Goal: Task Accomplishment & Management: Use online tool/utility

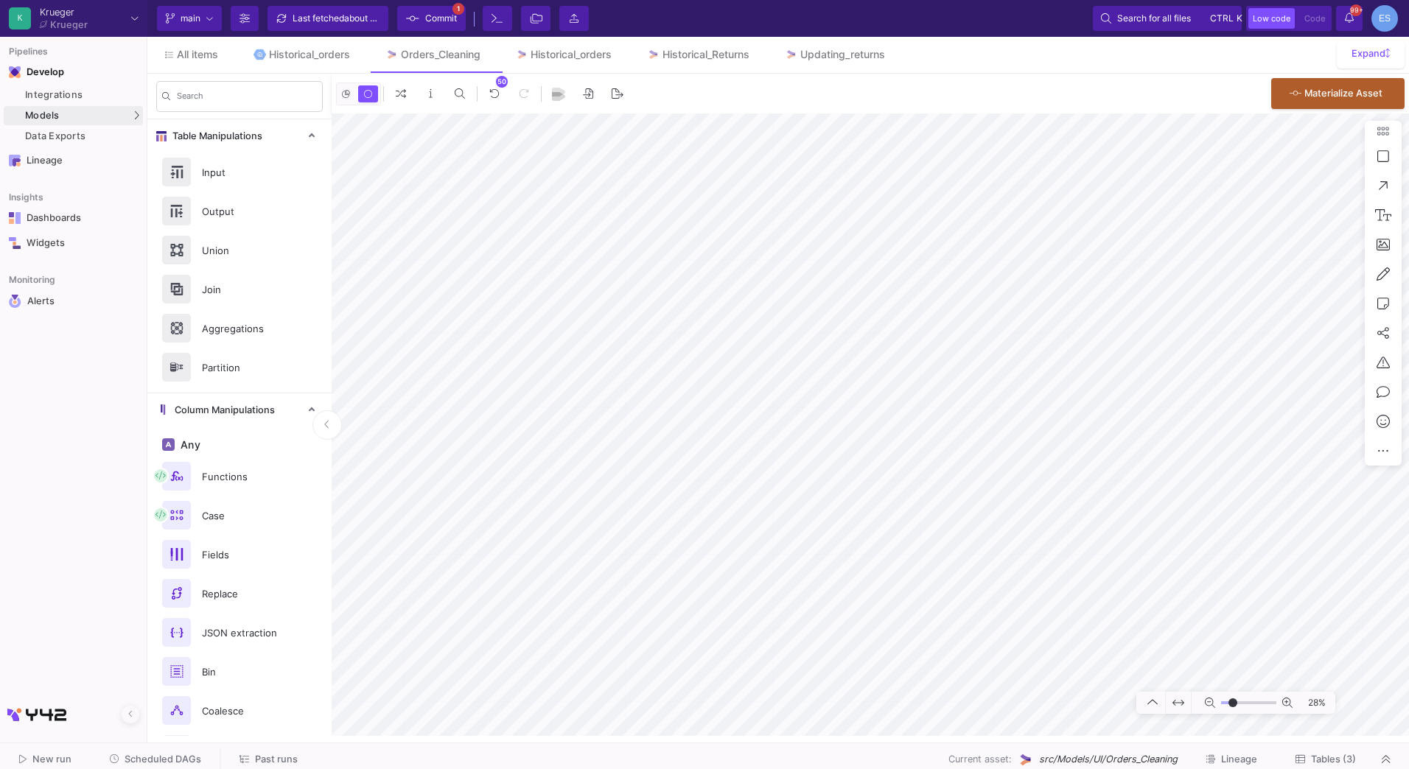
click at [337, 29] on div "Last fetched about 20 hours ago" at bounding box center [337, 18] width 88 height 22
click at [320, 57] on div "Historical_orders" at bounding box center [309, 55] width 81 height 12
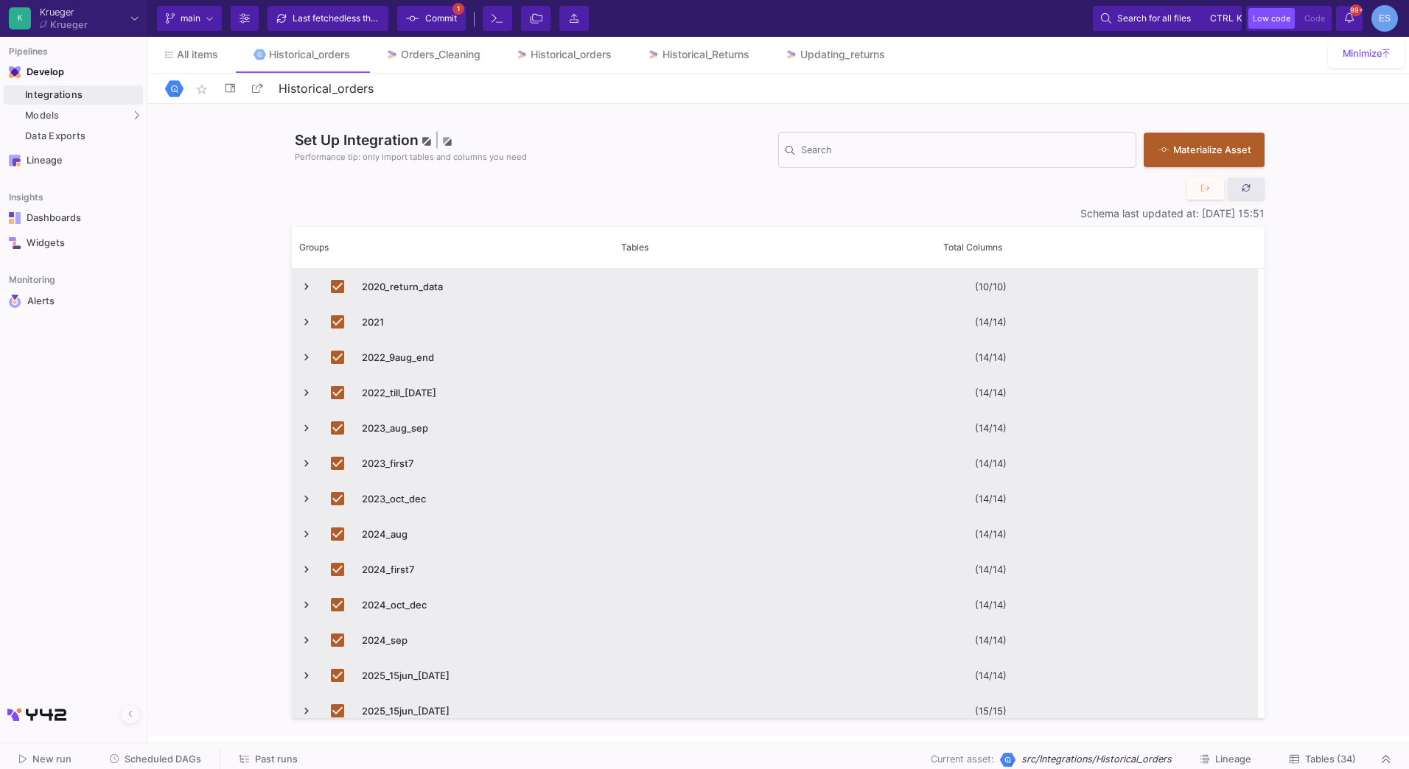
click at [1250, 183] on fa-icon at bounding box center [1247, 188] width 10 height 11
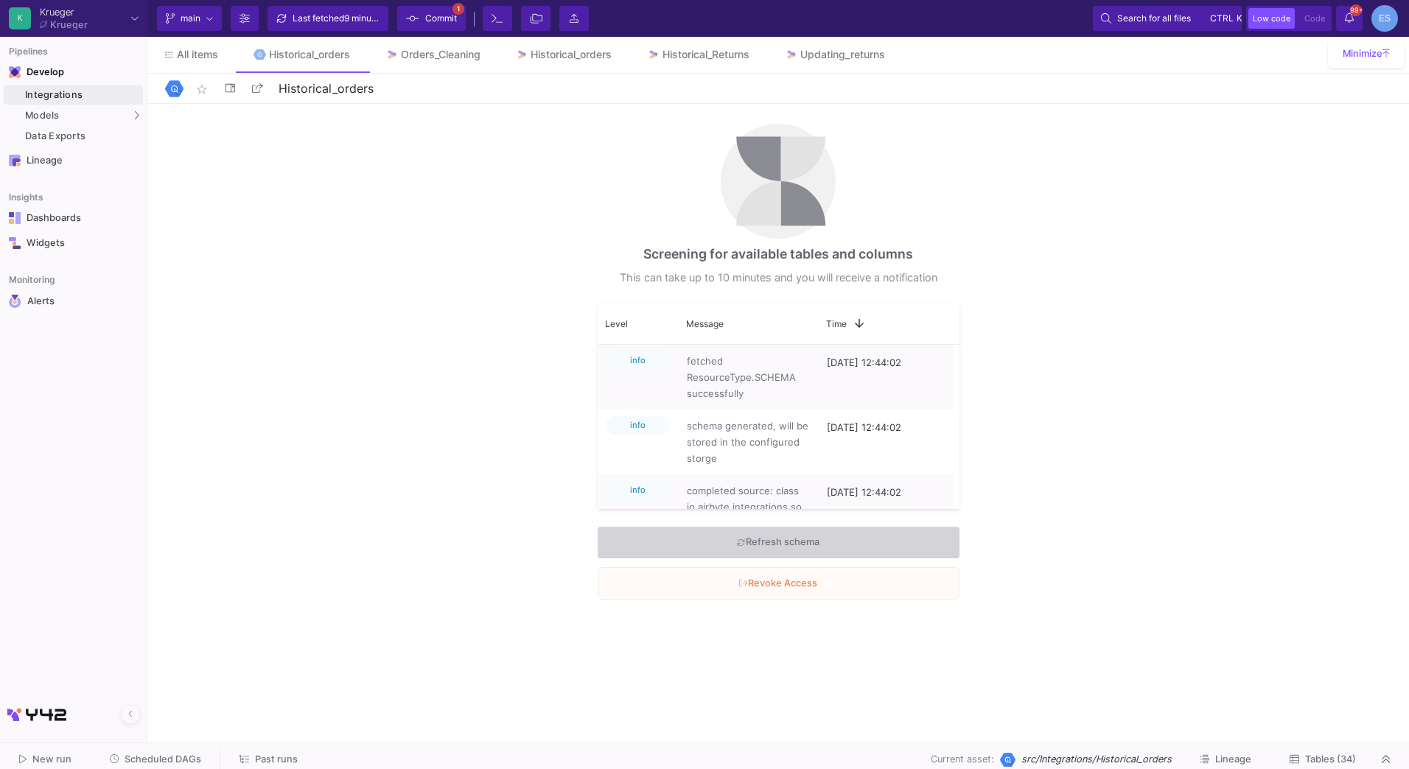
click at [1133, 377] on div "Screening for available tables and columns This can take up to 10 minutes and y…" at bounding box center [778, 420] width 1262 height 632
click at [750, 549] on span "Refresh schema" at bounding box center [778, 542] width 82 height 23
click at [436, 18] on span "Commit" at bounding box center [441, 18] width 32 height 22
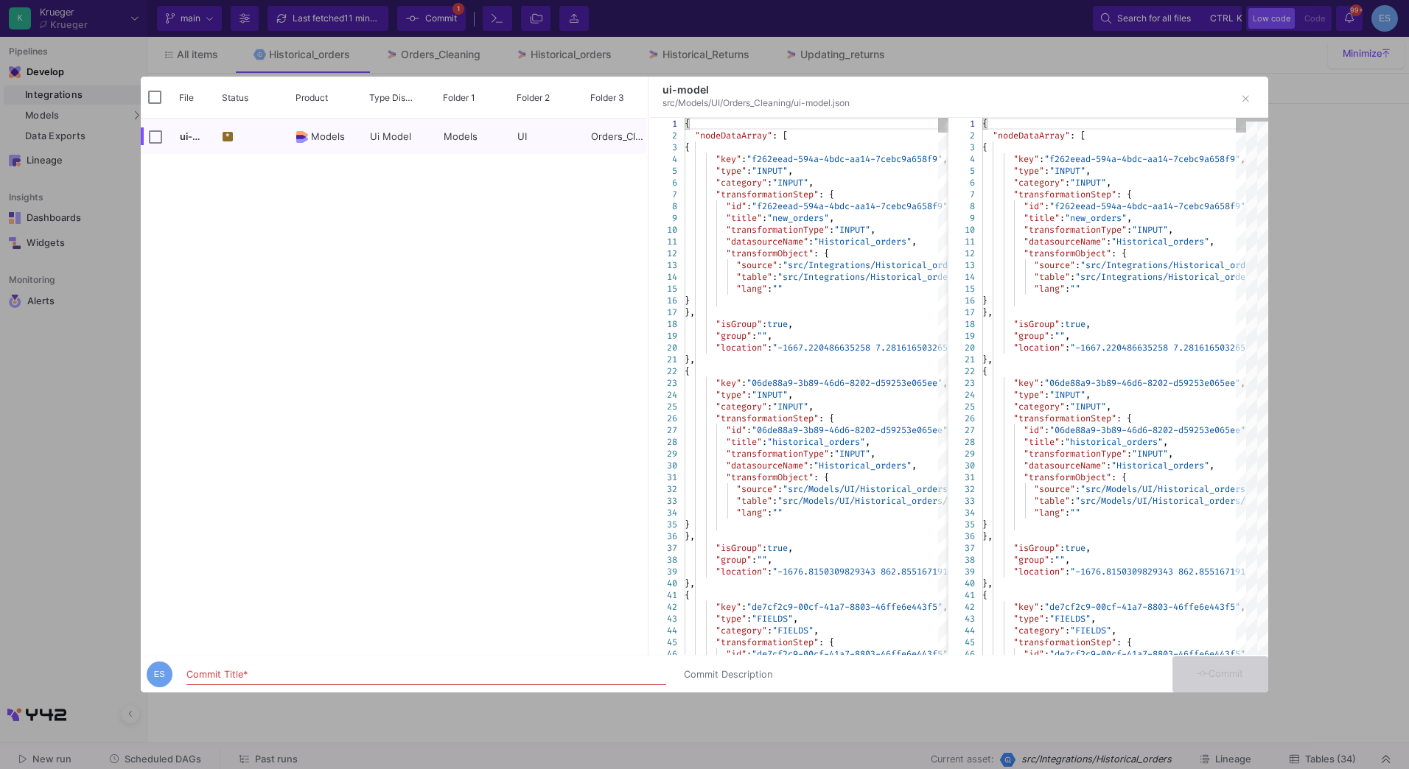
click at [438, 665] on div "Commit Title *" at bounding box center [426, 671] width 480 height 27
click at [439, 669] on input "Commit Title *" at bounding box center [426, 675] width 480 height 12
type input "saving some transformations"
click at [1242, 676] on span "Commit" at bounding box center [1220, 673] width 46 height 11
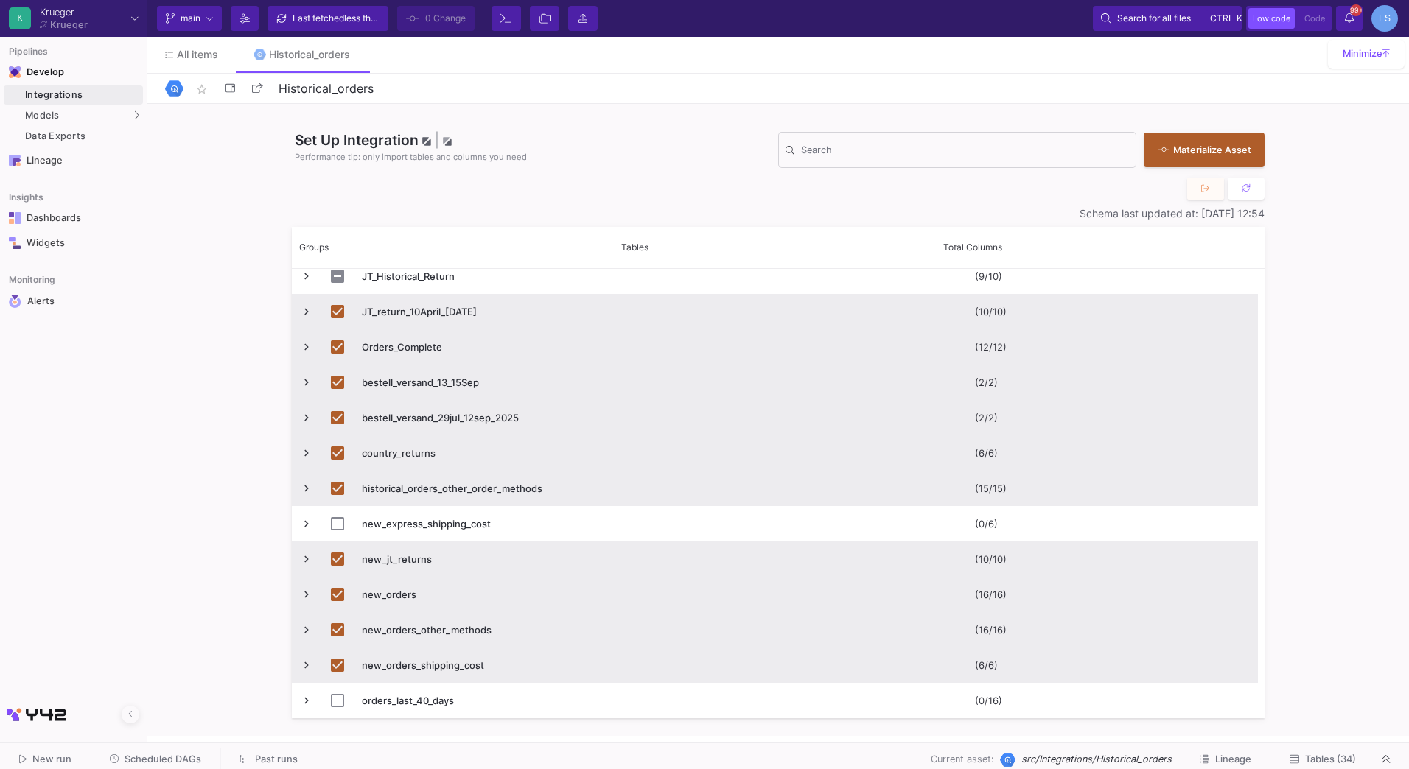
scroll to position [491, 0]
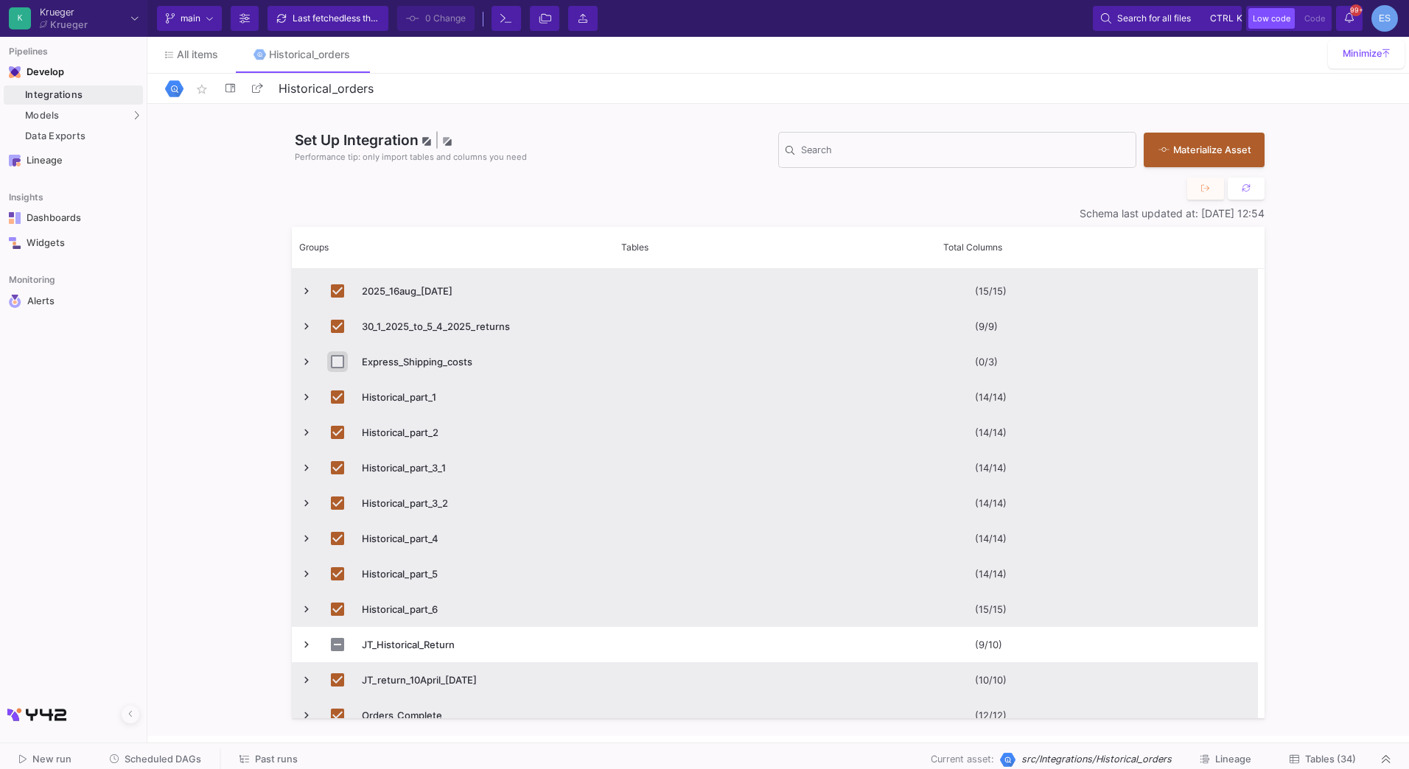
click at [335, 363] on input "Press Space to toggle row selection (unchecked)" at bounding box center [337, 361] width 13 height 13
checkbox input "true"
click at [1343, 759] on span "Tables (35)" at bounding box center [1330, 759] width 51 height 11
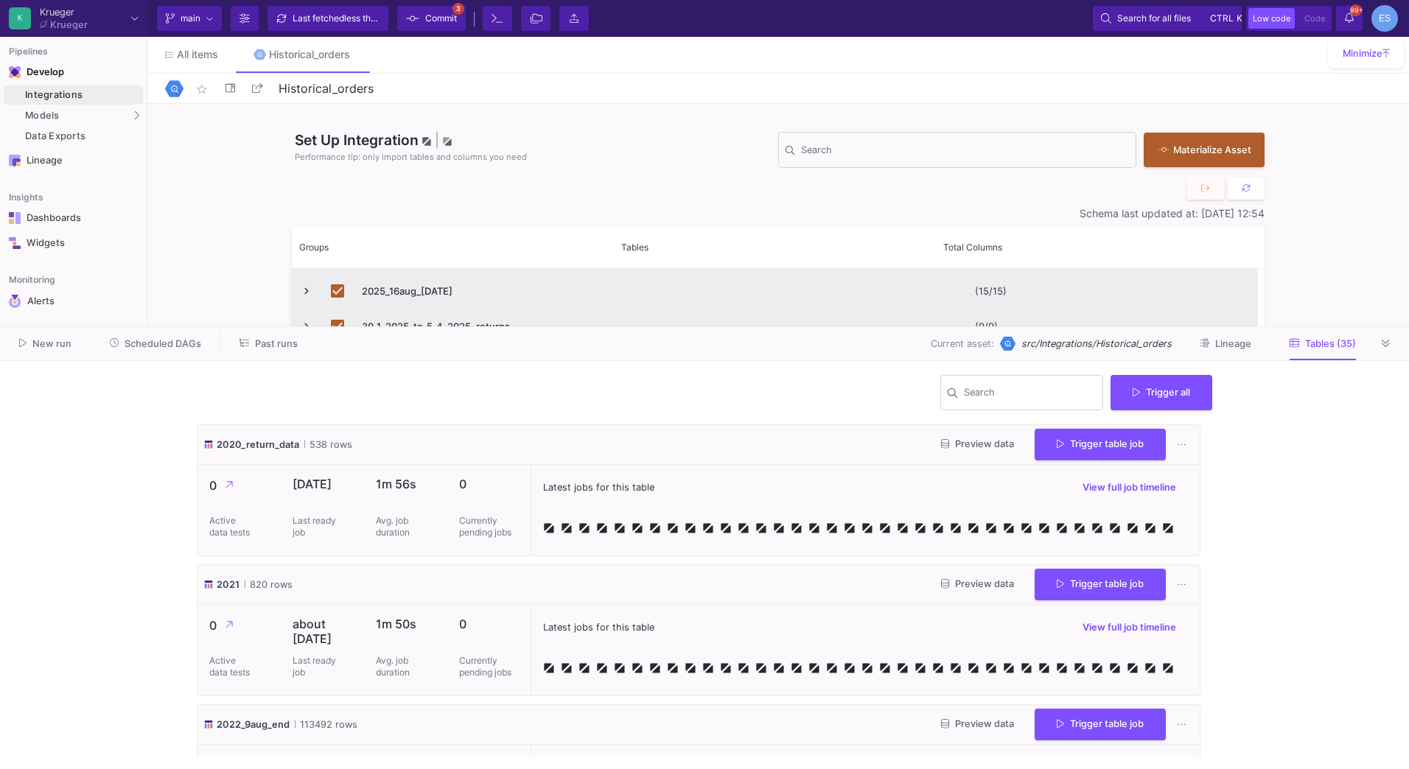
click at [447, 13] on span "Commit" at bounding box center [441, 18] width 32 height 22
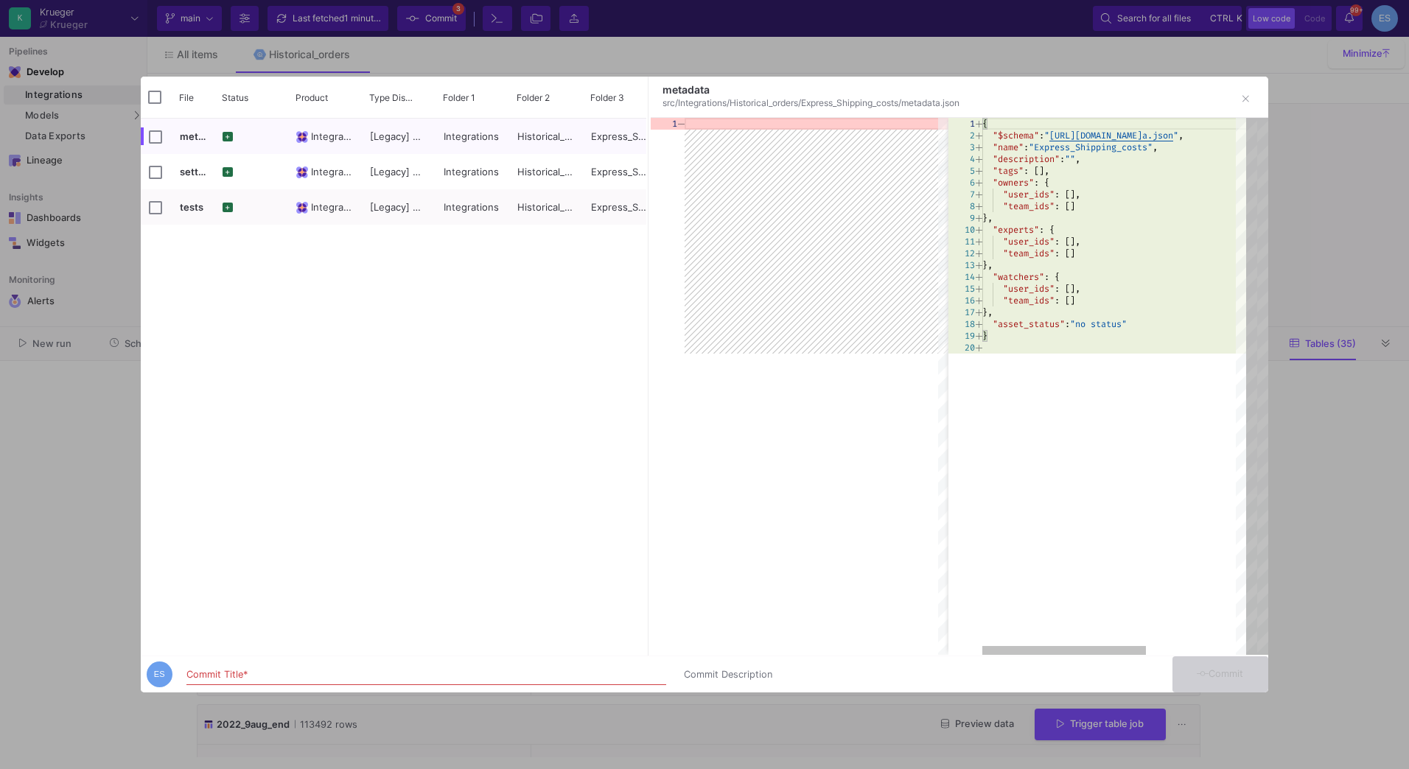
click at [492, 668] on div "Commit Title *" at bounding box center [426, 671] width 480 height 27
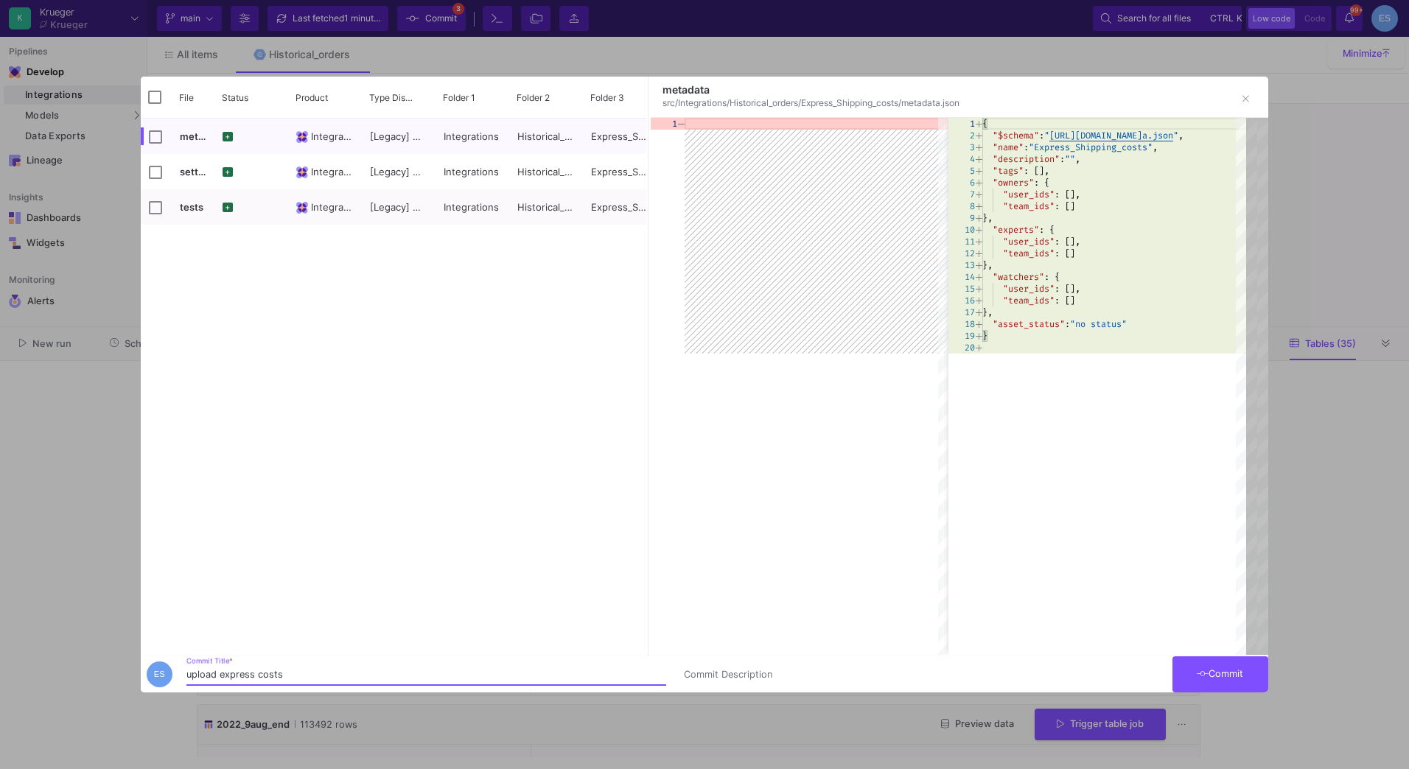
type input "upload express costs"
click at [1224, 669] on span "Commit" at bounding box center [1220, 673] width 46 height 11
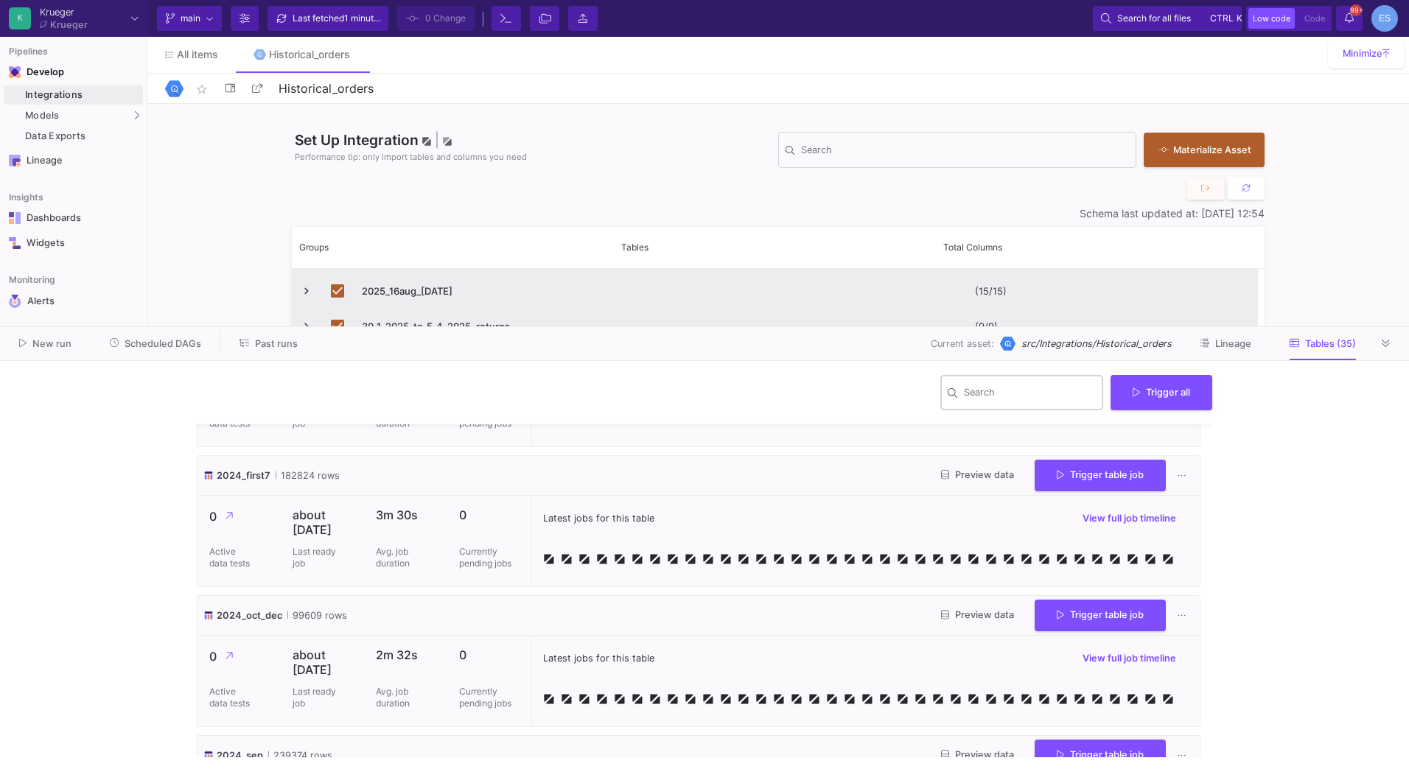
scroll to position [1105, 0]
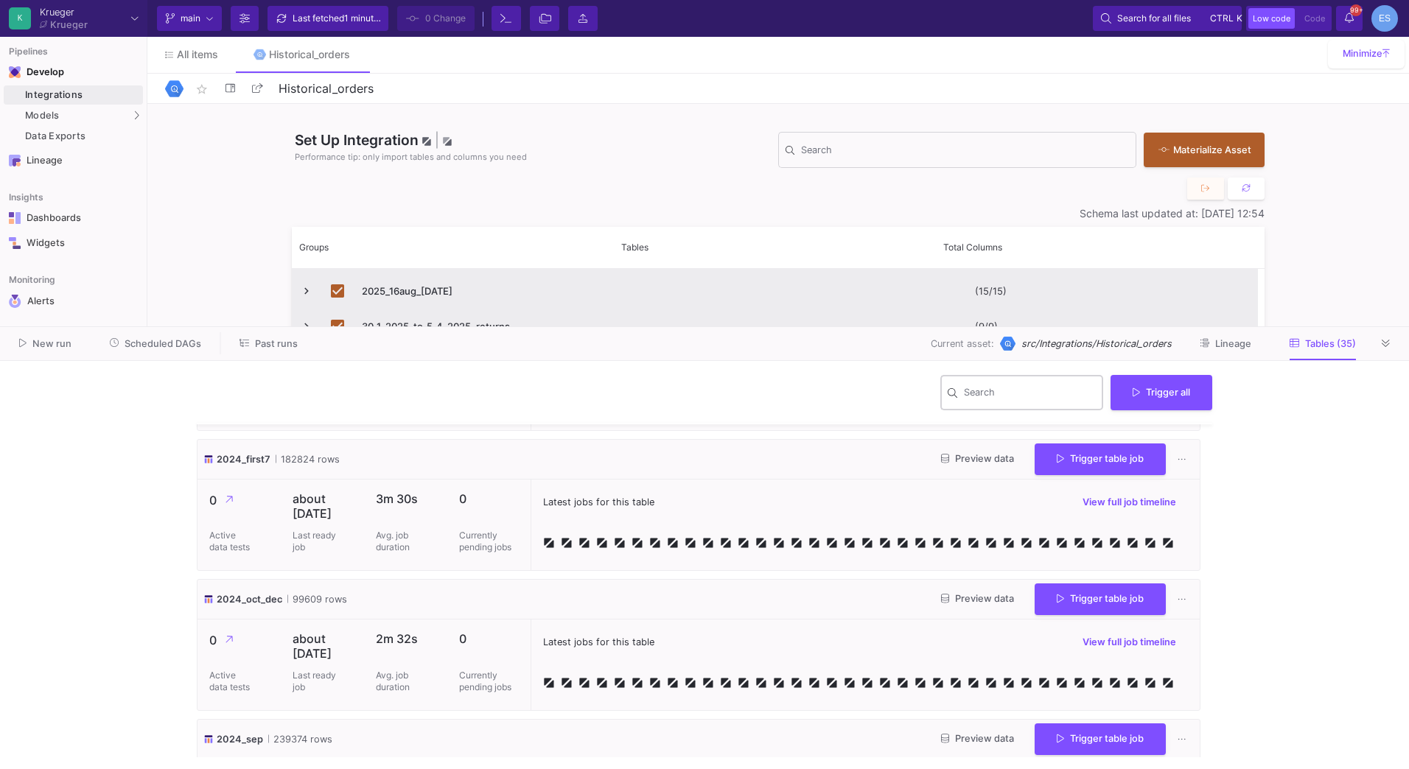
click at [1055, 399] on input "Search" at bounding box center [1030, 395] width 133 height 12
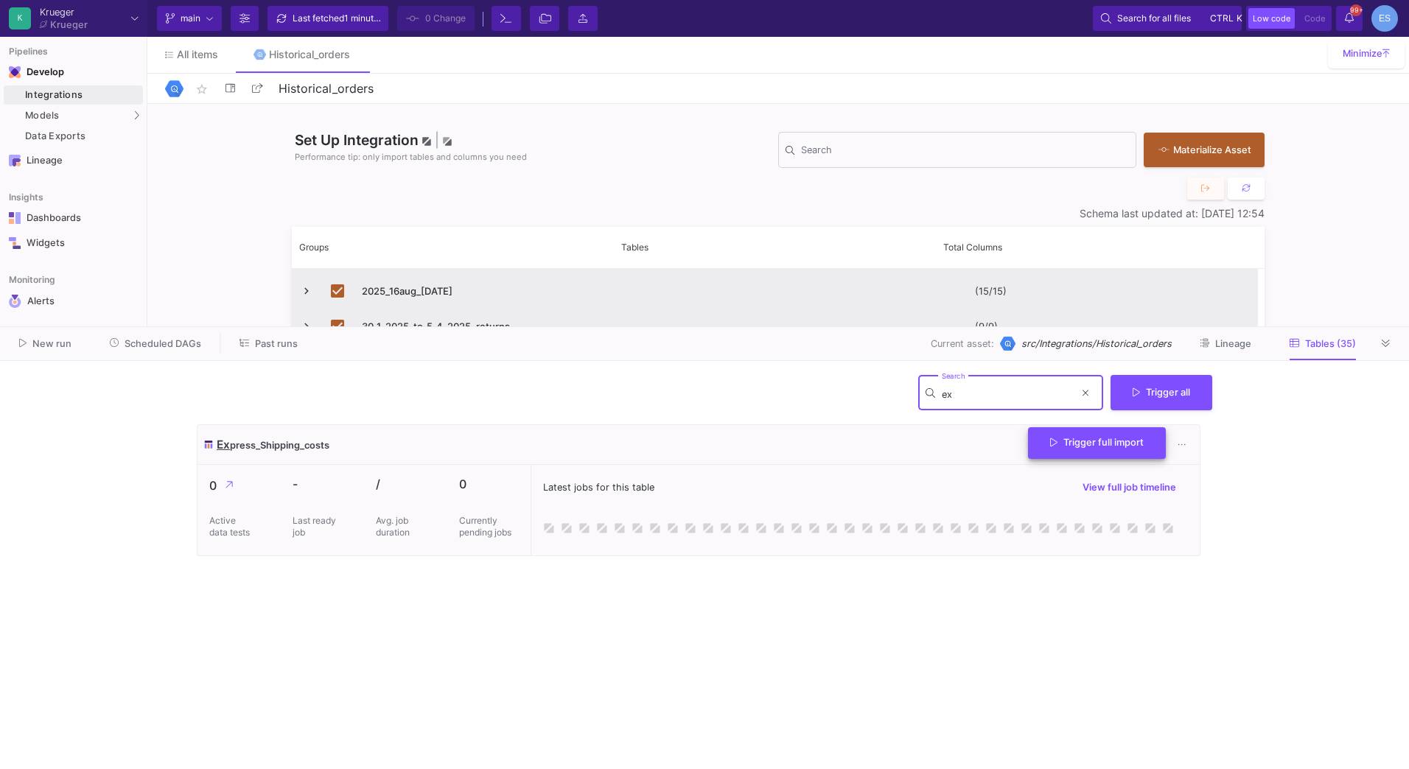
type input "ex"
click at [1070, 451] on button "Trigger full import" at bounding box center [1097, 443] width 138 height 32
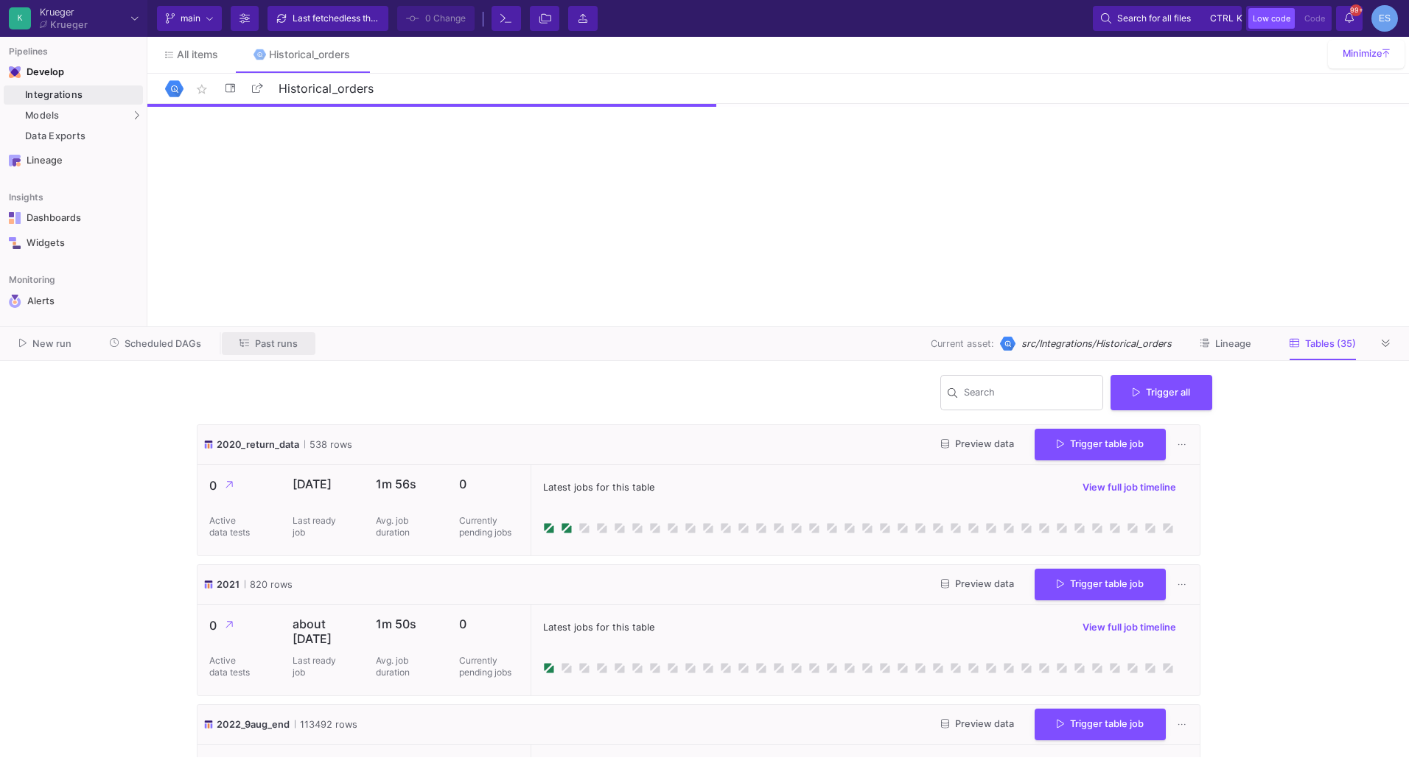
click at [287, 343] on span "Past runs" at bounding box center [276, 343] width 43 height 11
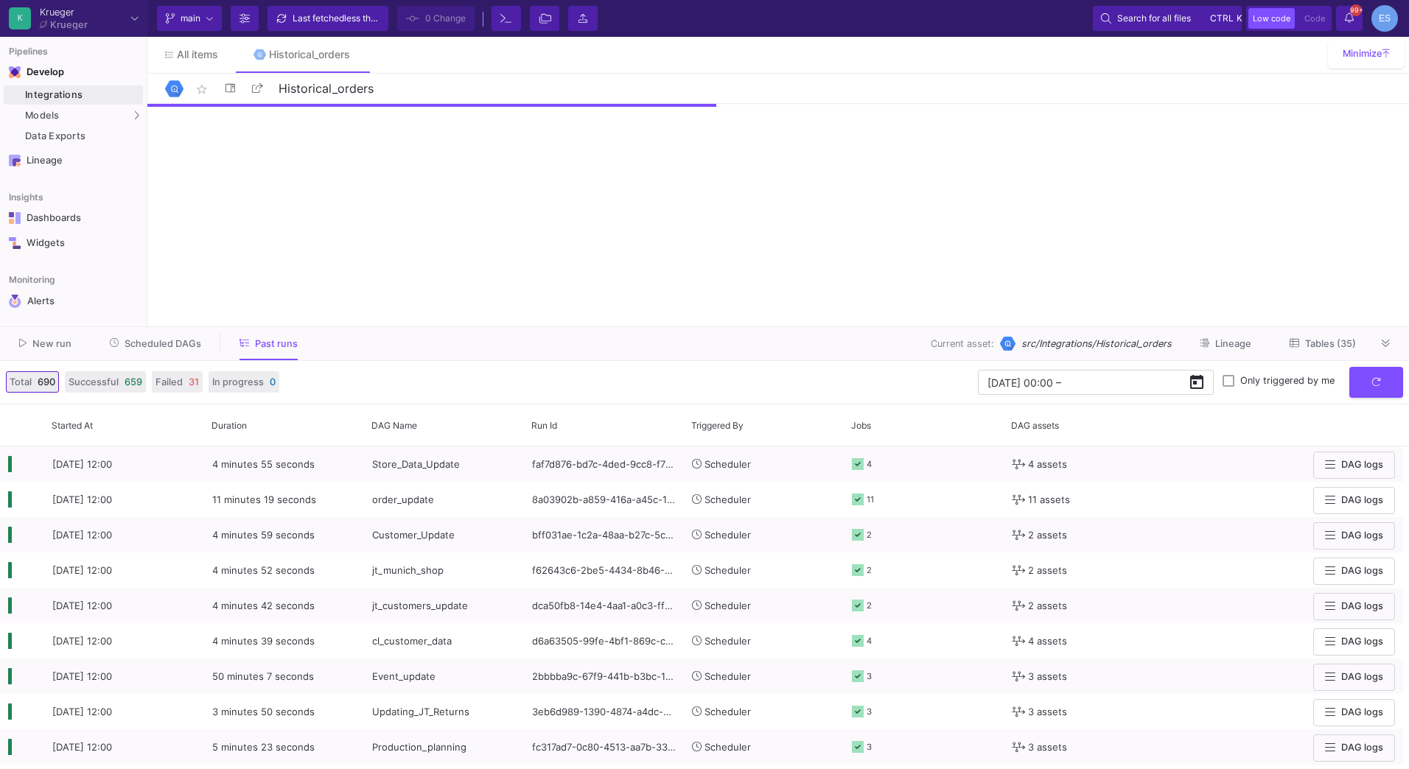
click at [150, 341] on span "Scheduled DAGs" at bounding box center [163, 343] width 77 height 11
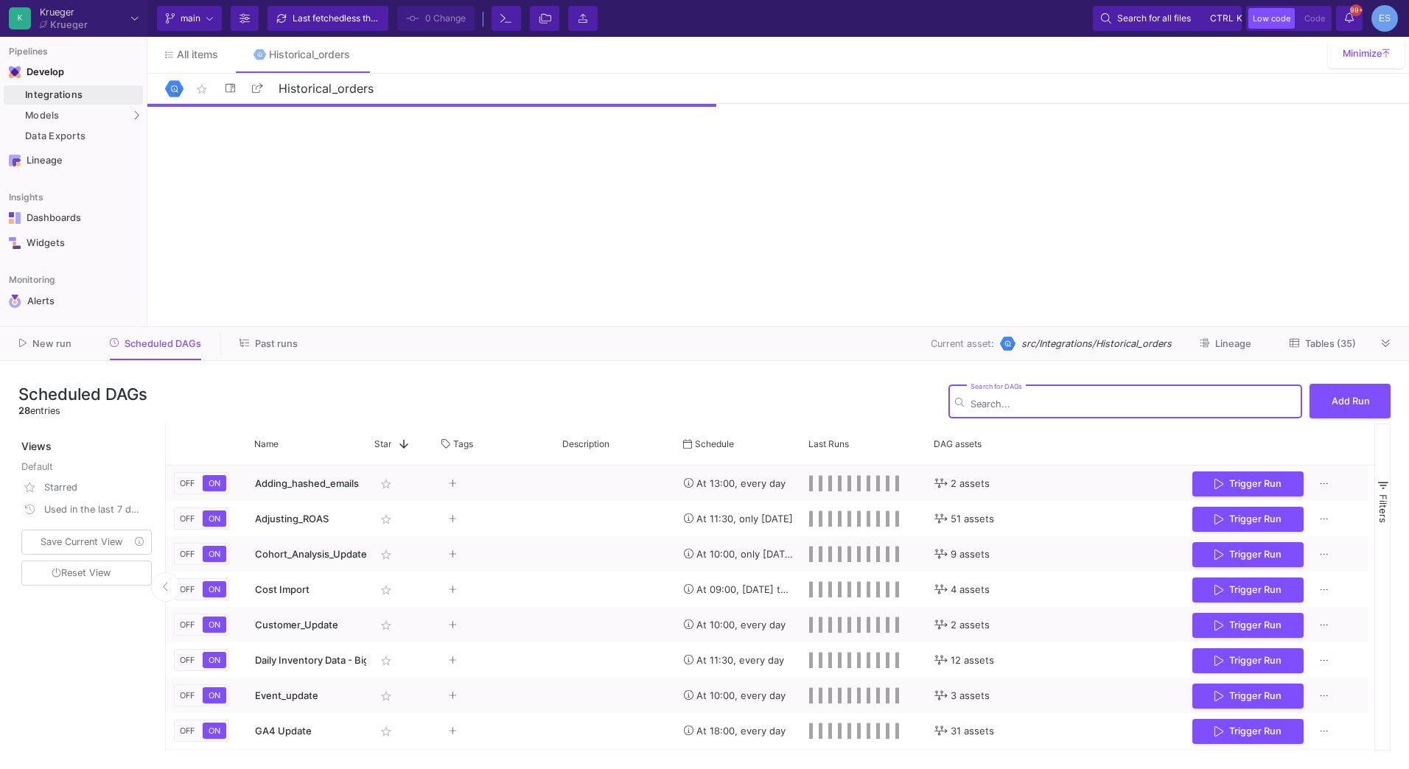
click at [1019, 401] on input "Search for DAGs" at bounding box center [1133, 404] width 325 height 11
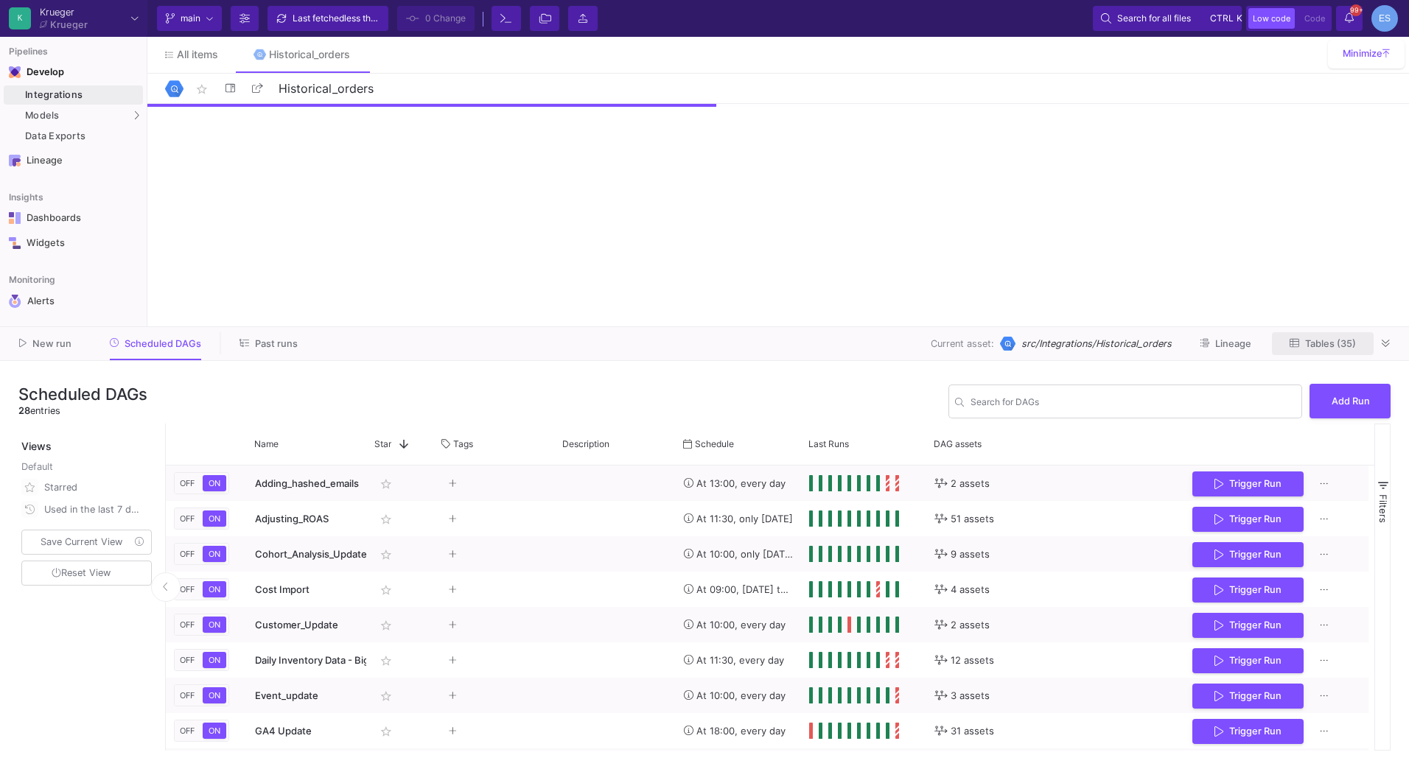
click at [1335, 349] on button "Tables (35)" at bounding box center [1323, 343] width 102 height 23
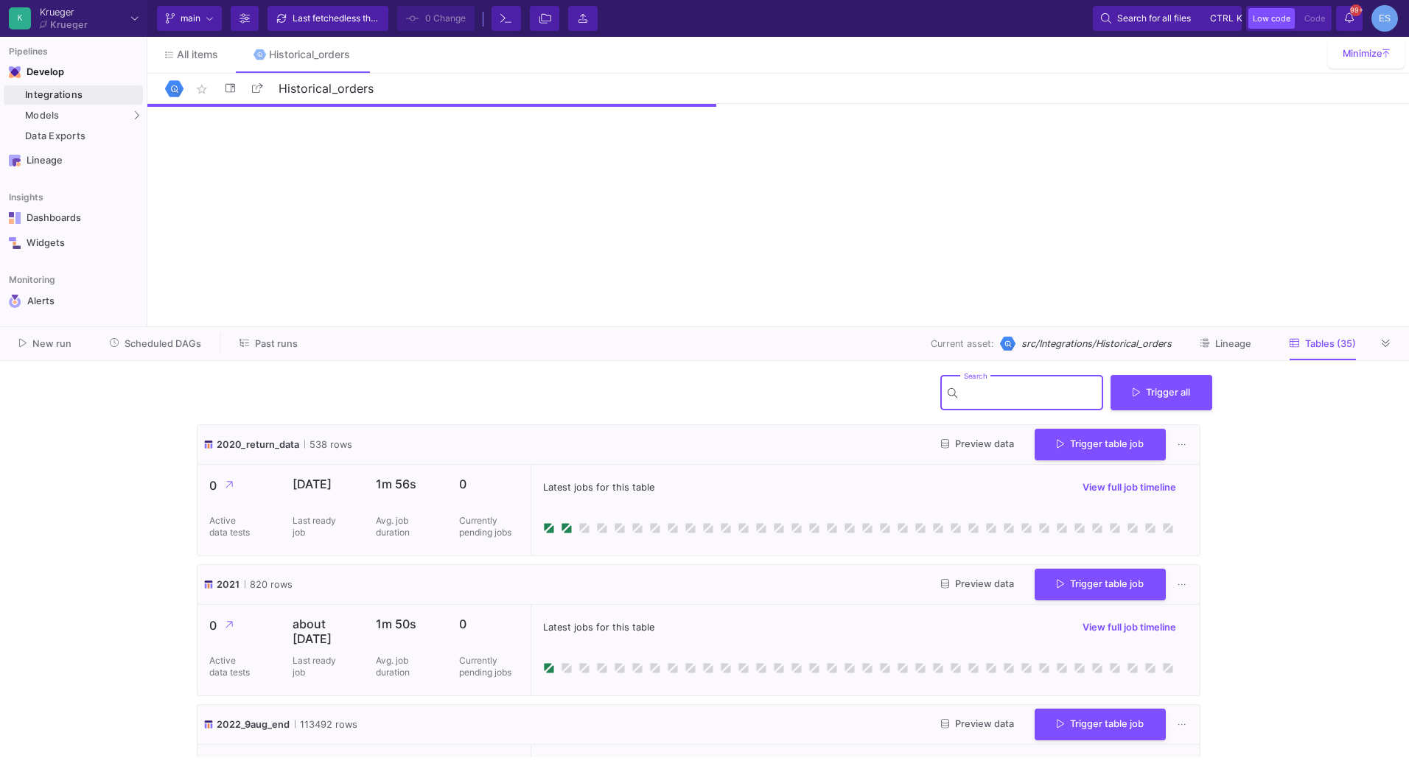
click at [998, 396] on input "Search" at bounding box center [1030, 395] width 133 height 12
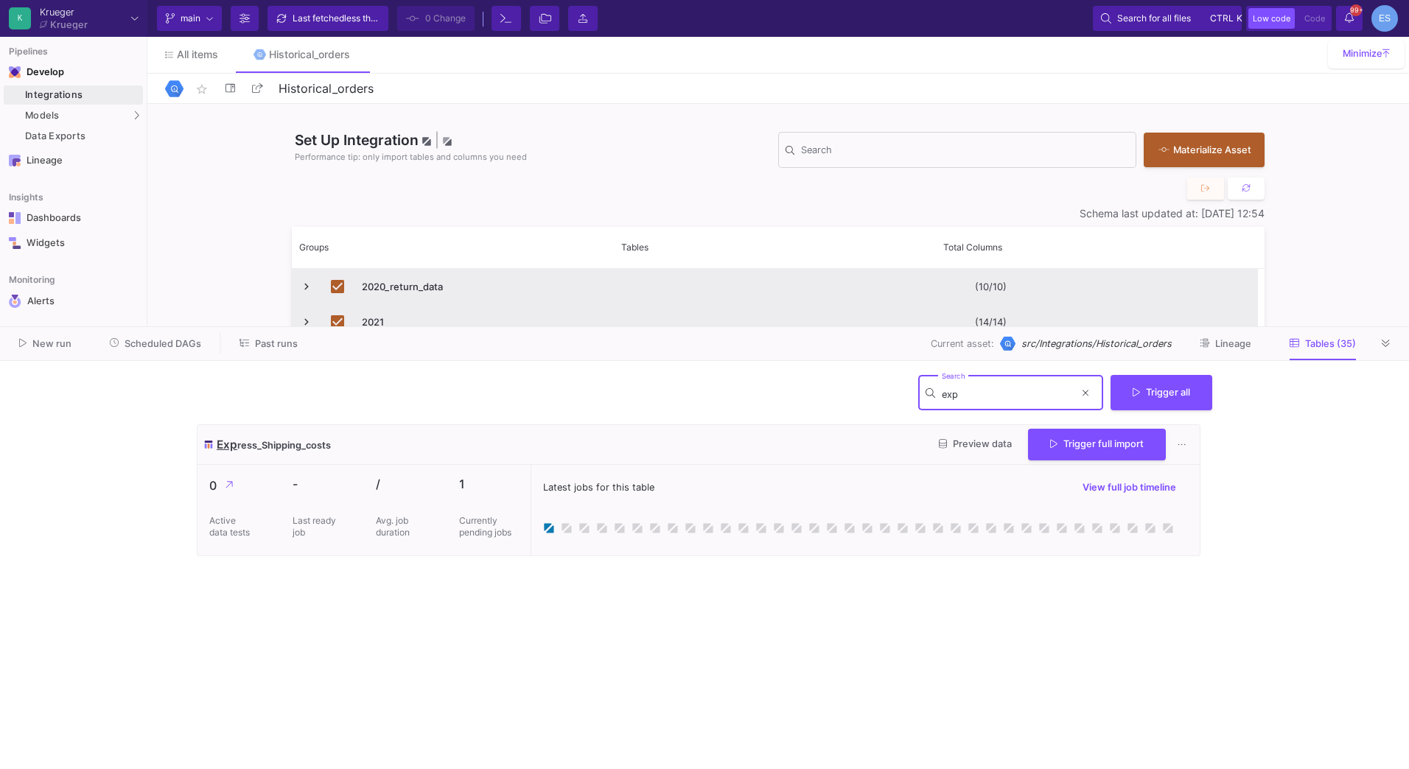
type input "exp"
click at [269, 352] on button "Past runs" at bounding box center [269, 343] width 94 height 23
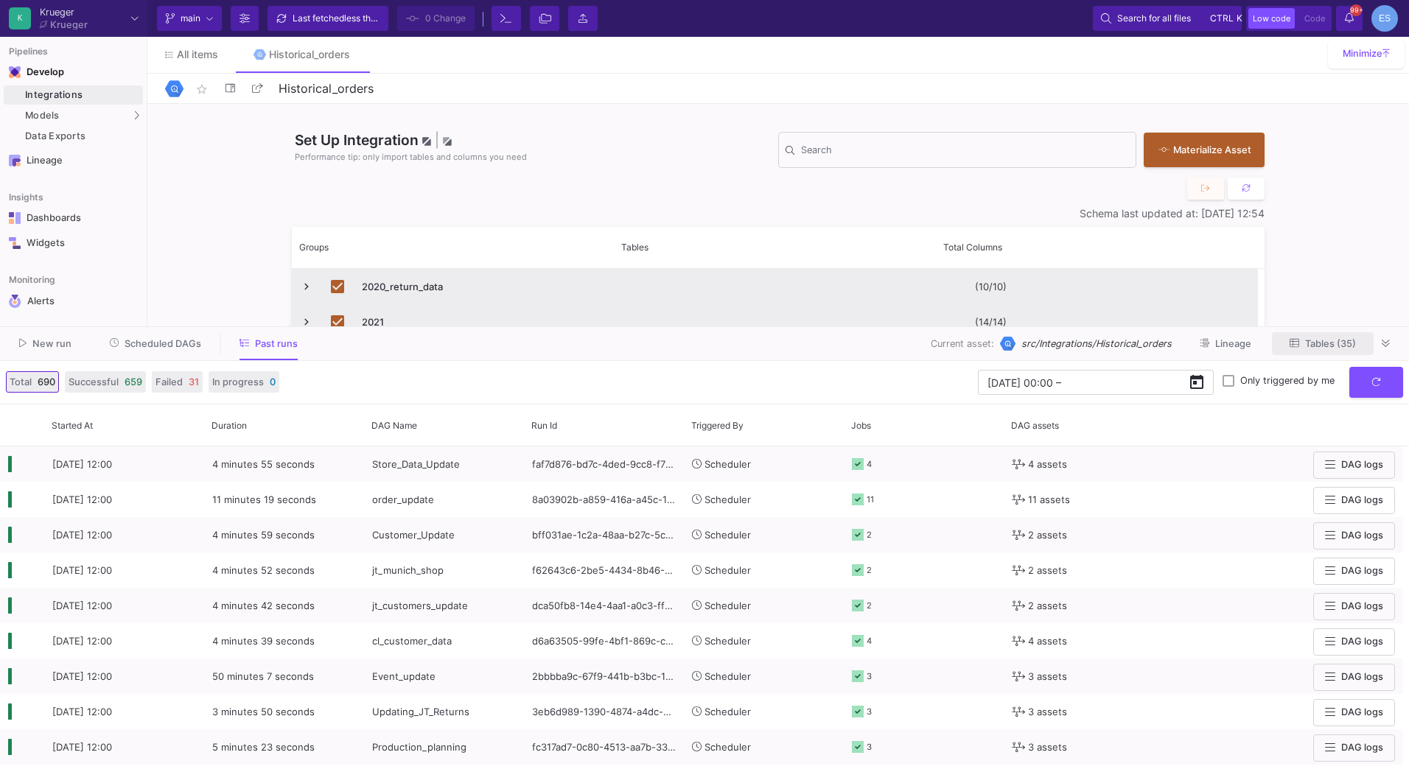
click at [1314, 349] on span "Tables (35)" at bounding box center [1330, 343] width 51 height 11
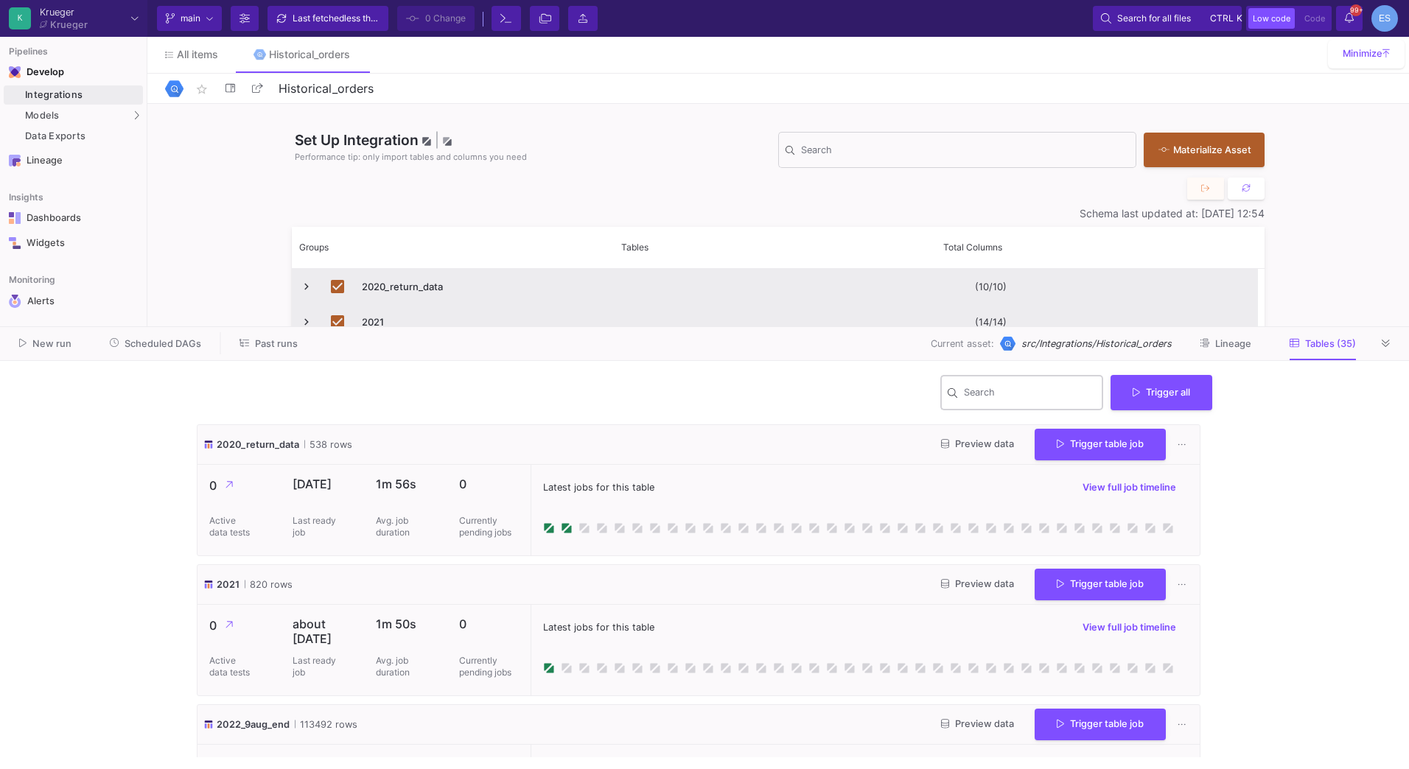
click at [968, 388] on div "Search" at bounding box center [1030, 392] width 133 height 38
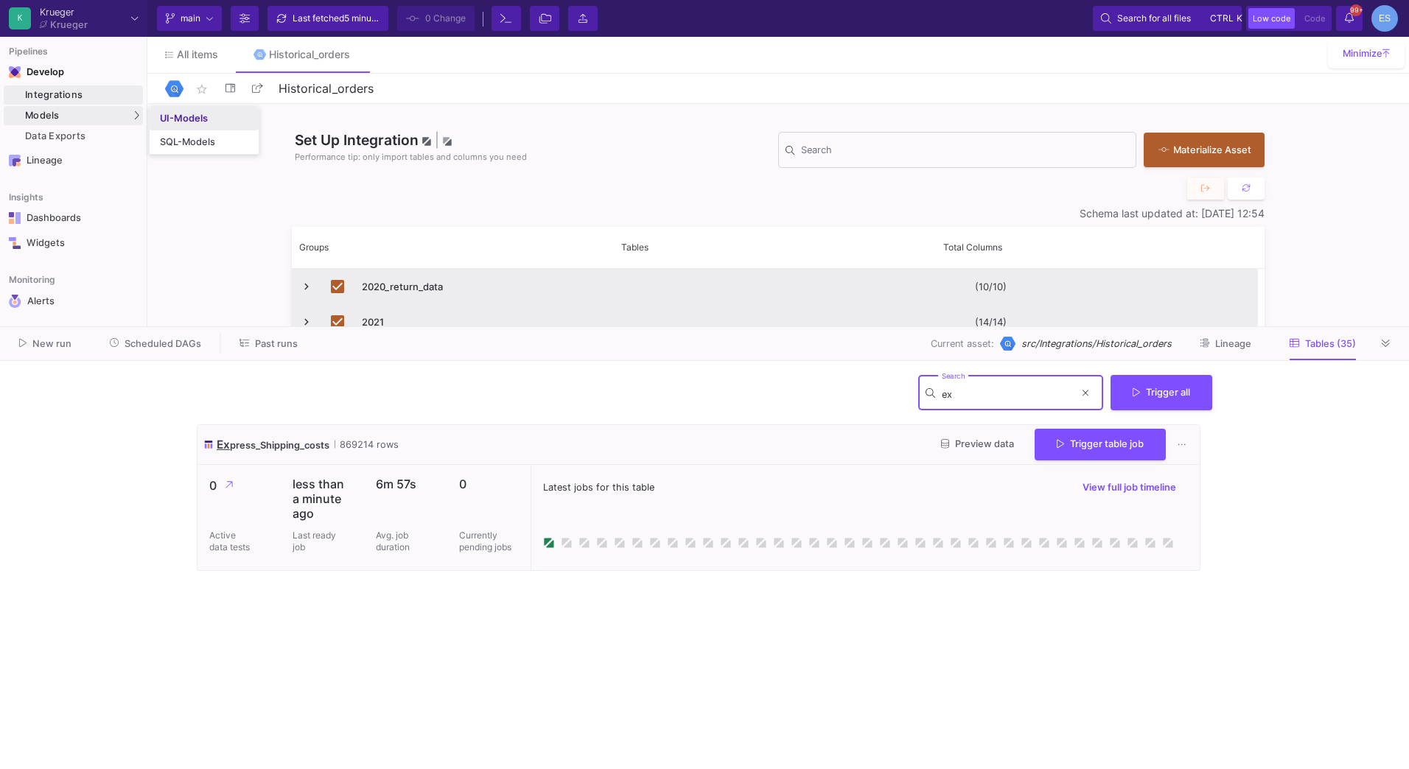
type input "ex"
click at [224, 118] on link "UI-Models" at bounding box center [204, 119] width 109 height 24
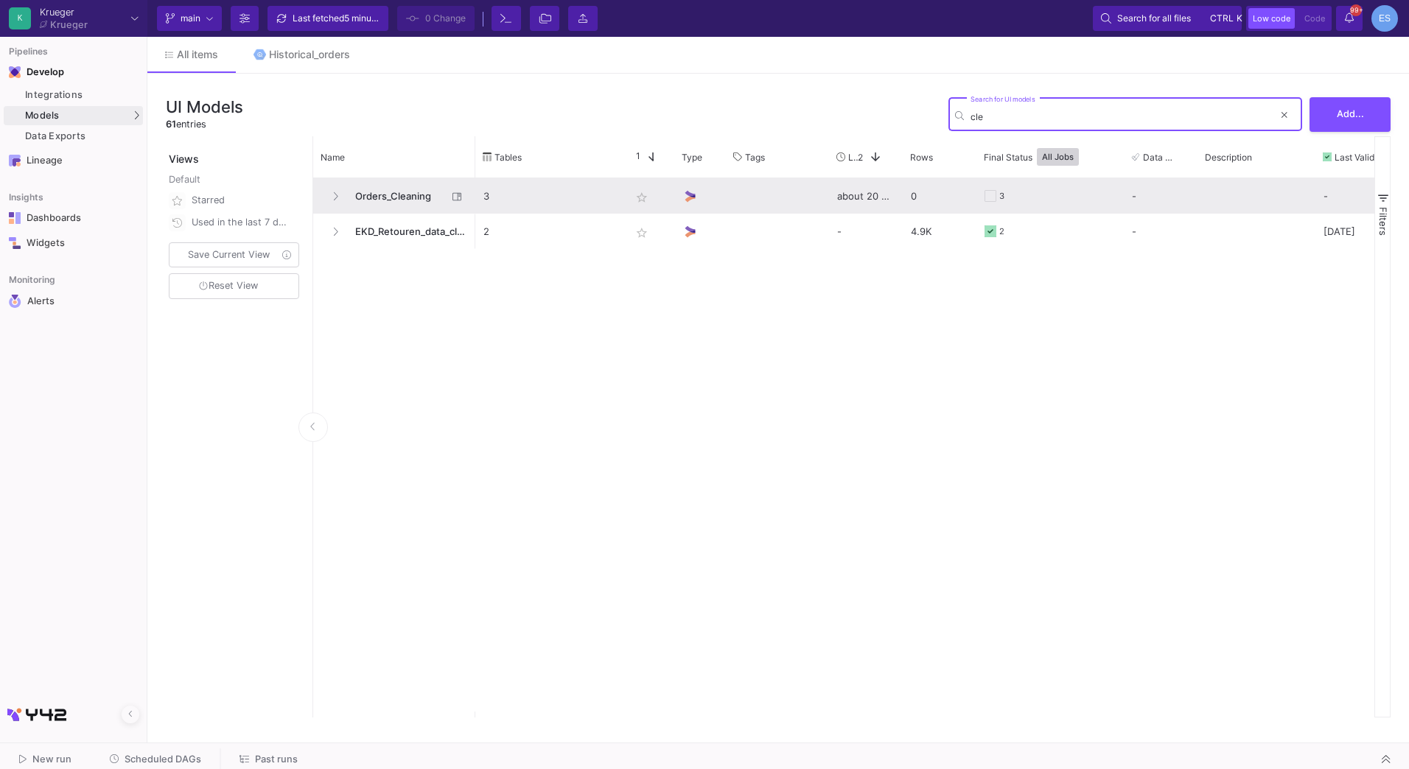
type input "cle"
click at [408, 200] on span "Orders_Cleaning" at bounding box center [396, 196] width 101 height 35
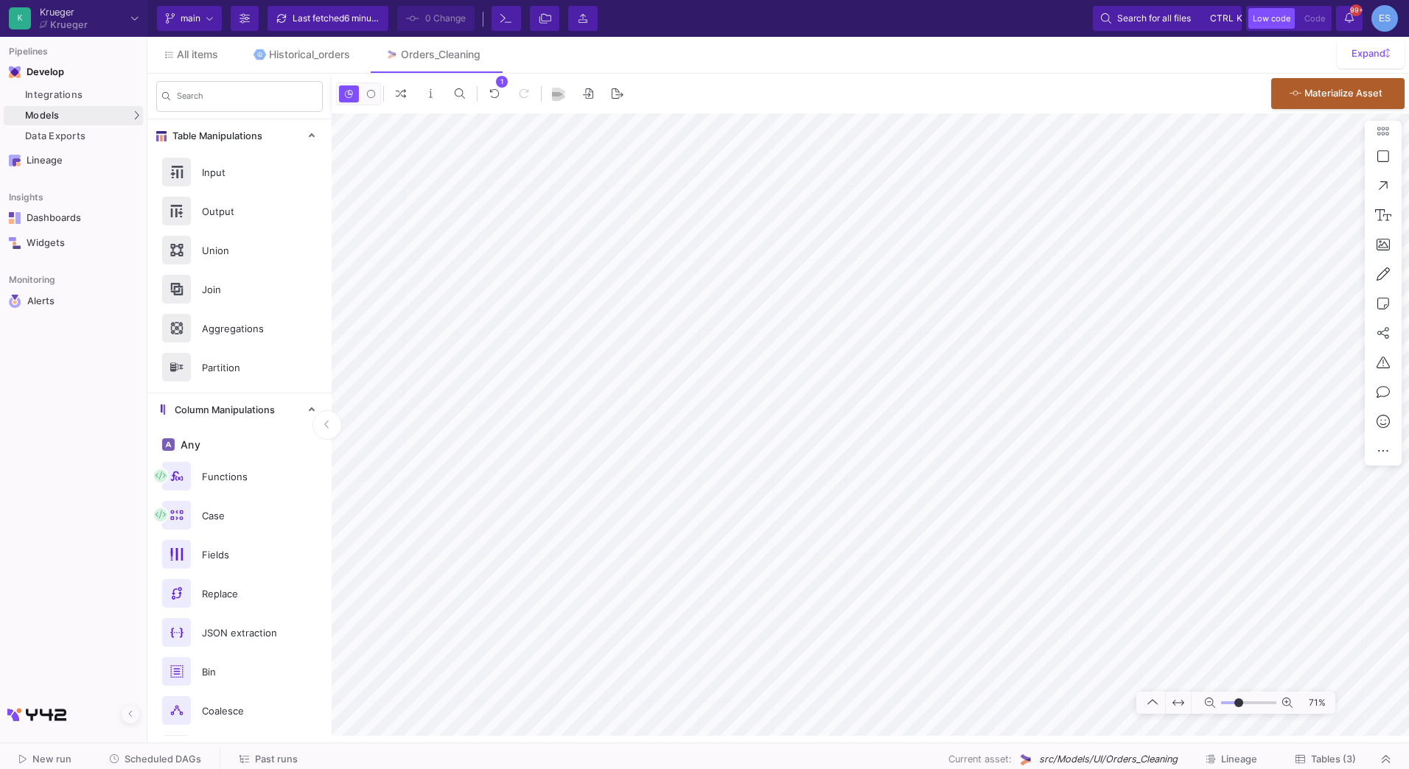
drag, startPoint x: 1225, startPoint y: 700, endPoint x: 1239, endPoint y: 702, distance: 14.1
type input "-7"
click at [1239, 702] on input "range" at bounding box center [1248, 703] width 55 height 18
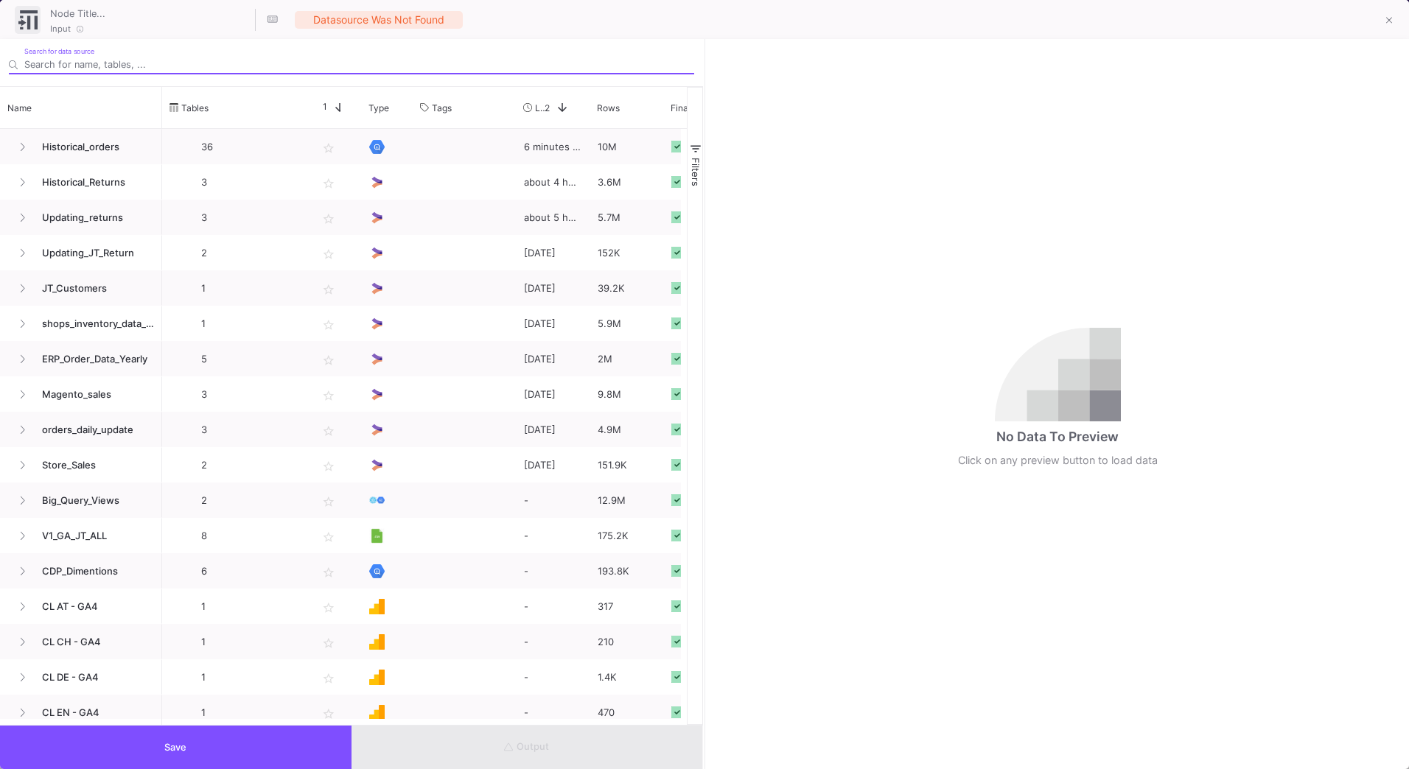
click at [105, 68] on input "Search for data source" at bounding box center [359, 64] width 670 height 11
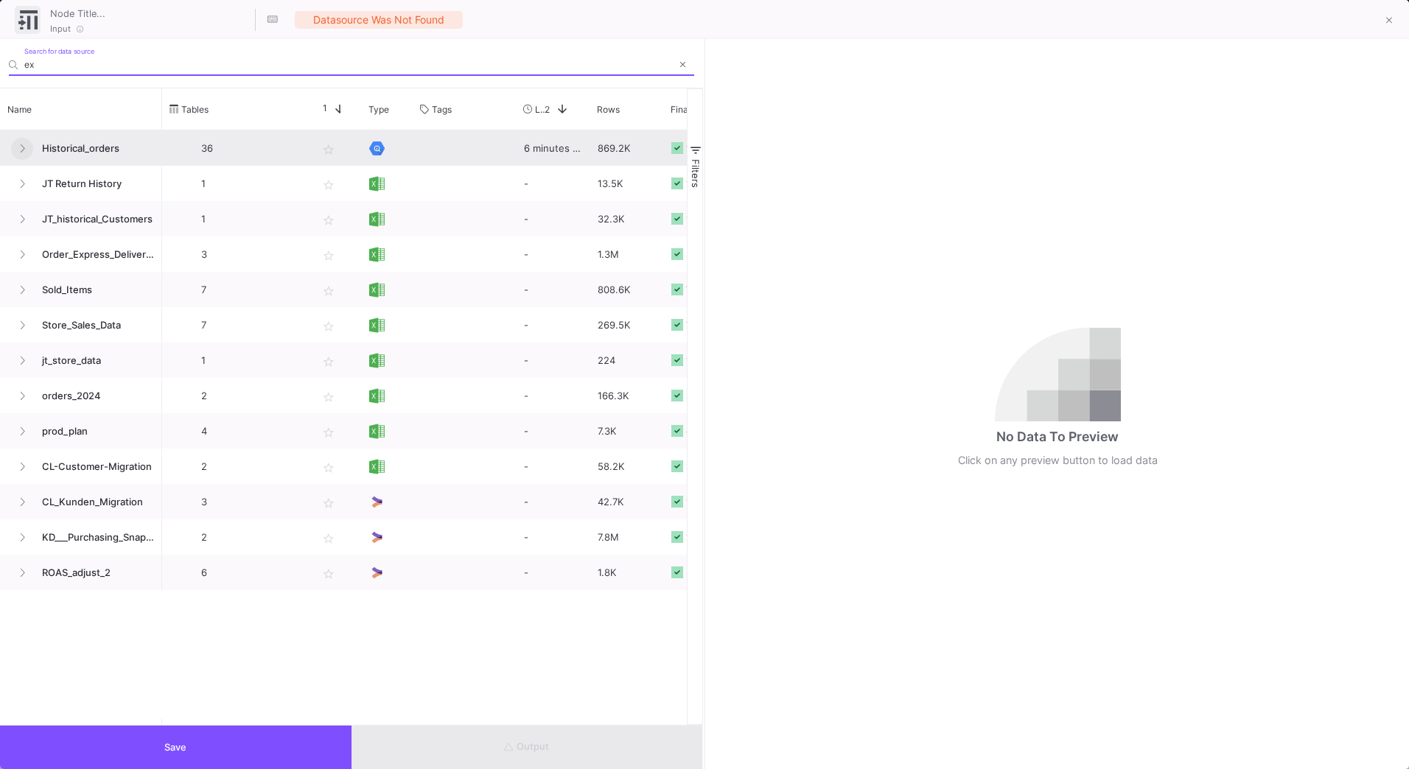
type input "ex"
click at [24, 146] on icon at bounding box center [22, 149] width 6 height 10
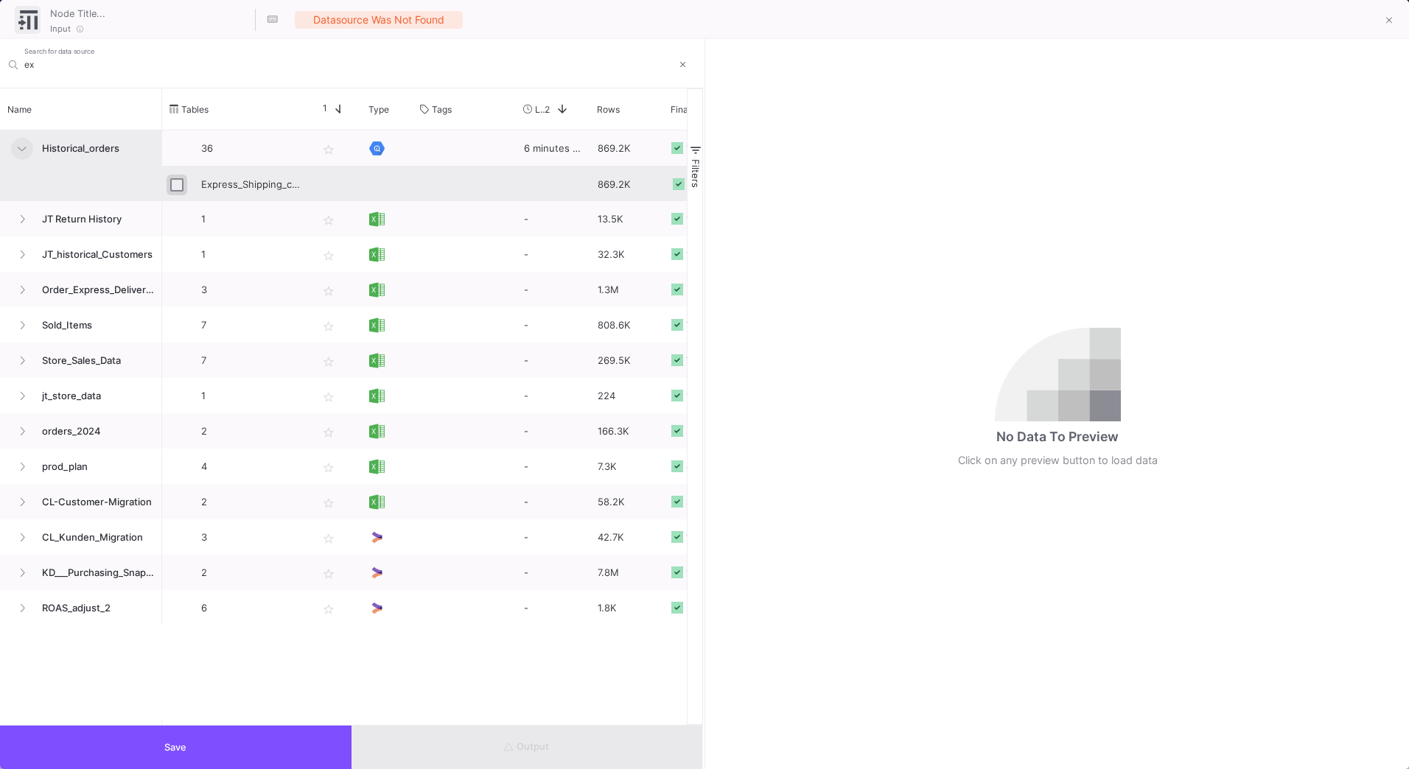
click at [170, 185] on input "Press Space to toggle row selection (unchecked)" at bounding box center [176, 184] width 13 height 13
checkbox input "true"
type input "Express_Shipping_costs"
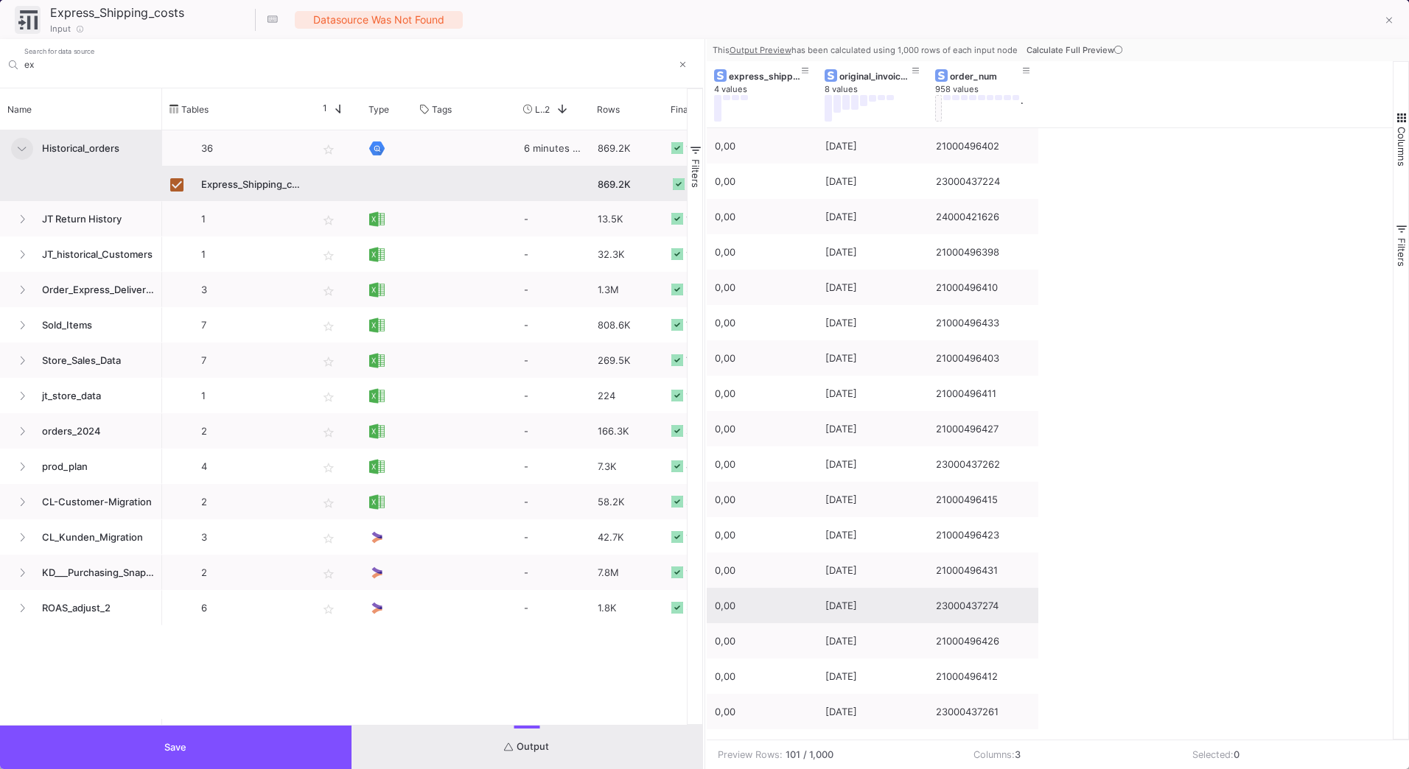
drag, startPoint x: 287, startPoint y: 748, endPoint x: 1094, endPoint y: 341, distance: 903.7
click at [1072, 430] on as-split "ex Search for data source Name Drag here to set column labels Name Tables Star 1" at bounding box center [704, 404] width 1409 height 730
click at [1116, 46] on icon at bounding box center [1118, 50] width 8 height 8
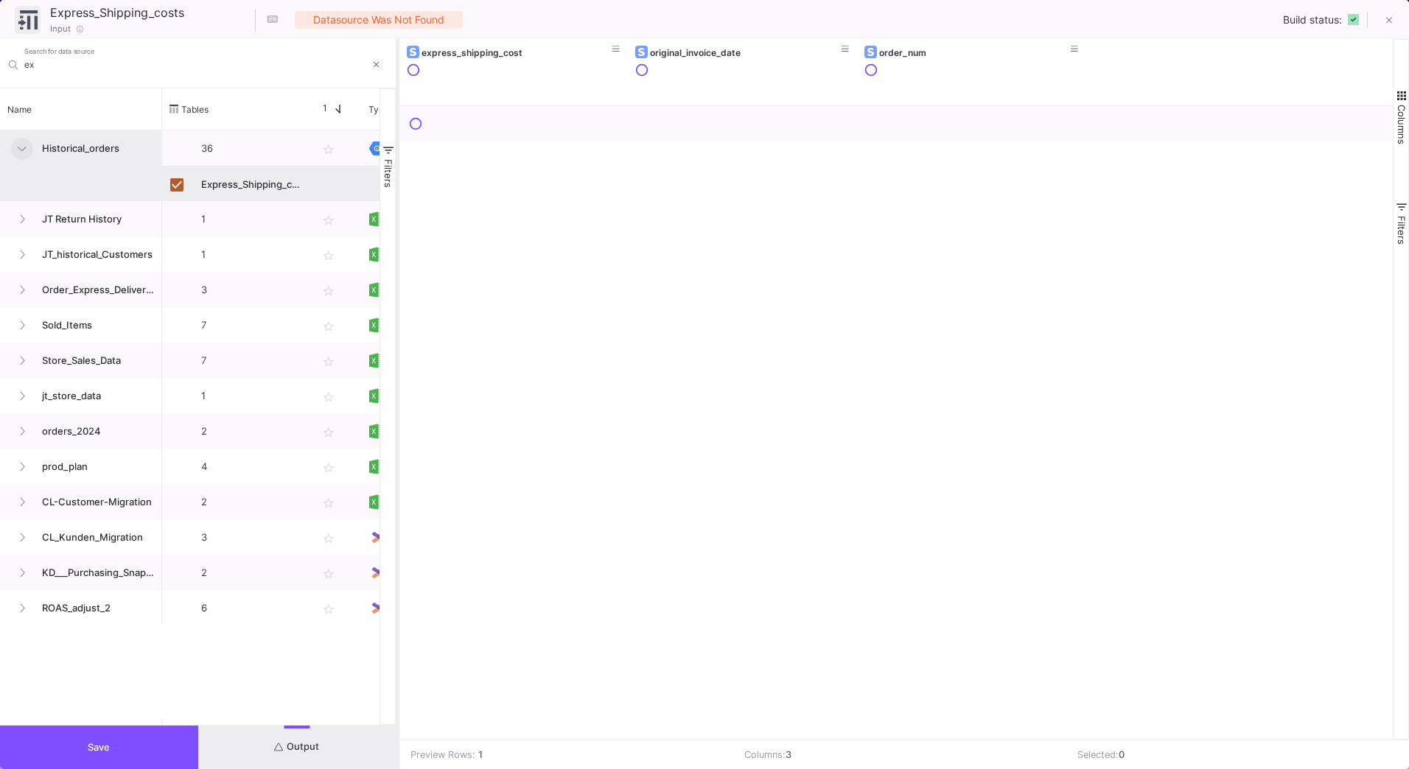
drag, startPoint x: 704, startPoint y: 69, endPoint x: 397, endPoint y: 80, distance: 306.8
click at [397, 80] on div at bounding box center [398, 404] width 4 height 730
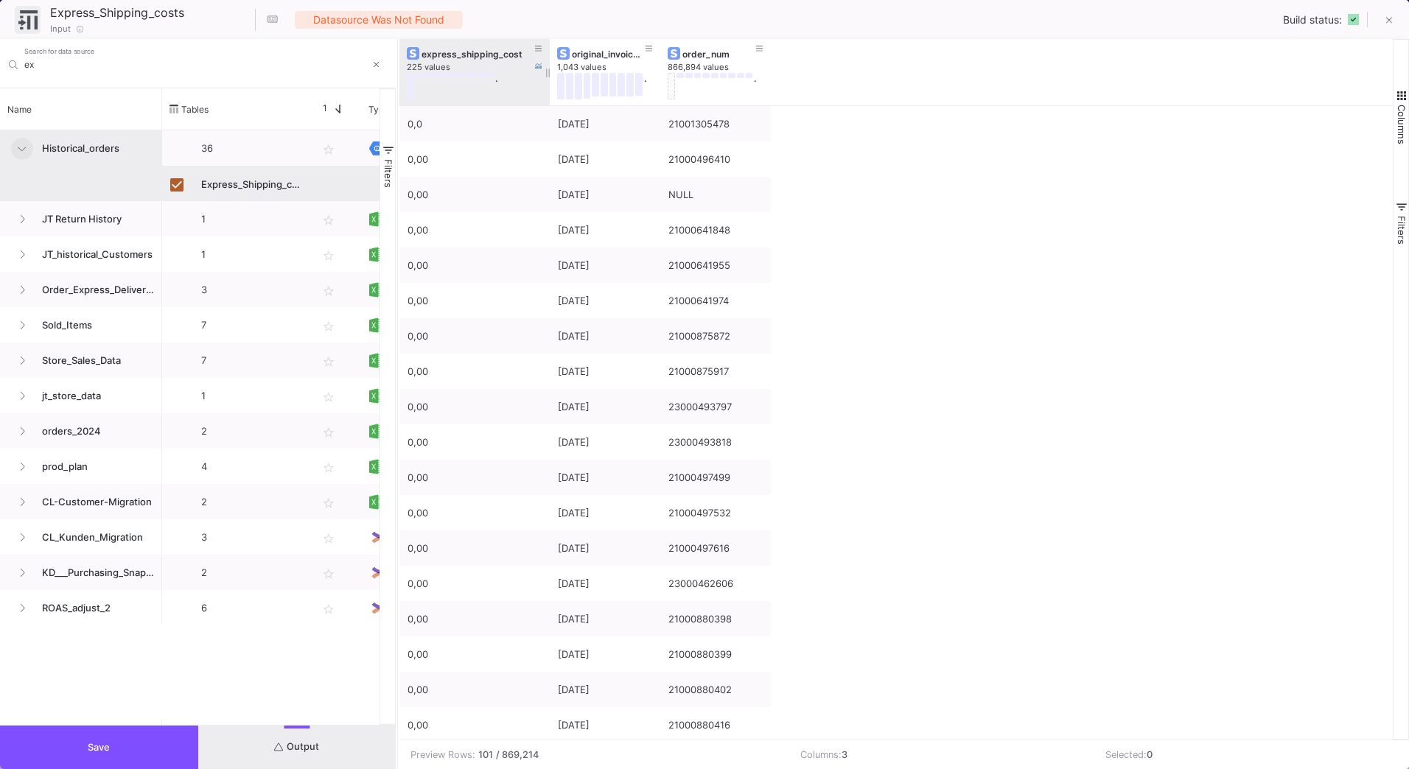
drag, startPoint x: 509, startPoint y: 52, endPoint x: 549, endPoint y: 54, distance: 39.9
click at [549, 54] on div at bounding box center [550, 72] width 6 height 66
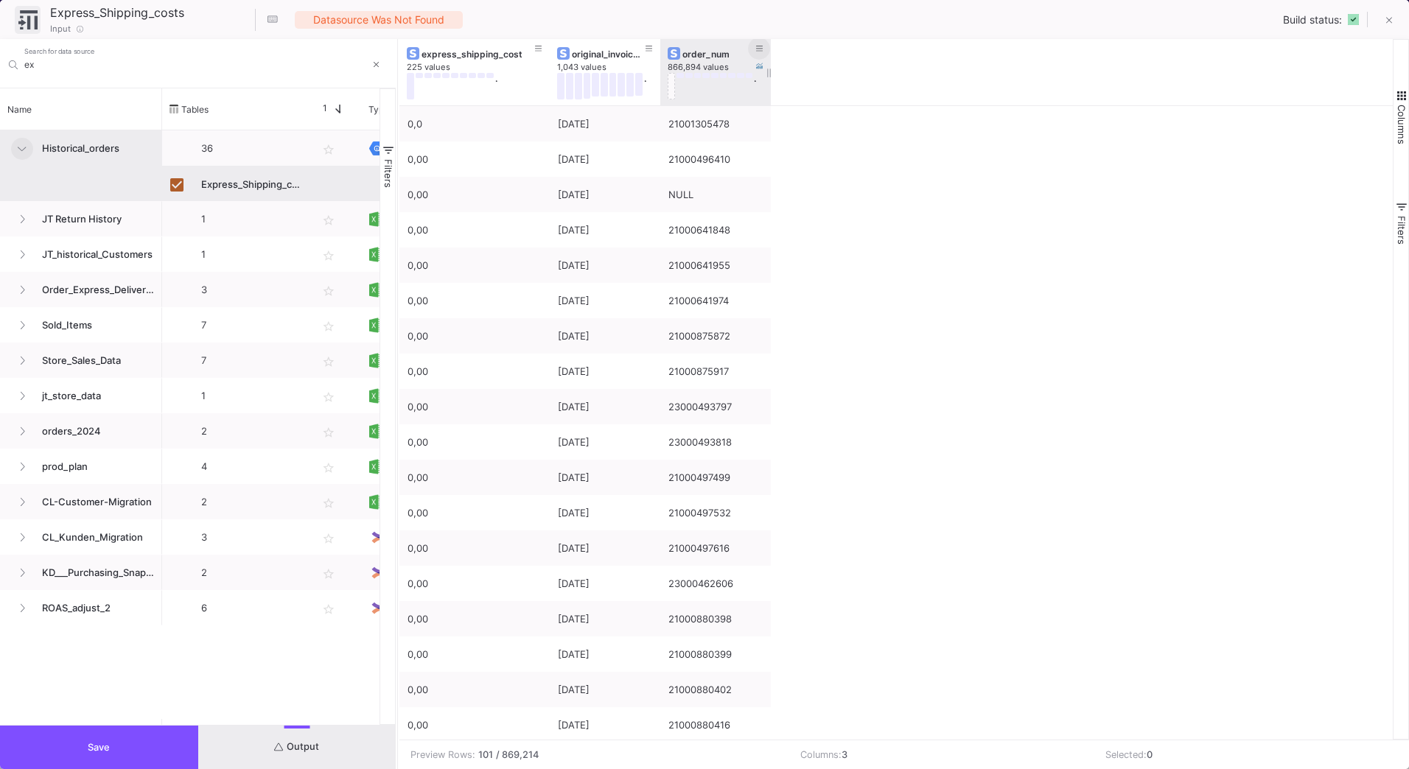
click at [759, 51] on icon at bounding box center [759, 49] width 7 height 8
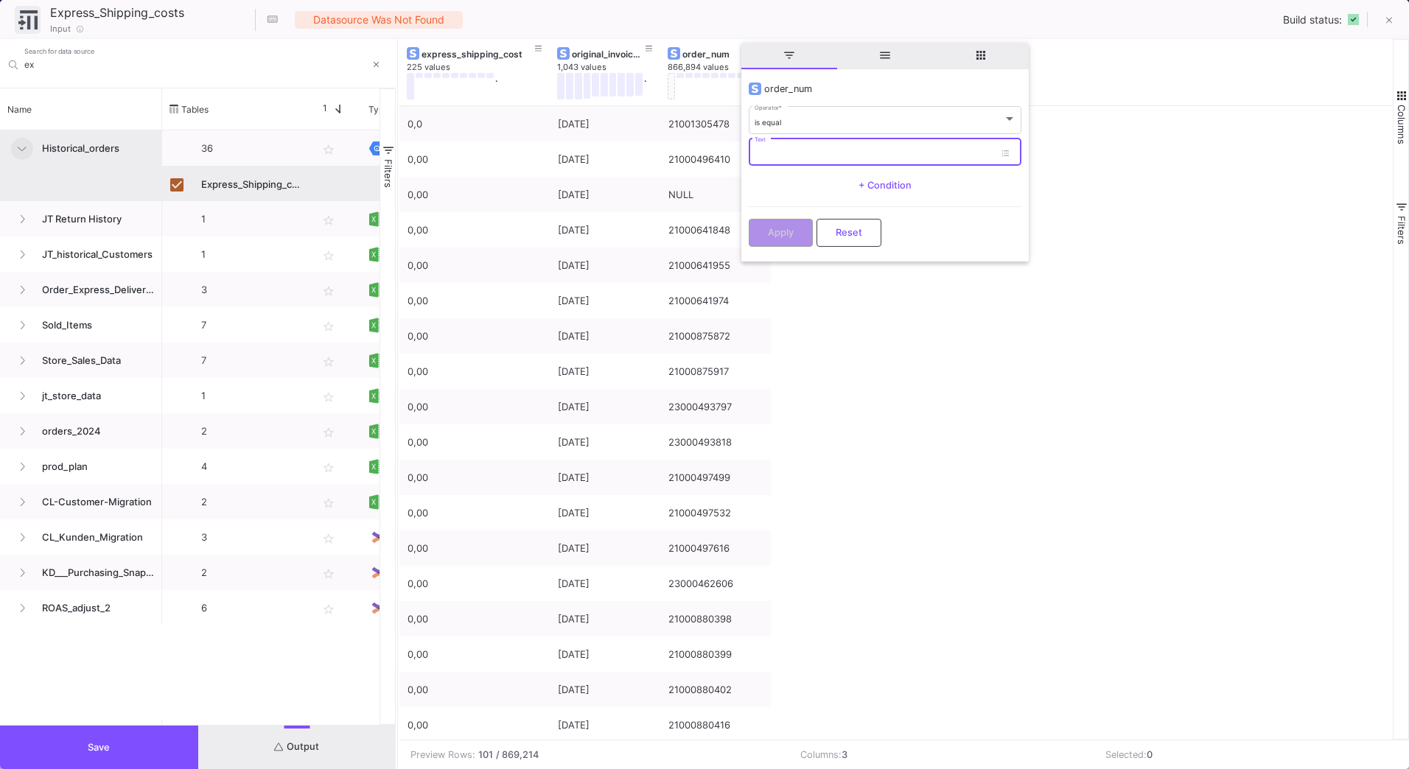
click at [781, 152] on input "Text" at bounding box center [875, 155] width 240 height 10
paste input "Kundenauftragsnummer"
type input "Kundenauftragsnummer"
click at [798, 237] on button "Apply" at bounding box center [781, 231] width 64 height 28
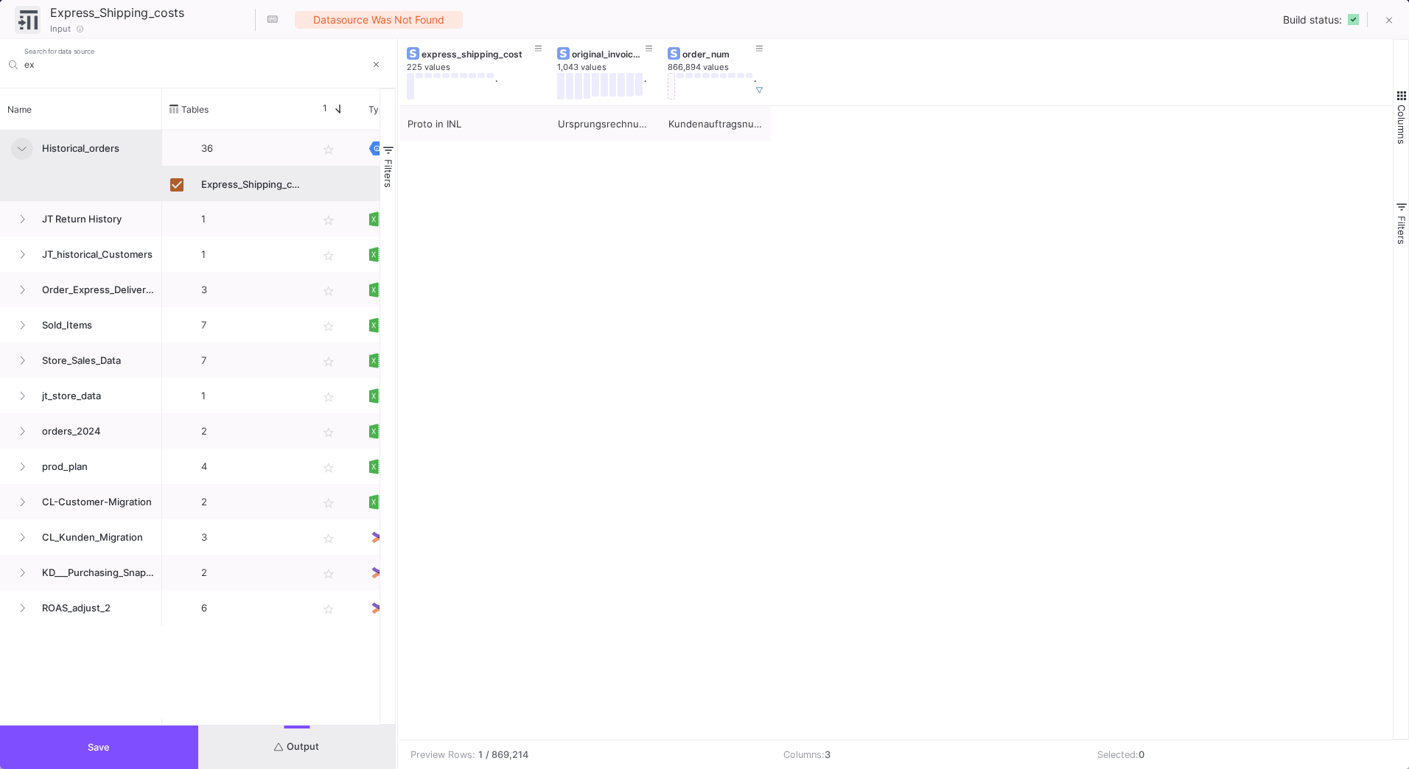
click at [134, 743] on button "Save" at bounding box center [99, 747] width 198 height 43
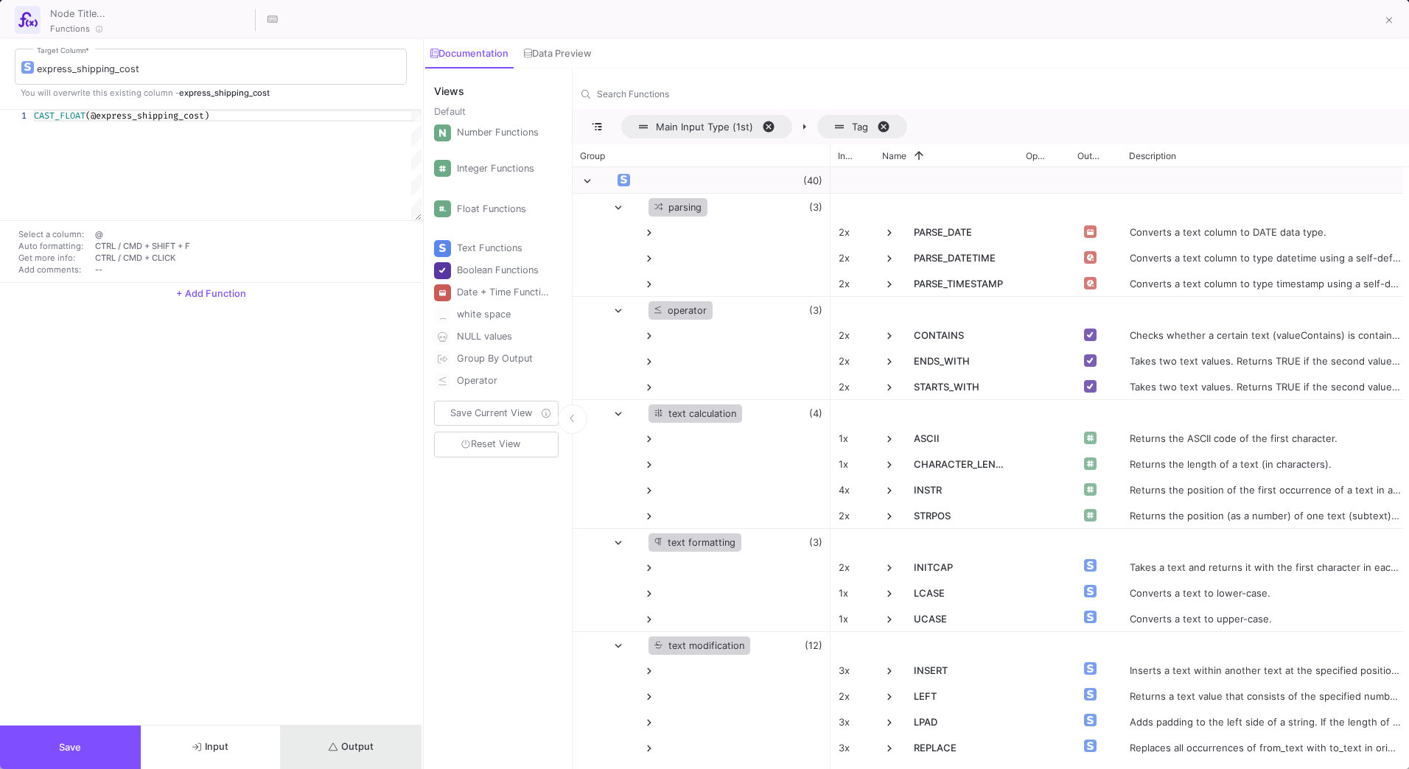
click at [368, 750] on span "Output" at bounding box center [351, 746] width 45 height 11
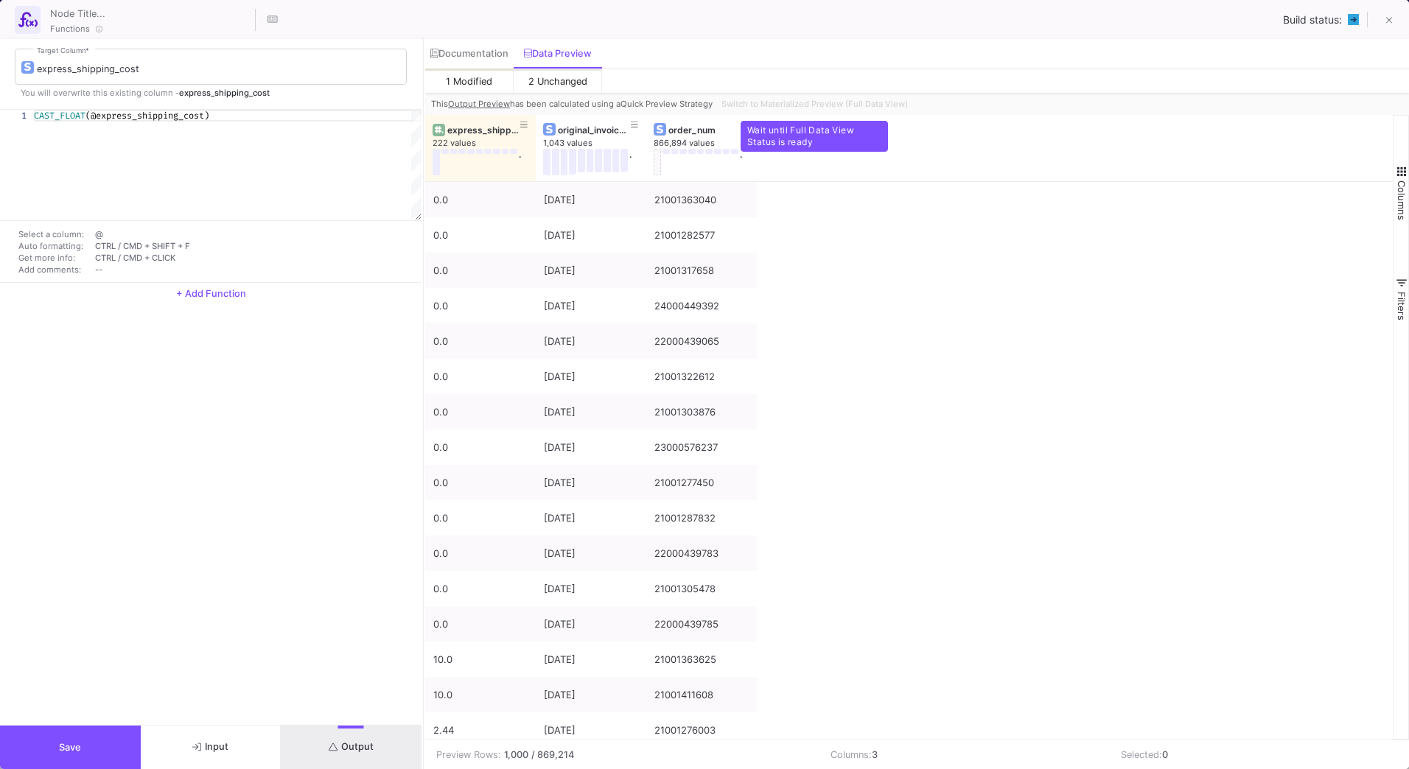
click at [792, 104] on div "Switch to Materialized Preview (Full Data View)" at bounding box center [813, 104] width 195 height 22
click at [825, 111] on div "Switch to Materialized Preview (Full Data View)" at bounding box center [813, 104] width 195 height 22
click at [842, 105] on span "Switch to Materialized Preview (Full Data View)" at bounding box center [815, 104] width 186 height 10
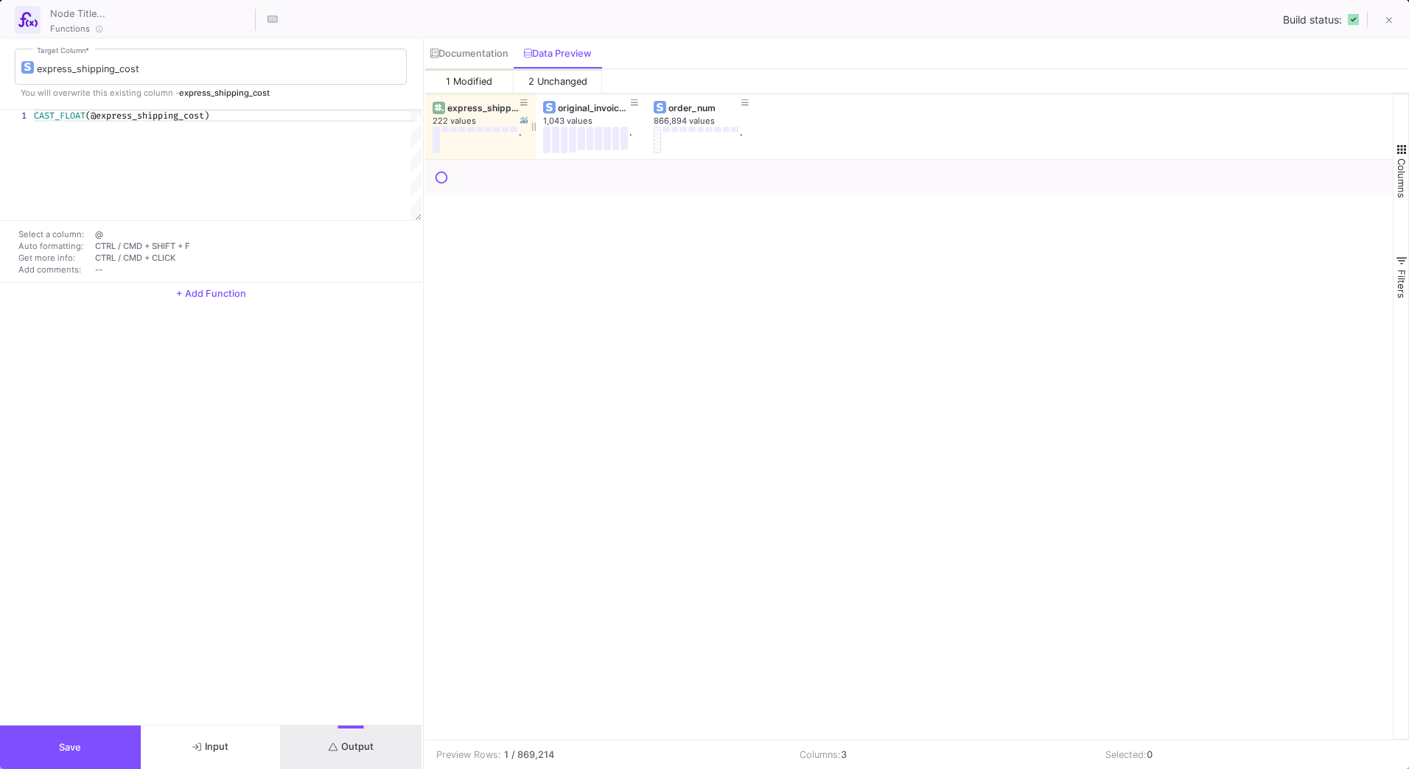
click at [475, 110] on div "express_shipping_cost" at bounding box center [483, 107] width 73 height 11
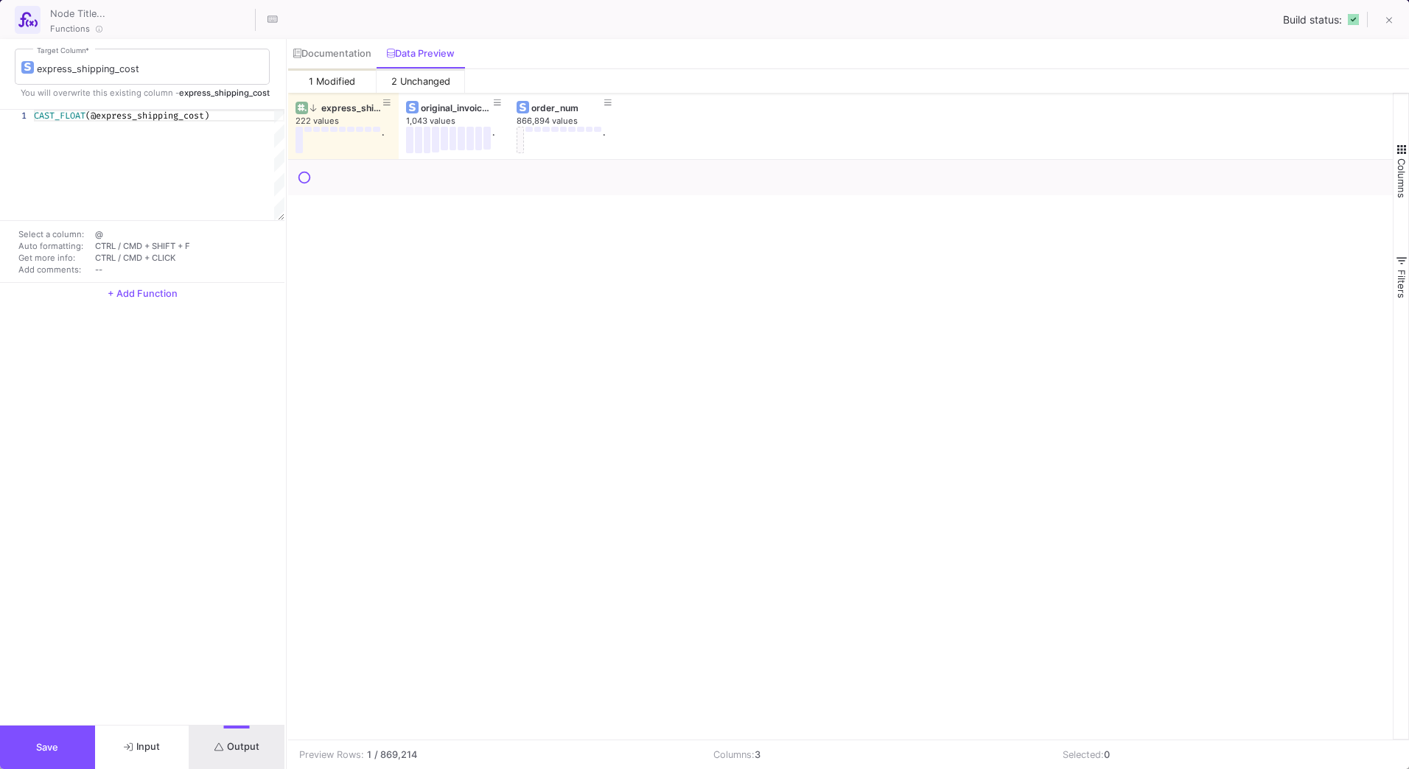
drag, startPoint x: 422, startPoint y: 200, endPoint x: 285, endPoint y: 212, distance: 137.6
click at [285, 212] on div at bounding box center [286, 404] width 4 height 730
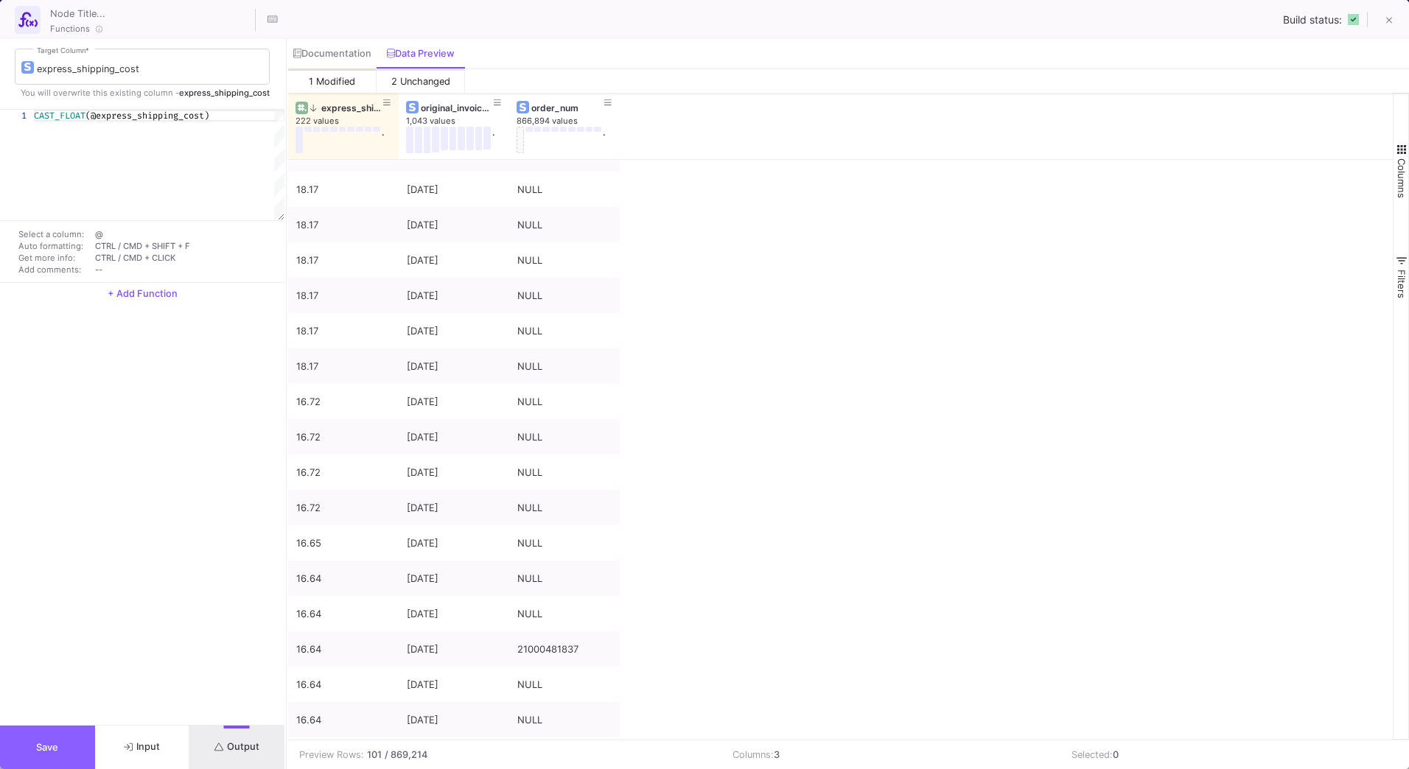
click at [75, 760] on button "Save" at bounding box center [47, 747] width 95 height 43
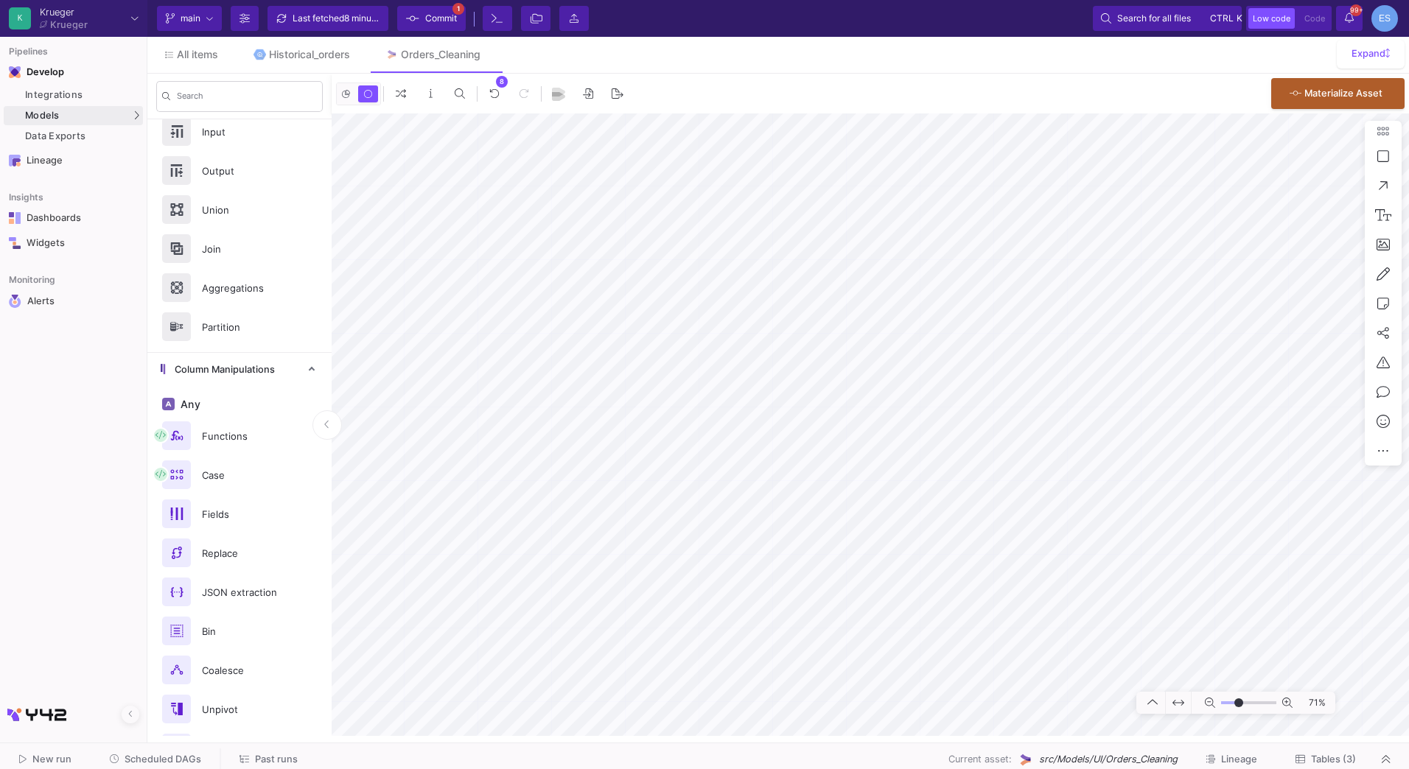
scroll to position [618, 0]
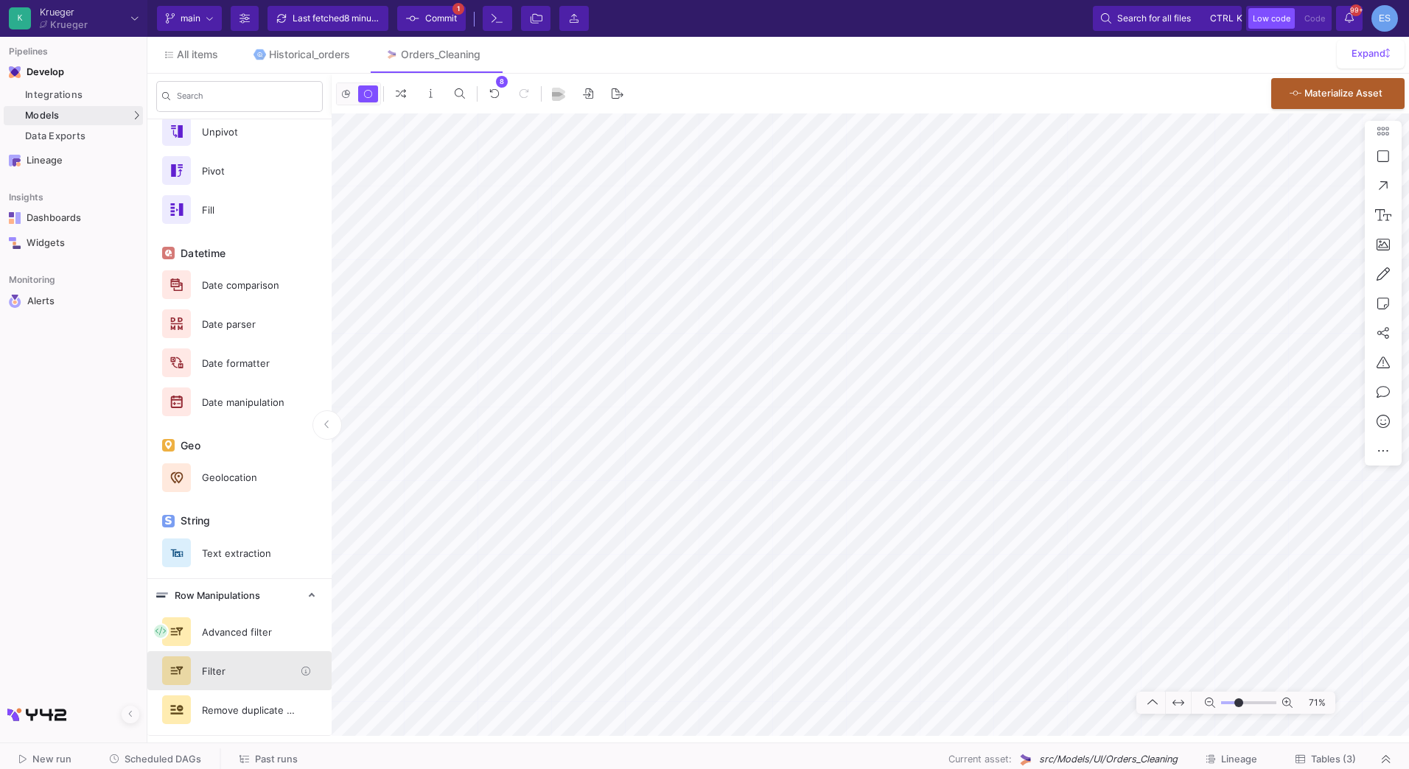
click at [269, 685] on div "Filter" at bounding box center [239, 670] width 184 height 39
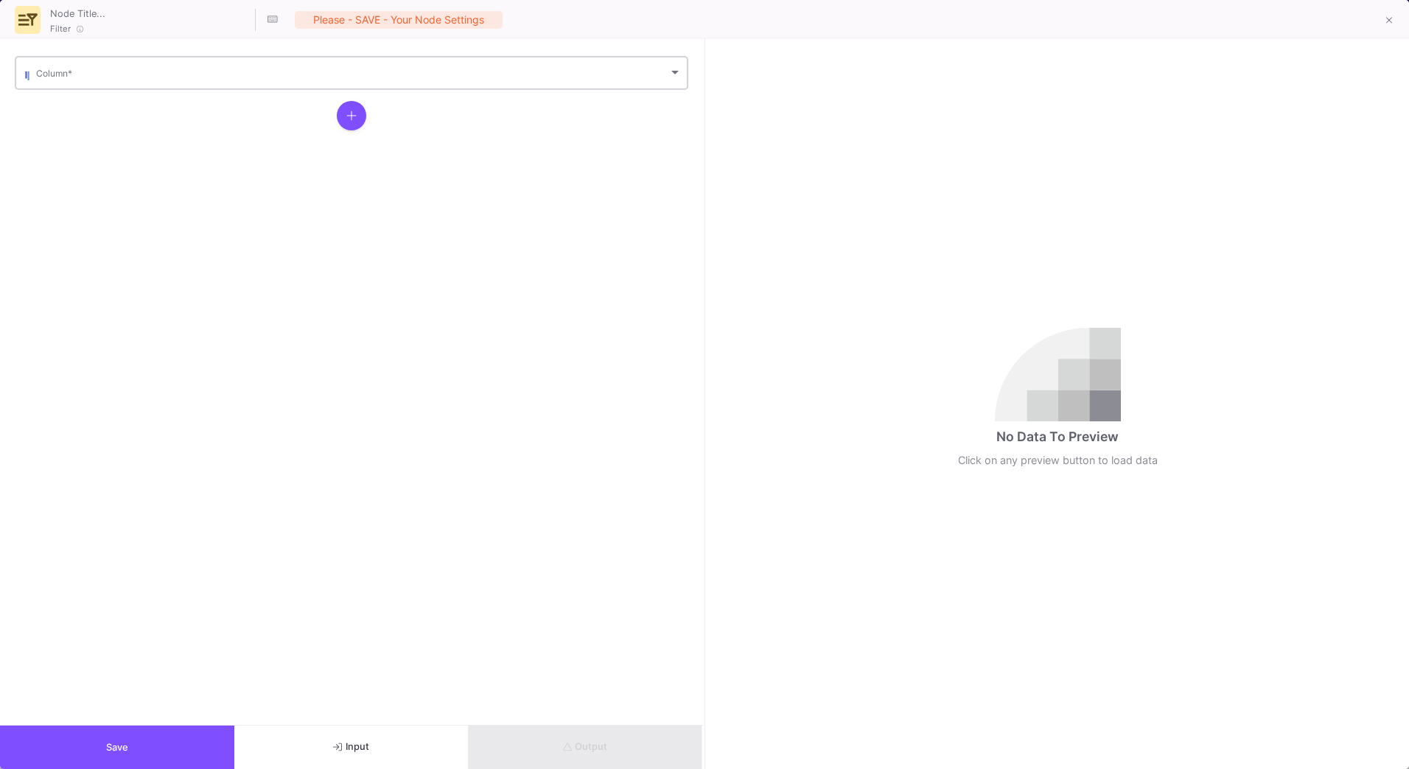
click at [173, 75] on span at bounding box center [352, 75] width 632 height 11
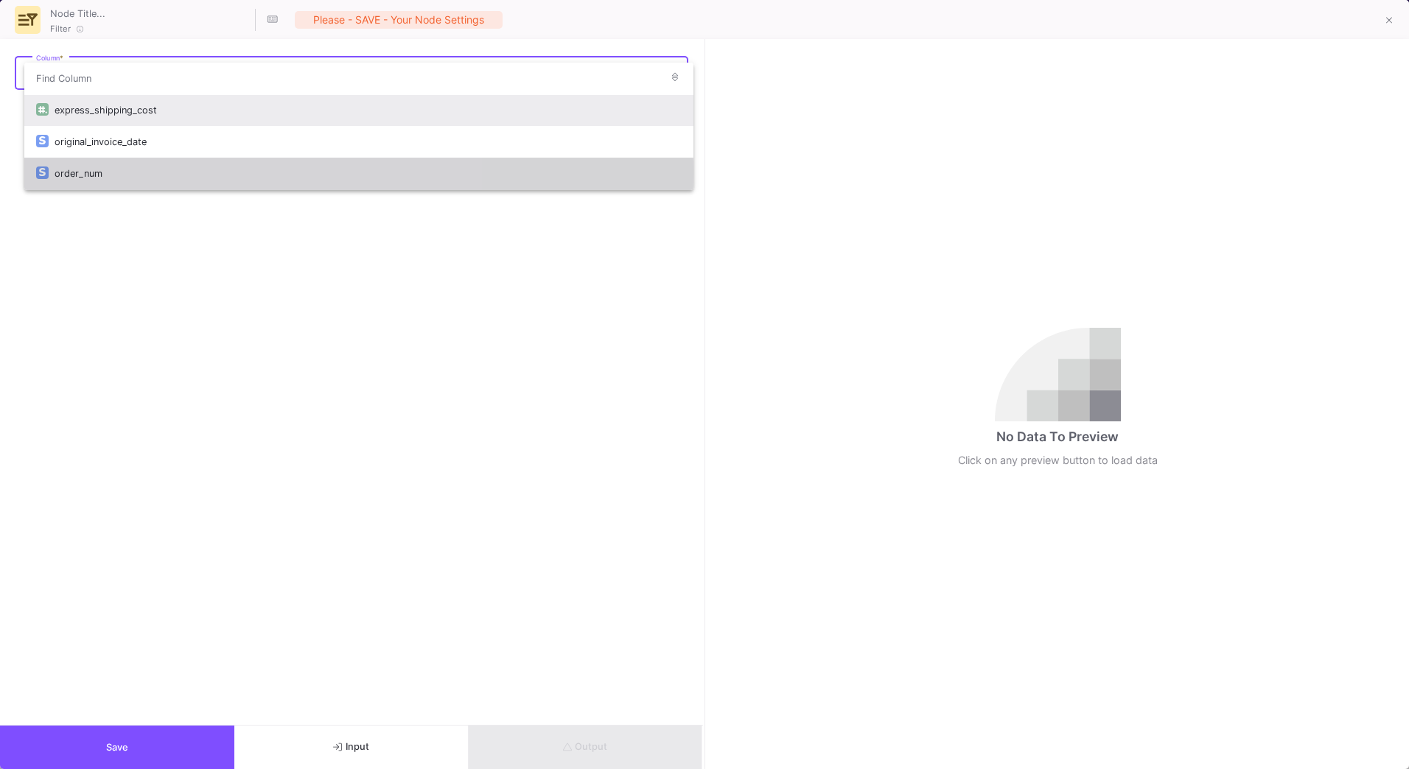
click at [119, 173] on div "order_num" at bounding box center [368, 174] width 627 height 32
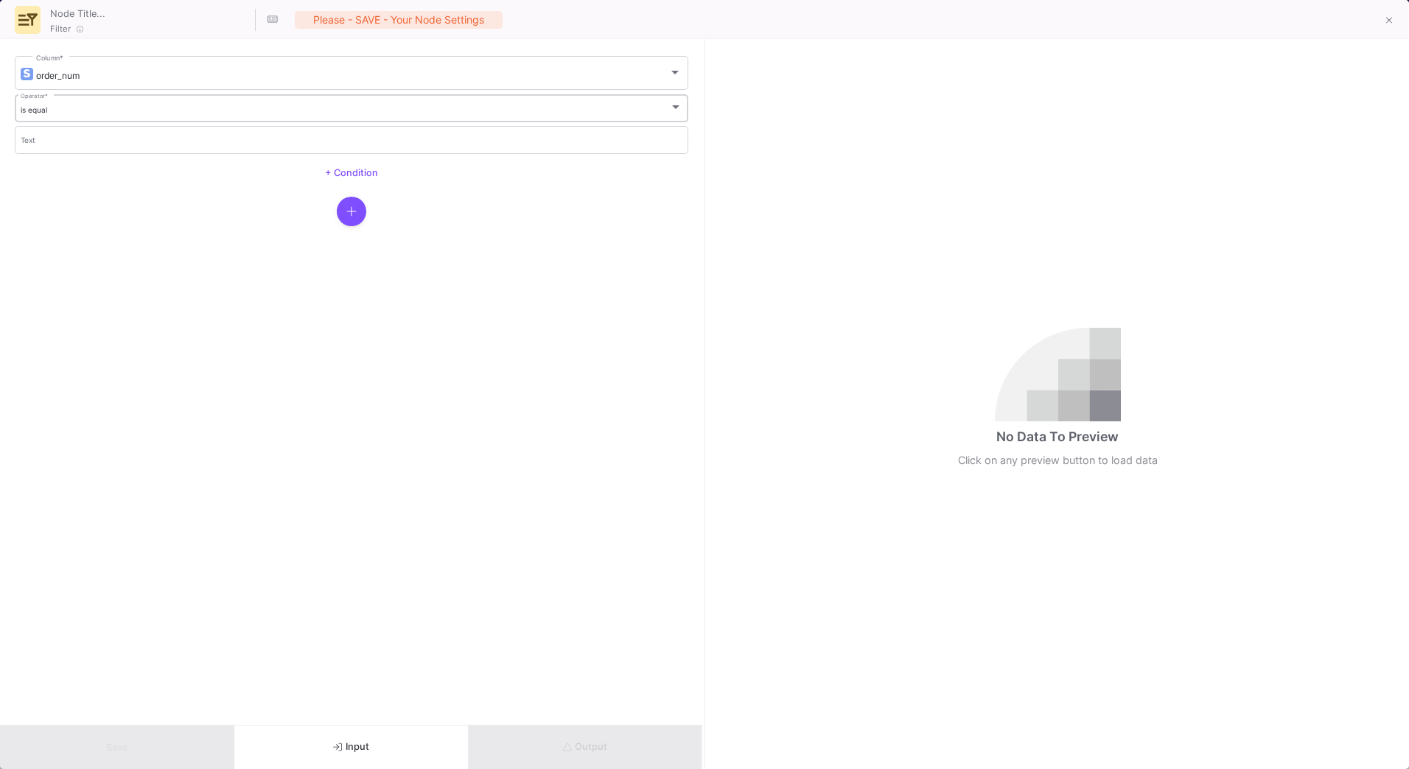
click at [174, 108] on div "is equal" at bounding box center [345, 110] width 649 height 10
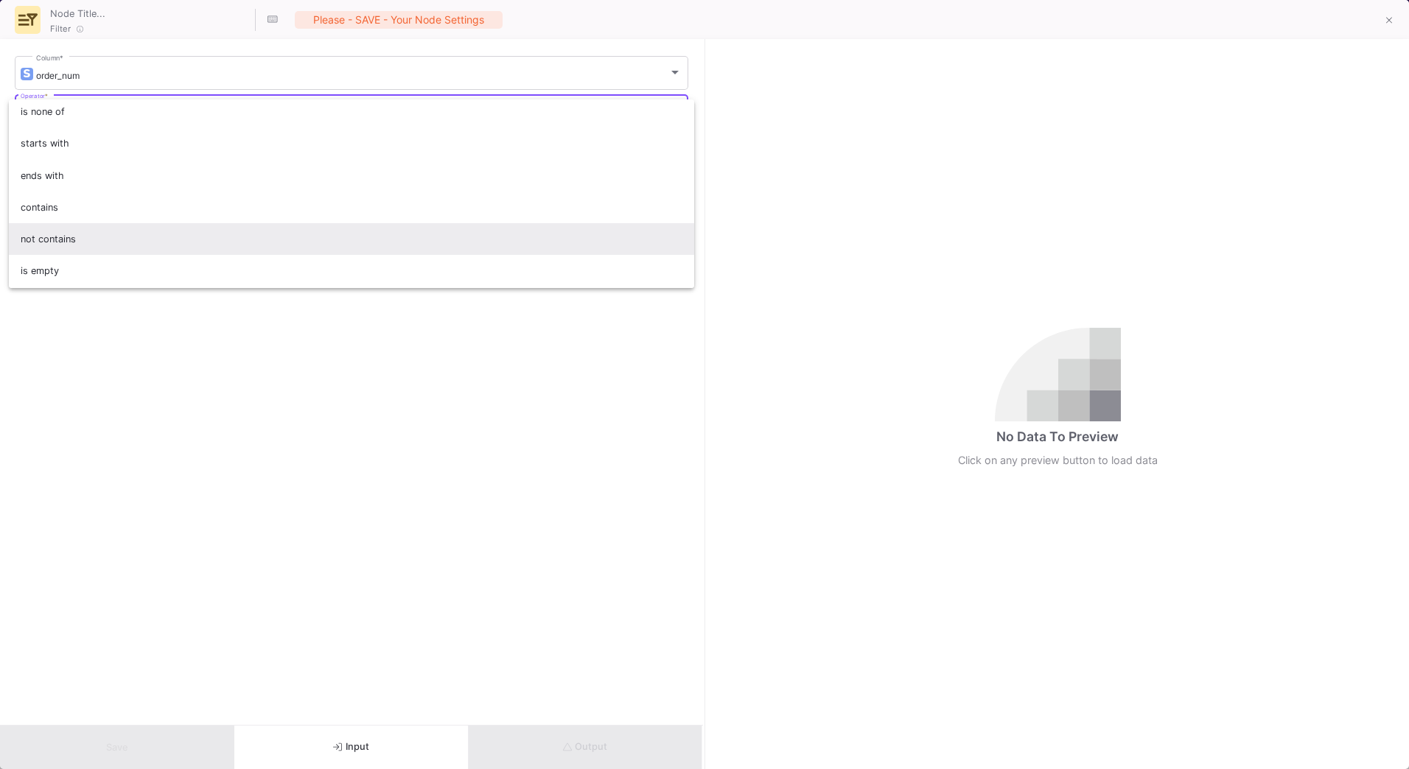
scroll to position [130, 0]
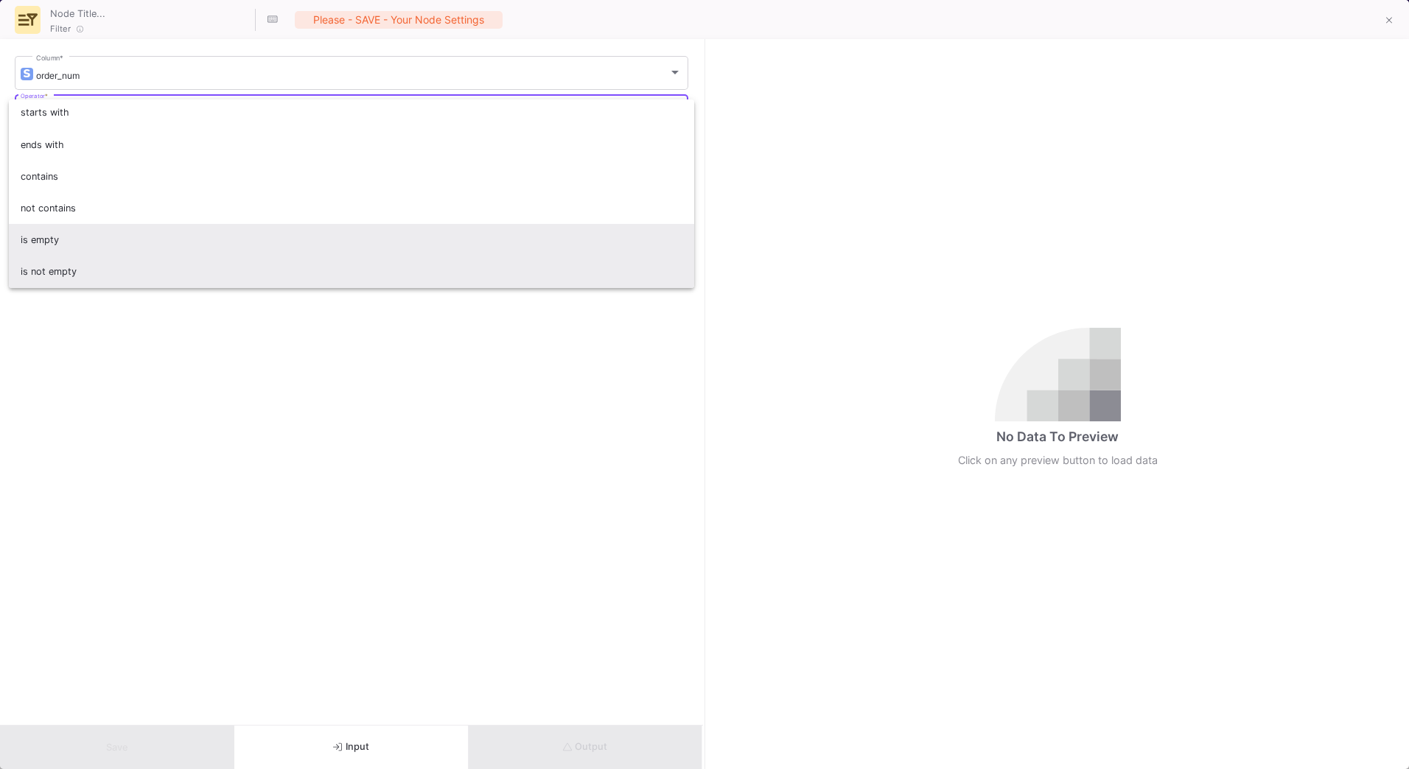
drag, startPoint x: 176, startPoint y: 242, endPoint x: 189, endPoint y: 276, distance: 36.4
click at [189, 276] on div "is equal is not equal is one of is none of starts with ends with contains not c…" at bounding box center [352, 193] width 686 height 189
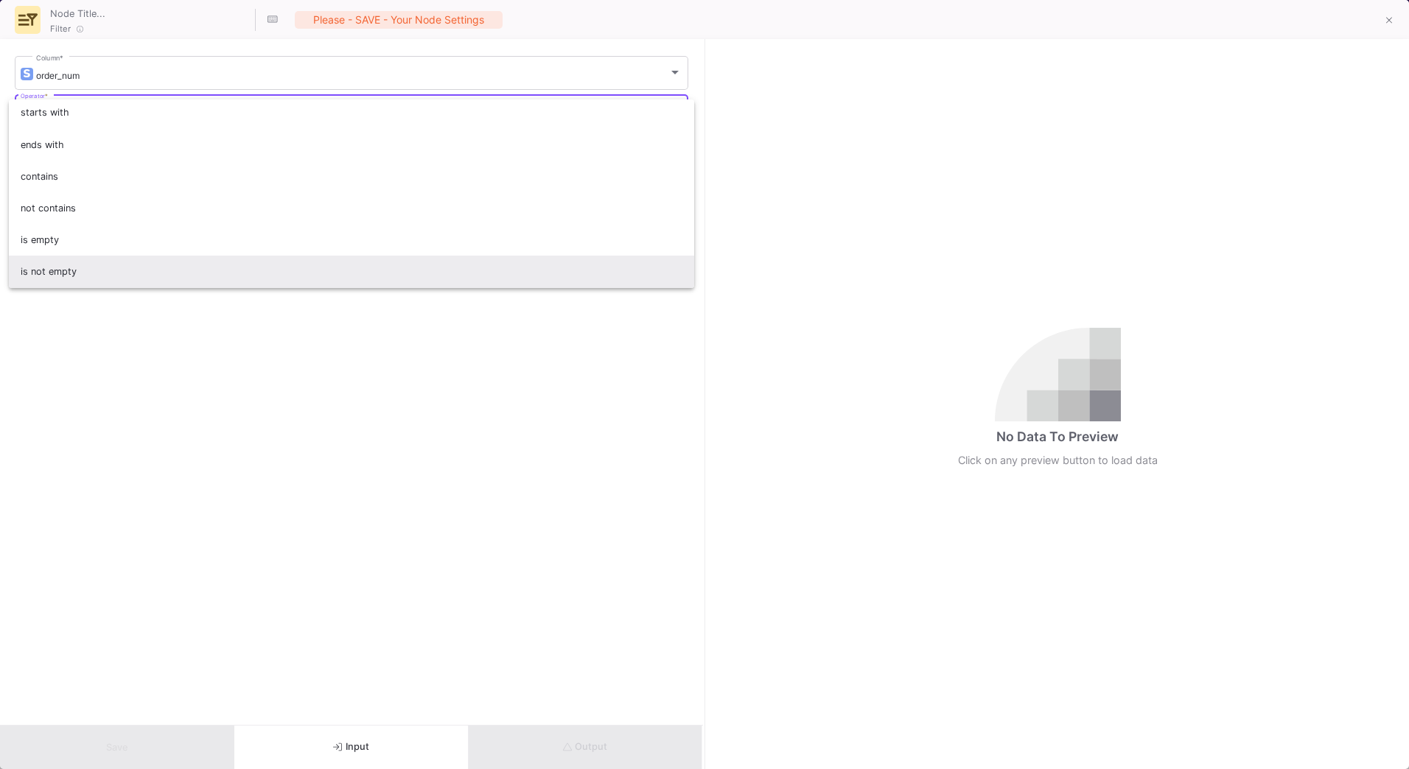
drag, startPoint x: 189, startPoint y: 276, endPoint x: 81, endPoint y: 268, distance: 108.6
click at [81, 268] on span "is not empty" at bounding box center [352, 272] width 663 height 32
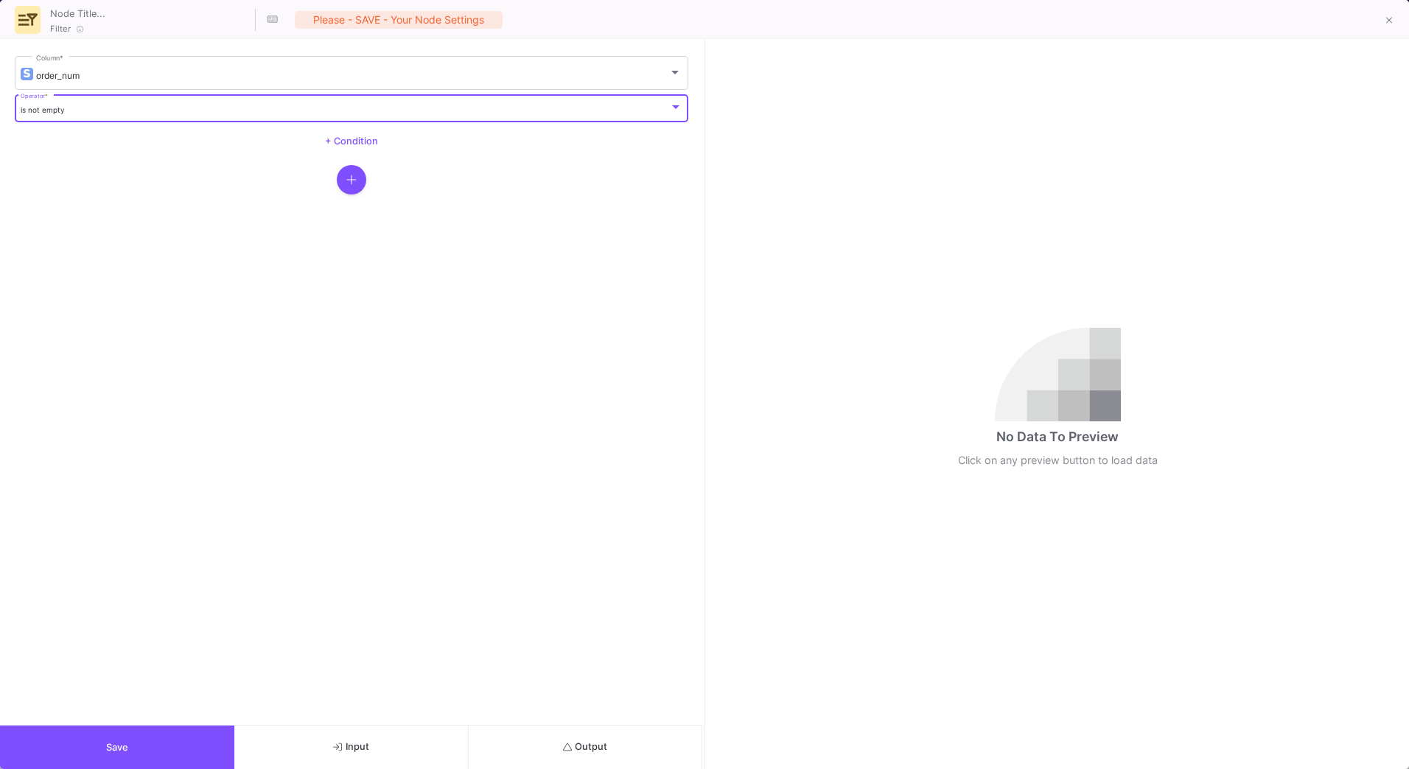
click at [620, 752] on button "Output" at bounding box center [586, 747] width 234 height 43
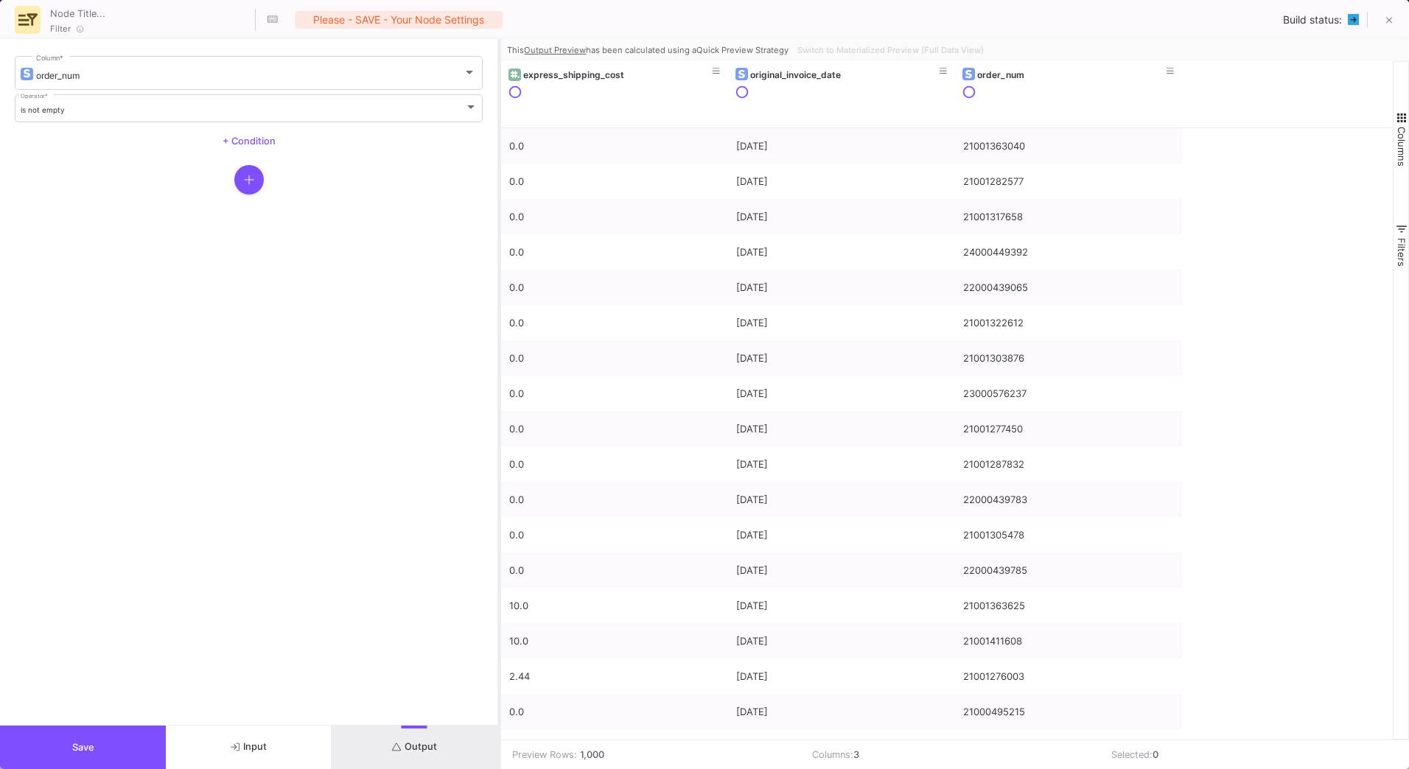
drag, startPoint x: 705, startPoint y: 601, endPoint x: 500, endPoint y: 609, distance: 205.0
click at [500, 609] on div at bounding box center [499, 404] width 4 height 730
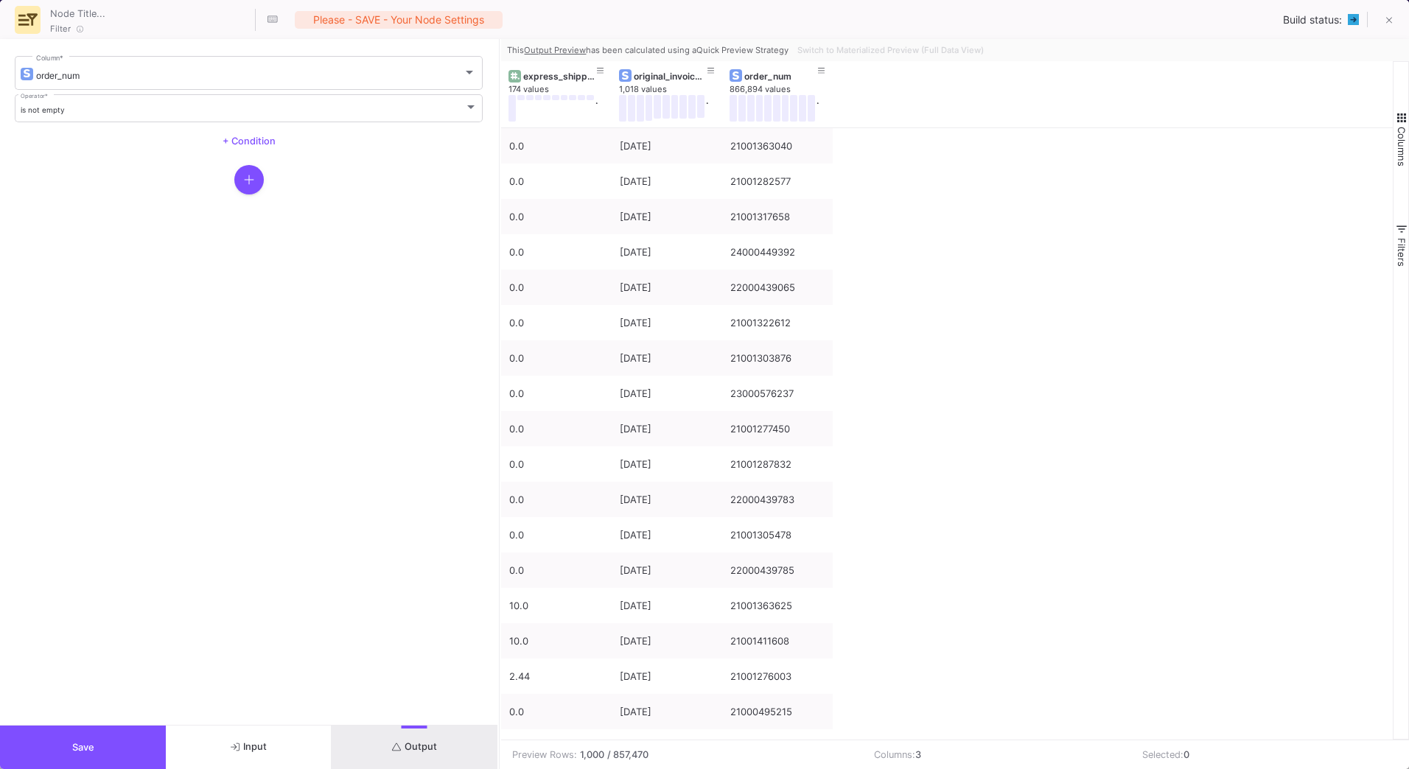
click at [892, 46] on div "Switch to Materialized Preview (Full Data View)" at bounding box center [889, 50] width 195 height 22
click at [273, 139] on span "+ Condition" at bounding box center [249, 141] width 53 height 11
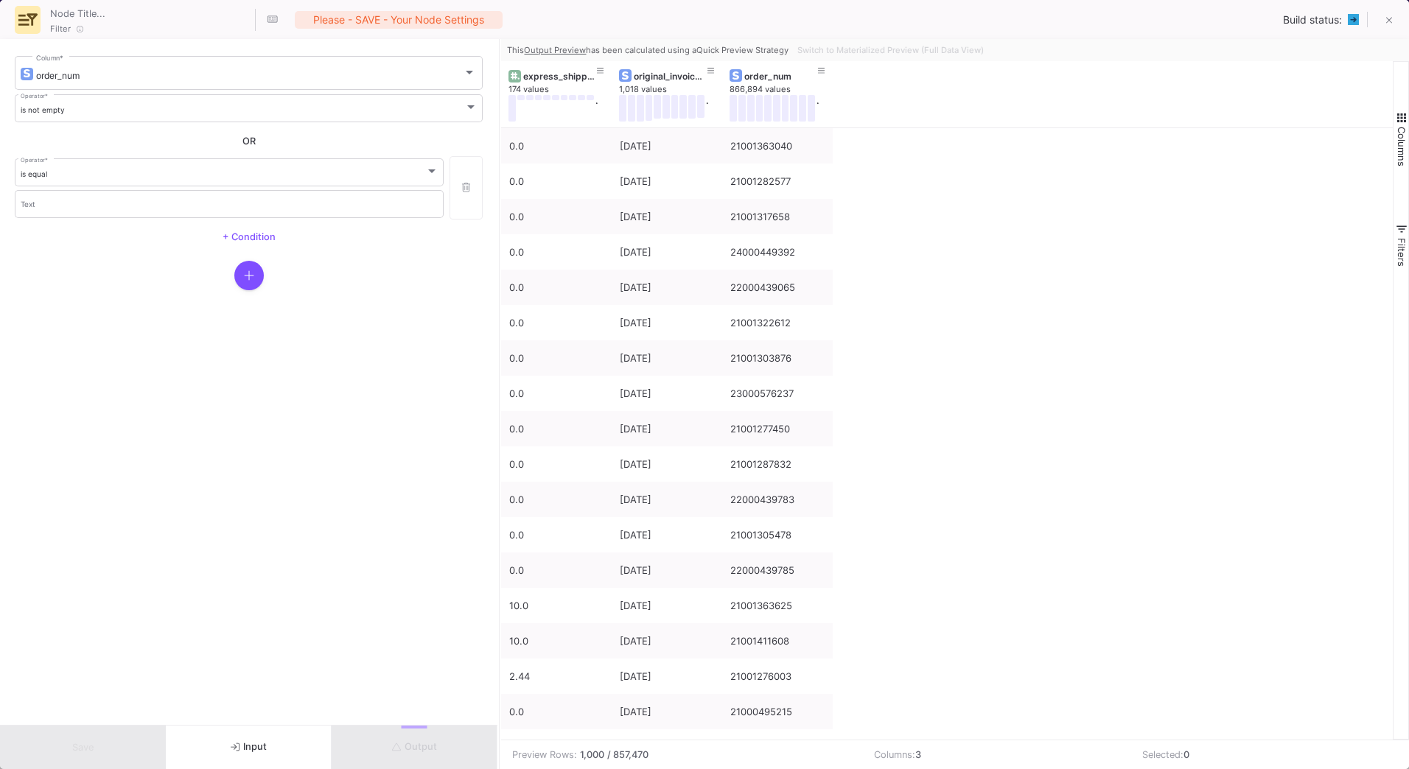
click at [270, 218] on mat-form-field "Text" at bounding box center [229, 204] width 429 height 32
click at [272, 216] on div "Text" at bounding box center [230, 203] width 418 height 30
click at [135, 178] on div "is equal" at bounding box center [223, 175] width 405 height 10
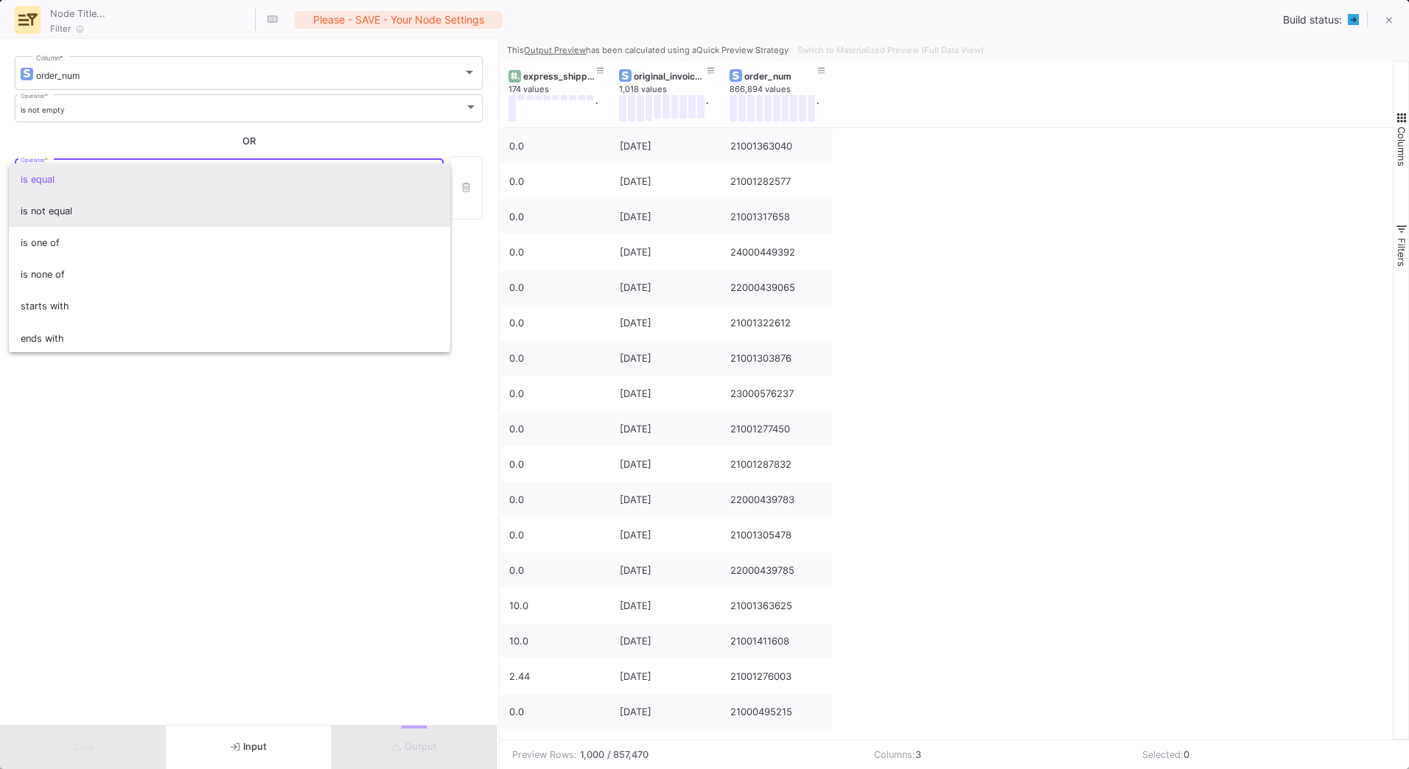
click at [125, 212] on span "is not equal" at bounding box center [230, 211] width 418 height 32
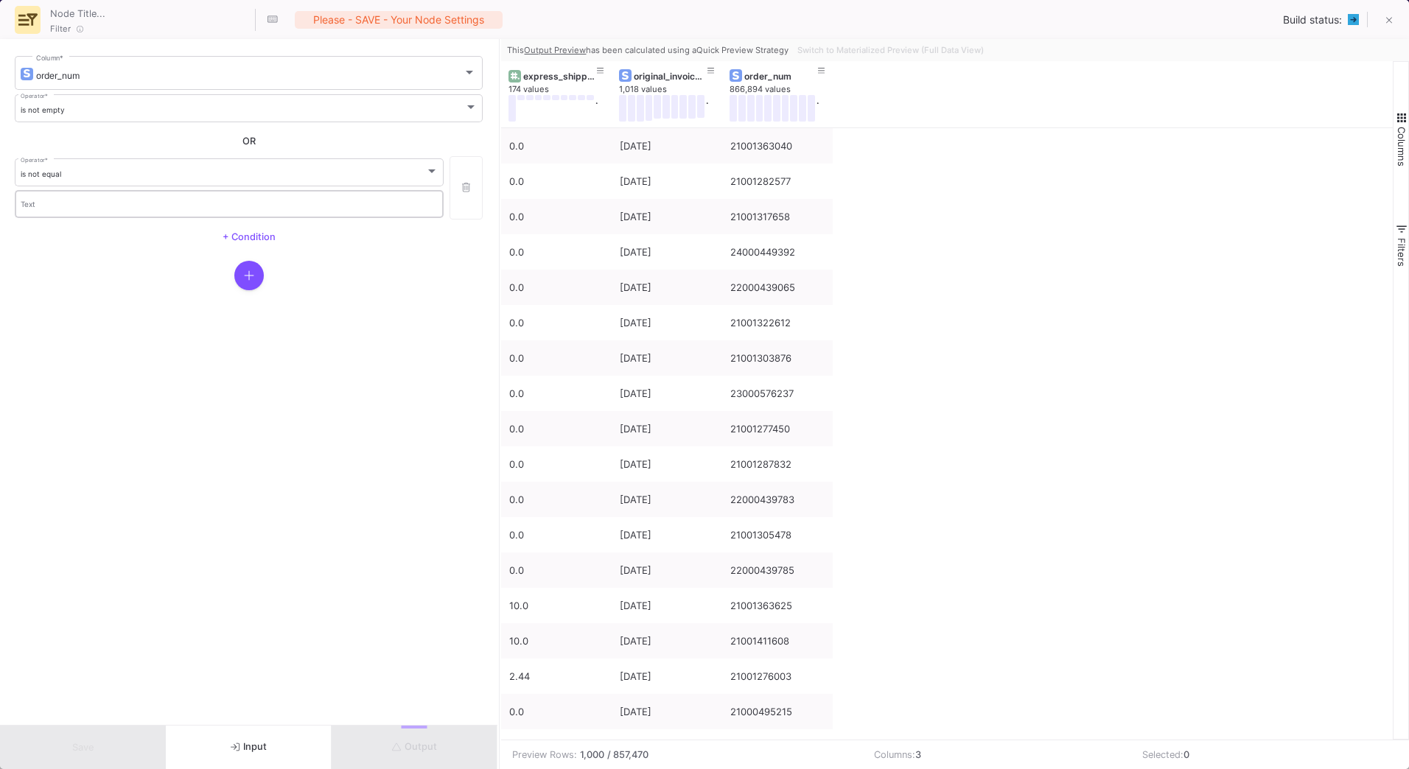
click at [197, 218] on mat-form-field "Text" at bounding box center [229, 204] width 429 height 32
click at [200, 210] on input "Text" at bounding box center [230, 206] width 418 height 10
paste input "Kundenauftragsnummer"
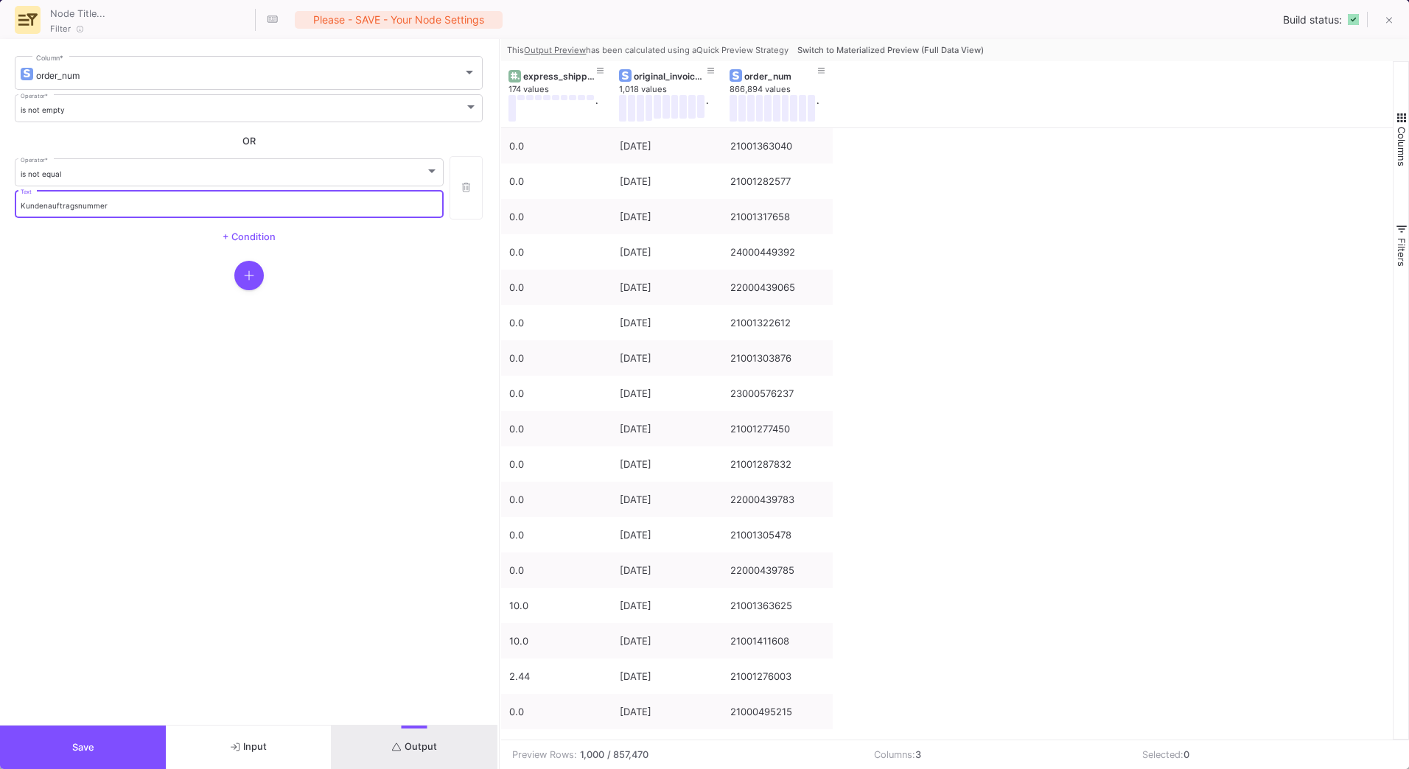
type input "Kundenauftragsnummer"
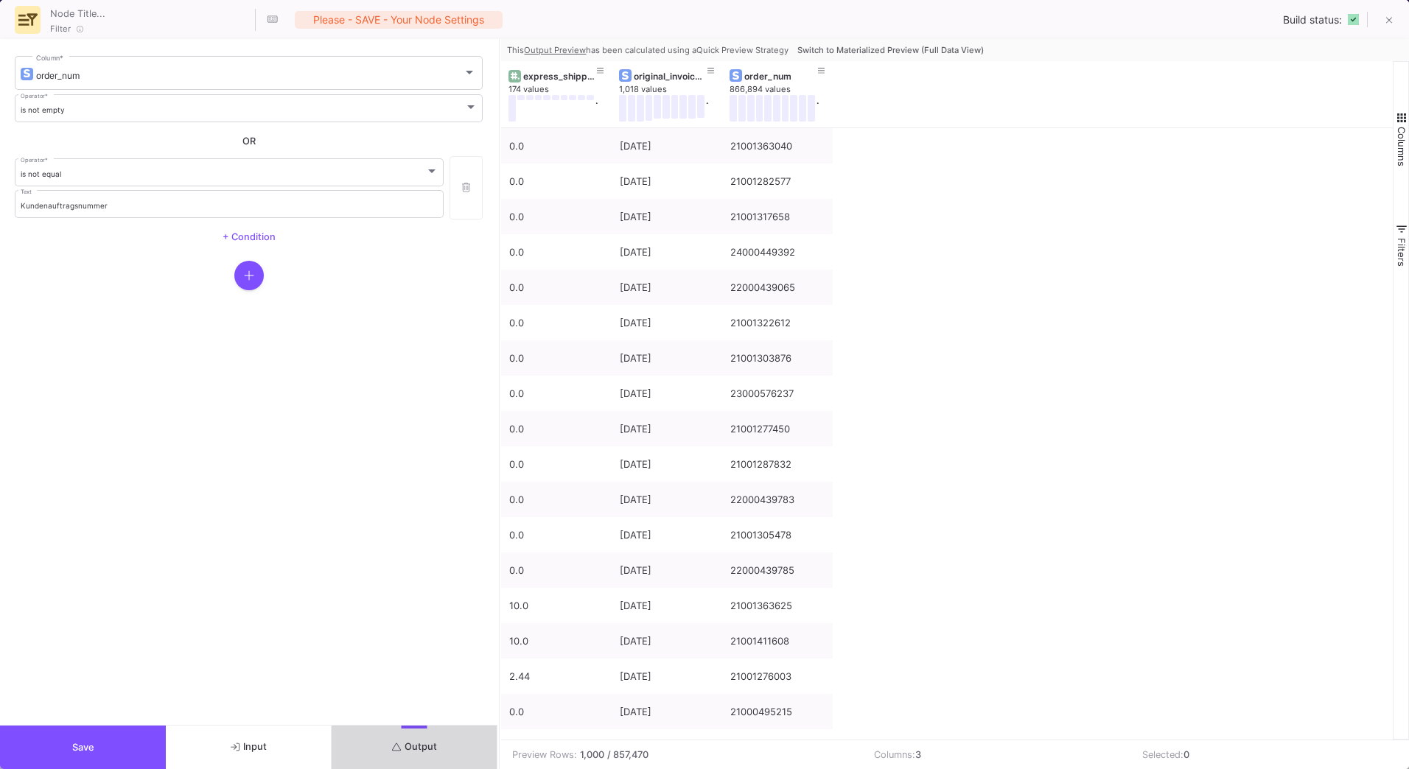
click at [449, 756] on button "Output" at bounding box center [415, 747] width 166 height 43
click at [895, 38] on div "Filter Please - SAVE - your node settings Build status:" at bounding box center [704, 19] width 1409 height 39
click at [901, 54] on span "Switch to Materialized Preview (Full Data View)" at bounding box center [890, 50] width 186 height 10
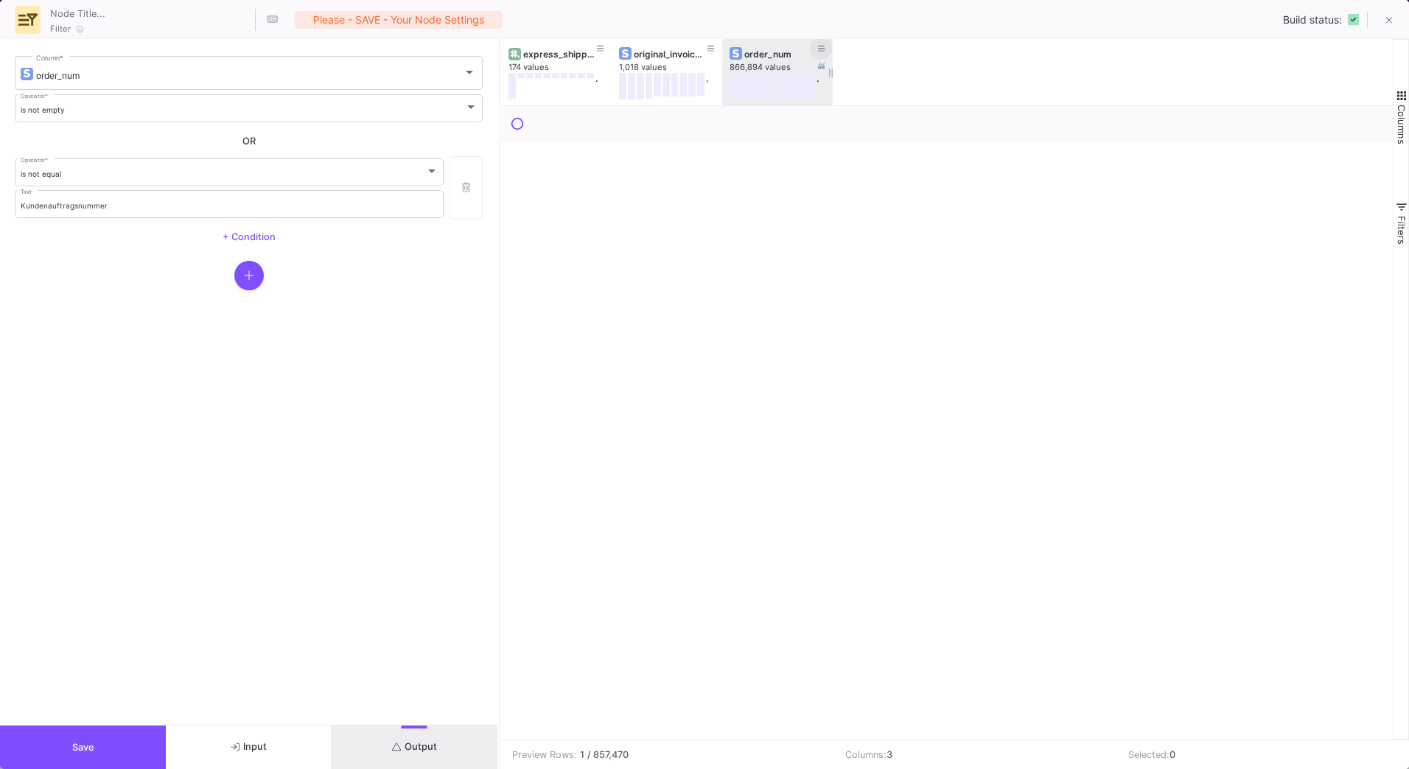
click at [827, 44] on button at bounding box center [821, 49] width 22 height 22
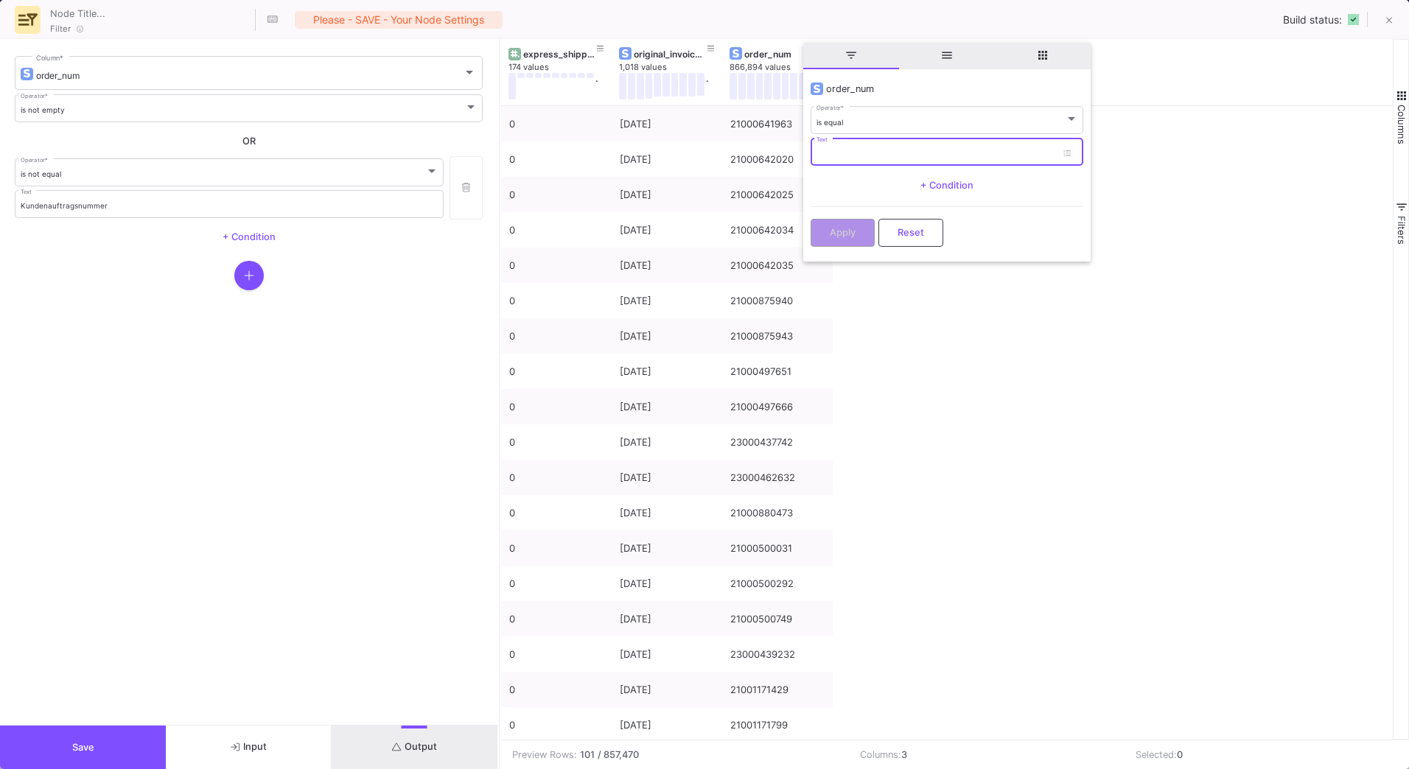
click at [856, 150] on input "Text" at bounding box center [937, 155] width 240 height 10
paste input "Kundenauftragsnummer"
type input "Kundenauftragsnummer"
click at [841, 226] on span "Apply" at bounding box center [843, 231] width 26 height 11
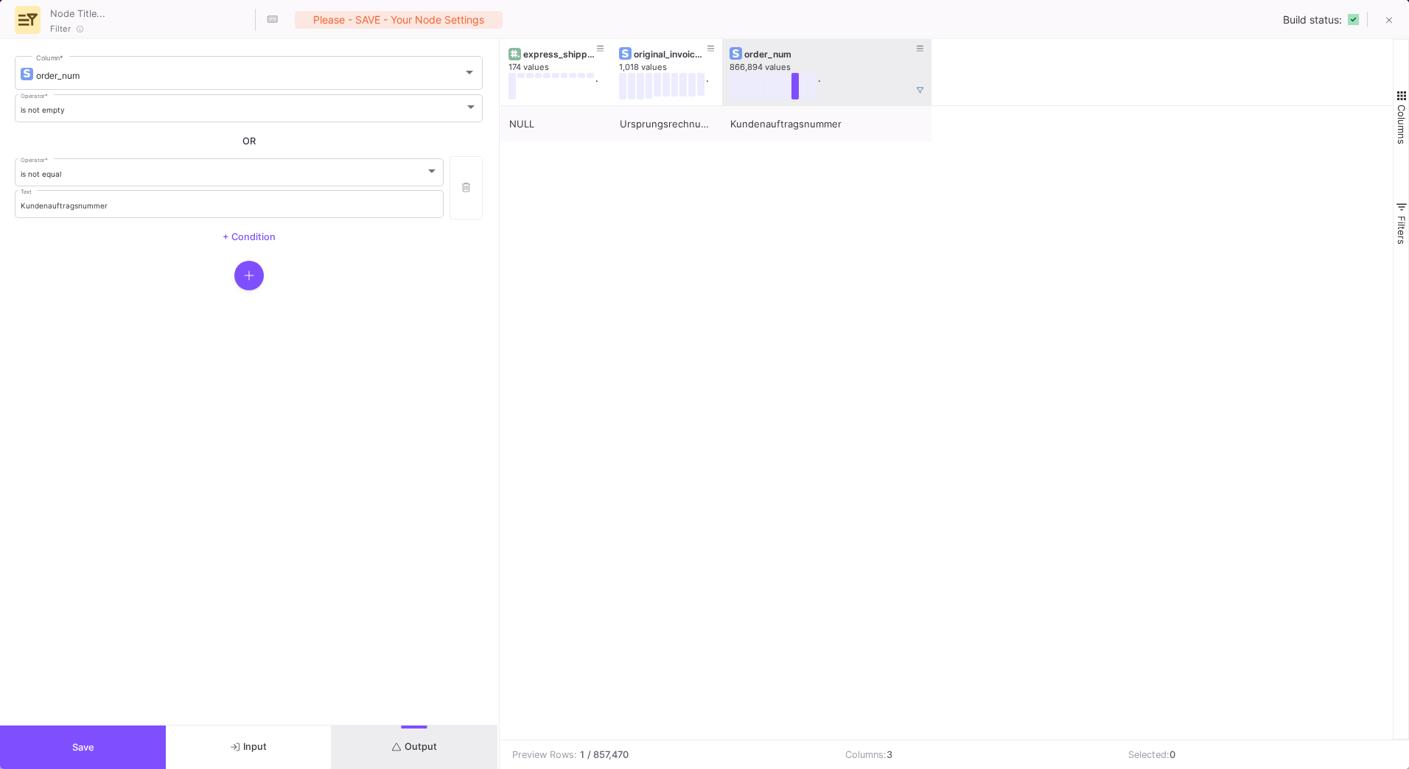
drag, startPoint x: 832, startPoint y: 67, endPoint x: 931, endPoint y: 67, distance: 98.8
click at [931, 67] on div at bounding box center [932, 72] width 6 height 66
click at [251, 146] on span "OR" at bounding box center [248, 142] width 13 height 12
click at [92, 205] on input "Kundenauftragsnummer" at bounding box center [230, 206] width 418 height 10
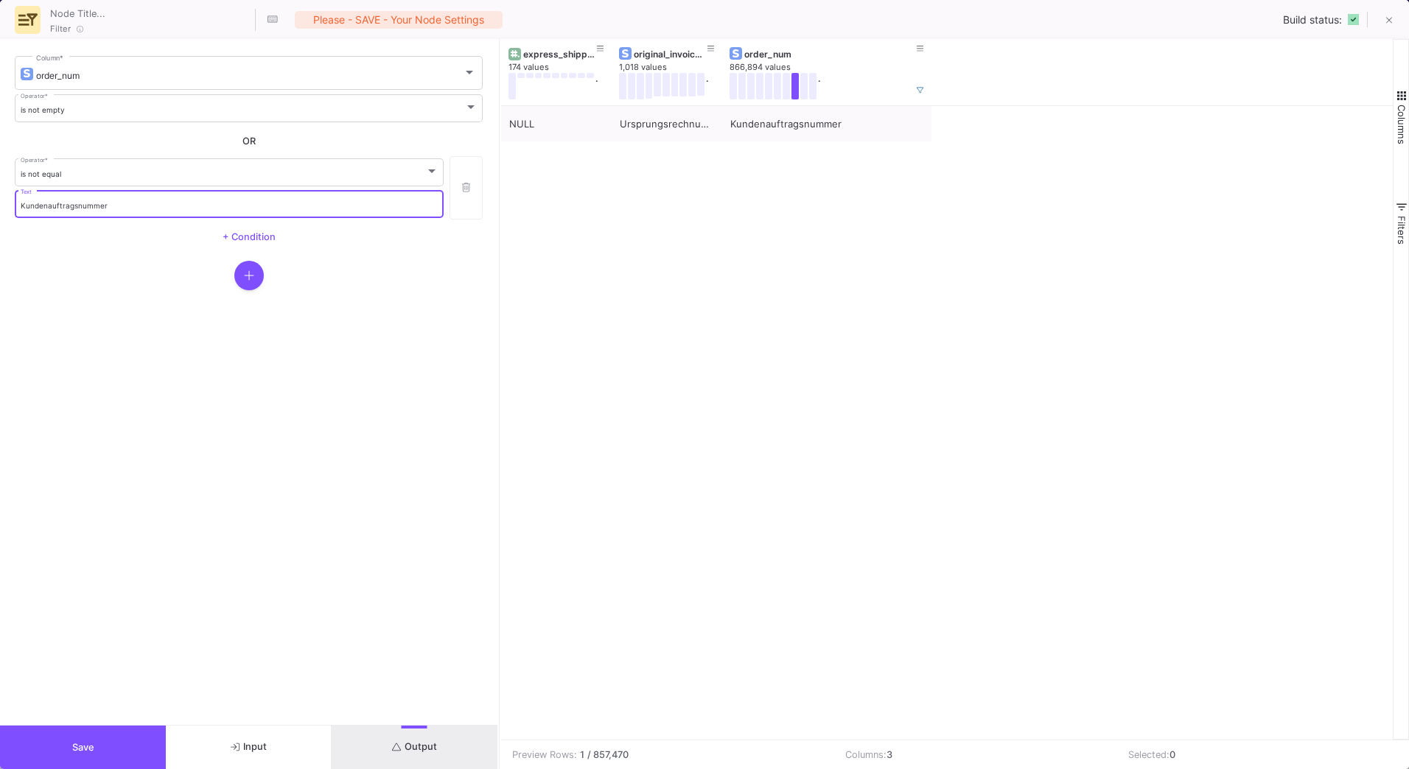
click at [92, 205] on input "Kundenauftragsnummer" at bounding box center [230, 206] width 418 height 10
click at [473, 195] on button "button" at bounding box center [466, 187] width 33 height 63
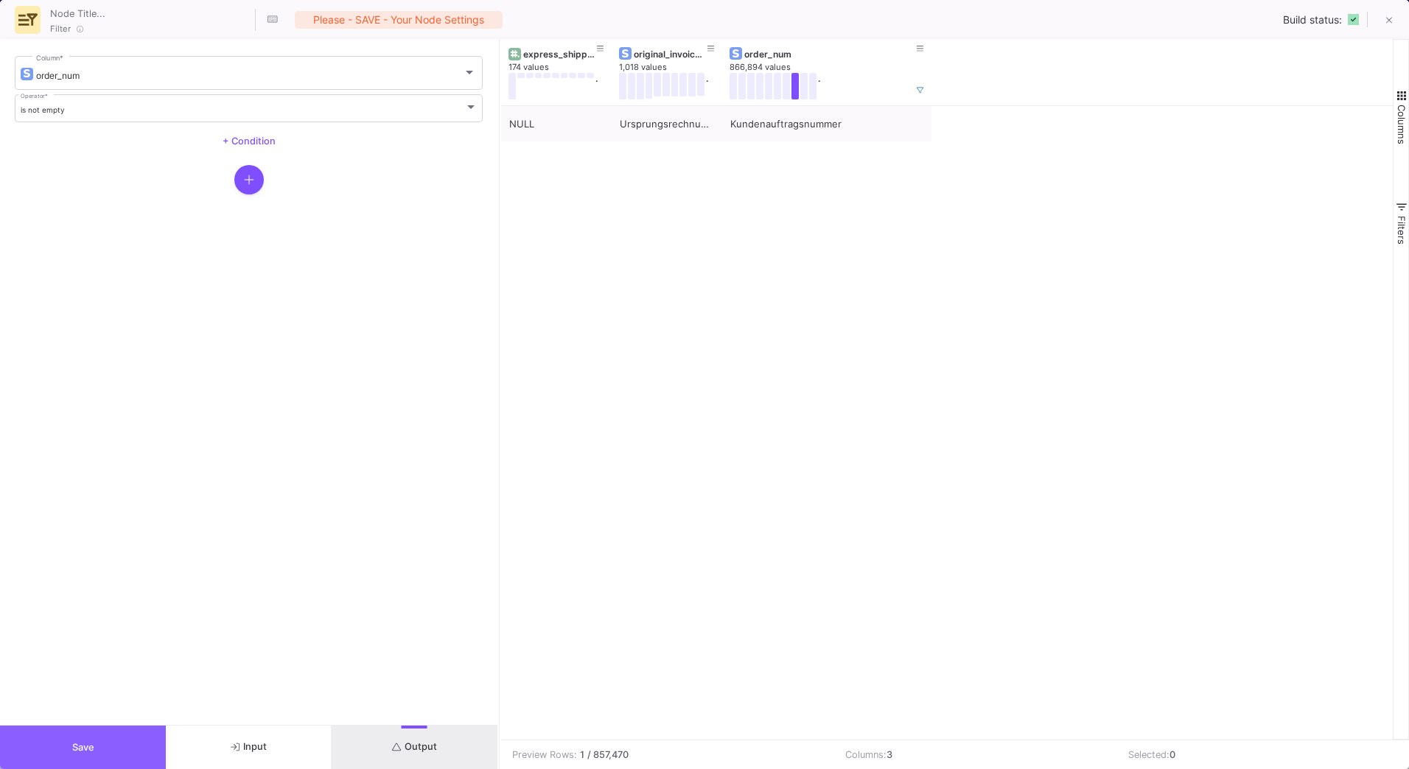
click at [123, 756] on button "Save" at bounding box center [83, 747] width 166 height 43
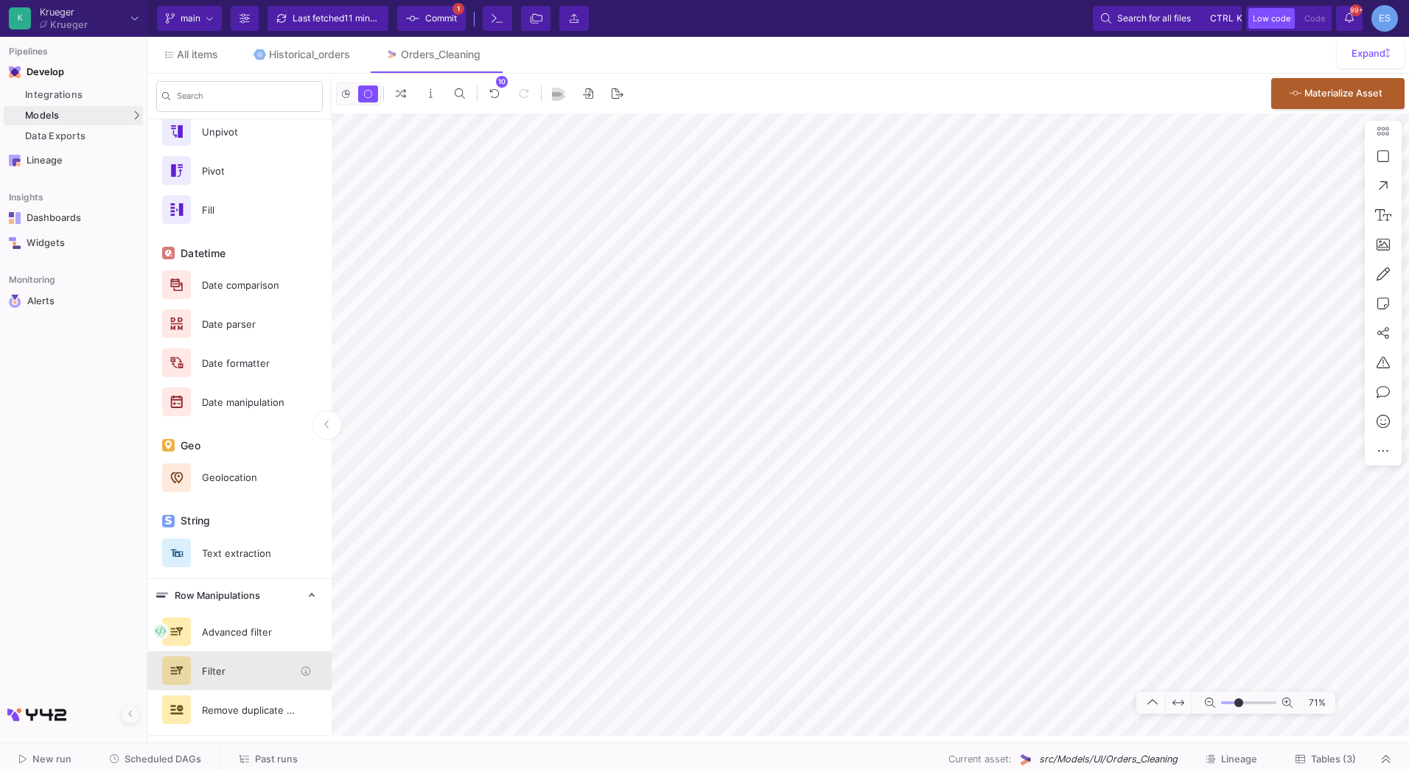
click at [245, 676] on div "Filter" at bounding box center [244, 671] width 102 height 22
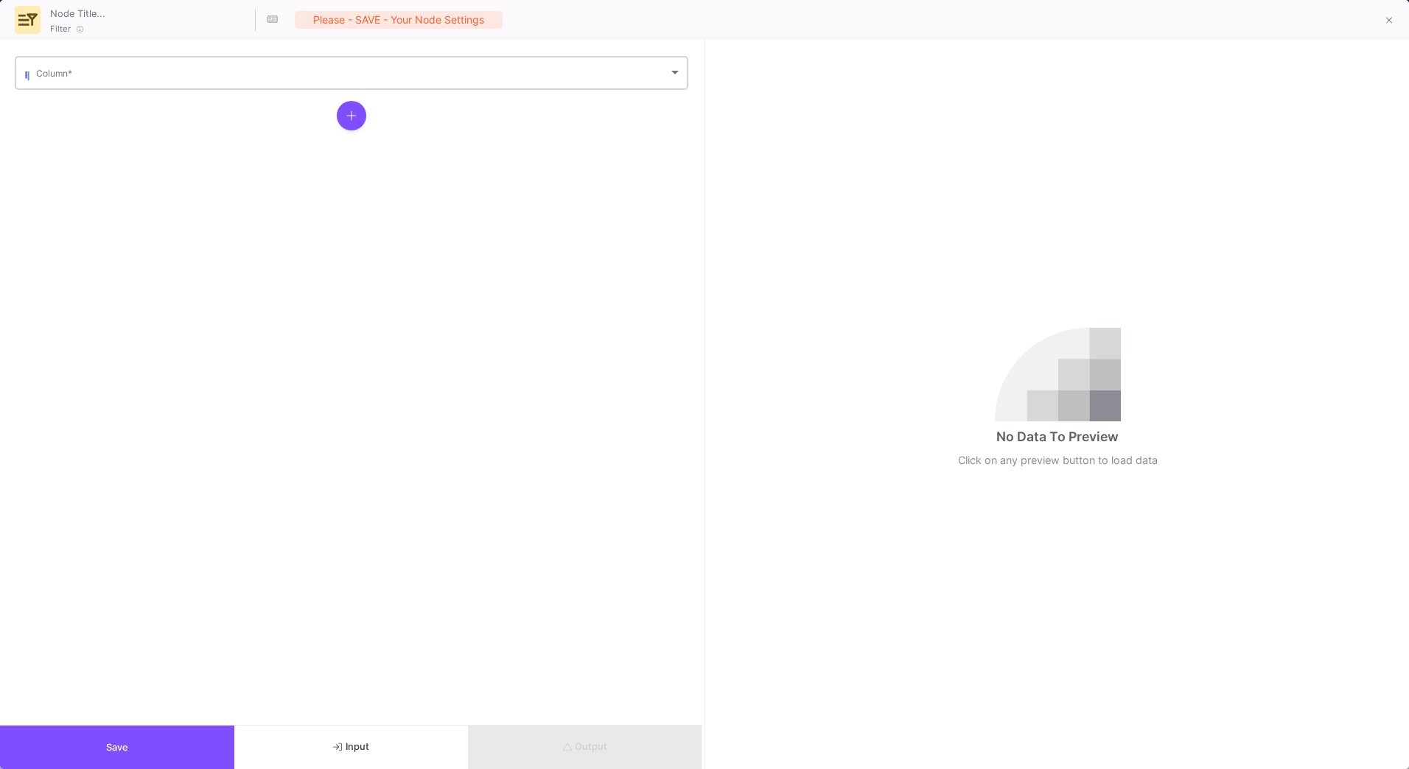
click at [110, 80] on span at bounding box center [352, 75] width 632 height 11
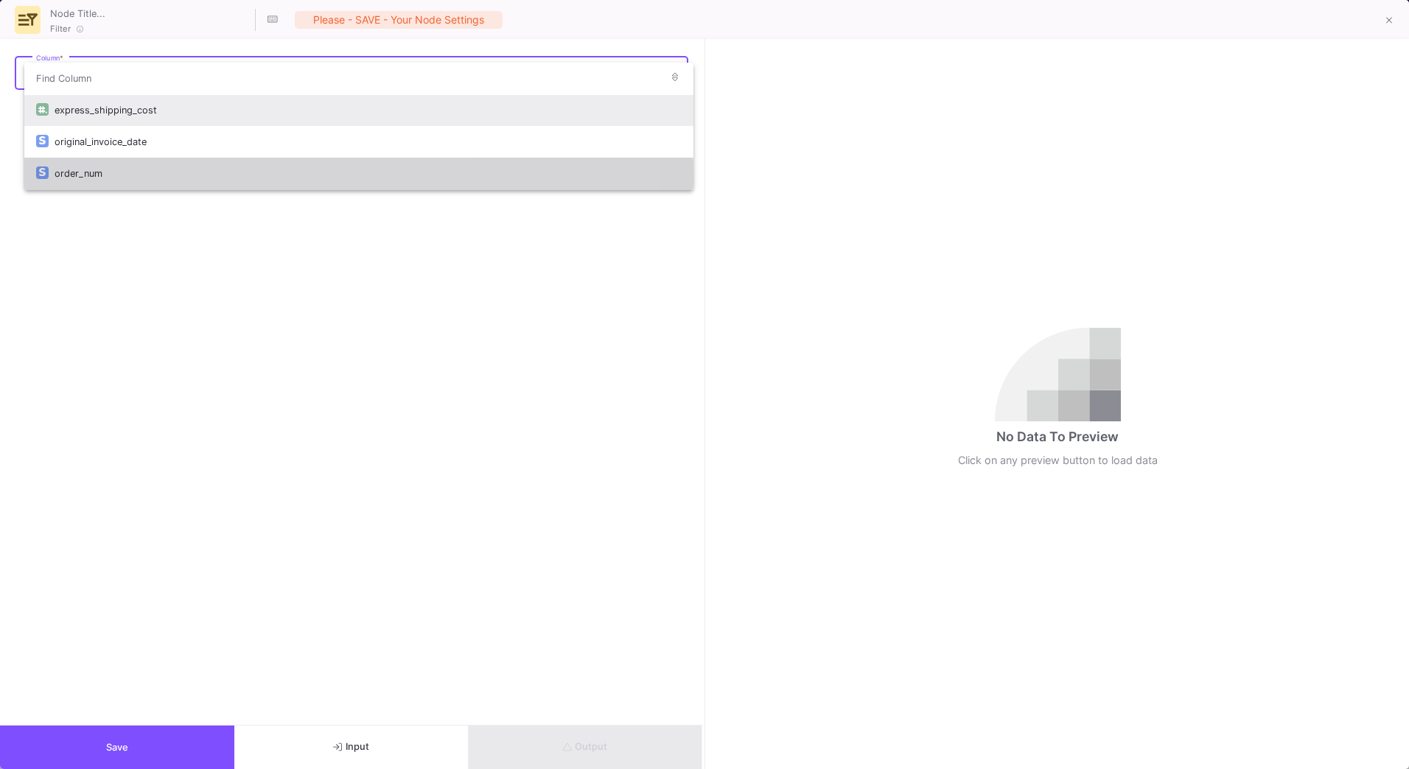
click at [115, 178] on div "order_num" at bounding box center [368, 174] width 627 height 32
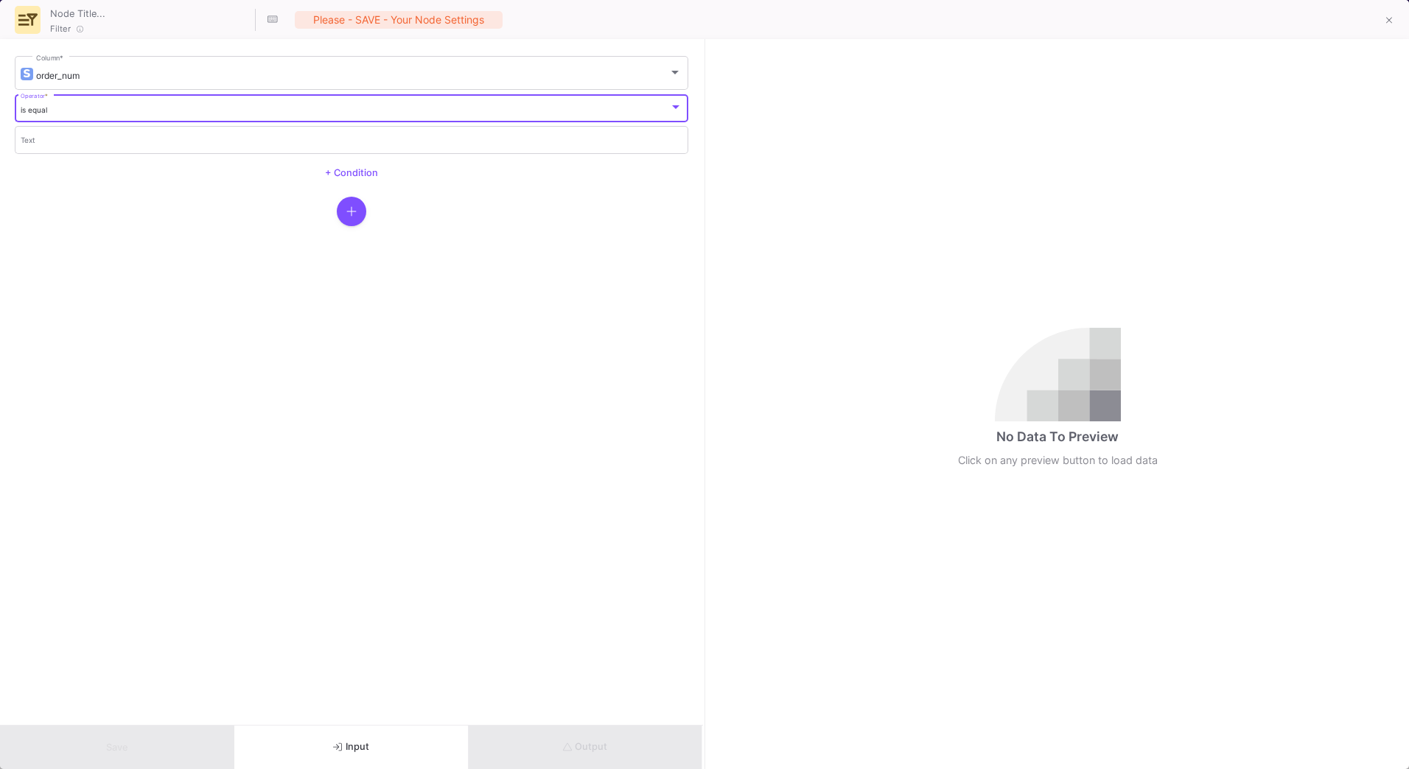
click at [95, 114] on div "is equal" at bounding box center [345, 110] width 649 height 10
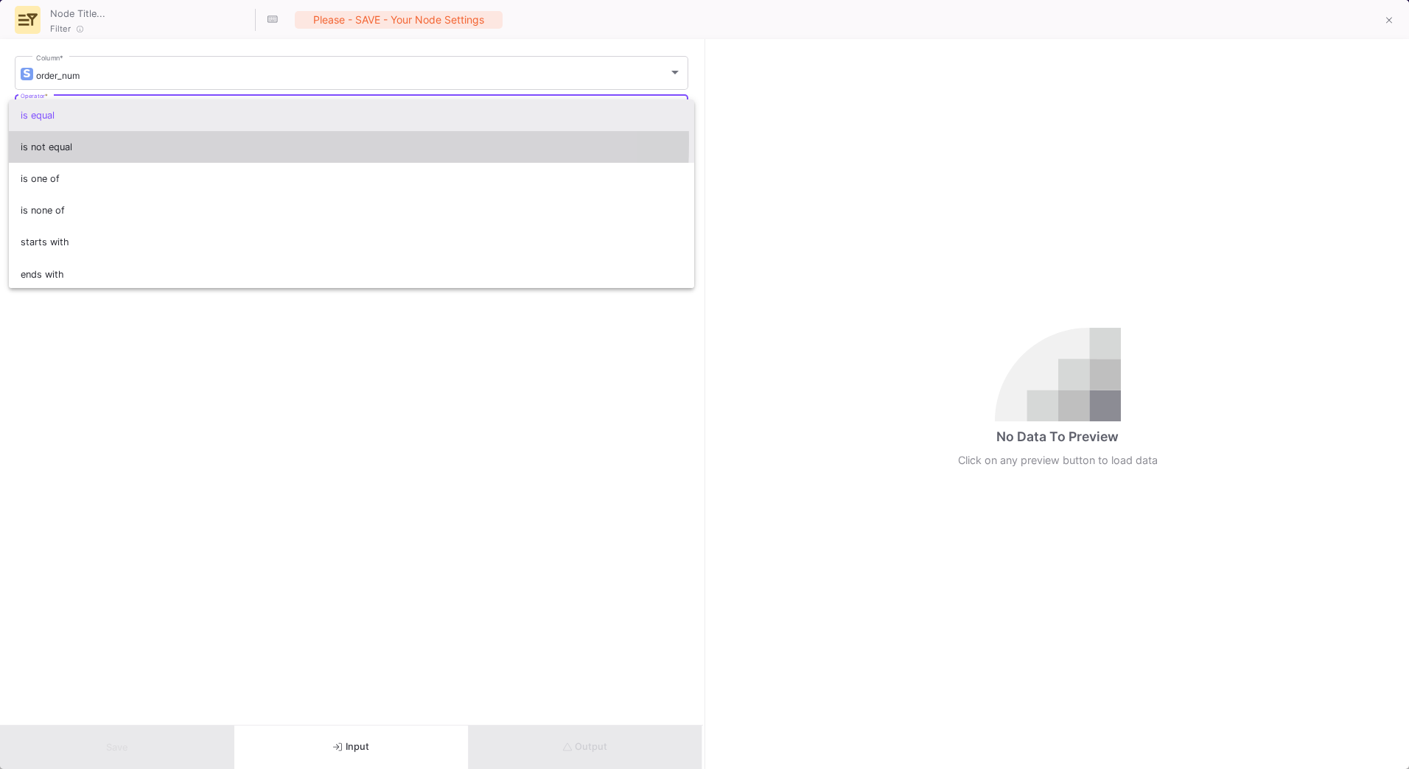
click at [101, 141] on span "is not equal" at bounding box center [352, 147] width 663 height 32
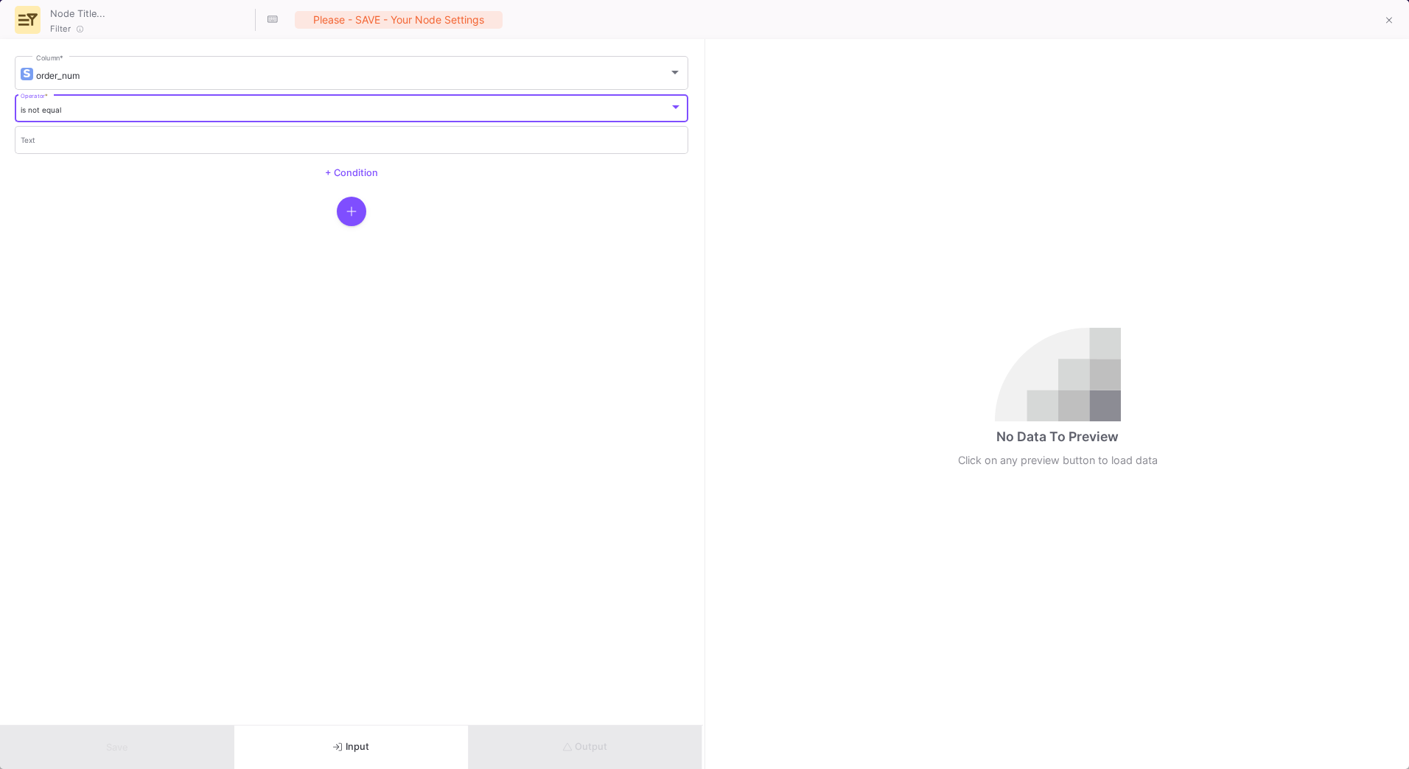
click at [101, 141] on input "Text" at bounding box center [352, 142] width 663 height 10
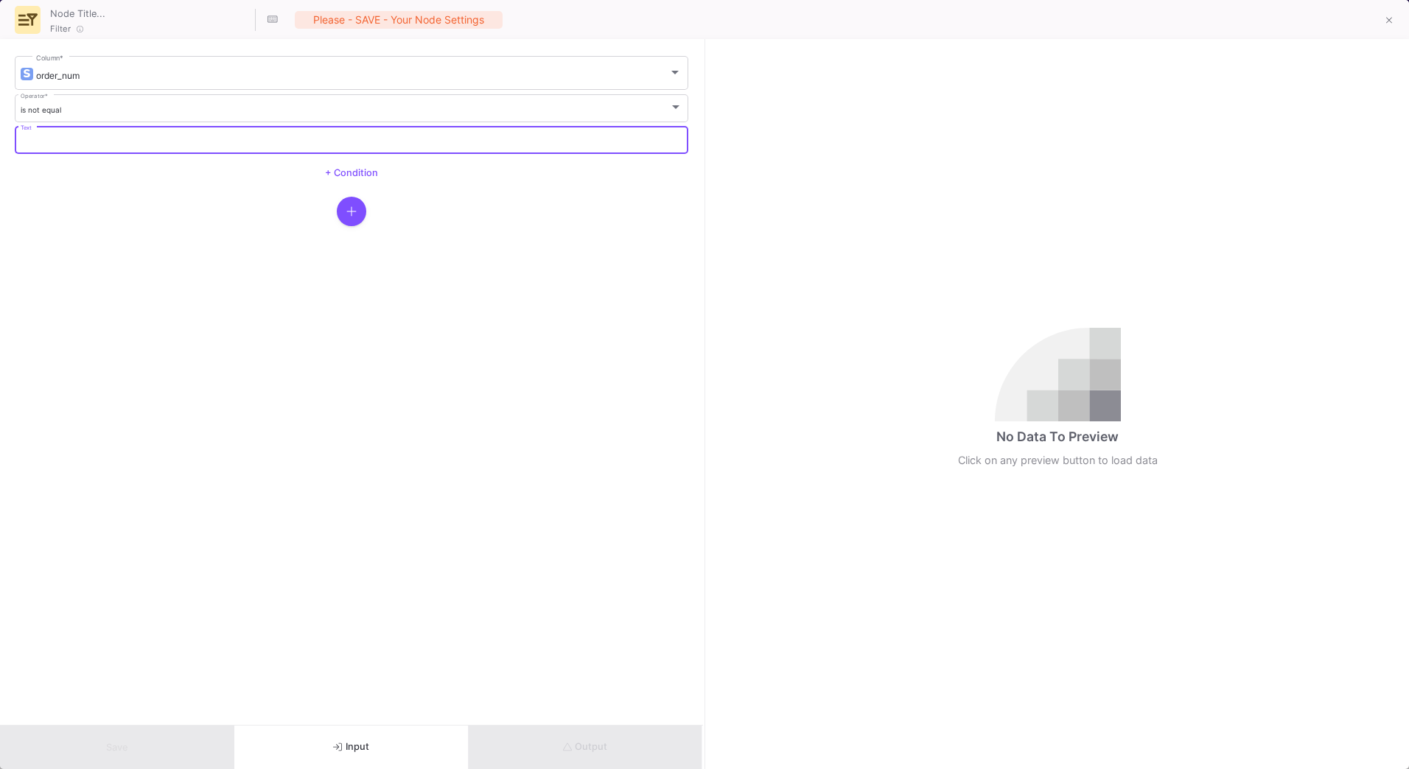
paste input "Kundenauftragsnummer"
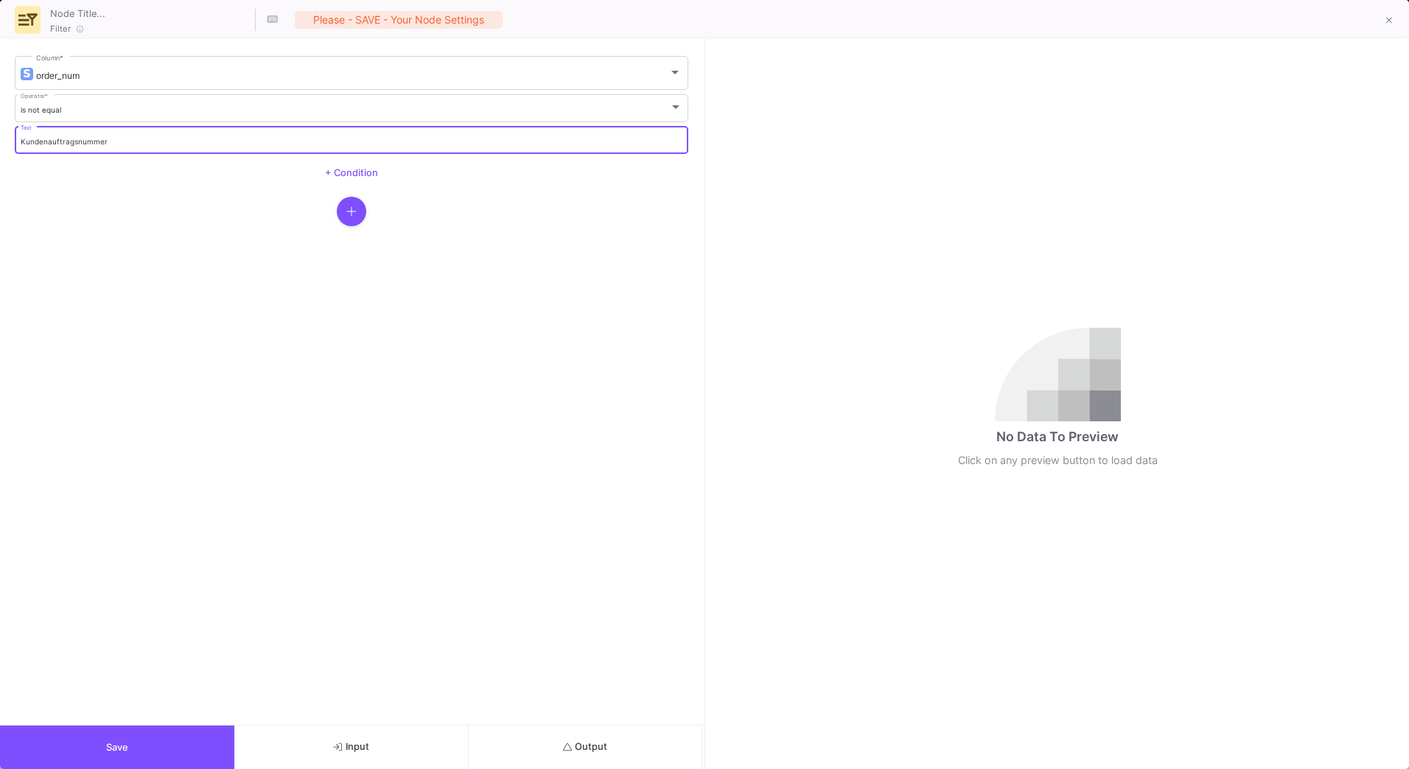
type input "Kundenauftragsnummer"
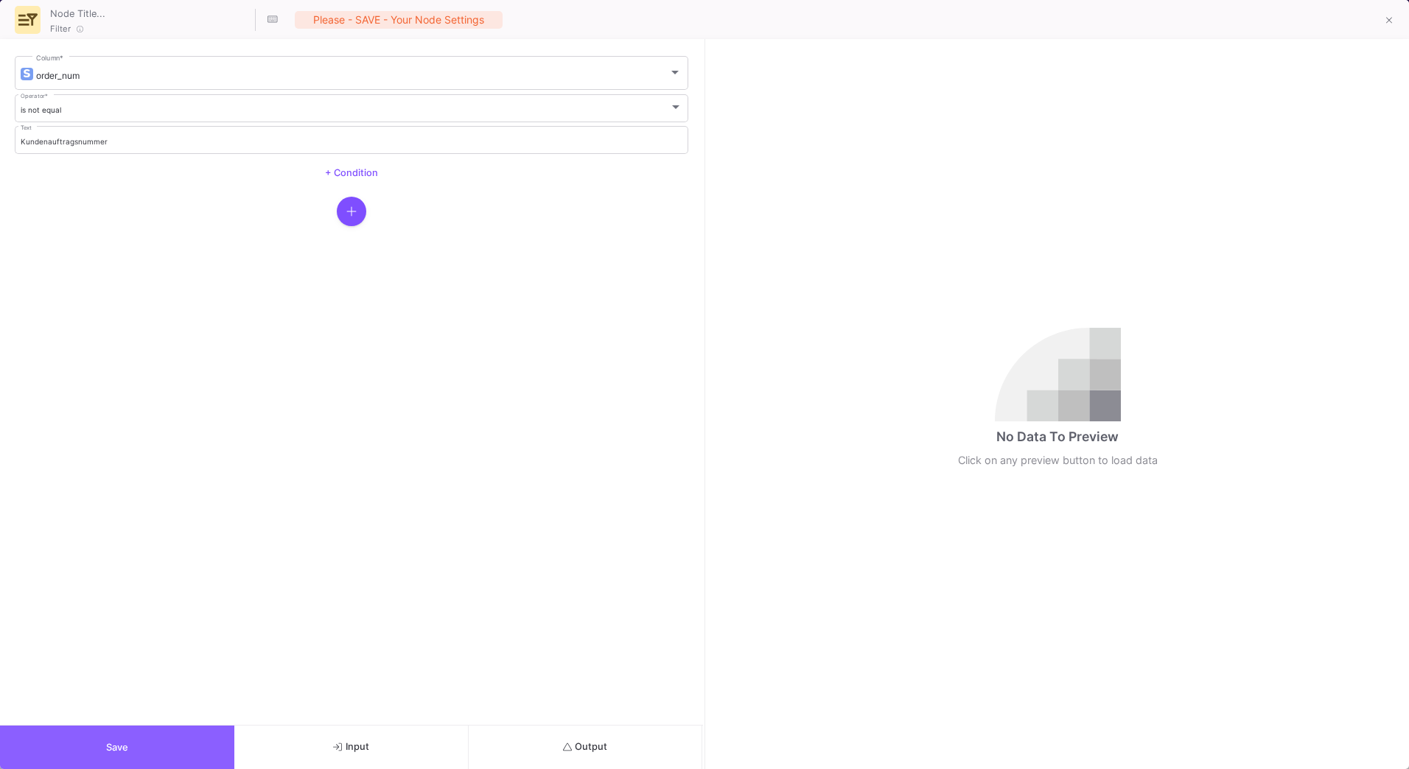
click at [134, 754] on button "Save" at bounding box center [117, 747] width 234 height 43
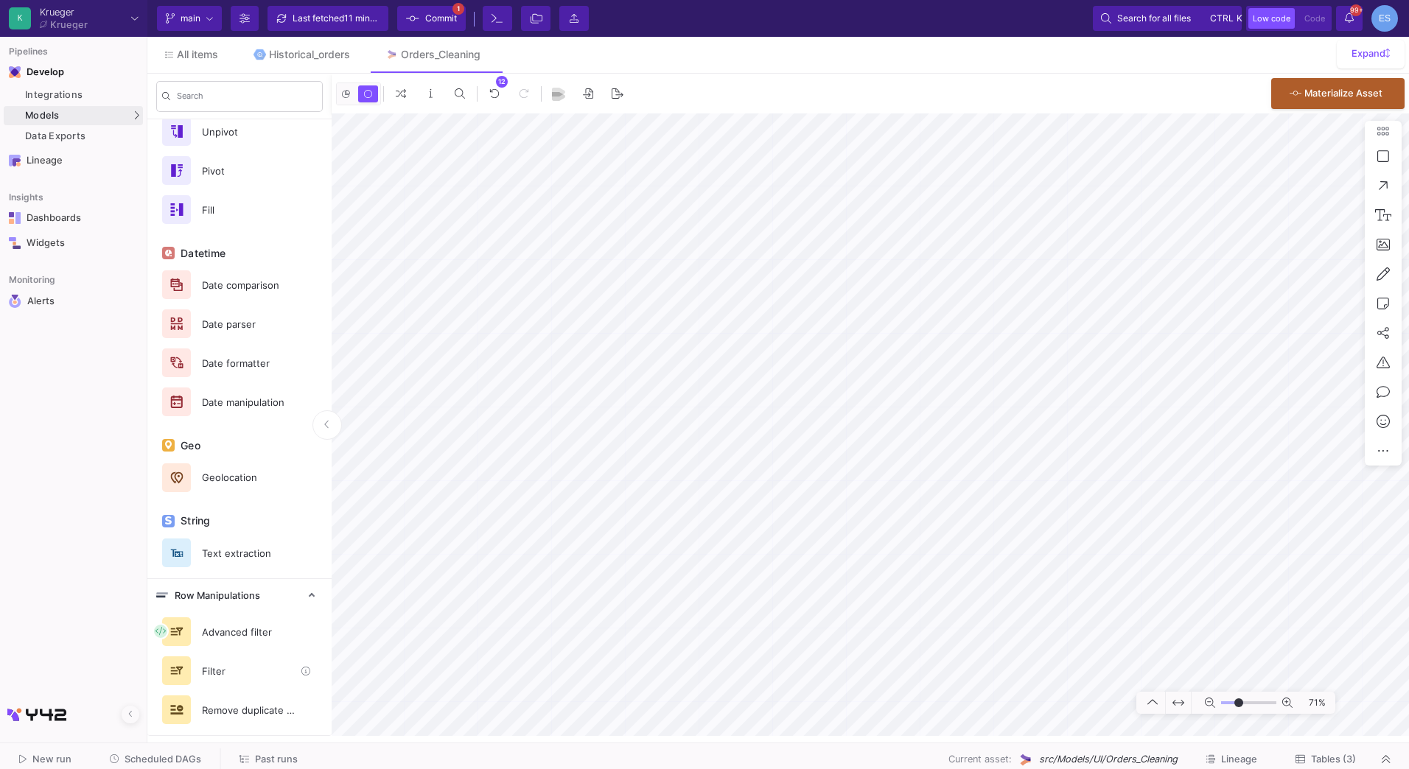
click at [211, 663] on div "Filter" at bounding box center [244, 671] width 102 height 22
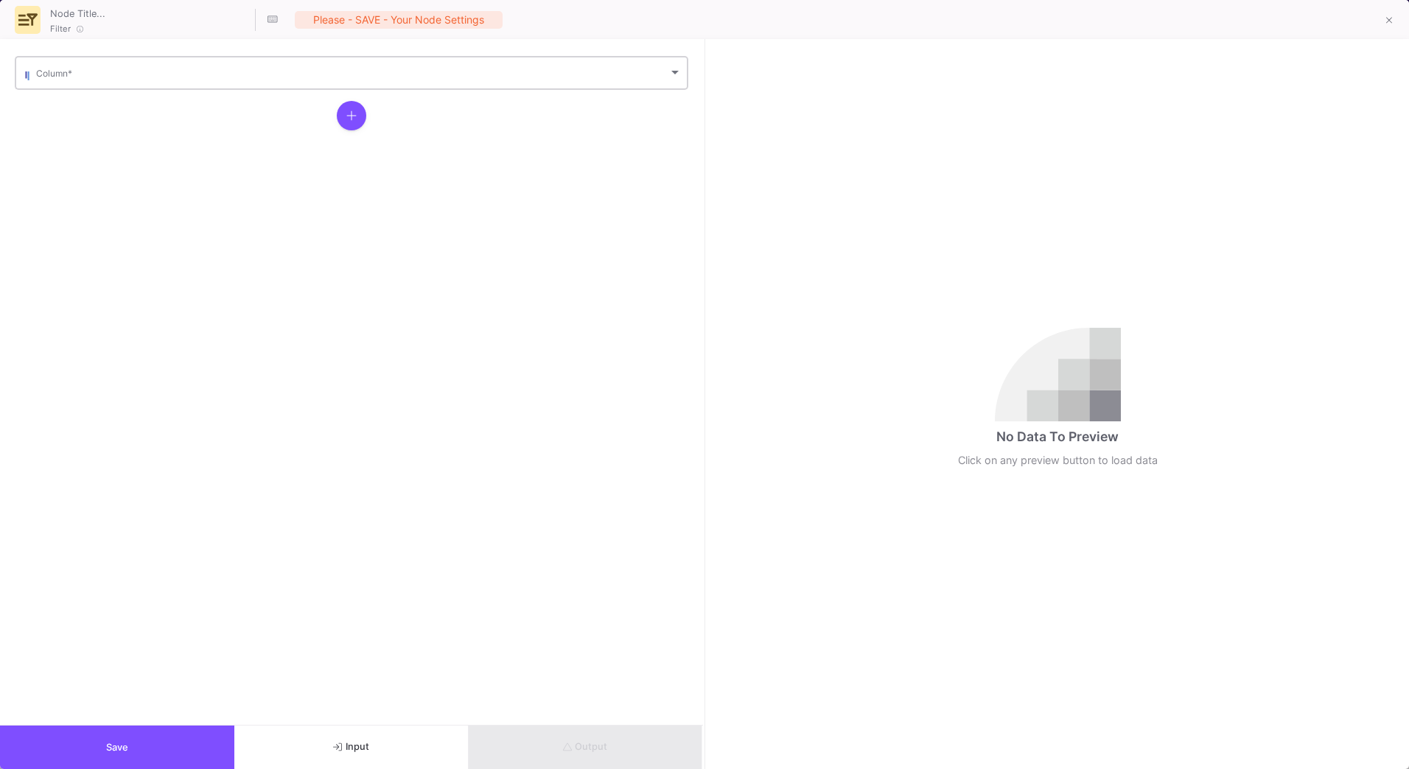
click at [83, 77] on span at bounding box center [352, 75] width 632 height 11
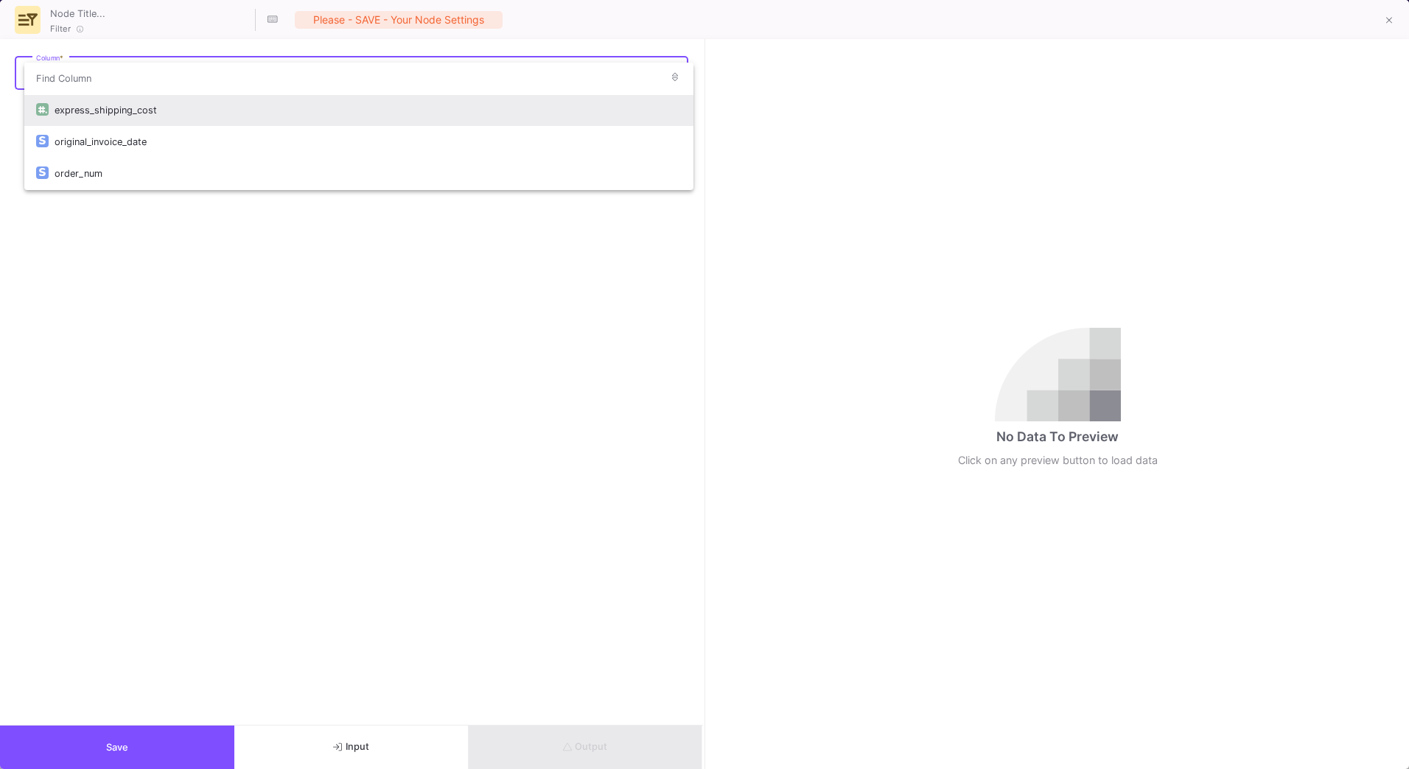
click at [112, 120] on div "express_shipping_cost" at bounding box center [368, 110] width 627 height 32
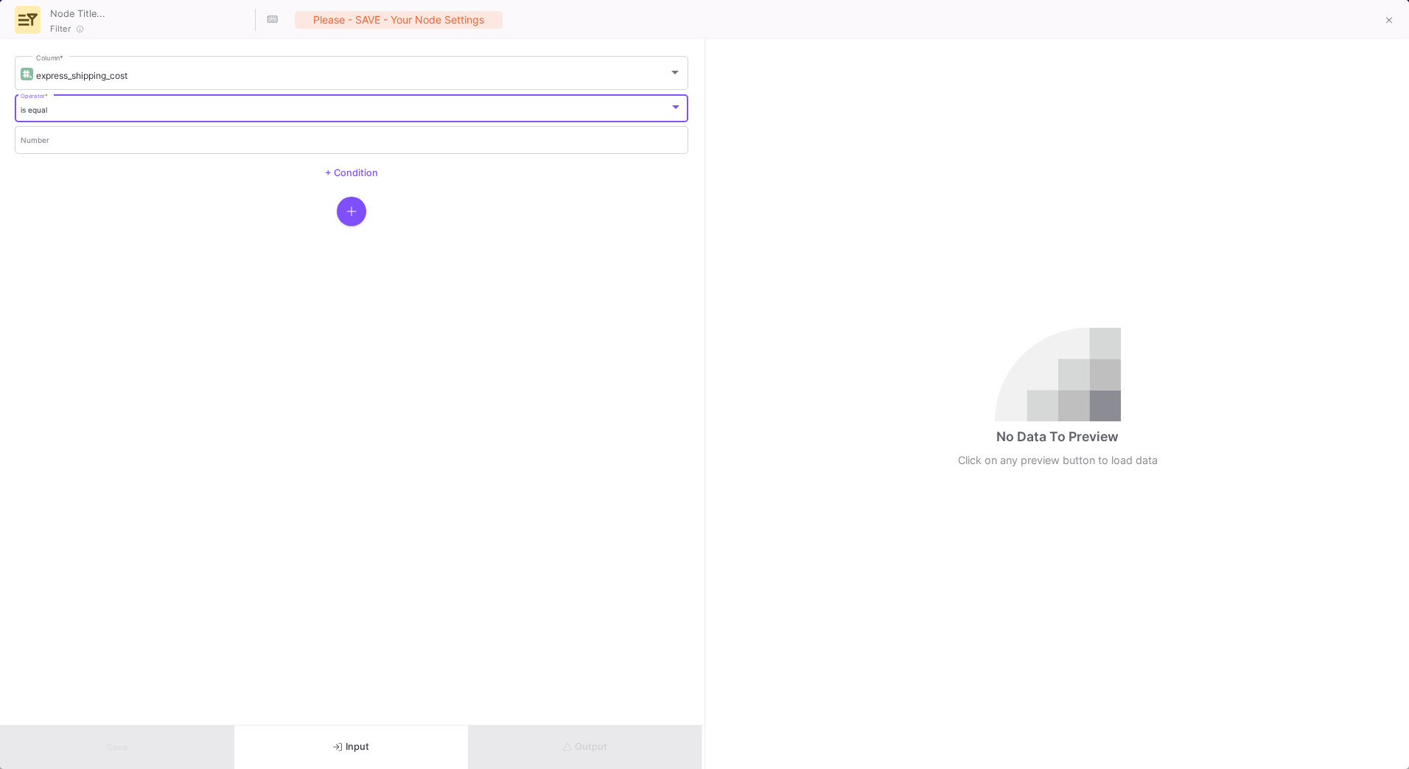
click at [71, 110] on div "is equal" at bounding box center [345, 110] width 649 height 10
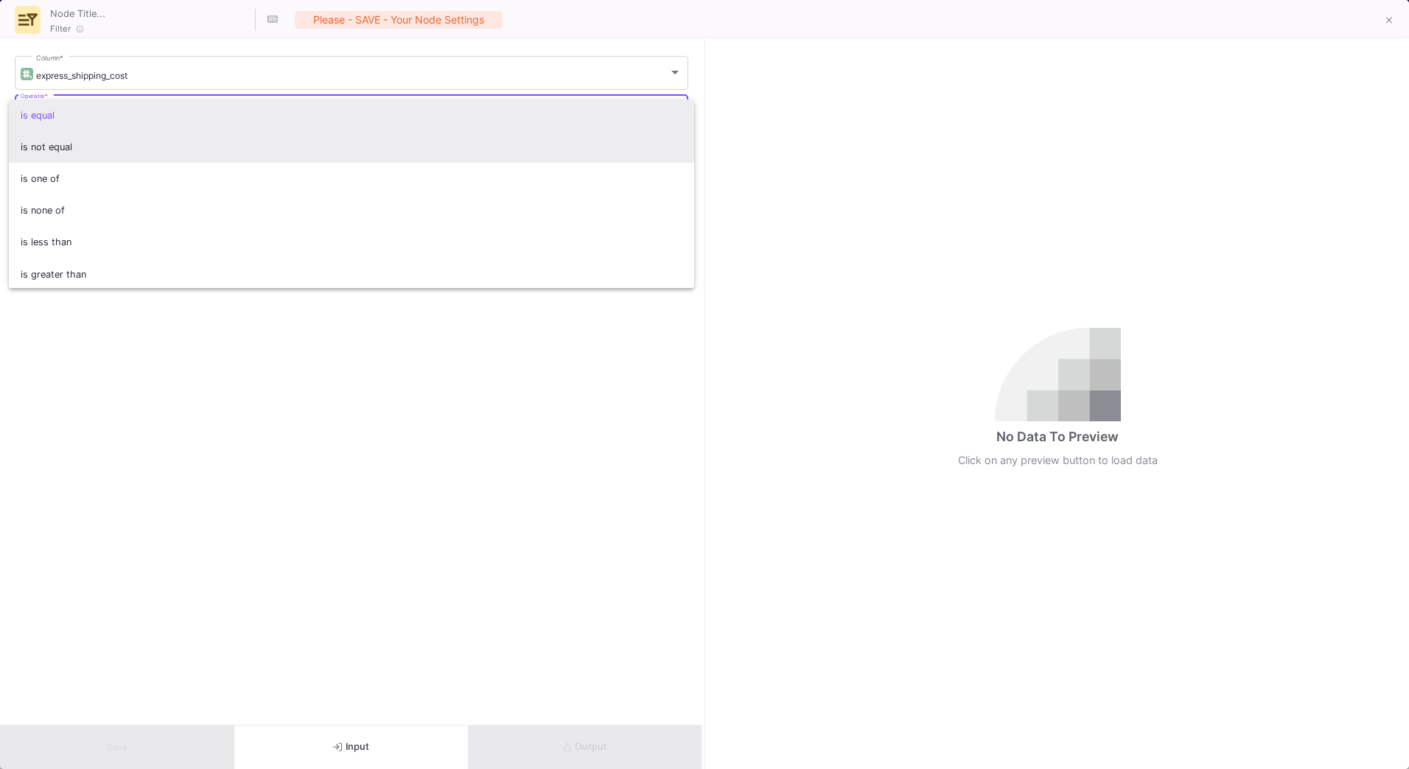
click at [71, 141] on span "is not equal" at bounding box center [352, 147] width 663 height 32
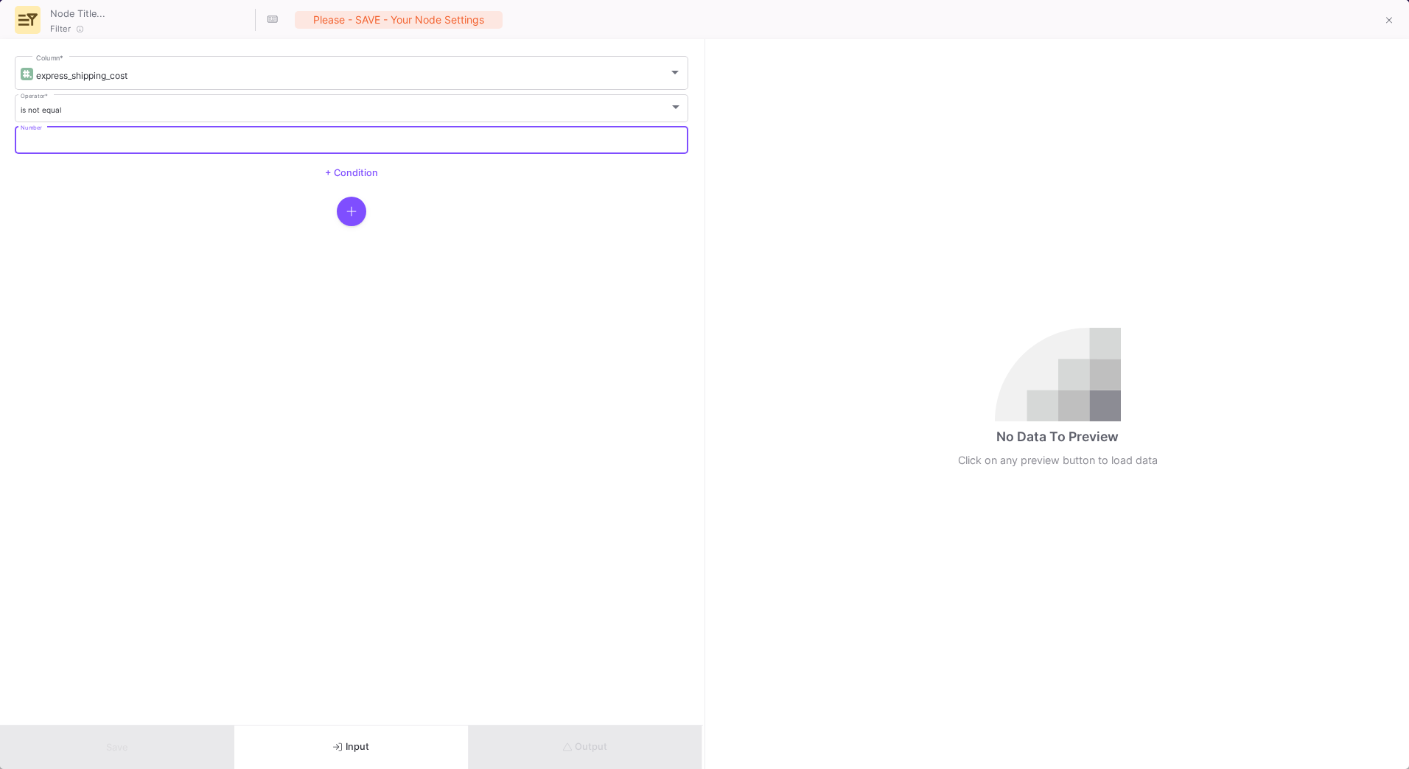
click at [71, 142] on input "Number" at bounding box center [352, 142] width 663 height 10
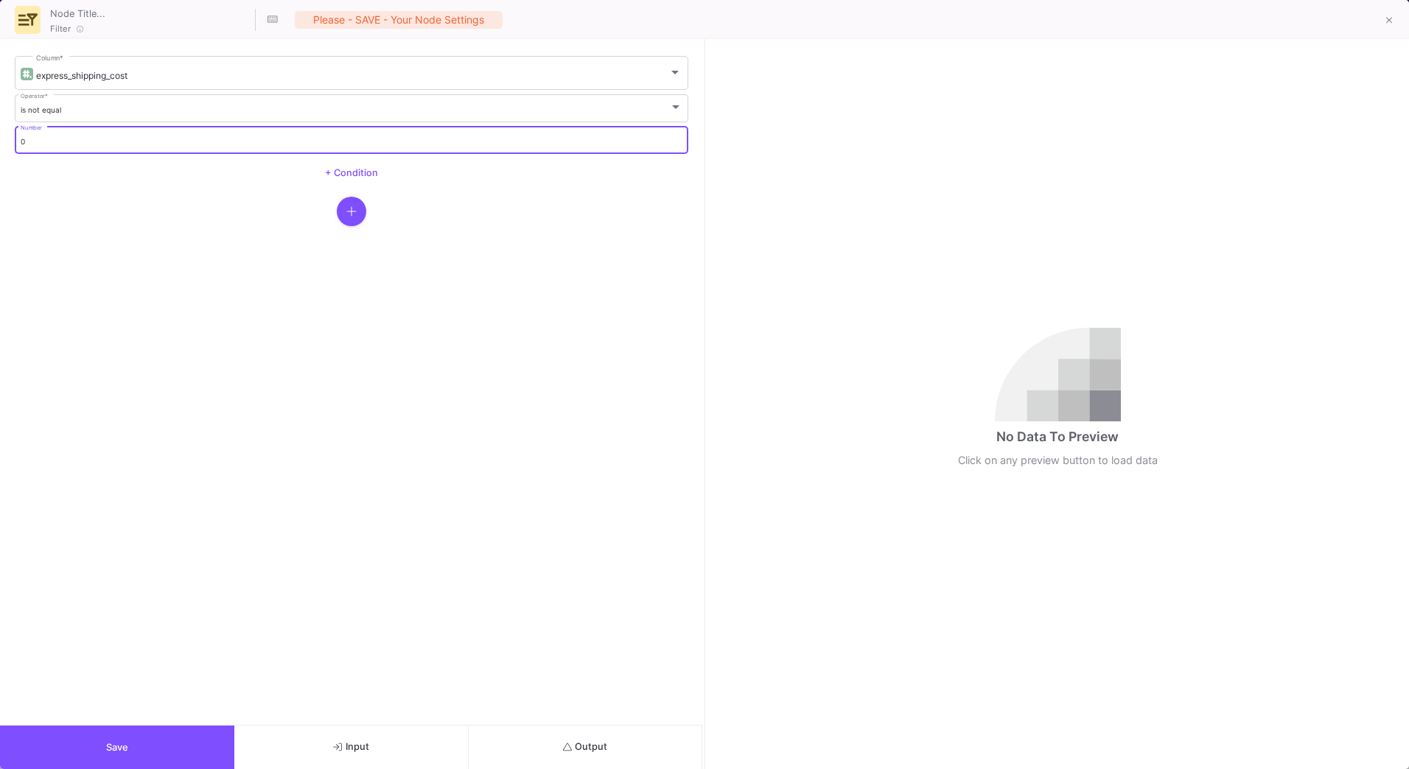
type input "0"
click at [615, 744] on button "Output" at bounding box center [586, 747] width 234 height 43
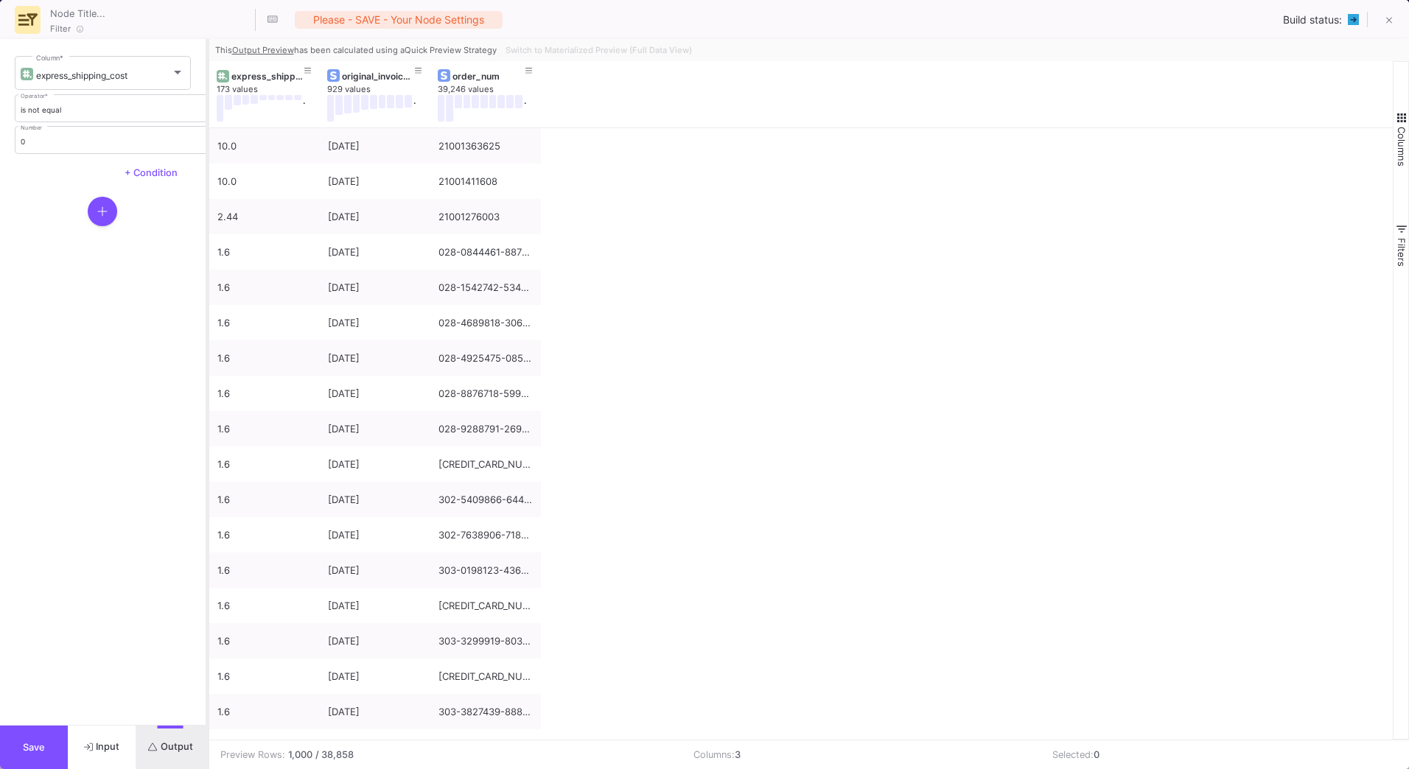
drag, startPoint x: 705, startPoint y: 568, endPoint x: 208, endPoint y: 501, distance: 502.0
click at [208, 501] on div at bounding box center [208, 404] width 4 height 730
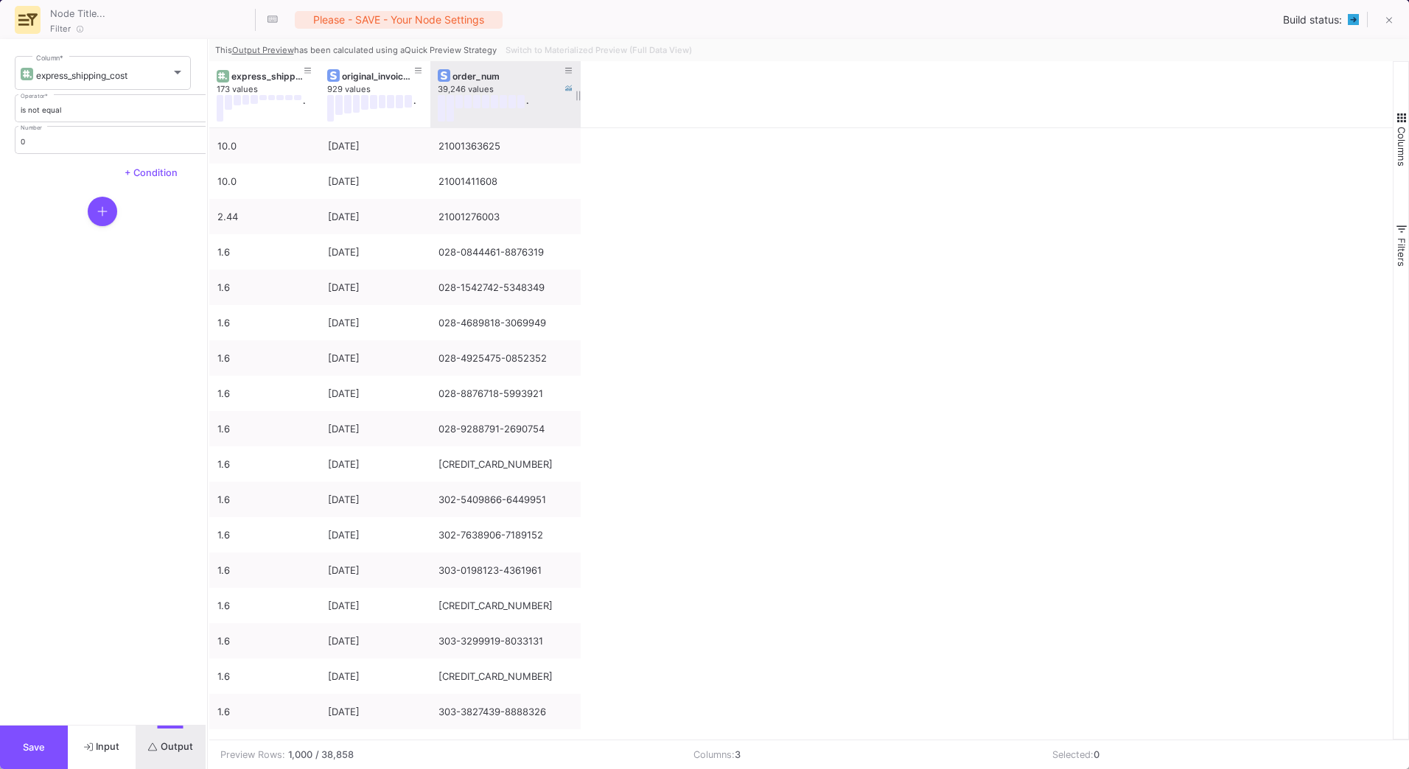
drag, startPoint x: 539, startPoint y: 75, endPoint x: 579, endPoint y: 95, distance: 44.5
click at [579, 95] on div at bounding box center [581, 94] width 6 height 66
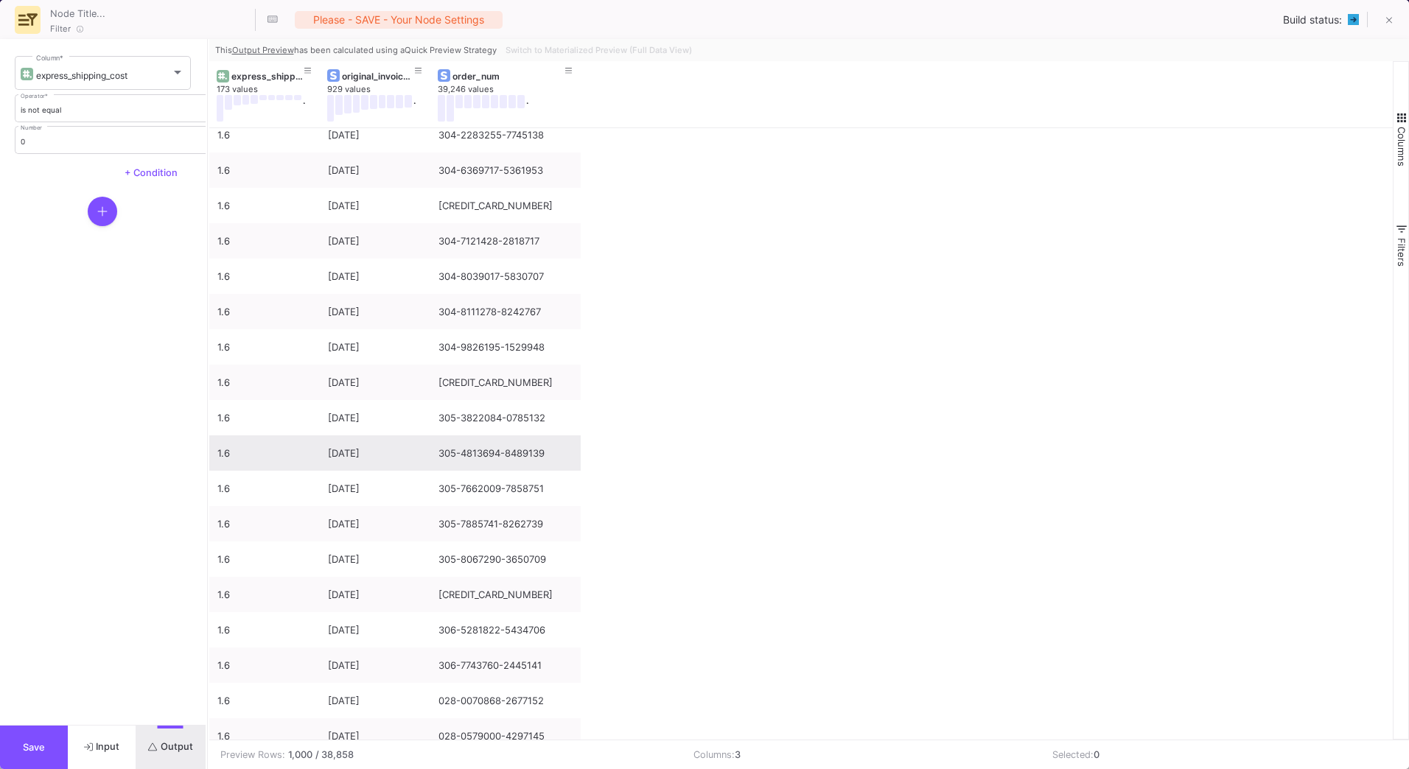
scroll to position [884, 0]
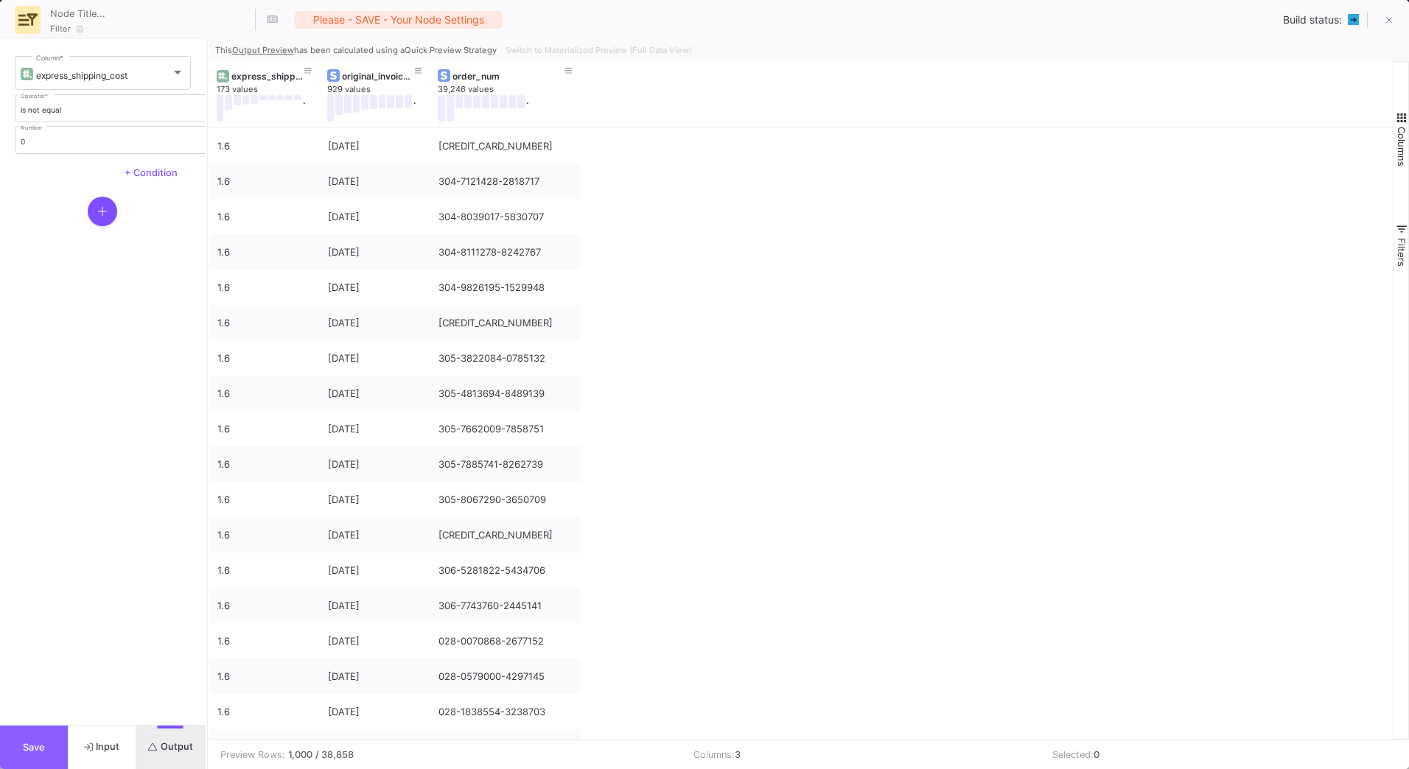
click at [50, 744] on button "Save" at bounding box center [34, 747] width 68 height 43
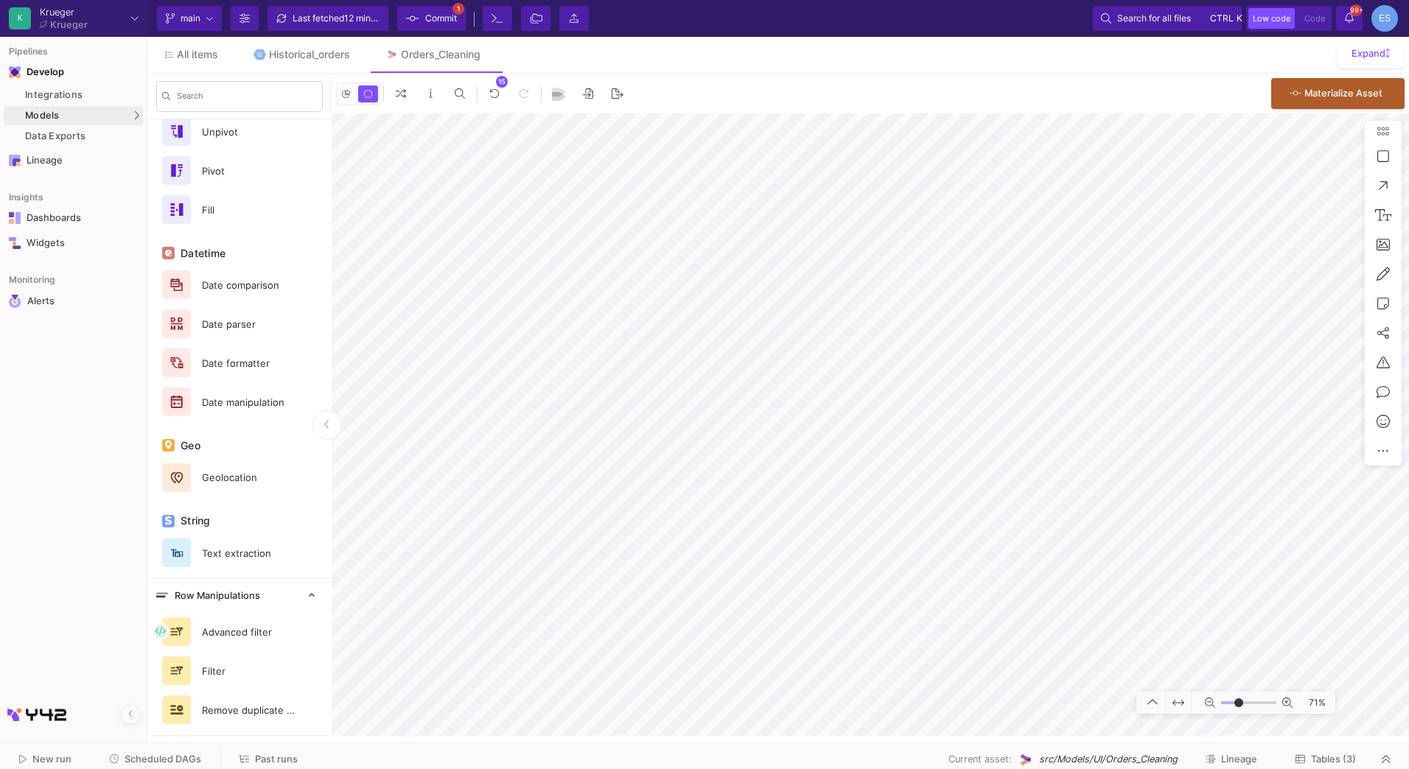
click at [1408, 722] on html "Writing to file system K [PERSON_NAME] [PERSON_NAME] Current branch main Branch…" at bounding box center [704, 384] width 1409 height 769
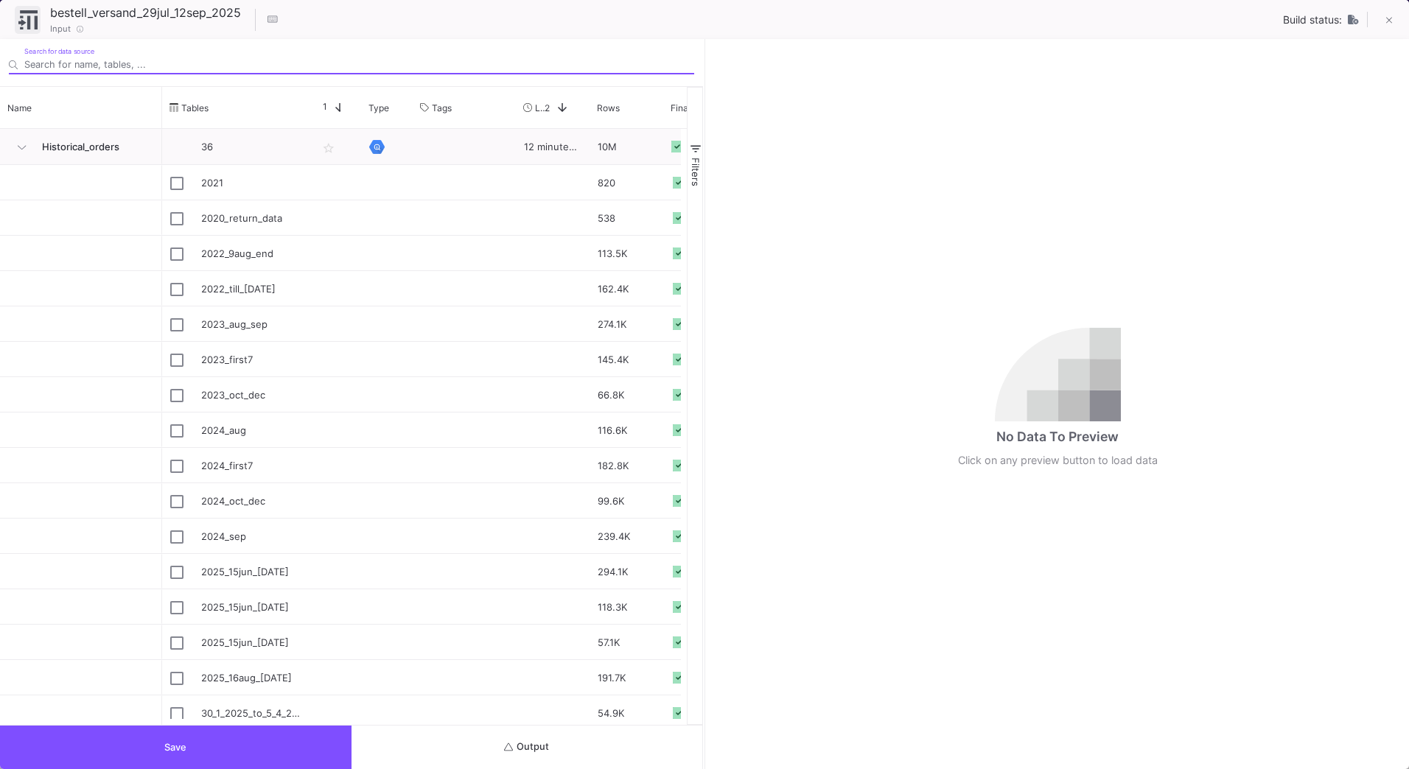
click at [568, 769] on html "K [PERSON_NAME] [PERSON_NAME] Current branch main Branch Options Last fetched 1…" at bounding box center [704, 384] width 1409 height 769
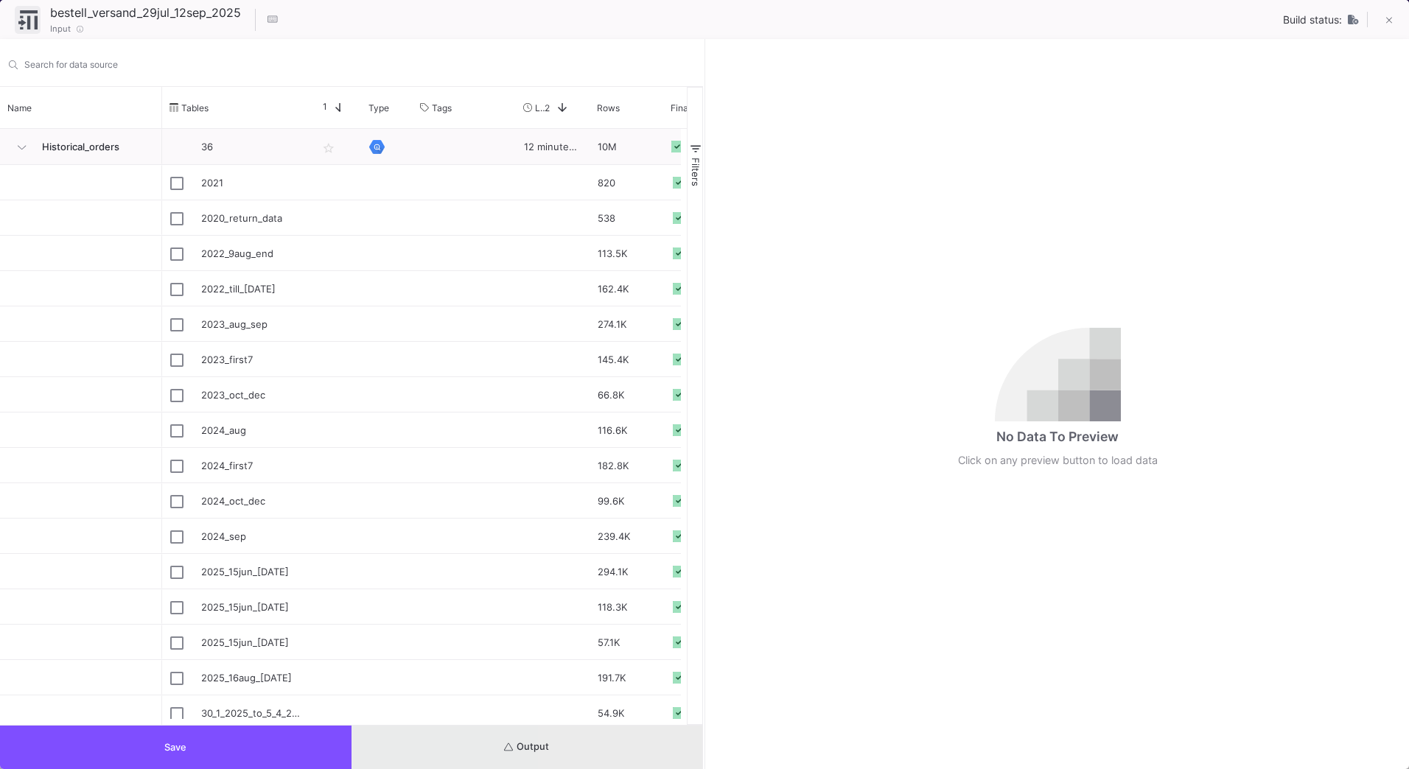
click at [597, 744] on button "Output" at bounding box center [528, 747] width 352 height 43
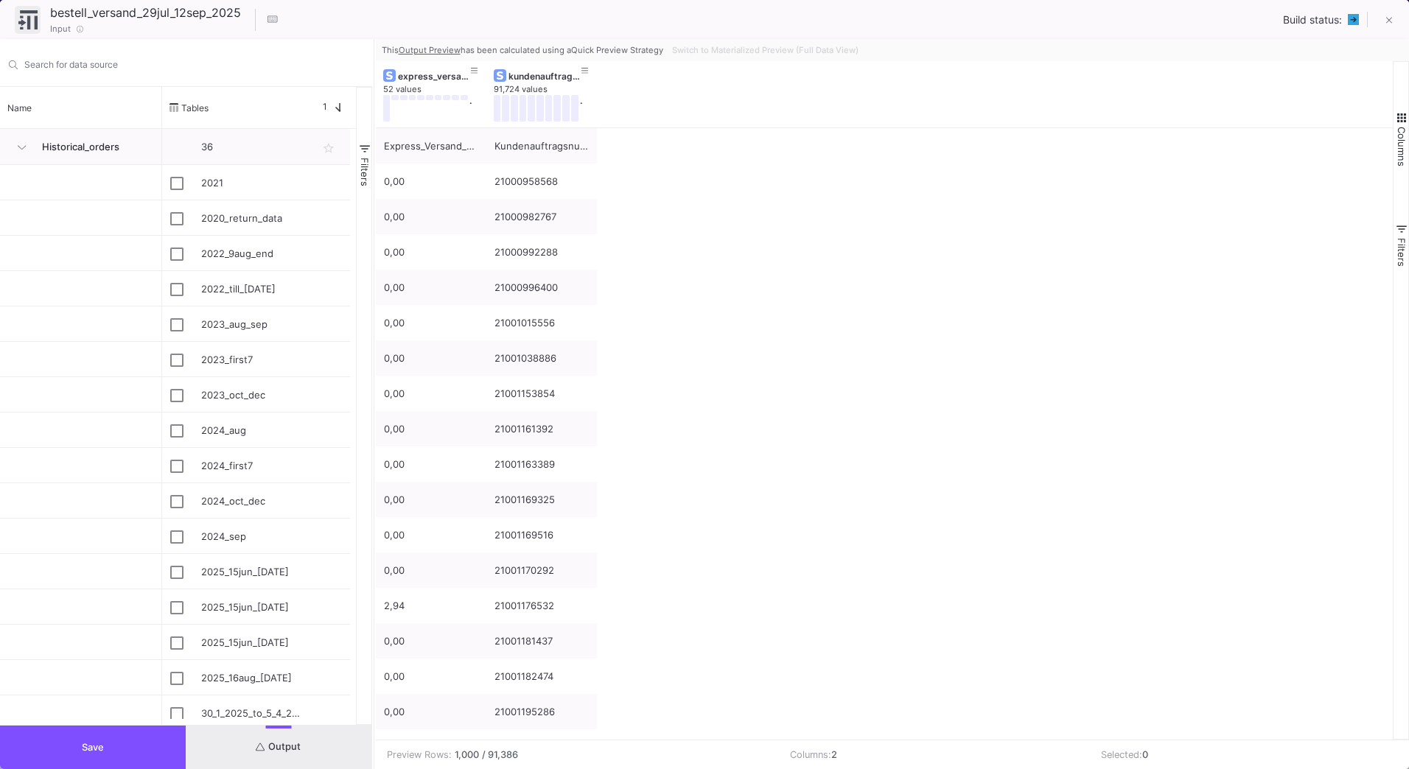
drag, startPoint x: 704, startPoint y: 563, endPoint x: 373, endPoint y: 588, distance: 331.9
click at [373, 588] on div at bounding box center [374, 404] width 4 height 730
click at [1385, 14] on button at bounding box center [1388, 21] width 29 height 29
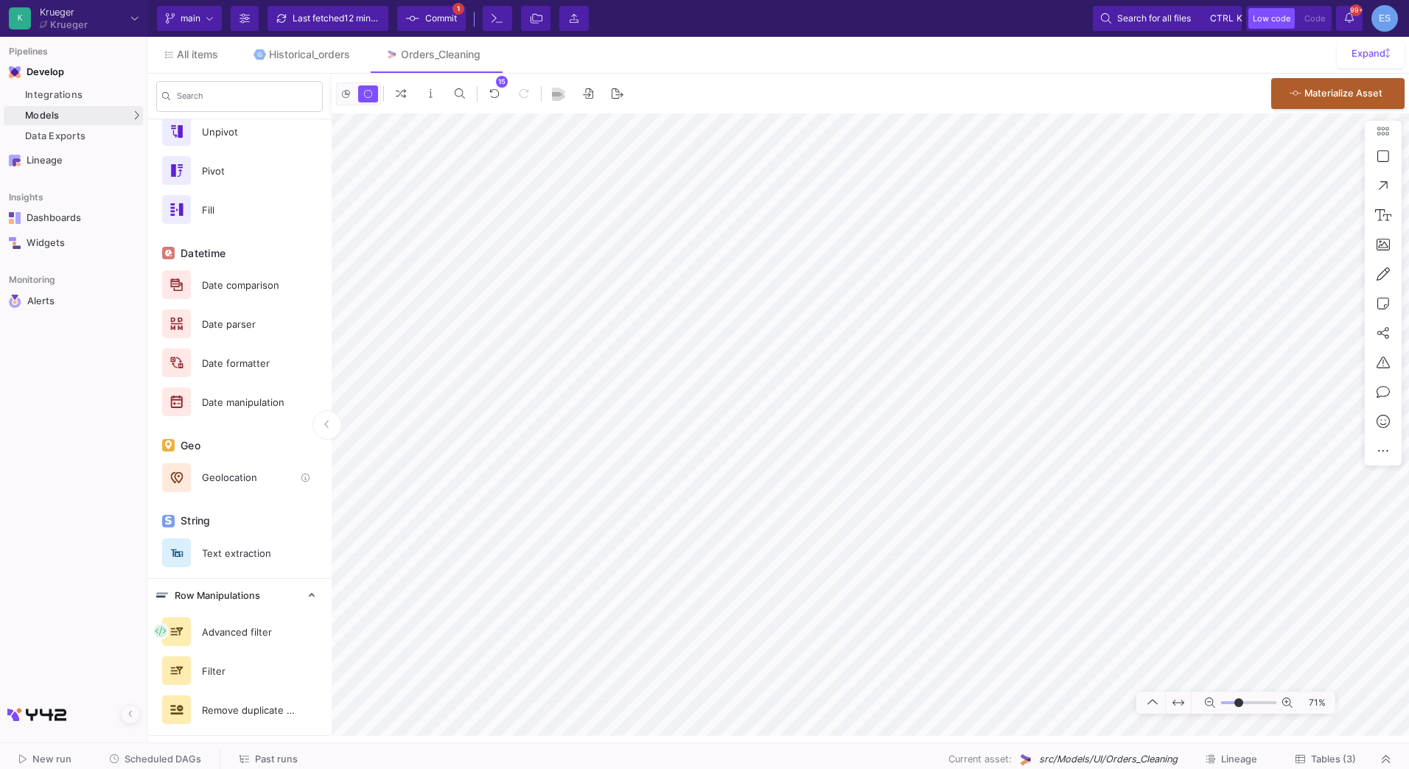
click at [228, 467] on mat-sidenav-container "Search Table Manipulations Input Output Union Join Aggregations Partition Colum…" at bounding box center [778, 405] width 1262 height 663
click at [1236, 700] on input "range" at bounding box center [1248, 703] width 55 height 18
click at [1408, 510] on html "K [PERSON_NAME] [PERSON_NAME] Current branch main Branch Options Last fetched 1…" at bounding box center [704, 384] width 1409 height 769
drag, startPoint x: 1235, startPoint y: 705, endPoint x: 1245, endPoint y: 705, distance: 10.3
click at [1245, 705] on input "range" at bounding box center [1248, 703] width 55 height 18
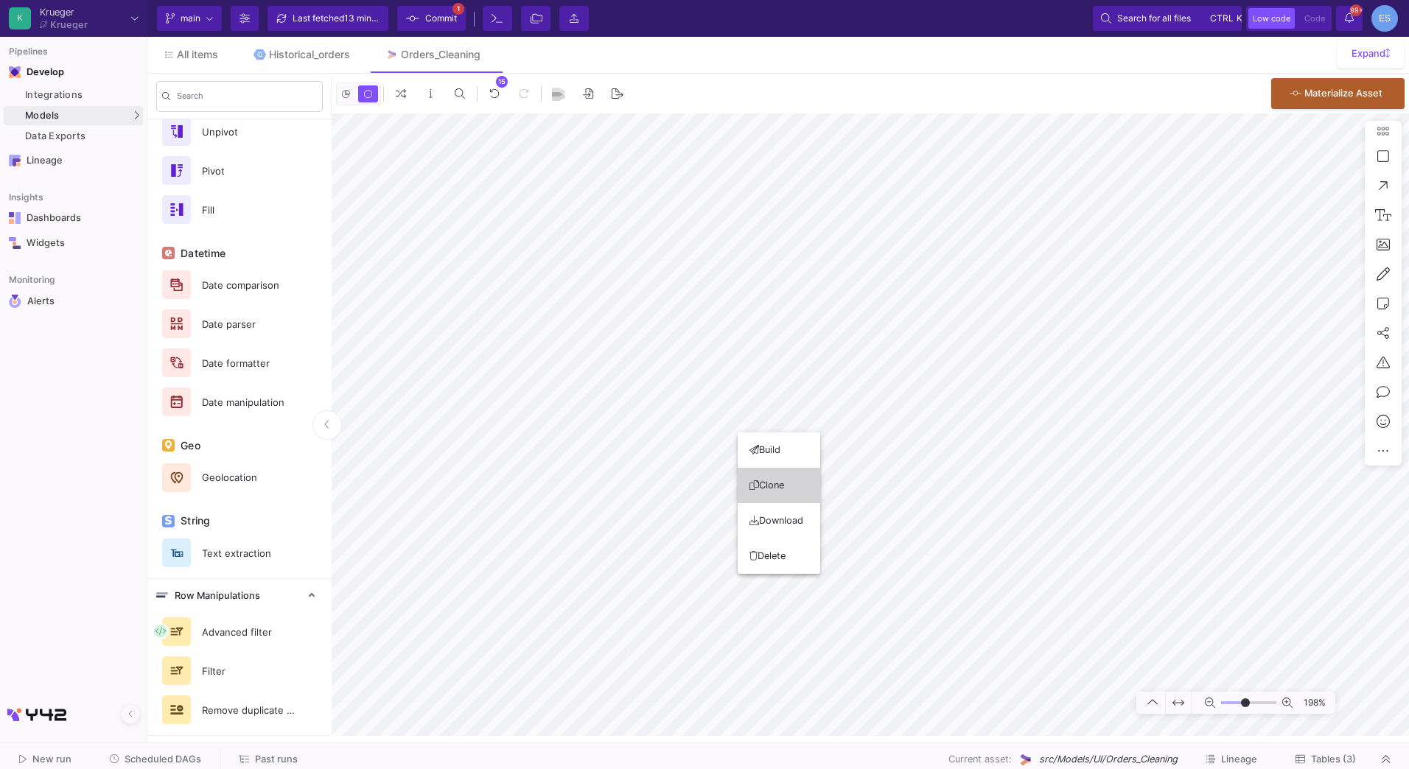
click at [805, 492] on button "Clone" at bounding box center [779, 485] width 83 height 35
click at [724, 769] on html "K [PERSON_NAME] [PERSON_NAME] Current branch main Branch Options Last fetched 1…" at bounding box center [704, 384] width 1409 height 769
drag, startPoint x: 1247, startPoint y: 705, endPoint x: 1237, endPoint y: 705, distance: 10.3
type input "-14"
click at [1237, 705] on input "range" at bounding box center [1248, 703] width 55 height 18
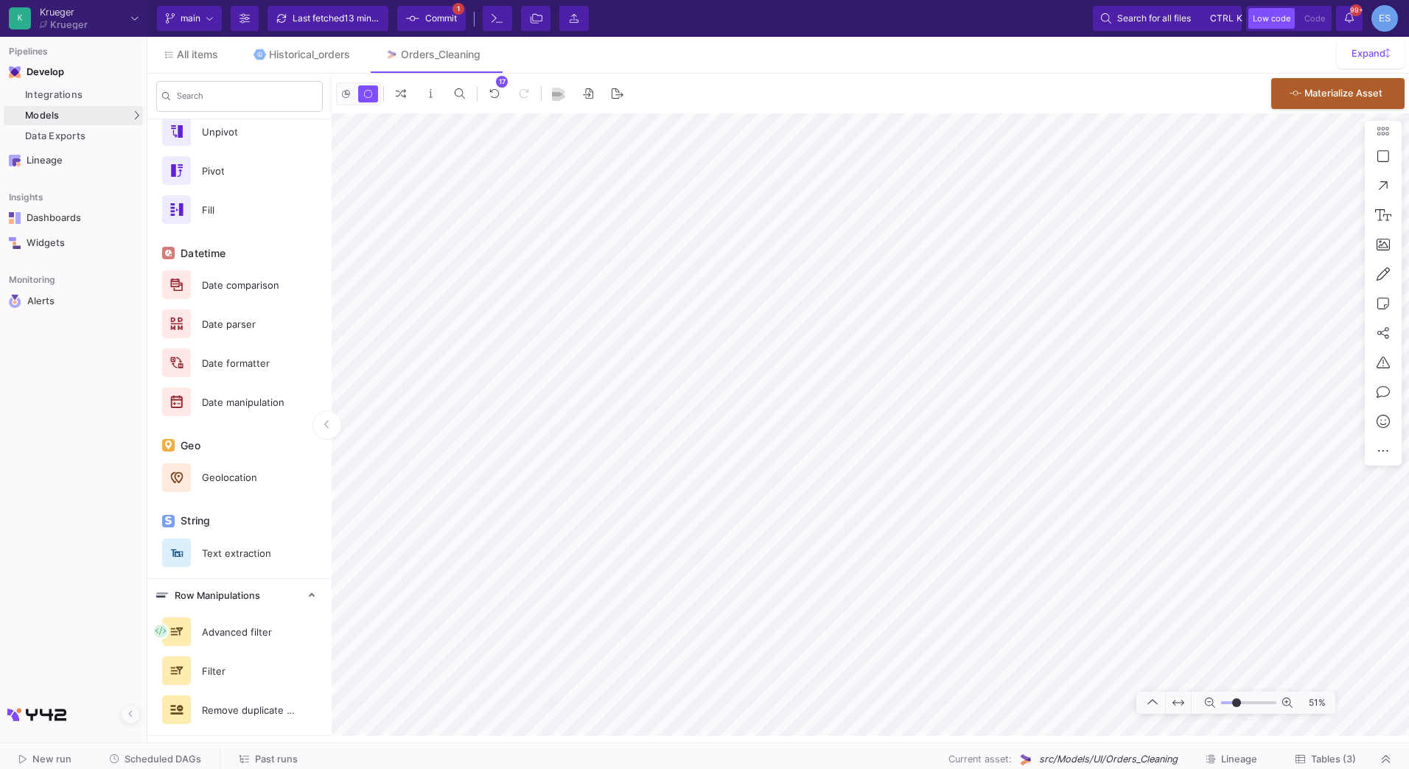
click at [1229, 710] on div "51%" at bounding box center [870, 424] width 1077 height 623
click at [1128, 759] on span "src/Models/UI/Orders_Cleaning" at bounding box center [1108, 759] width 139 height 14
click at [1408, 566] on html "K [PERSON_NAME] [PERSON_NAME] Current branch main Branch Options Last fetched 1…" at bounding box center [704, 384] width 1409 height 769
click at [1408, 635] on html "K [PERSON_NAME] [PERSON_NAME] Current branch main Branch Options Last fetched 1…" at bounding box center [704, 384] width 1409 height 769
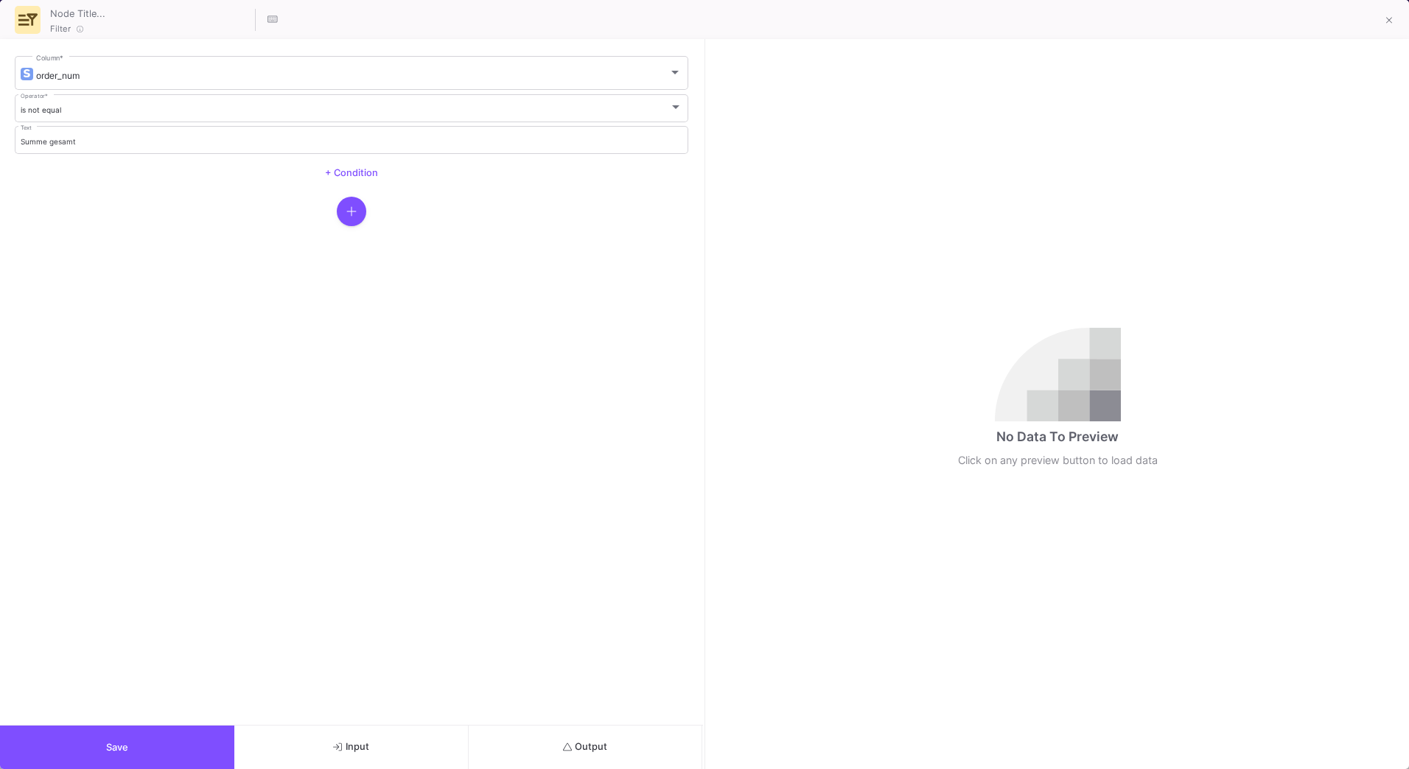
click at [391, 730] on button "Input" at bounding box center [351, 747] width 234 height 43
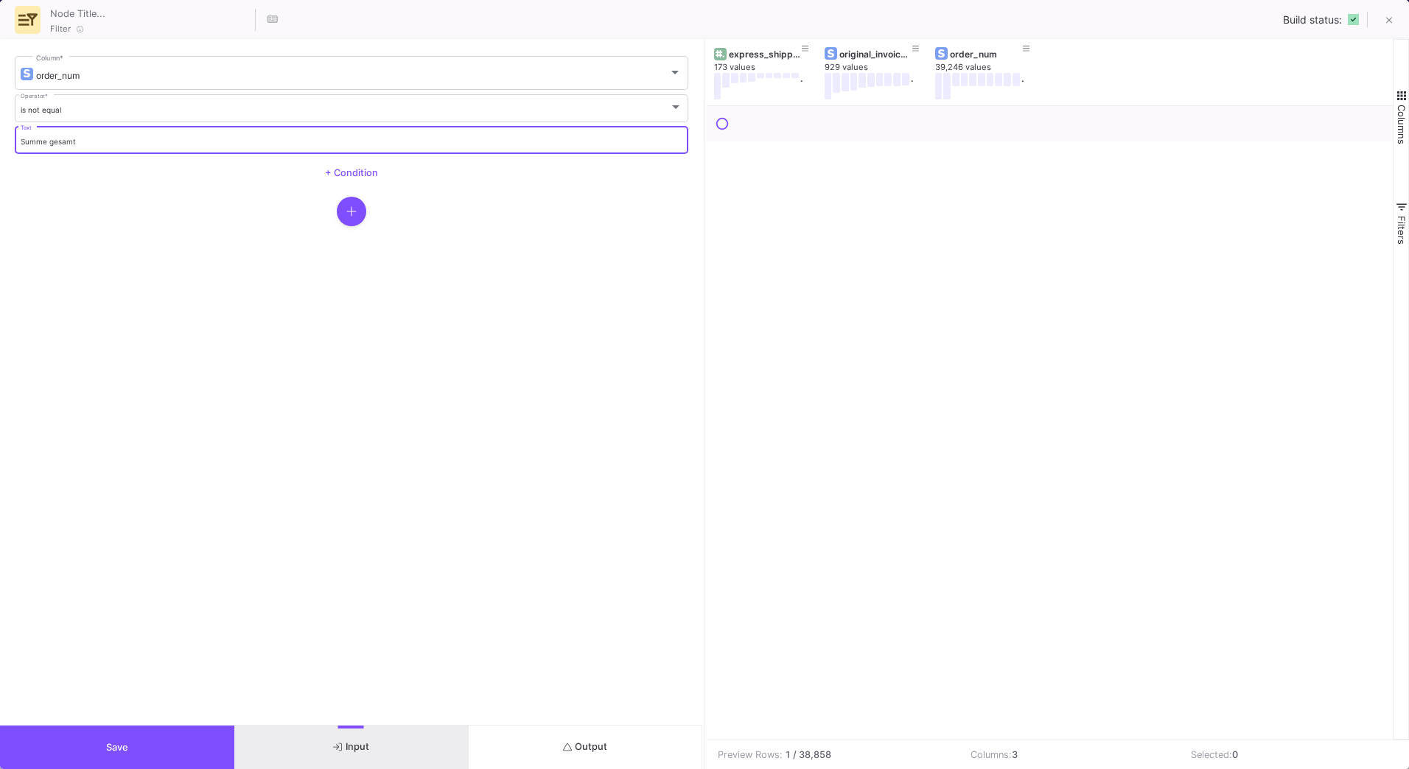
drag, startPoint x: 101, startPoint y: 141, endPoint x: -1, endPoint y: 140, distance: 102.4
click at [0, 140] on html "K [PERSON_NAME] [PERSON_NAME] Current branch main Branch Options Last fetched 1…" at bounding box center [704, 384] width 1409 height 769
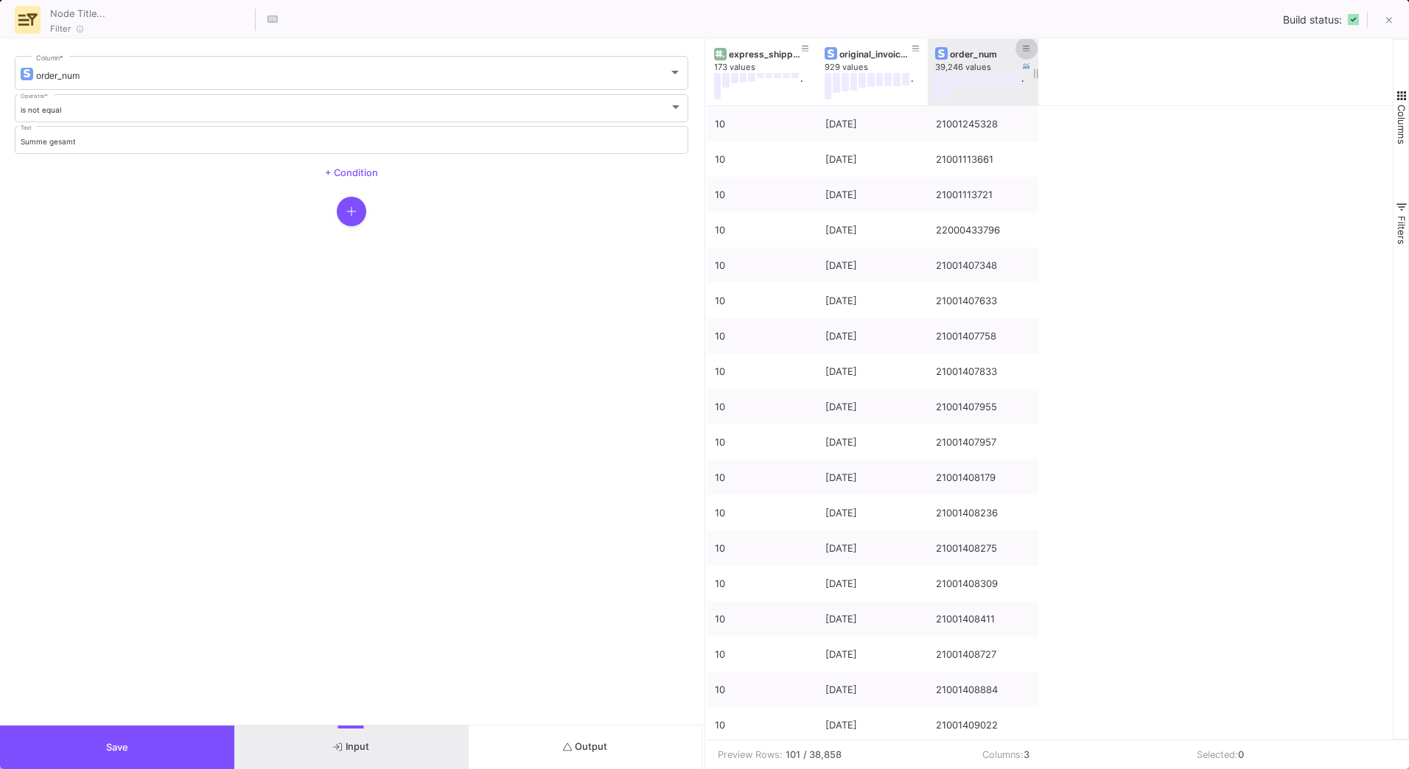
click at [1026, 49] on icon at bounding box center [1026, 49] width 7 height 8
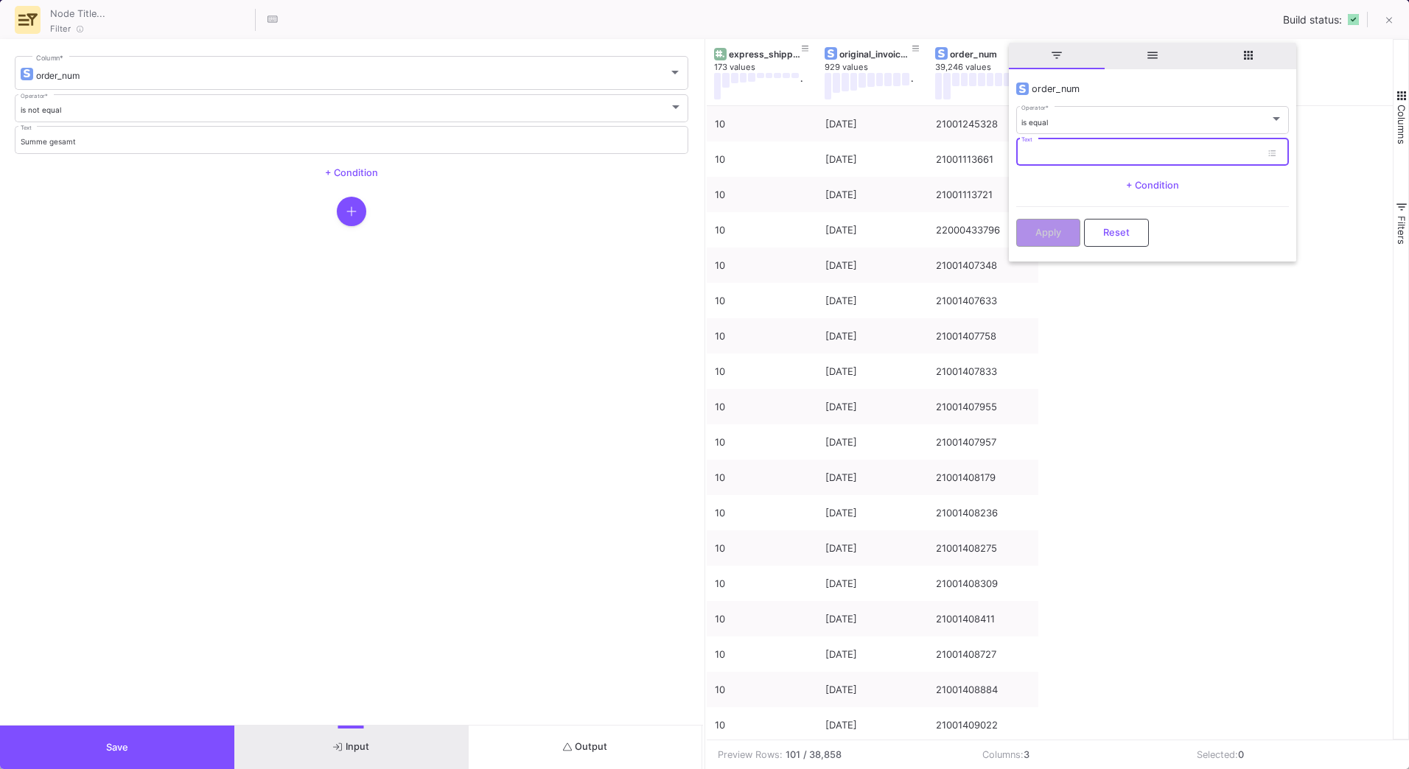
click at [1059, 158] on input "Text" at bounding box center [1141, 155] width 240 height 10
paste input "Summe gesamt"
type input "Summe gesamt"
click at [1063, 229] on button "Apply" at bounding box center [1048, 233] width 64 height 28
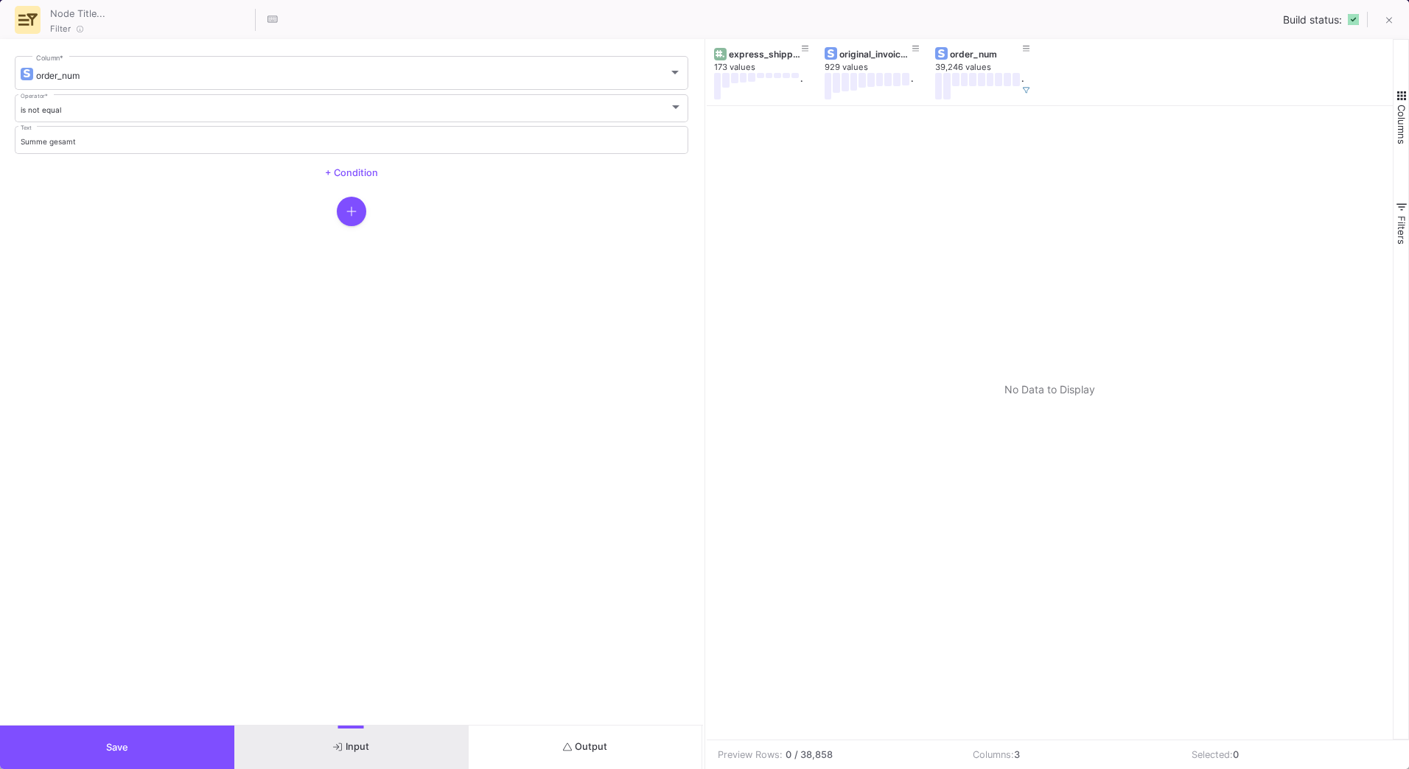
click at [176, 741] on button "Save" at bounding box center [117, 747] width 234 height 43
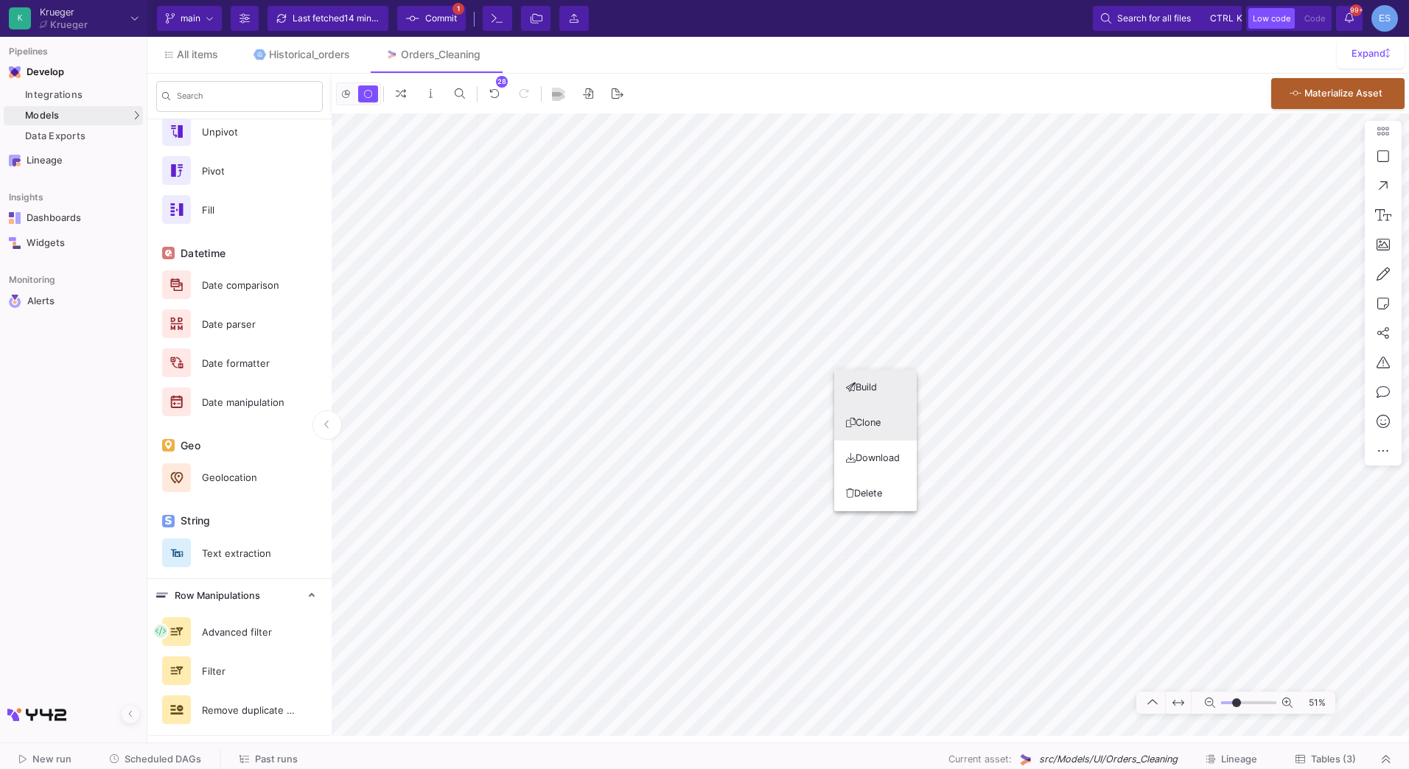
click at [878, 422] on button "Clone" at bounding box center [875, 422] width 83 height 35
click at [251, 705] on div "Remove duplicate rows" at bounding box center [244, 710] width 102 height 22
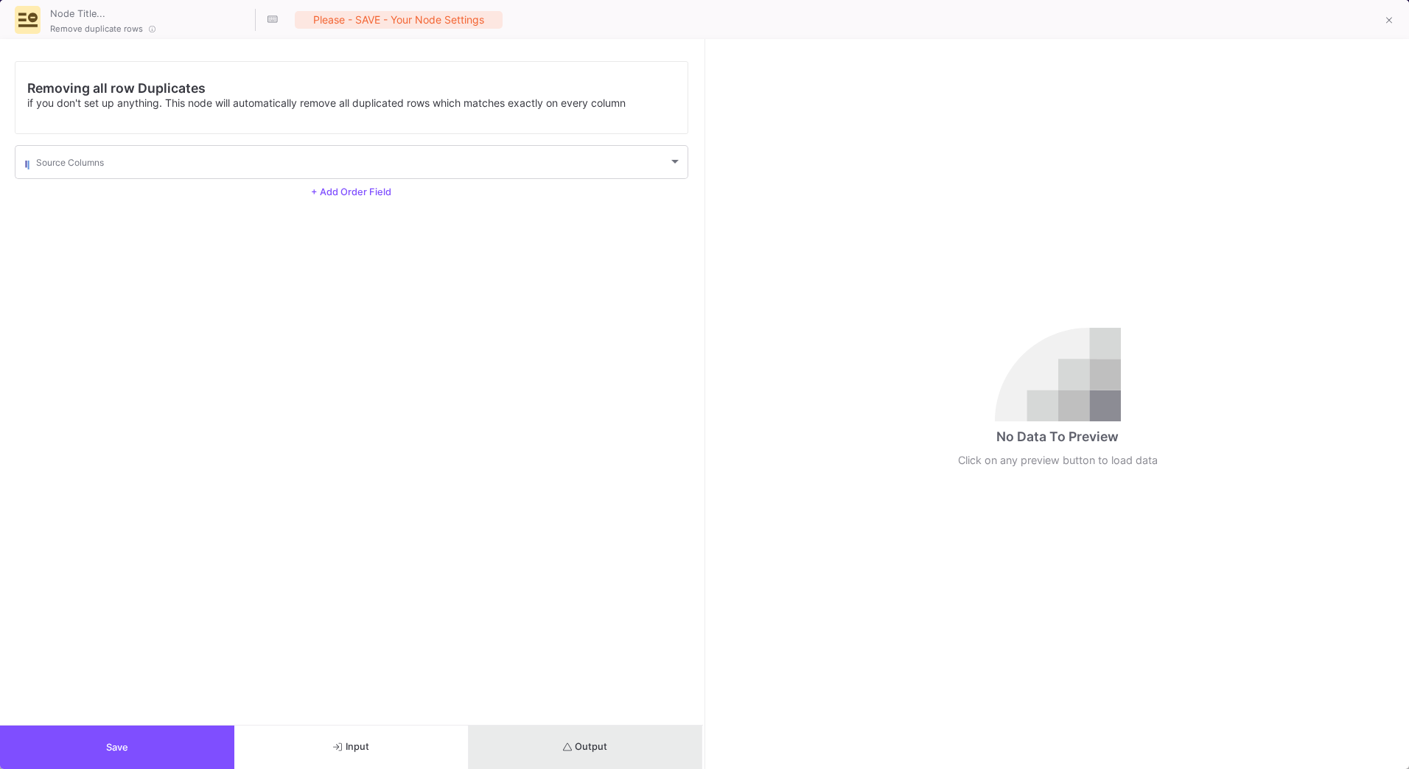
click at [559, 738] on button "Output" at bounding box center [586, 747] width 234 height 43
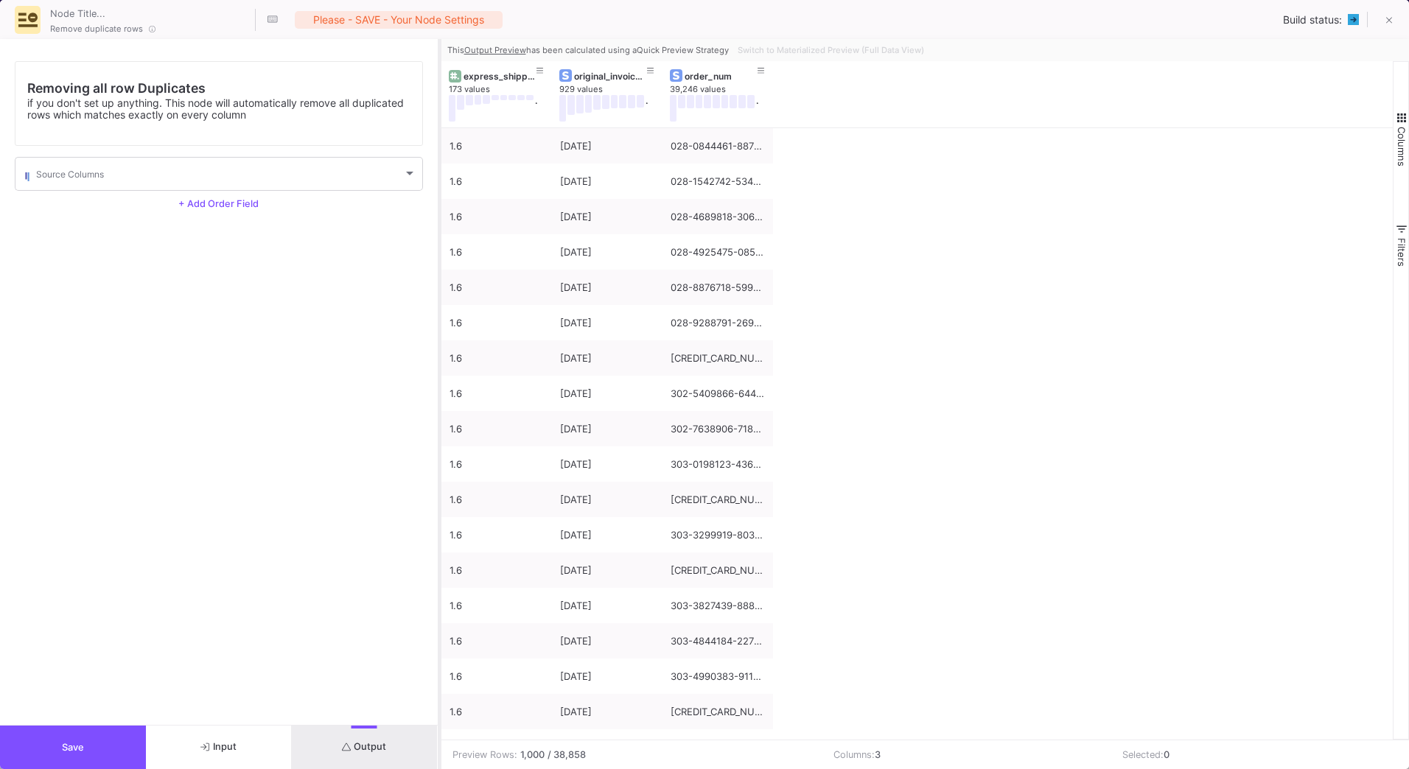
drag, startPoint x: 704, startPoint y: 447, endPoint x: 439, endPoint y: 445, distance: 265.3
click at [439, 445] on div at bounding box center [440, 404] width 4 height 730
click at [108, 741] on button "Save" at bounding box center [73, 747] width 146 height 43
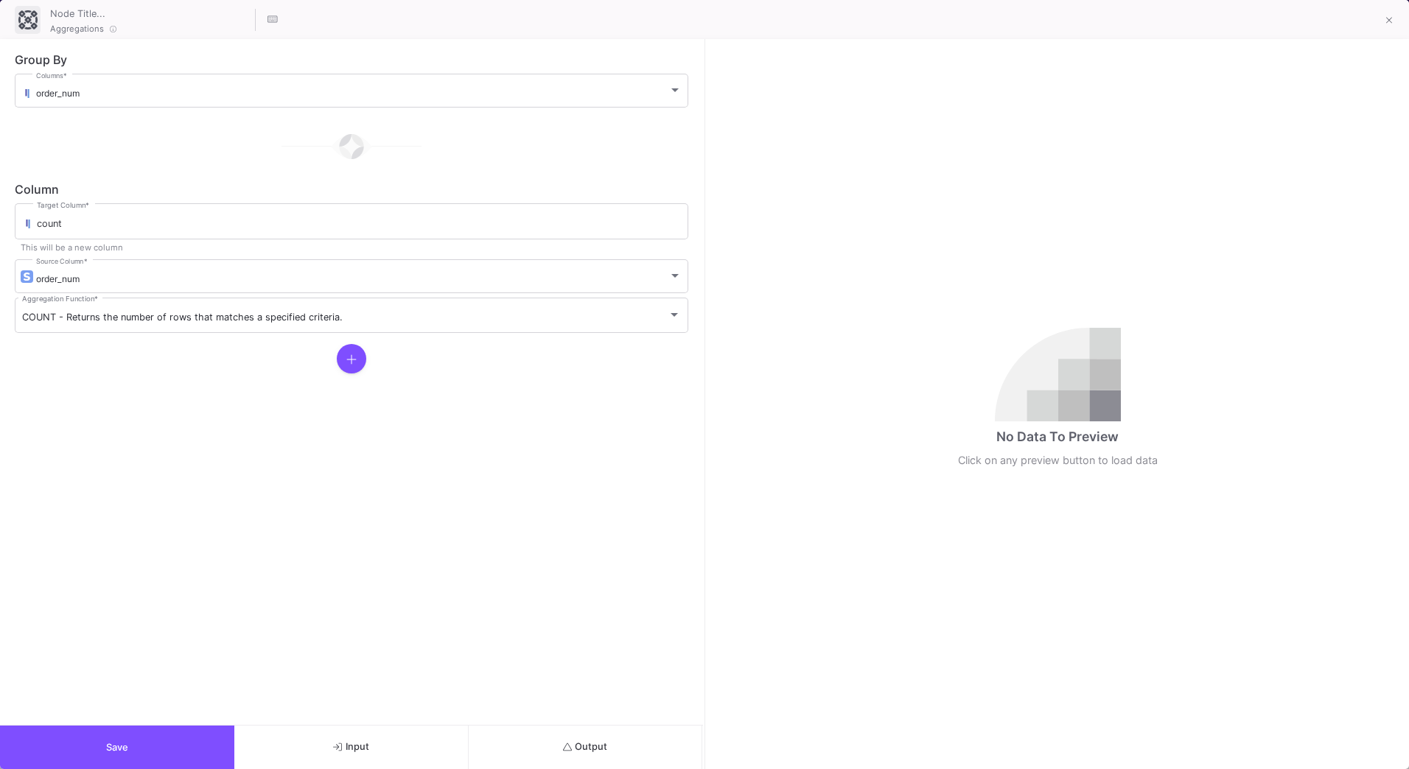
click at [635, 747] on button "Output" at bounding box center [586, 747] width 234 height 43
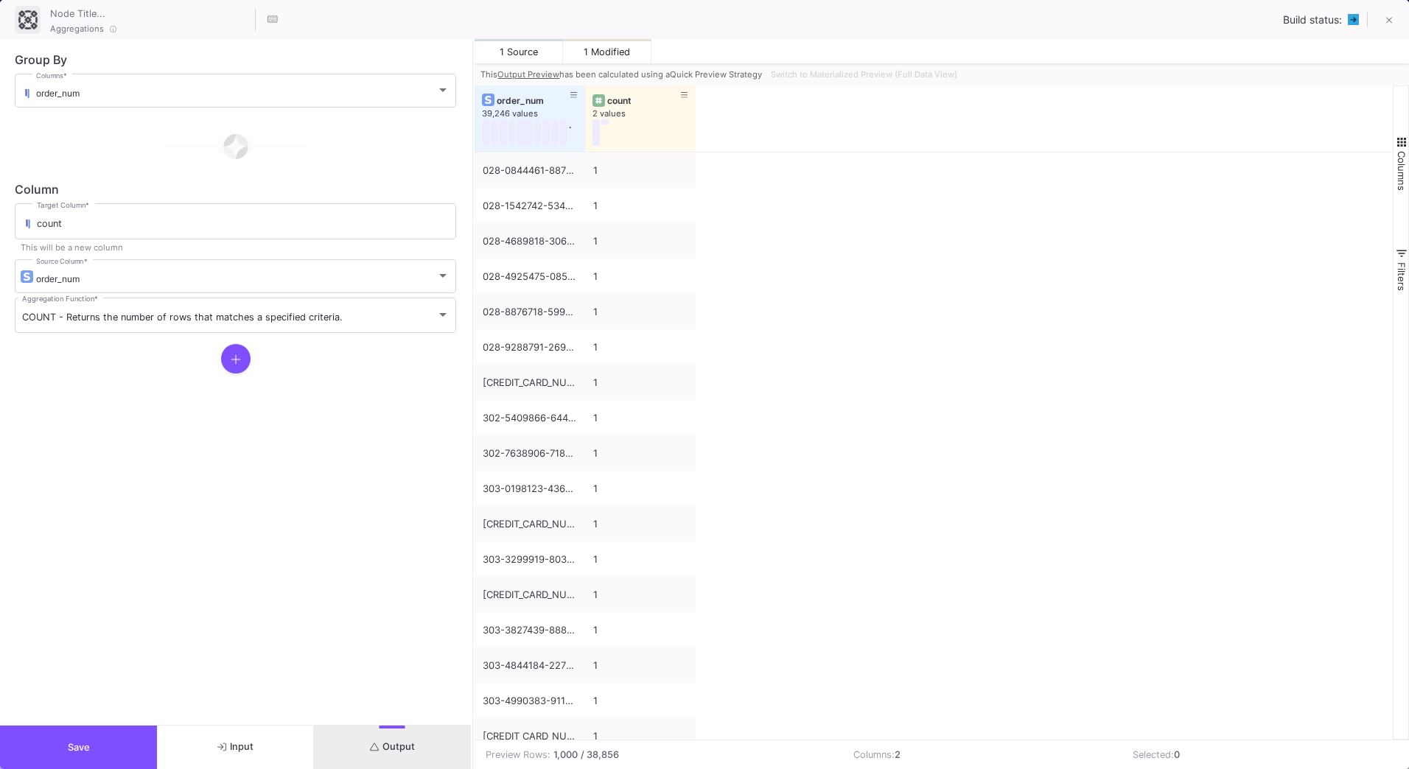
drag, startPoint x: 703, startPoint y: 597, endPoint x: 472, endPoint y: 599, distance: 231.4
click at [472, 599] on div at bounding box center [473, 404] width 4 height 730
click at [899, 74] on span "Switch to Materialized Preview (Full Data View)" at bounding box center [864, 74] width 186 height 10
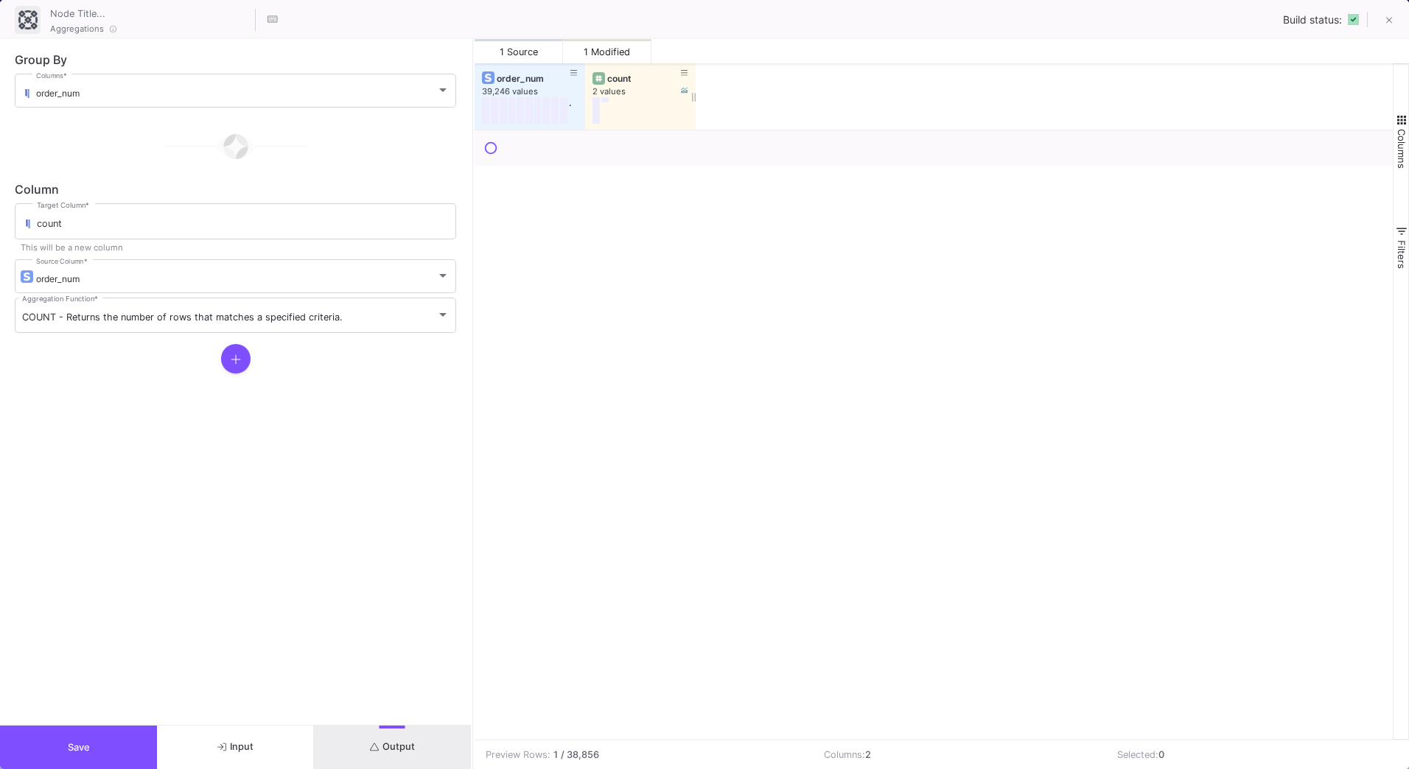
click at [646, 78] on div "count" at bounding box center [643, 78] width 73 height 11
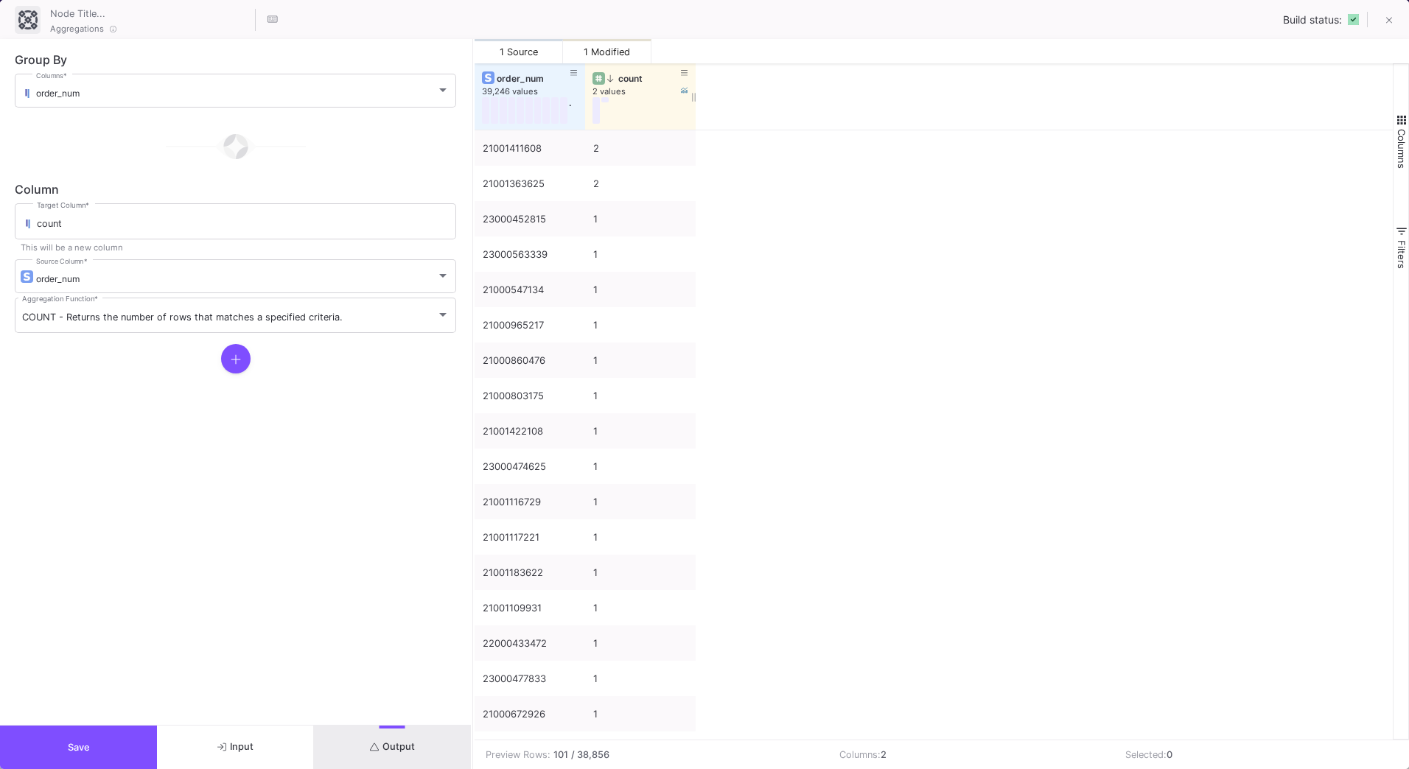
click at [635, 88] on div "2 values" at bounding box center [648, 91] width 111 height 11
click at [74, 752] on span "Save" at bounding box center [79, 747] width 22 height 11
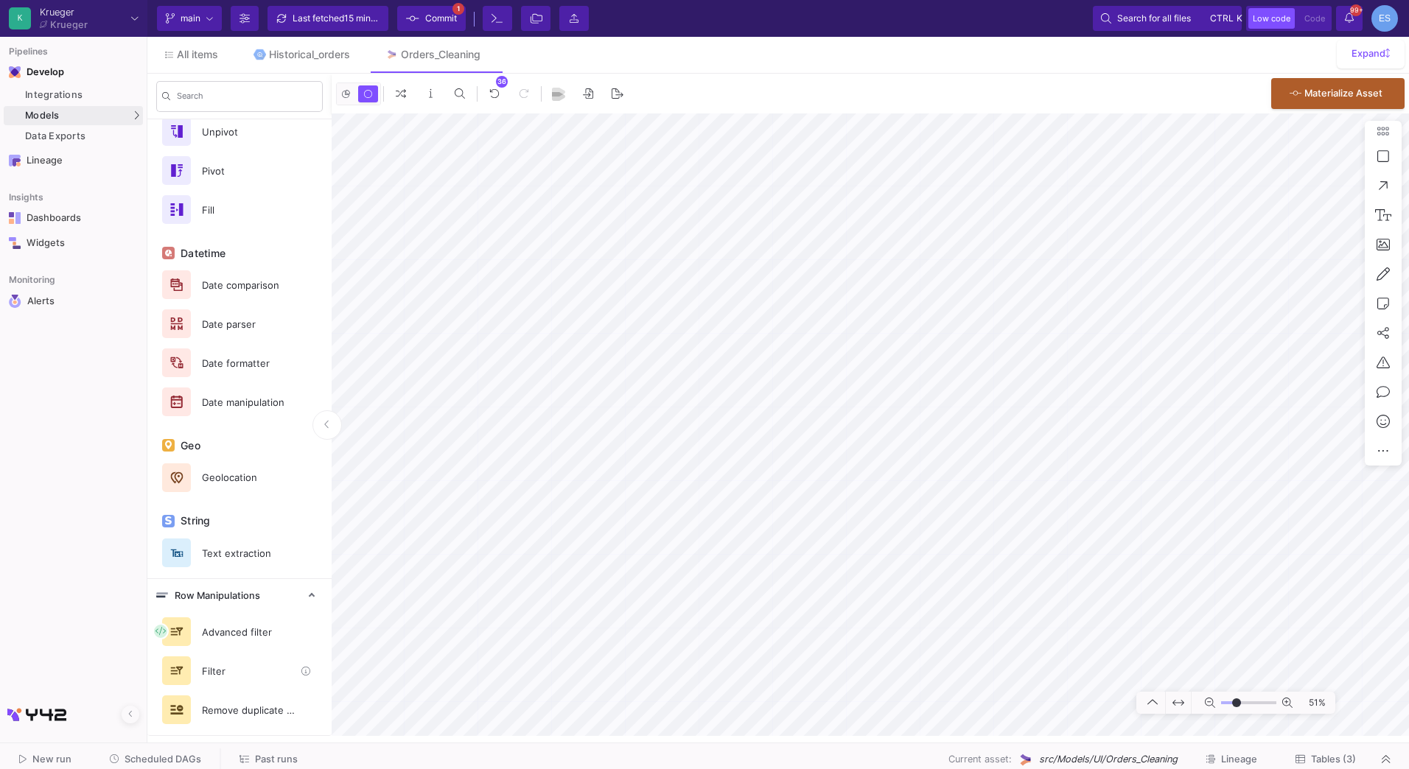
click at [230, 679] on div "Filter" at bounding box center [244, 671] width 102 height 22
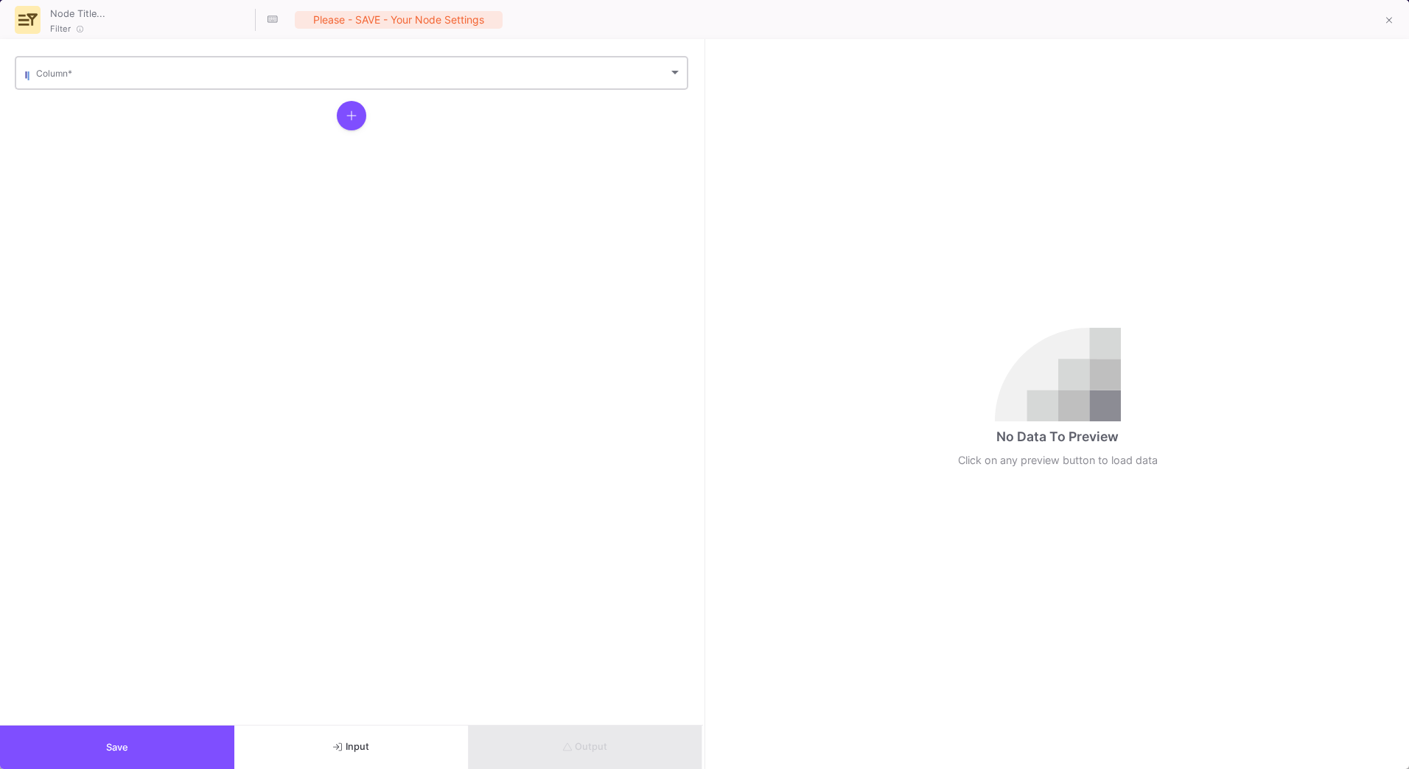
click at [130, 66] on div "Column *" at bounding box center [359, 72] width 646 height 36
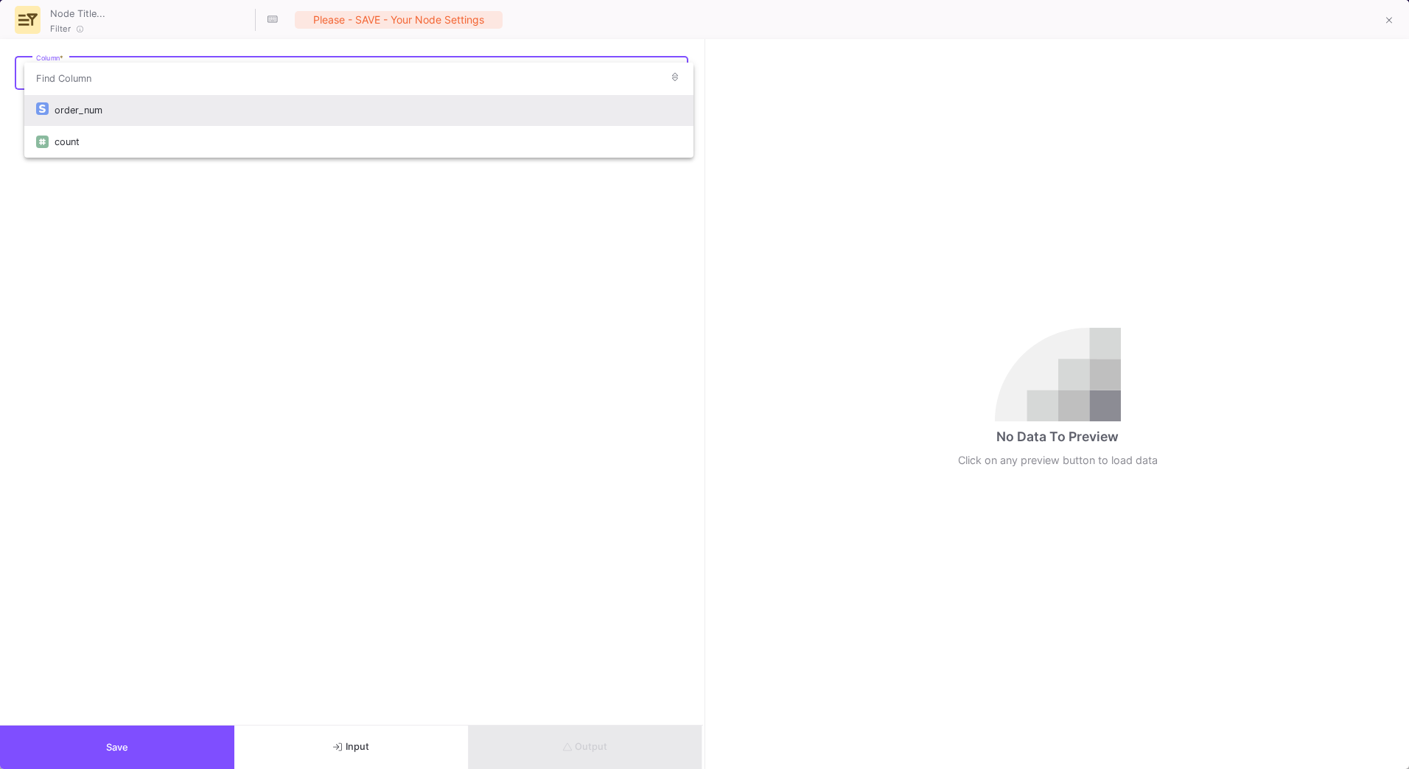
click at [126, 105] on div "order_num" at bounding box center [368, 110] width 627 height 32
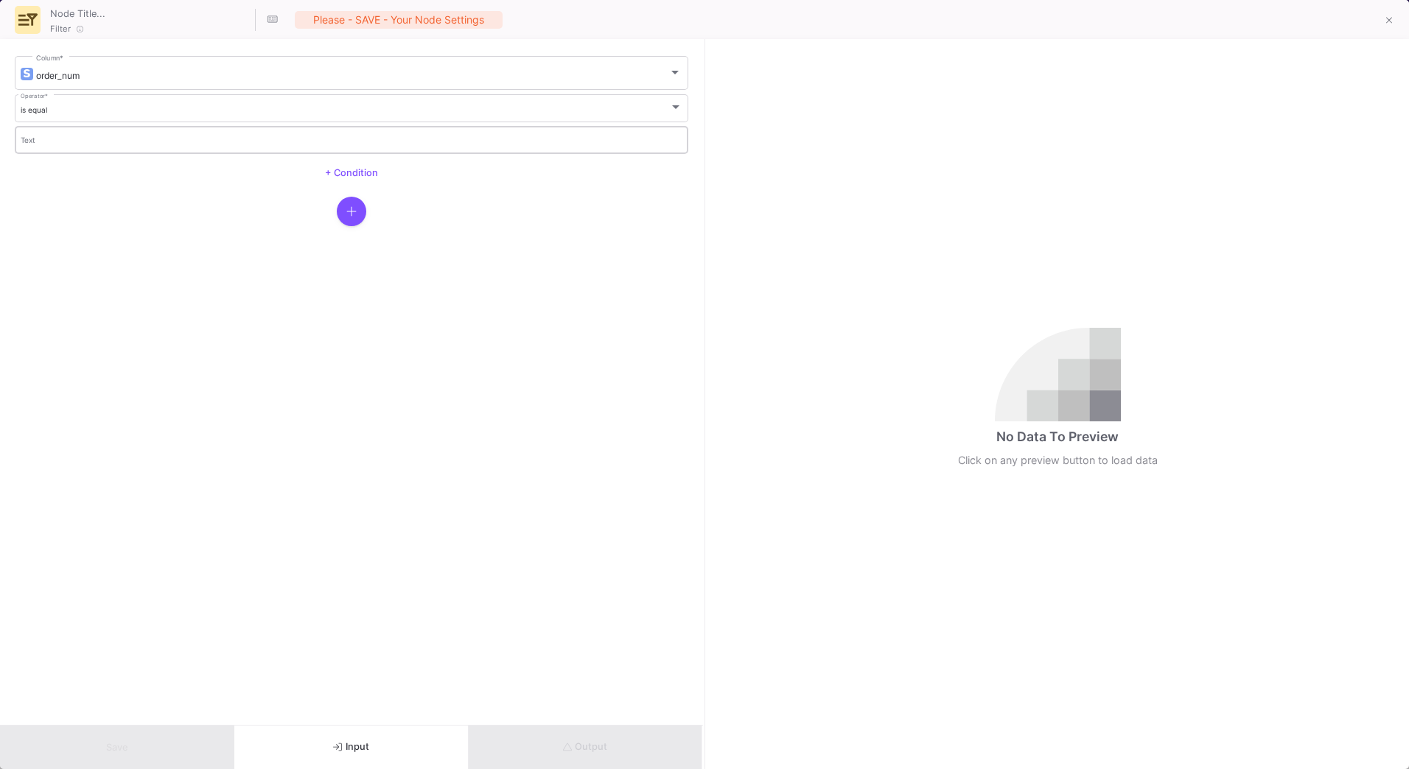
click at [99, 149] on div "Text" at bounding box center [352, 139] width 663 height 30
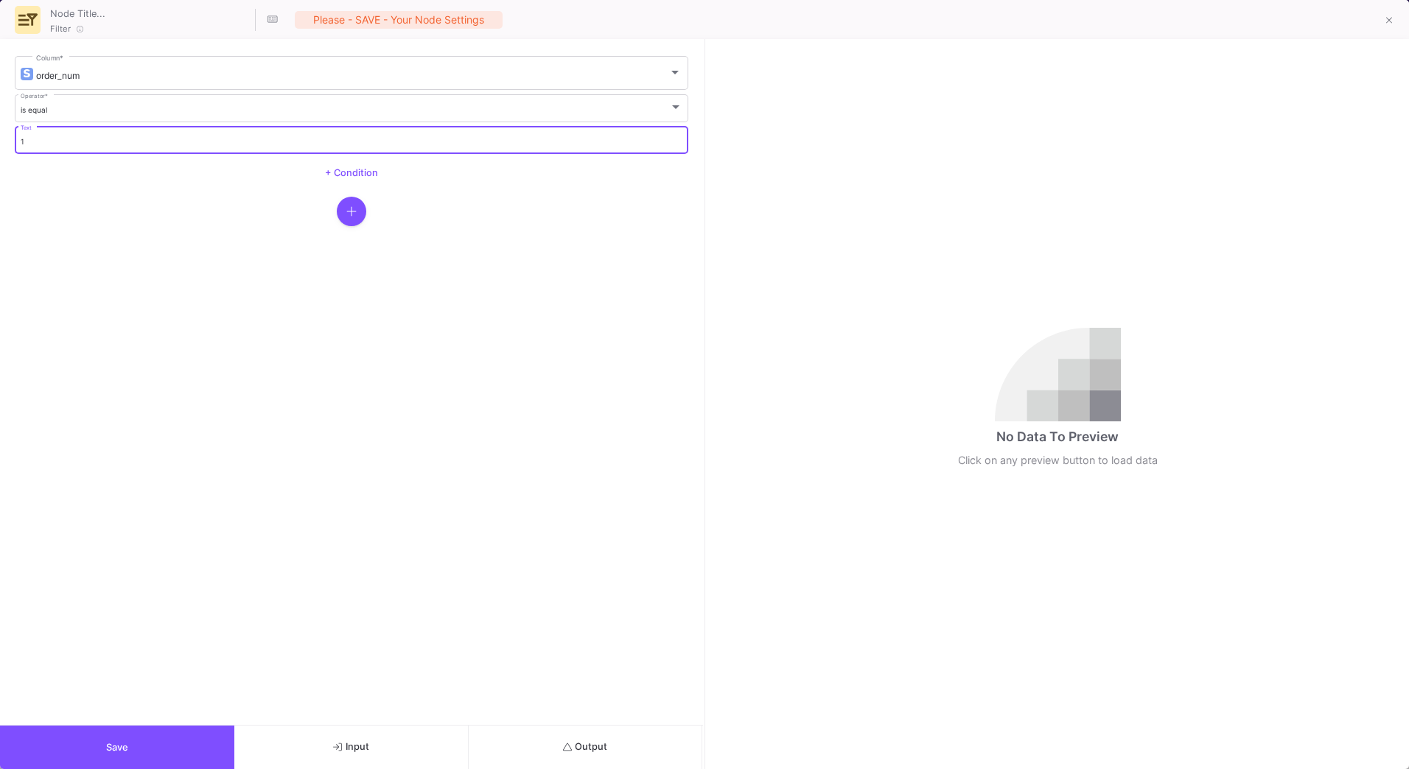
type input "1"
click at [175, 729] on button "Save" at bounding box center [117, 747] width 234 height 43
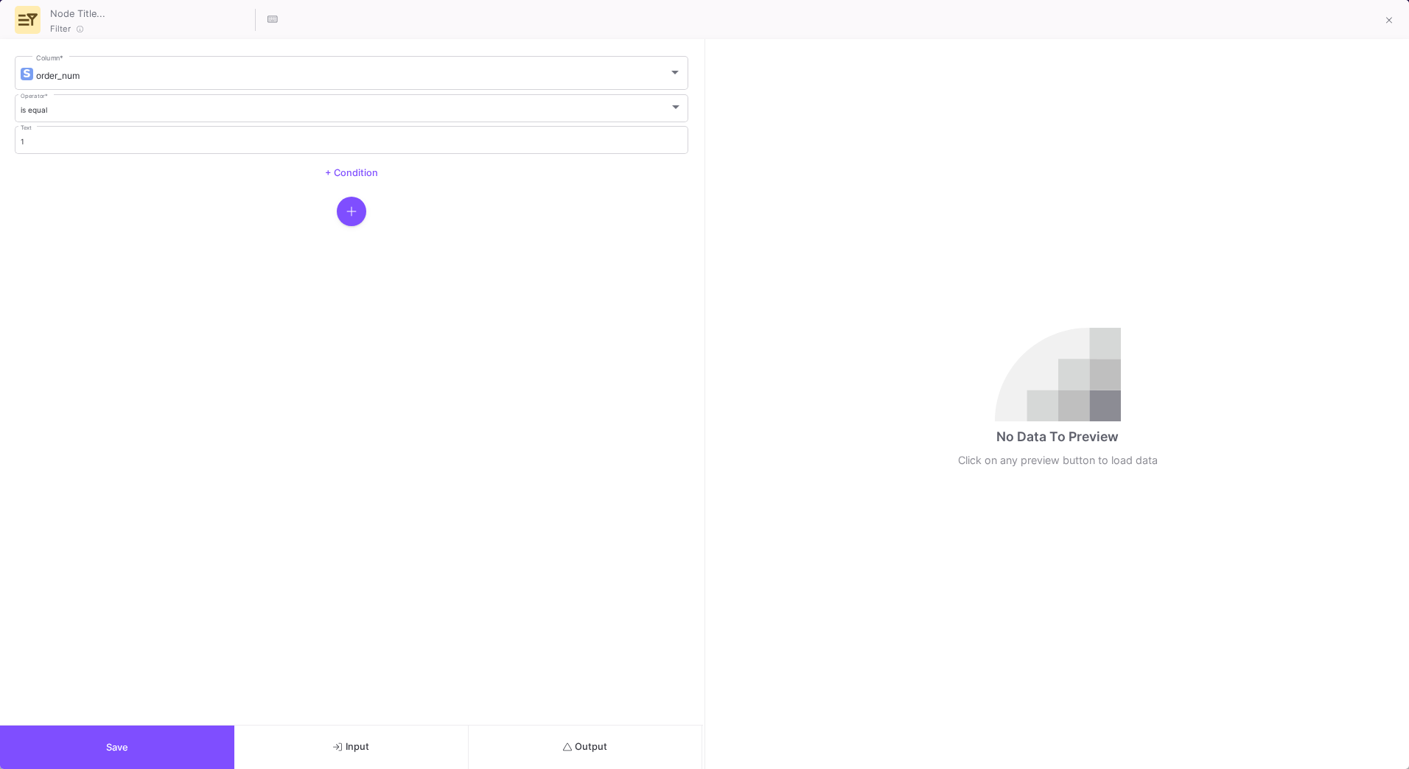
click at [605, 750] on span "Output" at bounding box center [585, 746] width 45 height 11
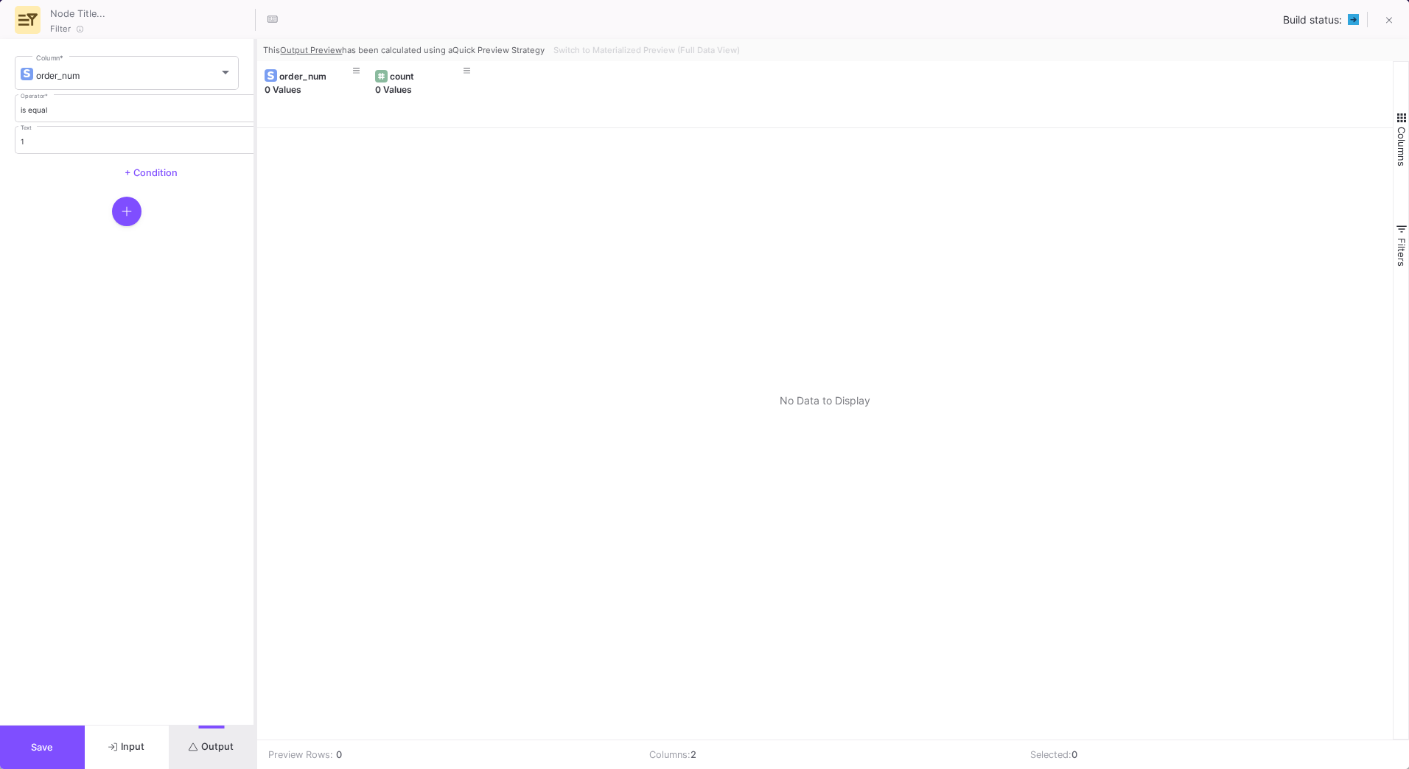
drag, startPoint x: 705, startPoint y: 644, endPoint x: 256, endPoint y: 646, distance: 448.8
click at [256, 646] on div at bounding box center [256, 404] width 4 height 730
click at [62, 70] on span "order_num" at bounding box center [57, 75] width 43 height 11
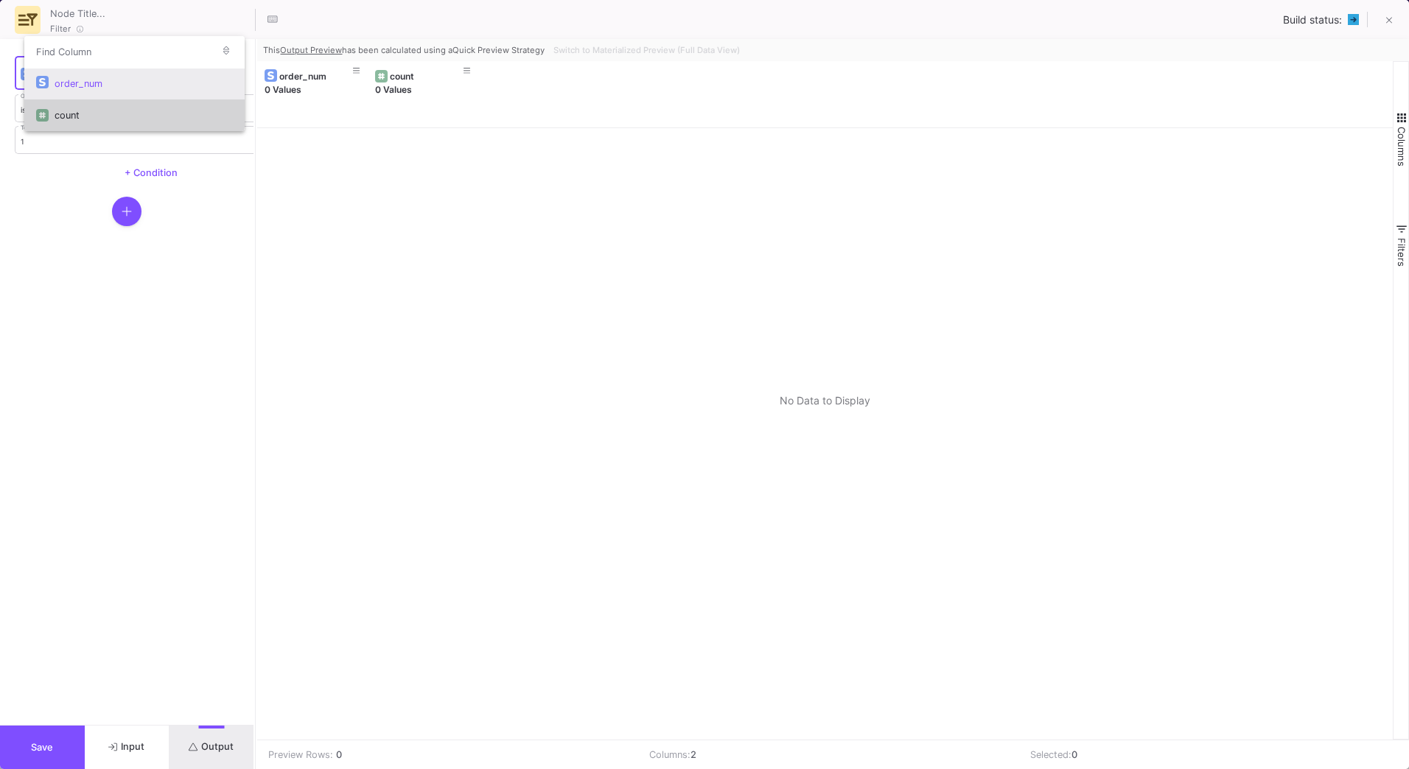
click at [88, 111] on div "count" at bounding box center [144, 115] width 178 height 32
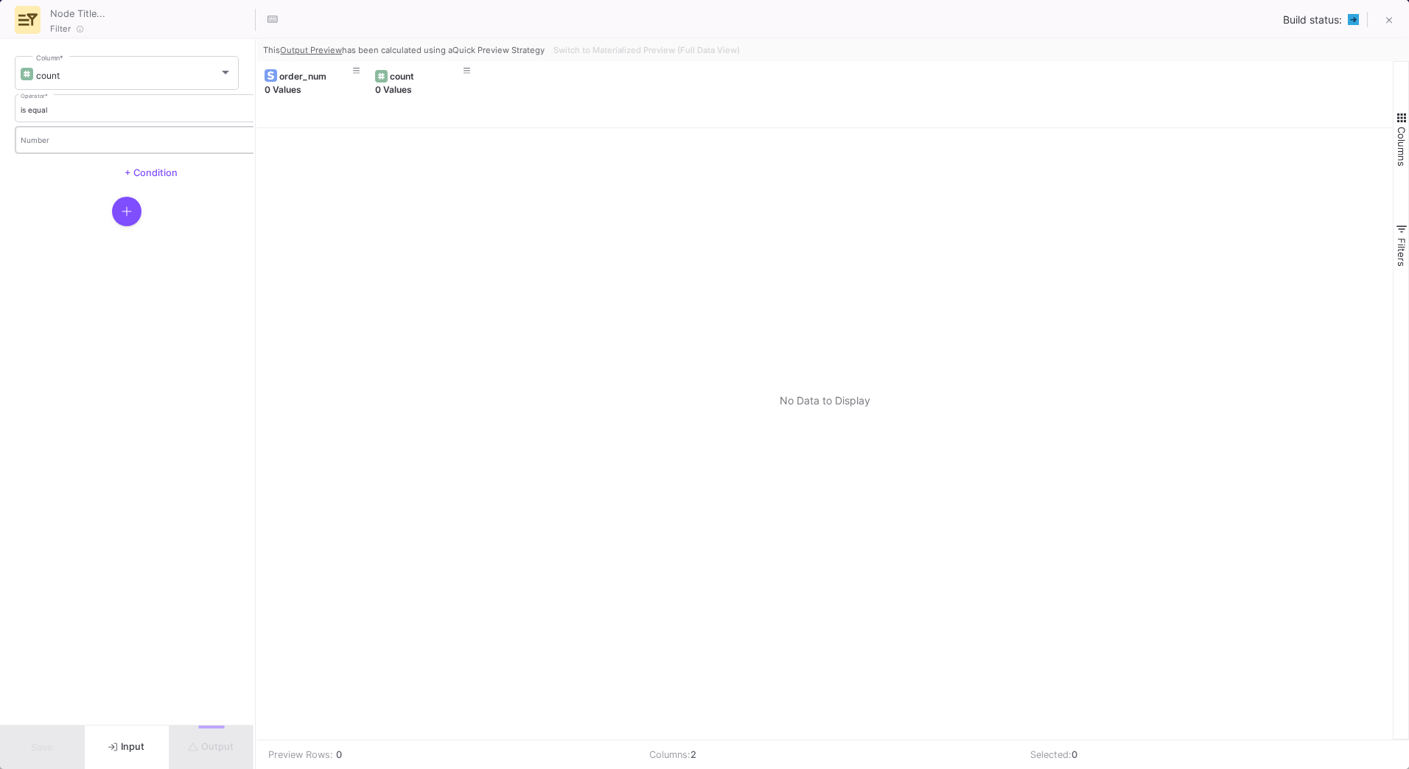
click at [46, 136] on div "Number" at bounding box center [152, 139] width 262 height 30
click at [51, 141] on input "Number" at bounding box center [131, 142] width 262 height 10
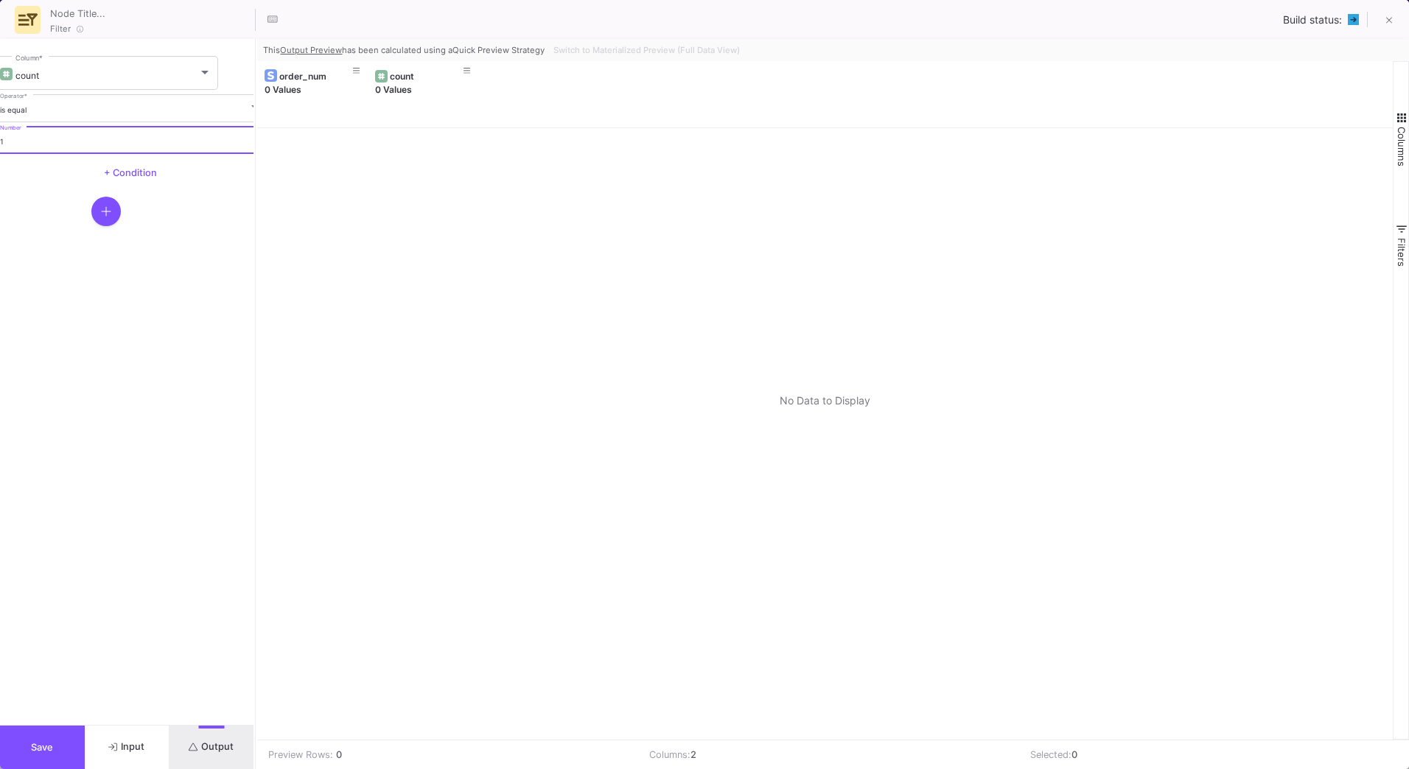
type input "1"
drag, startPoint x: 193, startPoint y: 726, endPoint x: 195, endPoint y: 737, distance: 11.3
click at [195, 737] on div "Save Input Output" at bounding box center [127, 747] width 254 height 44
click at [195, 737] on button "Output" at bounding box center [212, 747] width 85 height 43
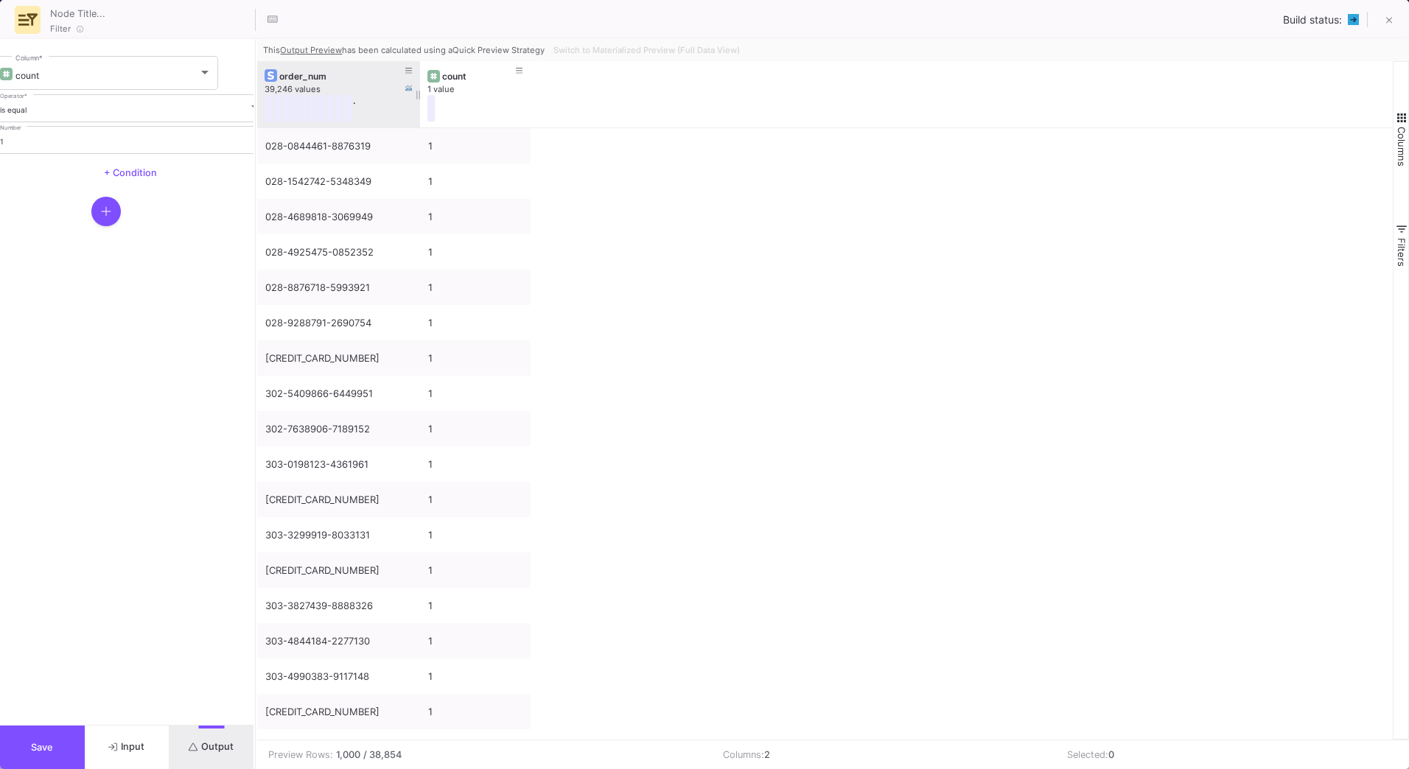
drag, startPoint x: 366, startPoint y: 69, endPoint x: 419, endPoint y: 82, distance: 53.8
click at [419, 82] on div at bounding box center [420, 94] width 6 height 66
drag, startPoint x: 419, startPoint y: 82, endPoint x: 391, endPoint y: 87, distance: 28.5
click at [391, 87] on div at bounding box center [392, 94] width 6 height 66
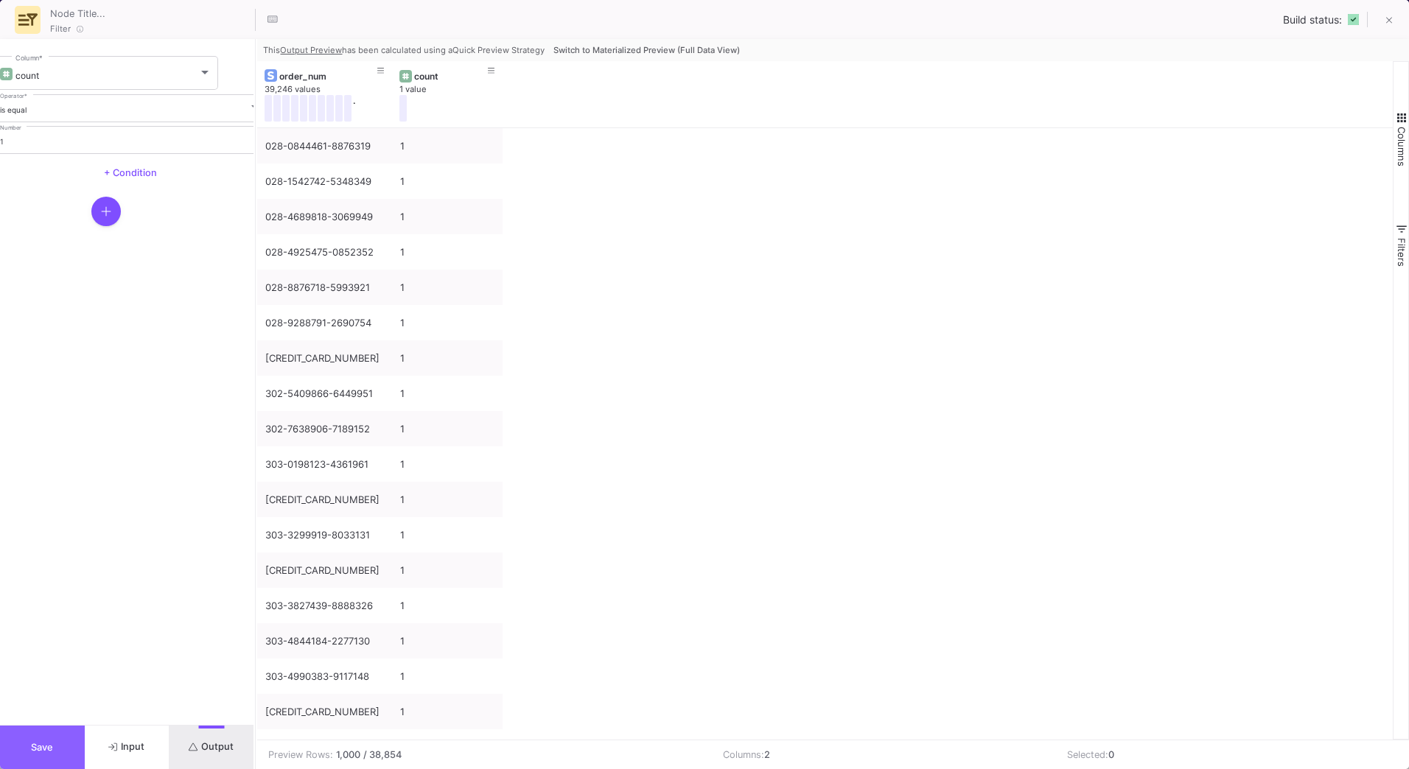
click at [66, 744] on button "Save" at bounding box center [42, 747] width 85 height 43
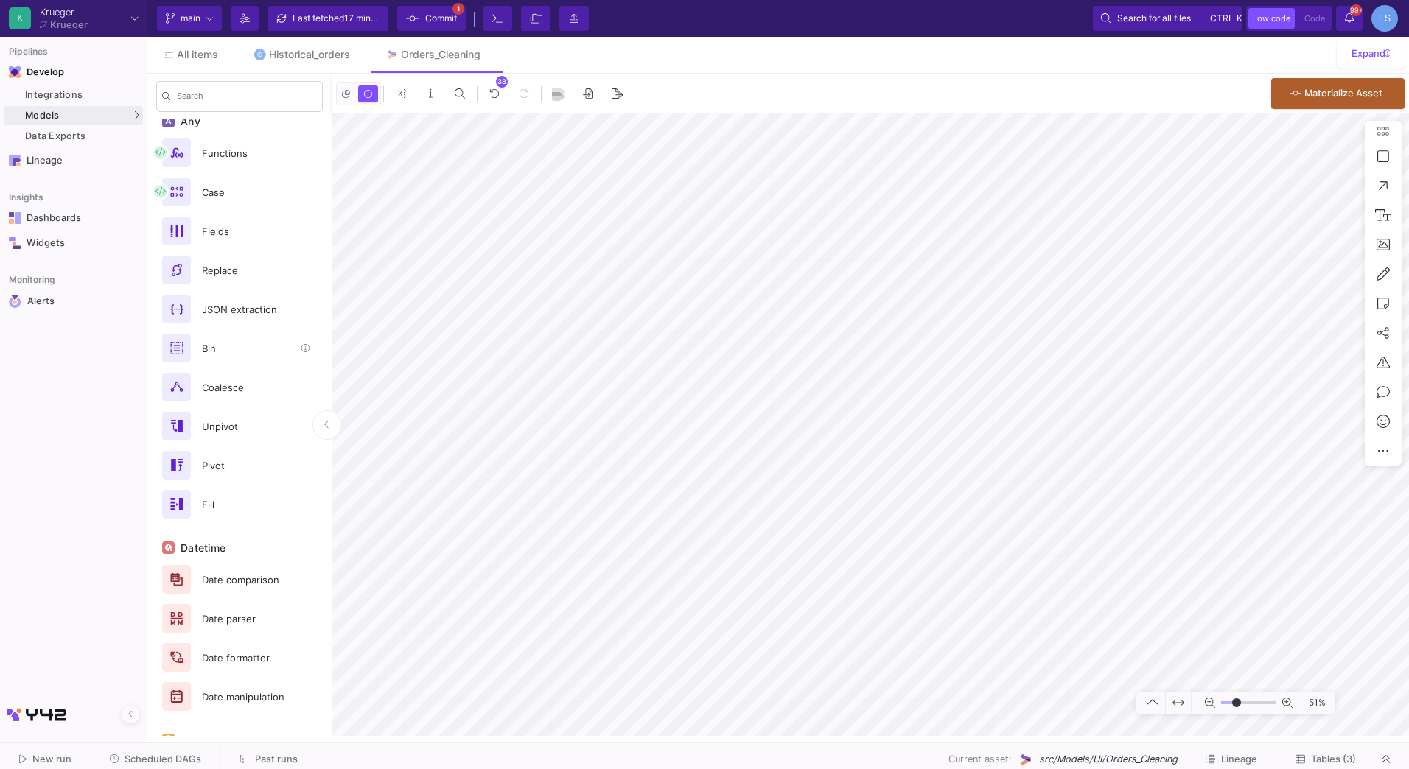
scroll to position [0, 0]
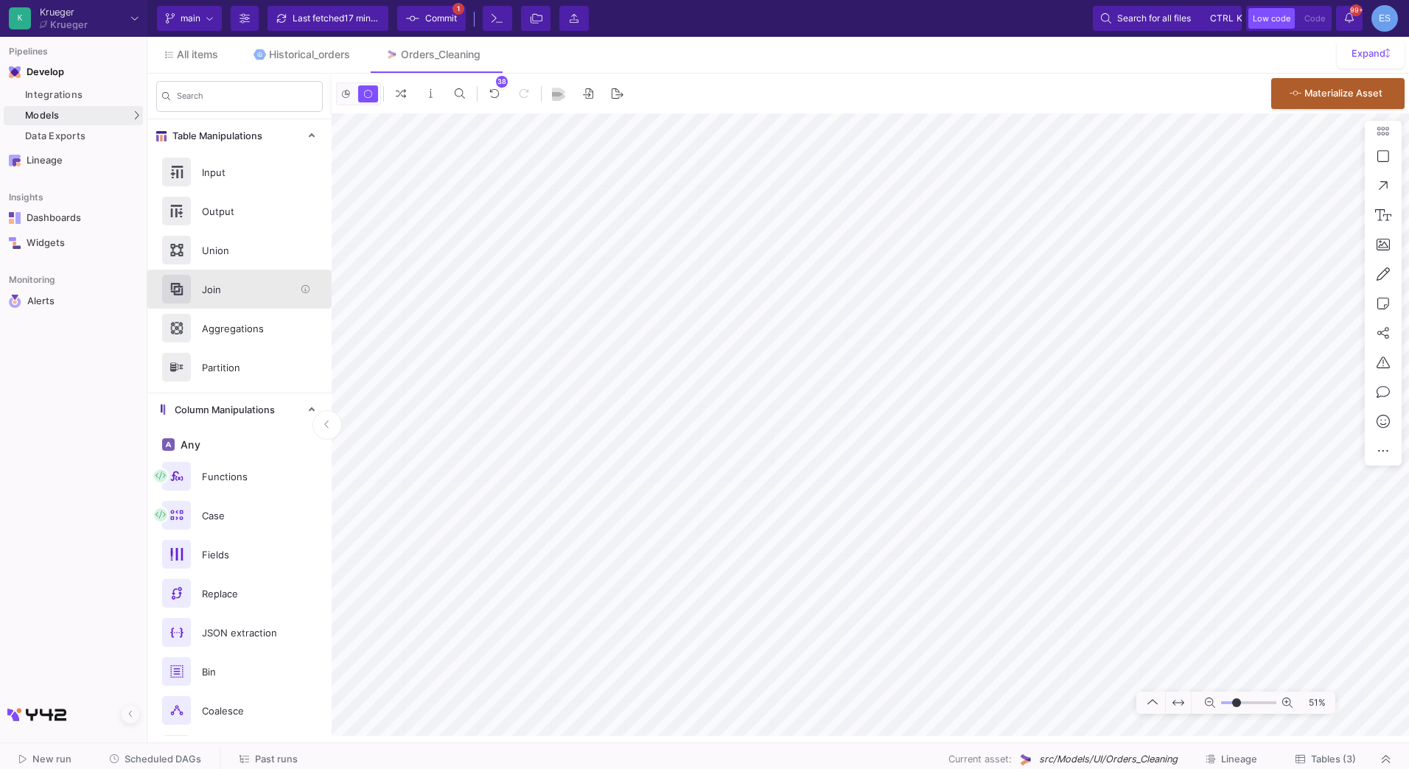
click at [251, 294] on div "Join" at bounding box center [244, 290] width 102 height 22
click at [1013, 636] on button "Delete" at bounding box center [1043, 636] width 83 height 35
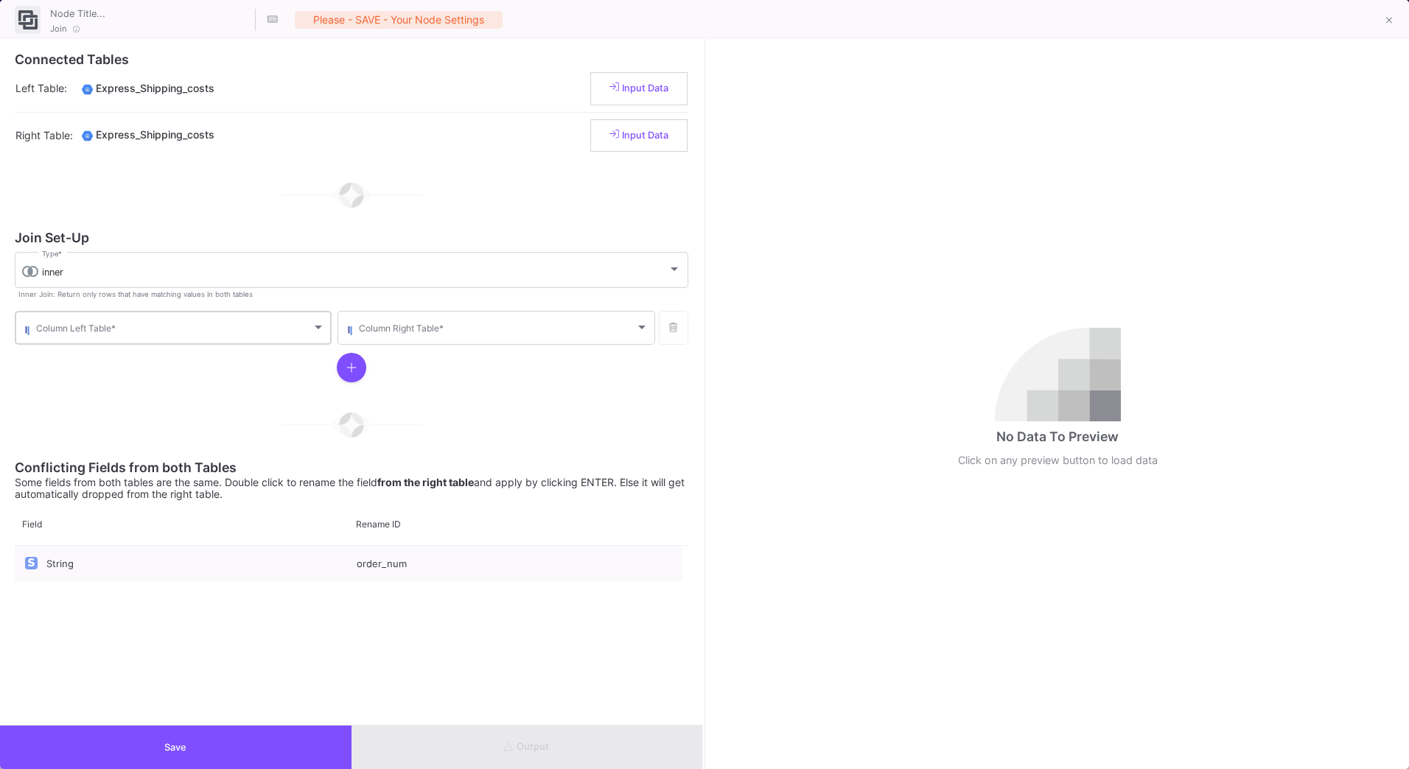
click at [126, 334] on span at bounding box center [174, 330] width 276 height 11
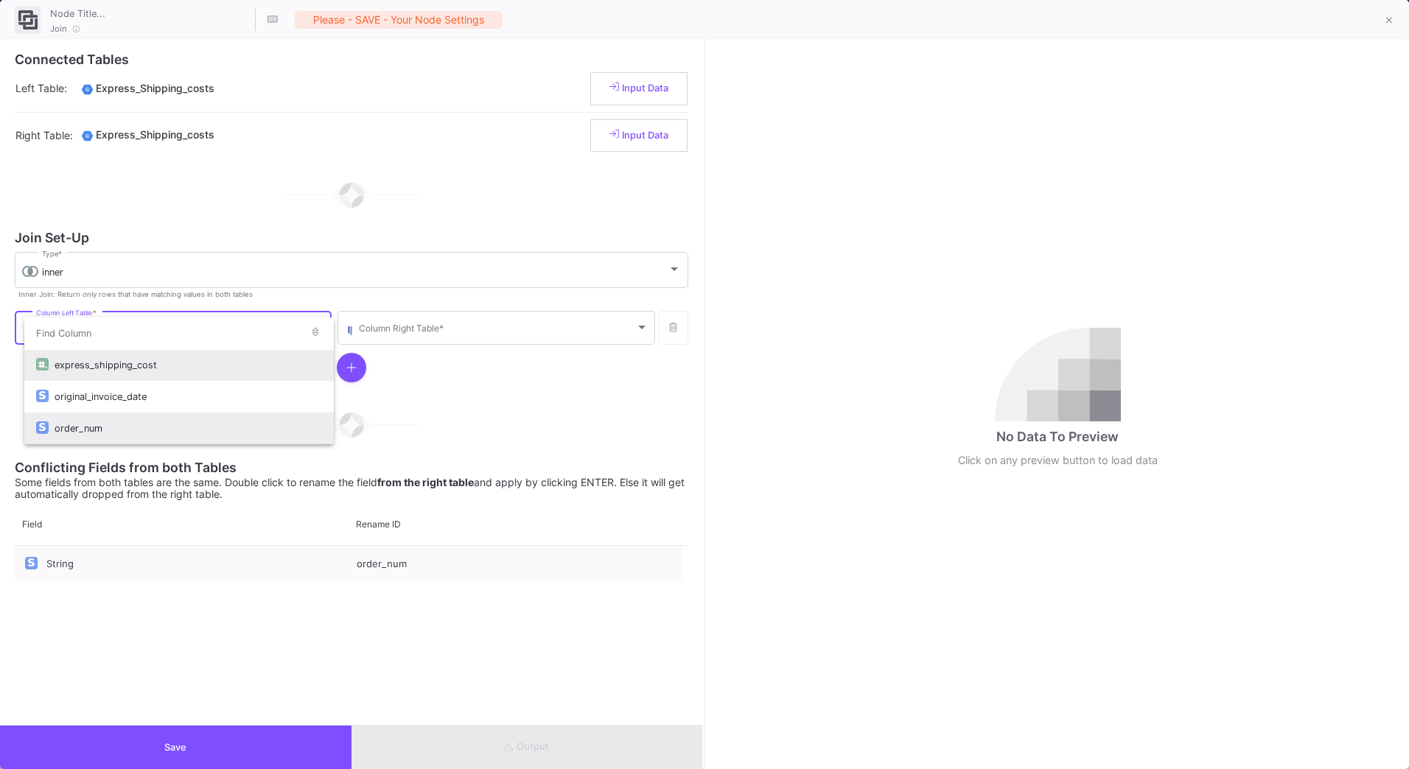
click at [119, 423] on div "order_num" at bounding box center [189, 429] width 268 height 32
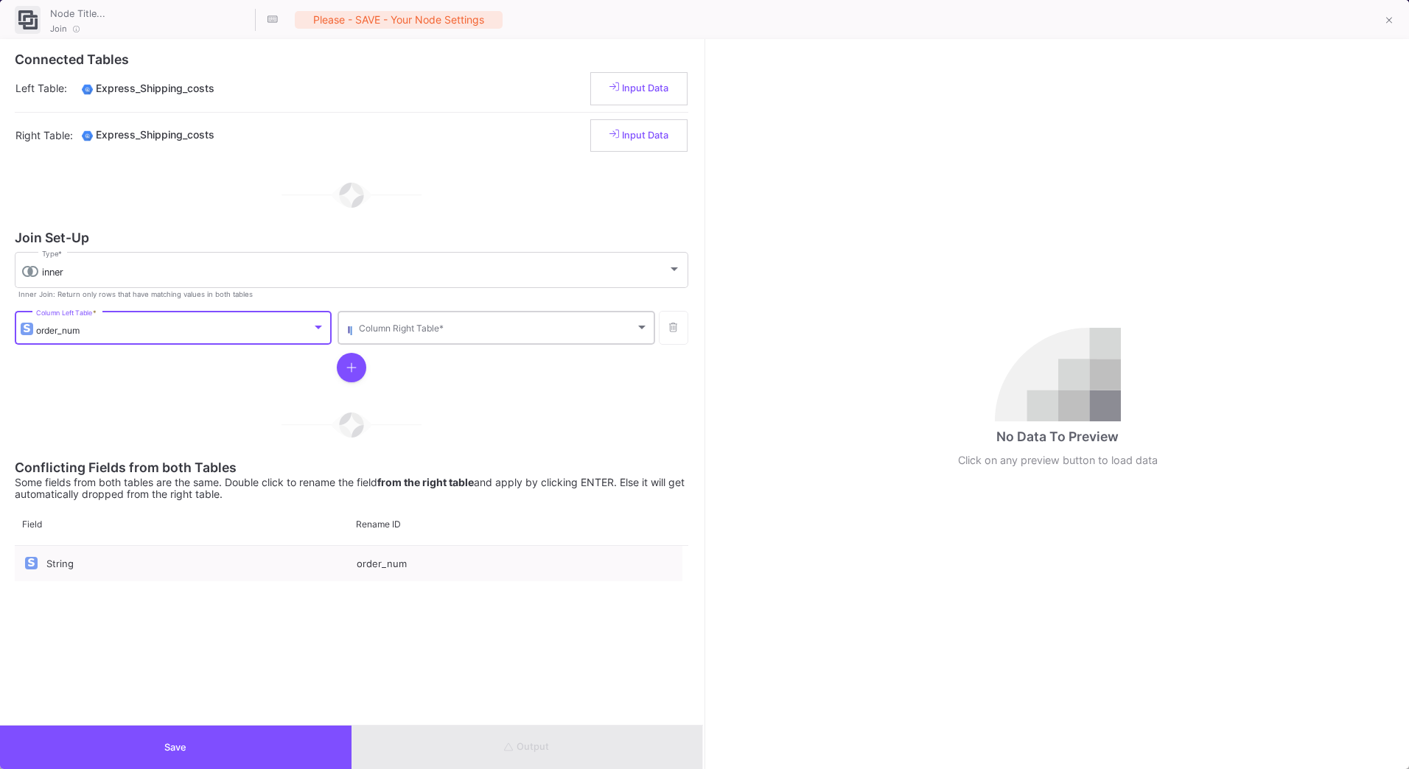
click at [449, 323] on div "Column Right Table *" at bounding box center [503, 327] width 289 height 36
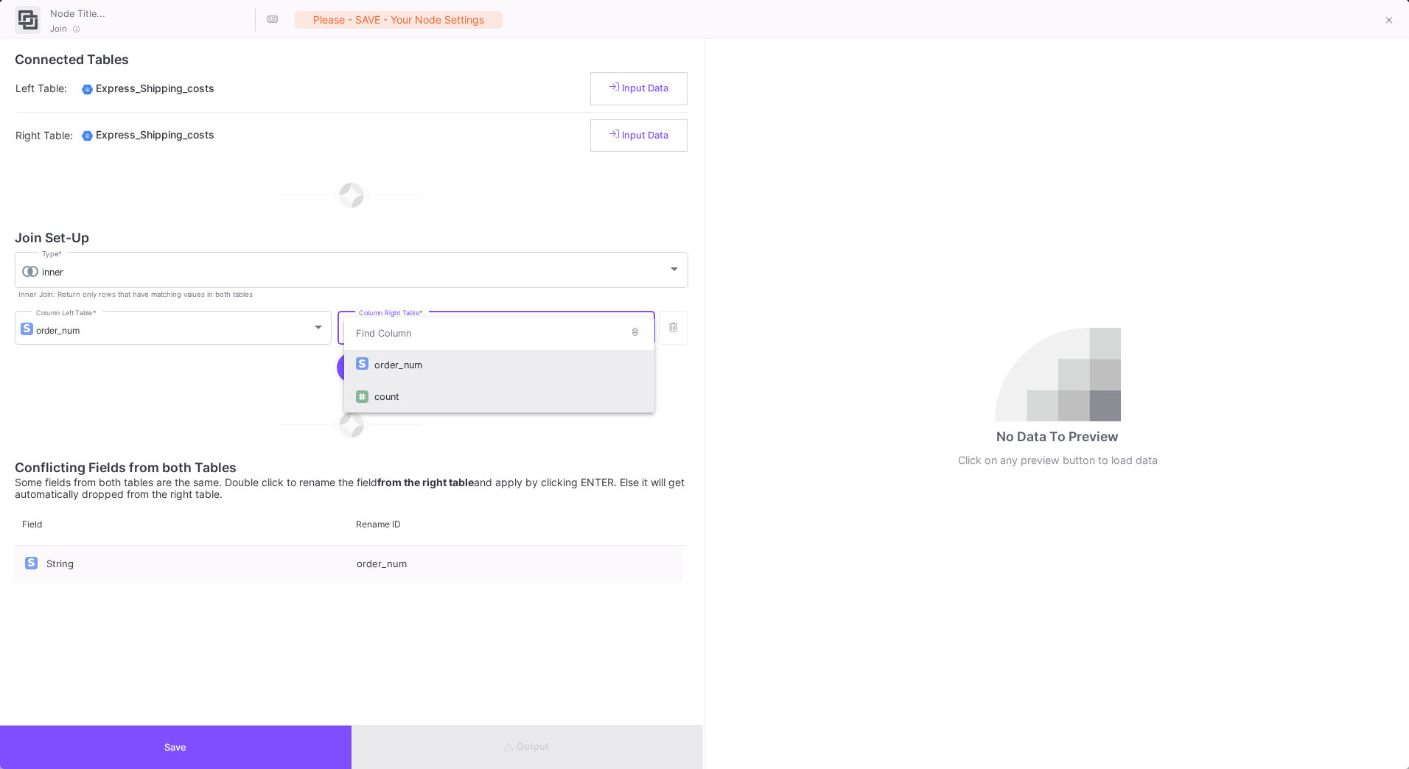
drag, startPoint x: 450, startPoint y: 403, endPoint x: 456, endPoint y: 374, distance: 30.2
click at [456, 374] on div "order_num count" at bounding box center [499, 366] width 310 height 96
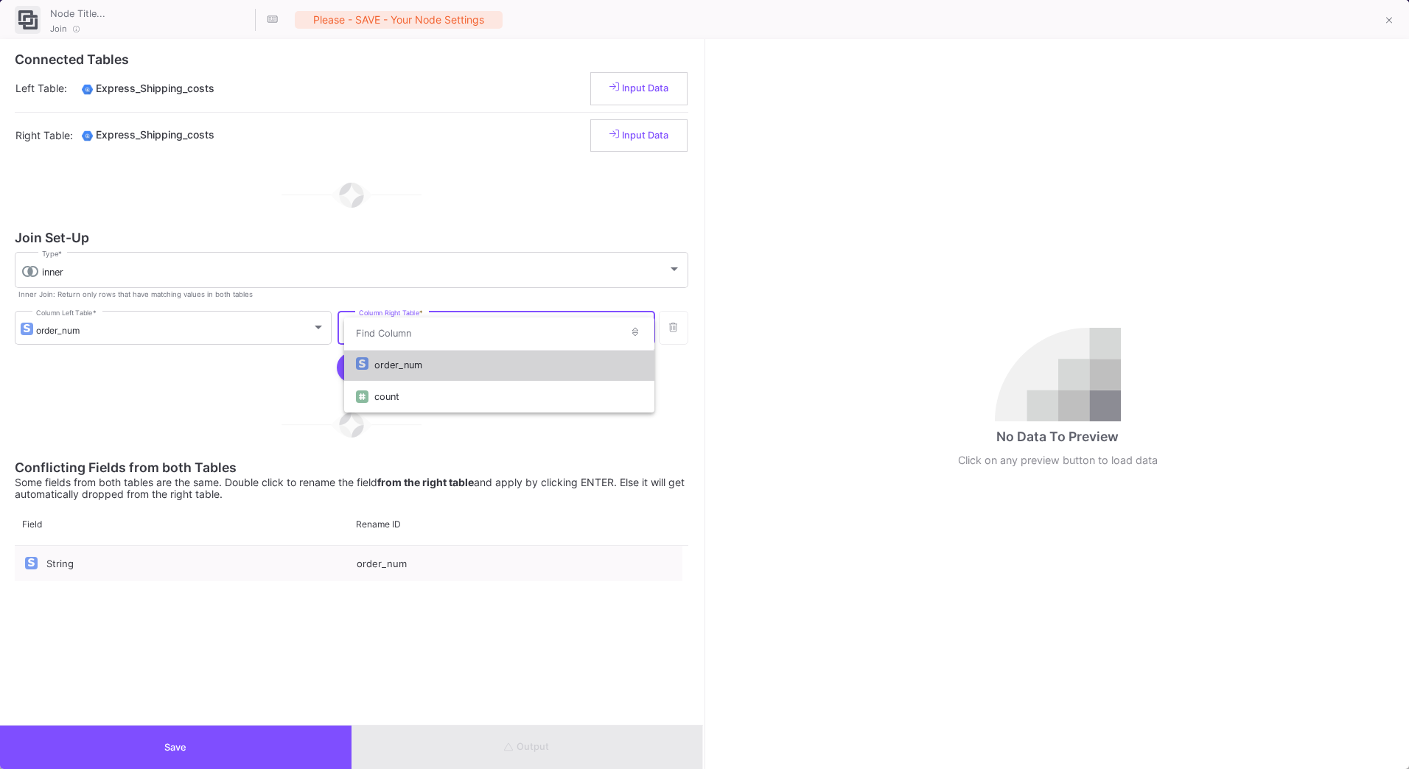
click at [458, 368] on div "order_num" at bounding box center [508, 365] width 268 height 32
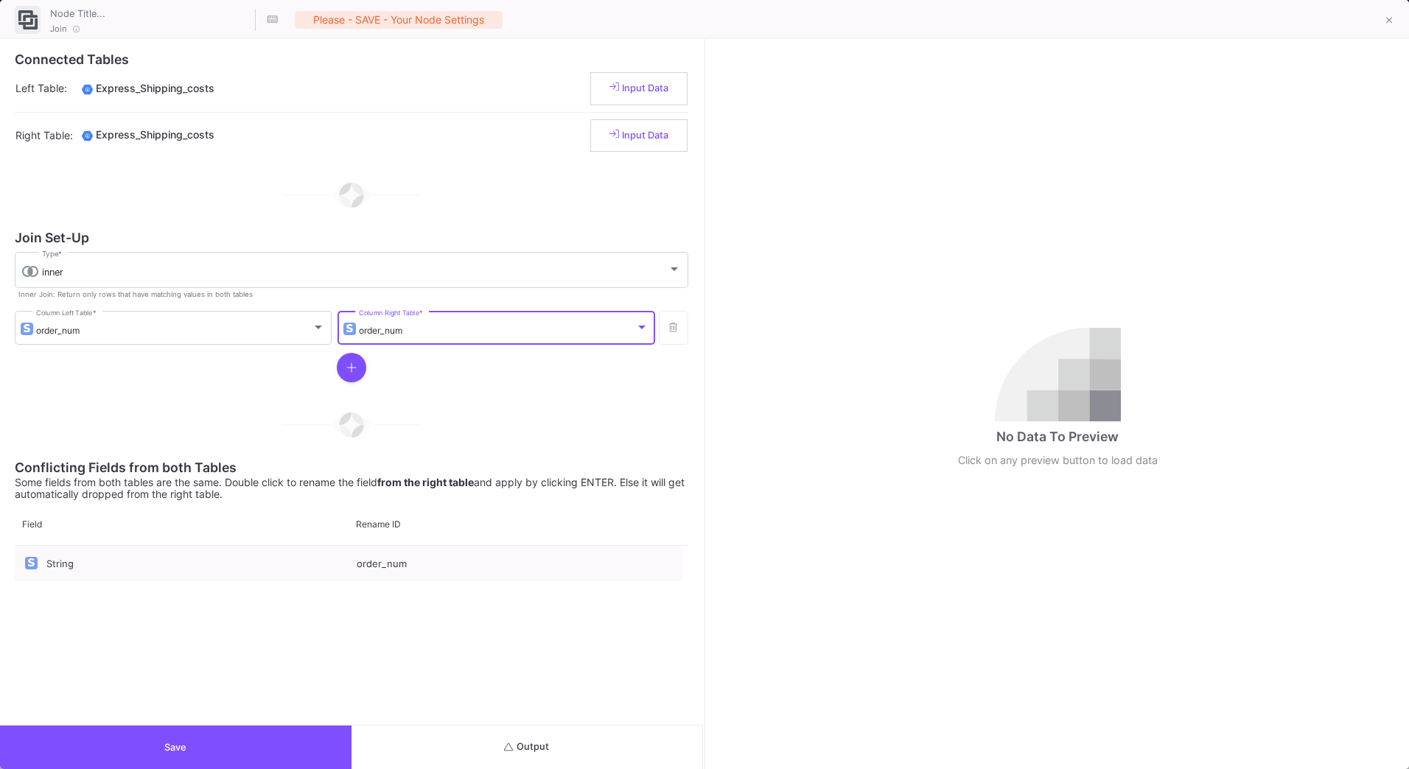
click at [544, 750] on span "Output" at bounding box center [526, 746] width 45 height 11
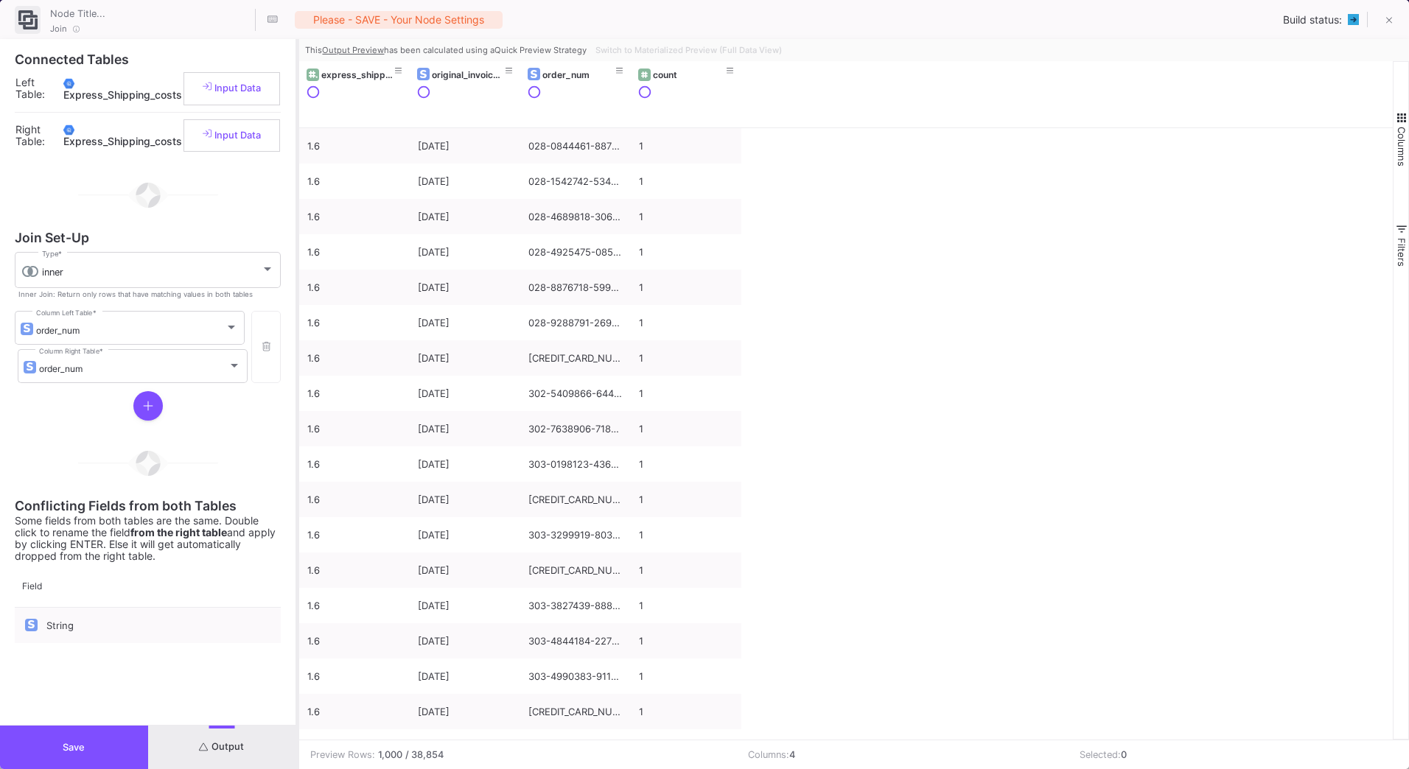
drag, startPoint x: 705, startPoint y: 520, endPoint x: 298, endPoint y: 528, distance: 406.9
click at [298, 528] on div at bounding box center [298, 404] width 4 height 730
click at [85, 736] on button "Save" at bounding box center [74, 747] width 148 height 43
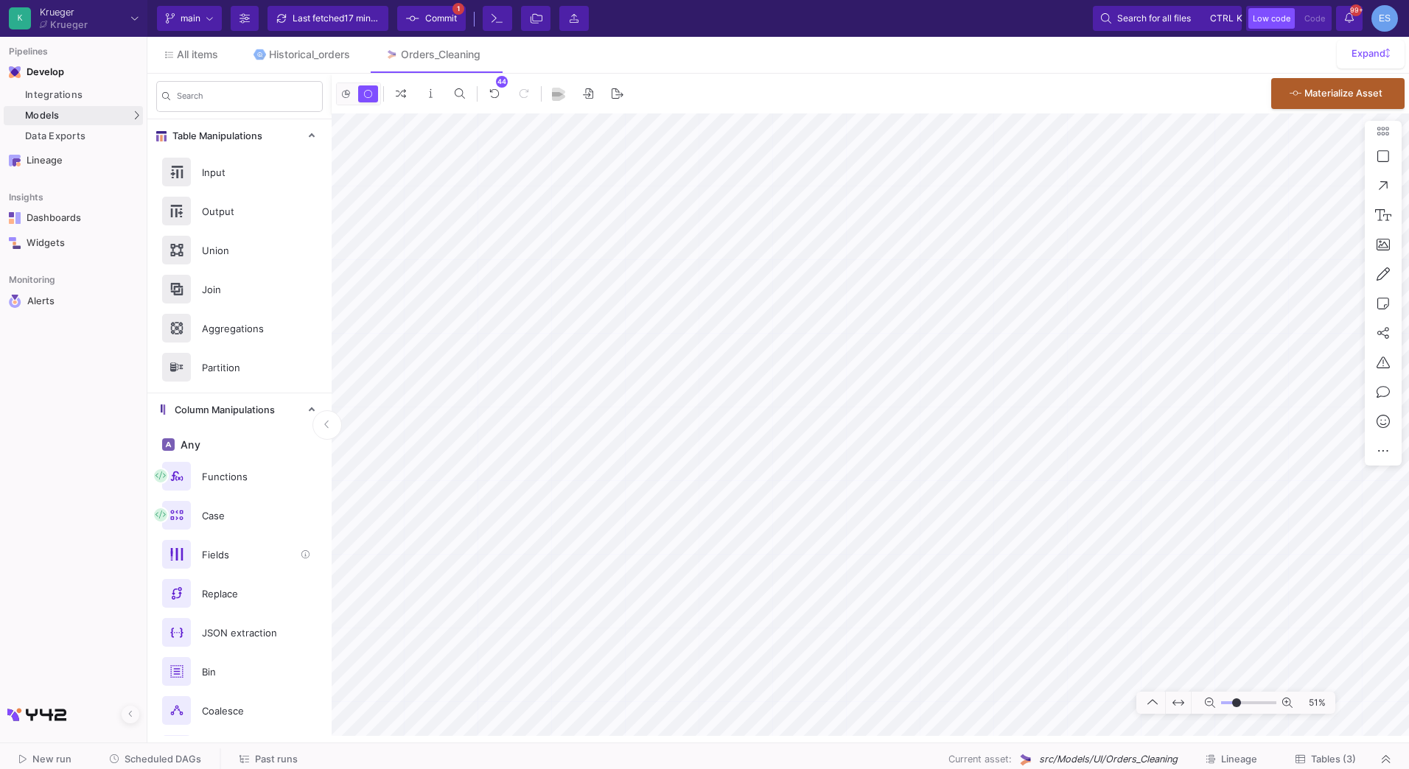
click at [230, 563] on div "Fields" at bounding box center [244, 555] width 102 height 22
click at [125, 496] on mat-sidenav-container "Pipelines Develop Integrations Models Models UI-Models SQL-Models Data Exports …" at bounding box center [704, 368] width 1409 height 736
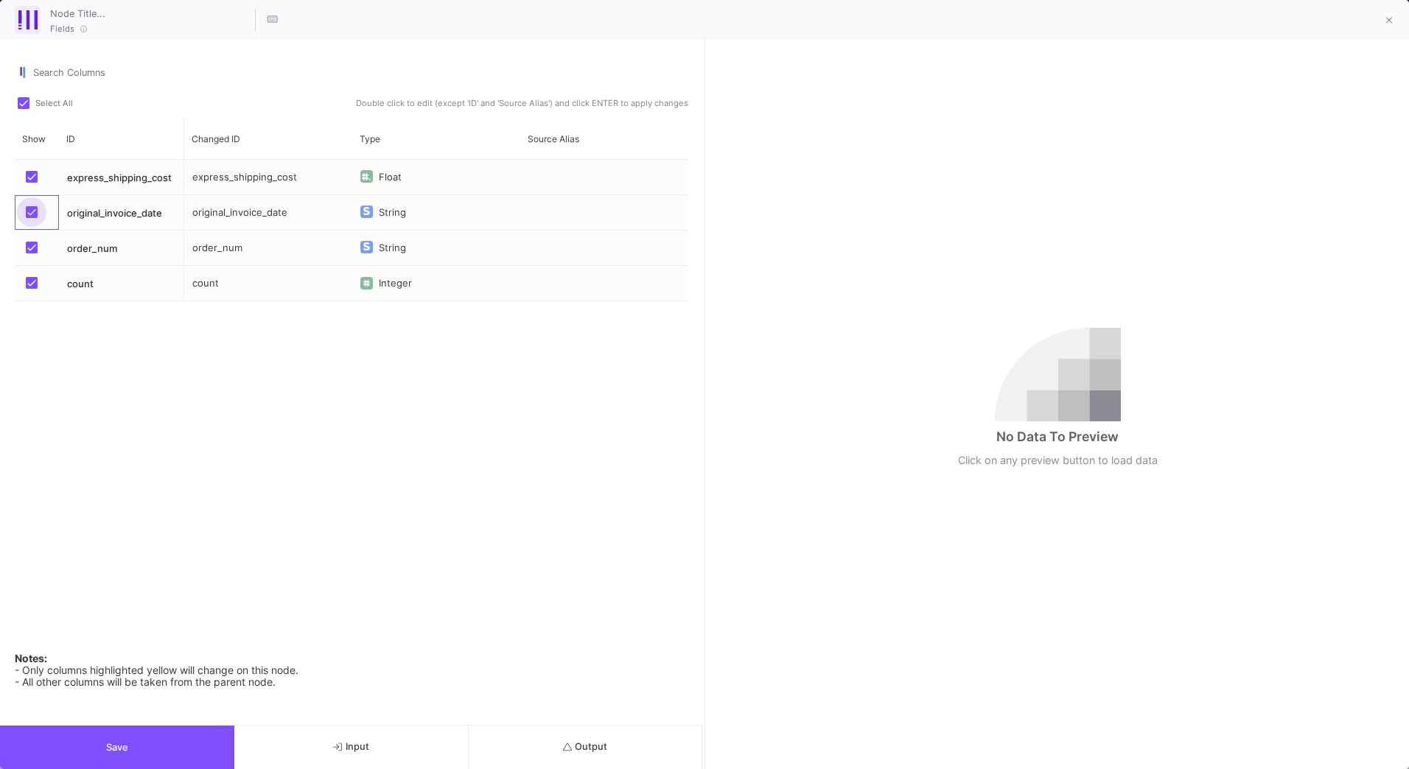
click at [27, 206] on span "Press SPACE to select this row." at bounding box center [32, 212] width 12 height 12
click at [31, 218] on input "Press SPACE to select this row." at bounding box center [31, 218] width 1 height 1
checkbox input "false"
click at [33, 277] on span "Press SPACE to select this row." at bounding box center [32, 283] width 12 height 12
click at [32, 289] on input "Press SPACE to select this row." at bounding box center [31, 289] width 1 height 1
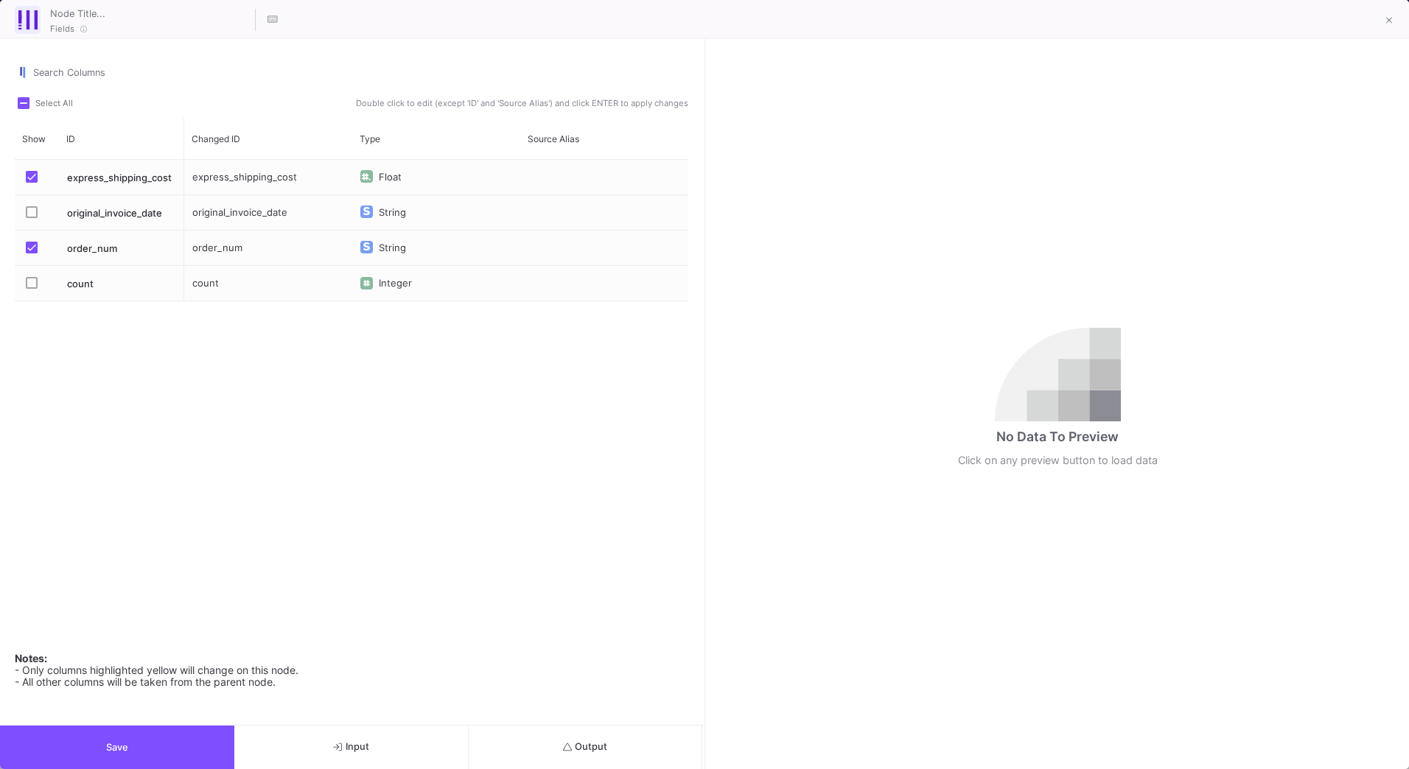
click at [634, 742] on button "Output" at bounding box center [586, 747] width 234 height 43
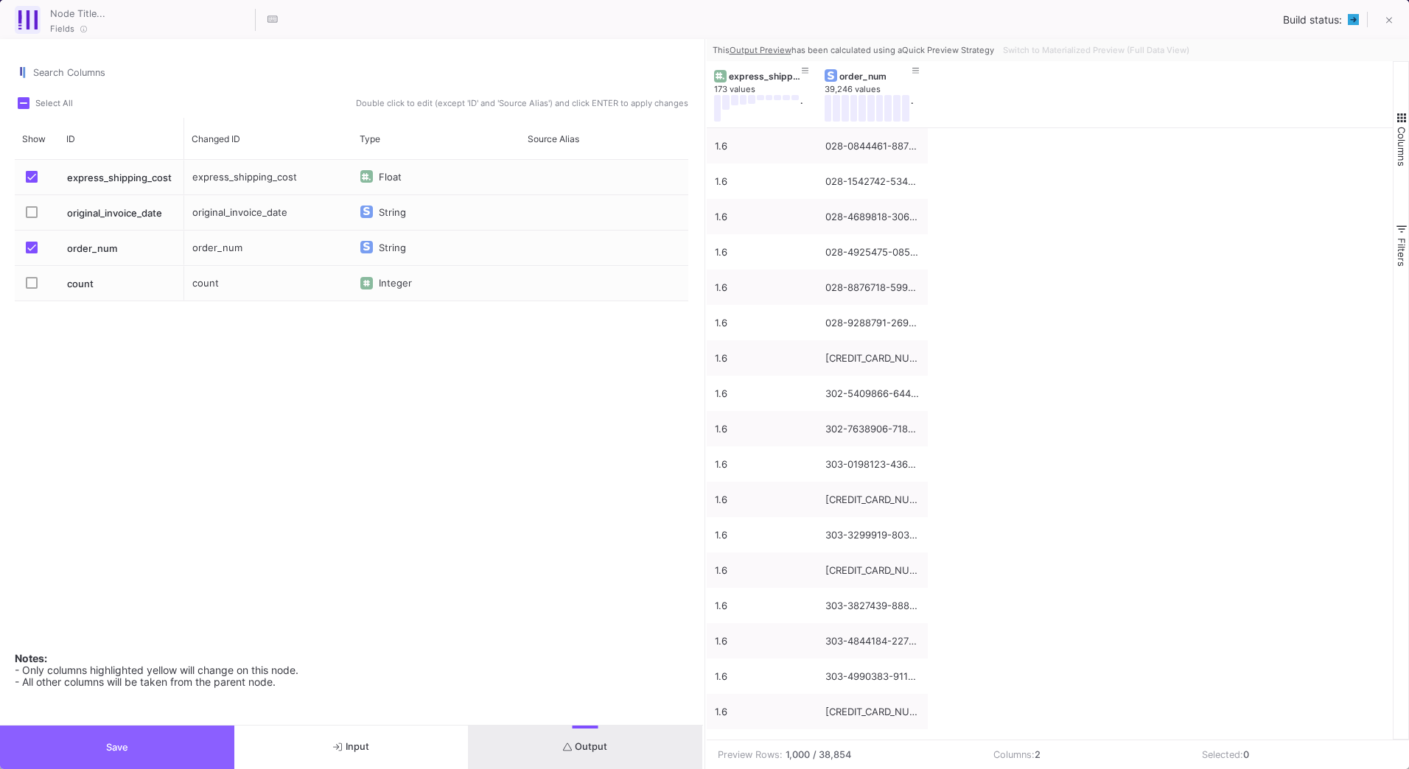
click at [164, 752] on button "Save" at bounding box center [117, 747] width 234 height 43
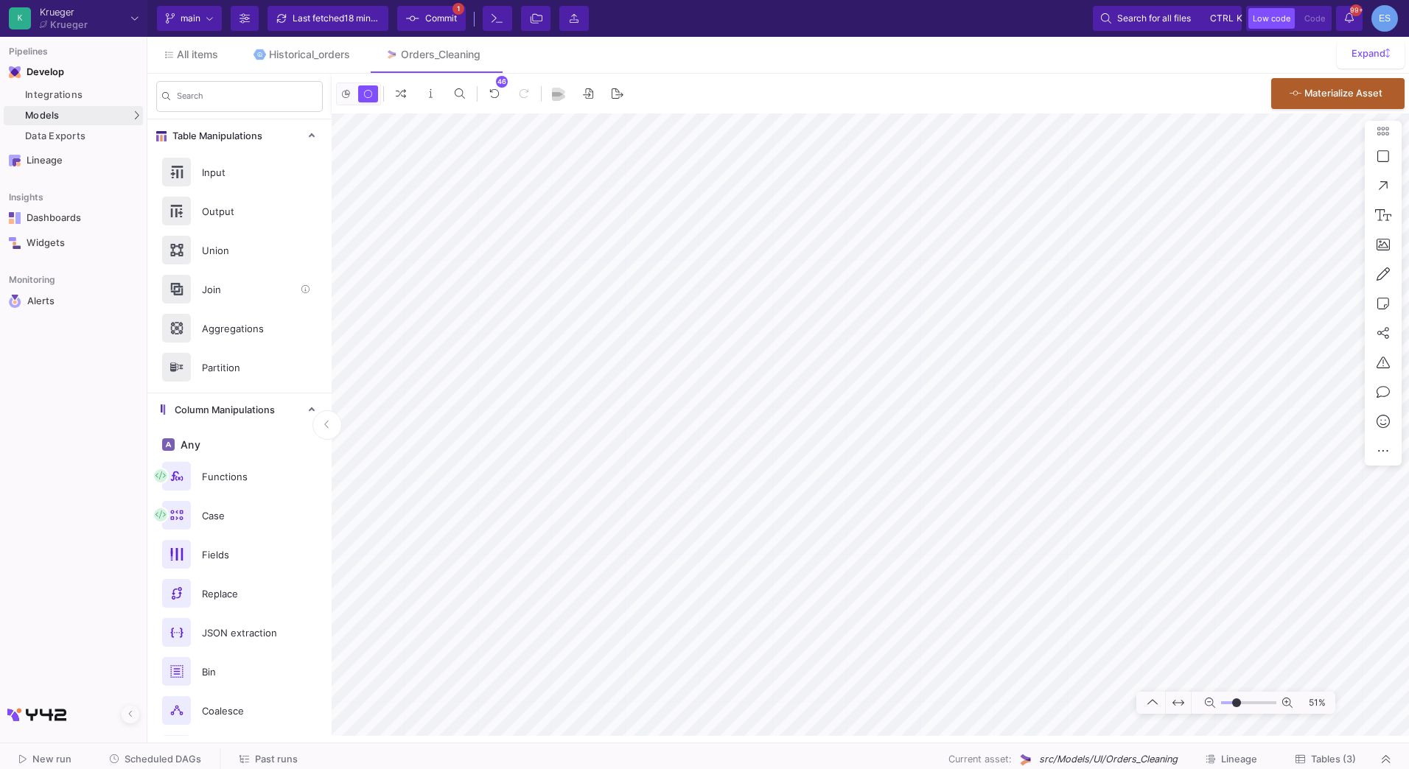
click at [240, 303] on div "Join" at bounding box center [239, 289] width 184 height 39
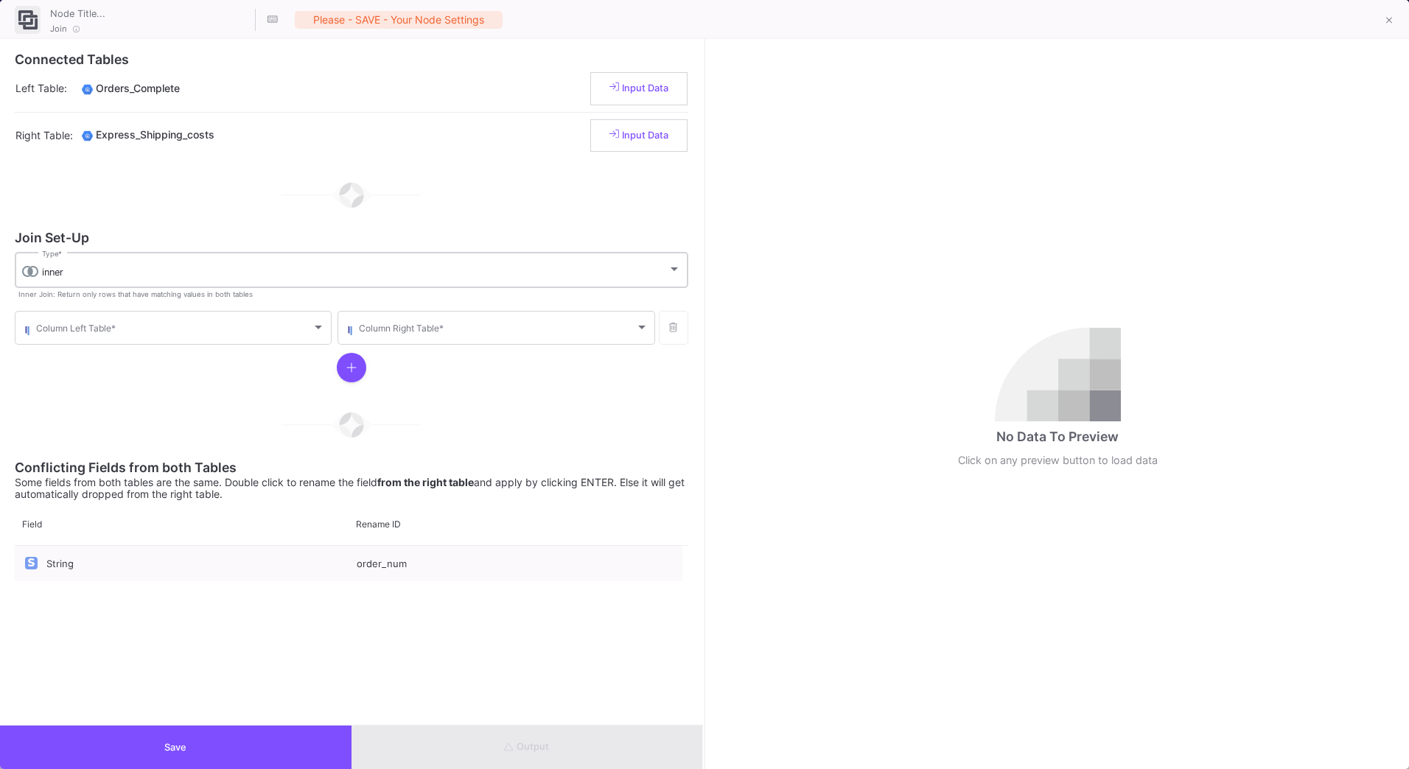
click at [127, 281] on div "inner Type *" at bounding box center [361, 269] width 639 height 38
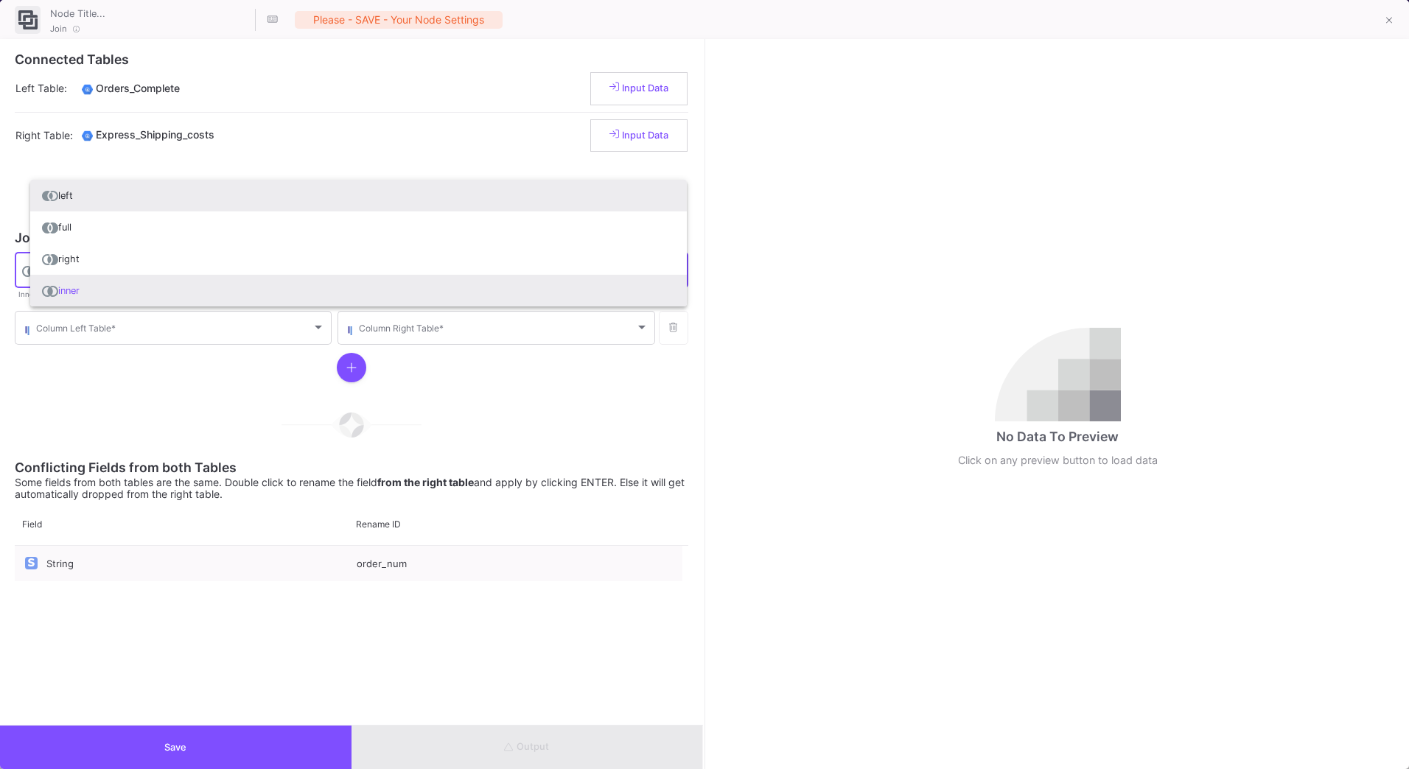
click at [146, 200] on span "left" at bounding box center [358, 196] width 633 height 32
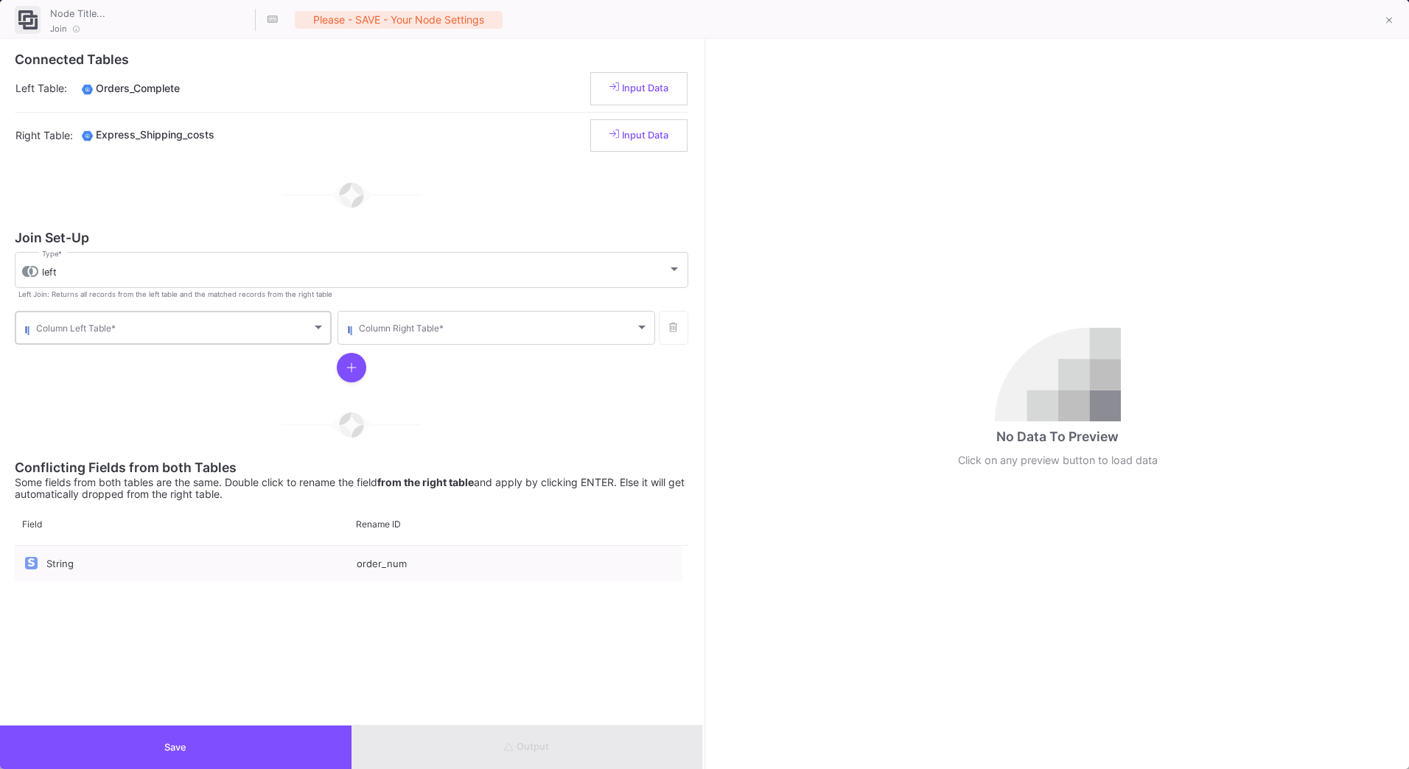
click at [121, 337] on div "Column Left Table *" at bounding box center [180, 327] width 289 height 36
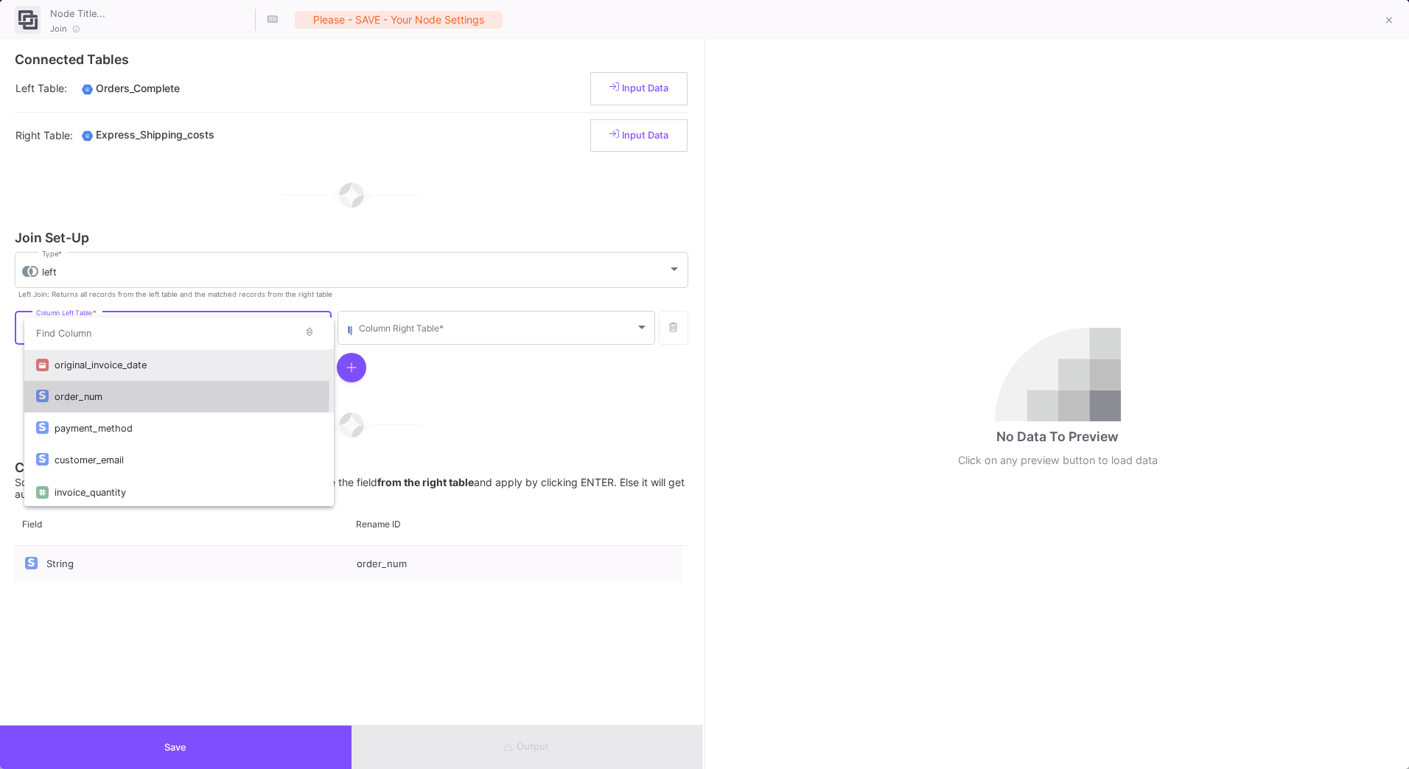
click at [114, 392] on div "order_num" at bounding box center [189, 397] width 268 height 32
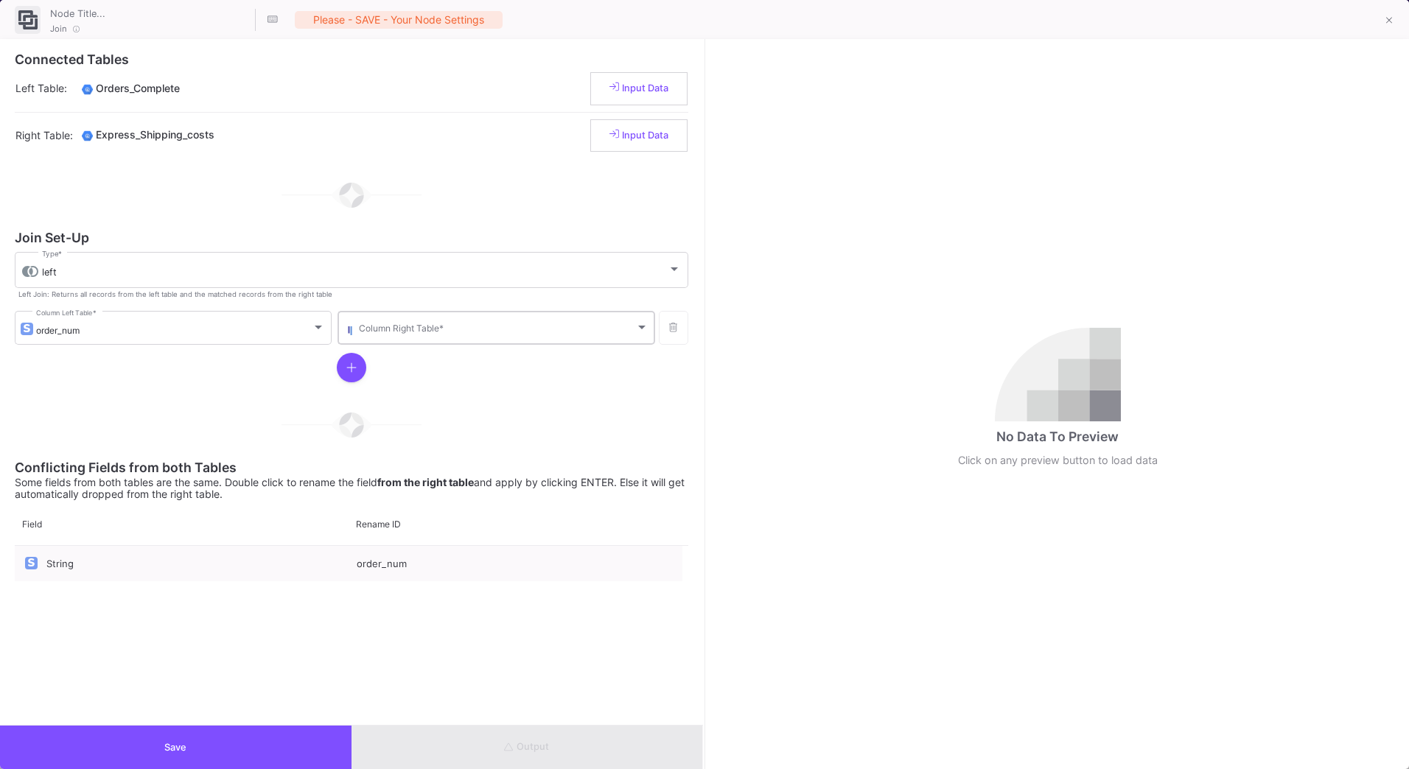
click at [538, 313] on div "Column Right Table *" at bounding box center [503, 327] width 289 height 36
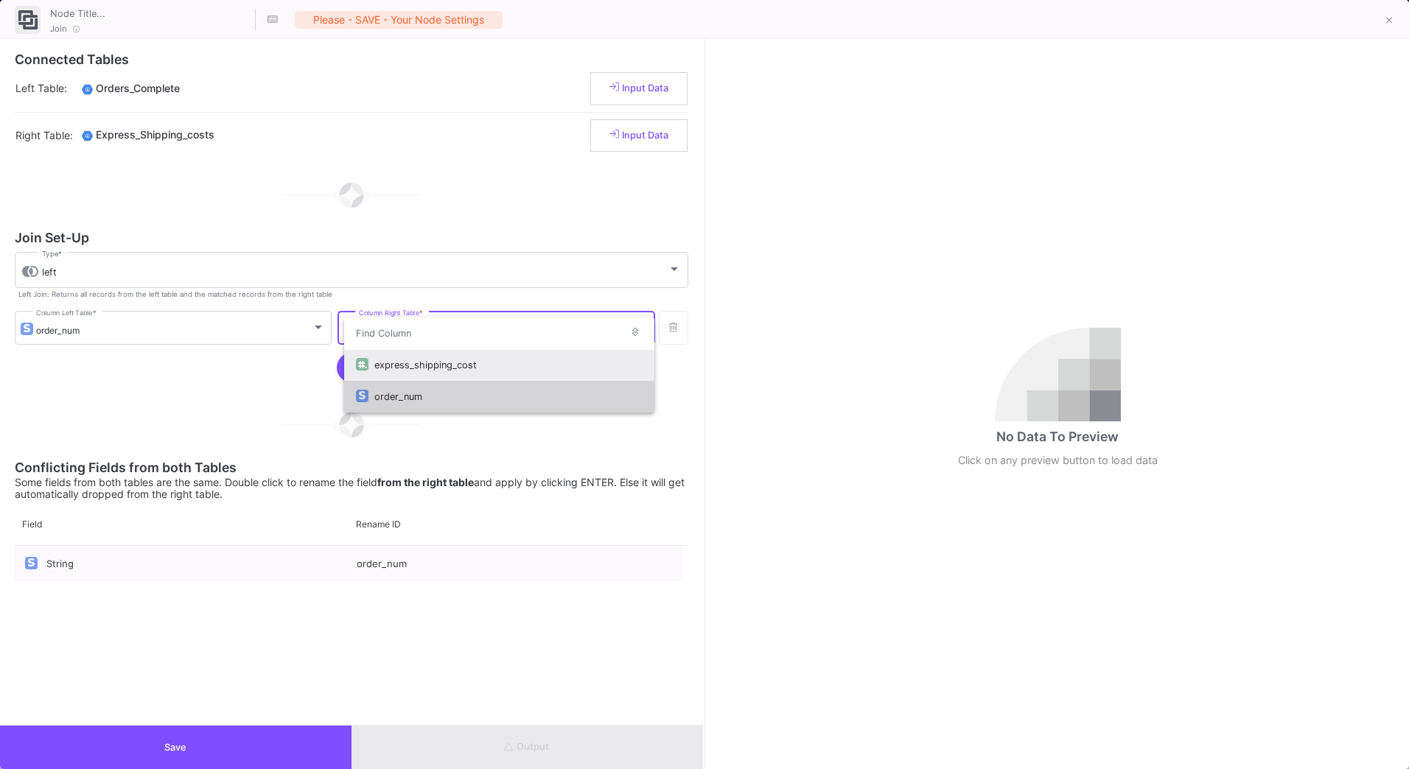
click at [448, 400] on div "order_num" at bounding box center [508, 397] width 268 height 32
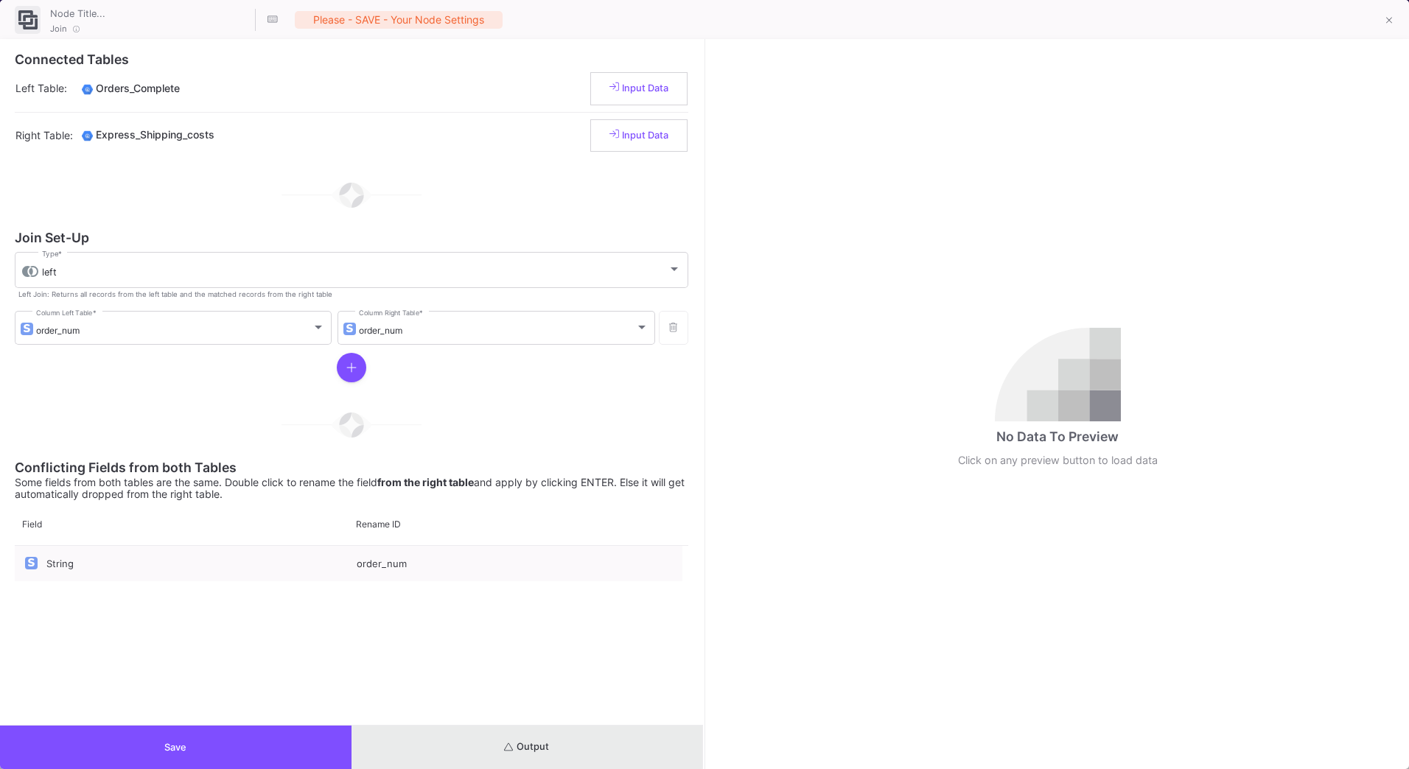
click at [502, 730] on button "Output" at bounding box center [528, 747] width 352 height 43
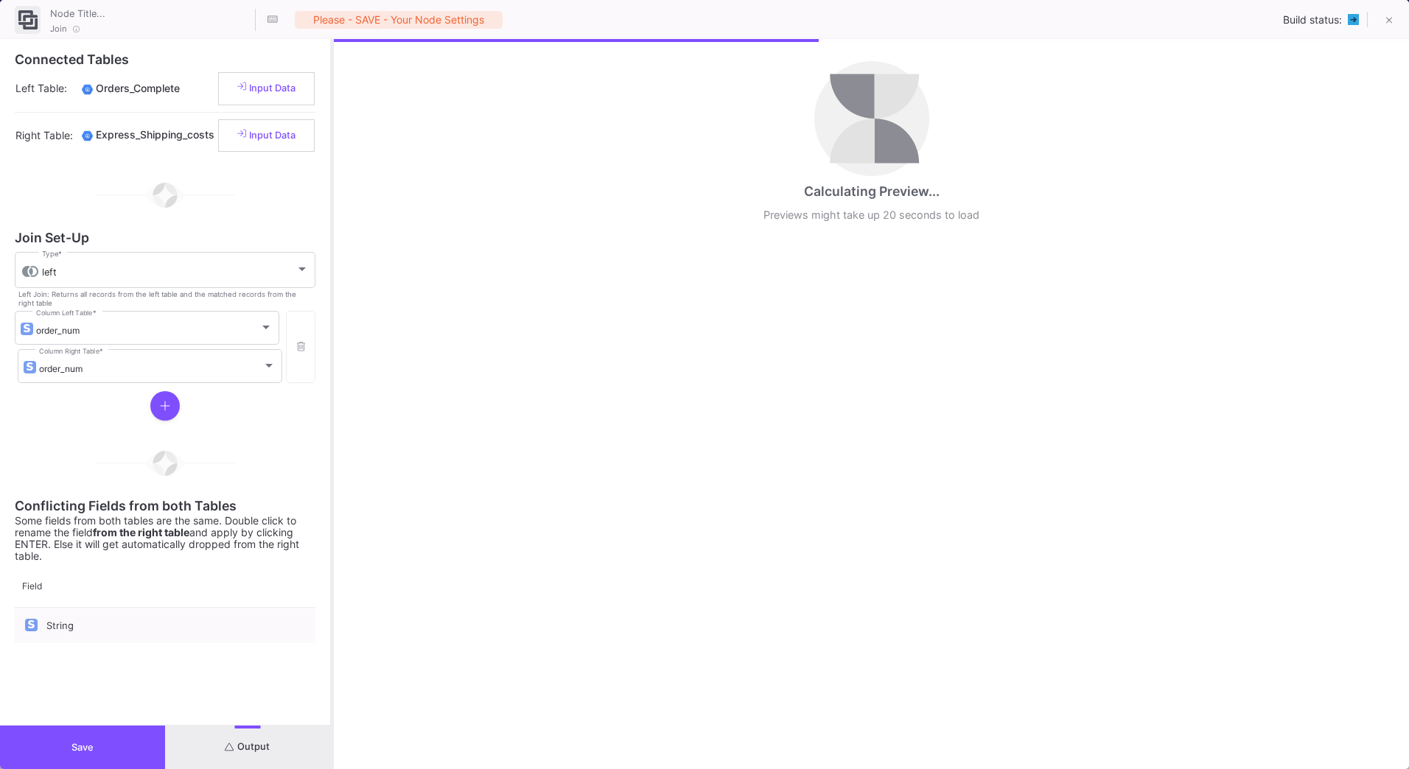
drag, startPoint x: 705, startPoint y: 457, endPoint x: 332, endPoint y: 486, distance: 373.3
click at [332, 486] on div at bounding box center [332, 404] width 4 height 730
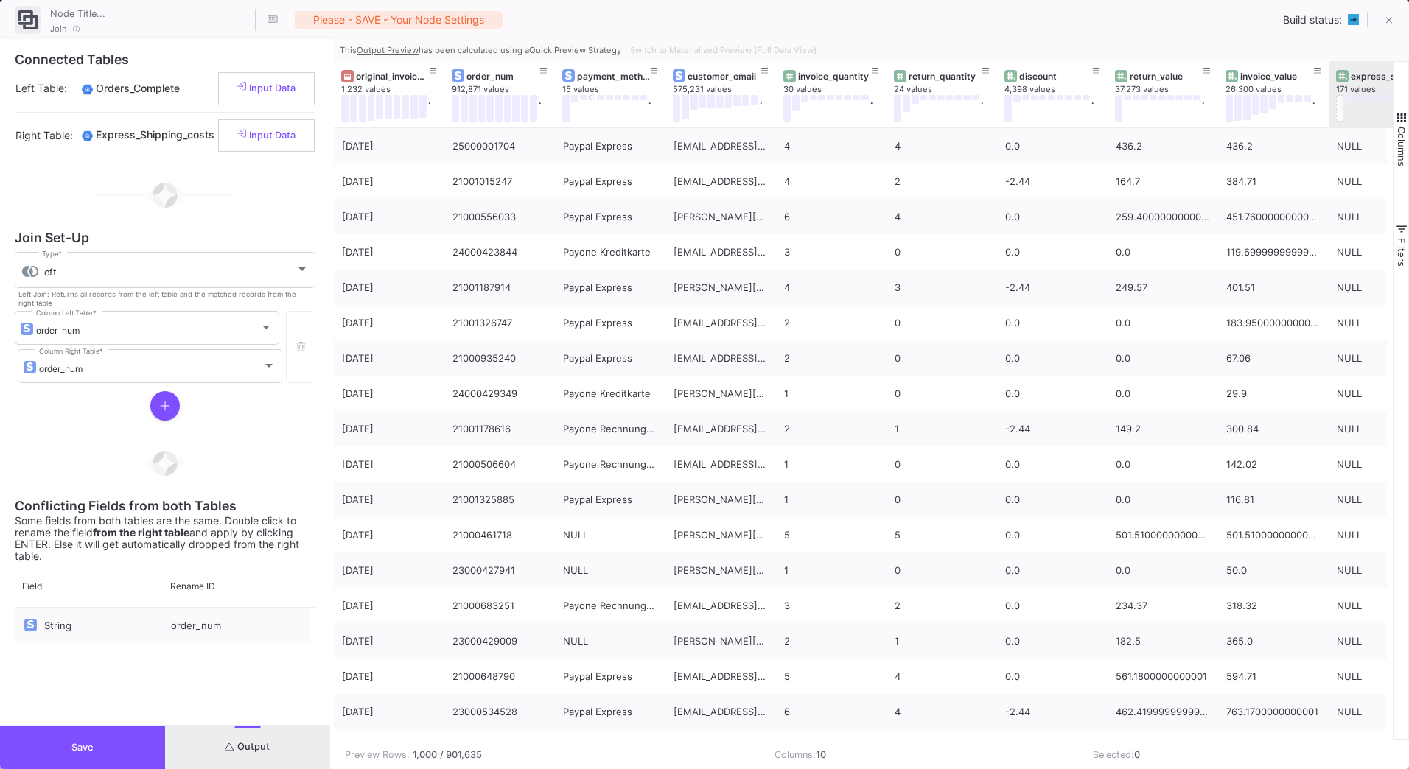
click at [1369, 79] on div "express_shipping_cost" at bounding box center [1387, 76] width 73 height 11
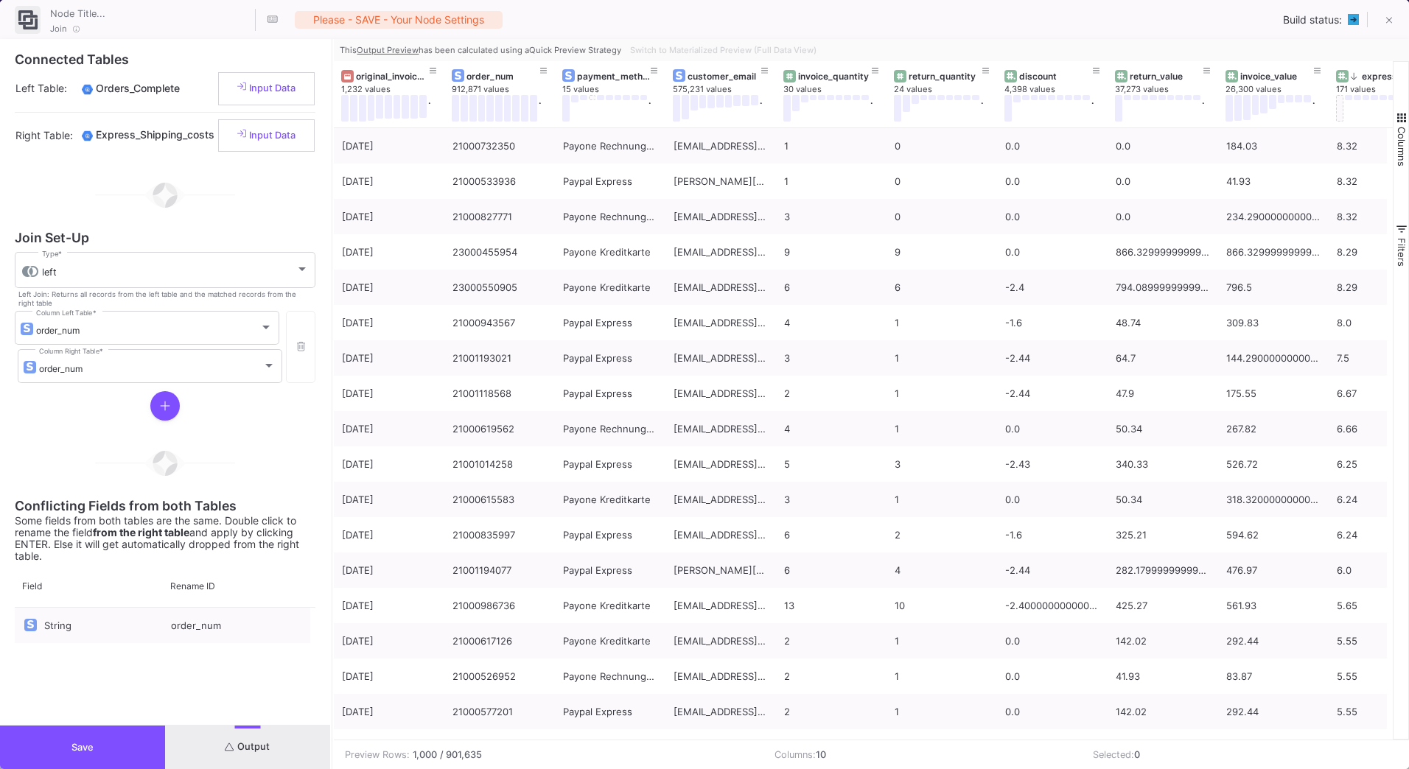
click at [99, 734] on button "Save" at bounding box center [82, 747] width 165 height 43
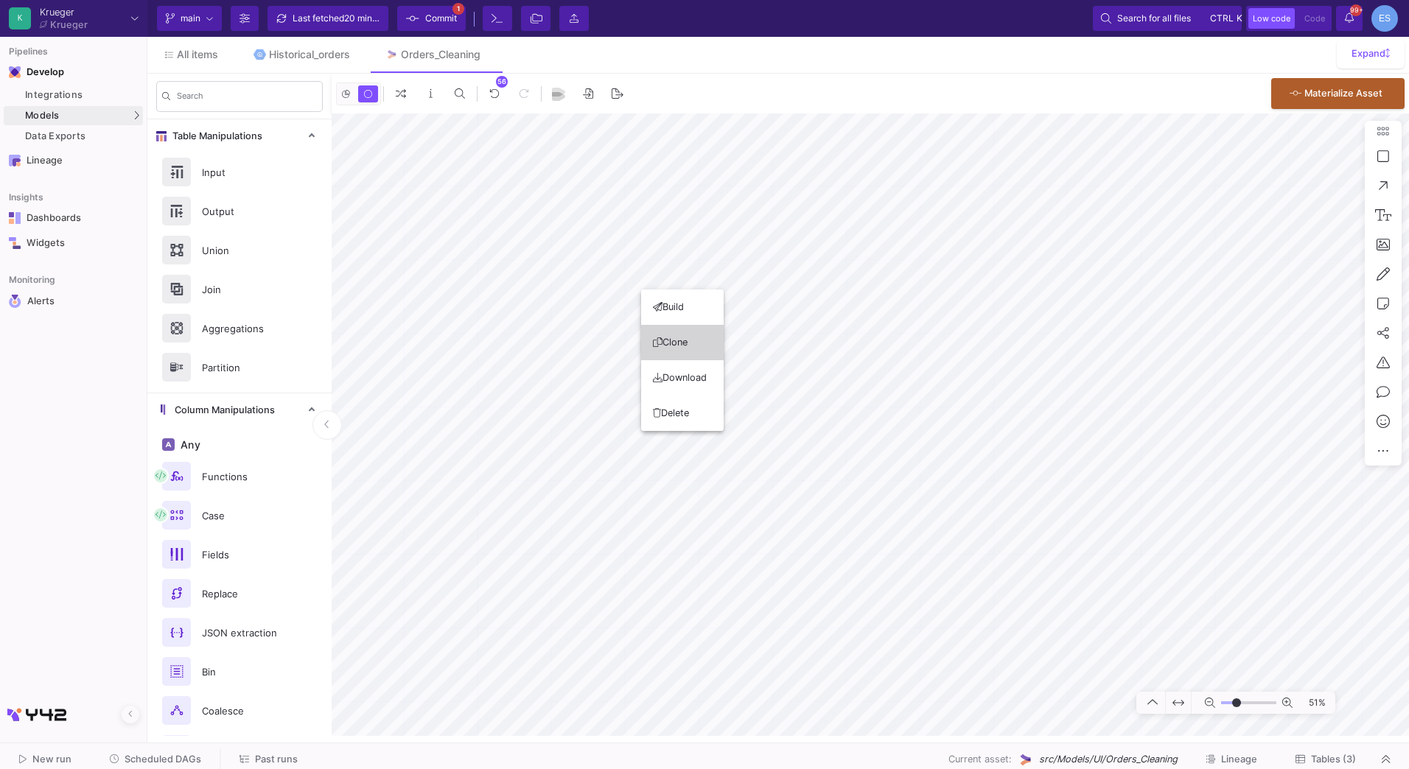
click at [674, 340] on button "Clone" at bounding box center [682, 342] width 83 height 35
click at [767, 317] on button "Clone" at bounding box center [760, 321] width 83 height 35
click at [887, 352] on button "Clone" at bounding box center [861, 338] width 83 height 35
click at [1408, 544] on html "Writing to file system K [PERSON_NAME] [PERSON_NAME] Current branch main Branch…" at bounding box center [704, 384] width 1409 height 769
click at [839, 341] on button "Clone" at bounding box center [827, 340] width 83 height 35
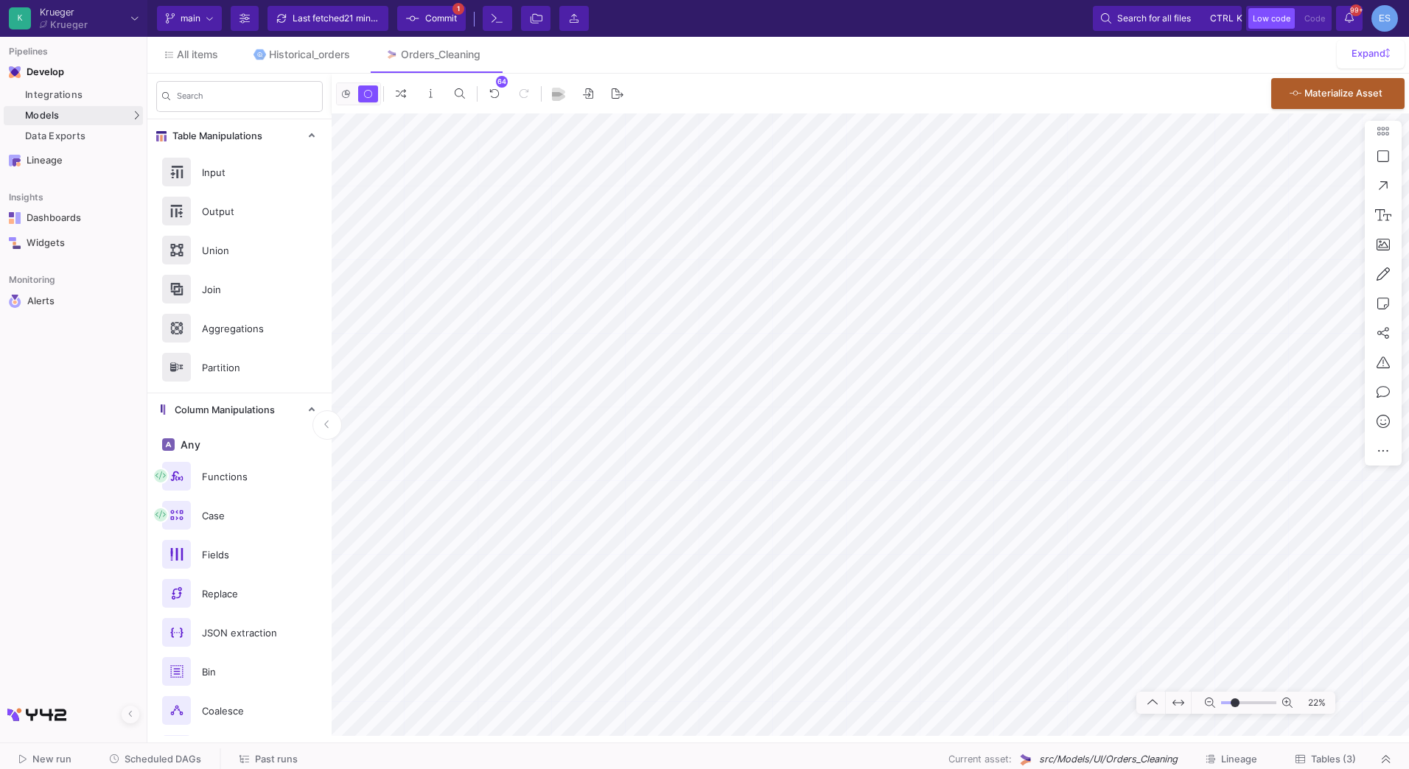
click at [1235, 699] on input "range" at bounding box center [1248, 703] width 55 height 18
click at [939, 396] on button "Clone" at bounding box center [939, 399] width 83 height 35
drag, startPoint x: 1240, startPoint y: 702, endPoint x: 1228, endPoint y: 702, distance: 11.8
click at [1228, 702] on input "range" at bounding box center [1248, 703] width 55 height 18
click at [1236, 706] on input "range" at bounding box center [1248, 703] width 55 height 18
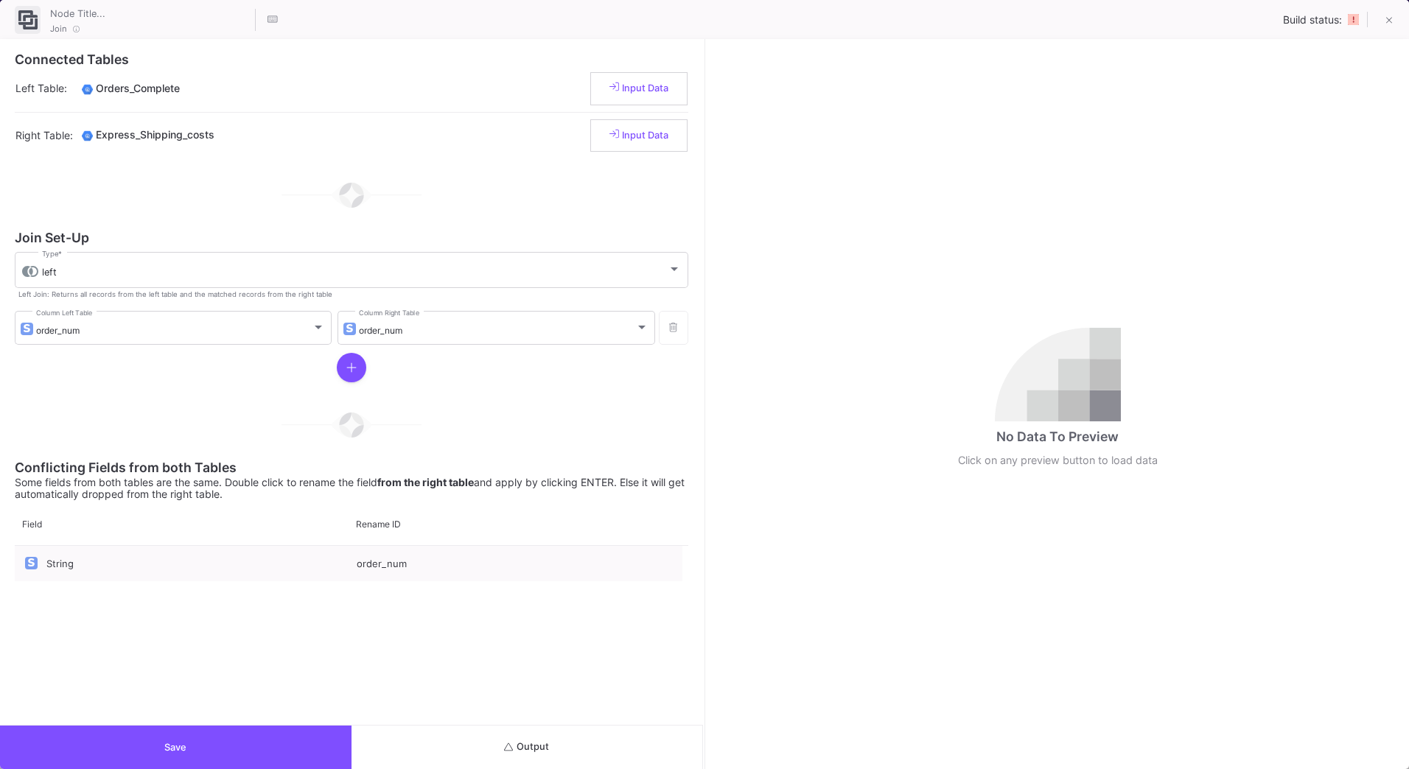
click at [596, 741] on button "Output" at bounding box center [528, 747] width 352 height 43
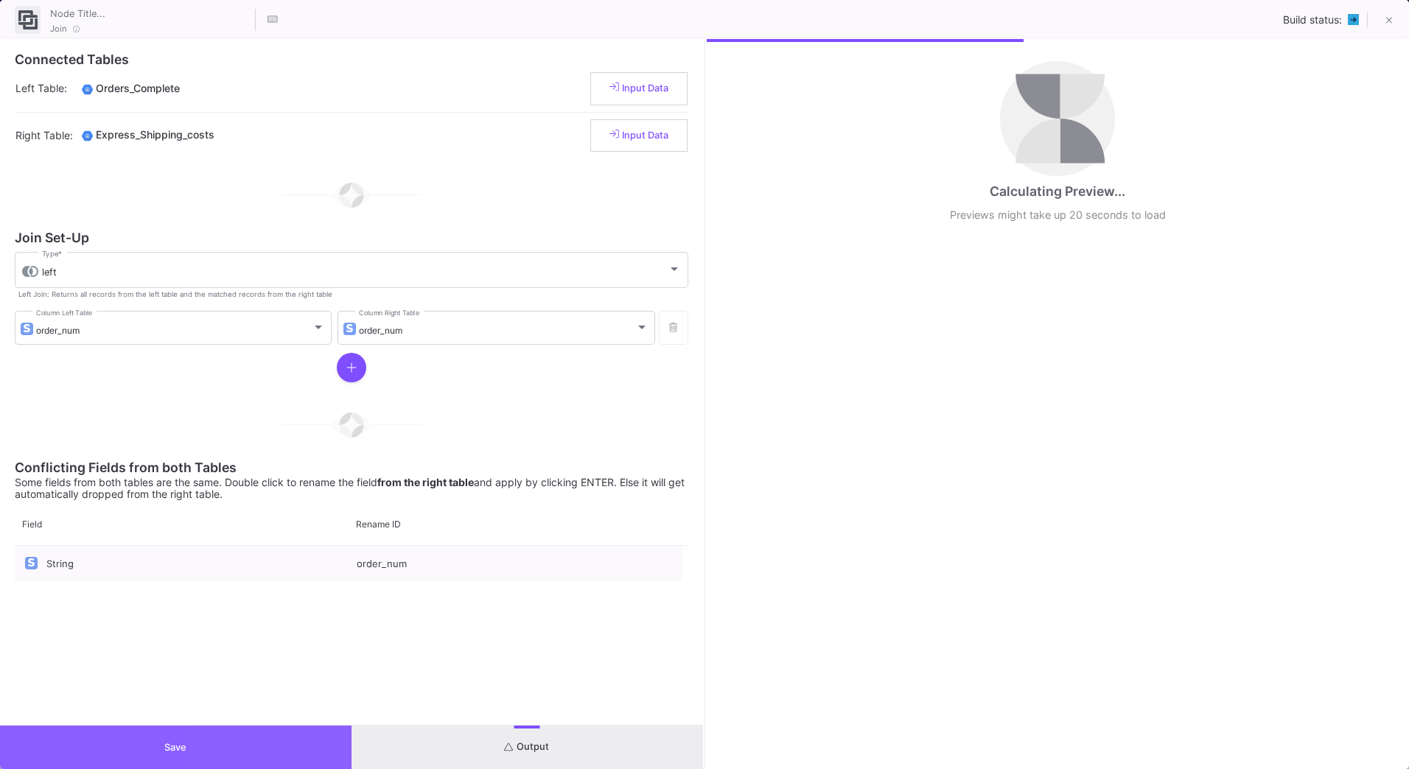
click at [270, 747] on button "Save" at bounding box center [176, 747] width 352 height 43
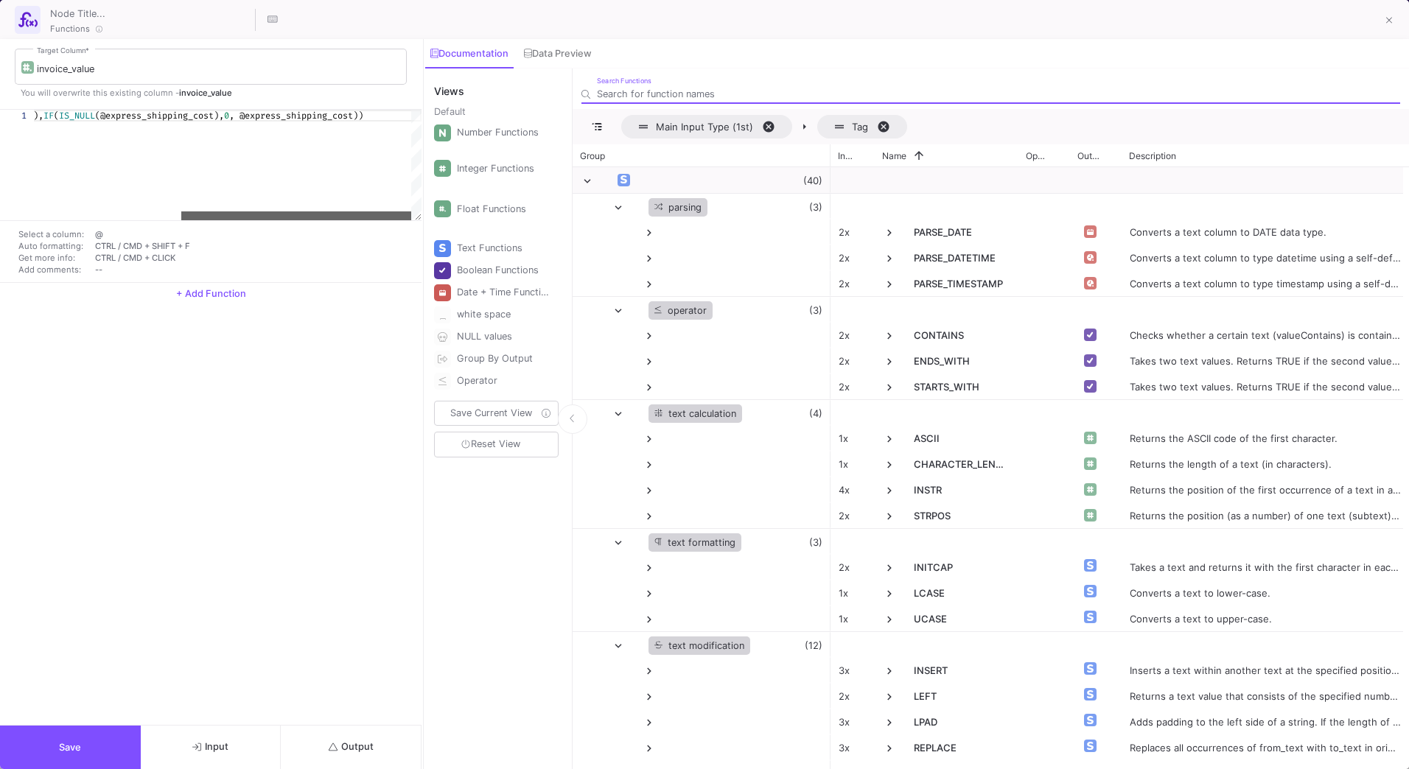
drag, startPoint x: 177, startPoint y: 214, endPoint x: 363, endPoint y: 217, distance: 185.8
click at [363, 217] on div at bounding box center [296, 216] width 230 height 9
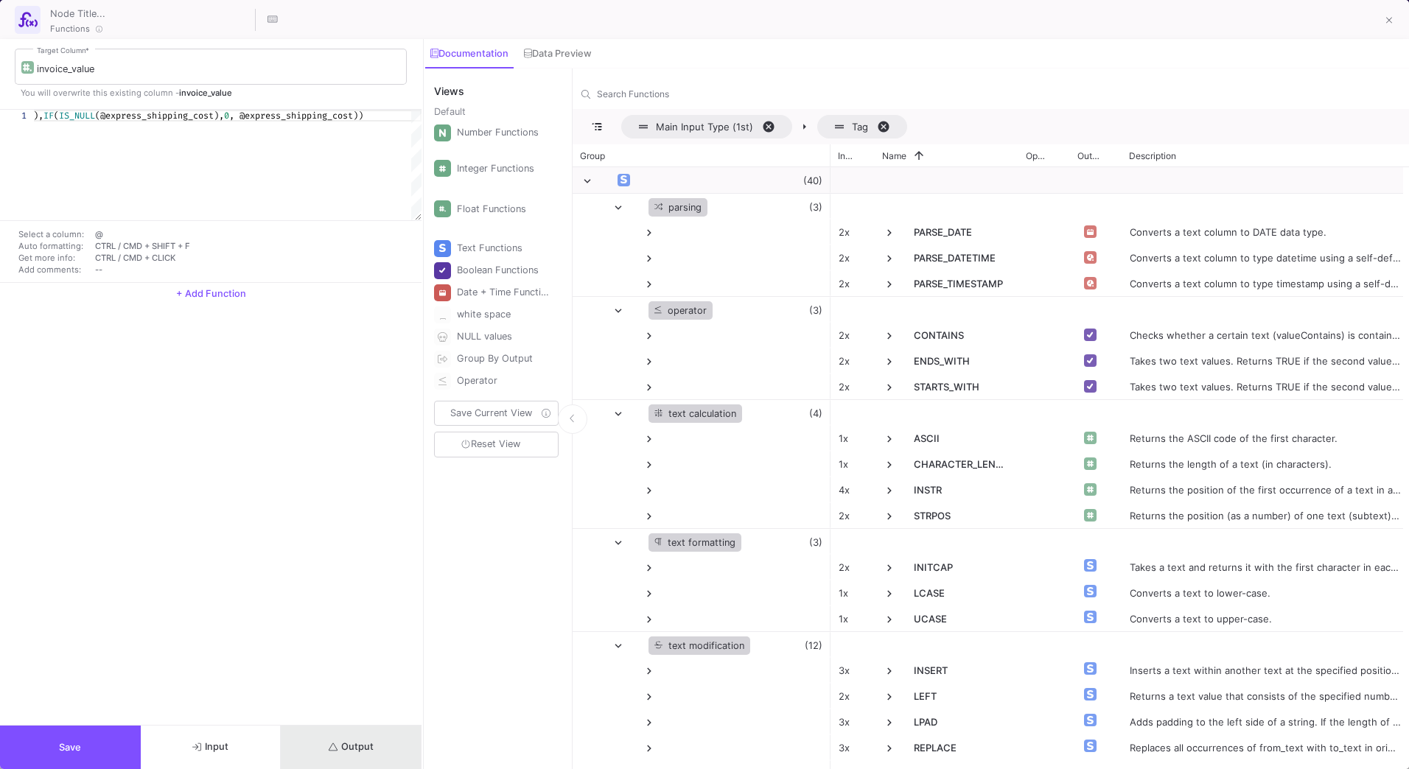
click at [373, 760] on button "Output" at bounding box center [351, 747] width 141 height 43
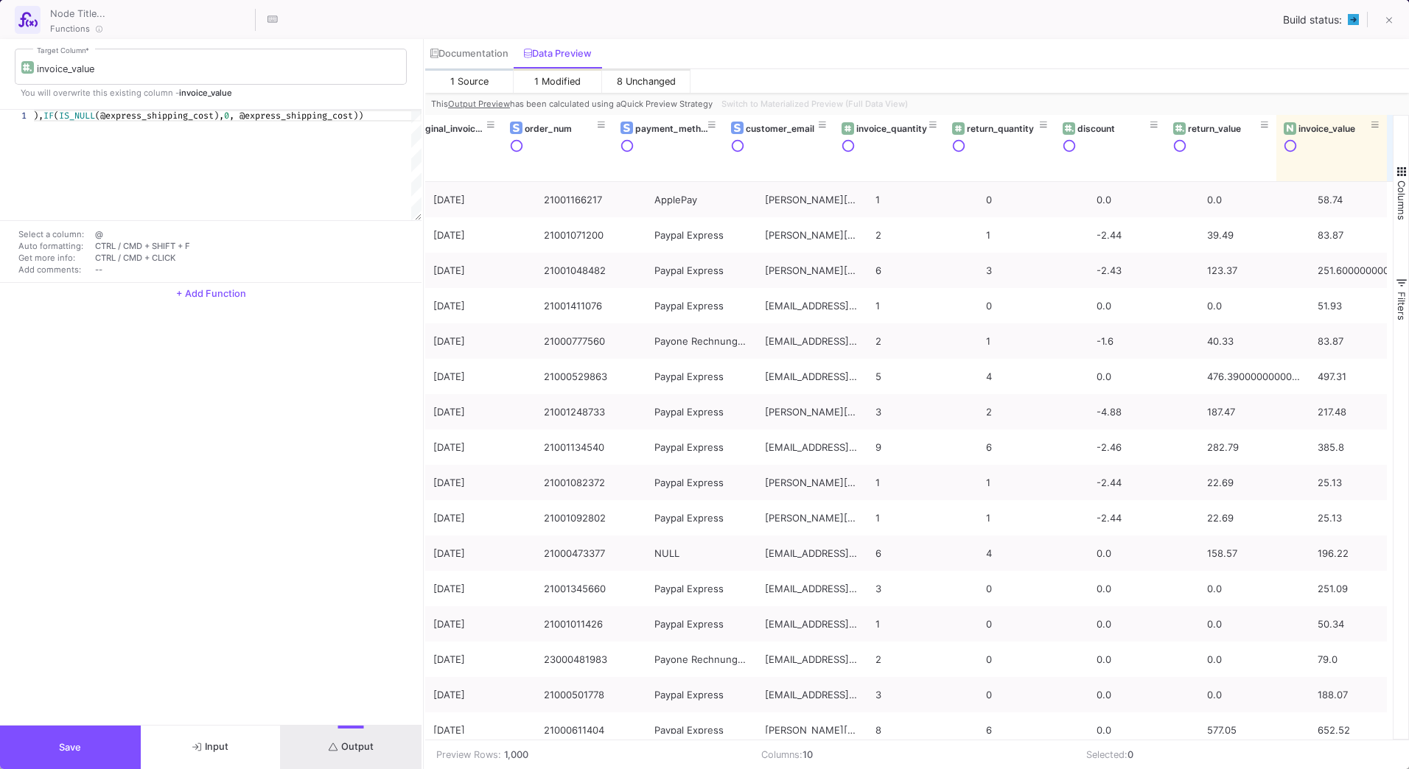
scroll to position [0, 33]
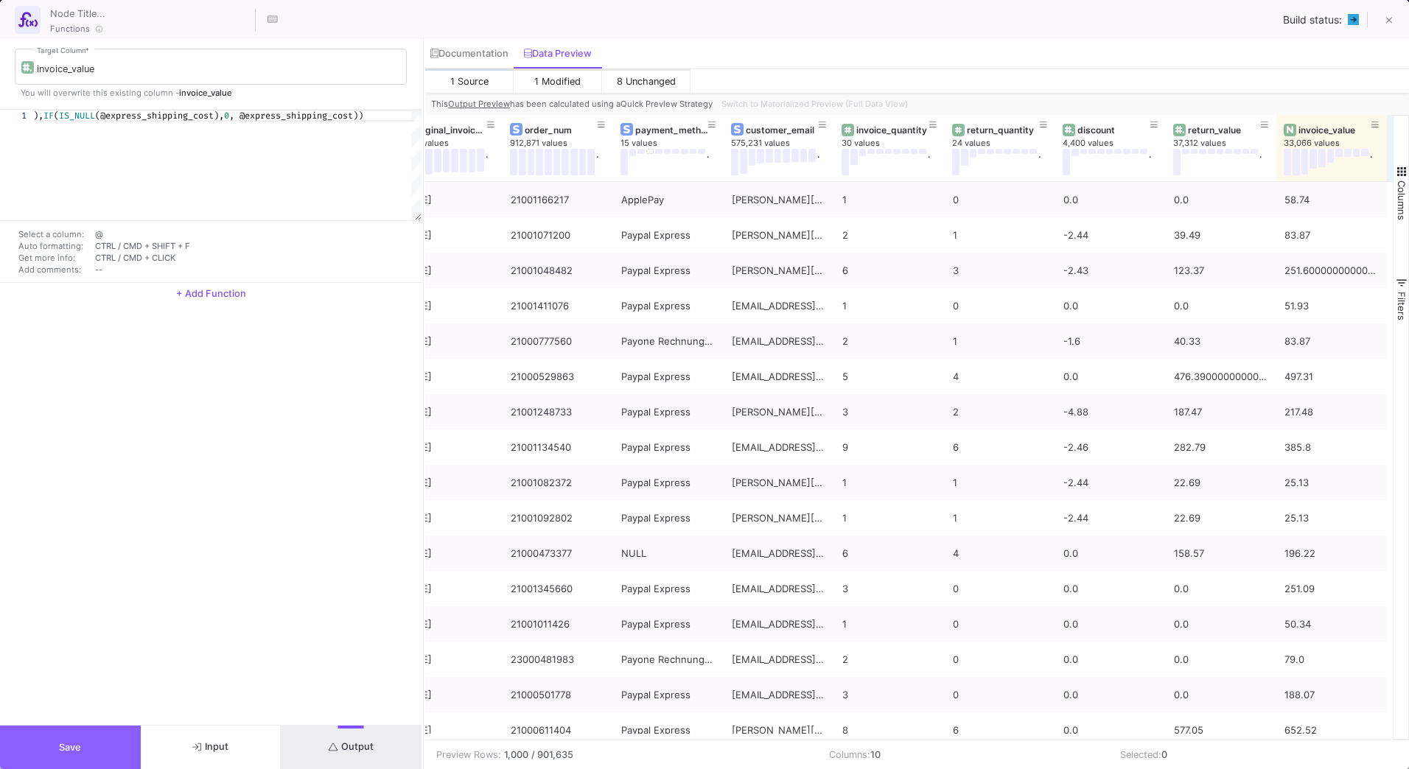
click at [105, 733] on button "Save" at bounding box center [70, 747] width 141 height 43
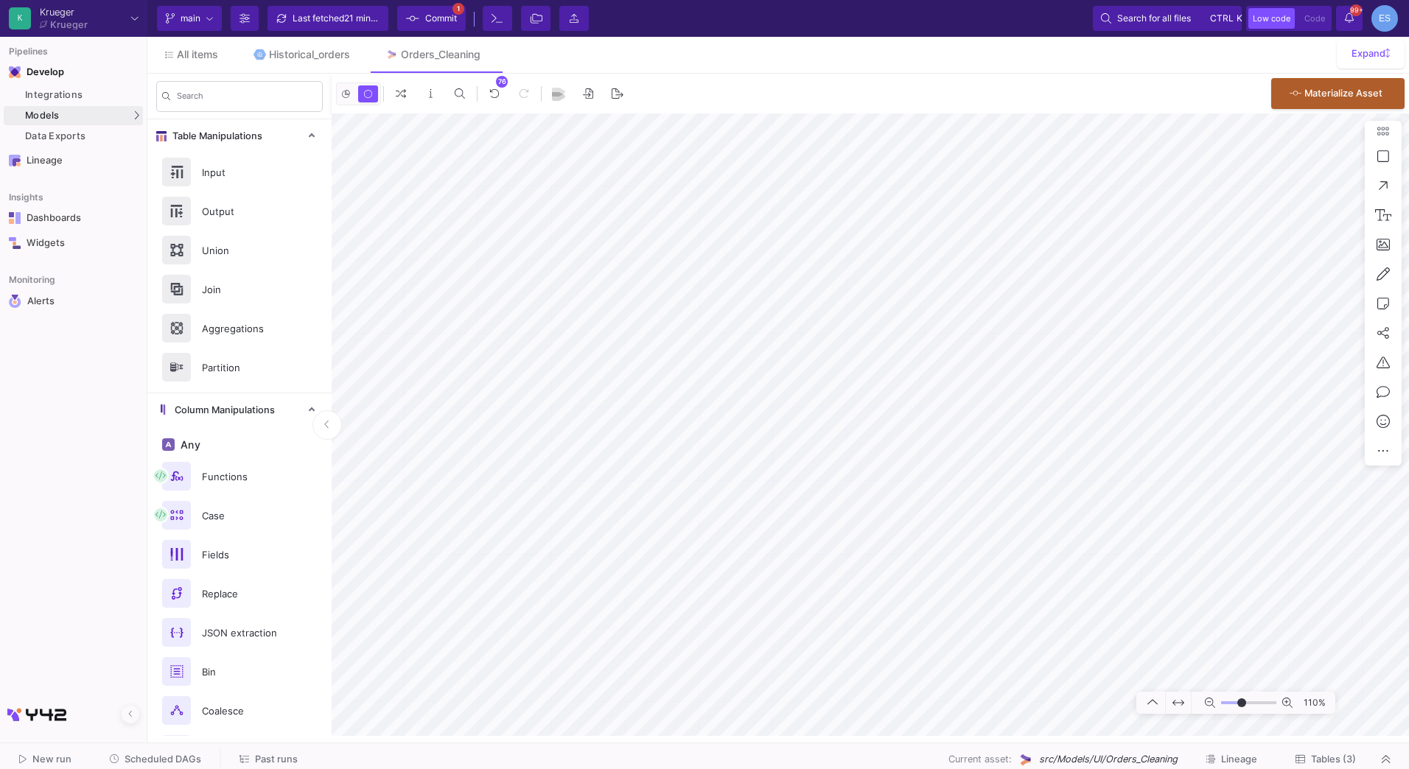
click at [1242, 703] on input "range" at bounding box center [1248, 703] width 55 height 18
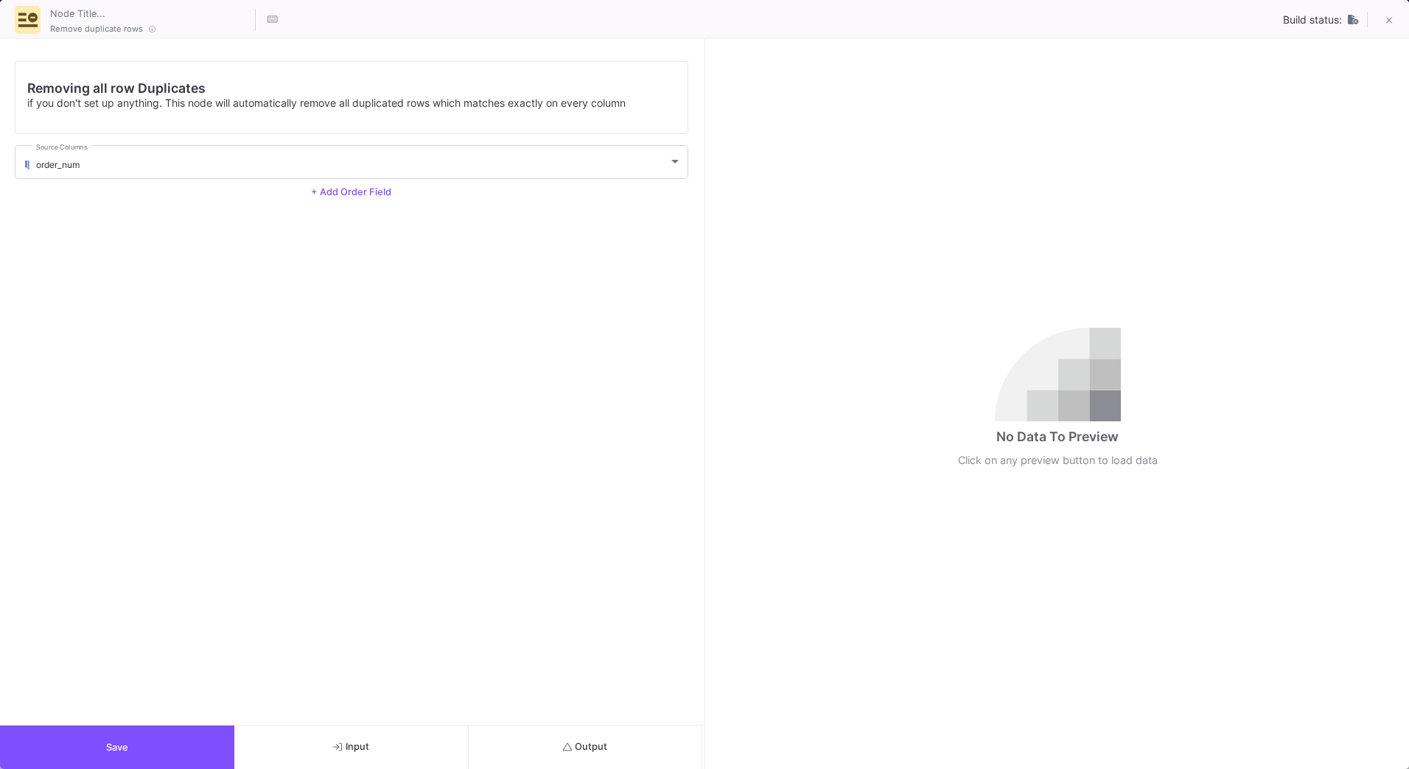
click at [406, 746] on button "Input" at bounding box center [351, 747] width 234 height 43
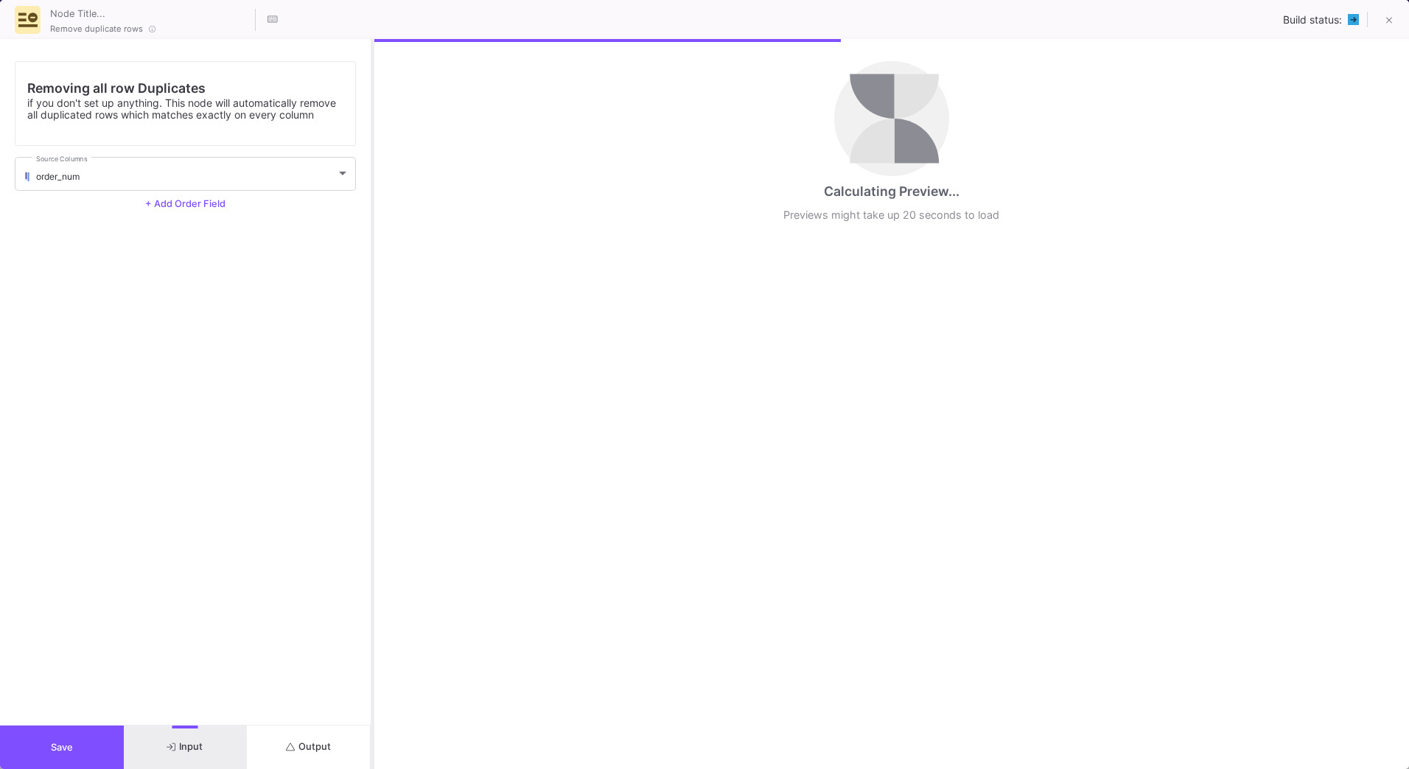
drag, startPoint x: 705, startPoint y: 521, endPoint x: 373, endPoint y: 517, distance: 332.4
click at [373, 517] on div at bounding box center [373, 404] width 4 height 730
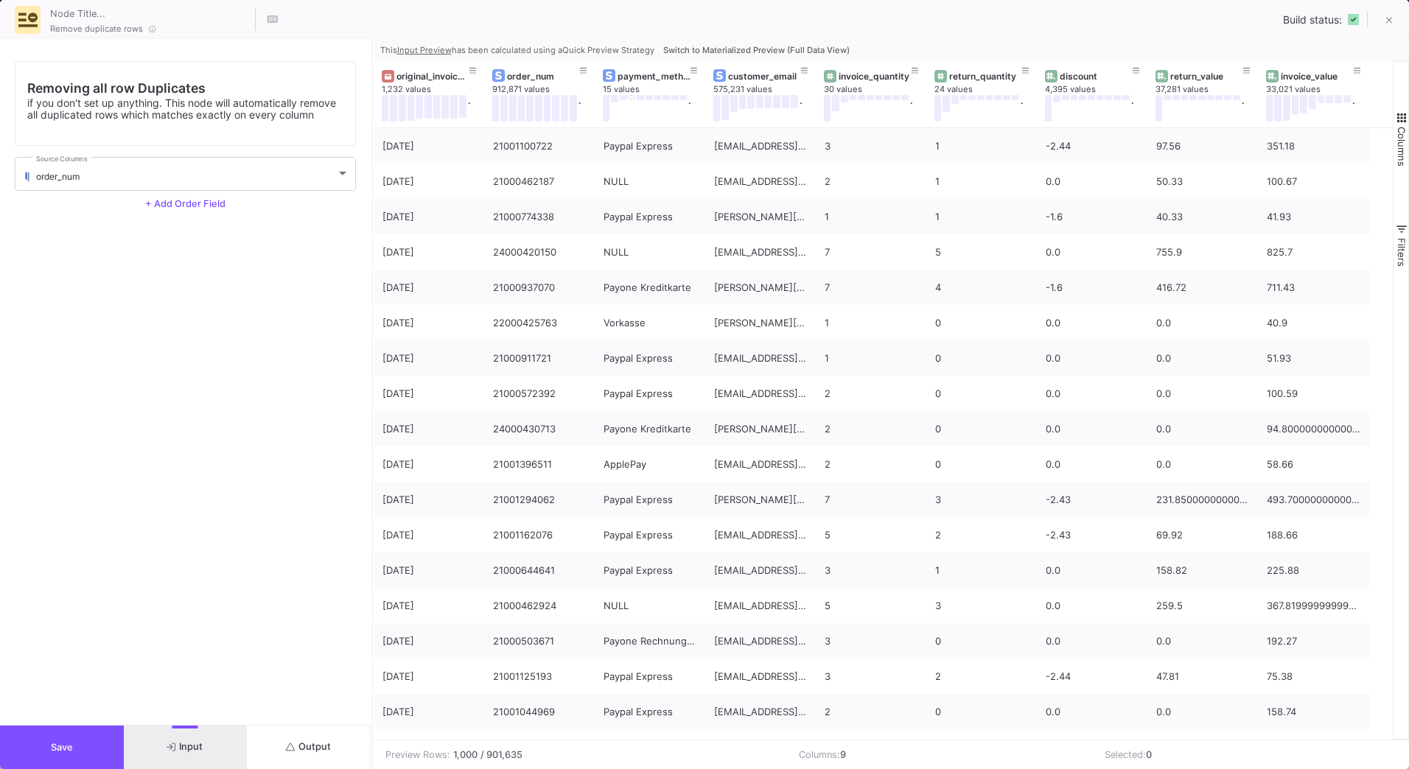
click at [321, 752] on span "Output" at bounding box center [308, 746] width 45 height 11
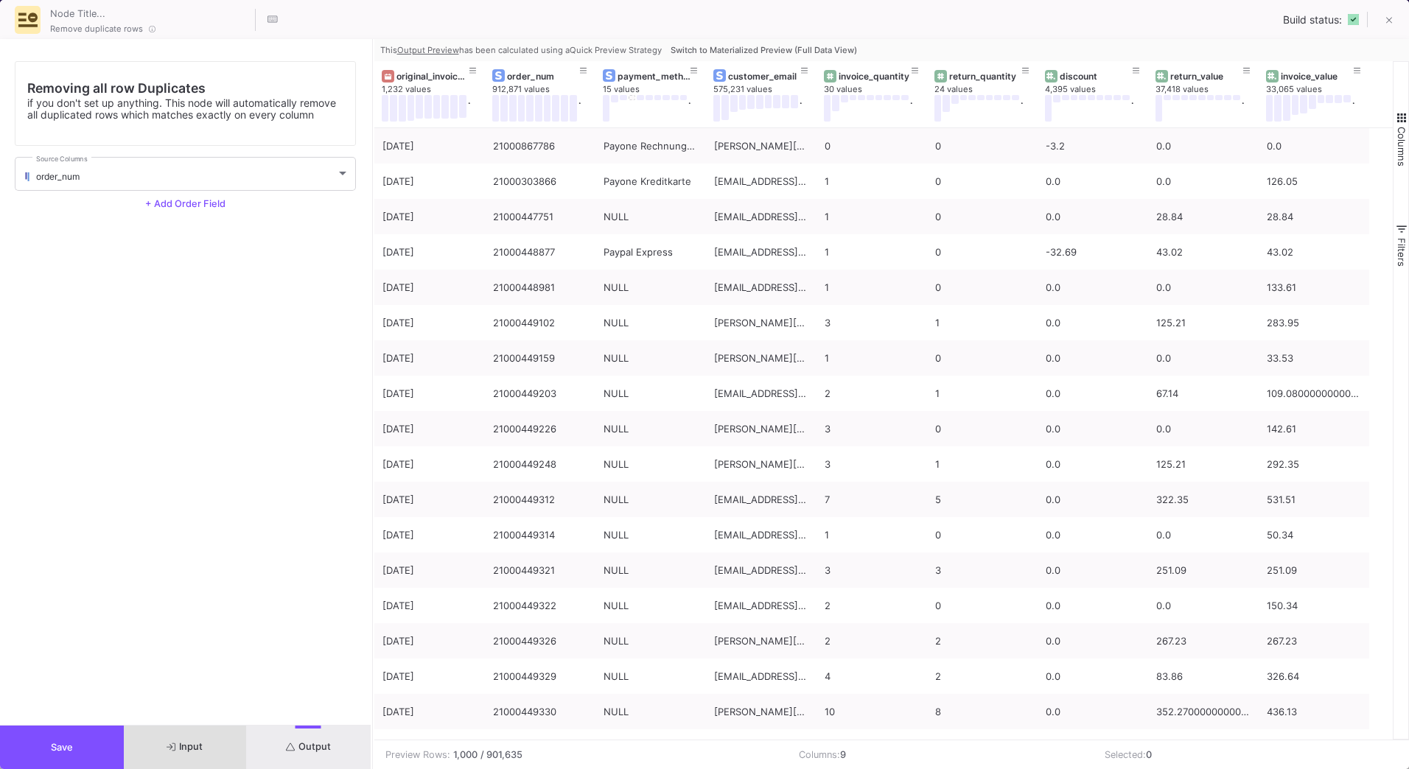
click at [111, 737] on button "Save" at bounding box center [62, 747] width 124 height 43
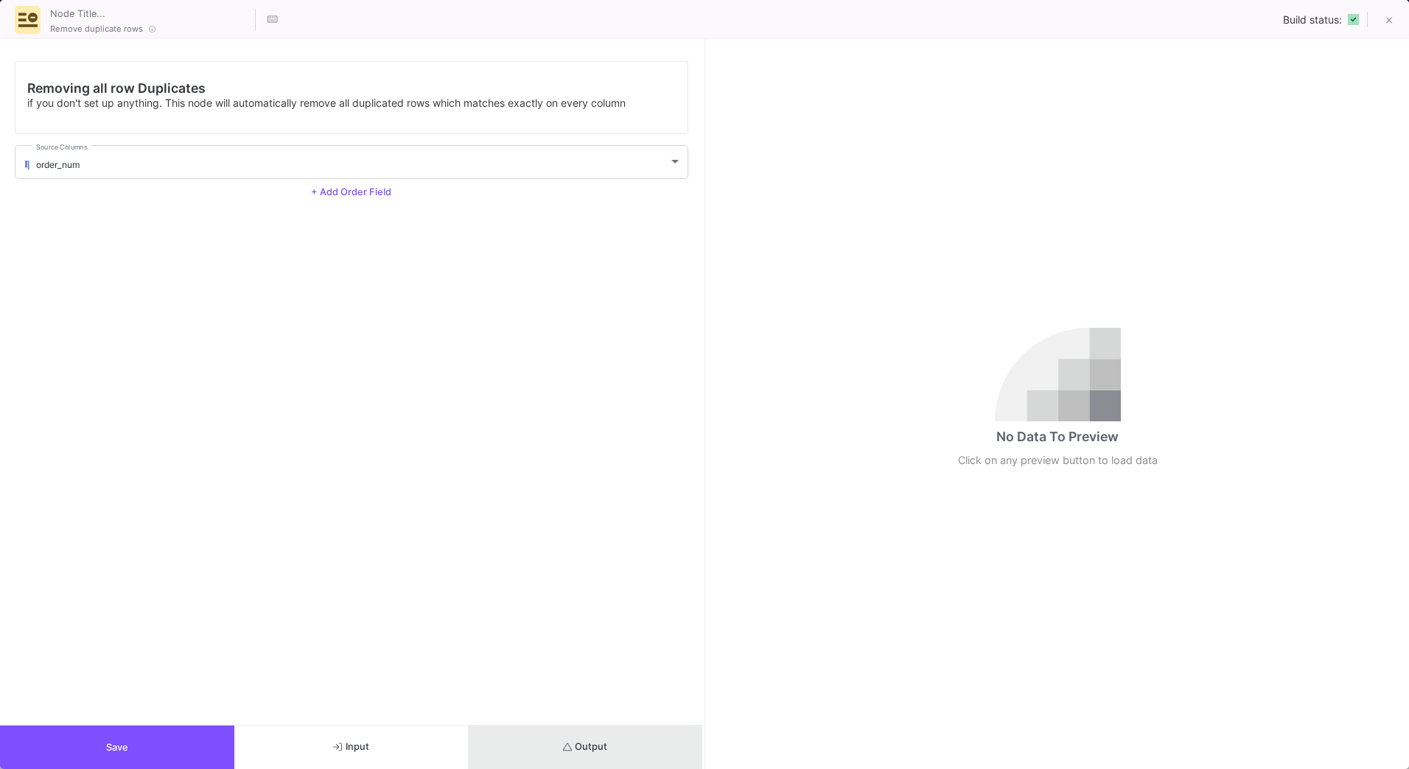
drag, startPoint x: 624, startPoint y: 738, endPoint x: 679, endPoint y: 682, distance: 78.2
click at [626, 738] on button "Output" at bounding box center [586, 747] width 234 height 43
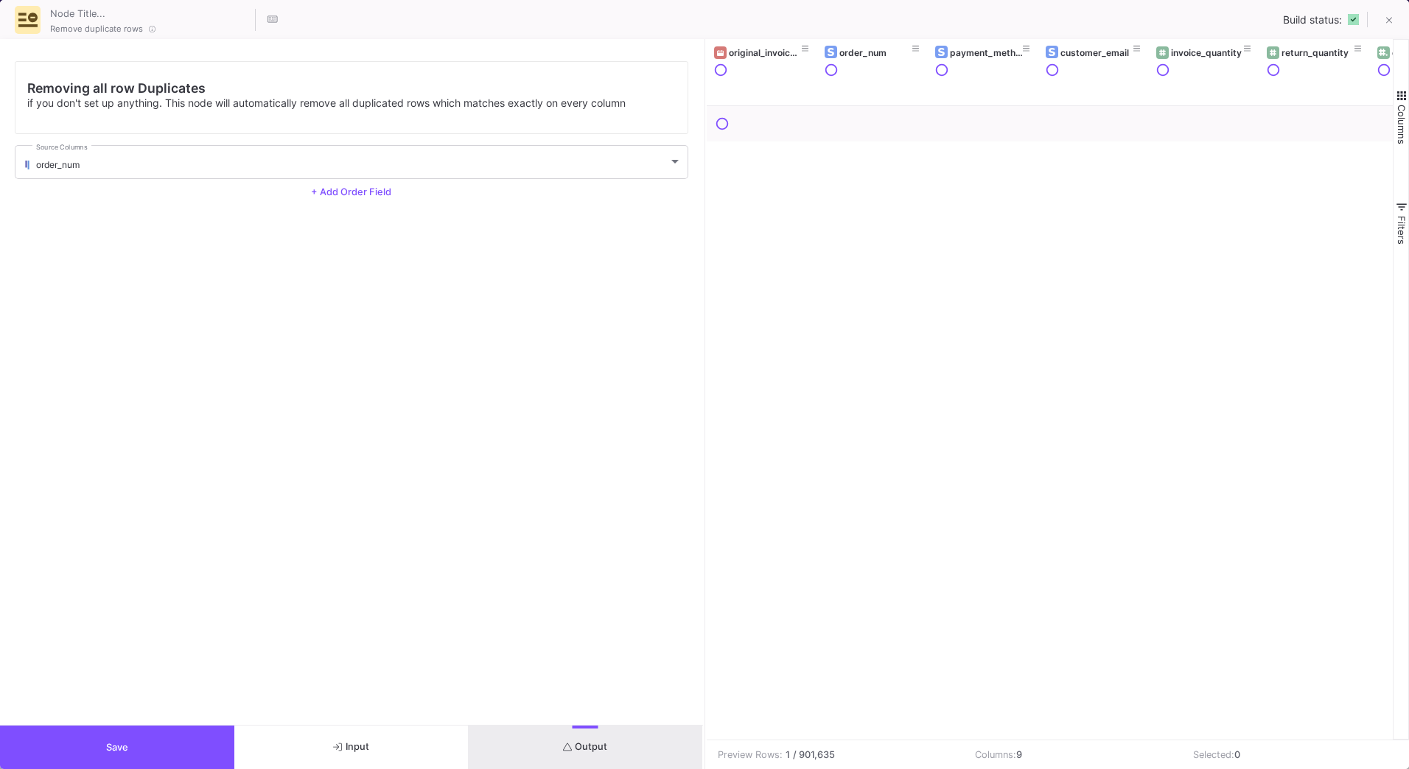
click at [702, 601] on div "Removing all row Duplicates if you don't set up anything. This node will automa…" at bounding box center [351, 382] width 703 height 686
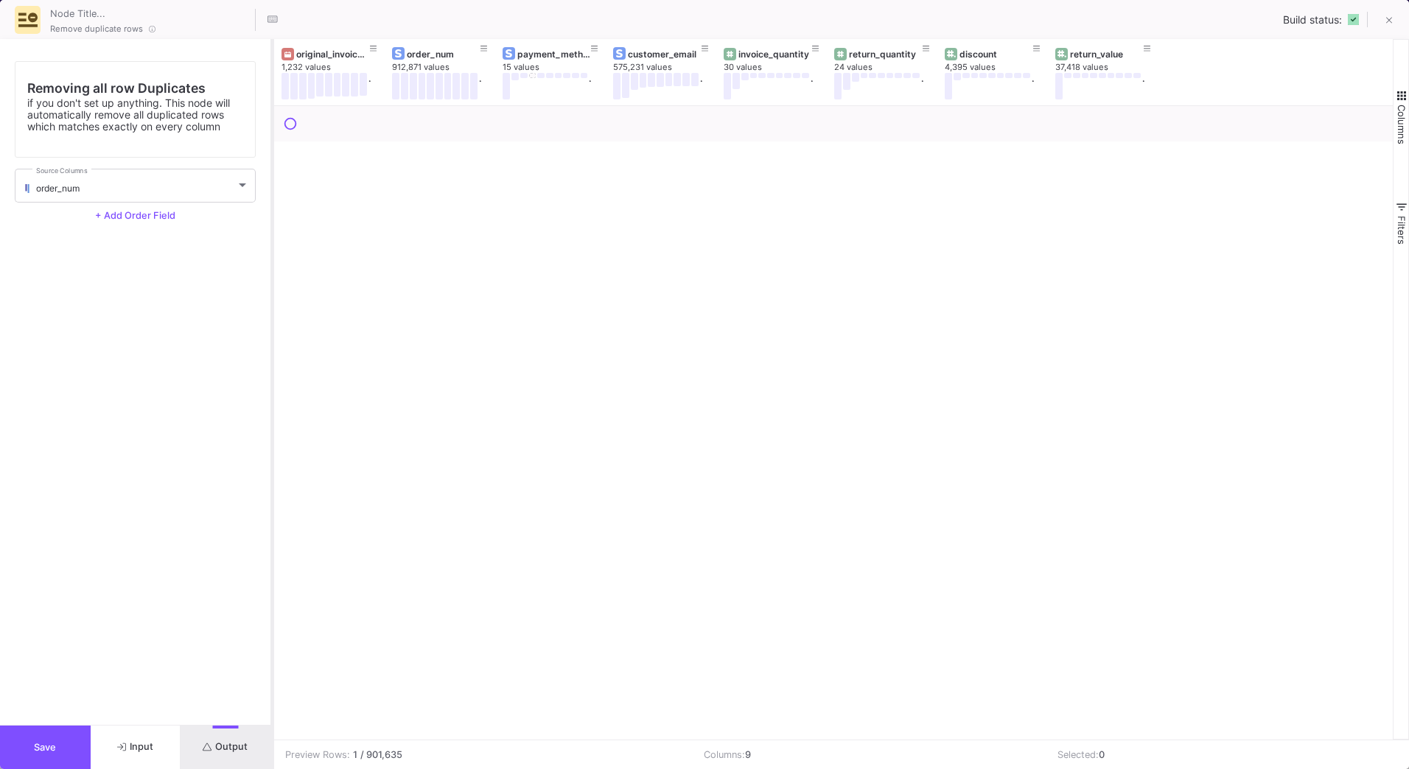
drag, startPoint x: 705, startPoint y: 595, endPoint x: 229, endPoint y: 598, distance: 475.4
click at [270, 598] on div at bounding box center [272, 404] width 4 height 730
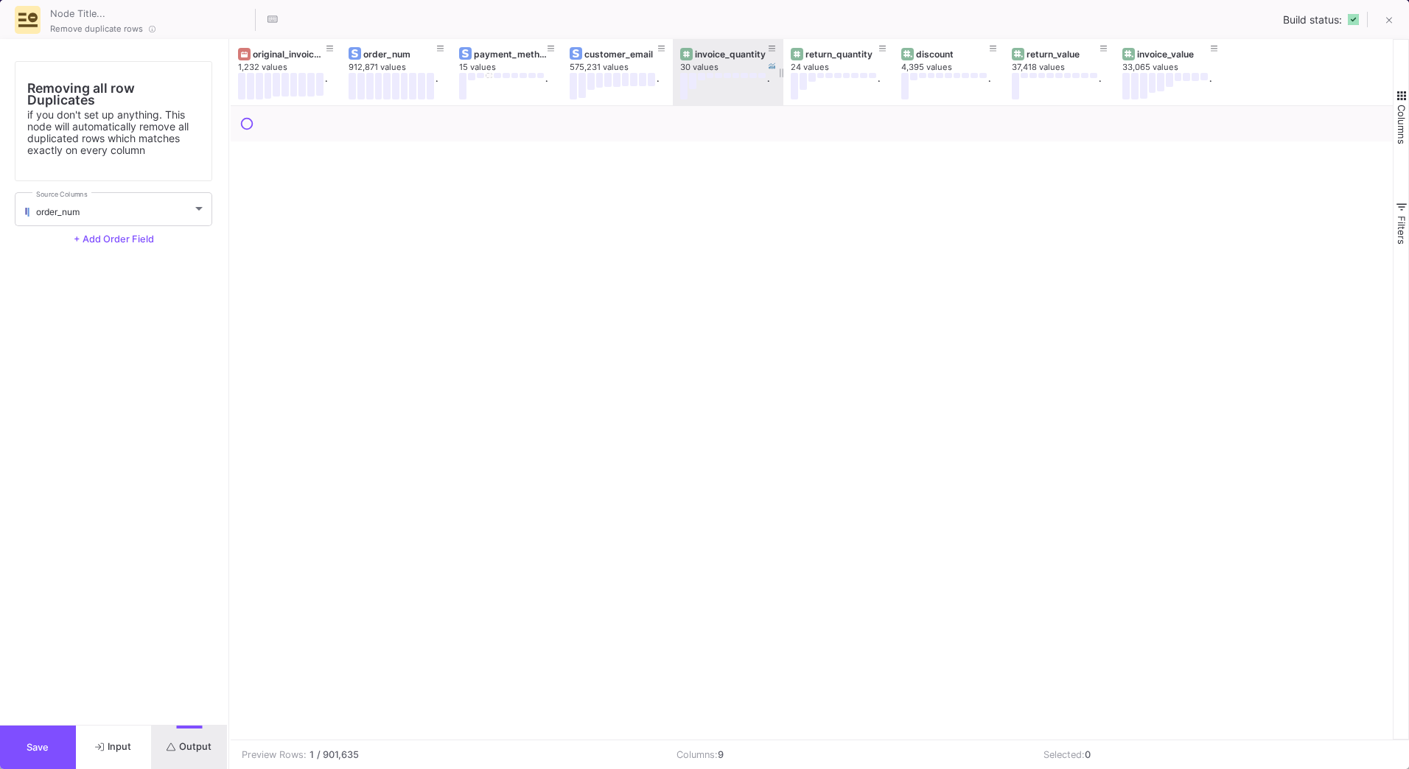
click at [728, 63] on div "30 values" at bounding box center [735, 67] width 111 height 11
click at [1160, 58] on div "invoice_value" at bounding box center [1173, 54] width 73 height 11
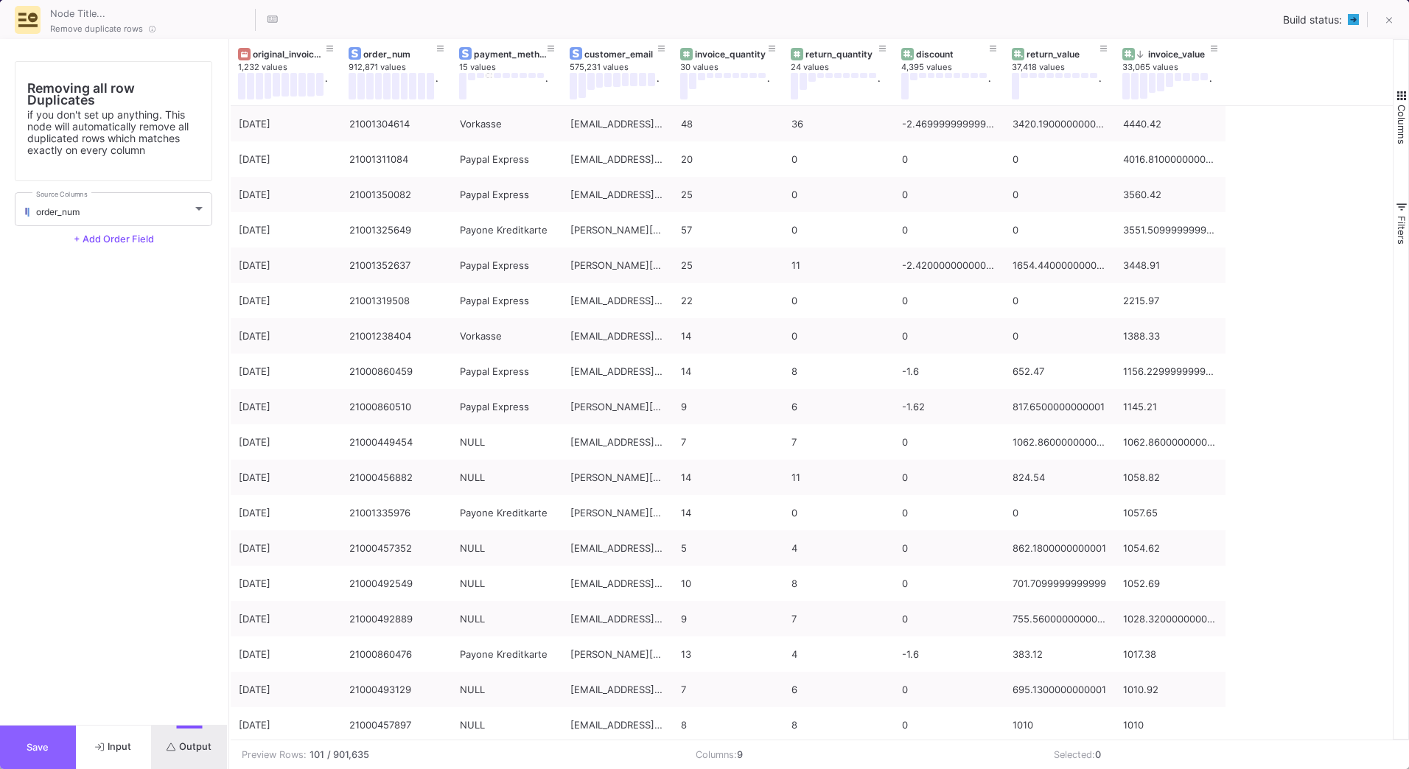
click at [25, 743] on button "Save" at bounding box center [38, 747] width 76 height 43
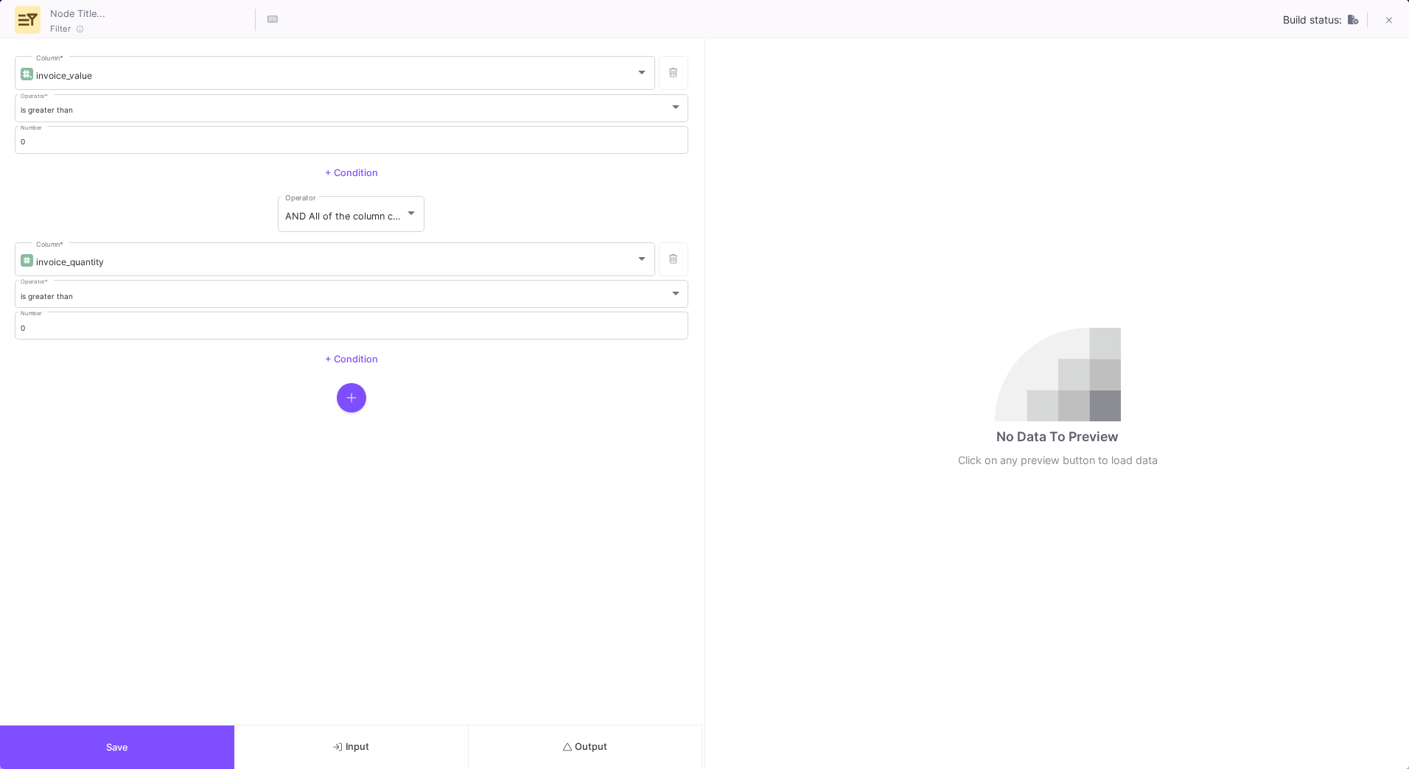
click at [599, 740] on button "Output" at bounding box center [586, 747] width 234 height 43
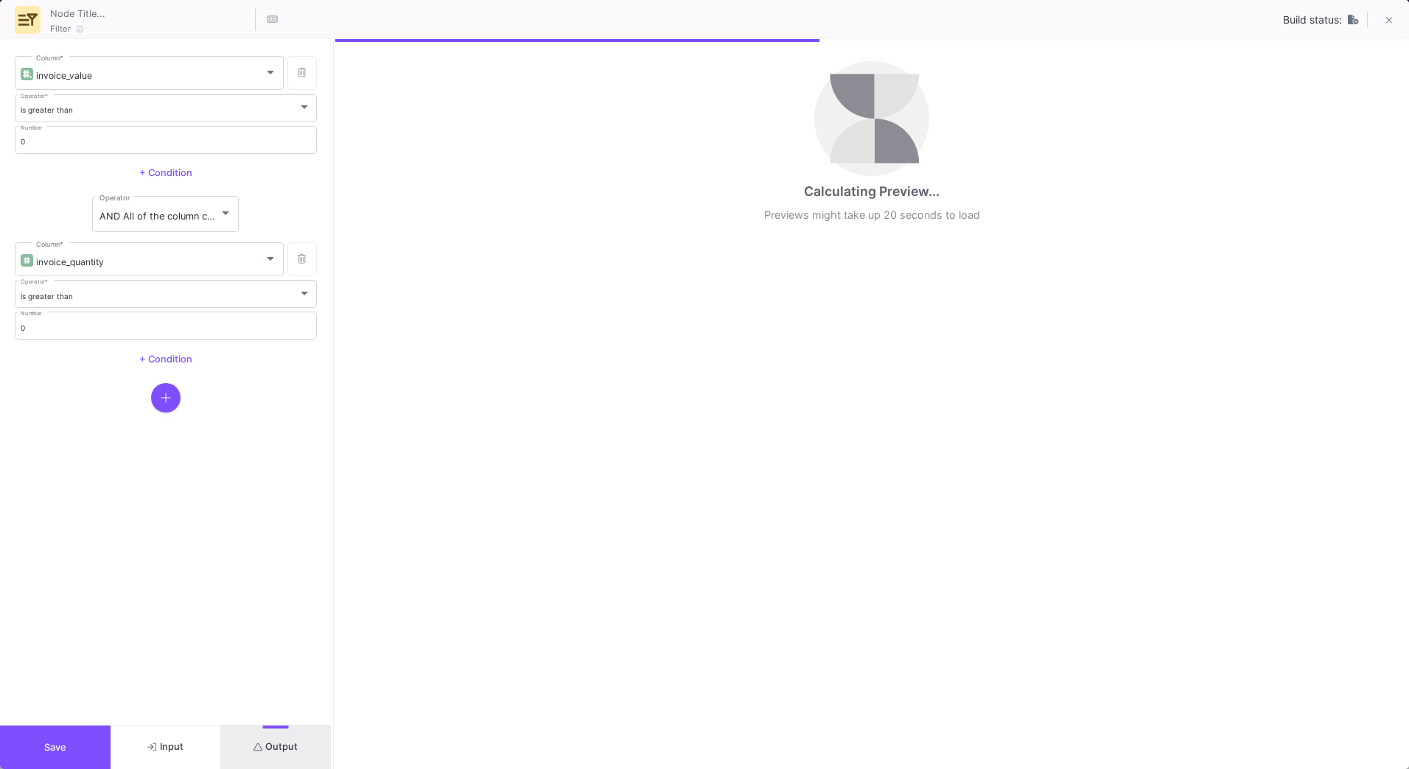
drag, startPoint x: 705, startPoint y: 601, endPoint x: 313, endPoint y: 607, distance: 392.1
click at [332, 607] on div at bounding box center [334, 404] width 4 height 730
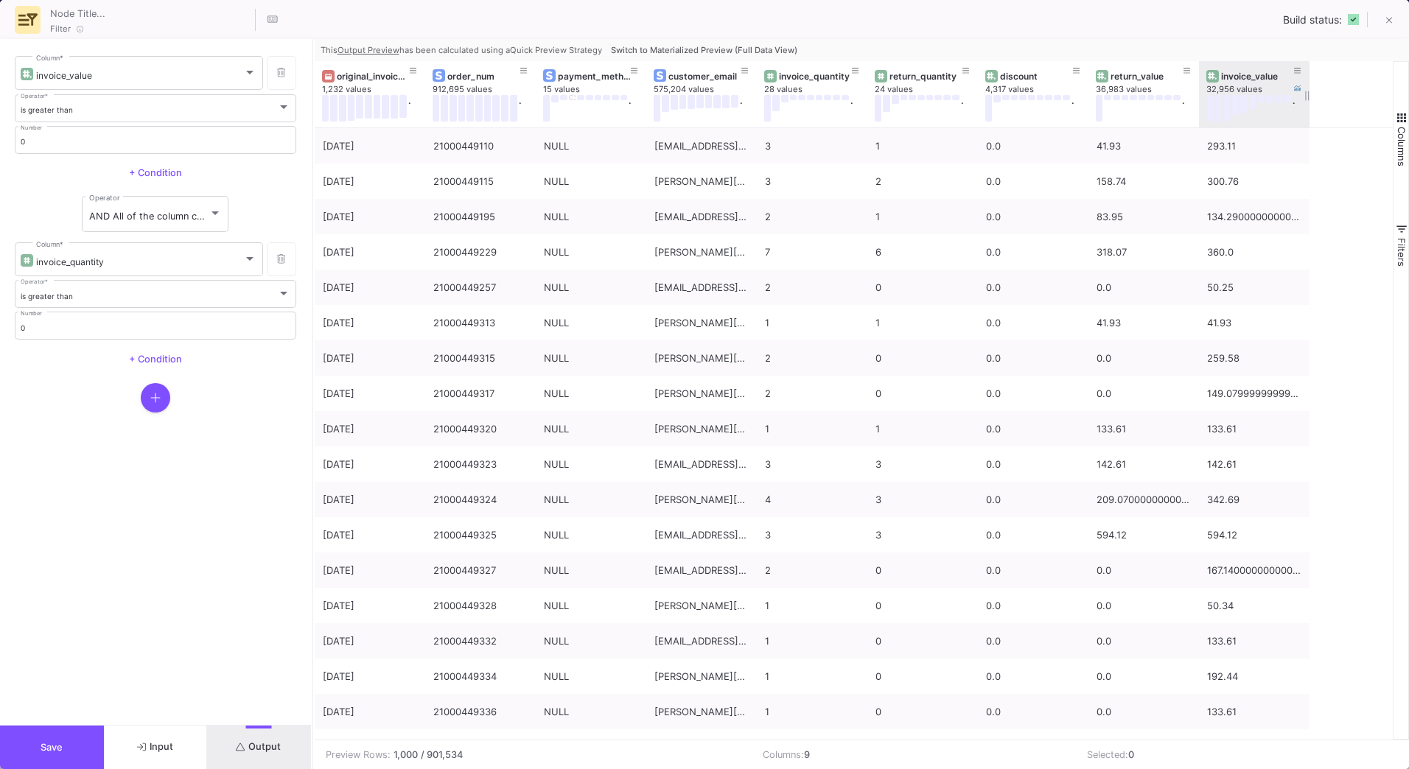
click at [1256, 72] on div "invoice_value" at bounding box center [1257, 76] width 73 height 11
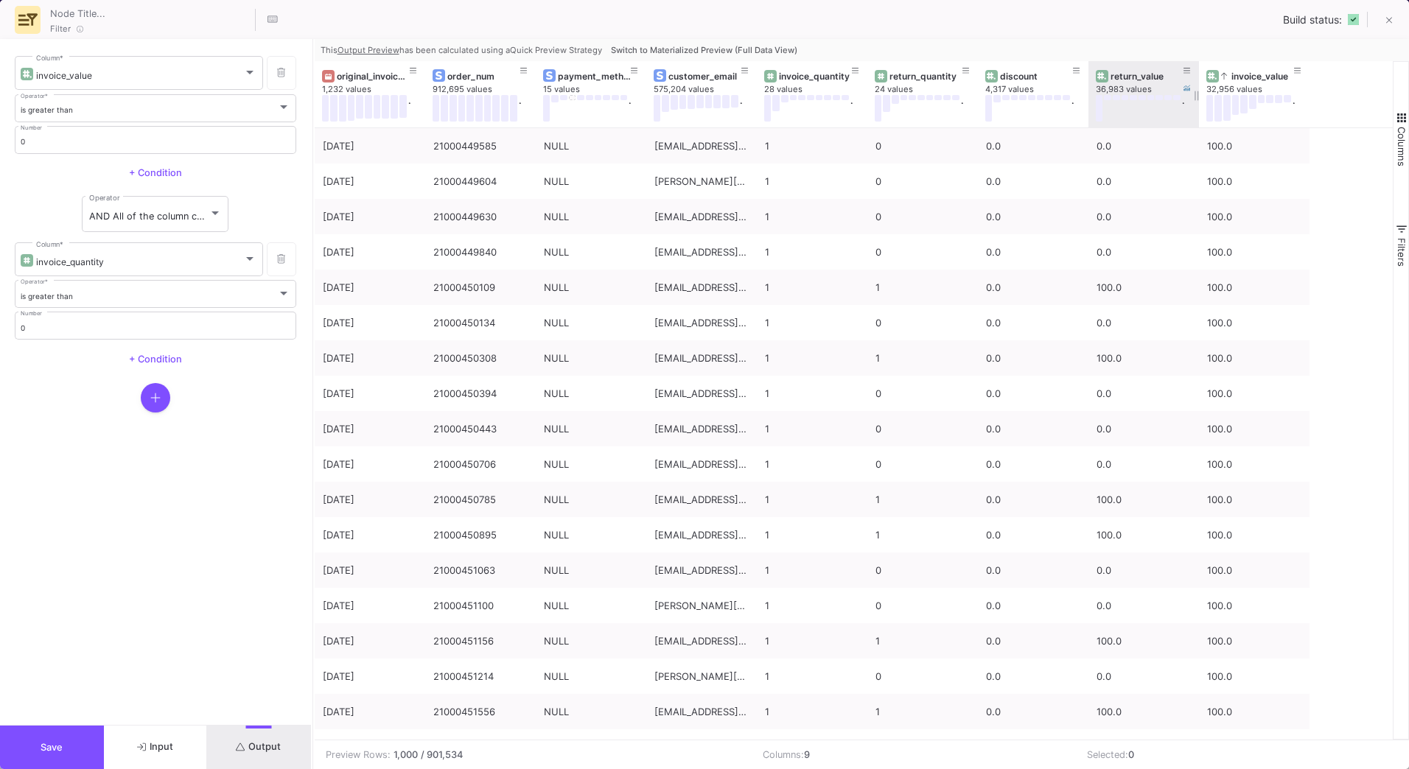
click at [1131, 77] on div "return_value" at bounding box center [1147, 76] width 73 height 11
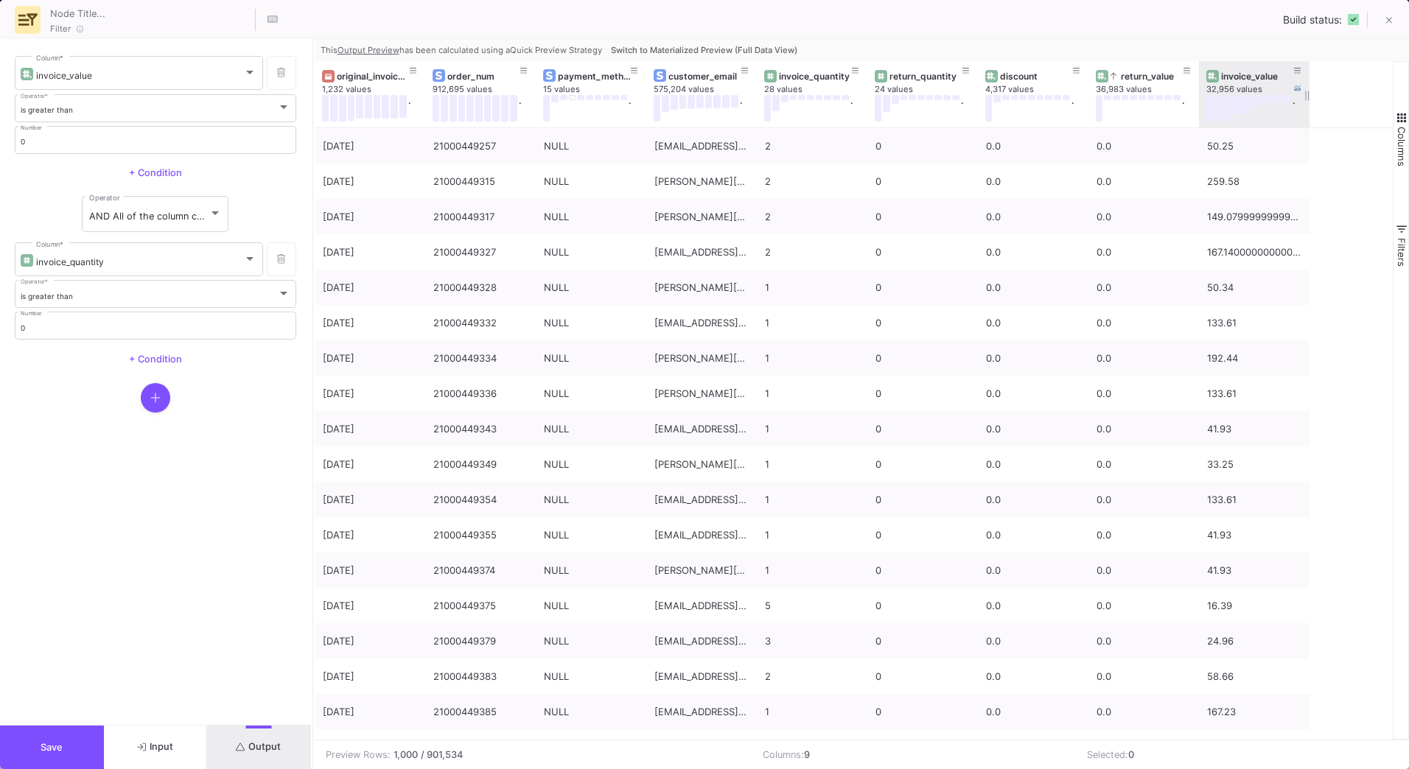
click at [1234, 78] on div "invoice_value" at bounding box center [1257, 76] width 73 height 11
click at [709, 48] on span "Switch to Materialized Preview (Full Data View)" at bounding box center [704, 50] width 186 height 10
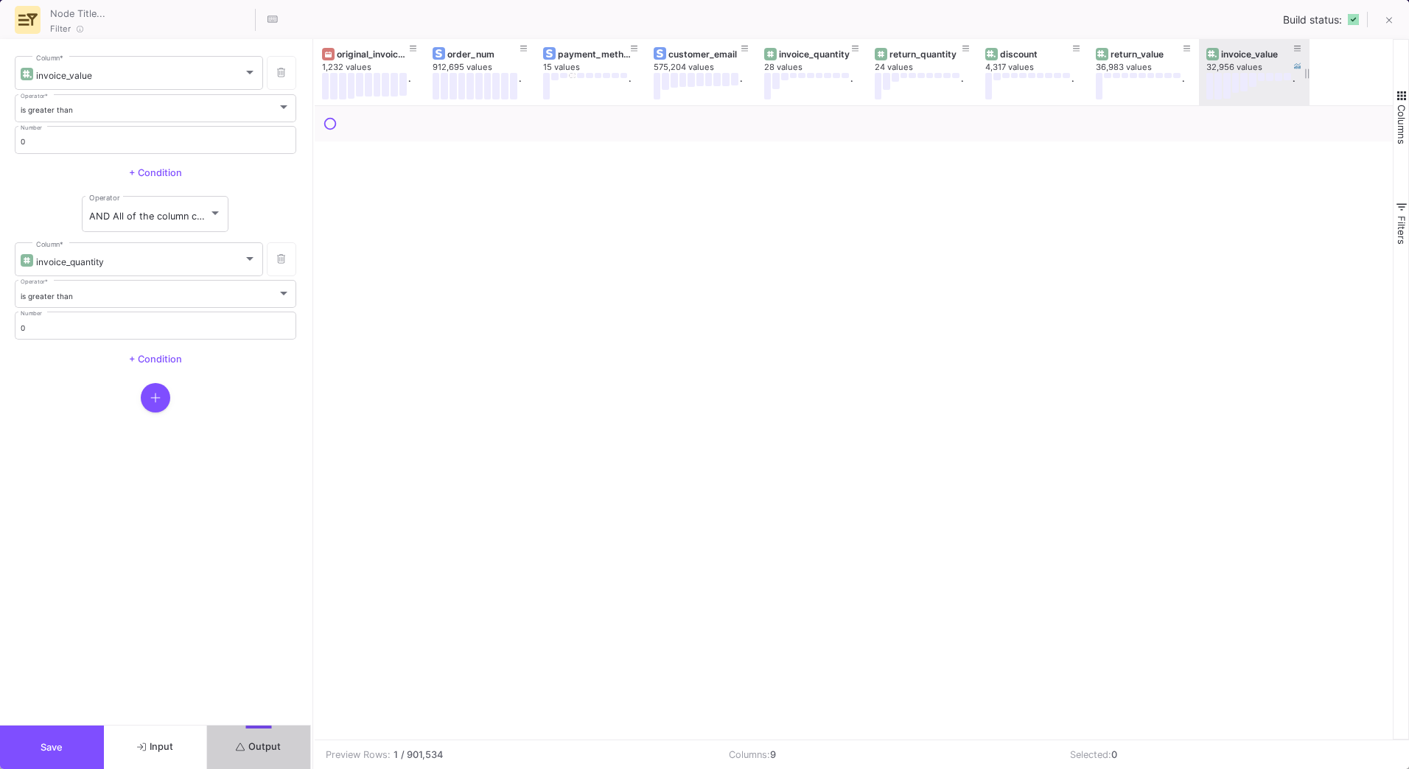
click at [1260, 51] on div "invoice_value" at bounding box center [1257, 54] width 73 height 11
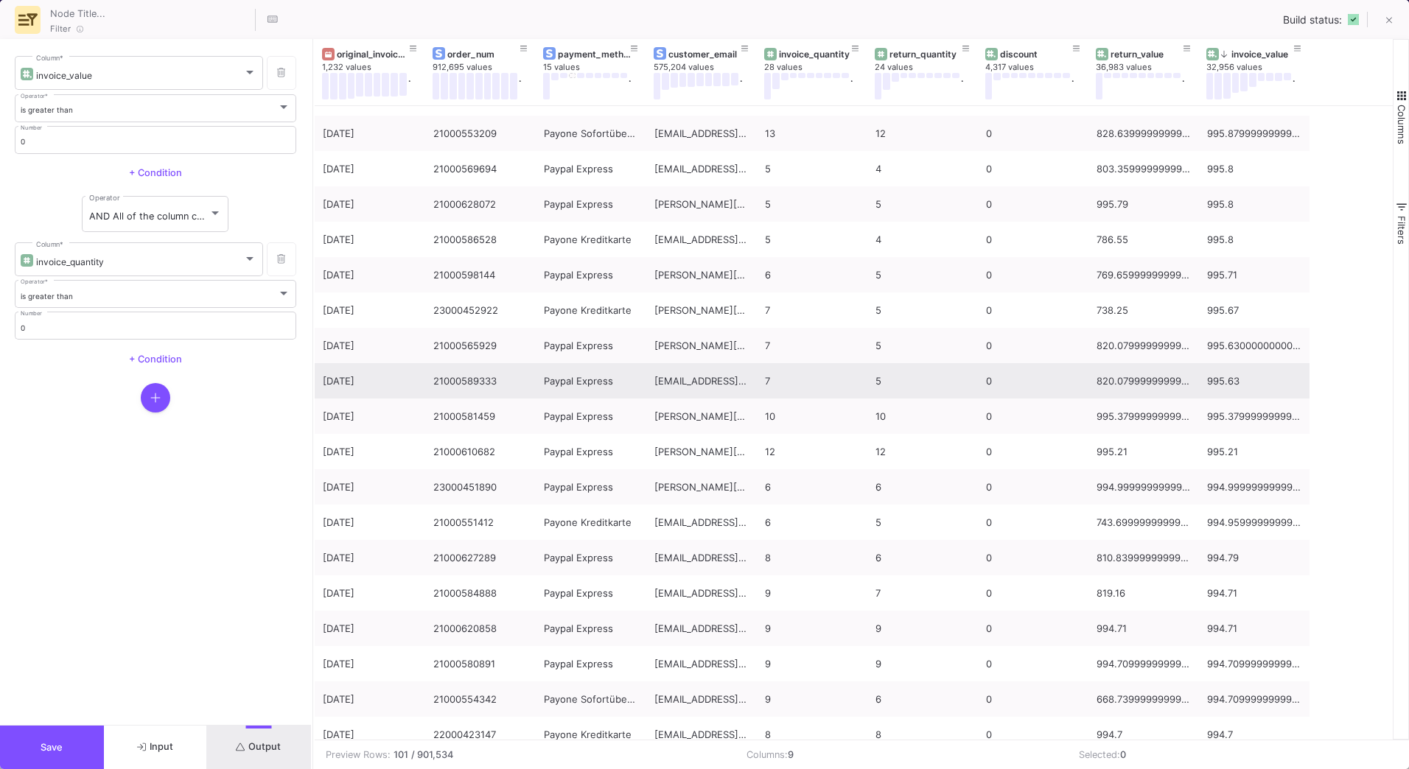
scroll to position [958, 0]
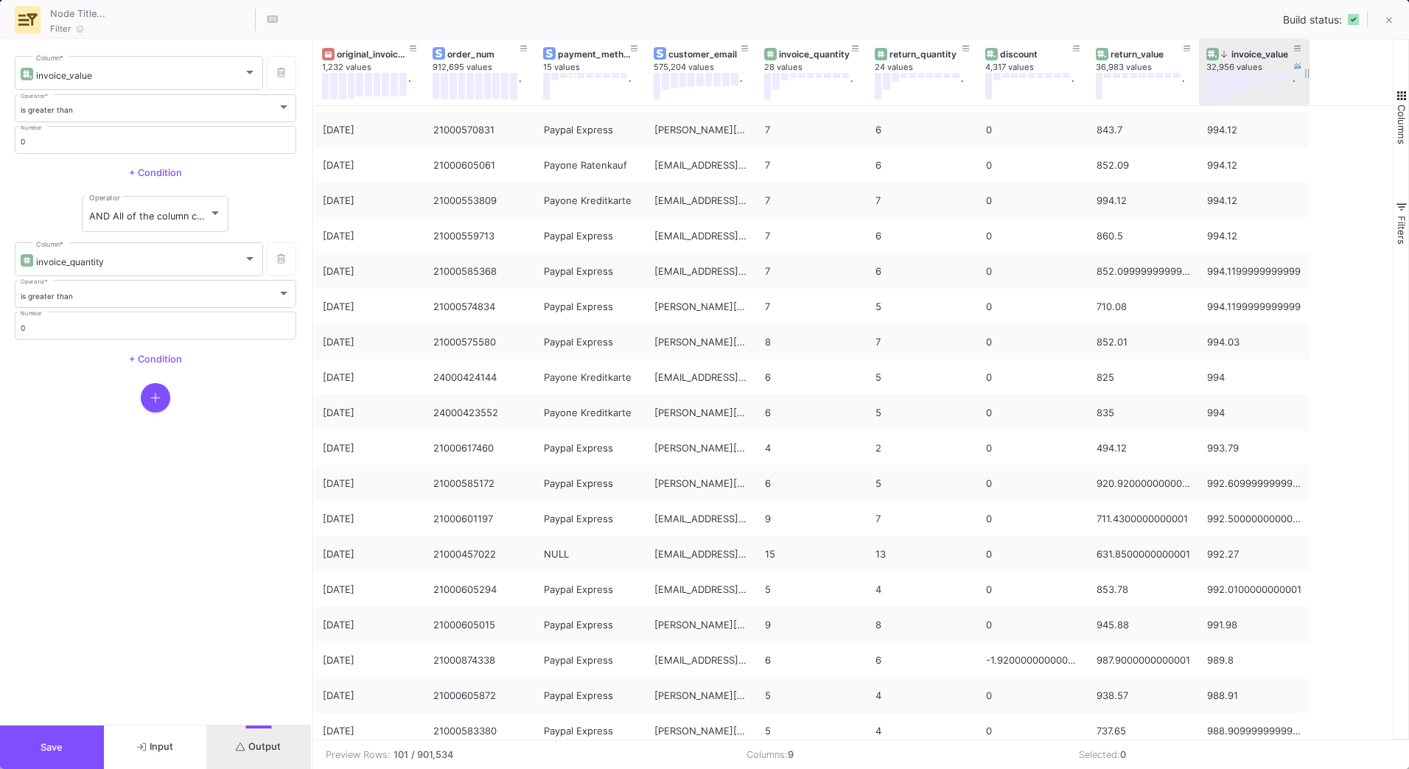
click at [1225, 55] on icon at bounding box center [1224, 54] width 6 height 8
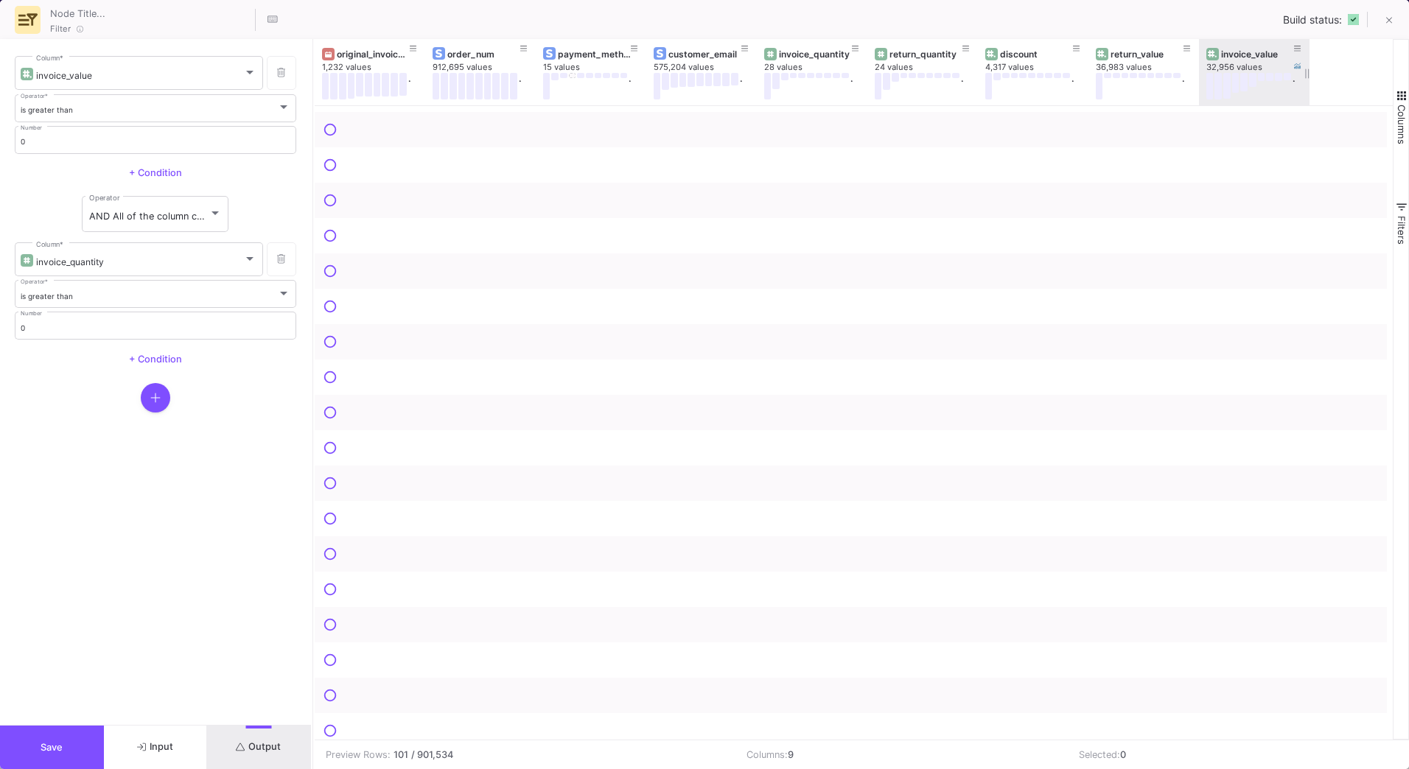
click at [1240, 58] on div "invoice_value" at bounding box center [1257, 54] width 73 height 11
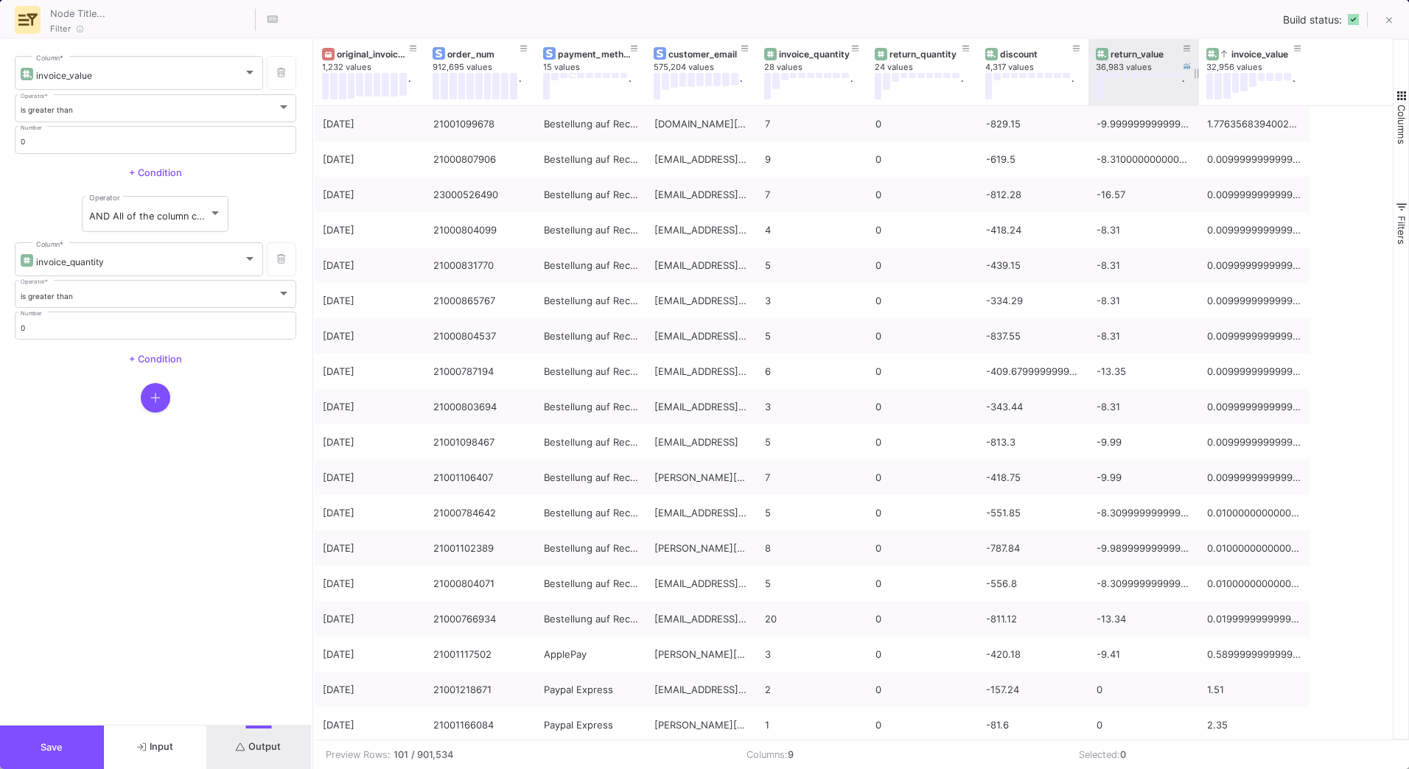
click at [1148, 57] on div "return_value" at bounding box center [1147, 54] width 73 height 11
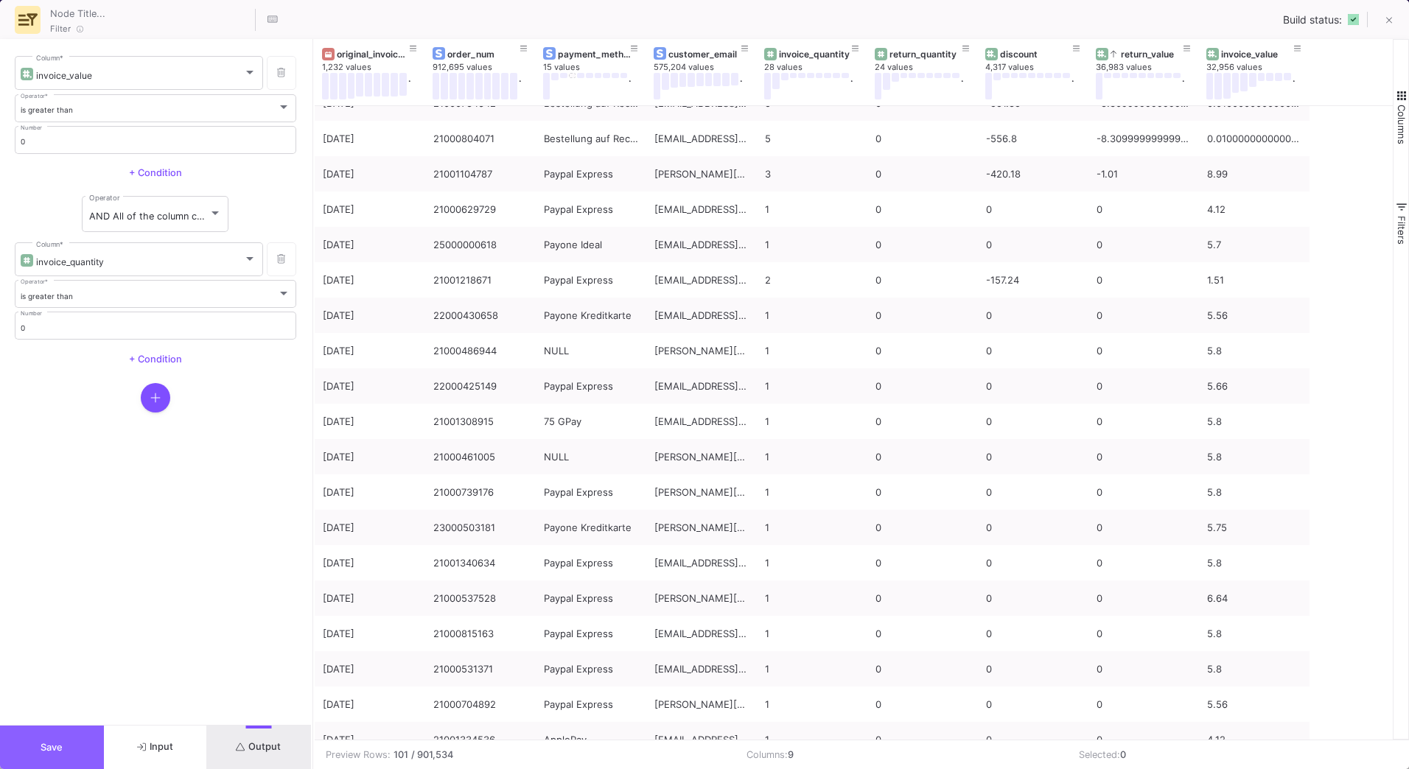
click at [85, 743] on button "Save" at bounding box center [52, 747] width 104 height 43
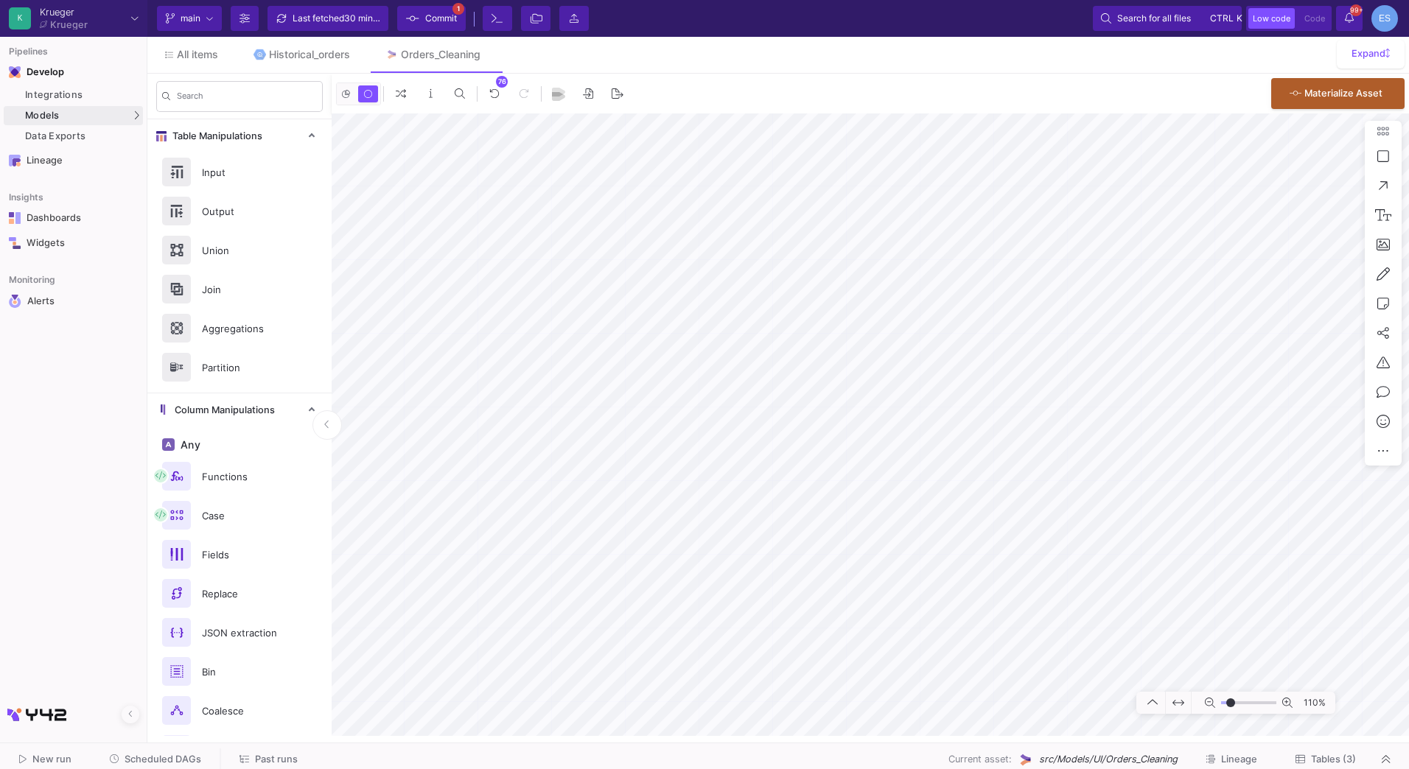
drag, startPoint x: 1243, startPoint y: 703, endPoint x: 1231, endPoint y: 700, distance: 12.2
click at [1231, 700] on input "range" at bounding box center [1248, 703] width 55 height 18
drag, startPoint x: 1230, startPoint y: 702, endPoint x: 1239, endPoint y: 702, distance: 8.8
click at [1239, 702] on input "range" at bounding box center [1248, 703] width 55 height 18
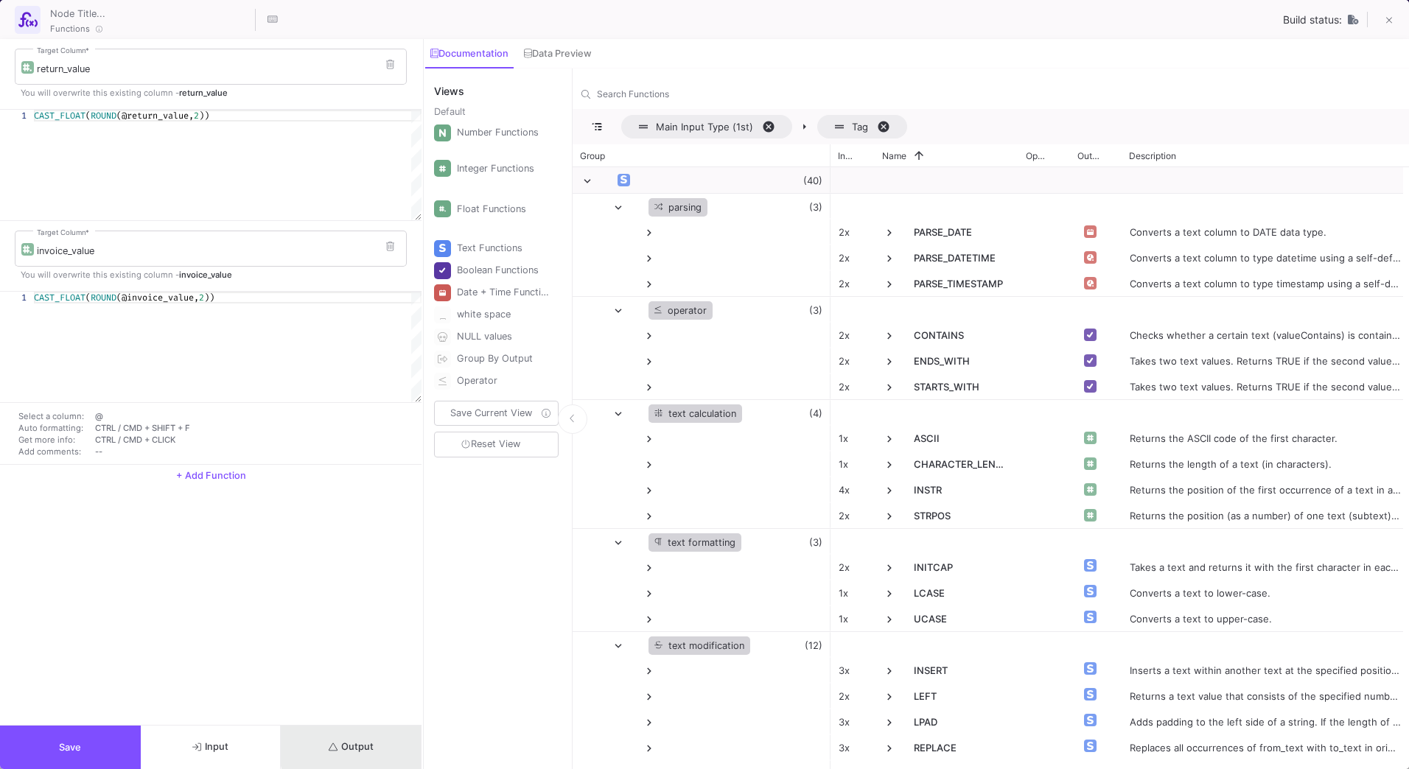
click at [382, 742] on button "Output" at bounding box center [351, 747] width 141 height 43
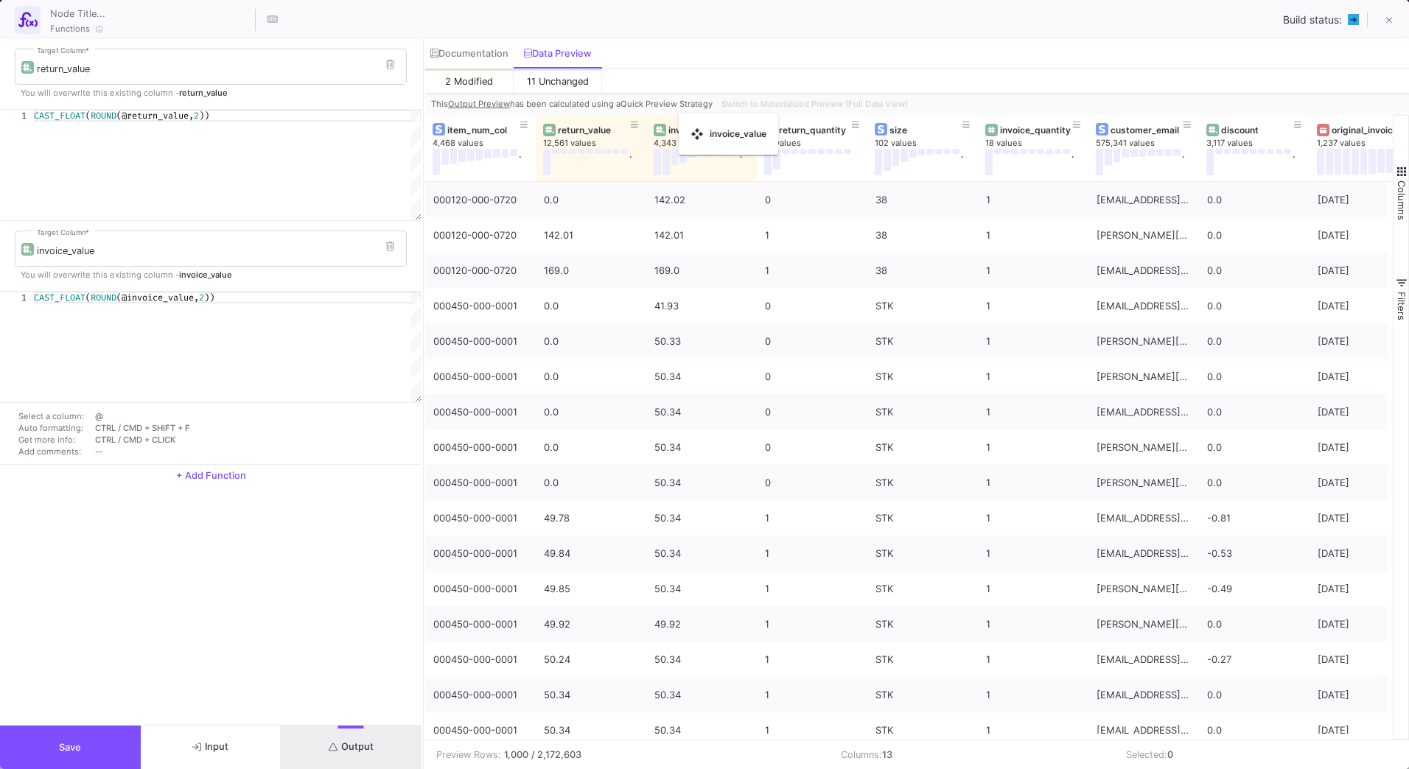
drag, startPoint x: 1031, startPoint y: 124, endPoint x: 686, endPoint y: 122, distance: 344.9
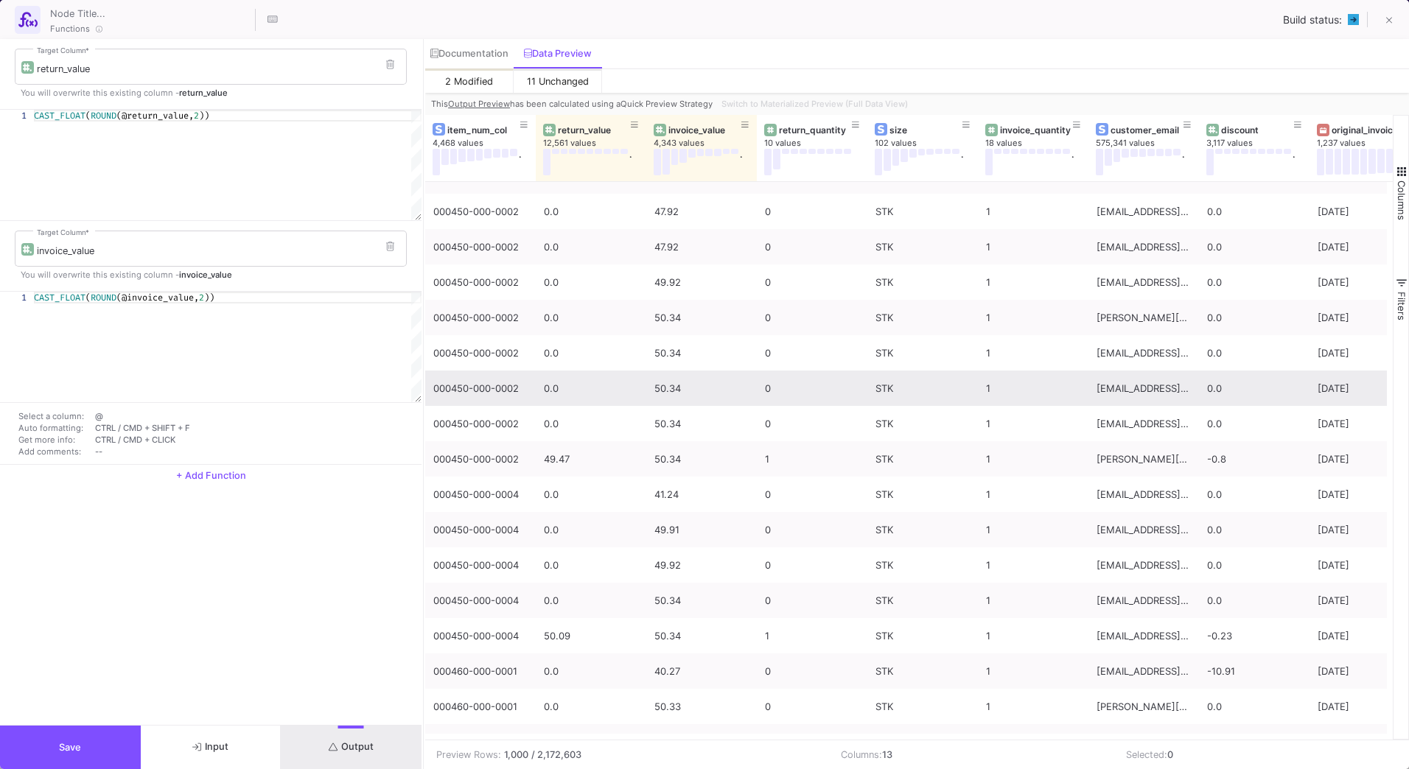
scroll to position [809, 0]
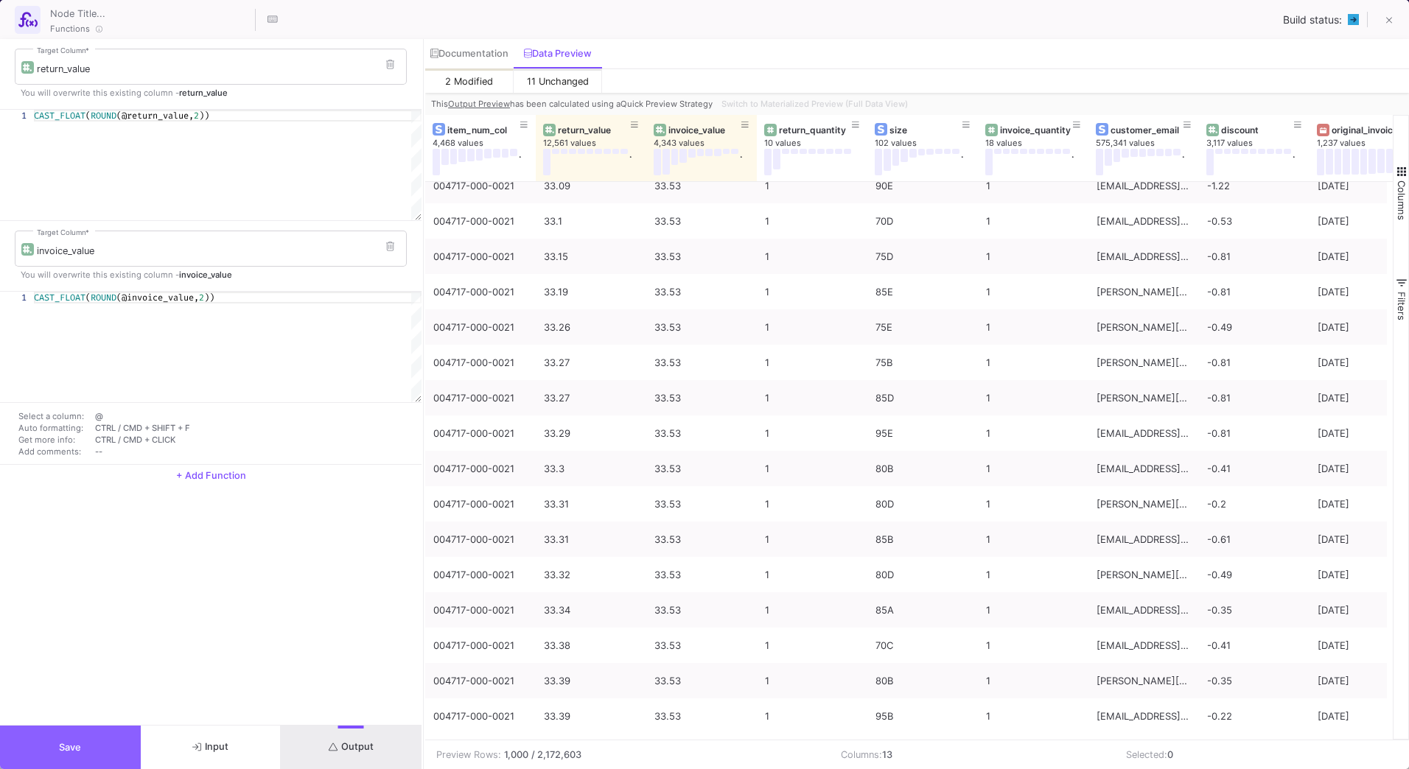
click at [94, 765] on button "Save" at bounding box center [70, 747] width 141 height 43
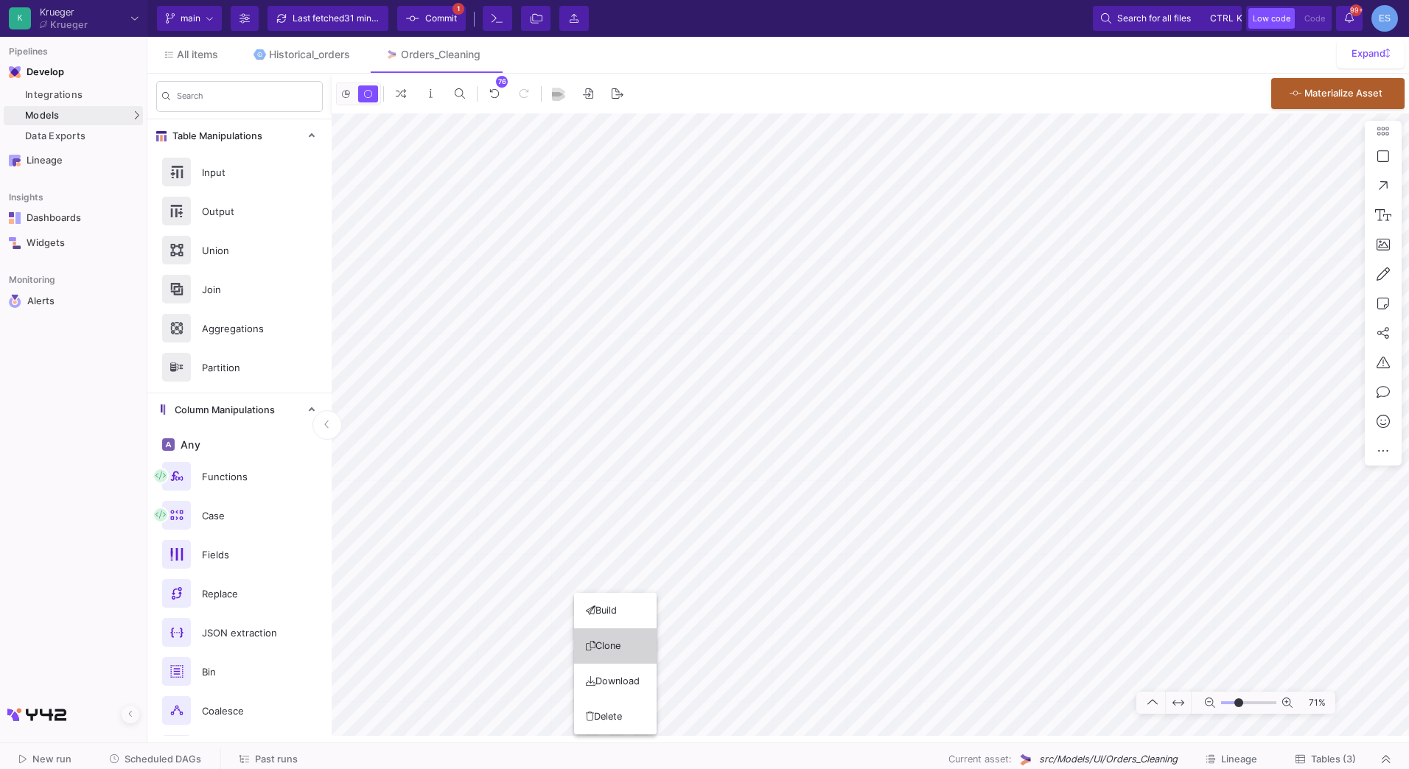
click at [633, 649] on button "Clone" at bounding box center [615, 646] width 83 height 35
drag, startPoint x: 1235, startPoint y: 699, endPoint x: 1226, endPoint y: 701, distance: 9.8
click at [1226, 701] on input "range" at bounding box center [1248, 703] width 55 height 18
drag, startPoint x: 1222, startPoint y: 704, endPoint x: 1231, endPoint y: 705, distance: 9.7
type input "-31"
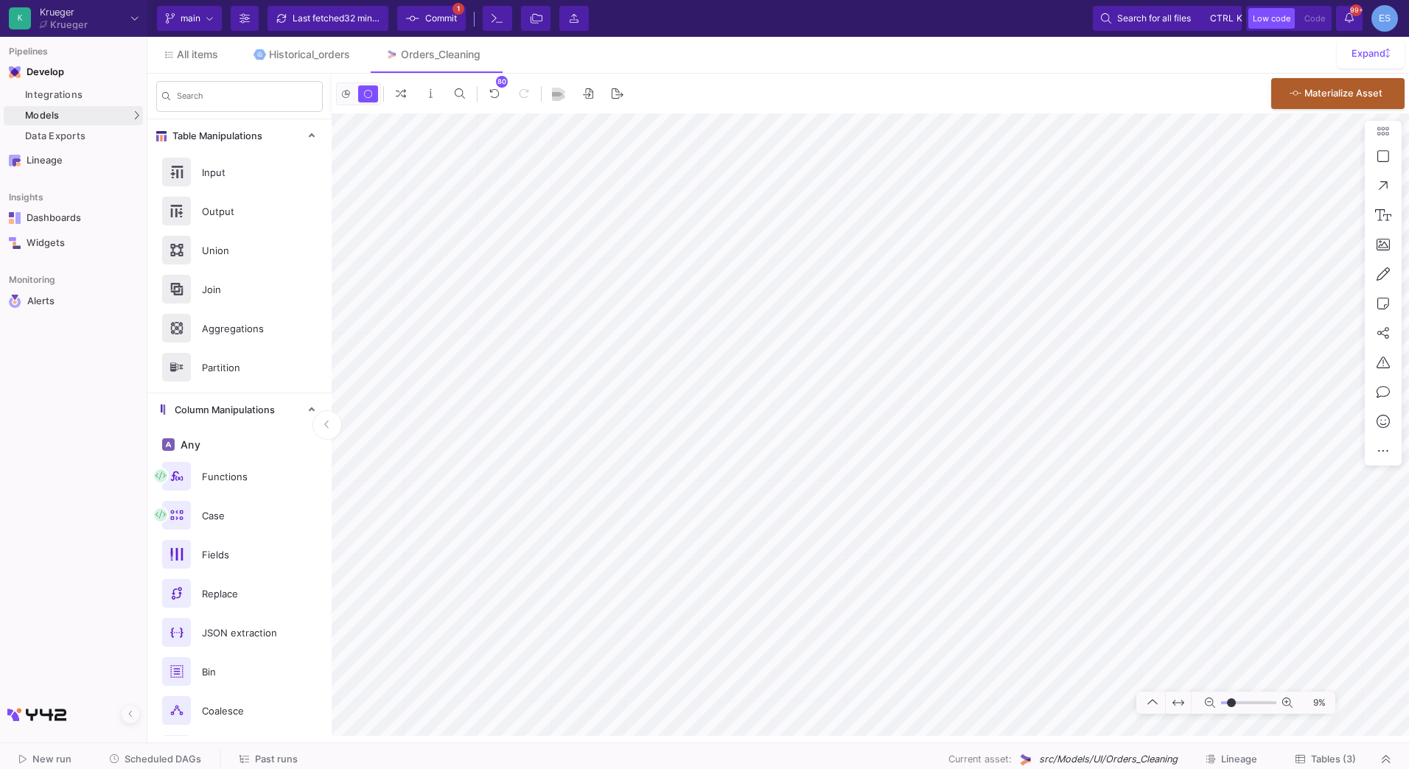
click at [1231, 705] on input "range" at bounding box center [1248, 703] width 55 height 18
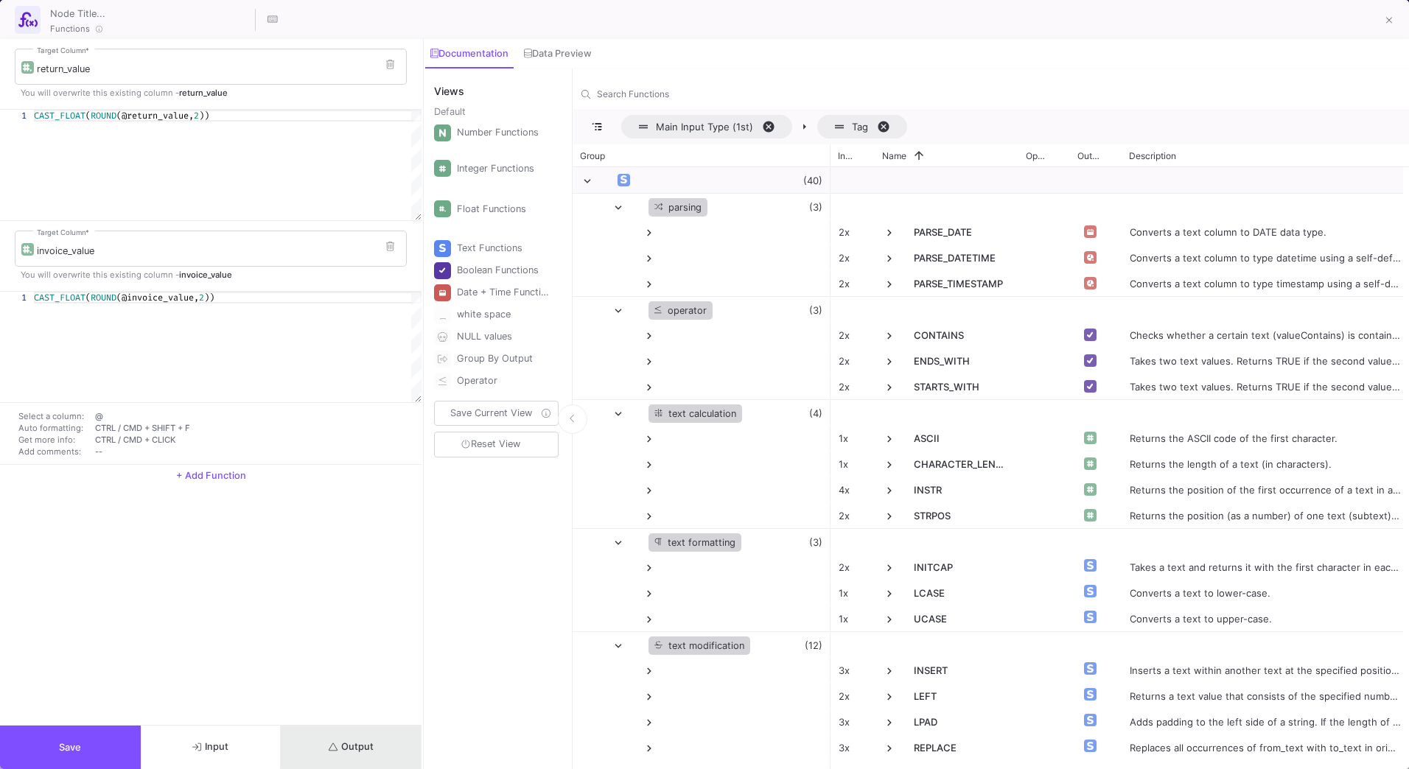
click at [361, 747] on span "Output" at bounding box center [351, 746] width 45 height 11
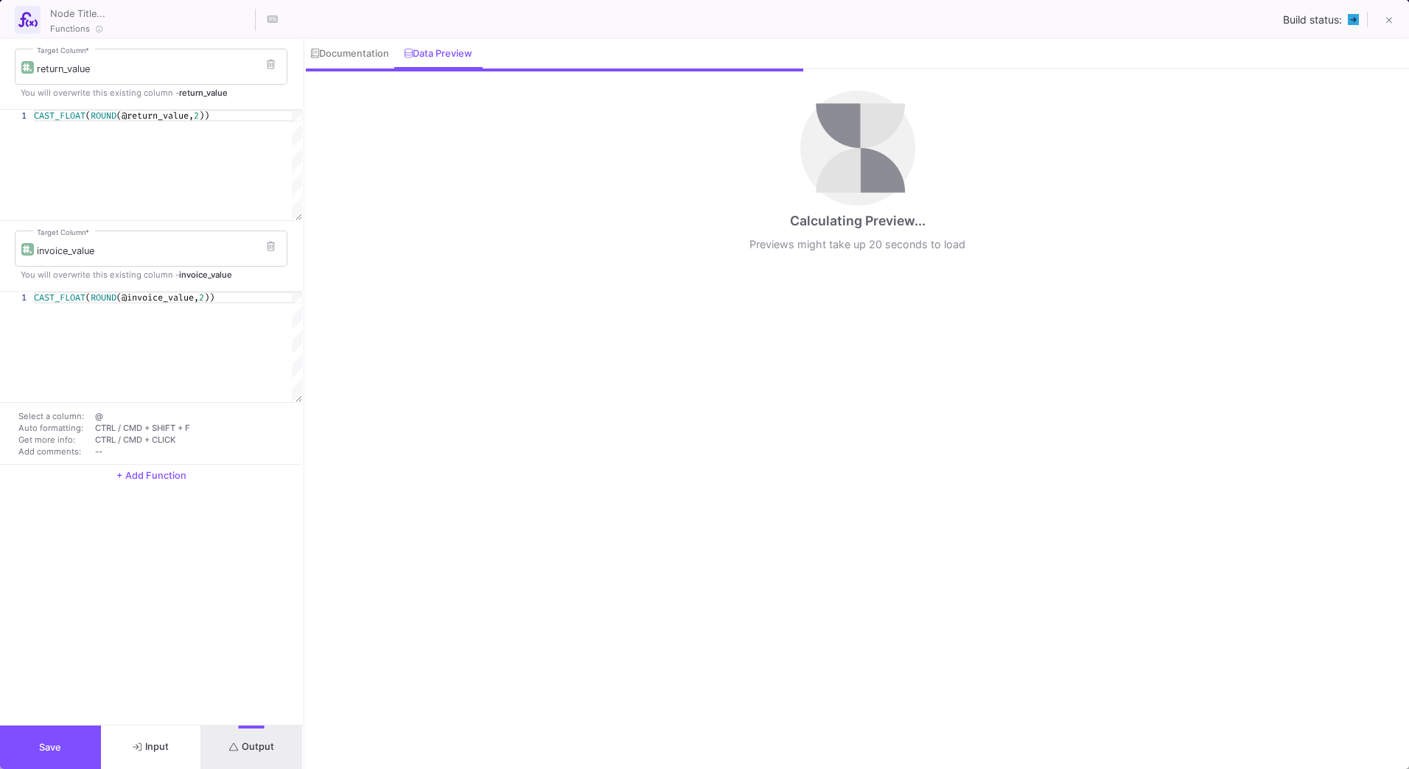
drag, startPoint x: 422, startPoint y: 412, endPoint x: 303, endPoint y: 427, distance: 120.3
click at [303, 427] on div at bounding box center [304, 404] width 4 height 730
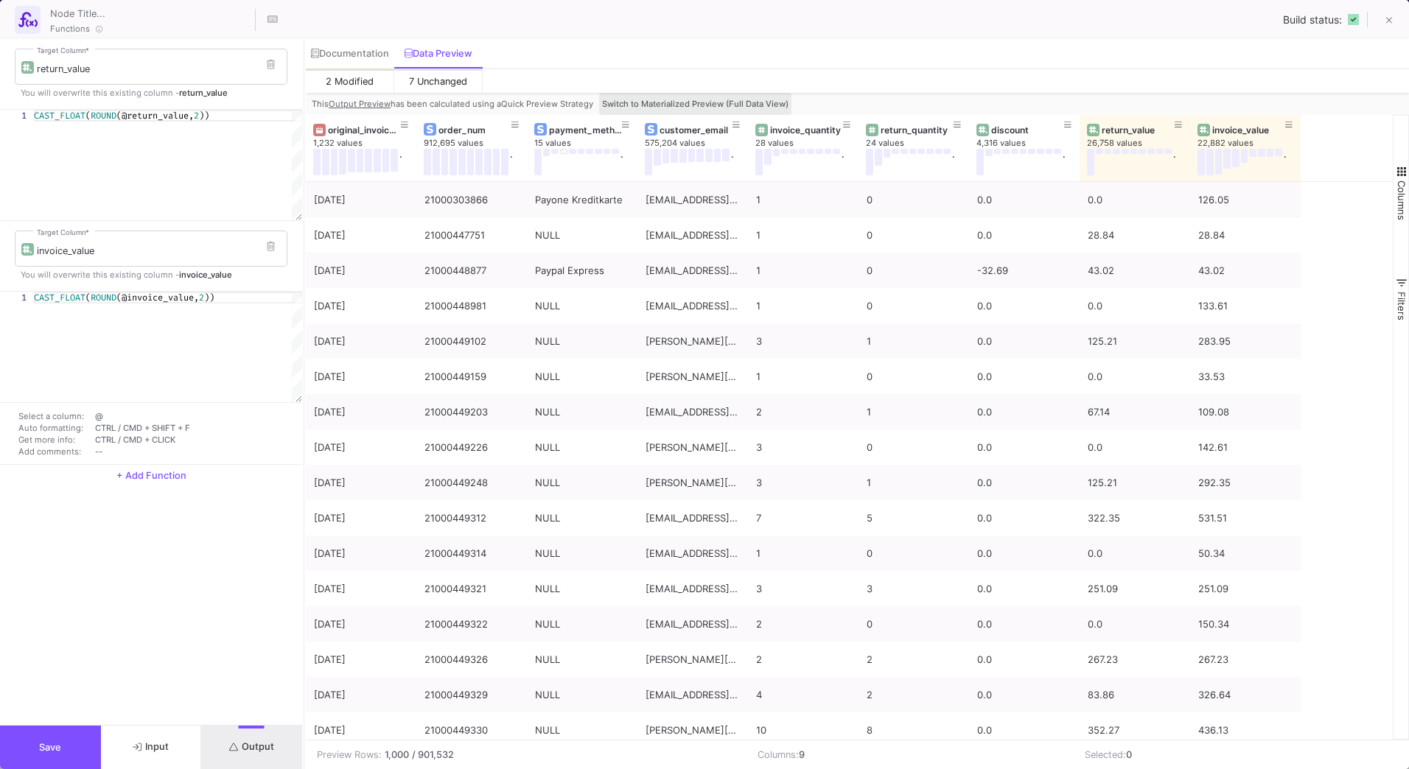
click at [705, 97] on button "Switch to Materialized Preview (Full Data View)" at bounding box center [695, 104] width 192 height 22
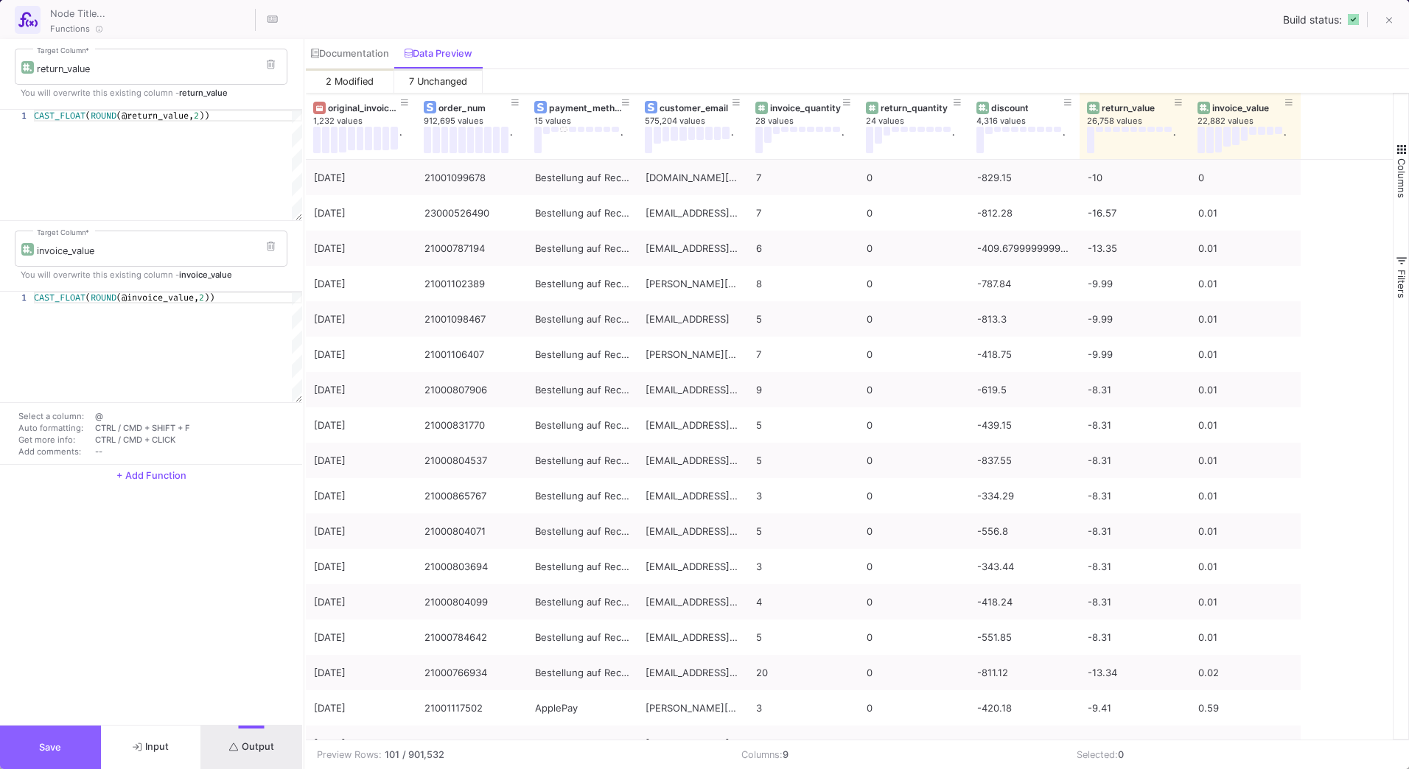
click at [32, 738] on button "Save" at bounding box center [50, 747] width 101 height 43
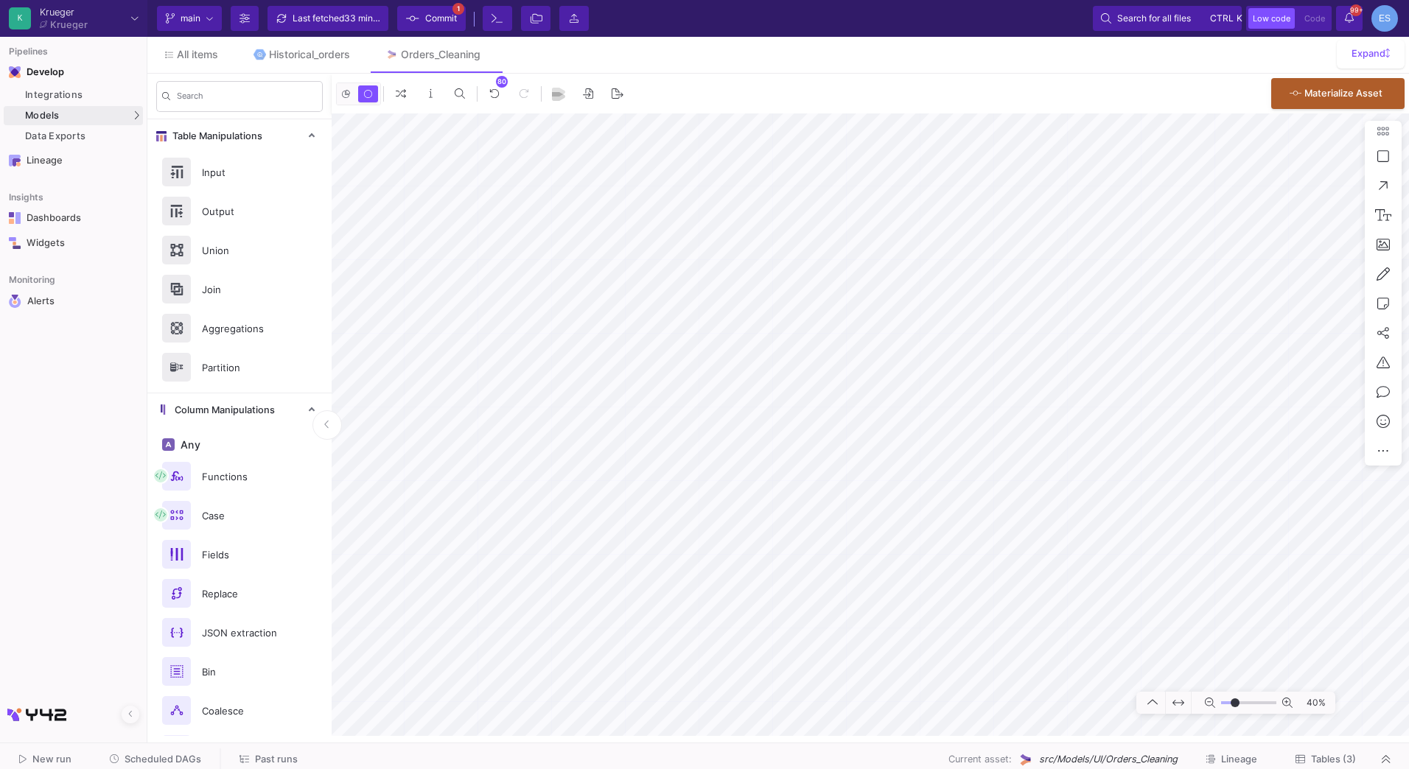
type input "-19"
click at [1235, 703] on input "range" at bounding box center [1248, 703] width 55 height 18
click at [254, 228] on div "Output" at bounding box center [239, 211] width 184 height 39
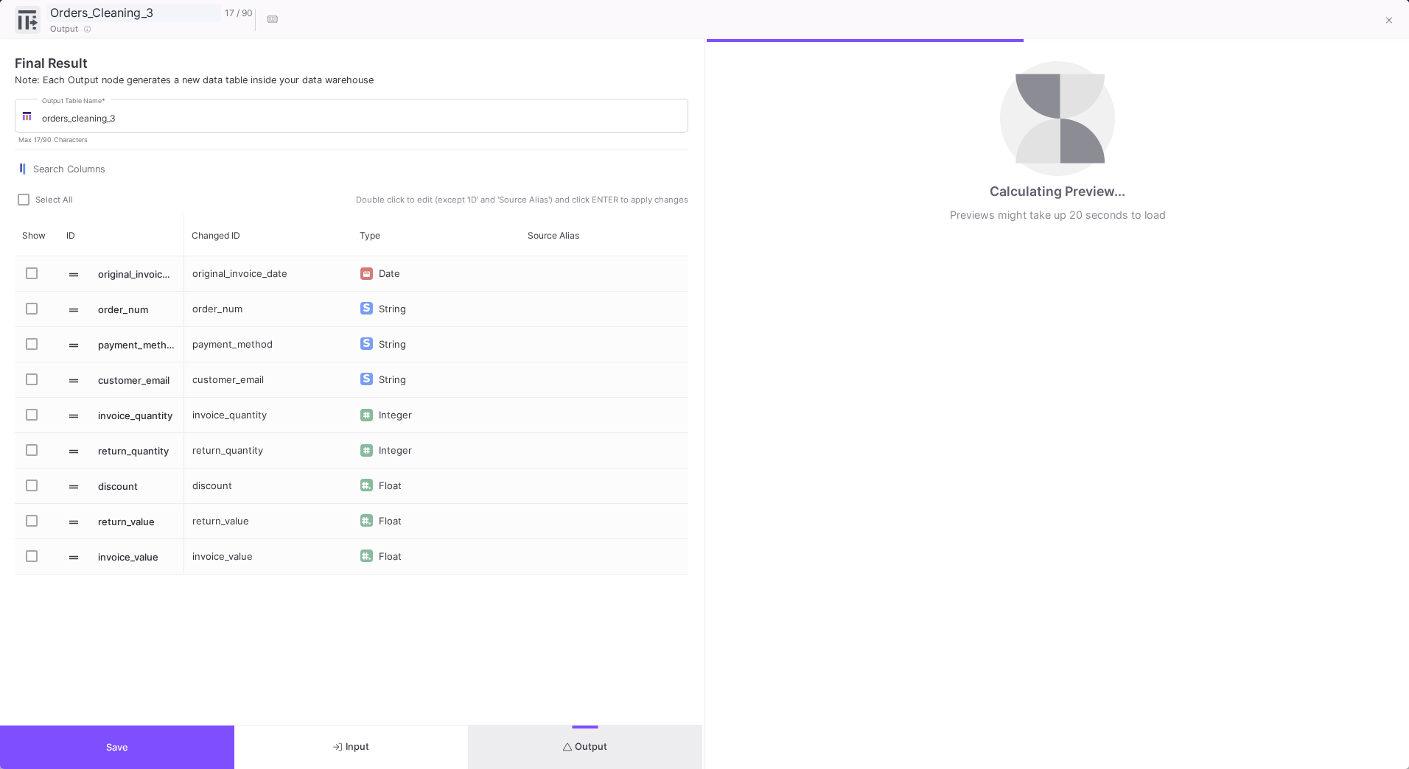
click at [141, 15] on input "Orders_Cleaning_3" at bounding box center [133, 12] width 175 height 19
drag, startPoint x: 166, startPoint y: 11, endPoint x: 87, endPoint y: 14, distance: 78.9
click at [87, 14] on input "Orders_Cleaning_3" at bounding box center [133, 12] width 175 height 19
type input "Orders"
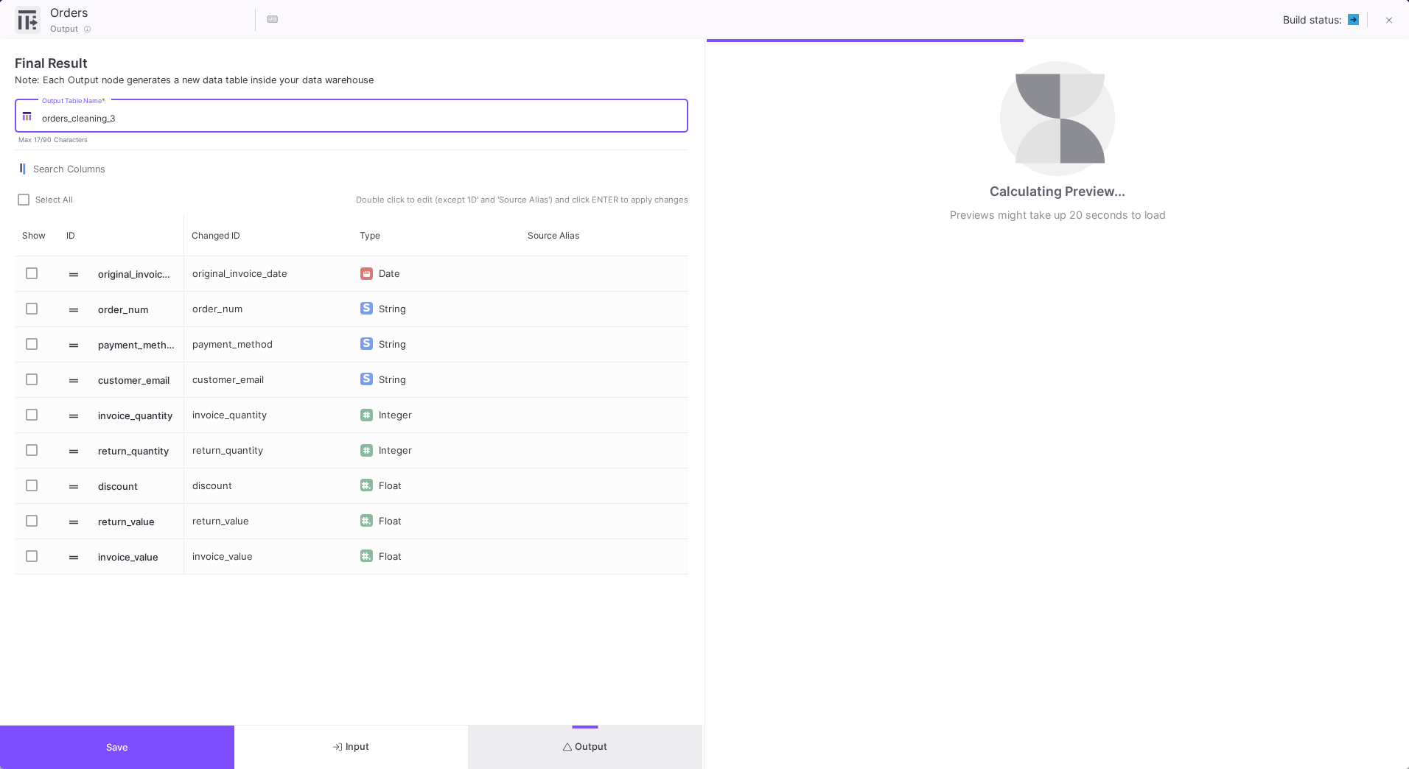
drag, startPoint x: 138, startPoint y: 118, endPoint x: 69, endPoint y: 122, distance: 68.7
click at [69, 122] on input "orders_cleaning_3" at bounding box center [362, 118] width 640 height 11
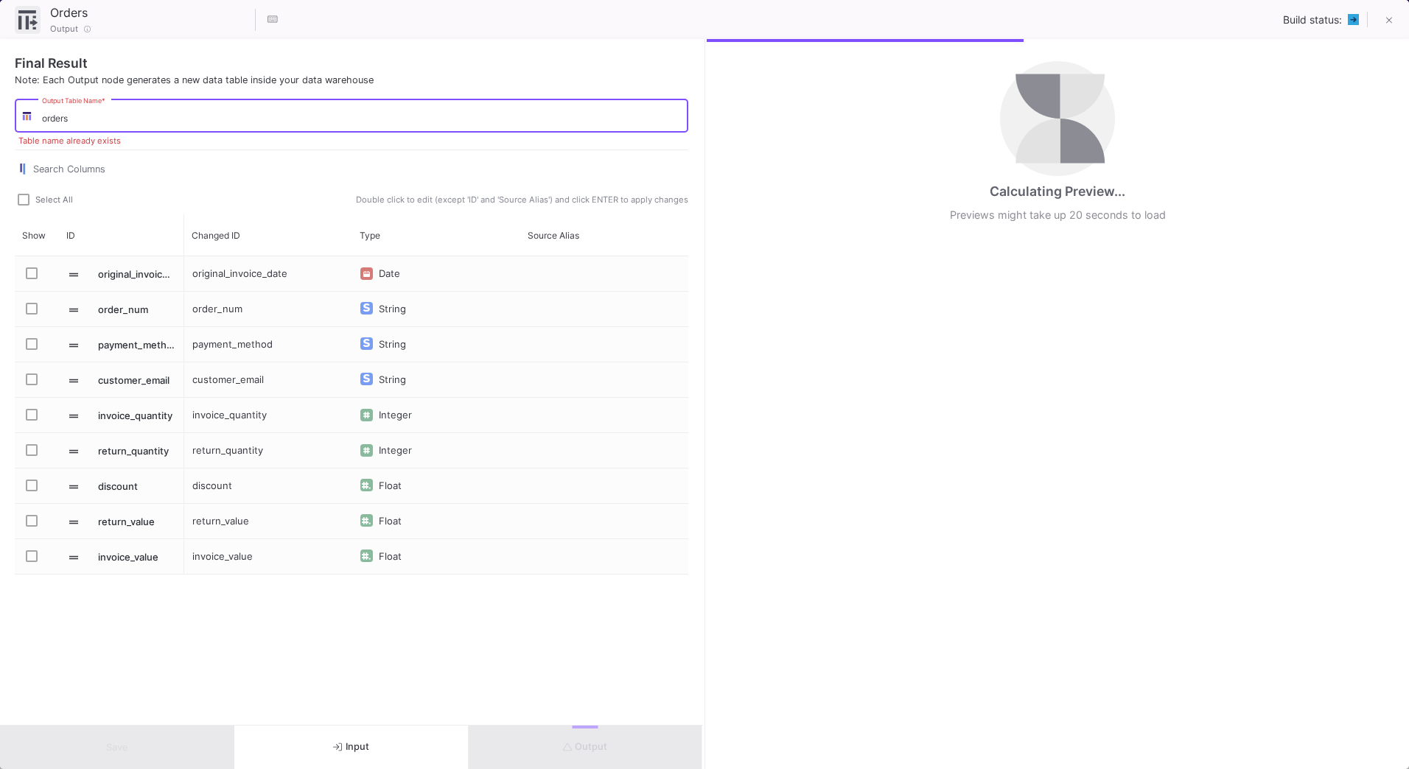
type input "orders"
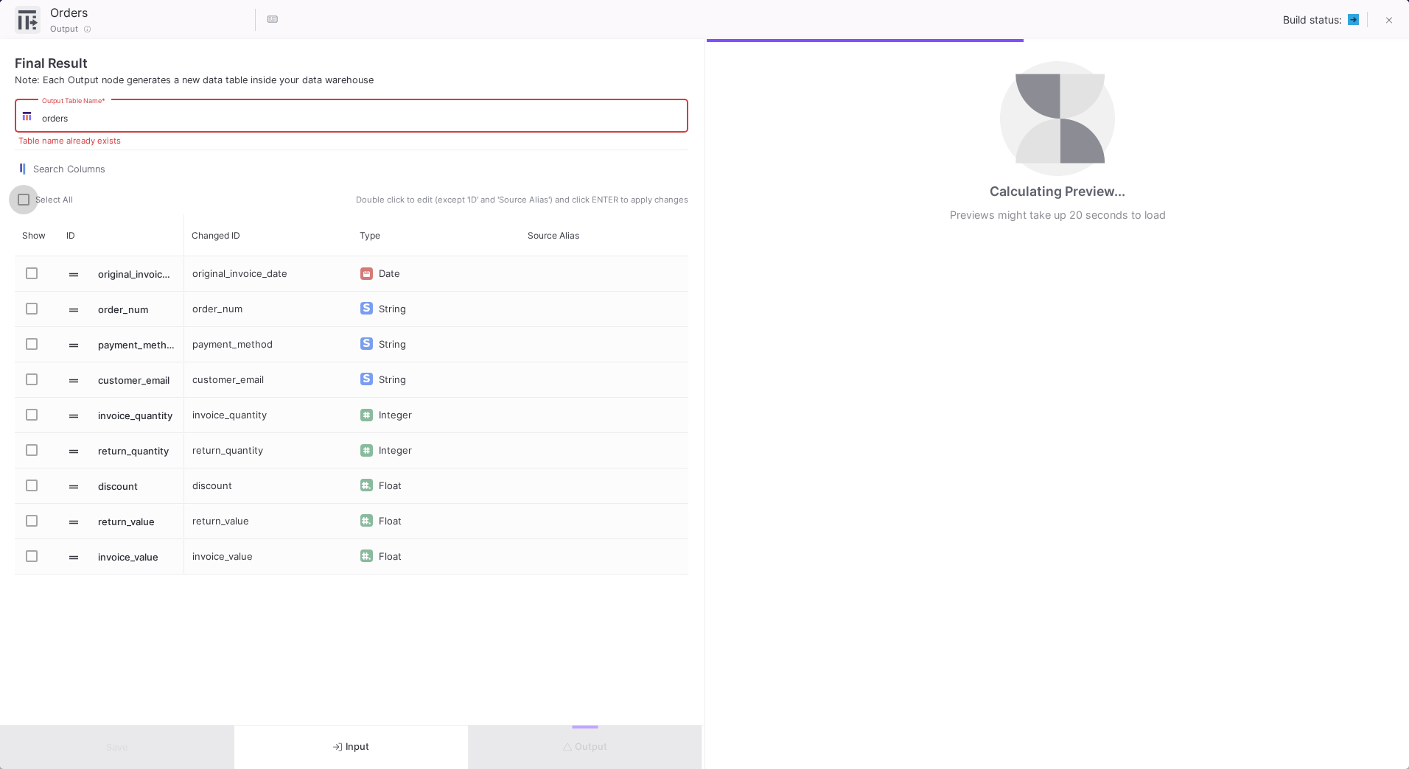
click at [28, 203] on span at bounding box center [24, 200] width 12 height 12
click at [24, 206] on input "Select All" at bounding box center [23, 206] width 1 height 1
checkbox input "true"
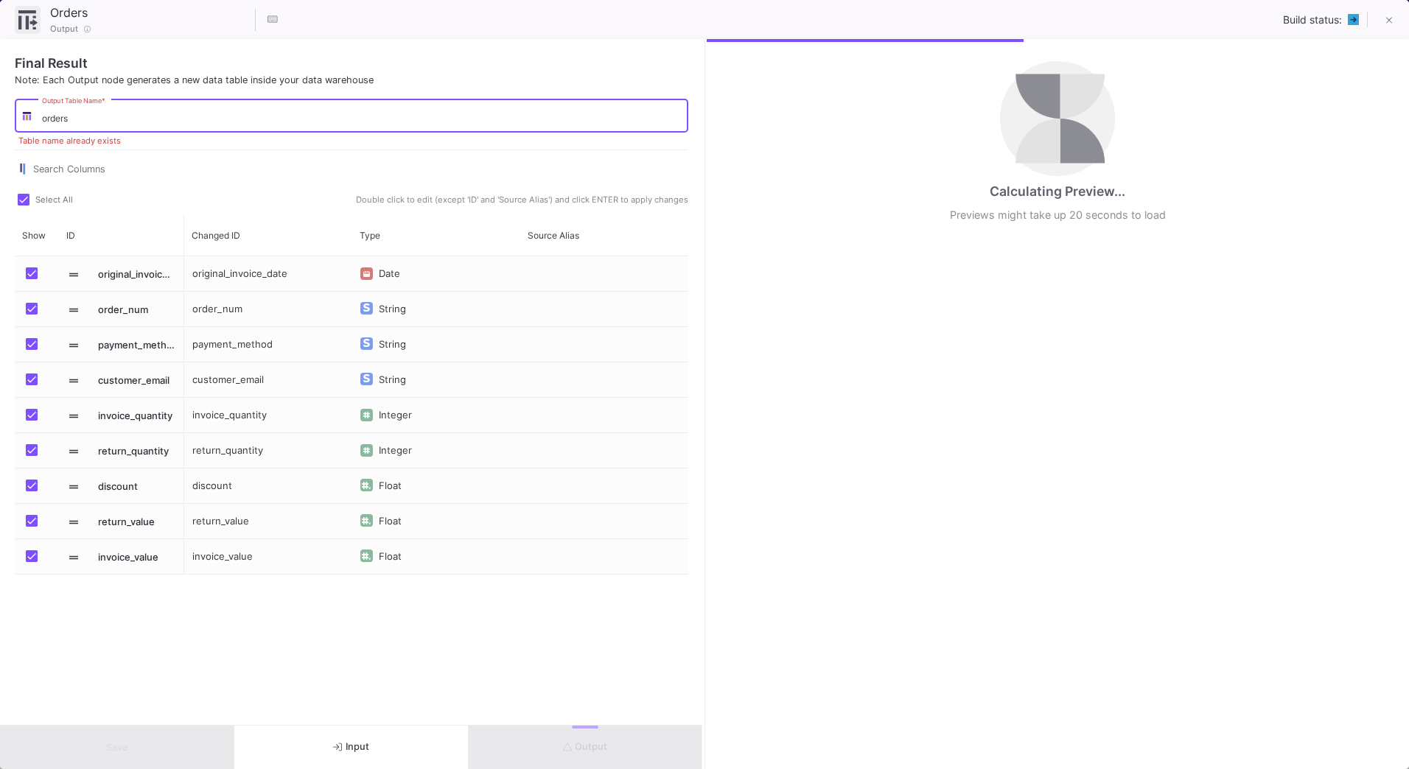
click at [84, 119] on input "orders" at bounding box center [362, 118] width 640 height 11
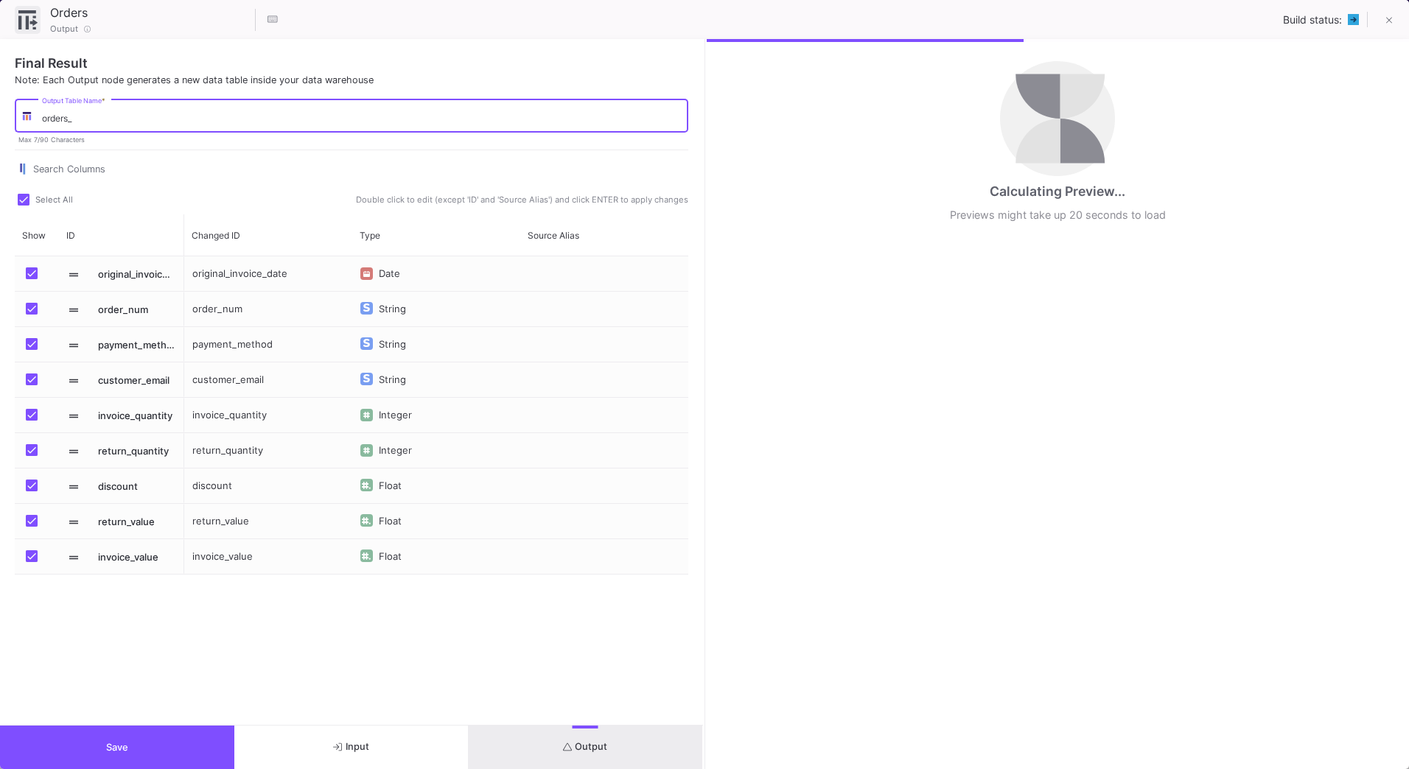
type input "orders_"
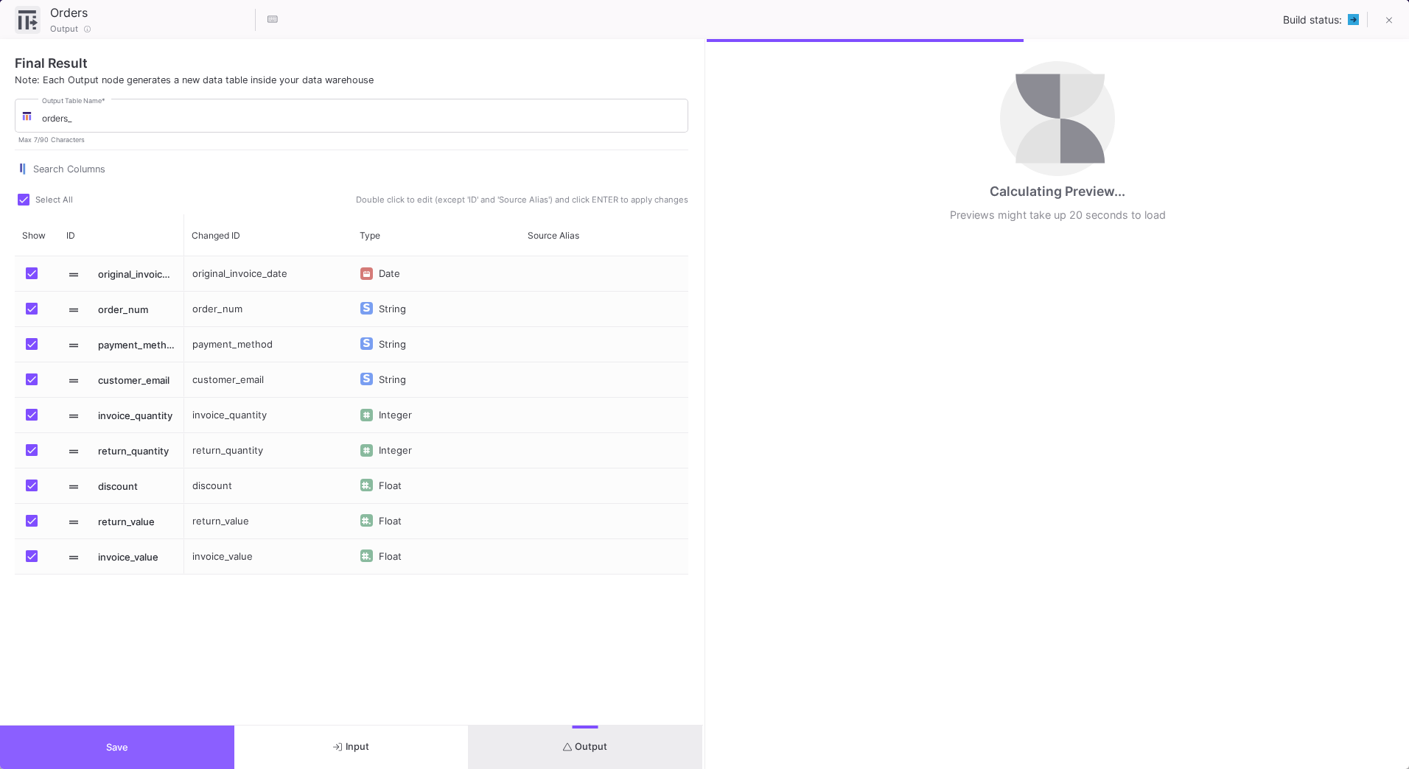
click at [190, 741] on button "Save" at bounding box center [117, 747] width 234 height 43
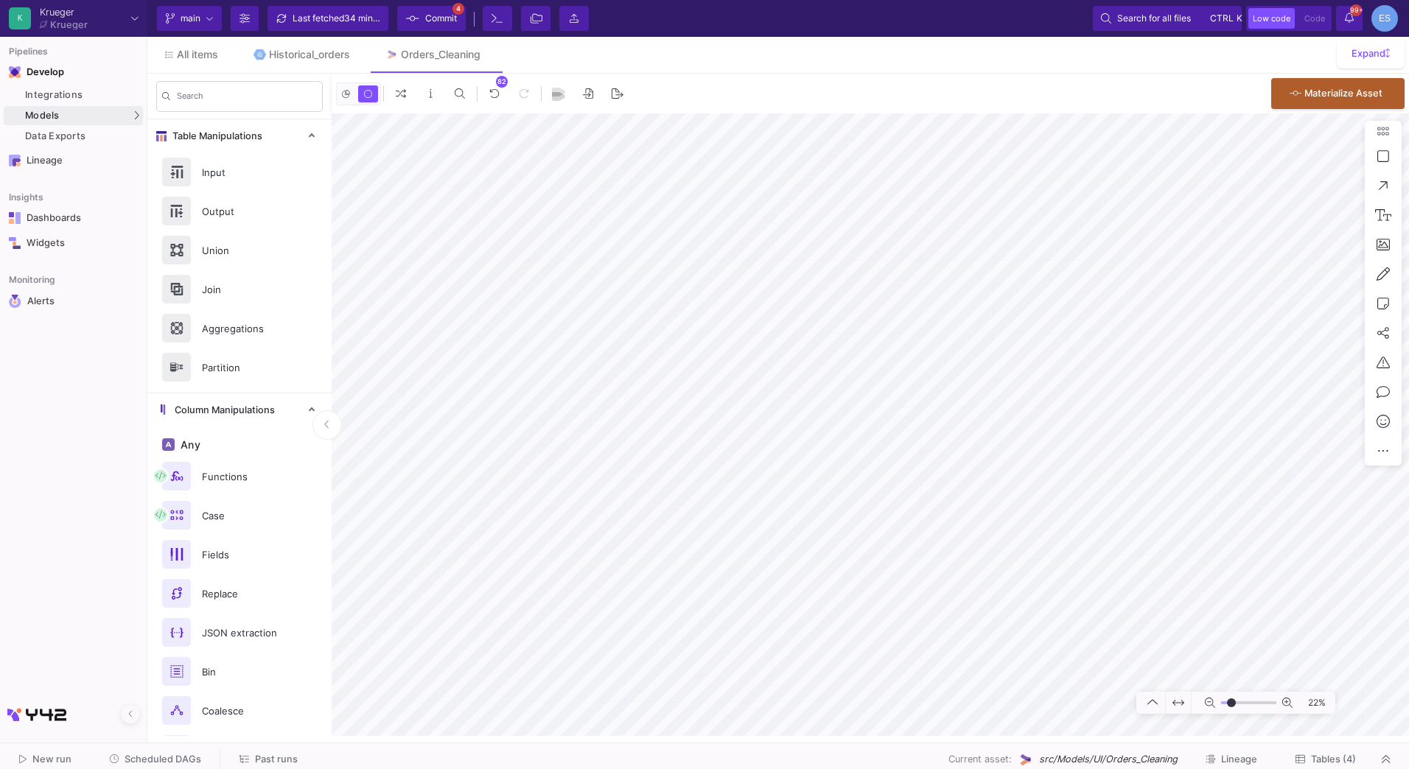
type input "-31"
click at [1231, 703] on input "range" at bounding box center [1248, 703] width 55 height 18
click at [1380, 448] on div "22%" at bounding box center [870, 424] width 1077 height 623
click at [827, 431] on button "Clone" at bounding box center [821, 430] width 83 height 35
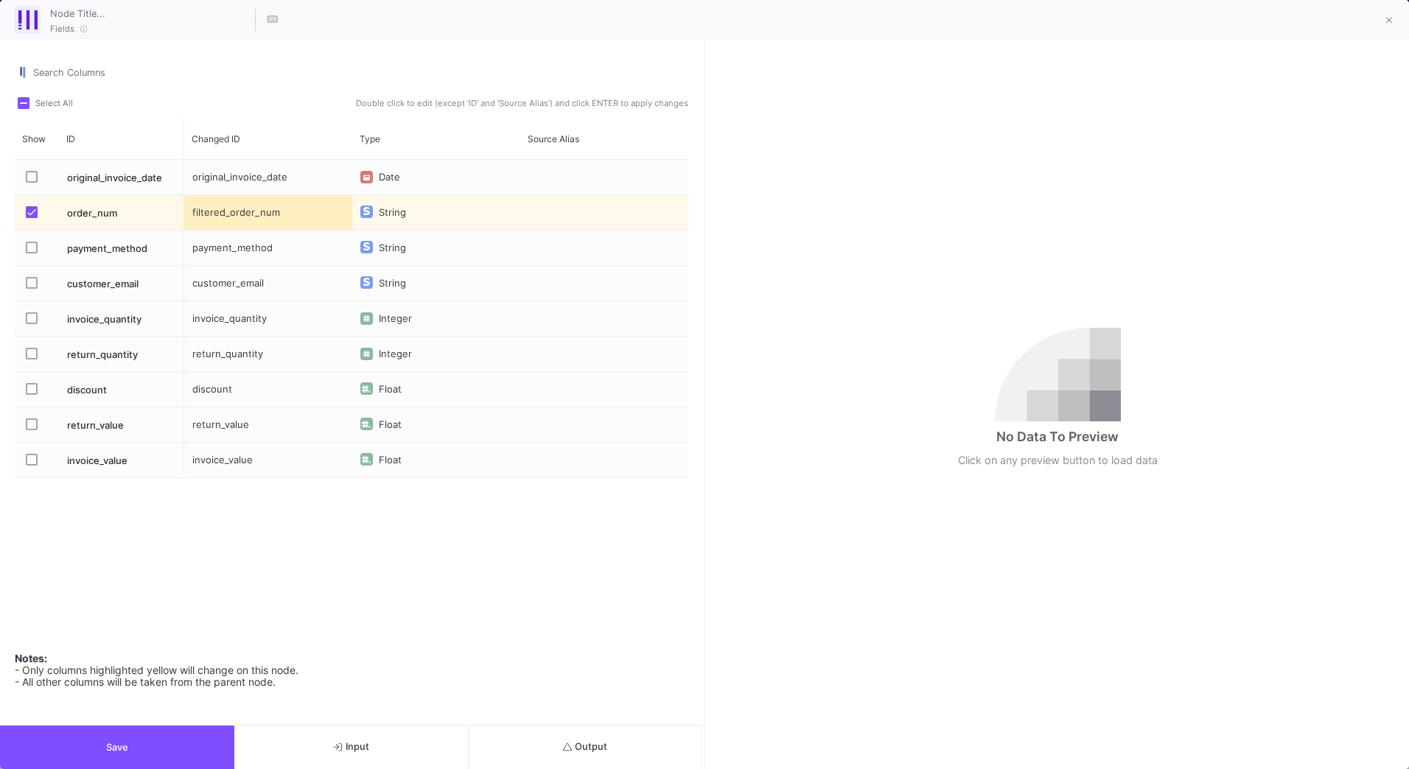
click at [181, 750] on button "Save" at bounding box center [117, 747] width 234 height 43
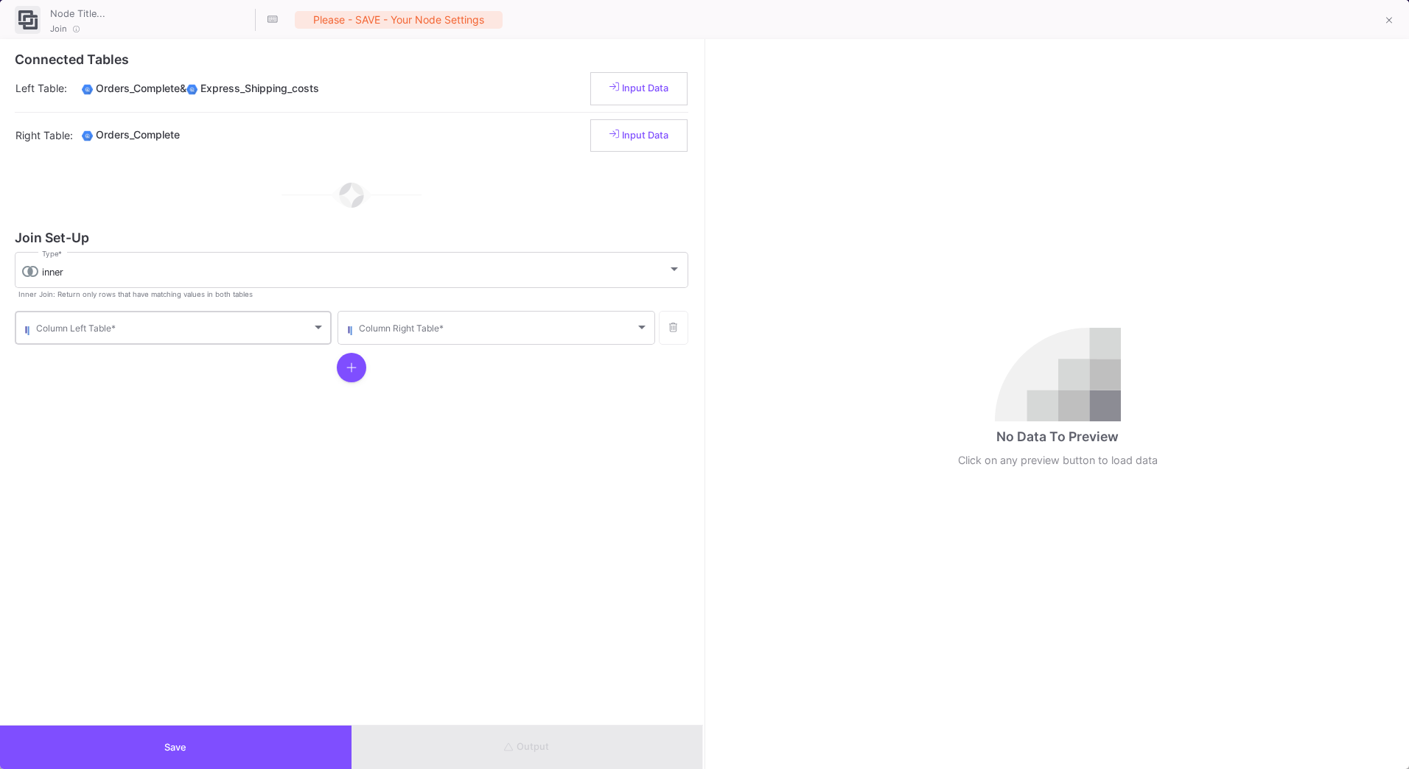
click at [111, 343] on div "Column Left Table *" at bounding box center [180, 327] width 289 height 36
click at [479, 323] on div at bounding box center [704, 384] width 1409 height 769
click at [479, 323] on div "Column Right Table *" at bounding box center [503, 327] width 289 height 36
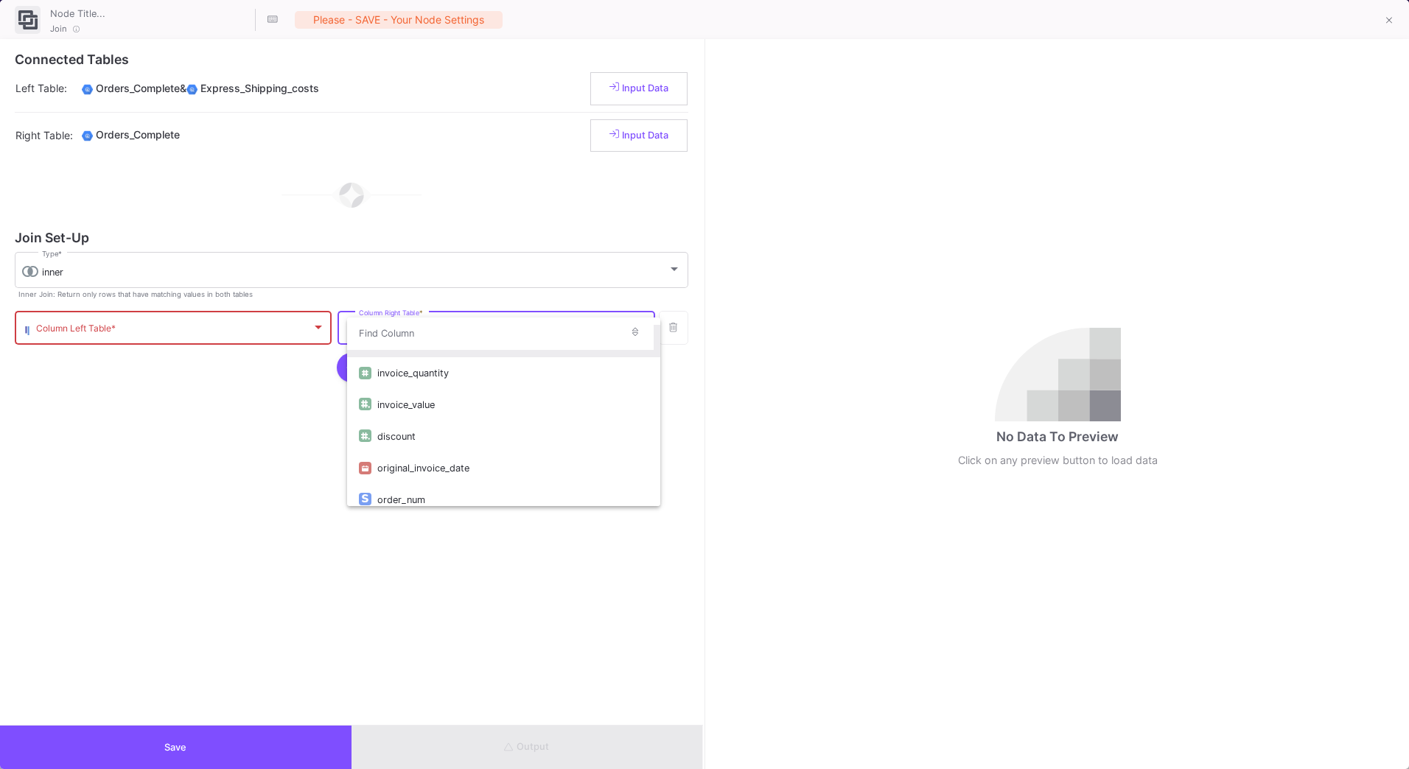
scroll to position [130, 0]
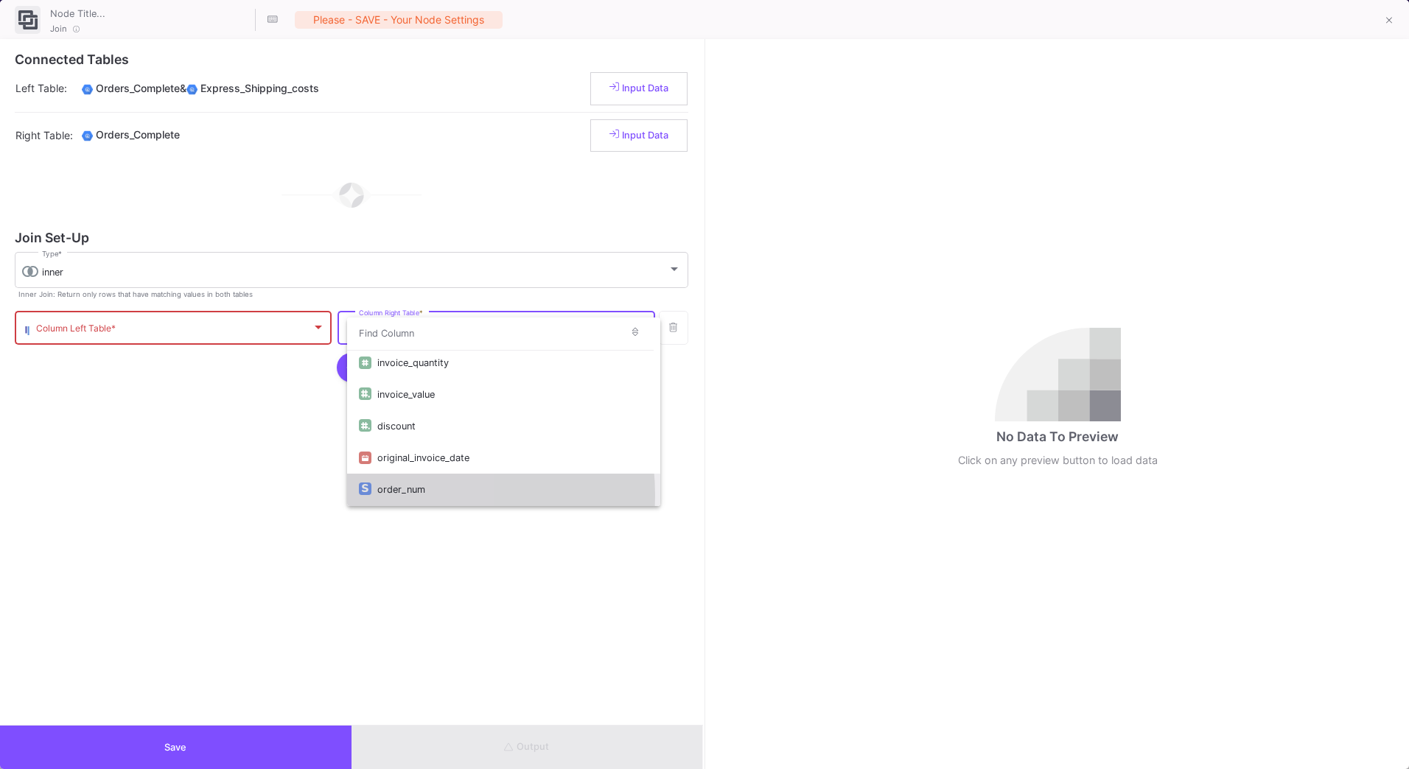
click at [387, 496] on div "order_num" at bounding box center [512, 490] width 270 height 32
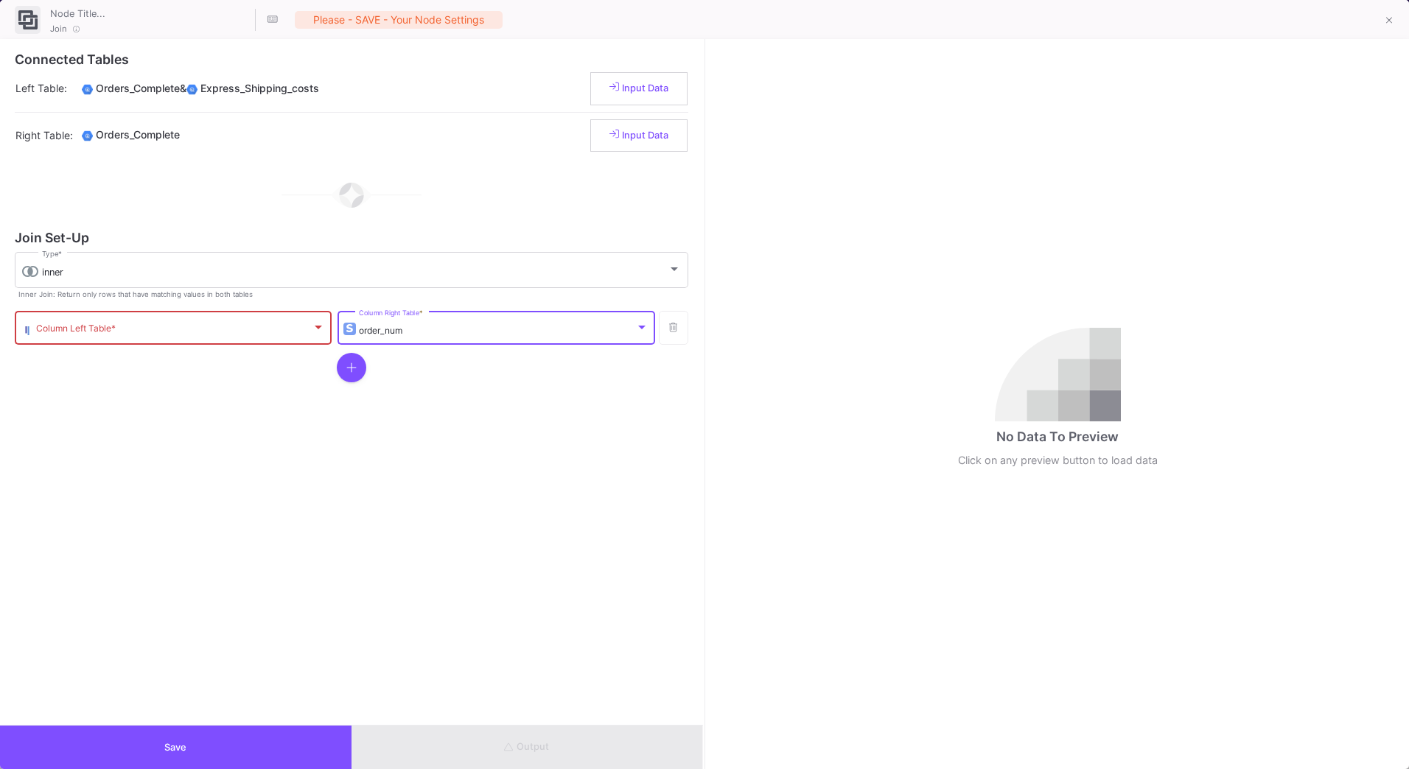
click at [221, 331] on span at bounding box center [174, 330] width 276 height 11
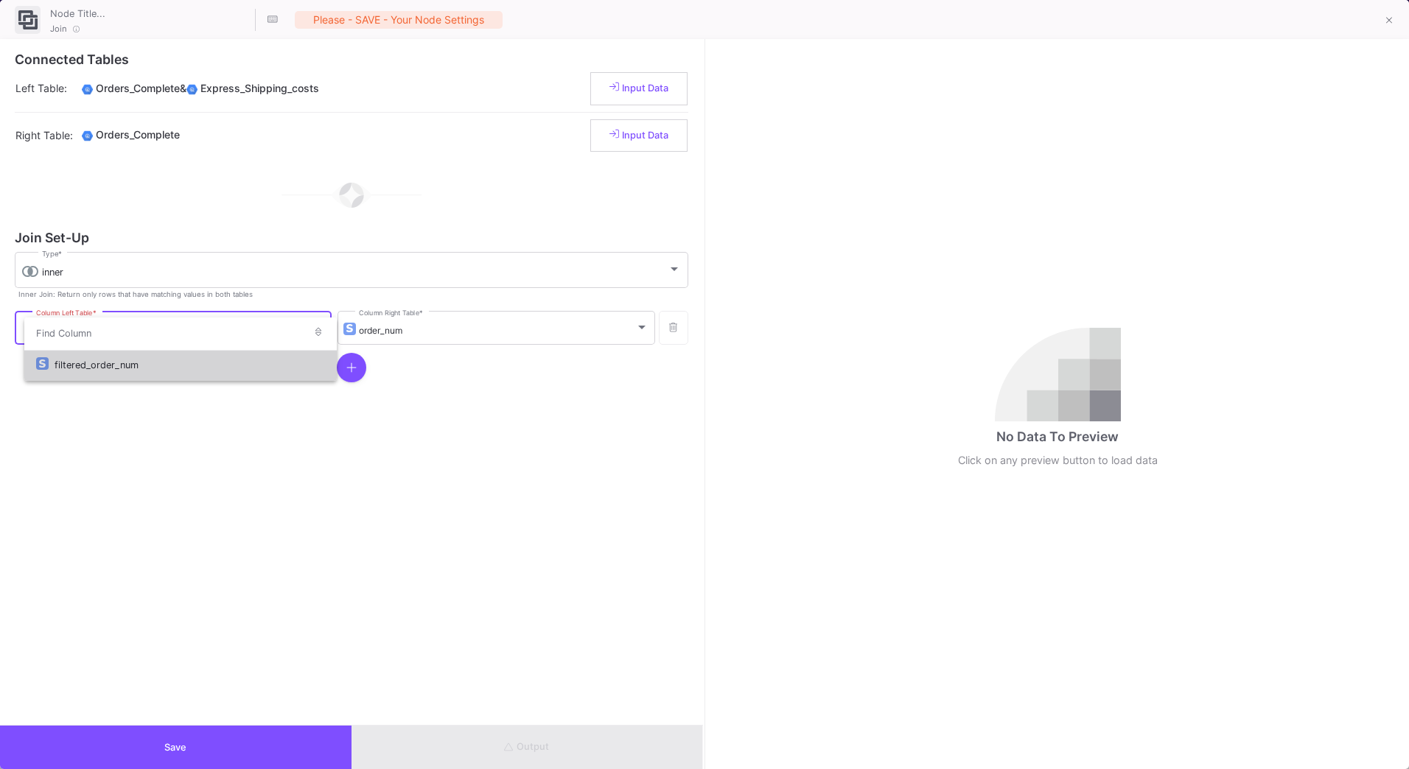
click at [178, 372] on div "filtered_order_num" at bounding box center [190, 365] width 270 height 32
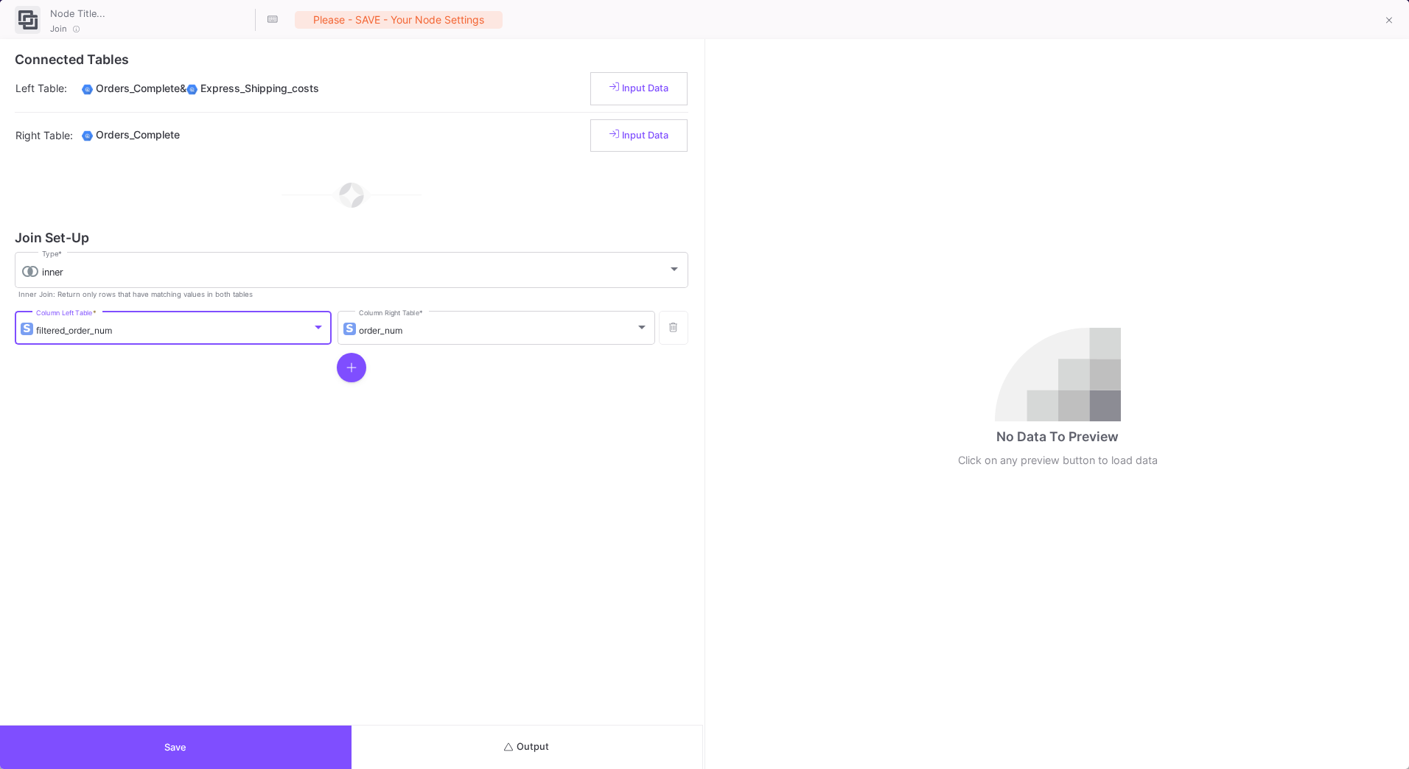
click at [511, 769] on button "Output" at bounding box center [528, 747] width 352 height 43
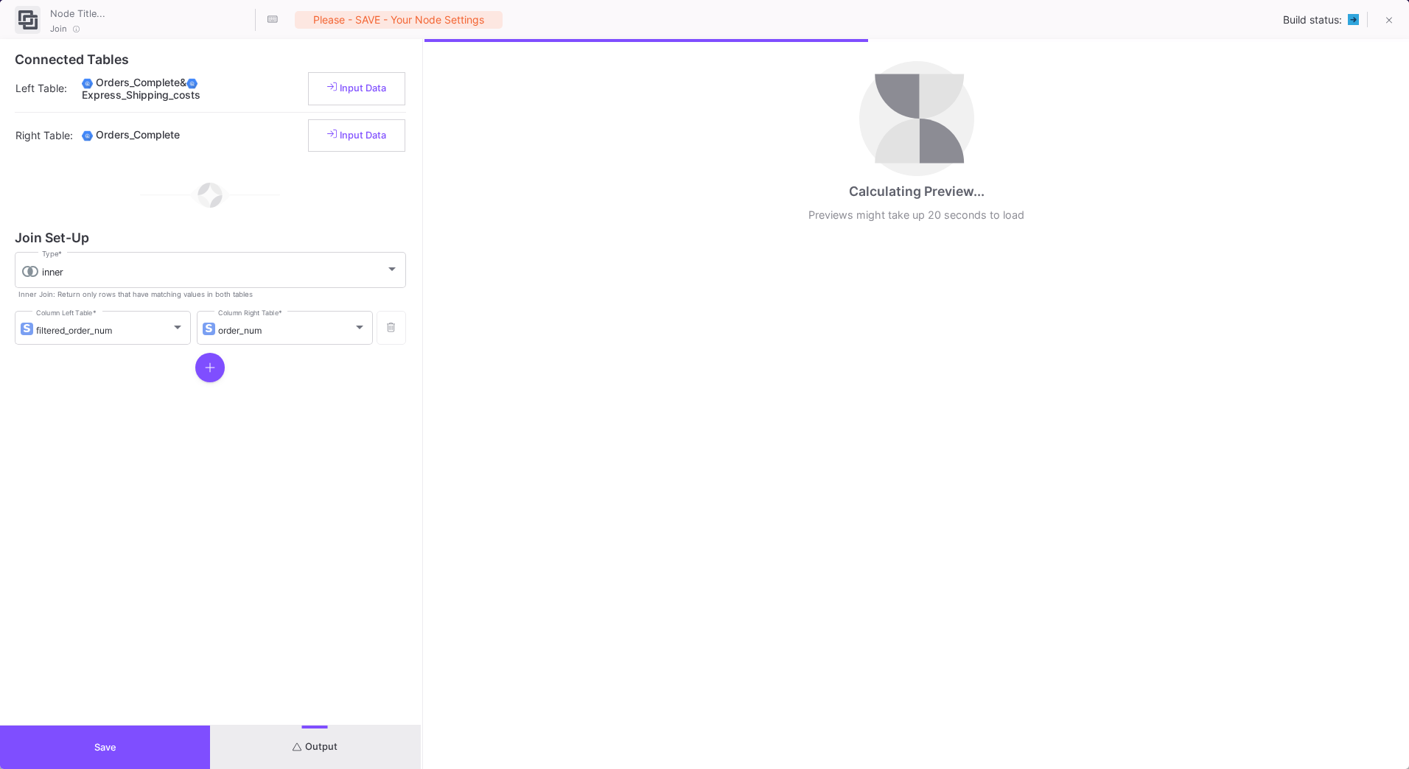
drag, startPoint x: 705, startPoint y: 494, endPoint x: 423, endPoint y: 502, distance: 282.4
click at [423, 502] on div at bounding box center [423, 404] width 4 height 730
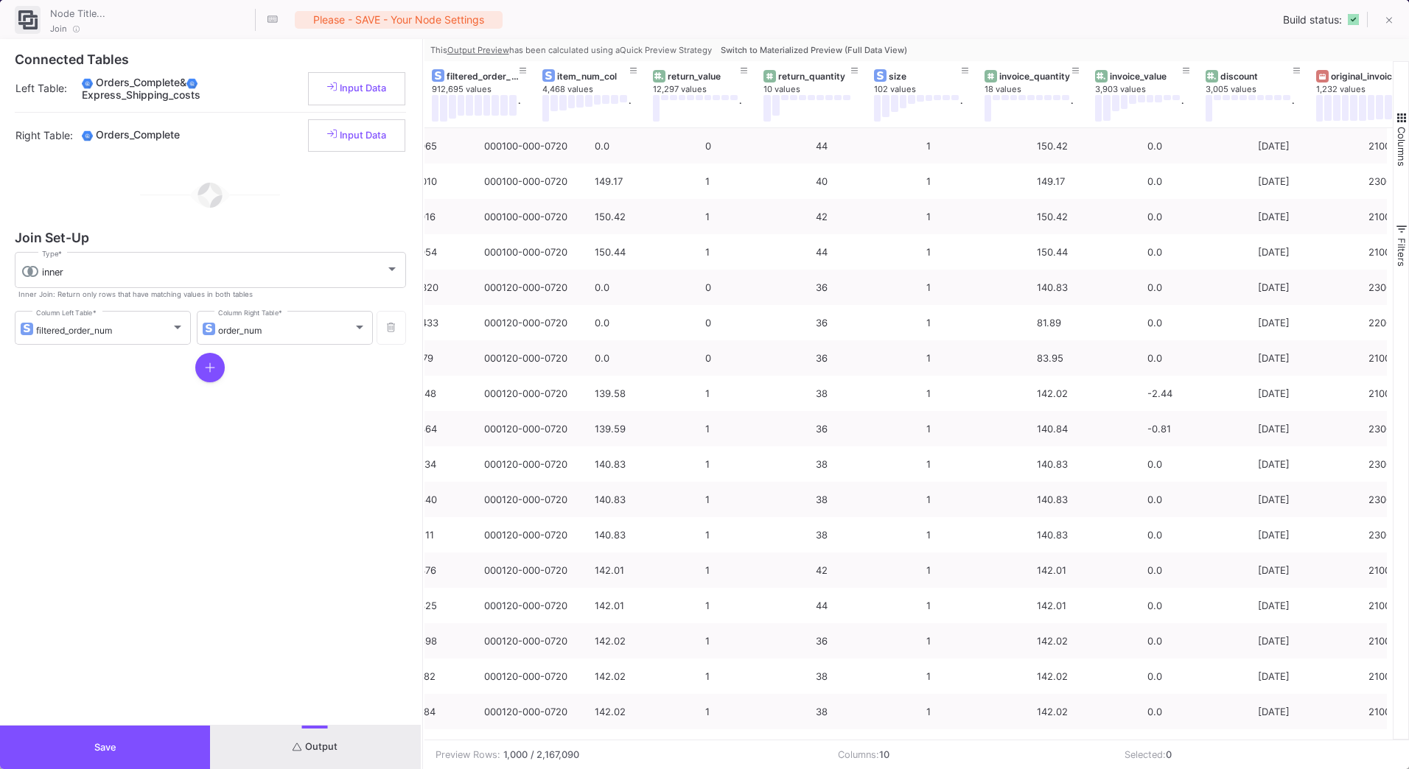
scroll to position [0, 0]
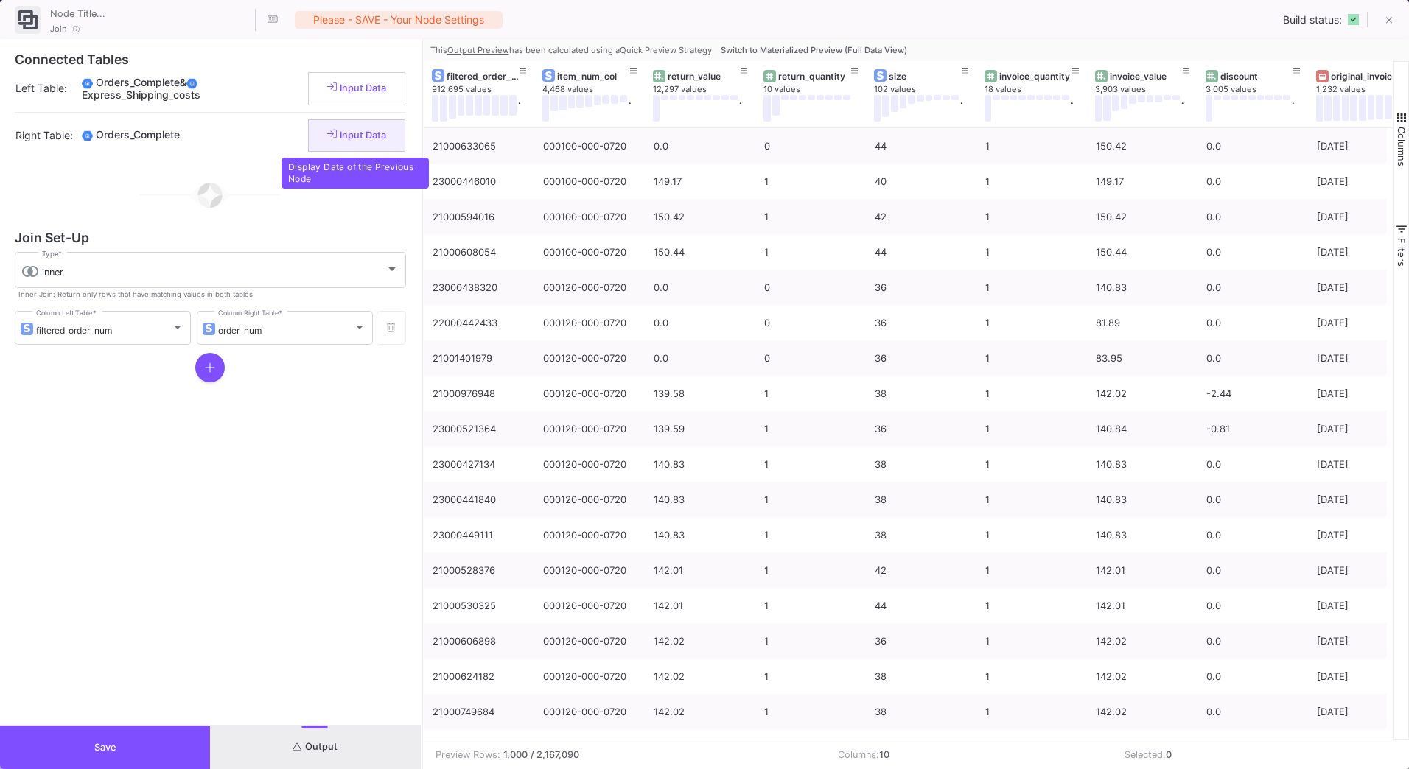
click at [329, 139] on fa-icon at bounding box center [332, 133] width 10 height 11
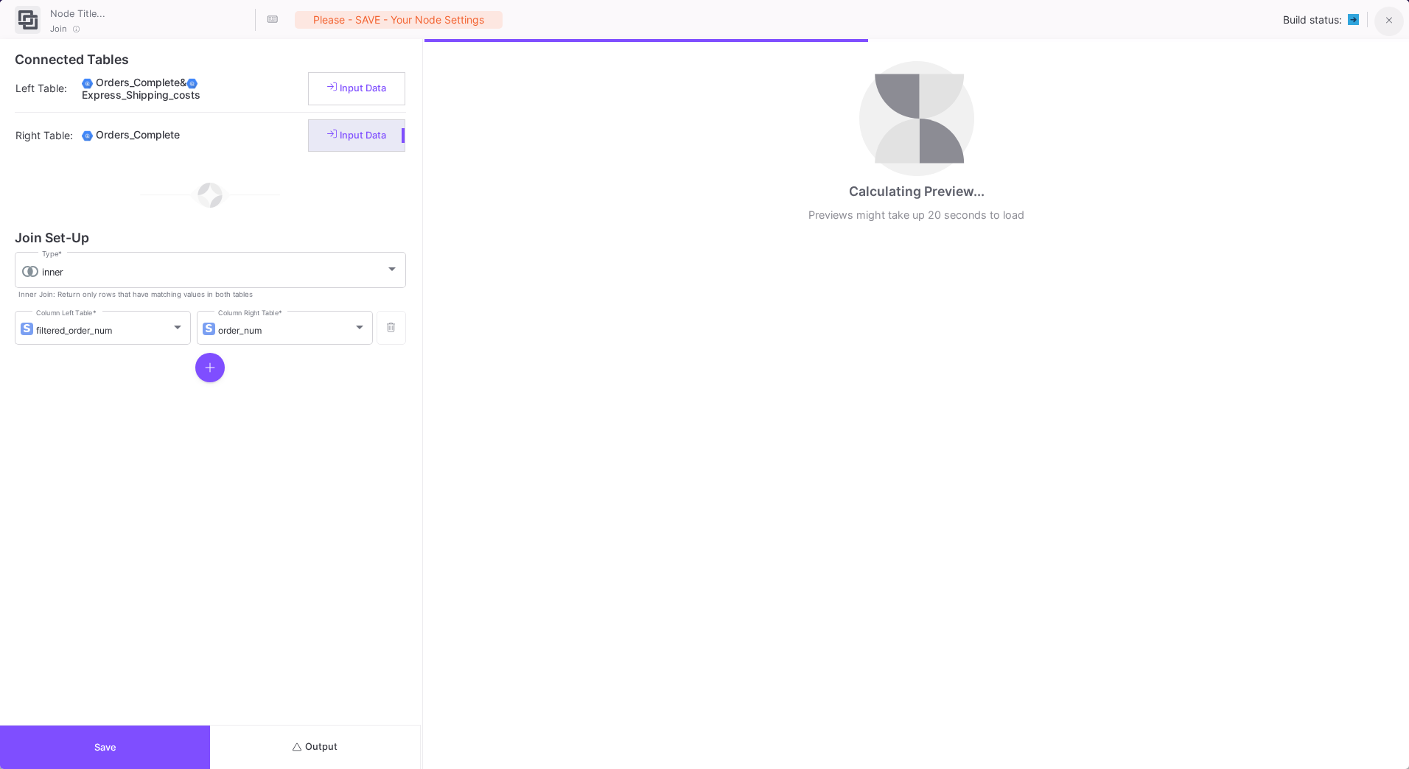
click at [1387, 24] on icon at bounding box center [1389, 20] width 7 height 10
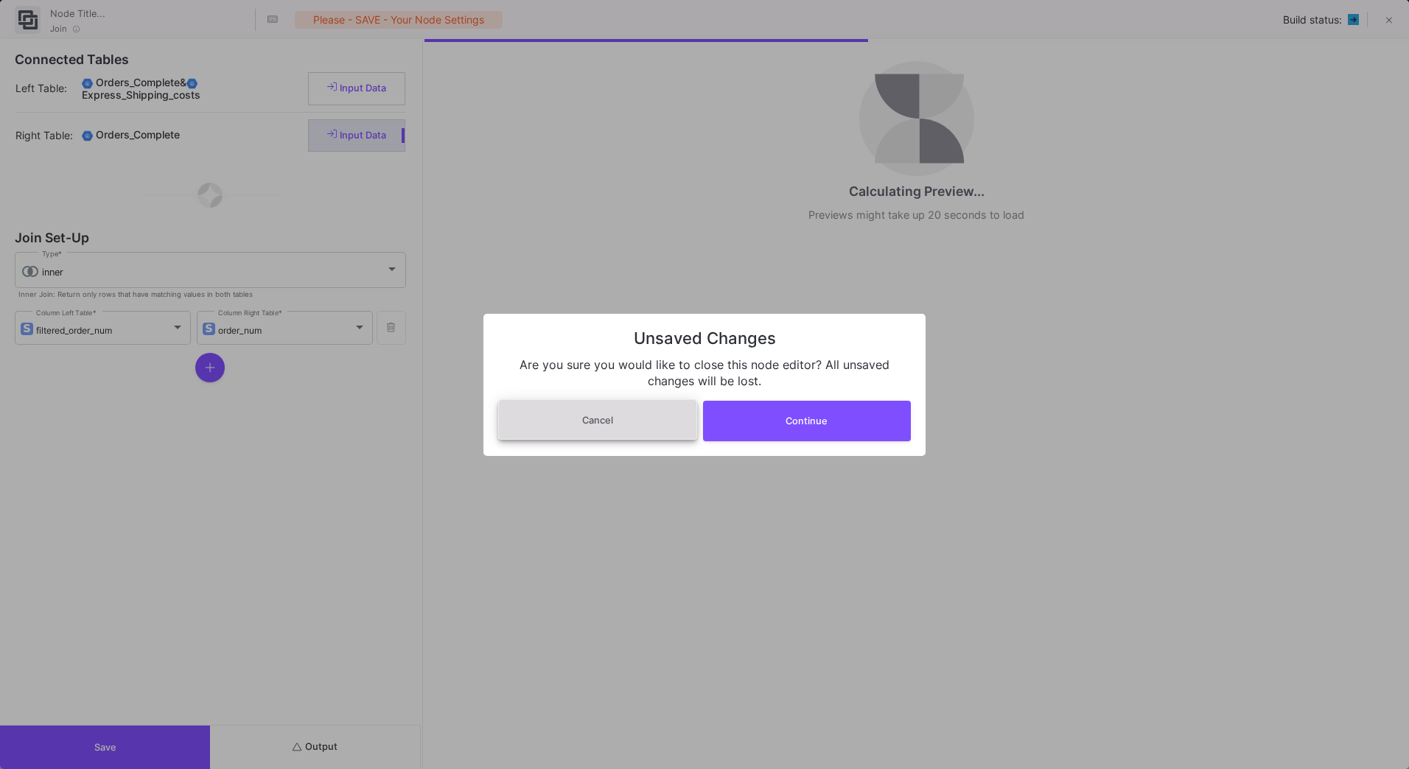
click at [640, 426] on button "Cancel" at bounding box center [597, 419] width 199 height 41
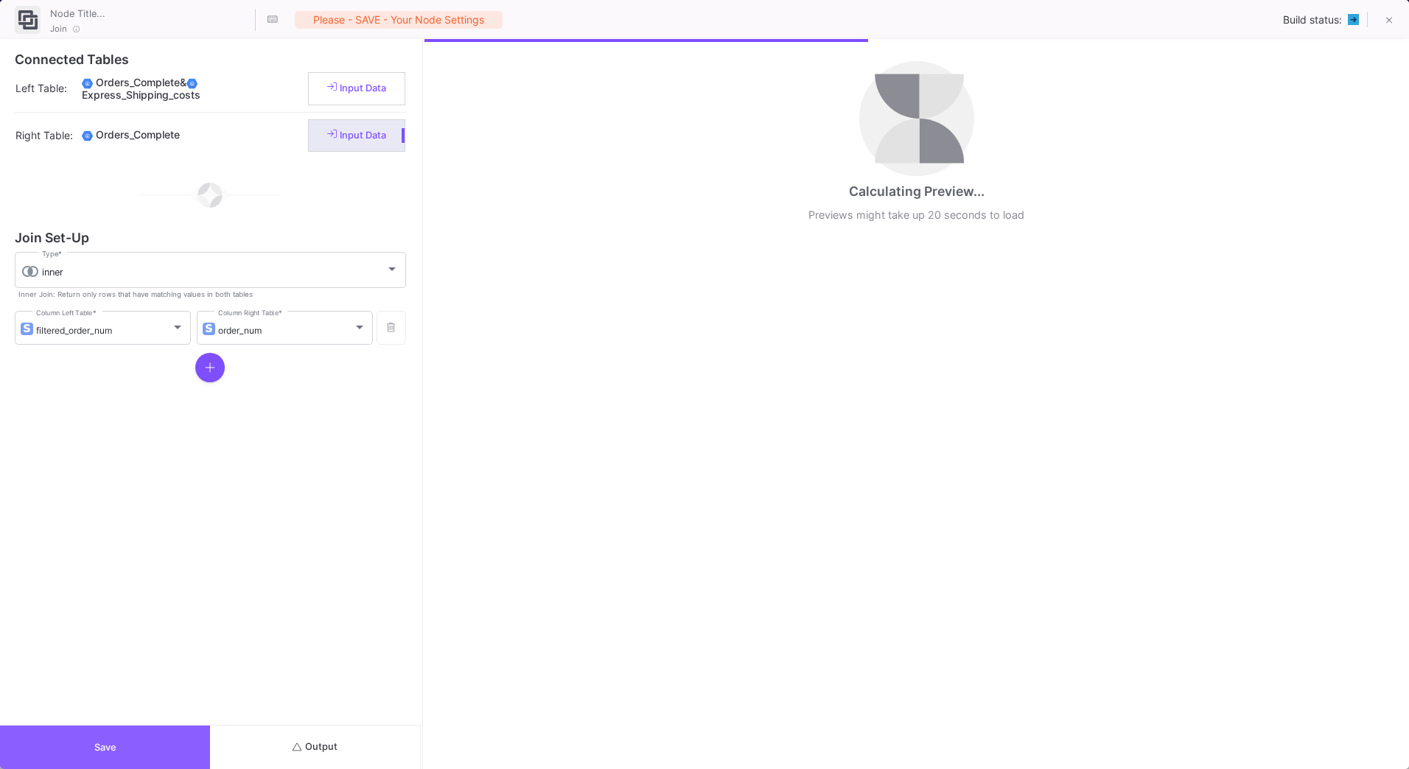
click at [170, 745] on button "Save" at bounding box center [105, 747] width 210 height 43
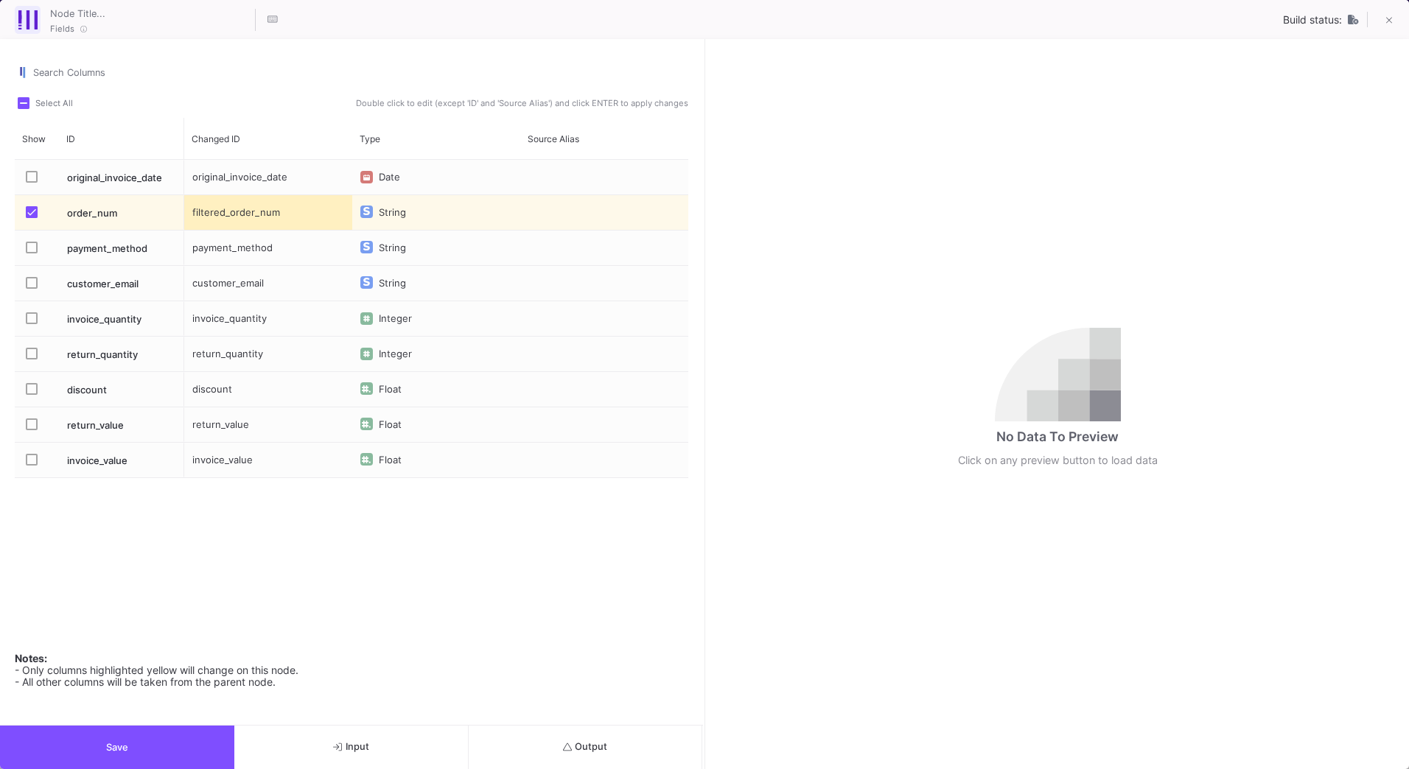
click at [592, 748] on span "Output" at bounding box center [585, 746] width 45 height 11
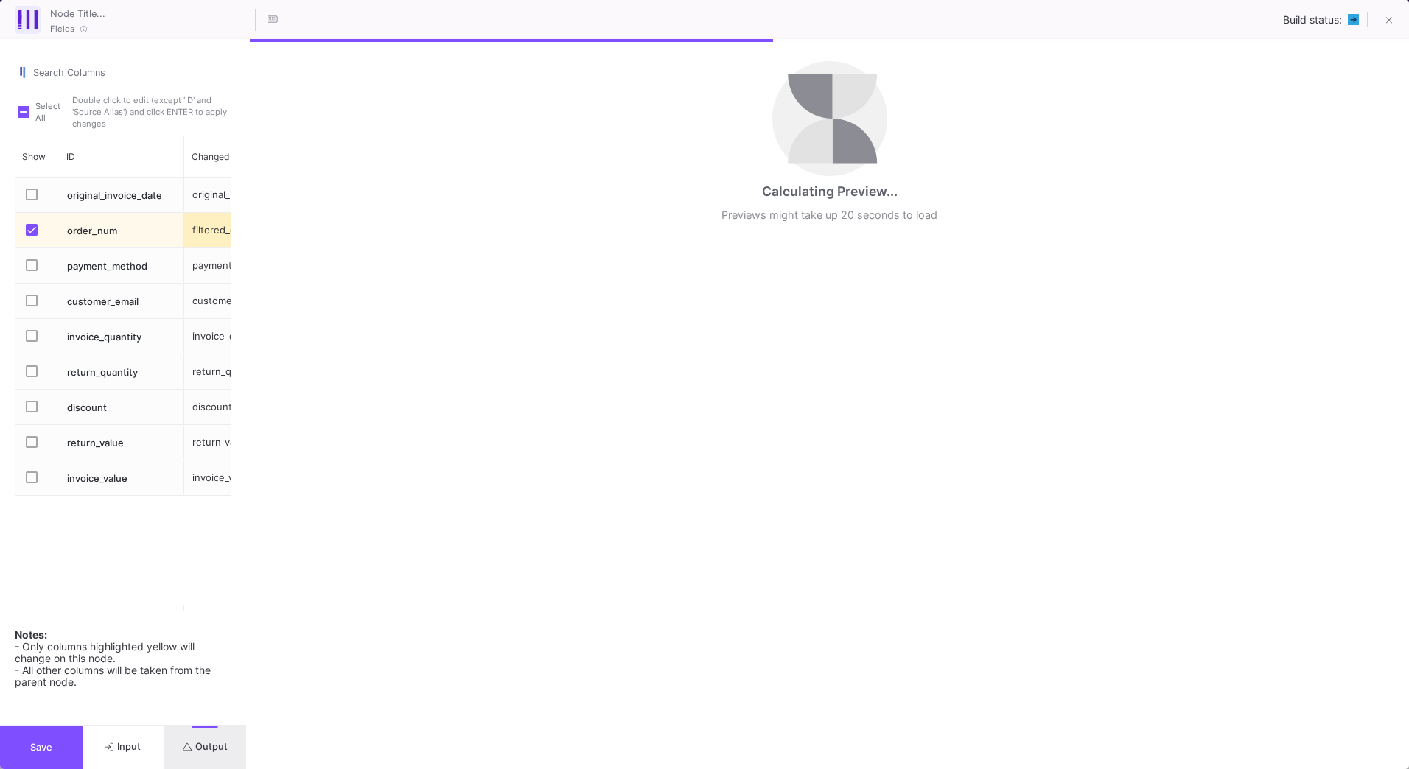
drag, startPoint x: 705, startPoint y: 612, endPoint x: 249, endPoint y: 658, distance: 458.5
click at [249, 658] on div at bounding box center [248, 404] width 4 height 730
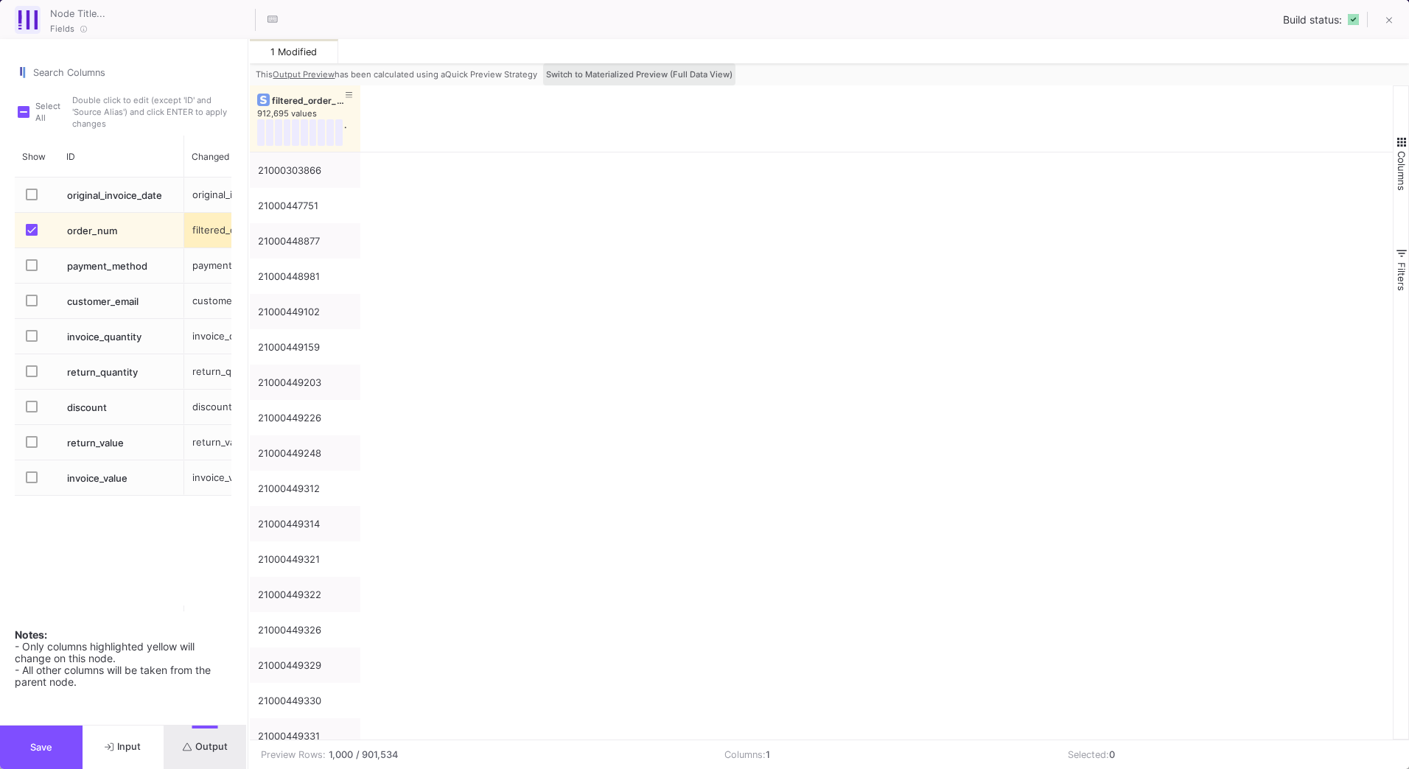
click at [656, 78] on span "Switch to Materialized Preview (Full Data View)" at bounding box center [639, 74] width 186 height 10
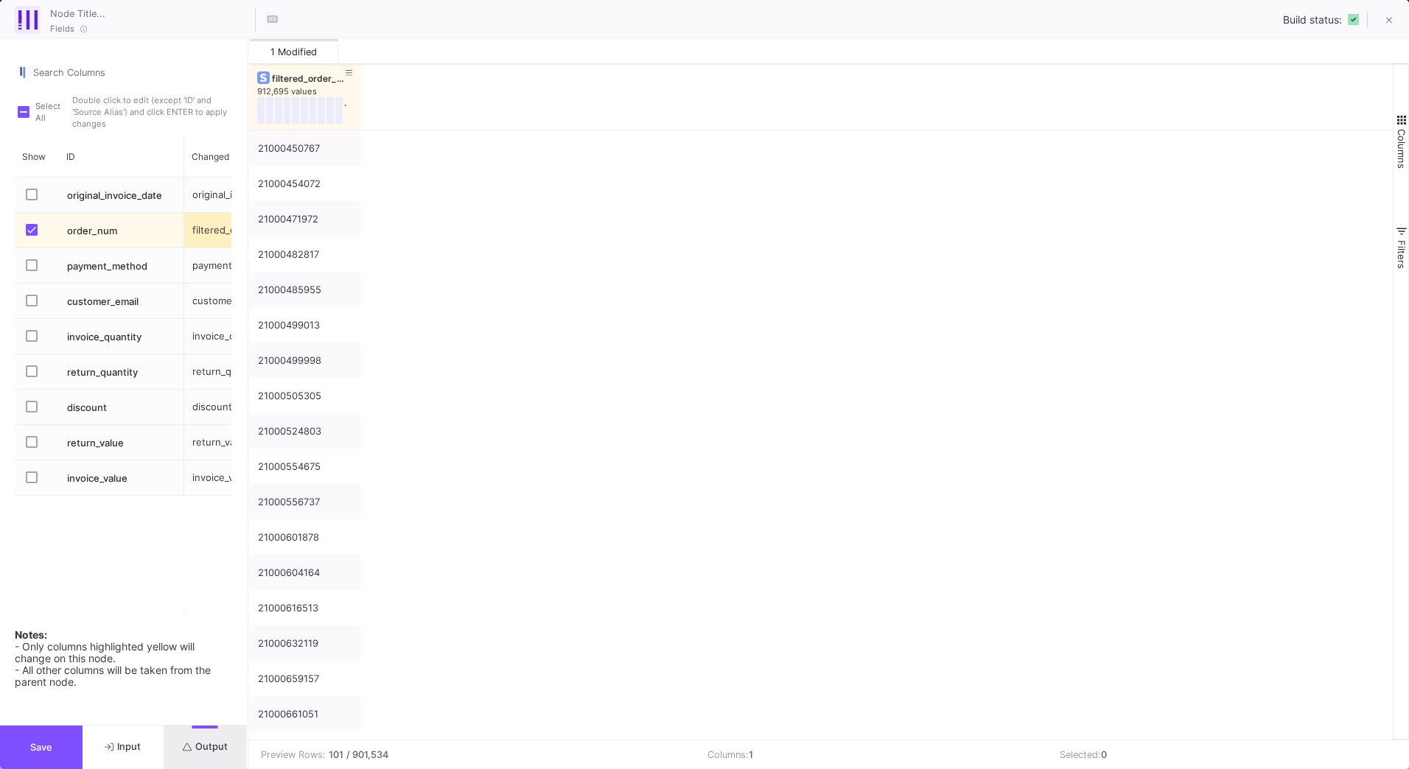
click at [21, 736] on button "Save" at bounding box center [41, 747] width 83 height 43
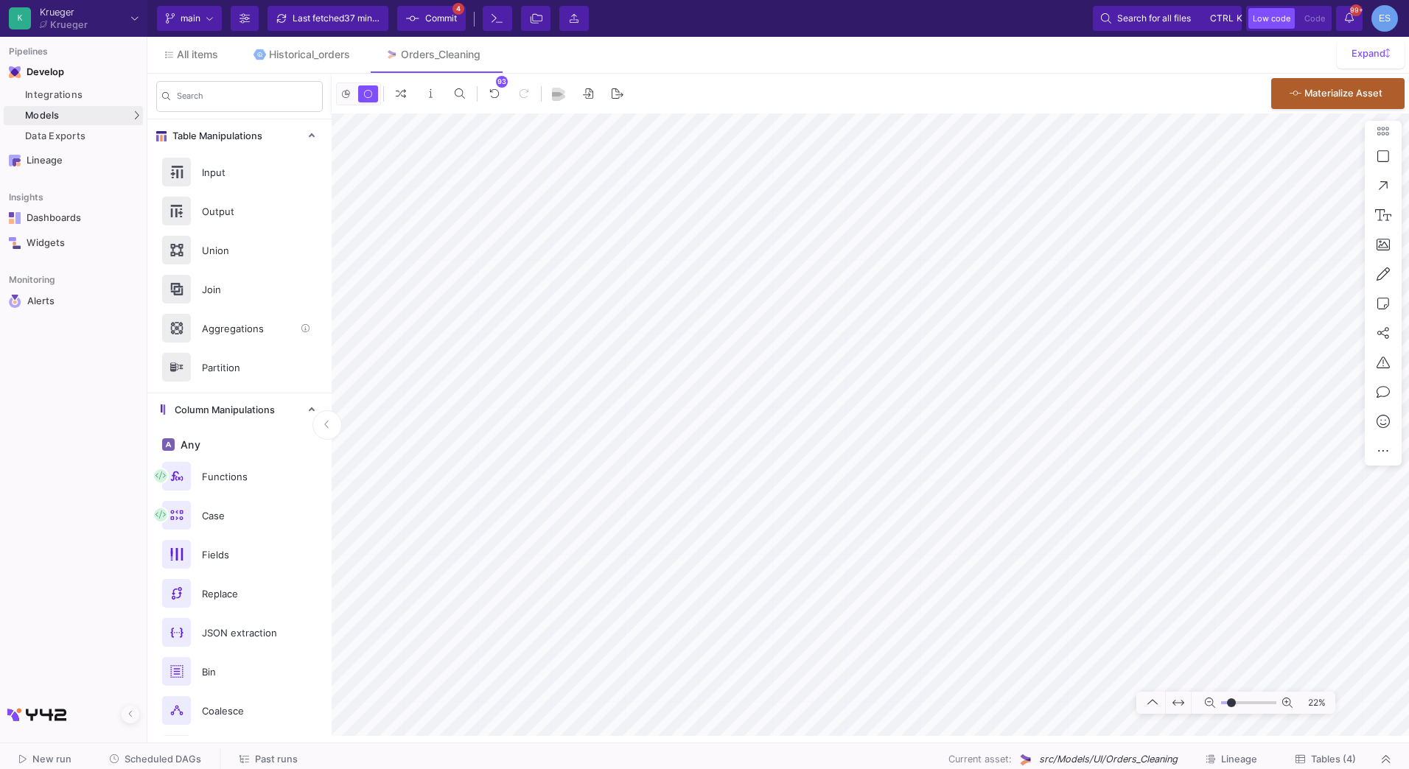
click at [222, 325] on div "Aggregations" at bounding box center [244, 329] width 102 height 22
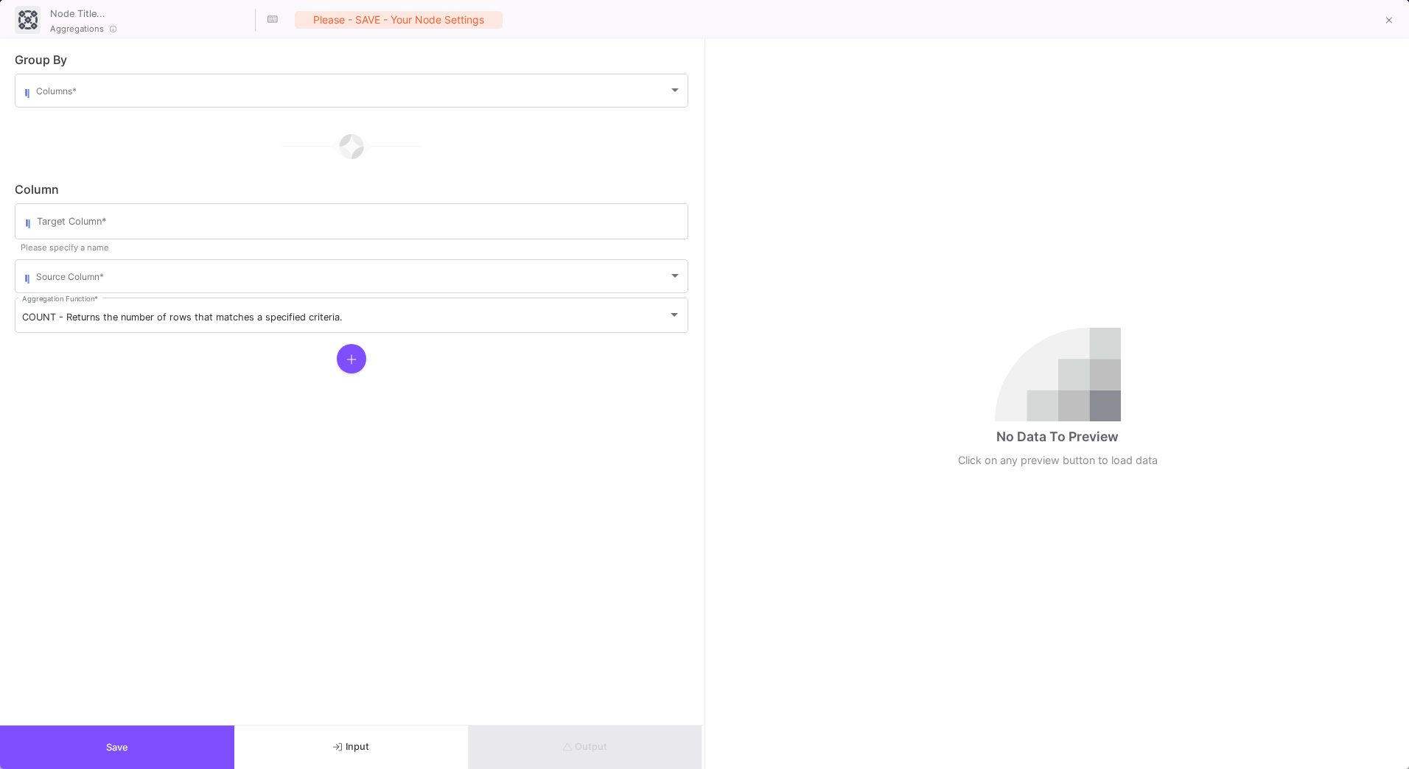
click at [57, 88] on span at bounding box center [352, 93] width 632 height 11
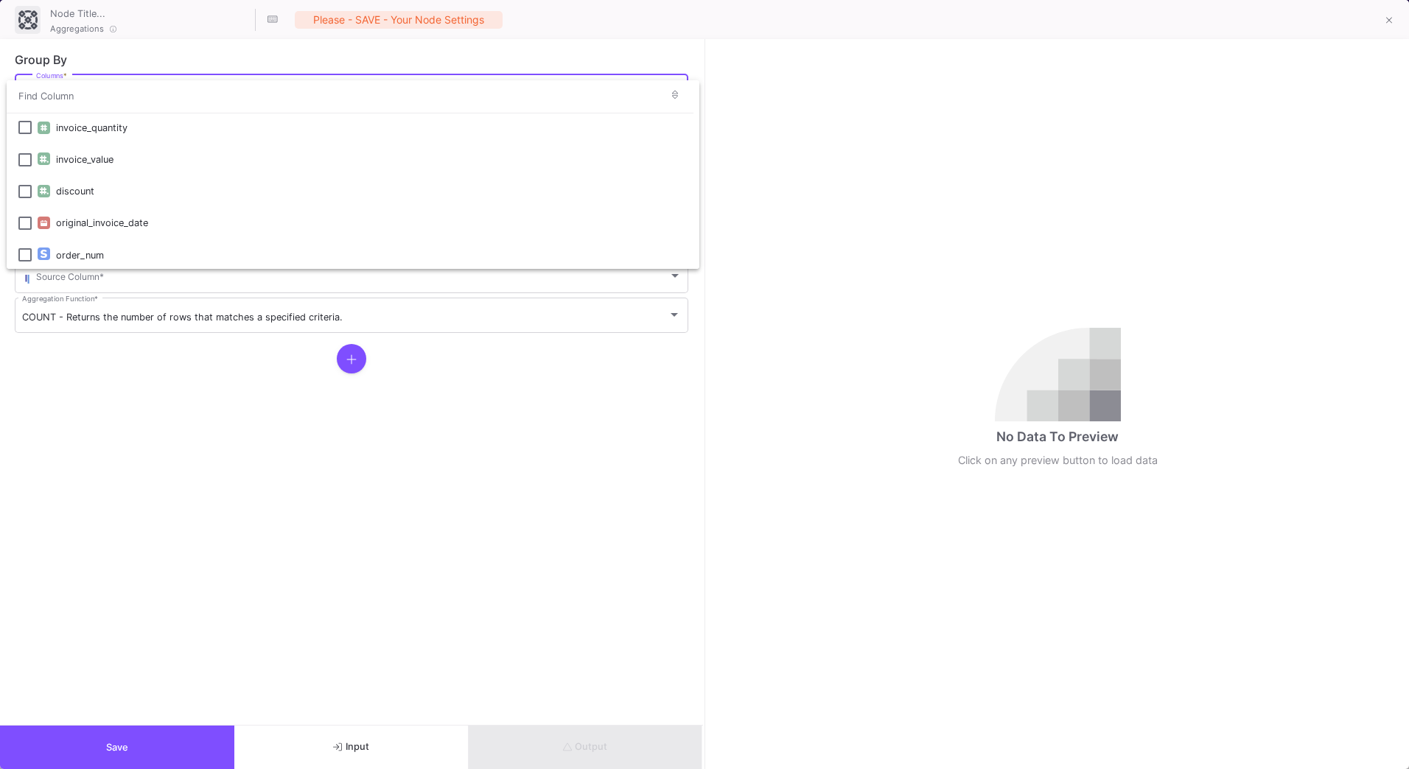
scroll to position [161, 0]
click at [103, 71] on div at bounding box center [704, 384] width 1409 height 769
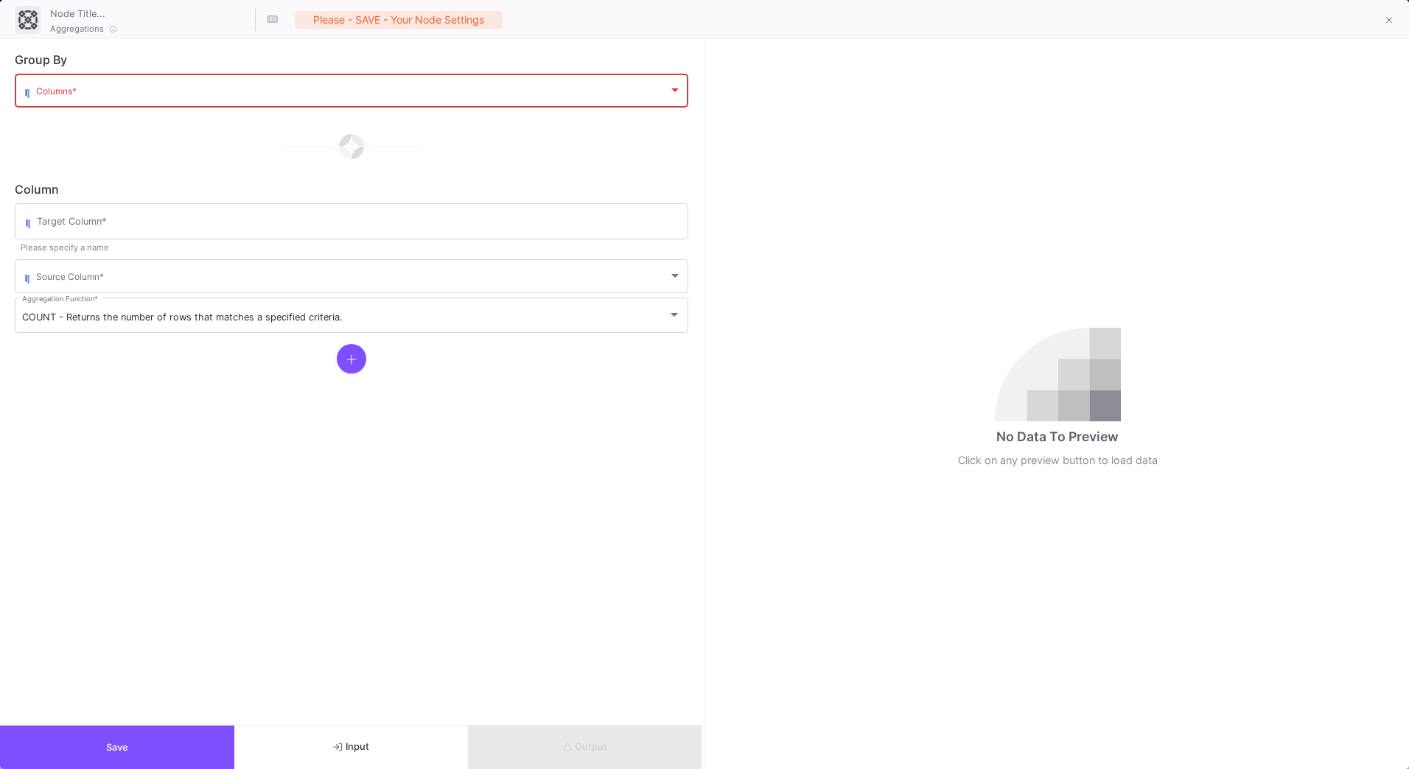
click at [100, 85] on div "Columns *" at bounding box center [359, 89] width 646 height 36
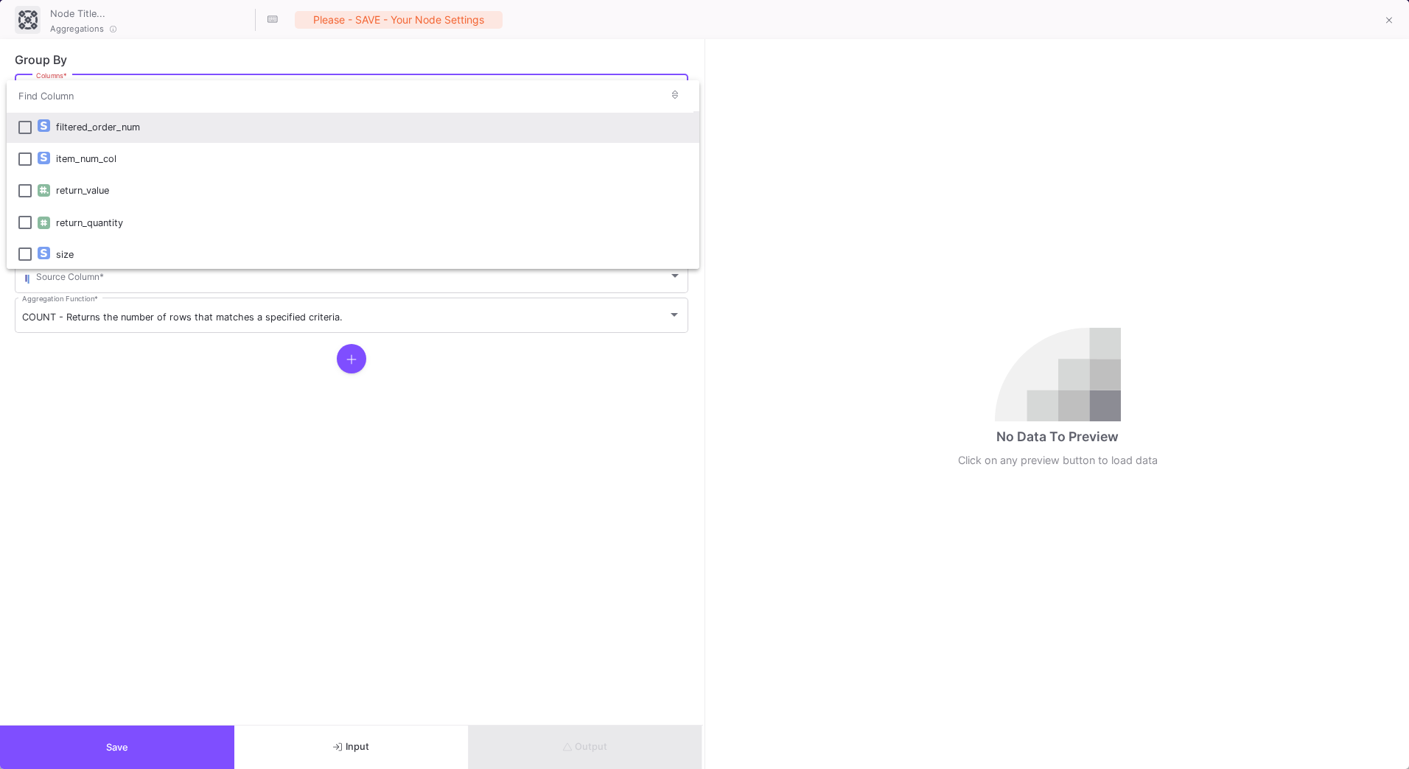
scroll to position [0, 0]
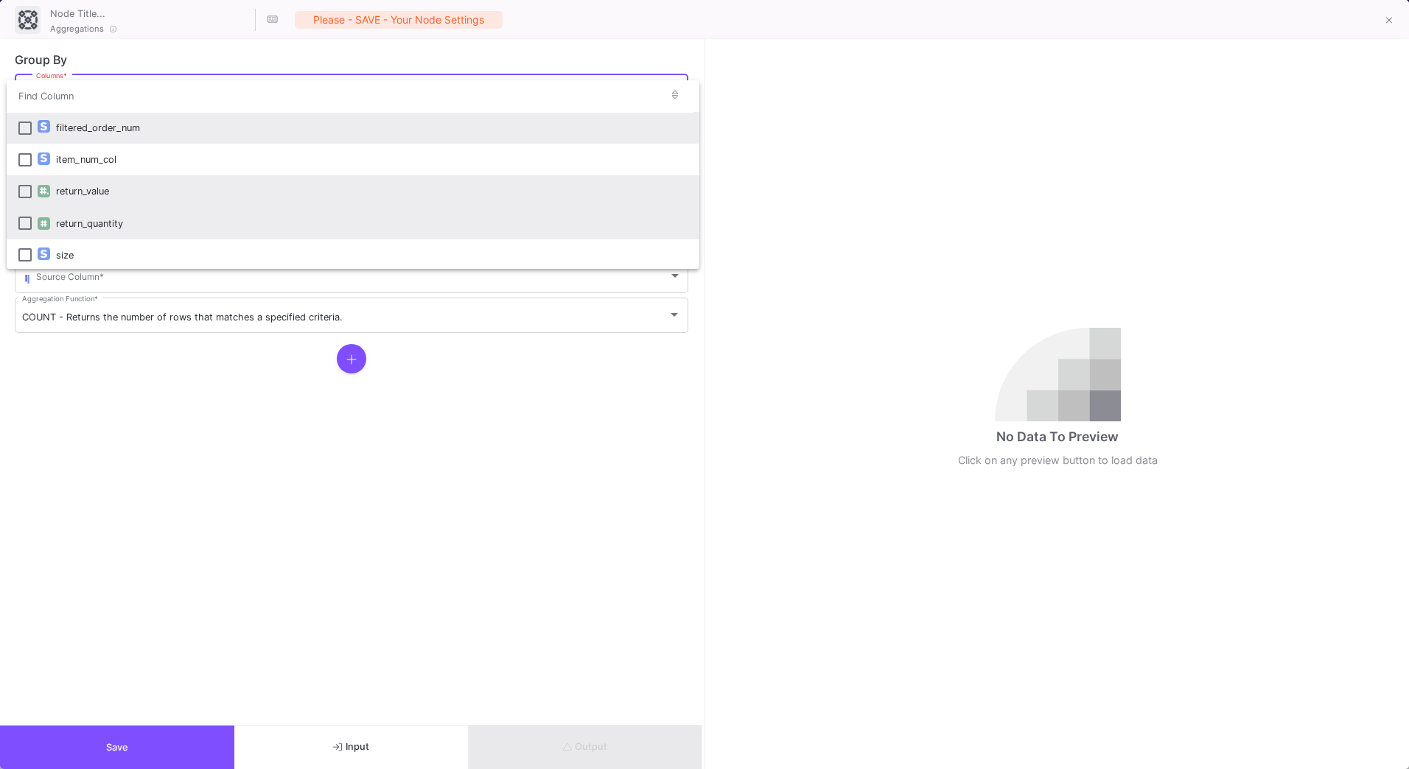
drag, startPoint x: 221, startPoint y: 203, endPoint x: 568, endPoint y: 215, distance: 347.3
click at [568, 215] on div "filtered_order_num item_num_col return_value return_quantity size invoice_quant…" at bounding box center [353, 174] width 693 height 189
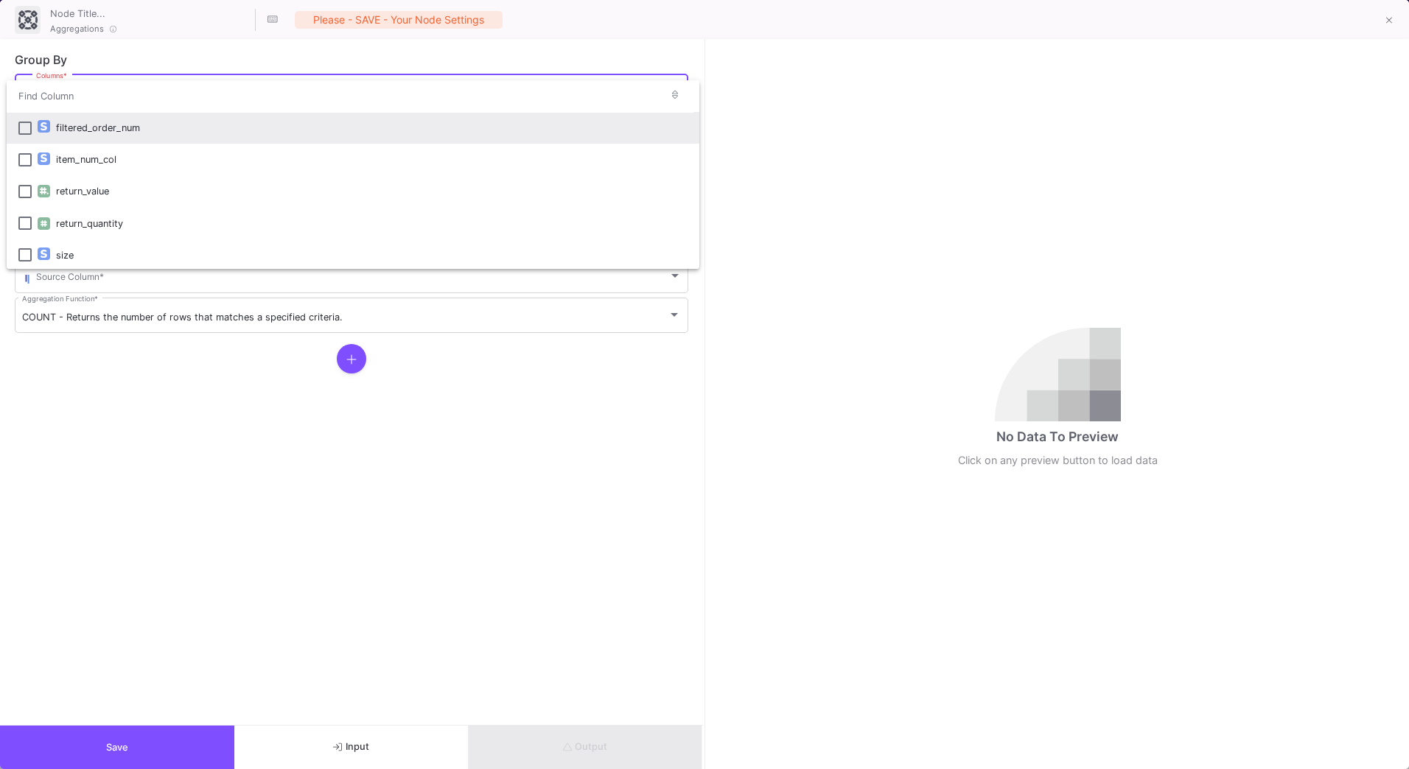
click at [265, 464] on div at bounding box center [704, 384] width 1409 height 769
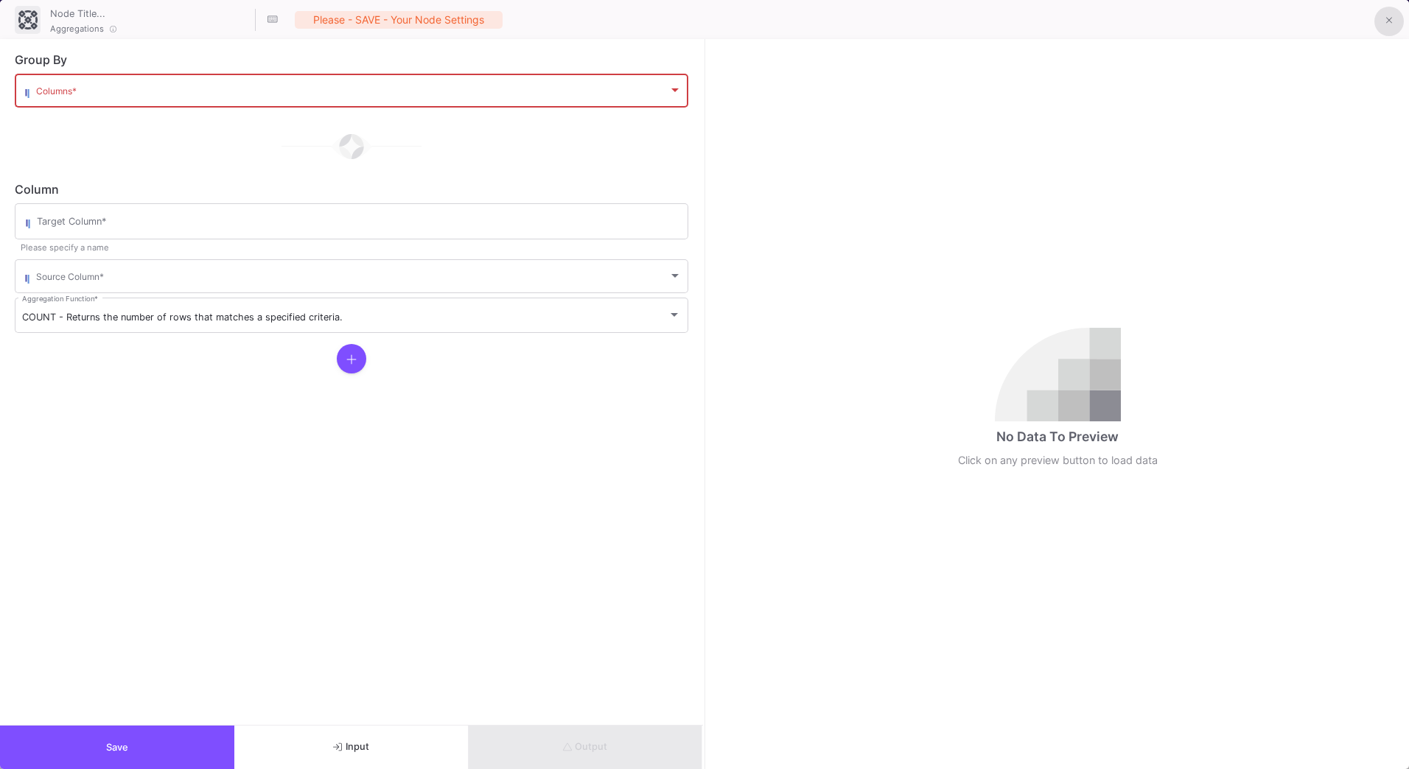
click at [1395, 23] on button at bounding box center [1388, 21] width 29 height 29
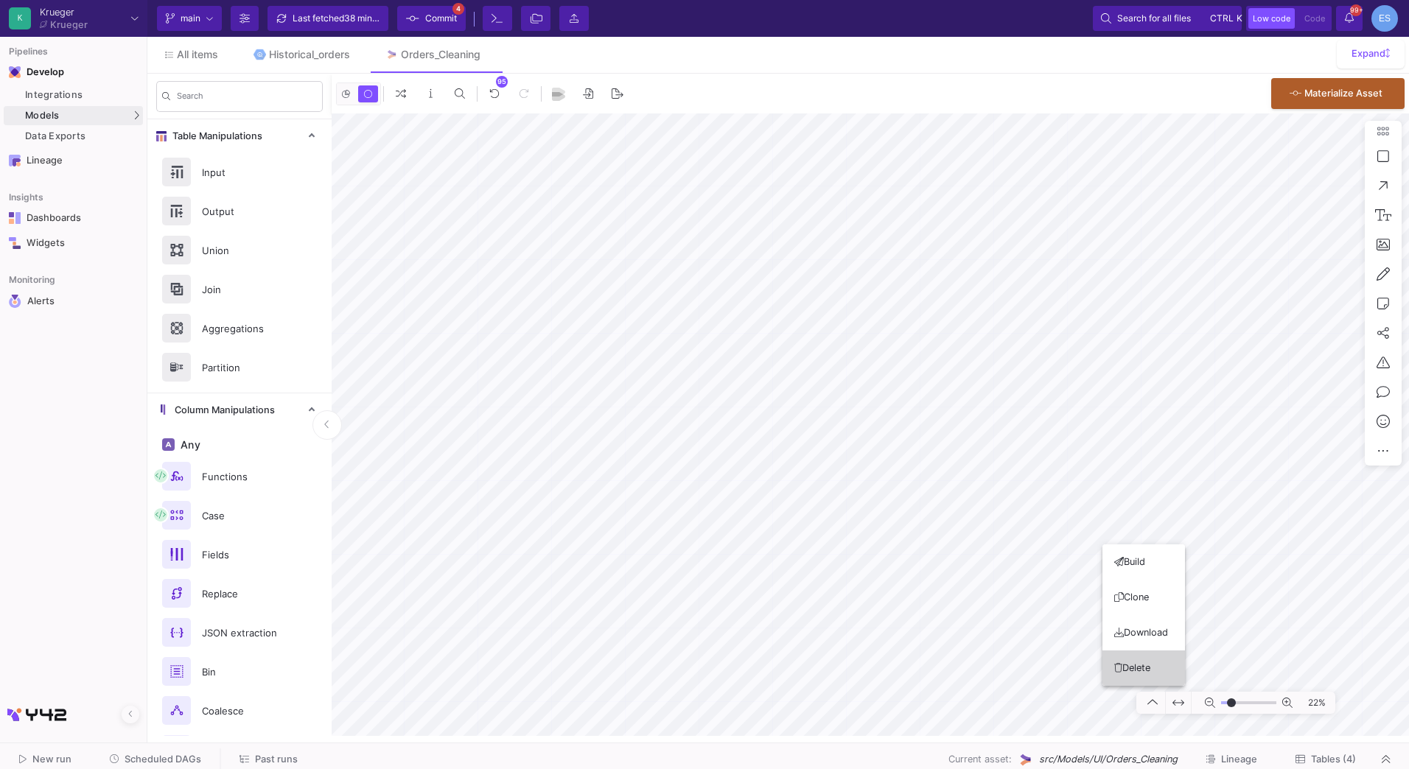
click at [1137, 667] on button "Delete" at bounding box center [1144, 668] width 83 height 35
click at [206, 559] on div "Fields" at bounding box center [244, 555] width 102 height 22
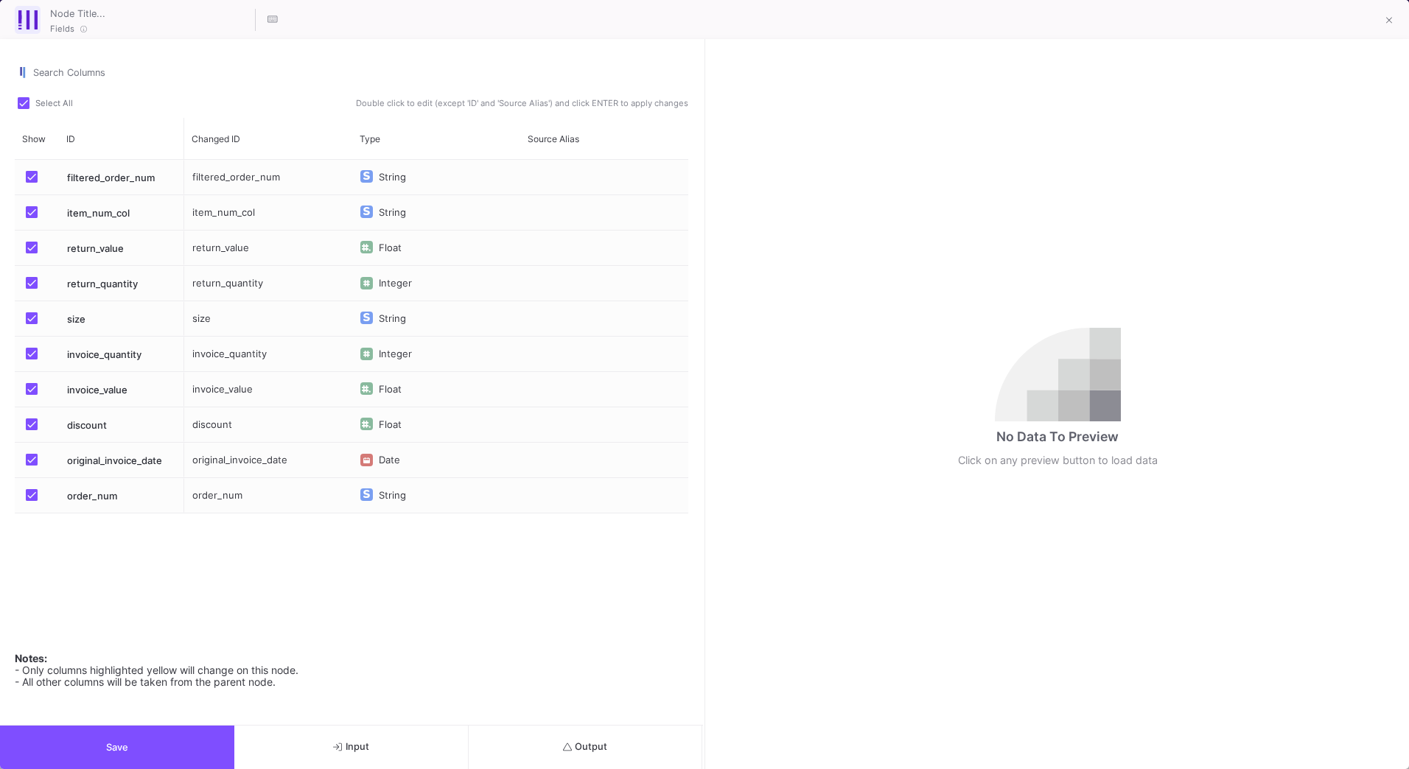
click at [22, 96] on div "Select All" at bounding box center [48, 103] width 67 height 18
click at [18, 99] on span at bounding box center [24, 103] width 12 height 12
click at [23, 109] on input "Select All" at bounding box center [23, 109] width 1 height 1
checkbox input "false"
click at [28, 493] on span "Press SPACE to select this row." at bounding box center [32, 495] width 12 height 12
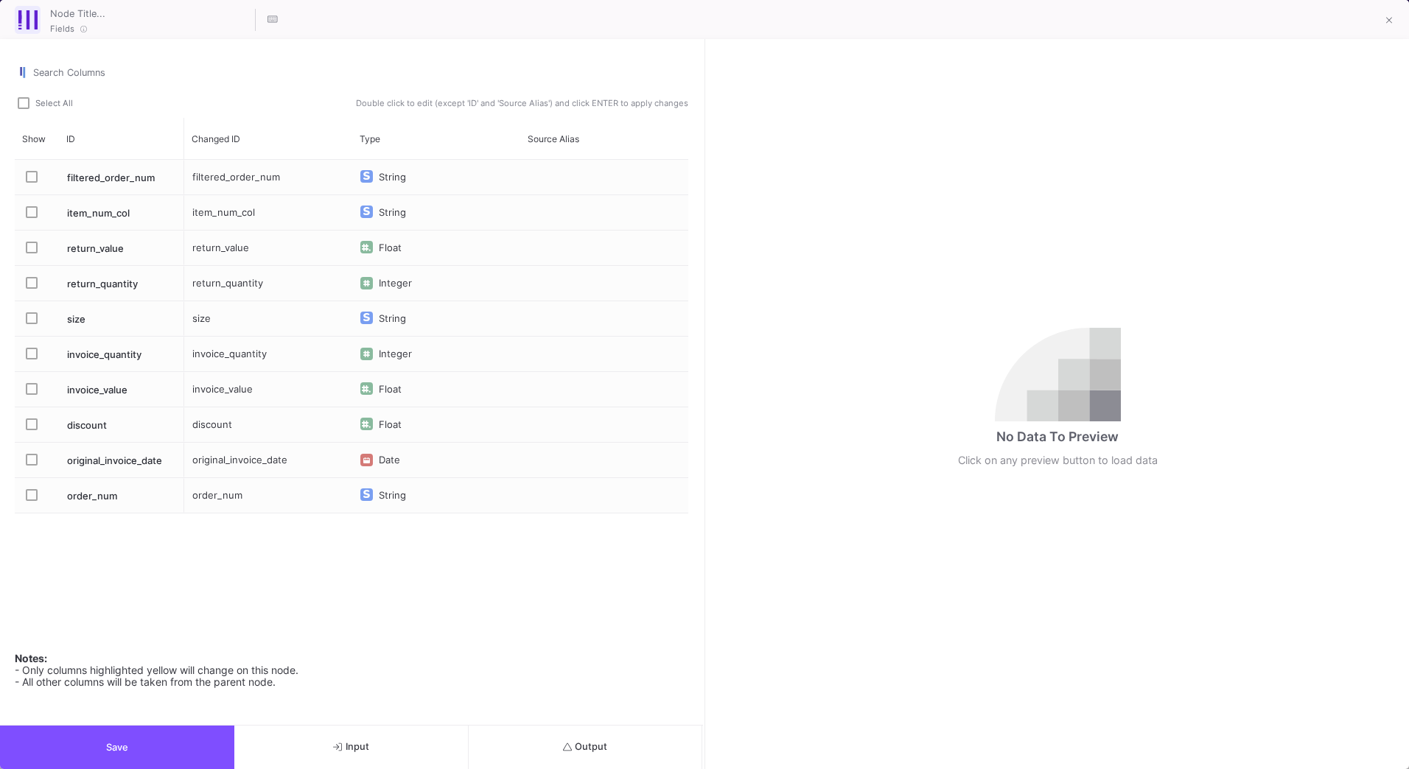
click at [31, 501] on input "Press SPACE to select this row." at bounding box center [31, 501] width 1 height 1
click at [161, 748] on button "Save" at bounding box center [117, 747] width 234 height 43
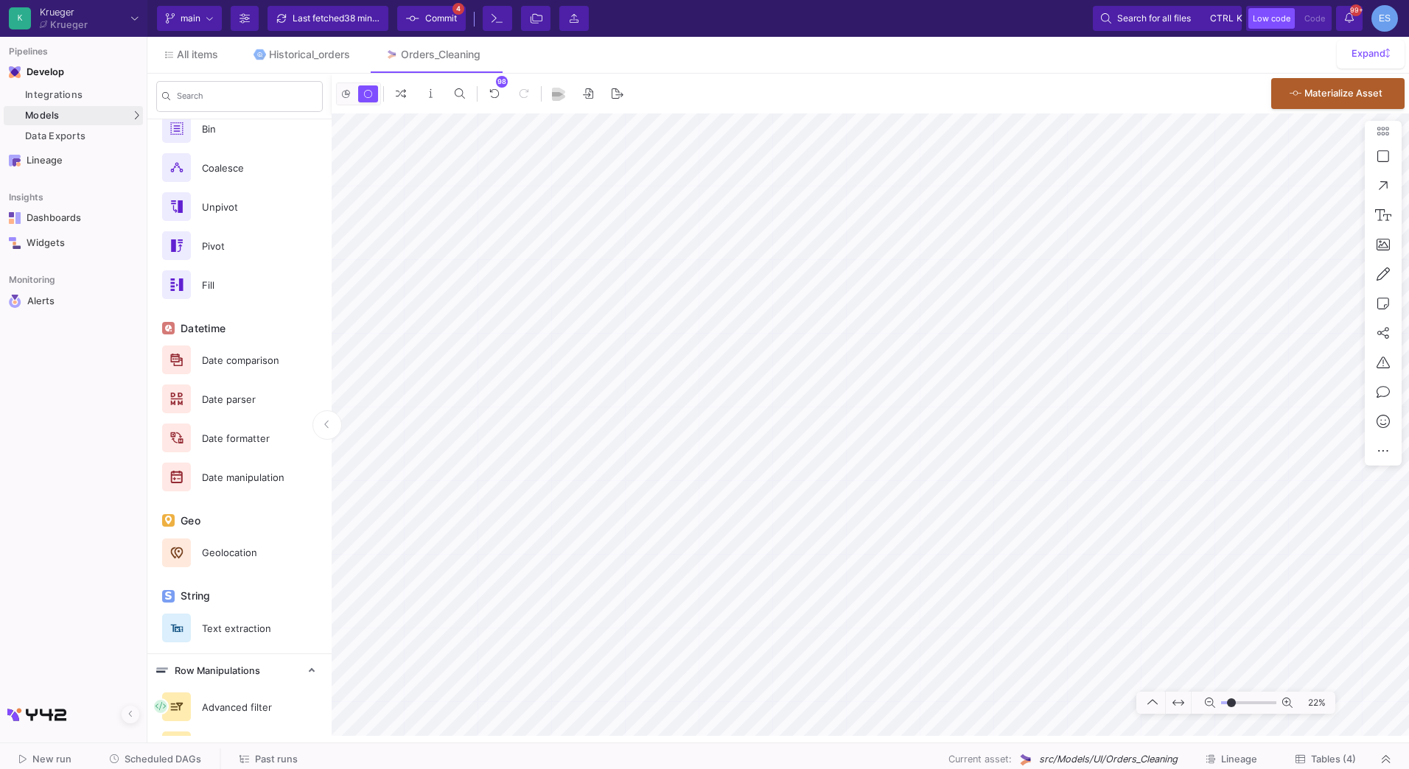
scroll to position [618, 0]
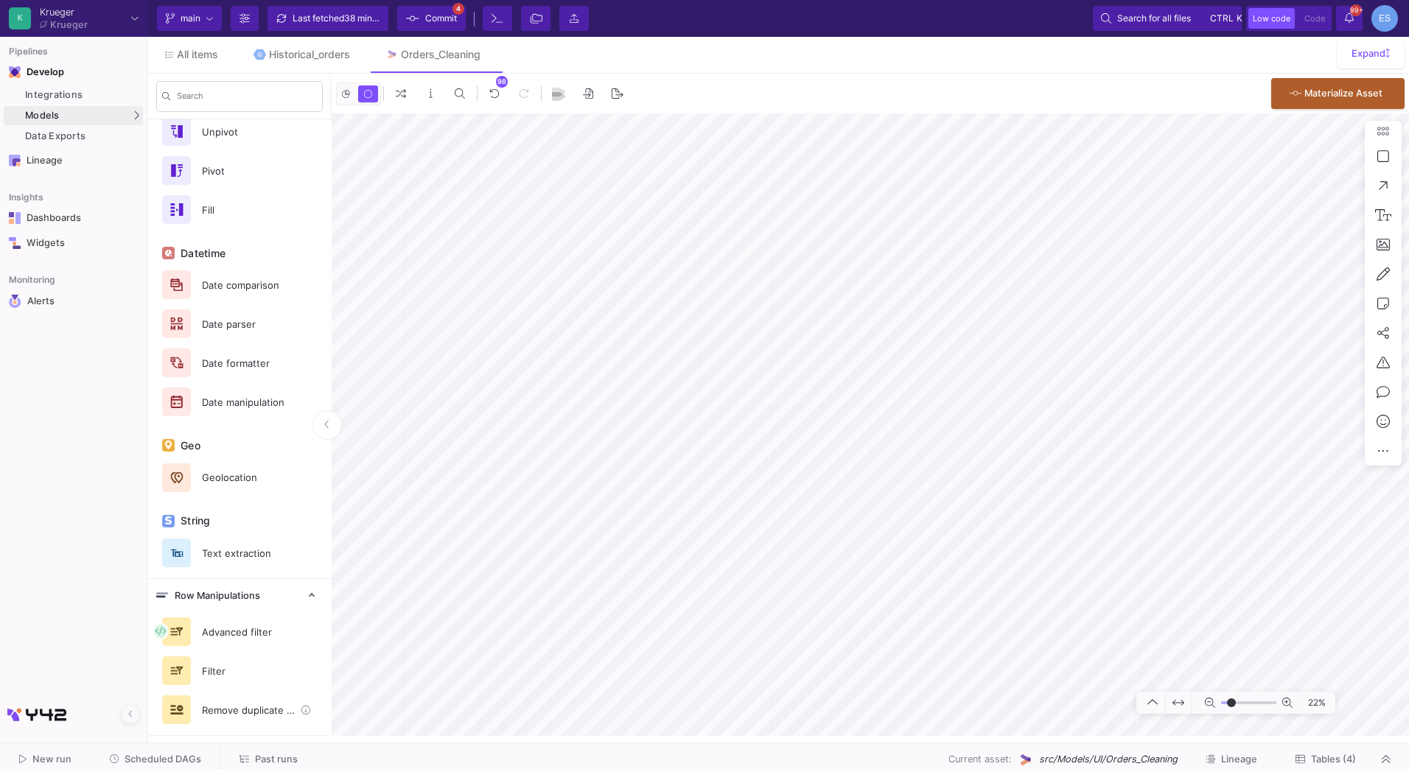
click at [206, 707] on div "Remove duplicate rows" at bounding box center [244, 710] width 102 height 22
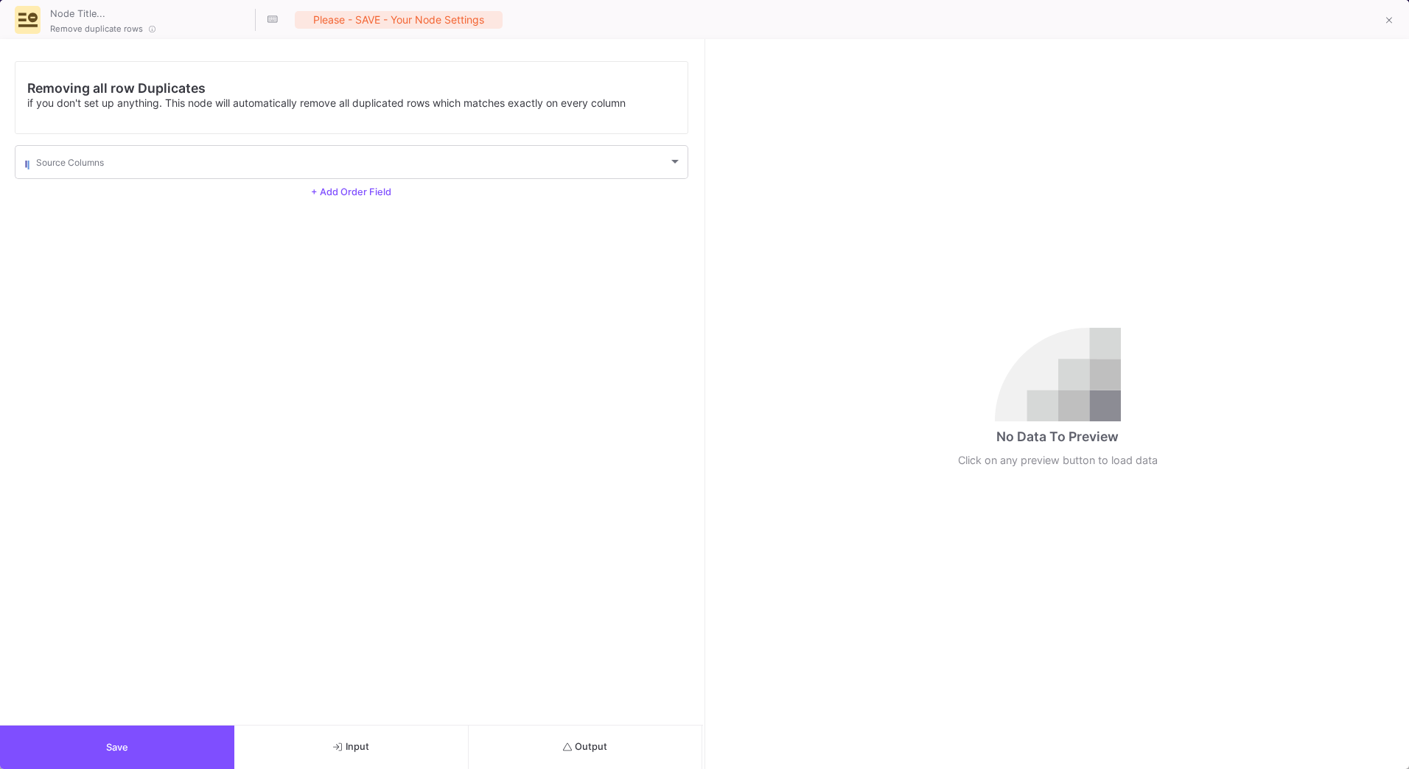
click at [543, 750] on button "Output" at bounding box center [586, 747] width 234 height 43
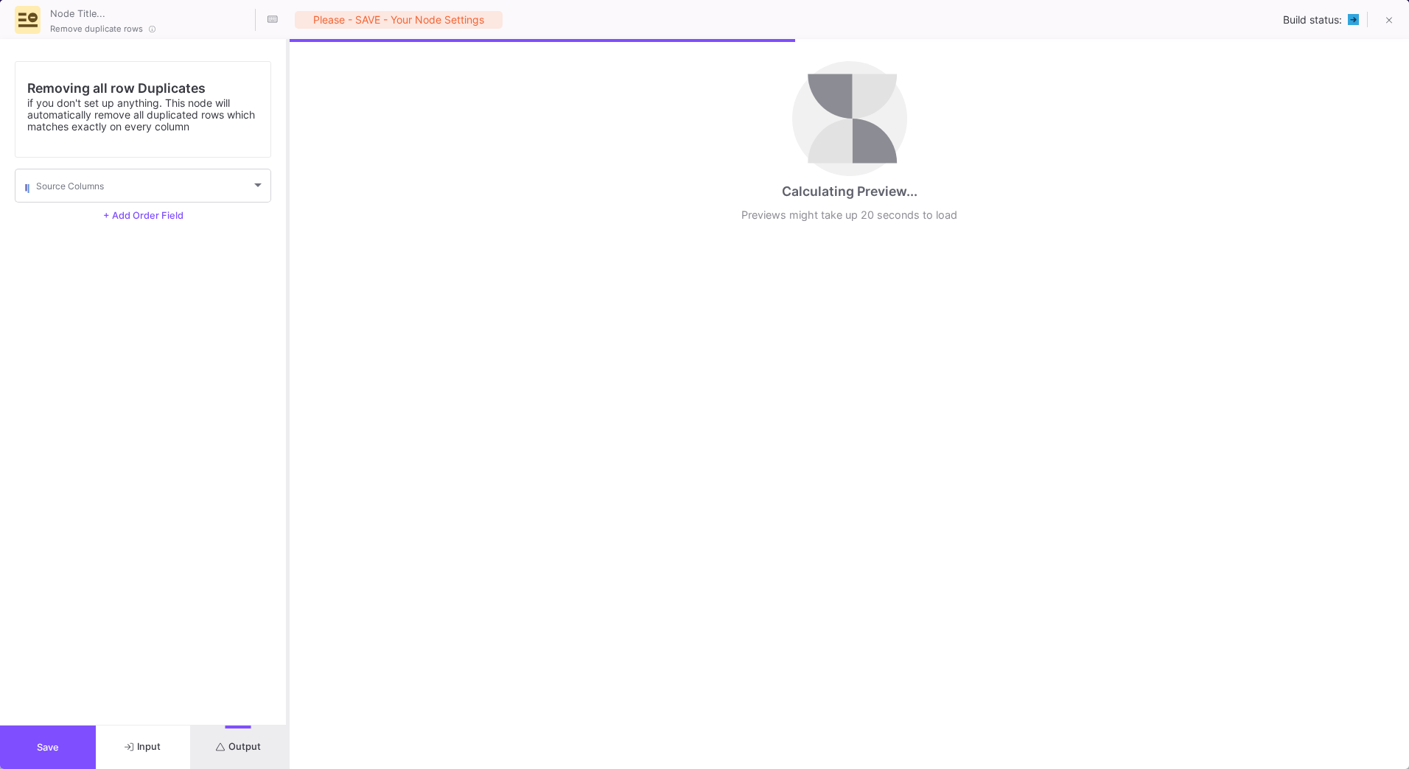
drag, startPoint x: 705, startPoint y: 652, endPoint x: 289, endPoint y: 648, distance: 416.4
click at [289, 648] on div at bounding box center [288, 404] width 4 height 730
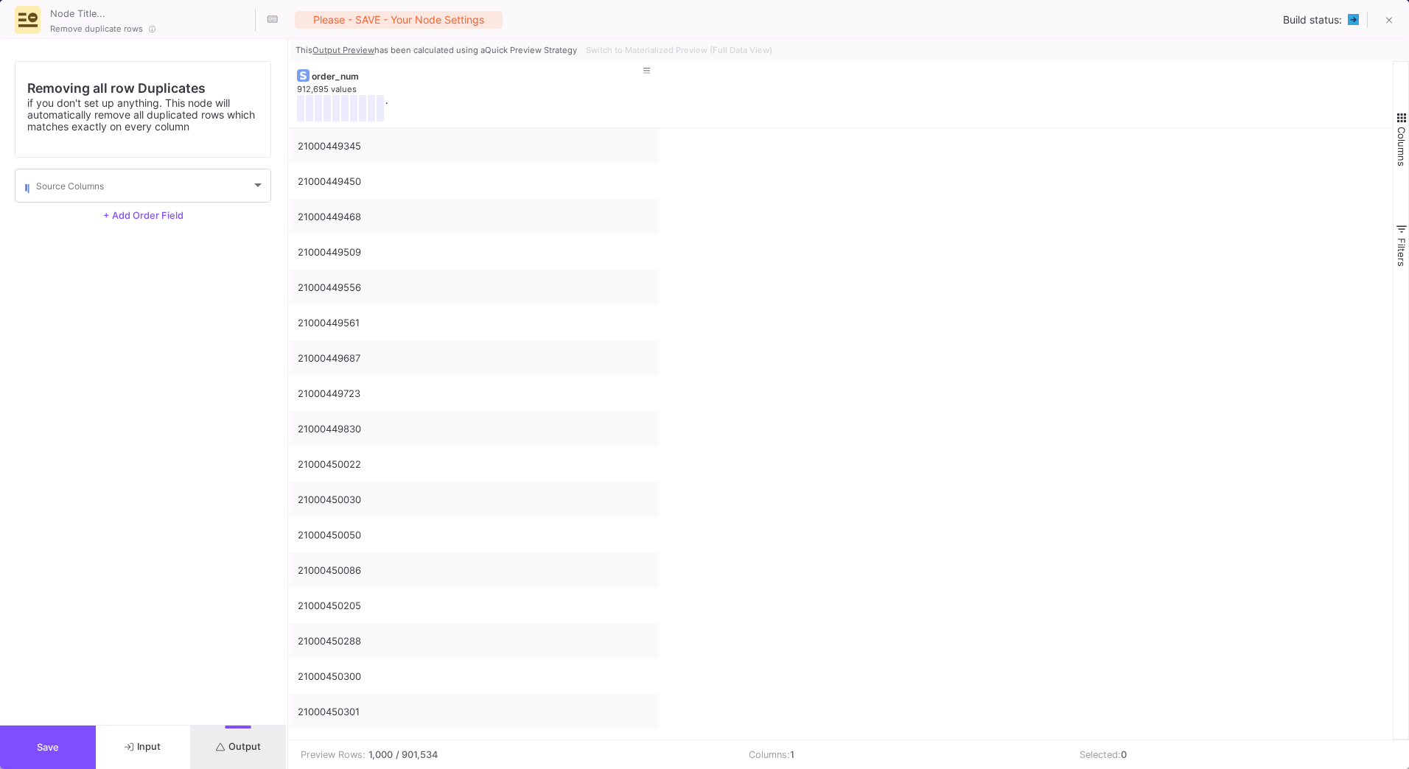
click at [66, 734] on button "Save" at bounding box center [48, 747] width 96 height 43
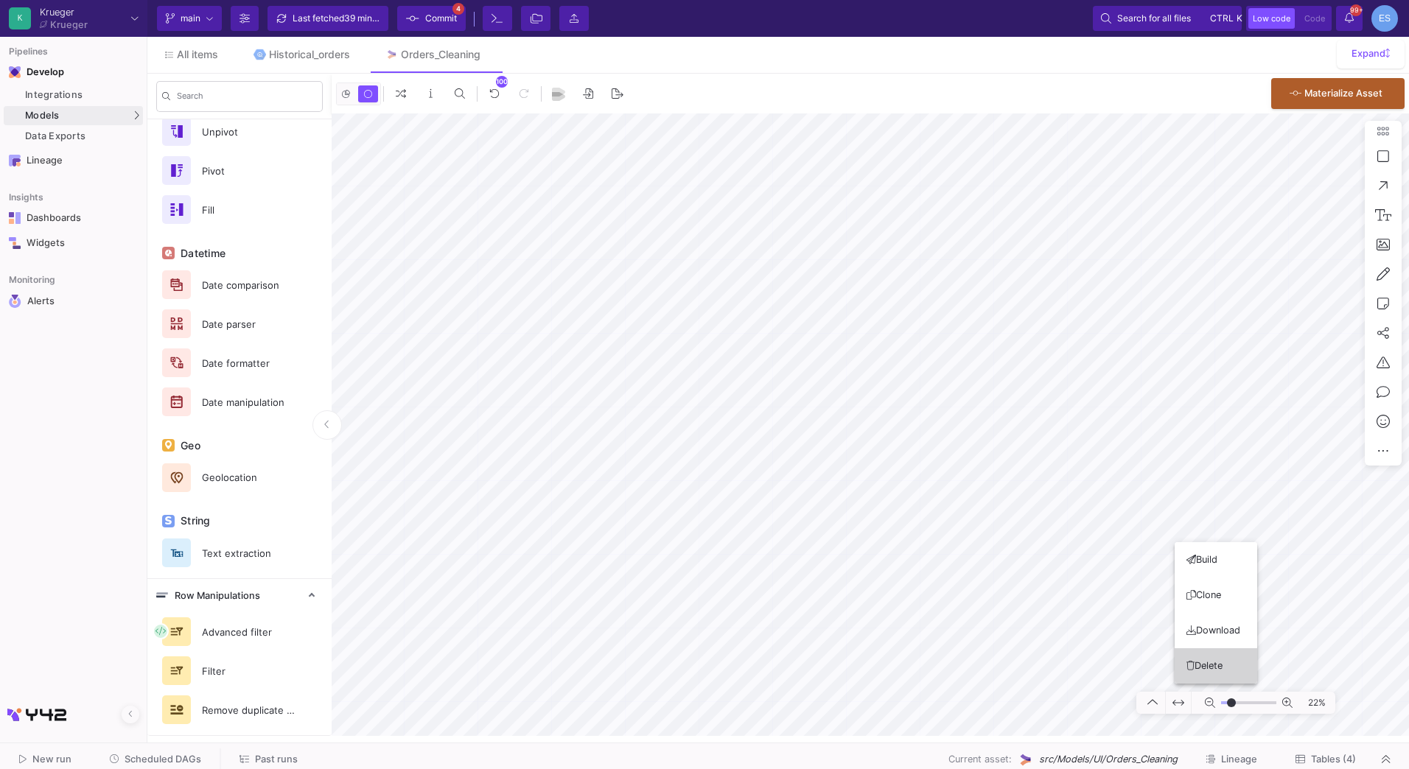
click at [1220, 668] on button "Delete" at bounding box center [1216, 666] width 83 height 35
click at [1148, 669] on button "Delete" at bounding box center [1133, 669] width 83 height 35
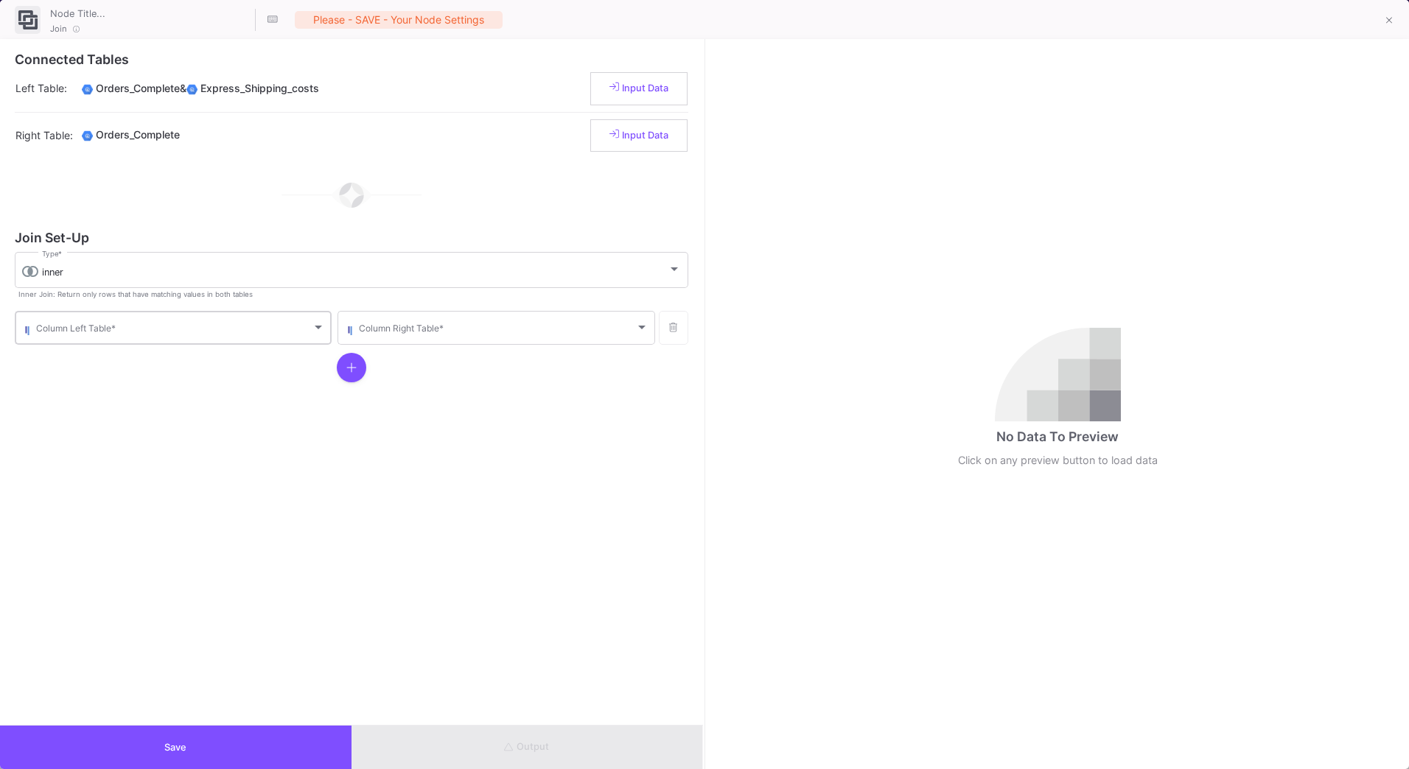
click at [156, 323] on div "Column Left Table *" at bounding box center [180, 327] width 289 height 36
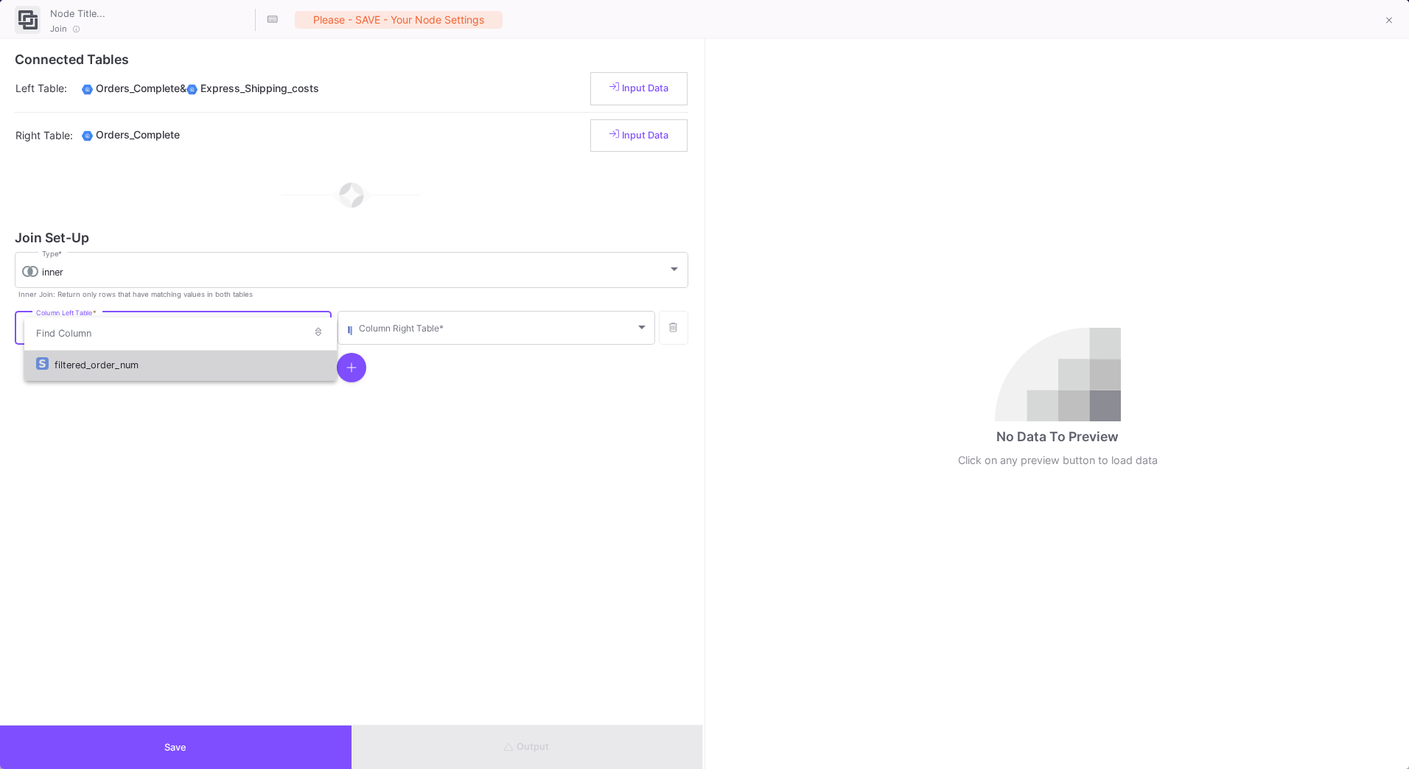
click at [162, 366] on div "filtered_order_num" at bounding box center [190, 365] width 270 height 32
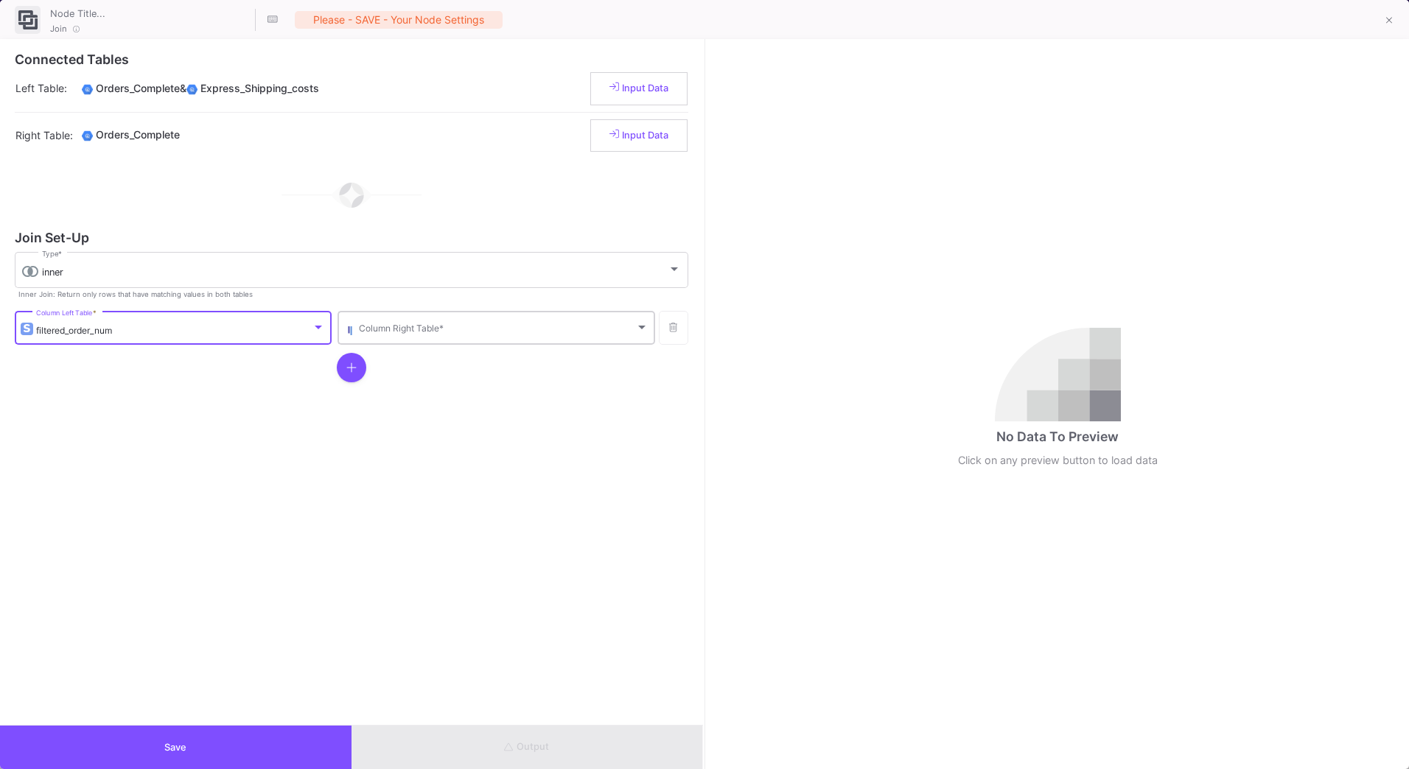
click at [511, 338] on div "Column Right Table *" at bounding box center [503, 327] width 289 height 36
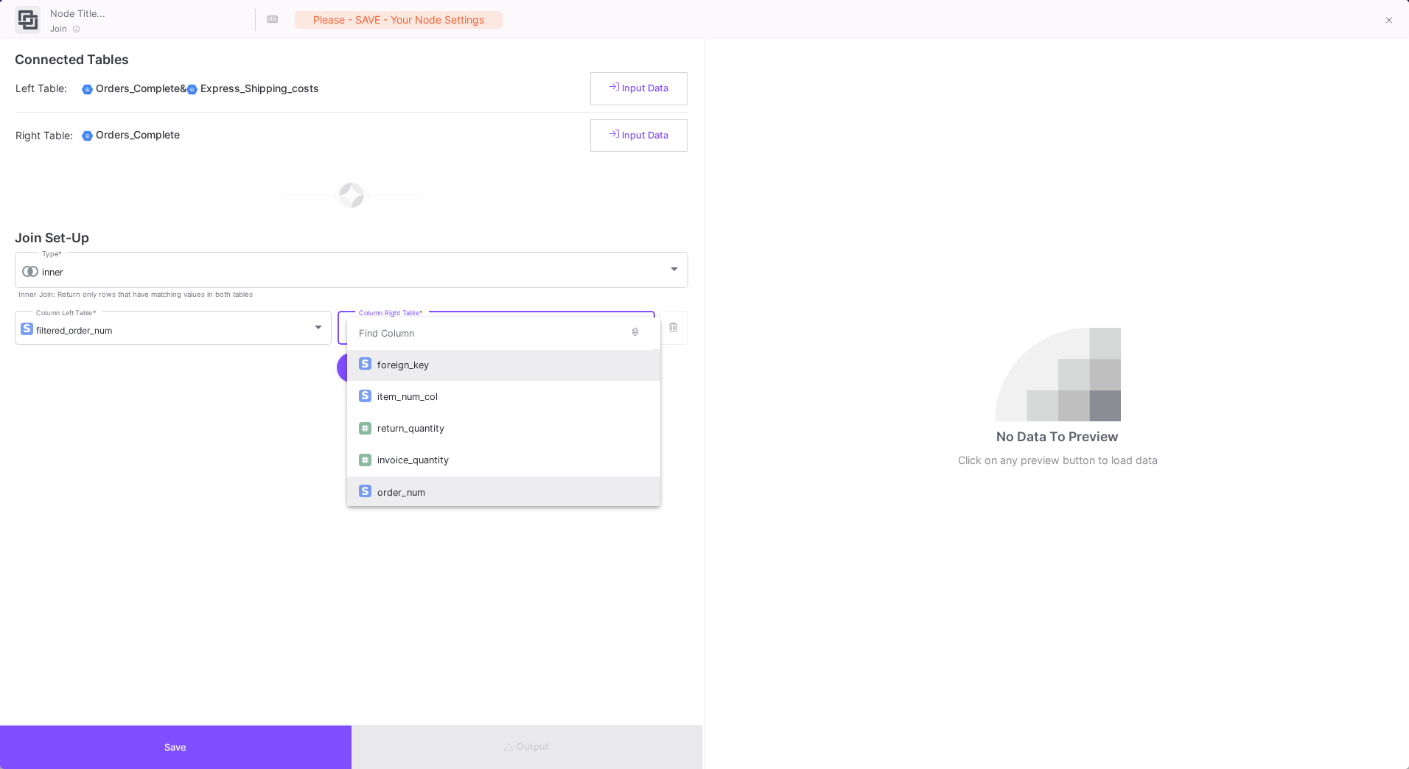
click at [444, 489] on div "order_num" at bounding box center [512, 493] width 270 height 32
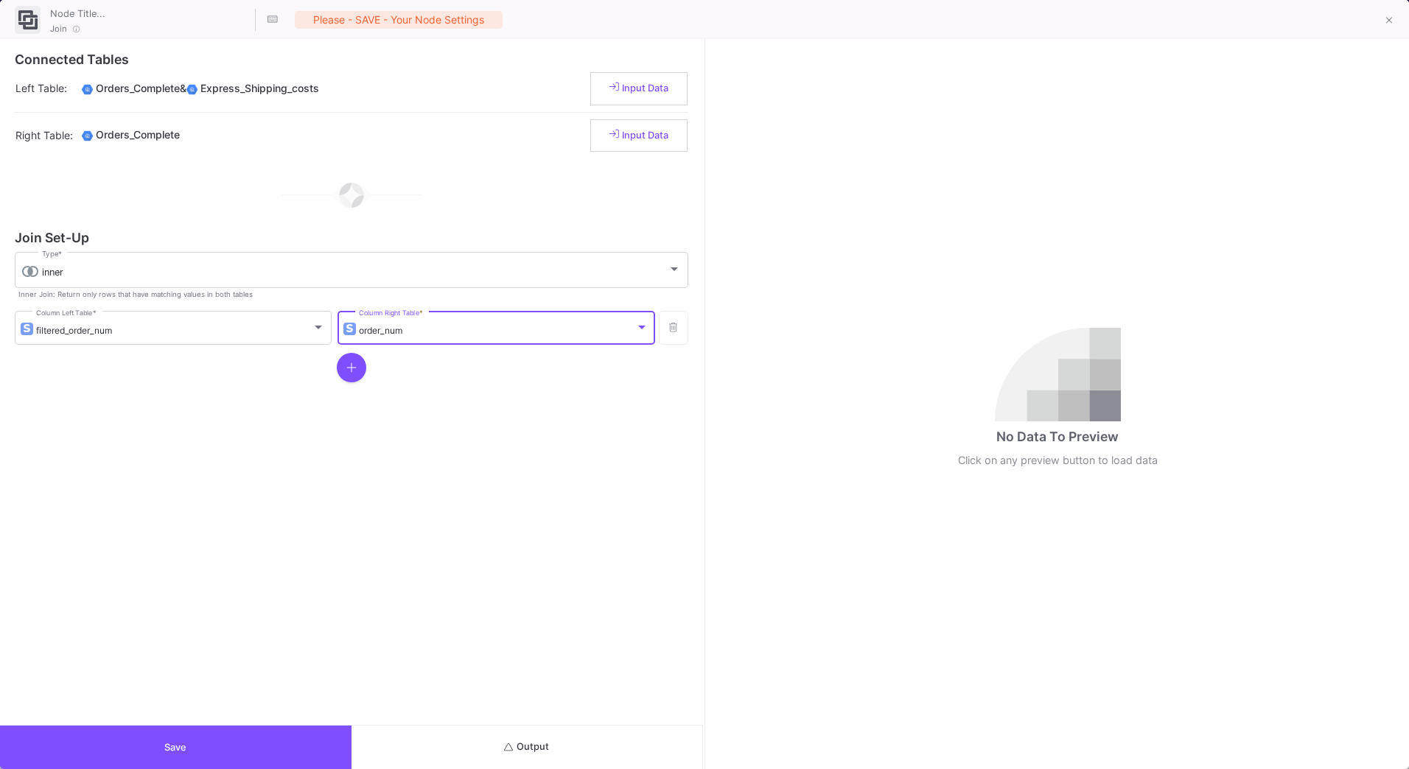
scroll to position [4, 0]
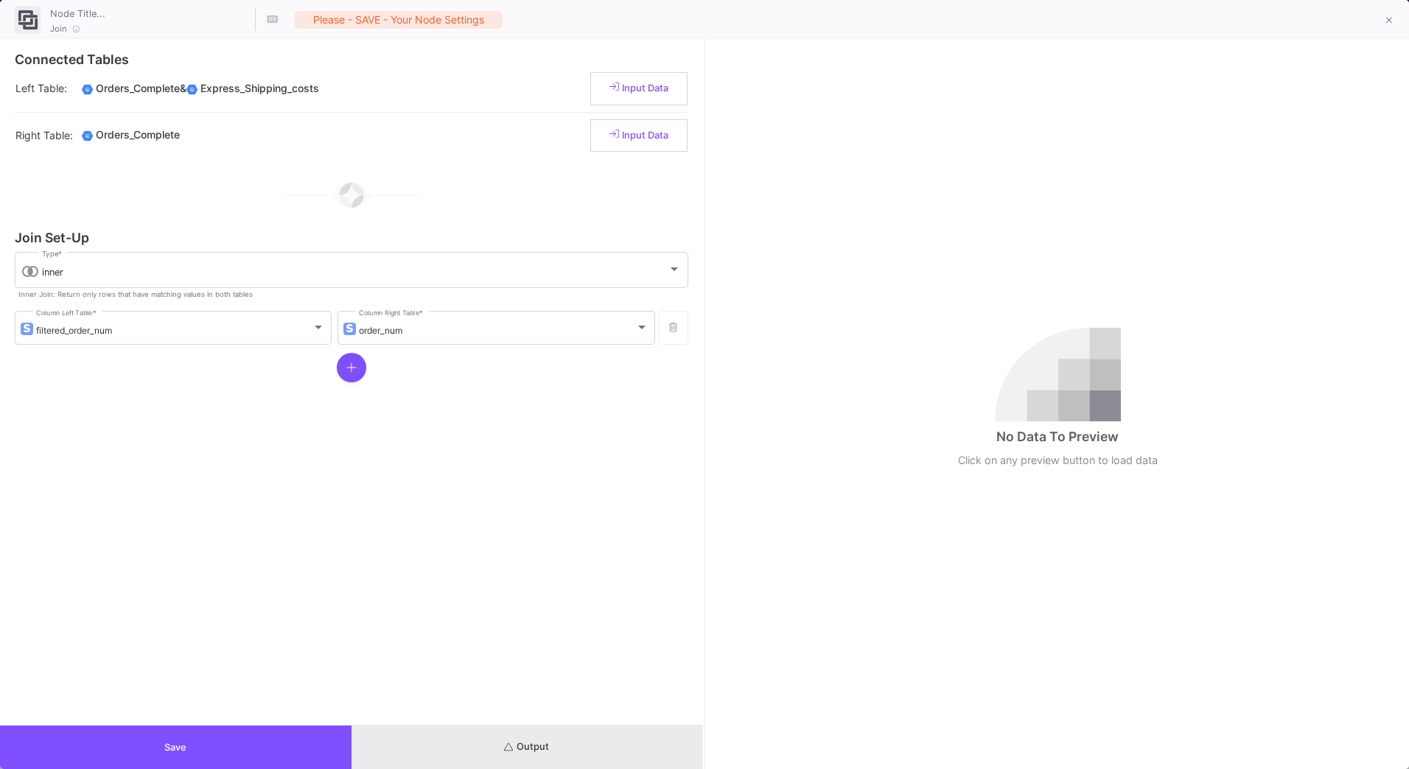
click at [516, 751] on span "Output" at bounding box center [526, 746] width 45 height 11
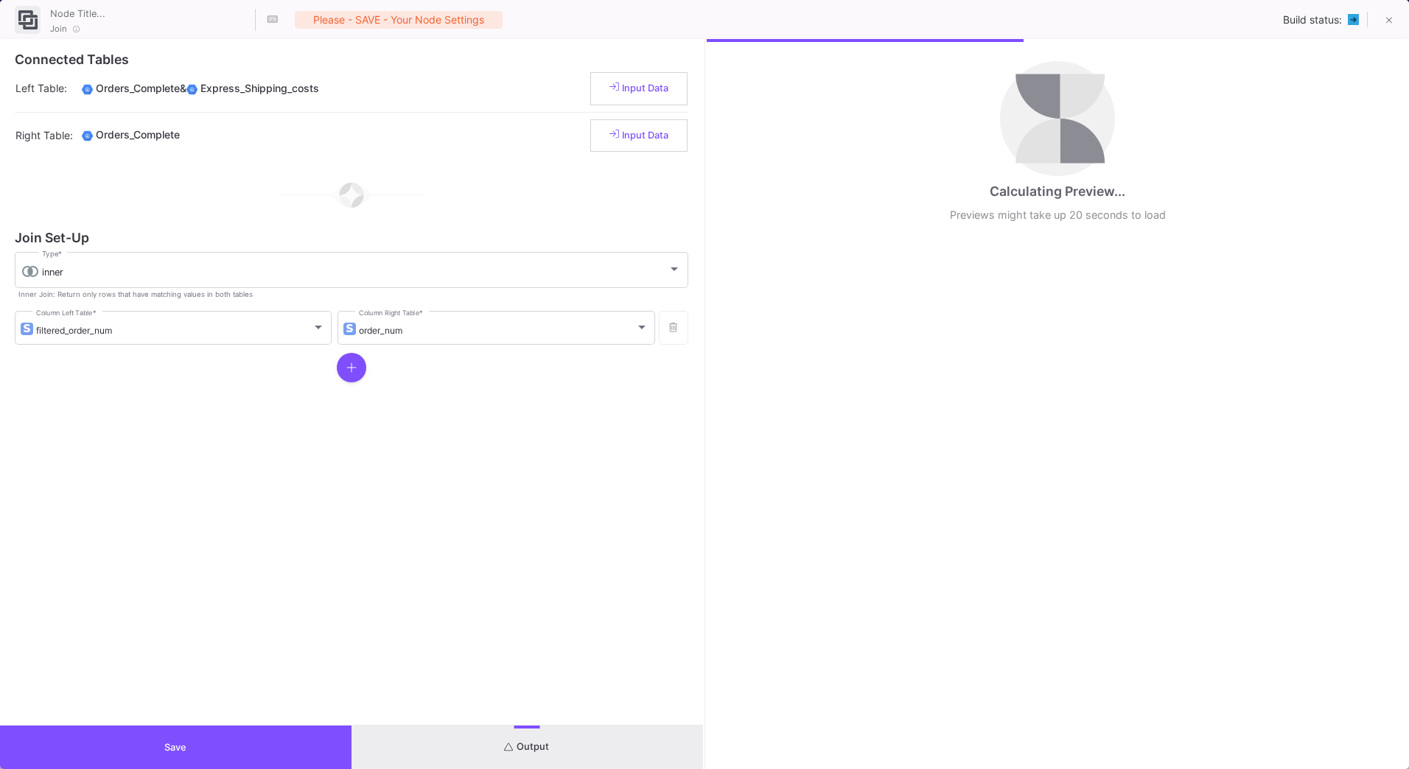
click at [327, 749] on button "Save" at bounding box center [176, 747] width 352 height 43
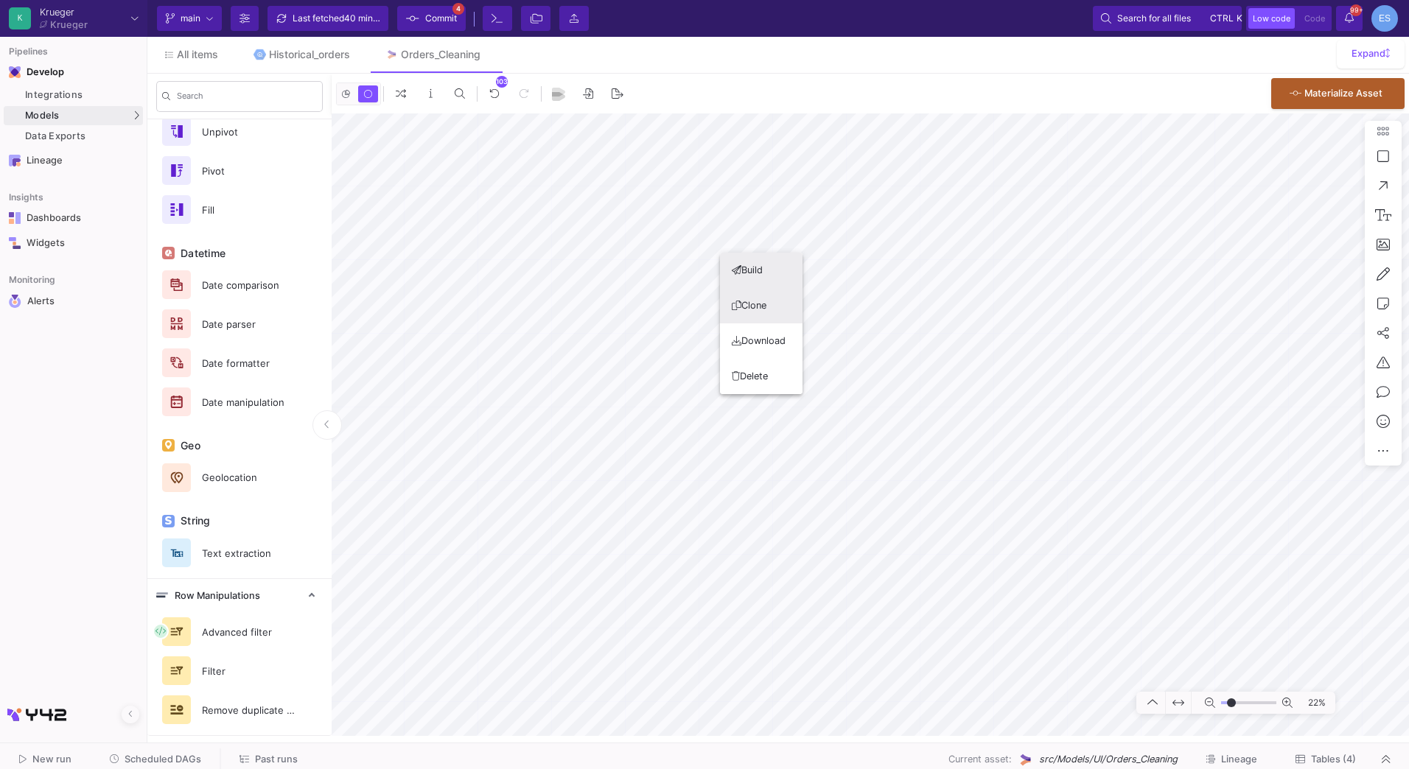
click at [780, 312] on button "Clone" at bounding box center [761, 305] width 83 height 35
click at [788, 259] on button "Clone" at bounding box center [770, 257] width 83 height 35
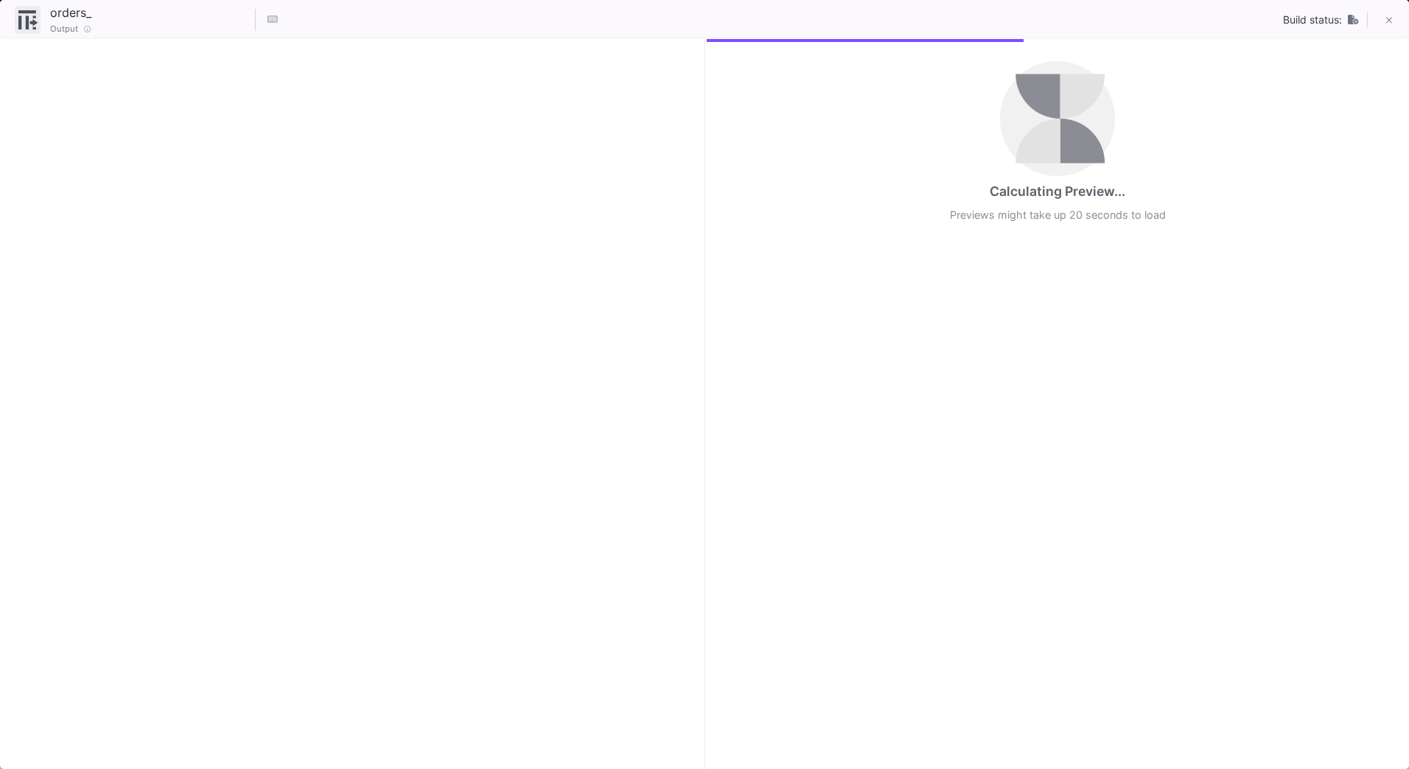
checkbox input "true"
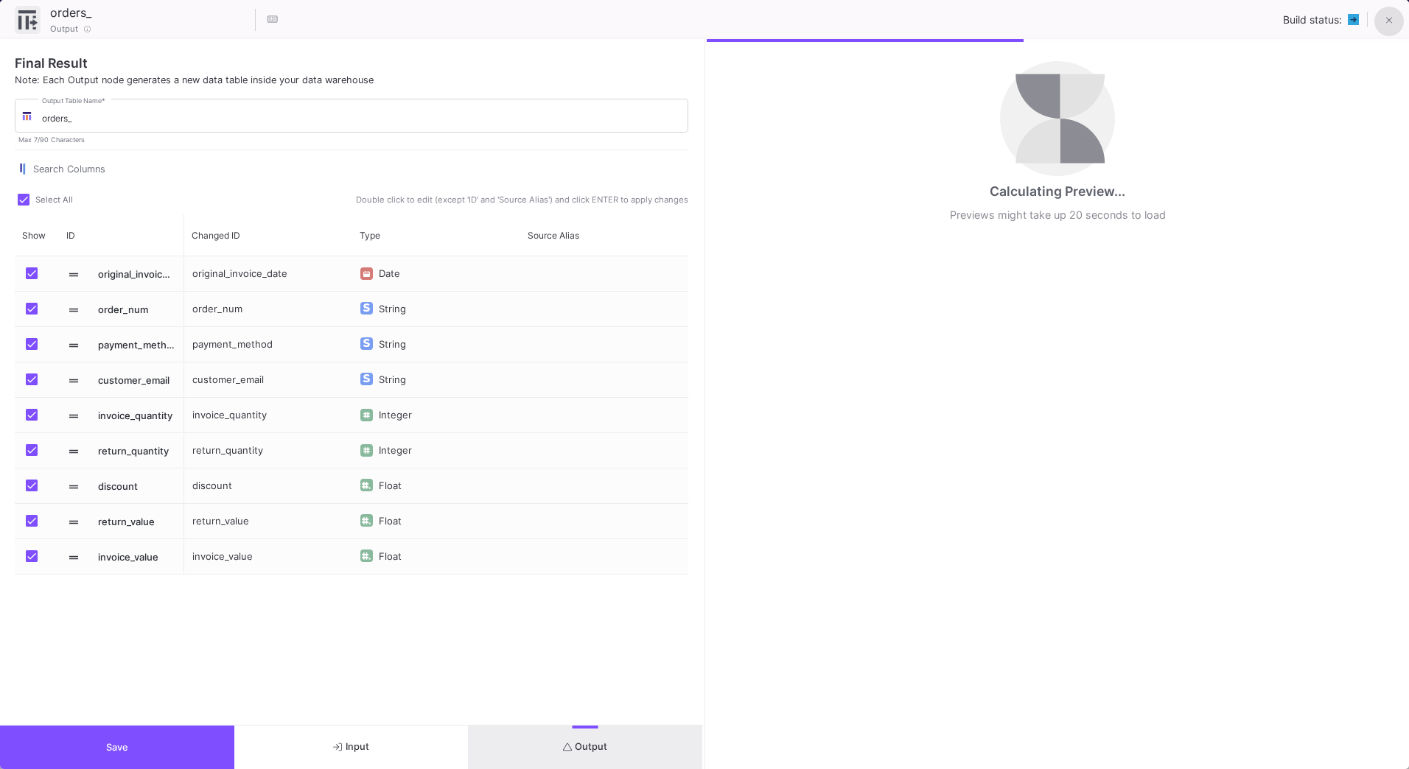
click at [1377, 27] on button at bounding box center [1388, 21] width 29 height 29
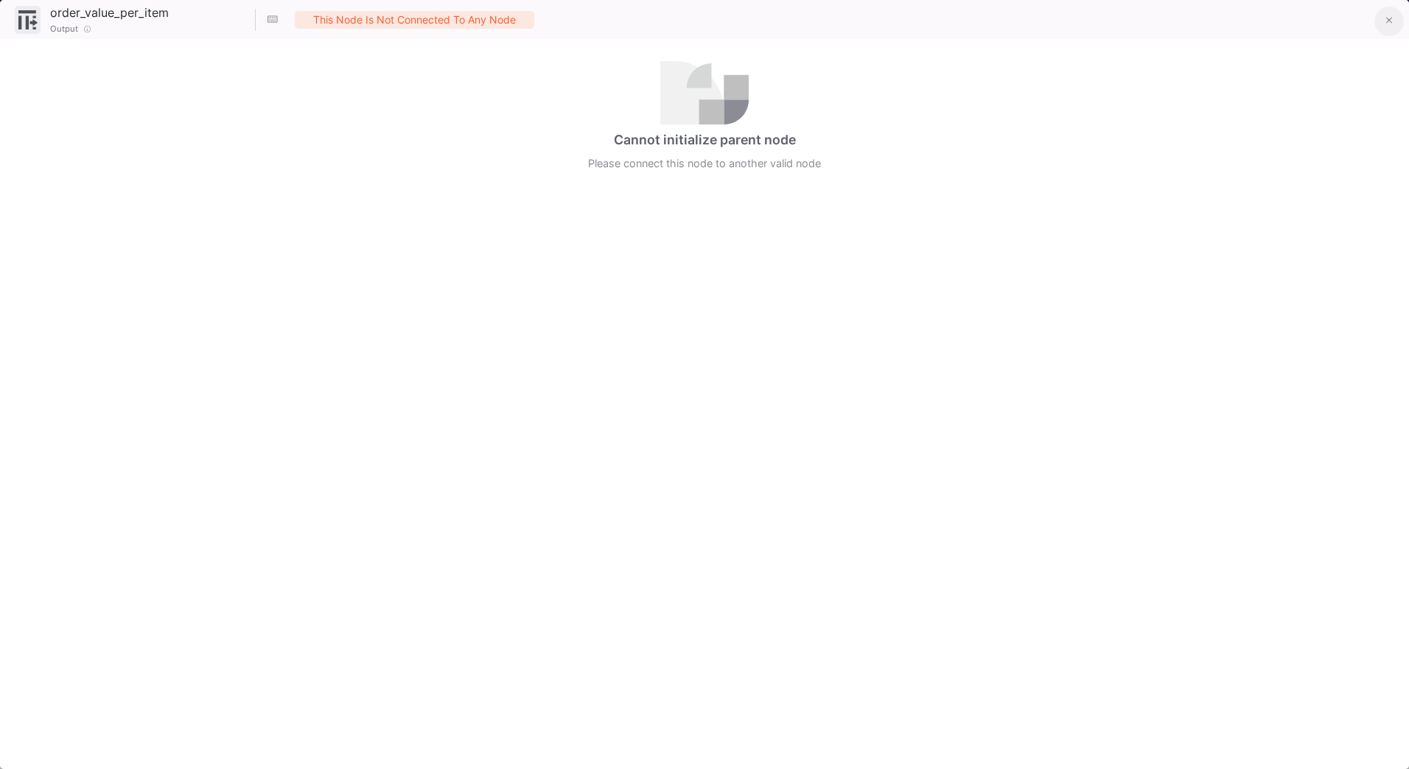
click at [1386, 24] on icon at bounding box center [1389, 20] width 7 height 10
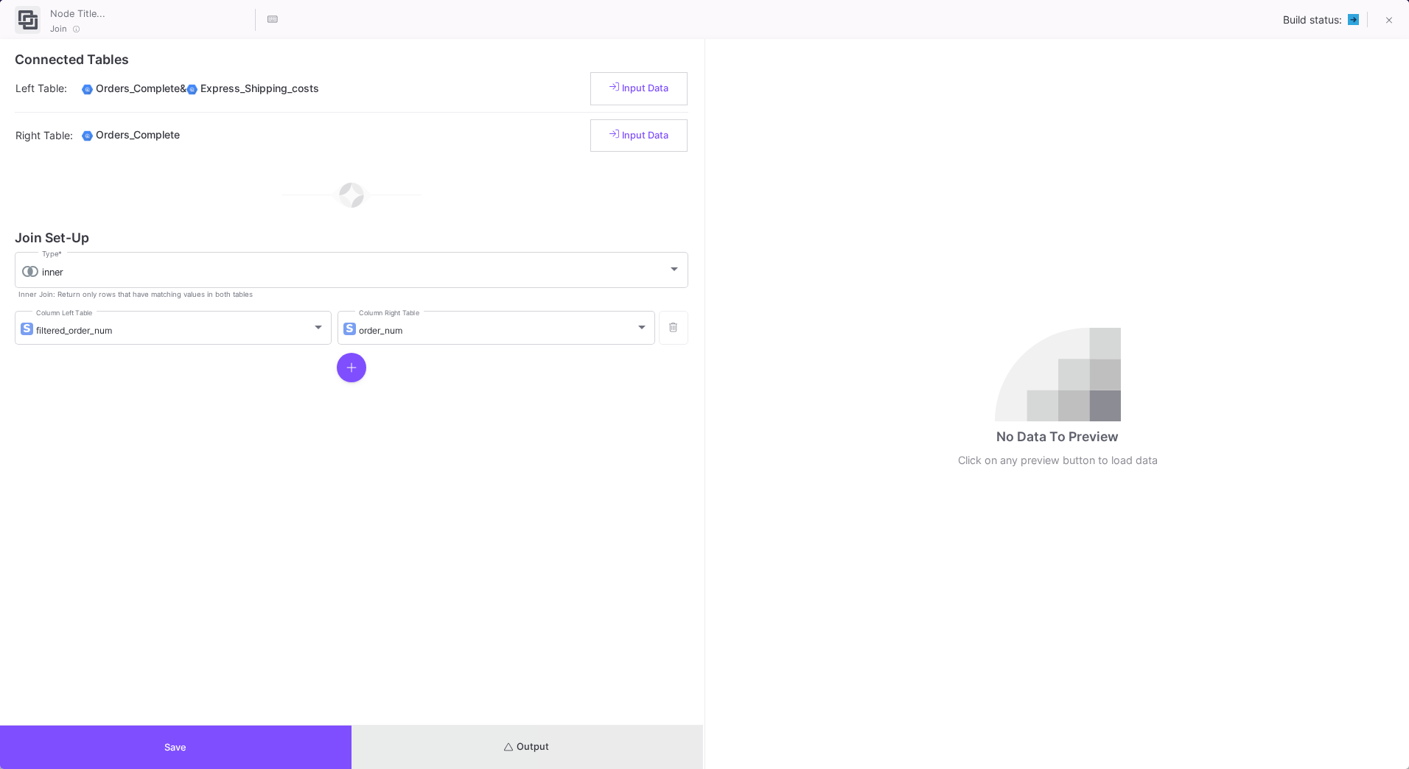
click at [618, 747] on button "Output" at bounding box center [528, 747] width 352 height 43
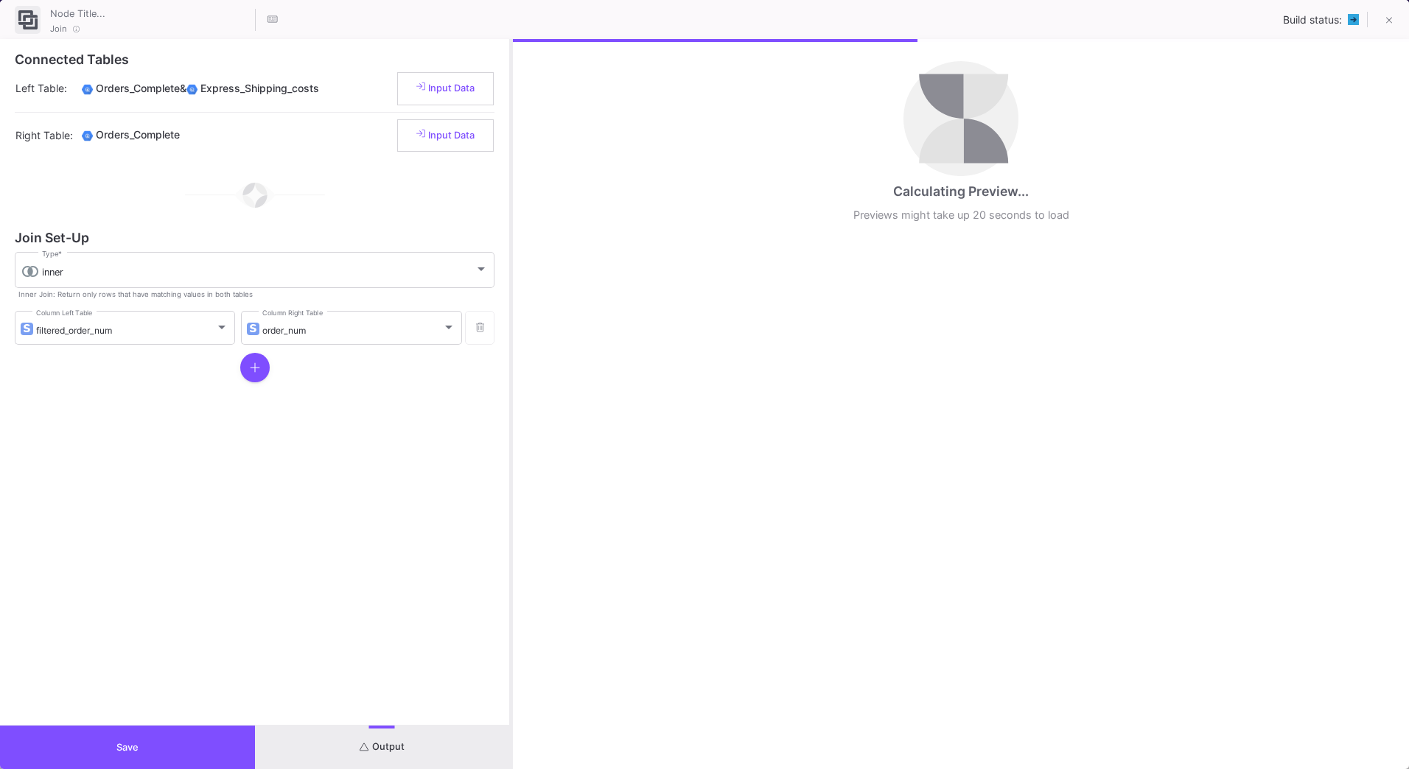
drag, startPoint x: 705, startPoint y: 651, endPoint x: 511, endPoint y: 663, distance: 193.4
click at [511, 663] on div at bounding box center [511, 404] width 4 height 730
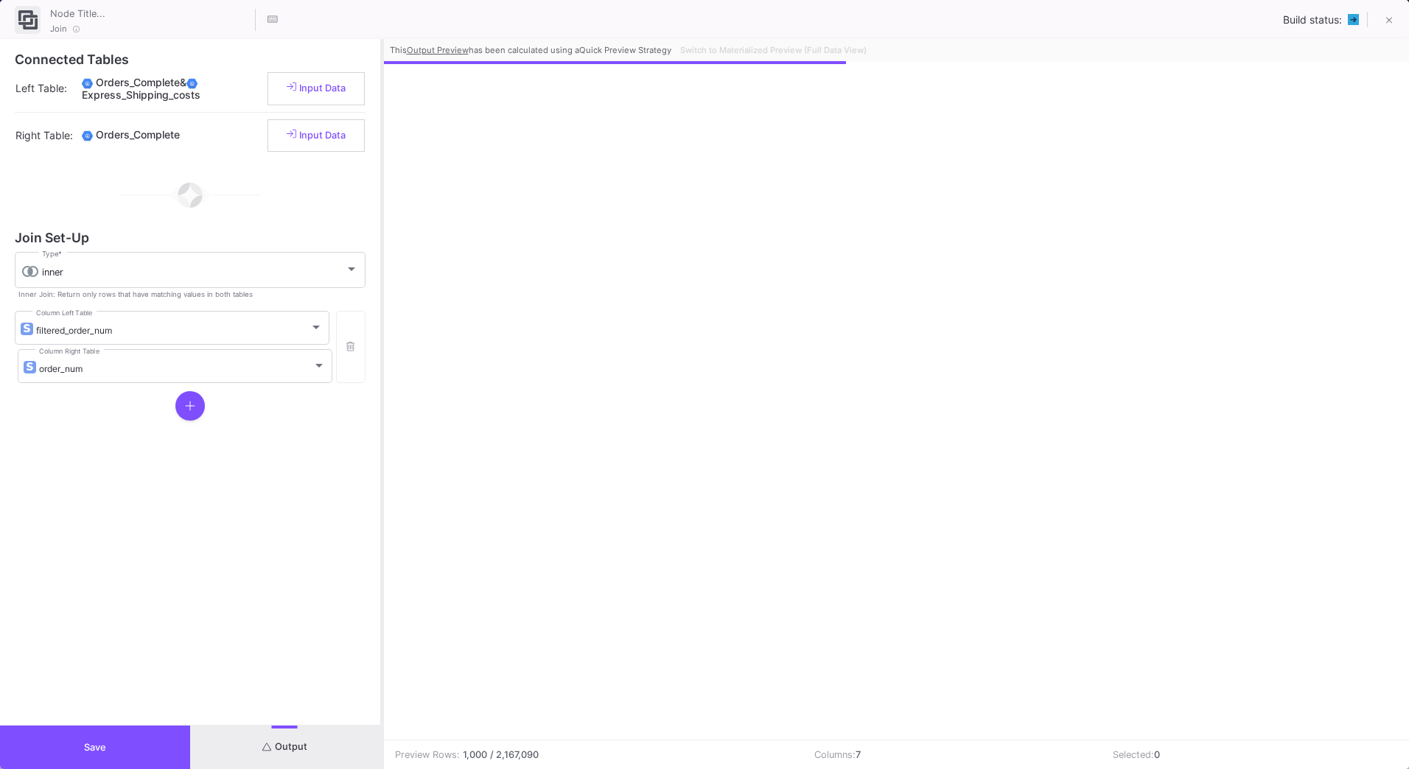
drag, startPoint x: 511, startPoint y: 439, endPoint x: 381, endPoint y: 447, distance: 130.0
click at [381, 447] on div at bounding box center [382, 404] width 4 height 730
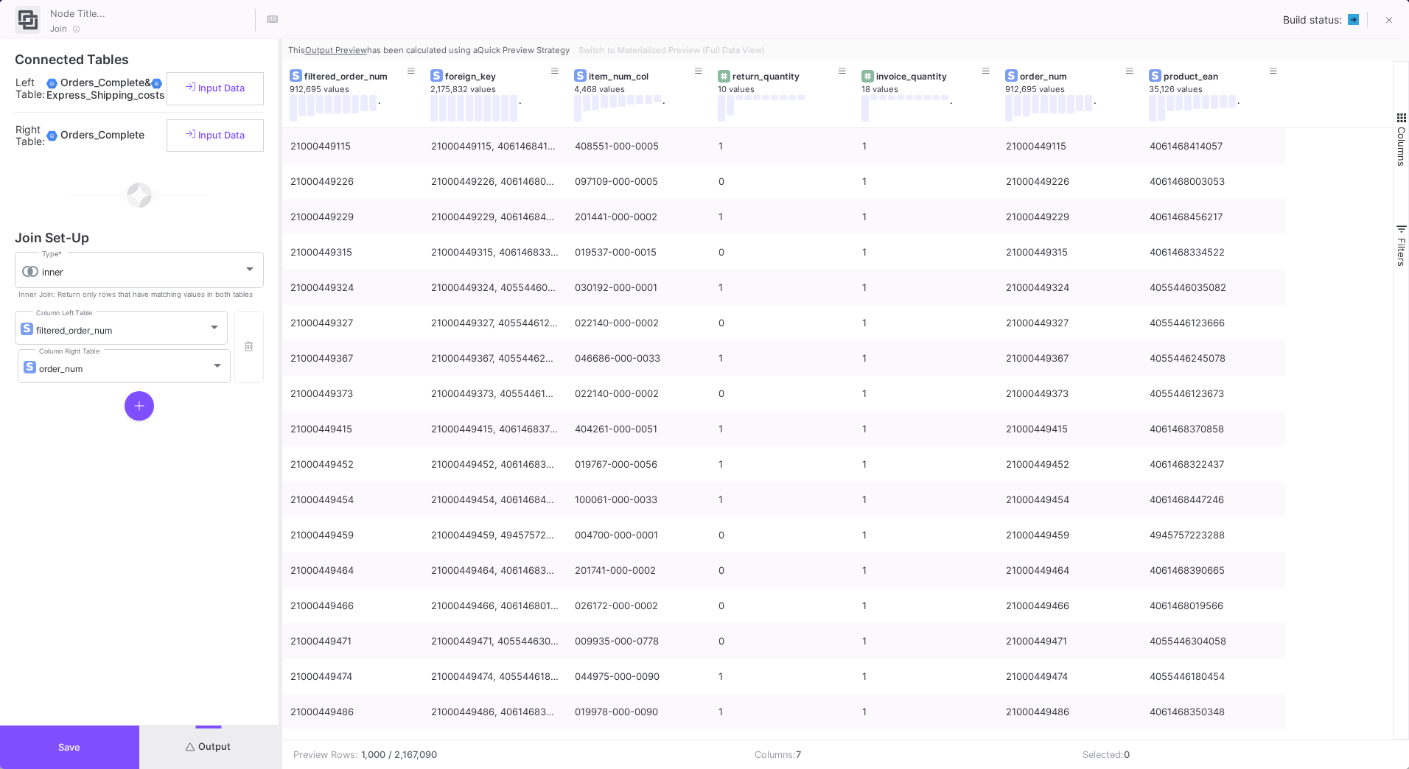
drag, startPoint x: 380, startPoint y: 545, endPoint x: 279, endPoint y: 551, distance: 101.8
click at [279, 551] on div at bounding box center [281, 404] width 4 height 730
click at [101, 741] on button "Save" at bounding box center [69, 747] width 139 height 43
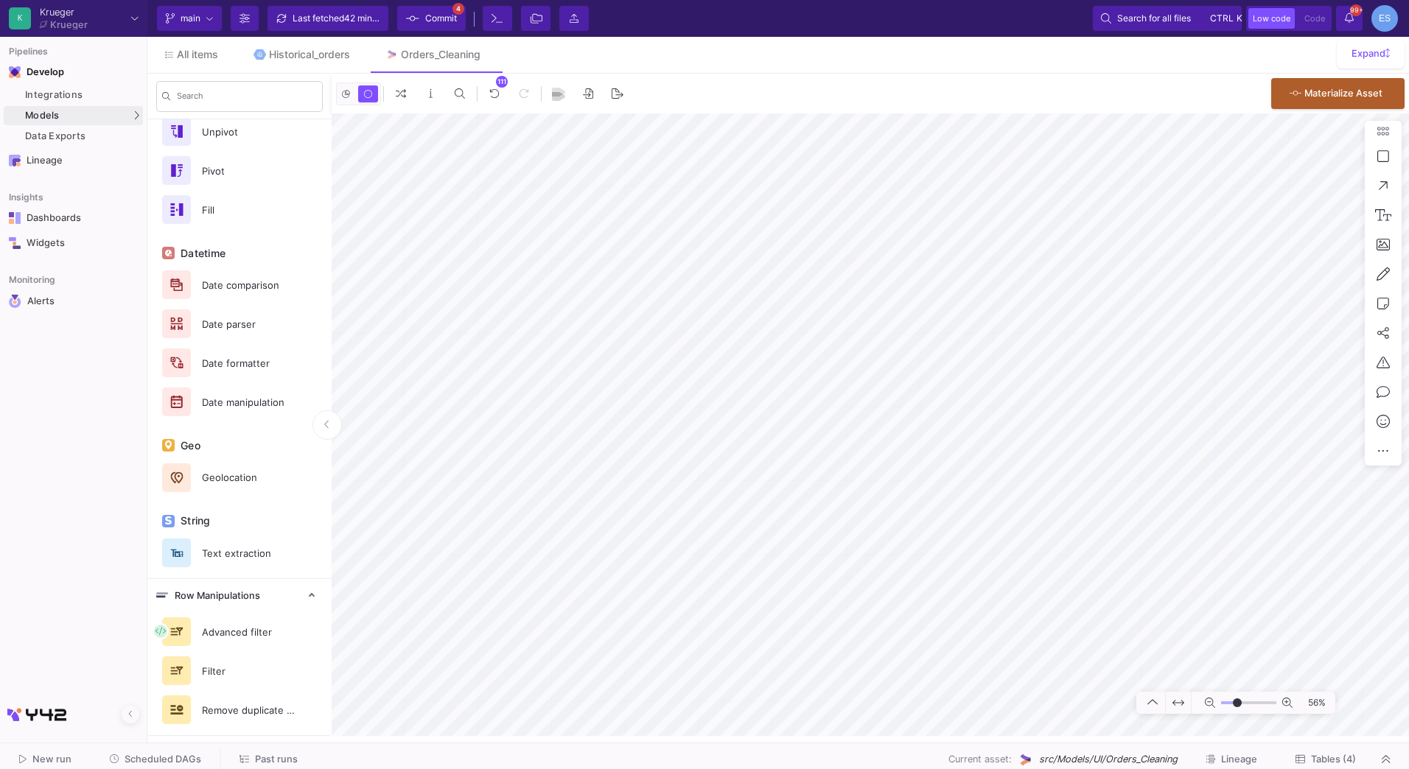
type input "-12"
click at [1237, 706] on input "range" at bounding box center [1248, 703] width 55 height 18
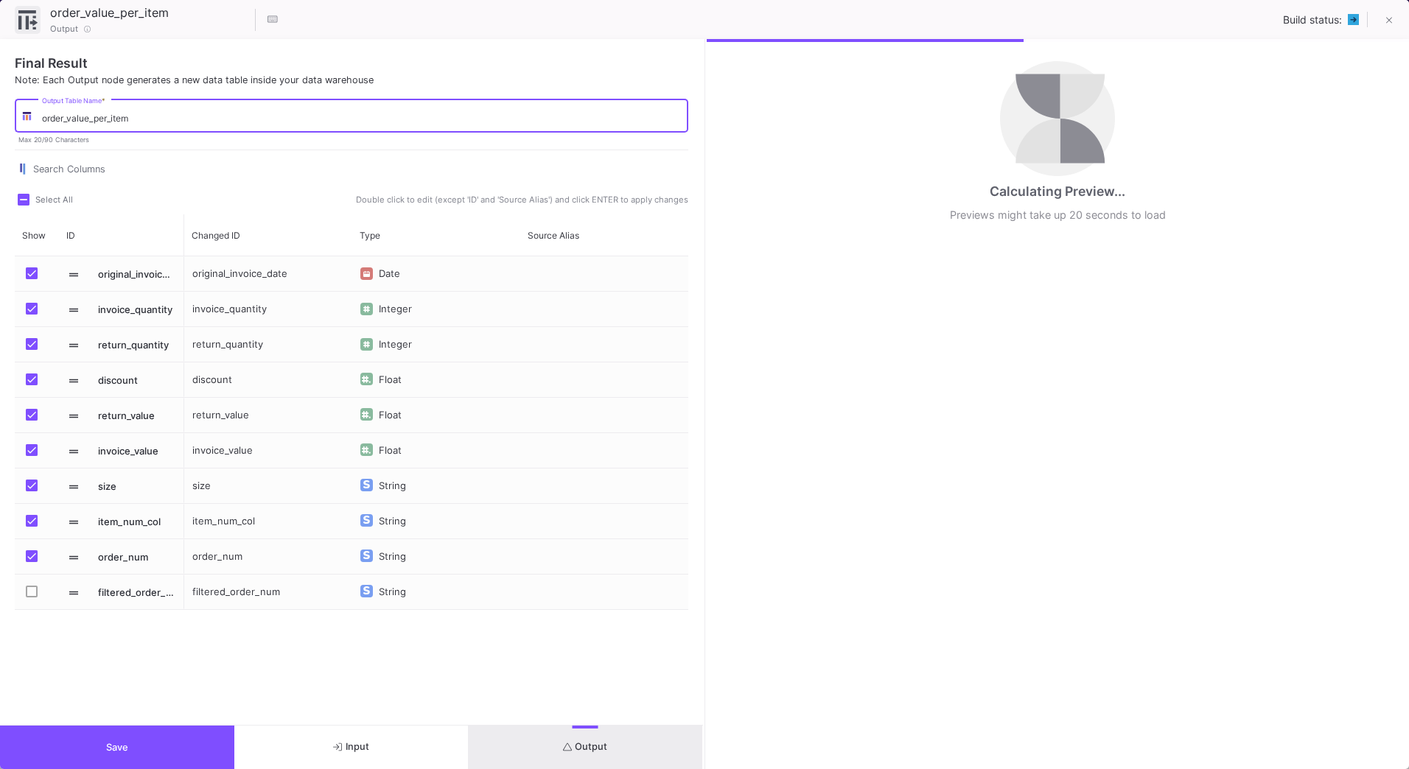
click at [162, 124] on input "order_value_per_item" at bounding box center [362, 118] width 640 height 11
type input "order_value_per_item_"
click at [184, 752] on button "Save" at bounding box center [117, 747] width 234 height 43
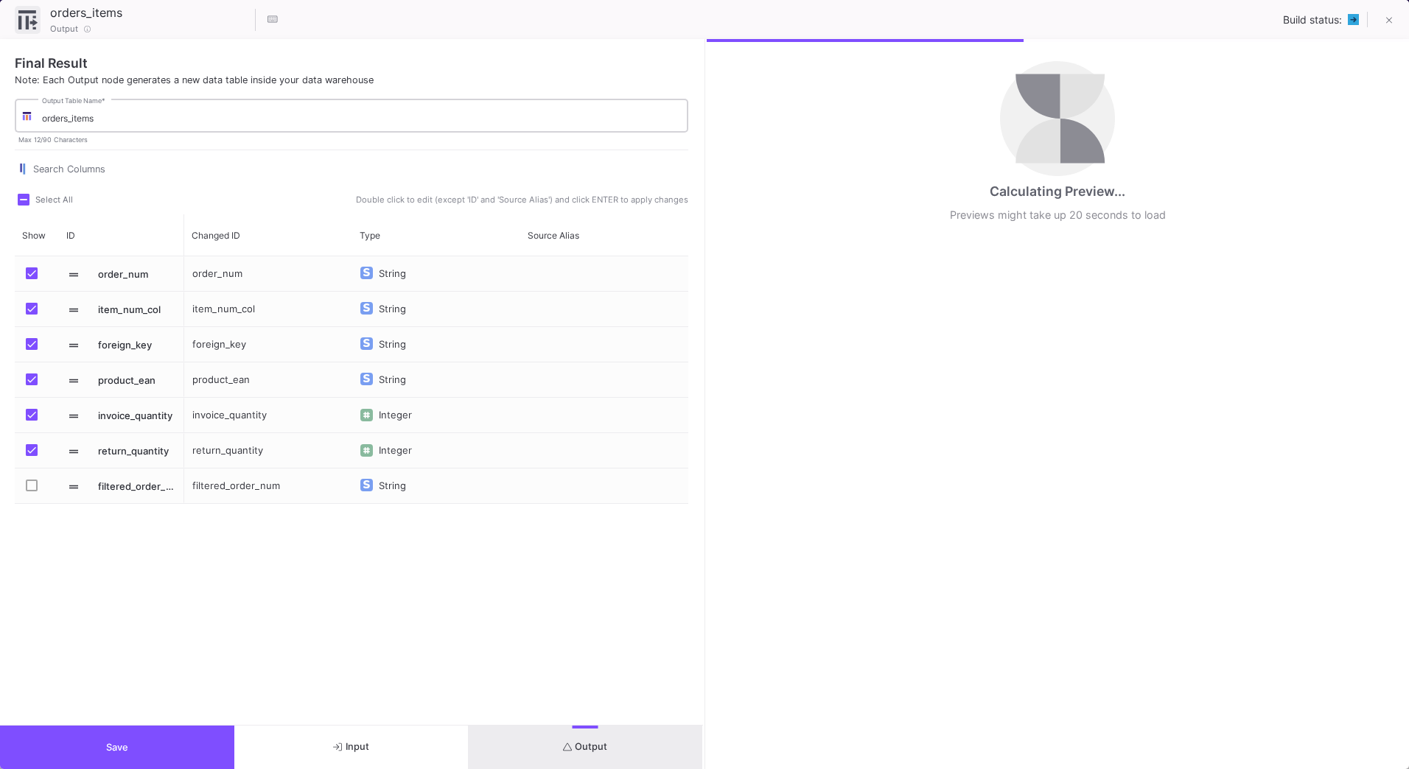
click at [132, 112] on div "orders_items Output Table Name *" at bounding box center [362, 115] width 640 height 36
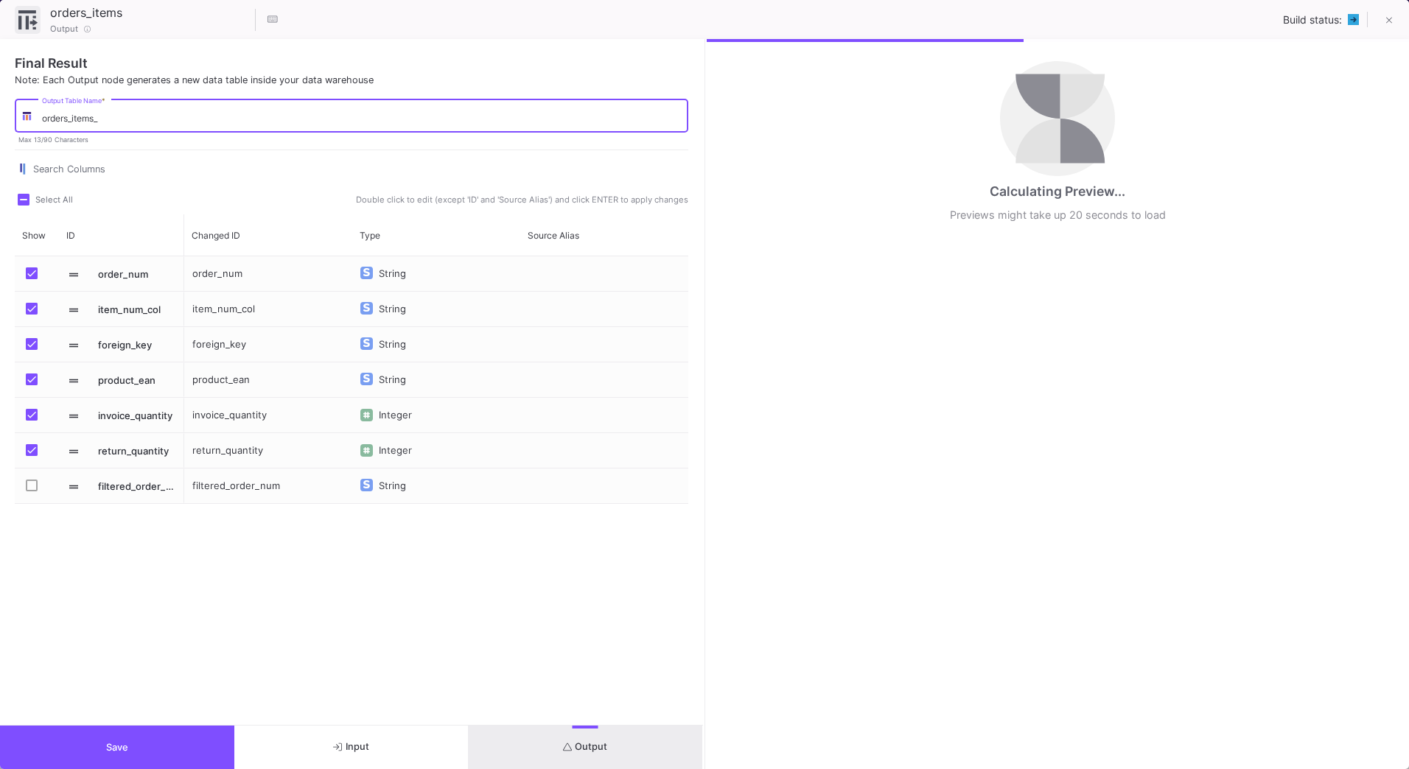
type input "orders_items_"
click at [167, 730] on button "Save" at bounding box center [117, 747] width 234 height 43
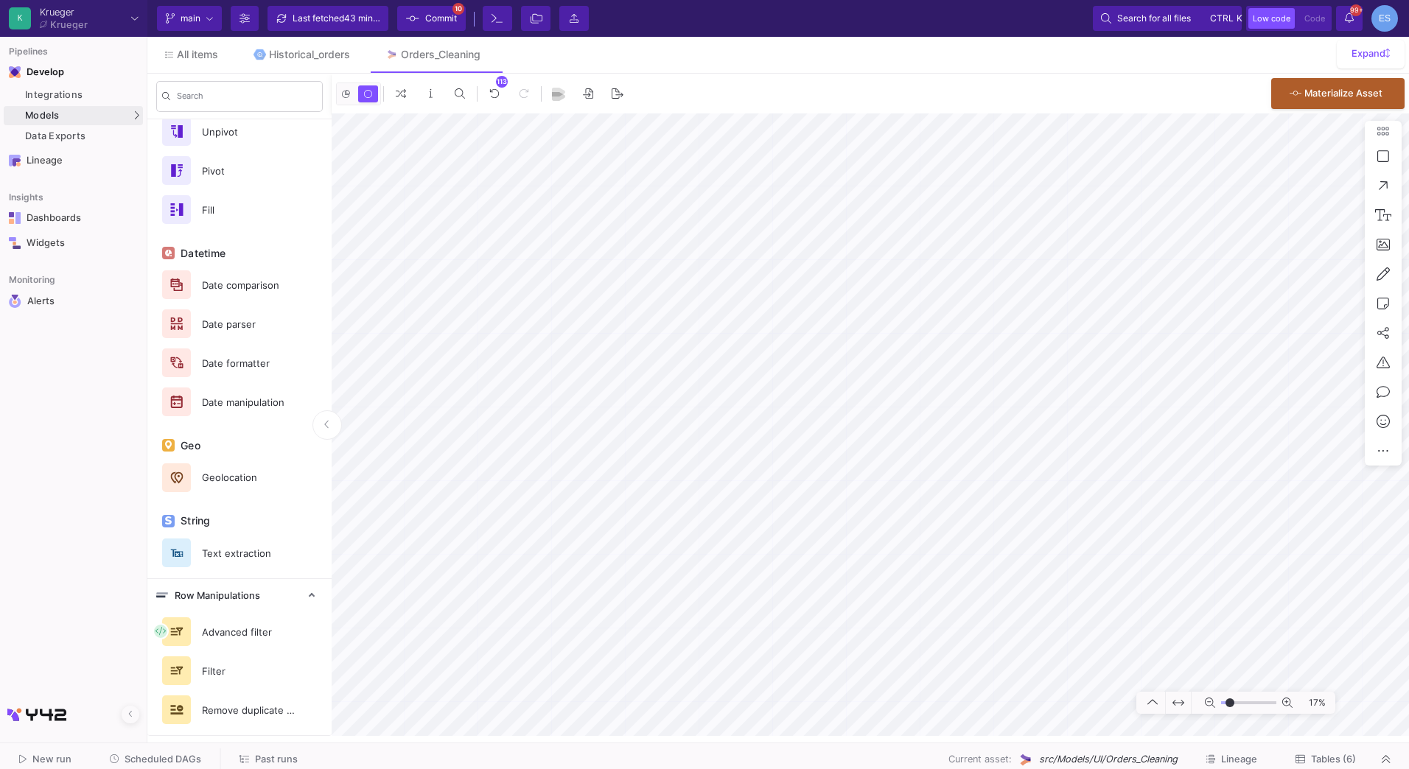
type input "-36"
click at [1230, 699] on input "range" at bounding box center [1248, 703] width 55 height 18
click at [1381, 304] on icon at bounding box center [1383, 303] width 12 height 13
click at [1310, 307] on button at bounding box center [1311, 302] width 18 height 18
type textarea "We add the express shipping cost to the invoice value"
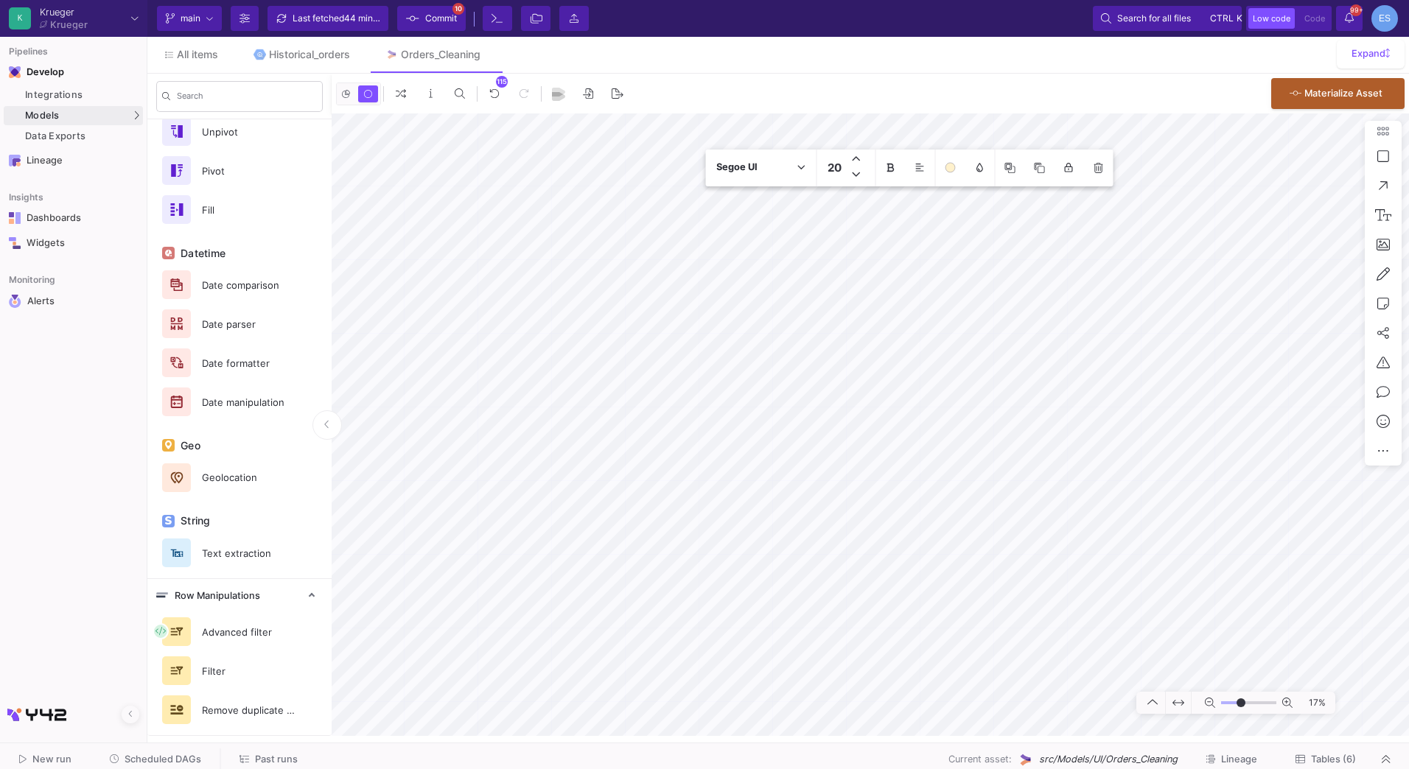
drag, startPoint x: 1227, startPoint y: 705, endPoint x: 1241, endPoint y: 707, distance: 14.1
click at [1241, 707] on input "range" at bounding box center [1248, 703] width 55 height 18
type input "-17"
click at [1236, 700] on input "range" at bounding box center [1248, 703] width 55 height 18
click at [1386, 304] on icon at bounding box center [1383, 303] width 12 height 13
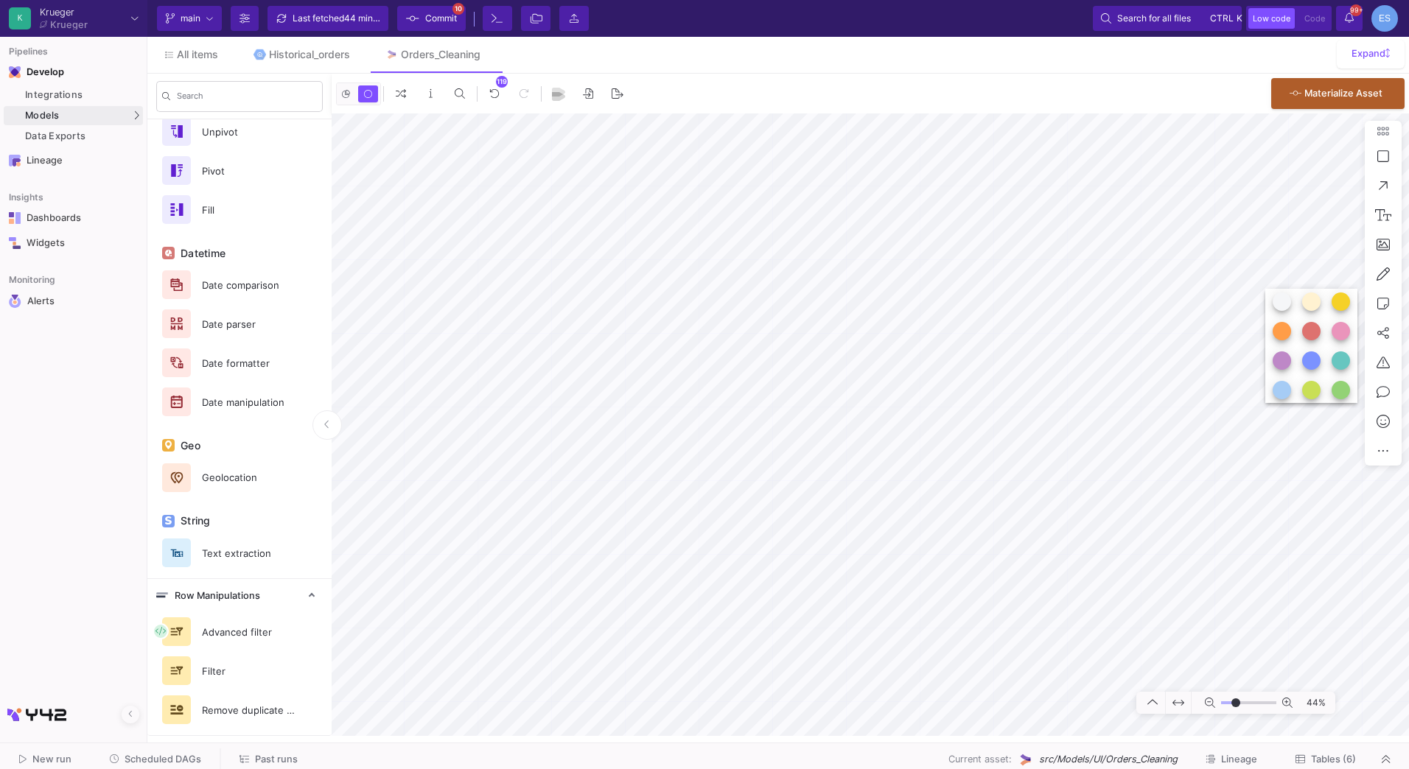
click at [1304, 302] on button at bounding box center [1311, 302] width 18 height 18
type textarea "The invoice here is just for the items and doesn't include the express shipping…"
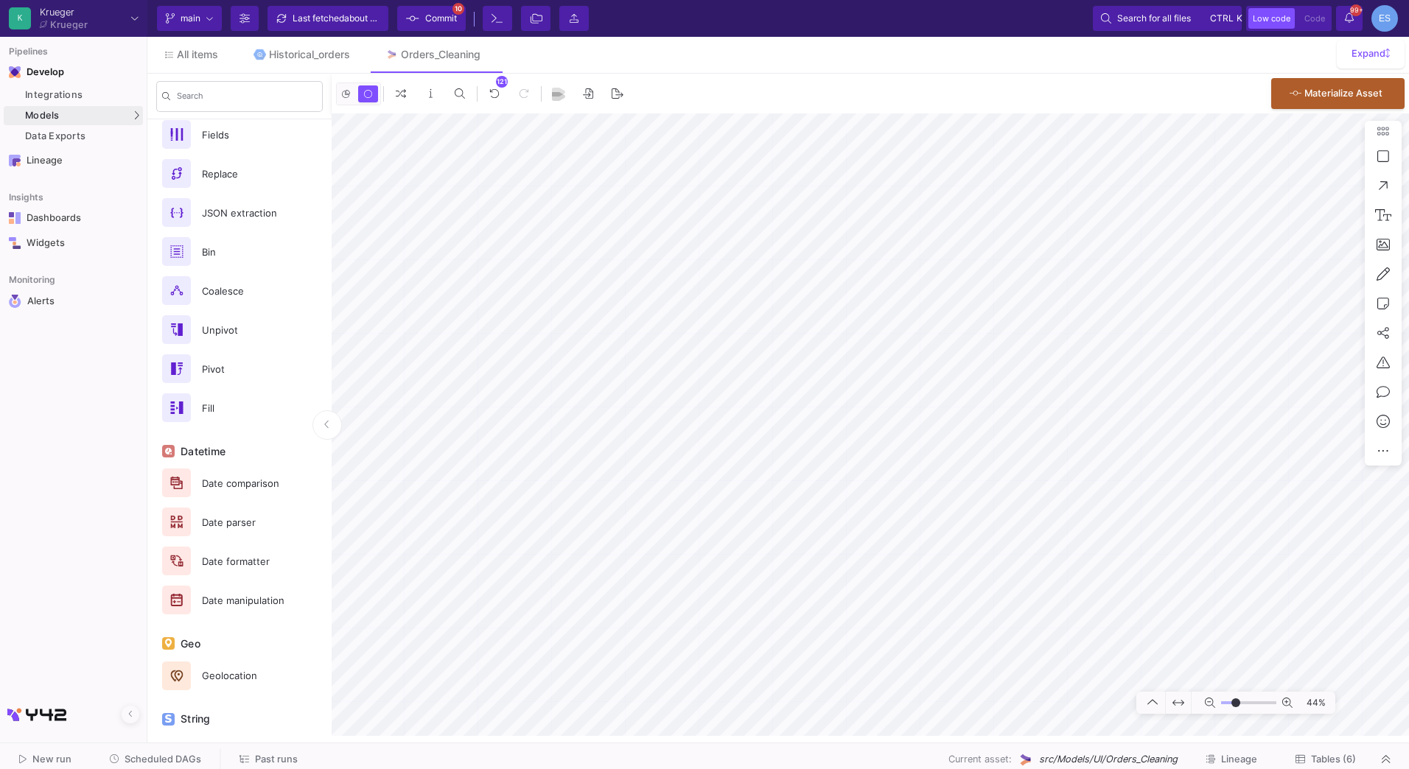
scroll to position [250, 0]
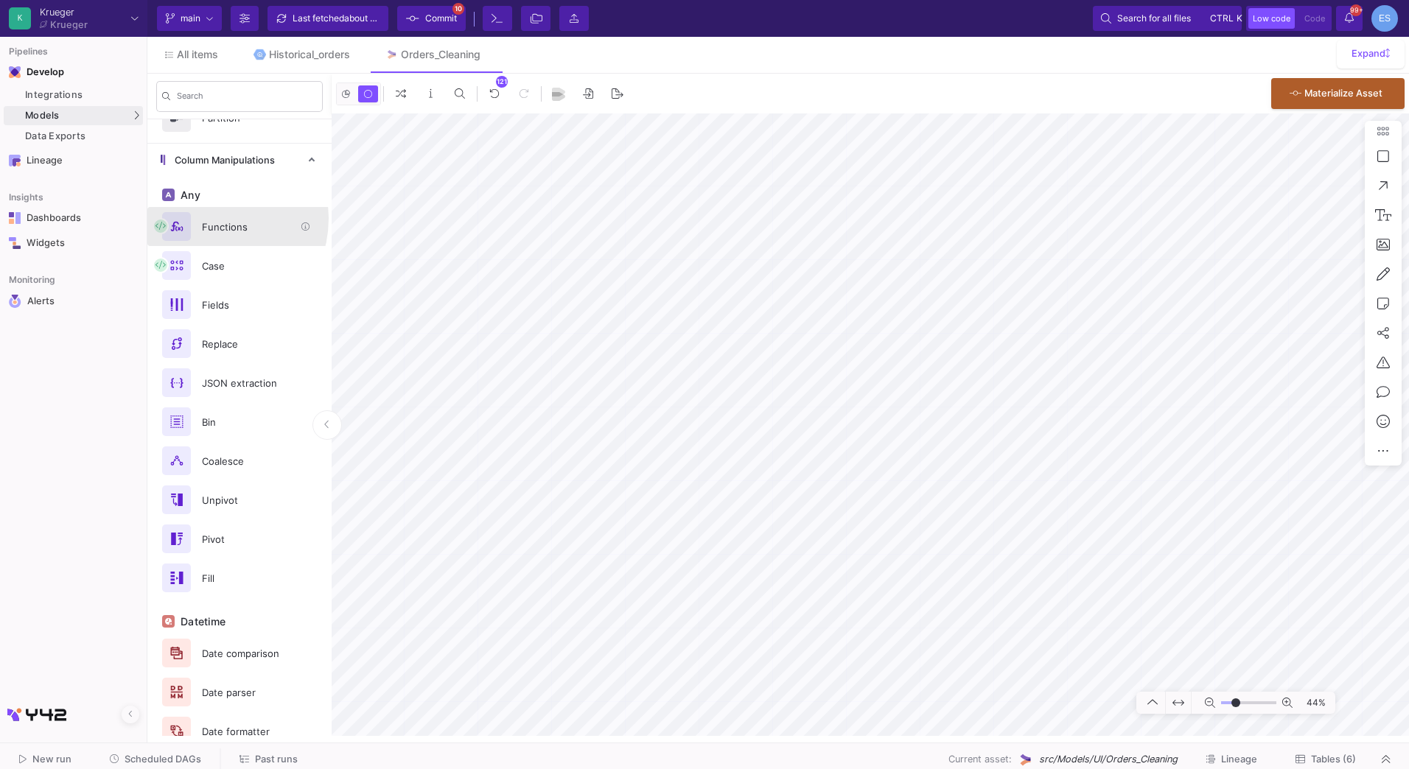
click at [203, 218] on div "Functions" at bounding box center [244, 227] width 102 height 22
click at [585, 463] on div "Segoe UI 20 44%" at bounding box center [870, 424] width 1077 height 623
drag, startPoint x: 1318, startPoint y: 716, endPoint x: 1460, endPoint y: 517, distance: 243.6
click at [1408, 517] on html "K Krueger Krueger Current branch main Branch Options Last fetched about 1 hour …" at bounding box center [704, 384] width 1409 height 769
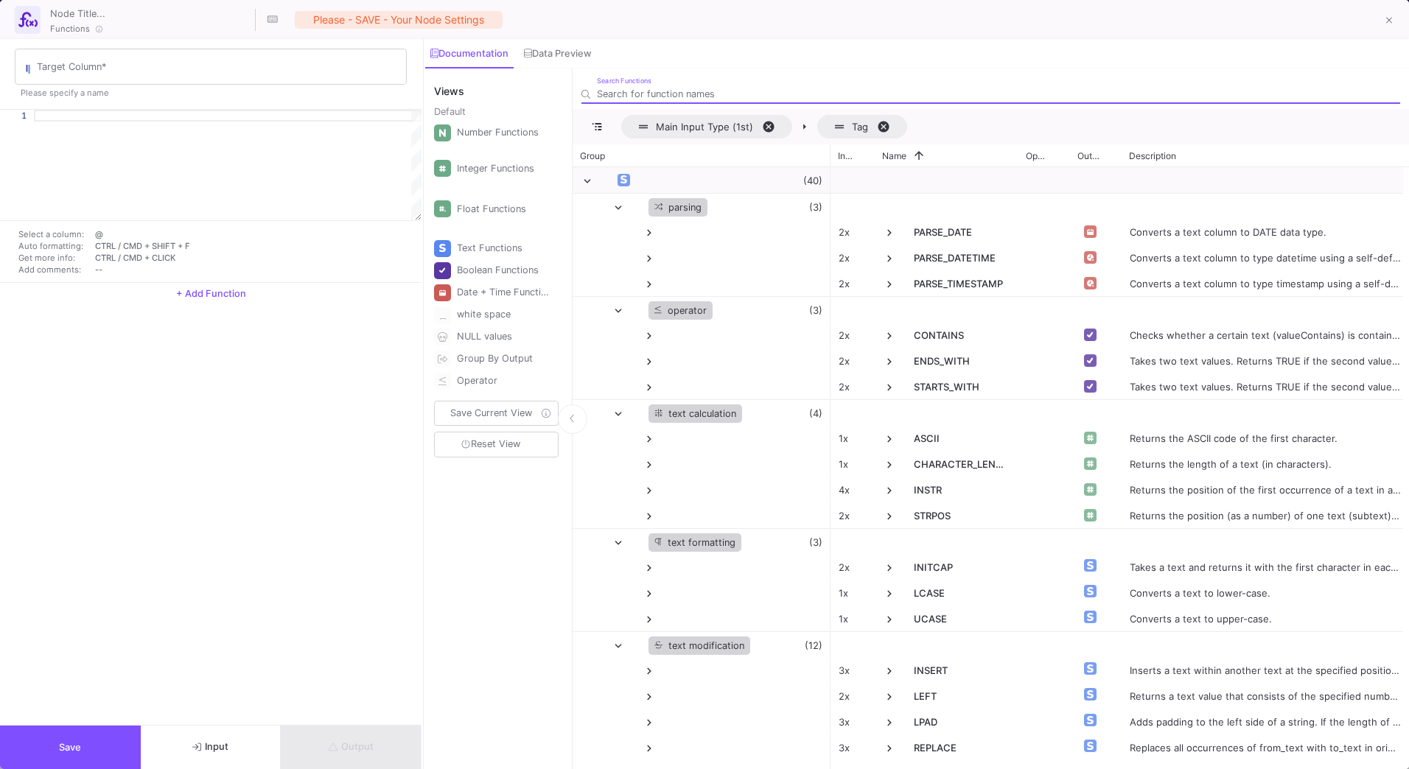
click at [234, 747] on button "Input" at bounding box center [211, 747] width 141 height 43
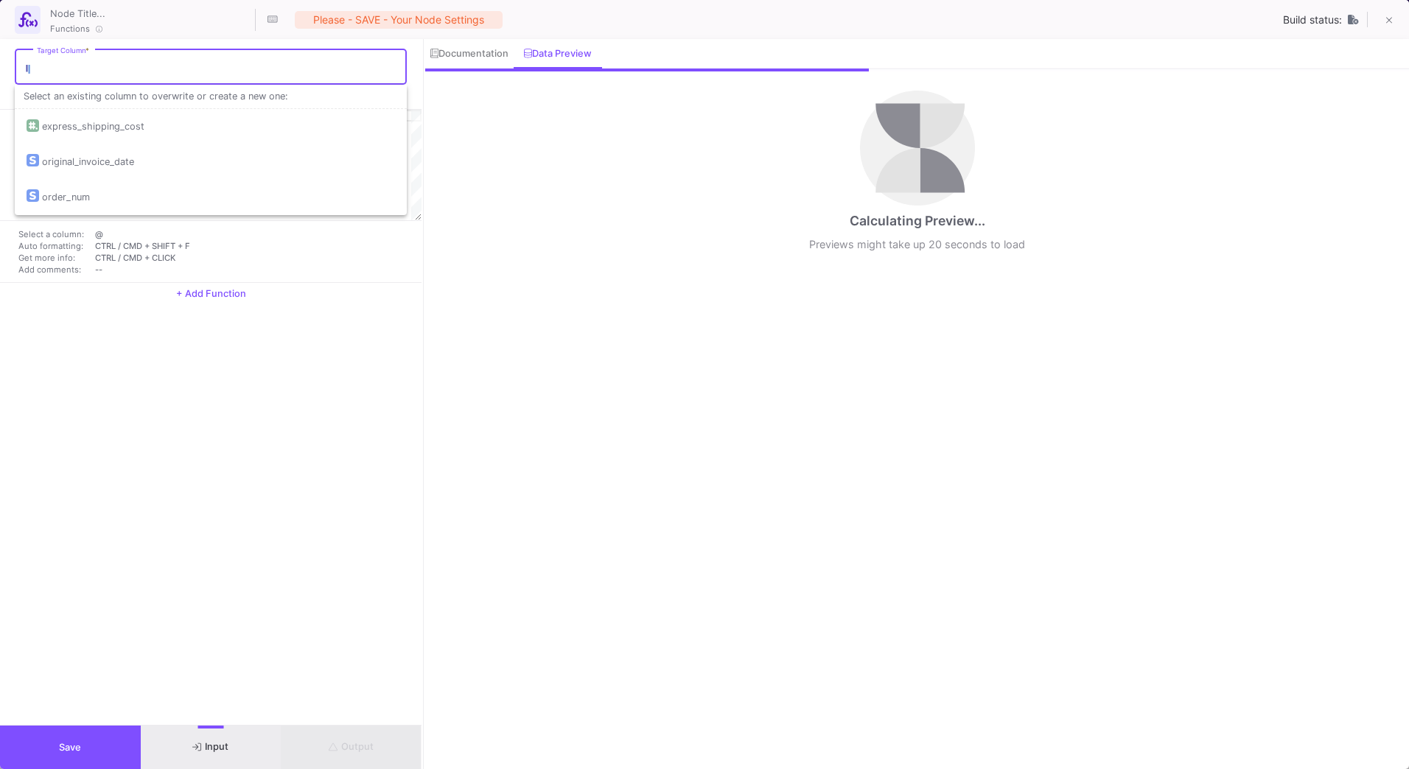
click at [71, 71] on input "Target Column *" at bounding box center [218, 69] width 363 height 12
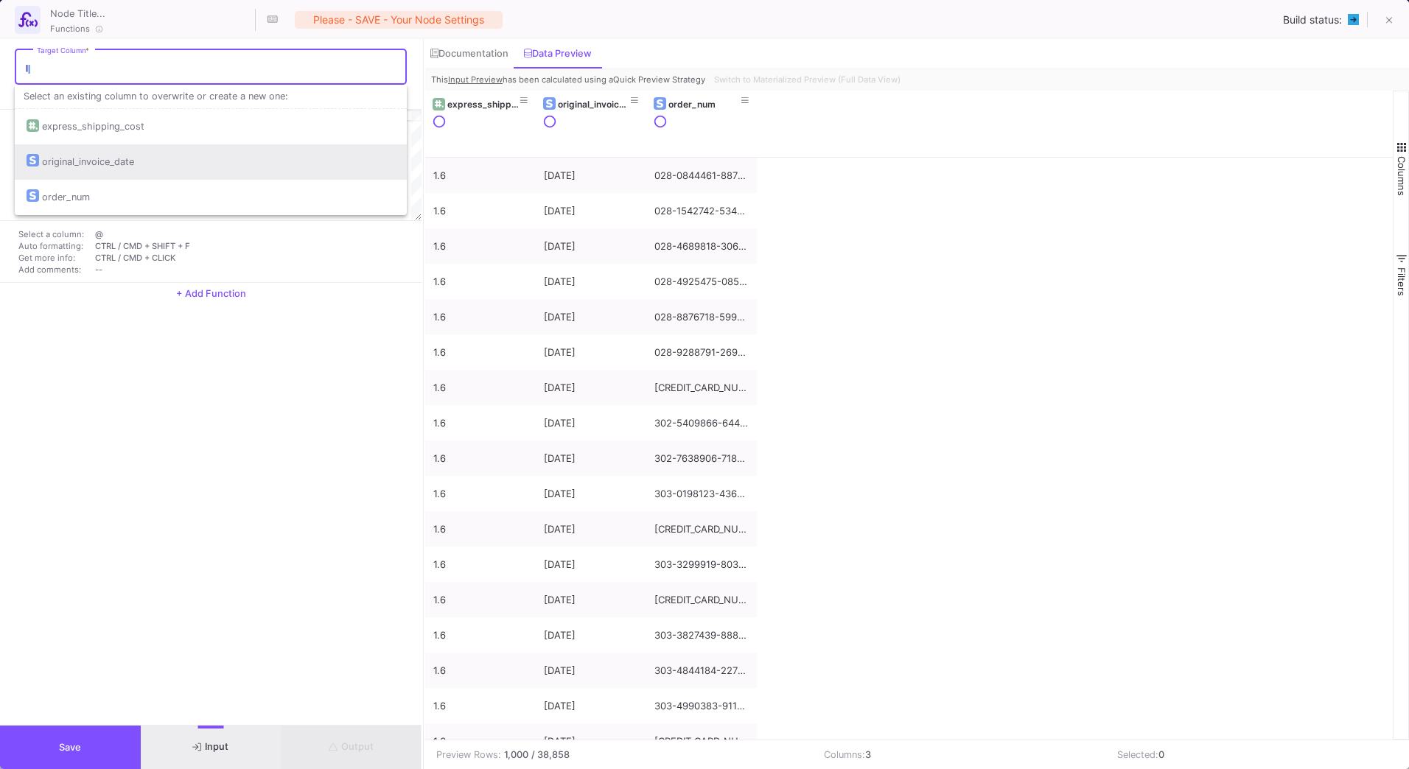
click at [102, 155] on div "original_invoice_date" at bounding box center [88, 161] width 92 height 35
type input "original_invoice_date"
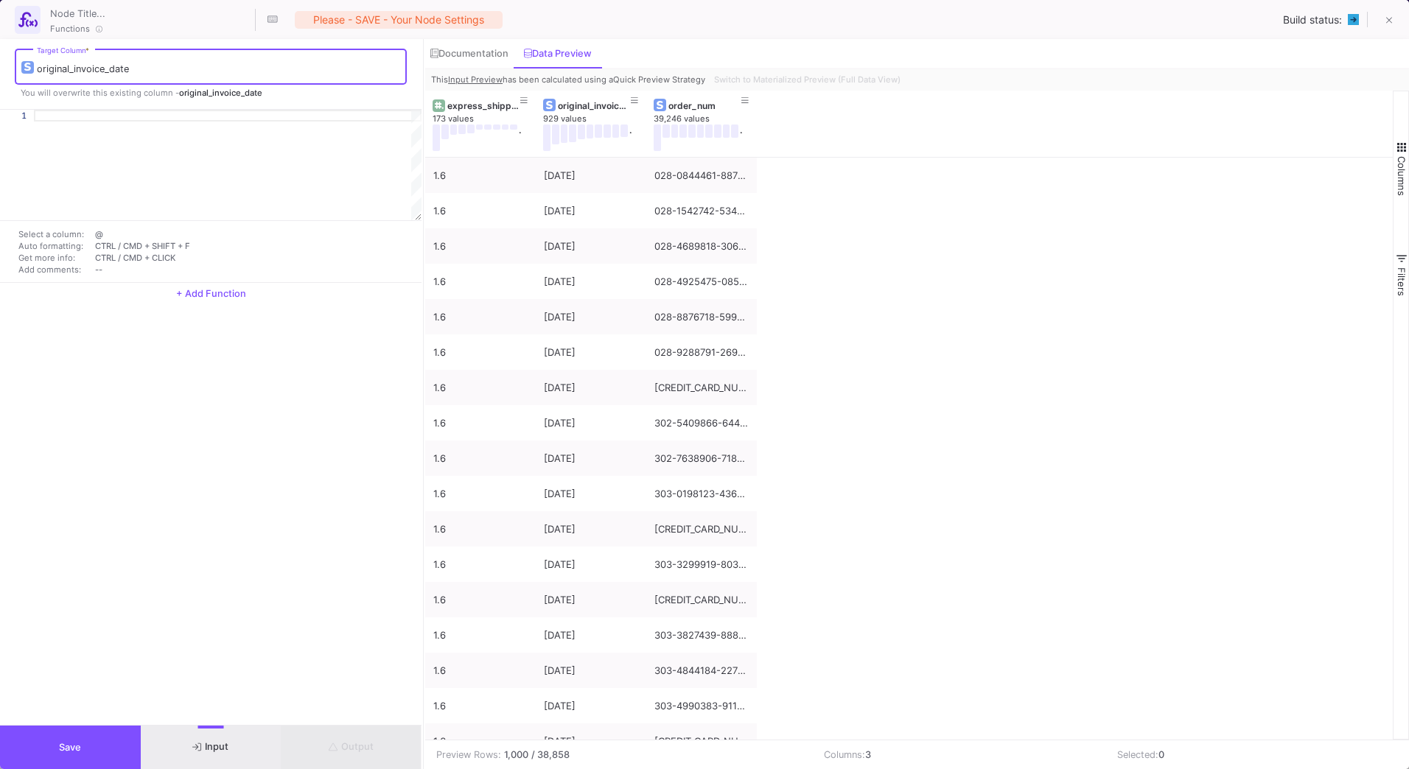
click at [83, 118] on div at bounding box center [228, 116] width 388 height 12
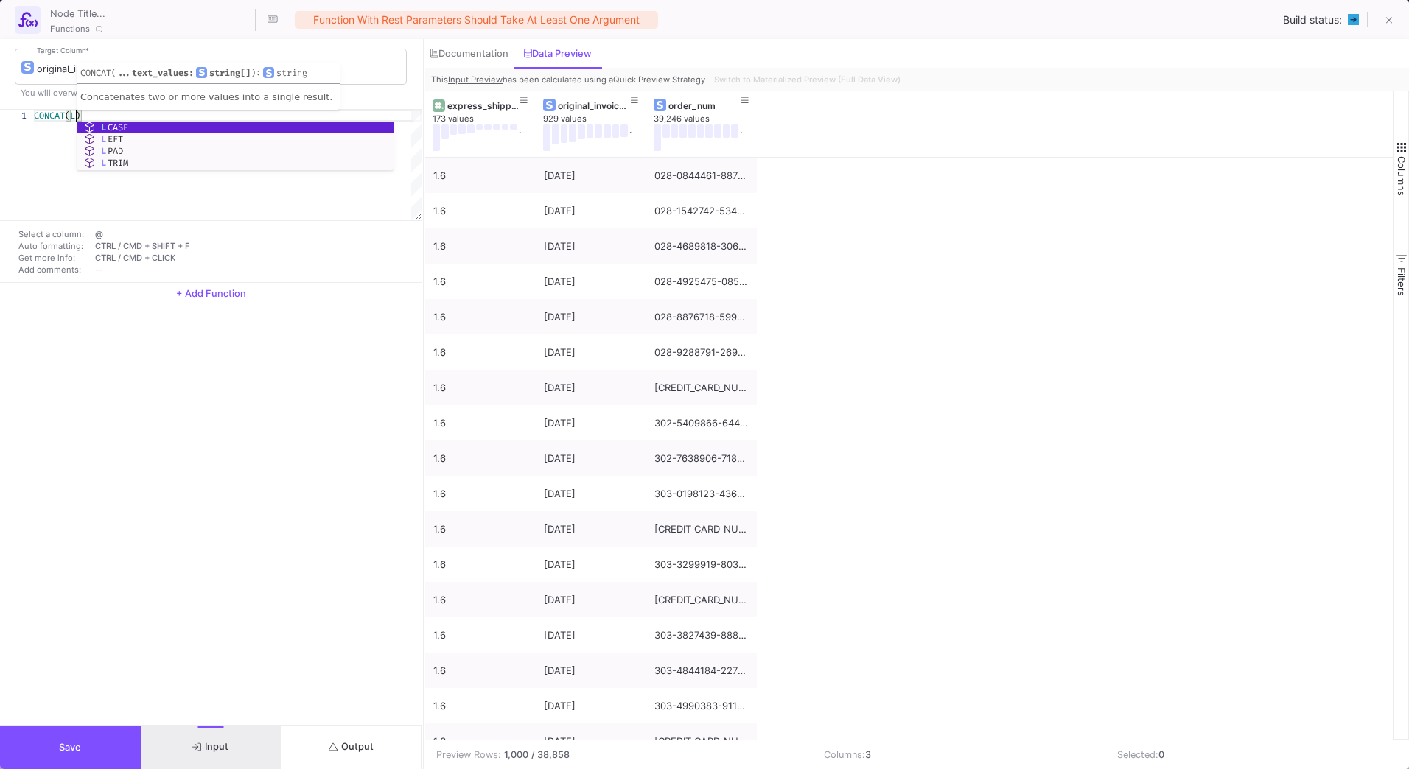
scroll to position [0, 42]
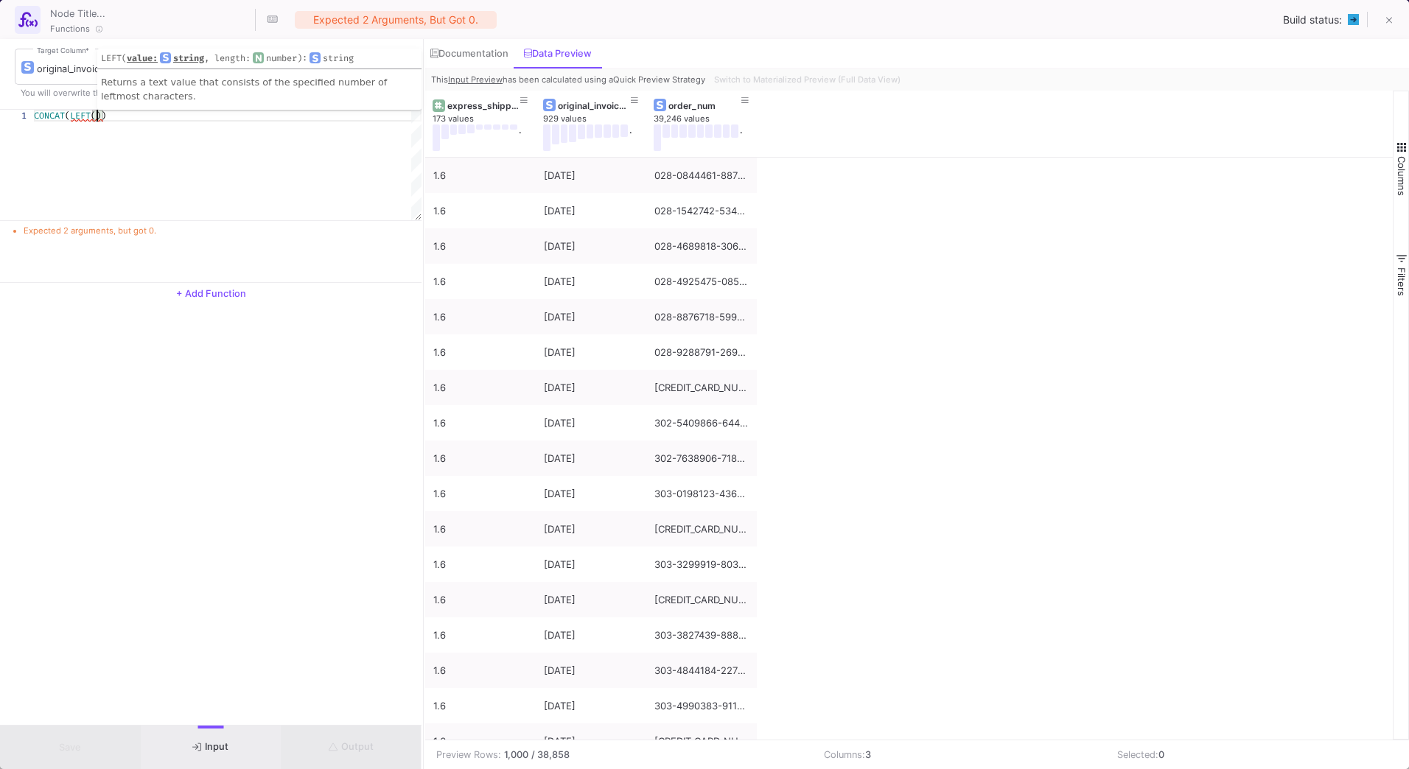
type textarea "CONCAT(LEFT())"
click at [475, 51] on div "Documentation" at bounding box center [469, 54] width 78 height 12
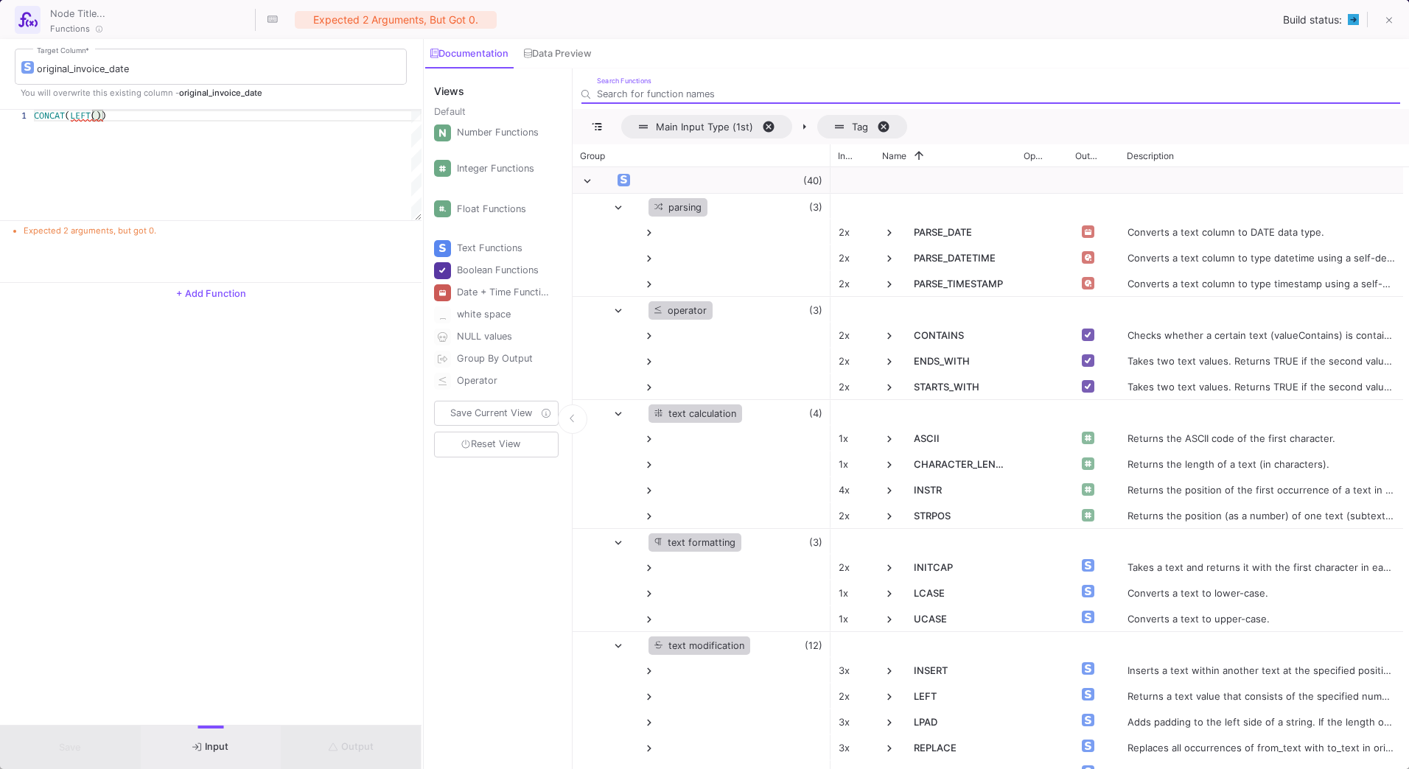
click at [675, 94] on input "Search Functions" at bounding box center [998, 93] width 803 height 11
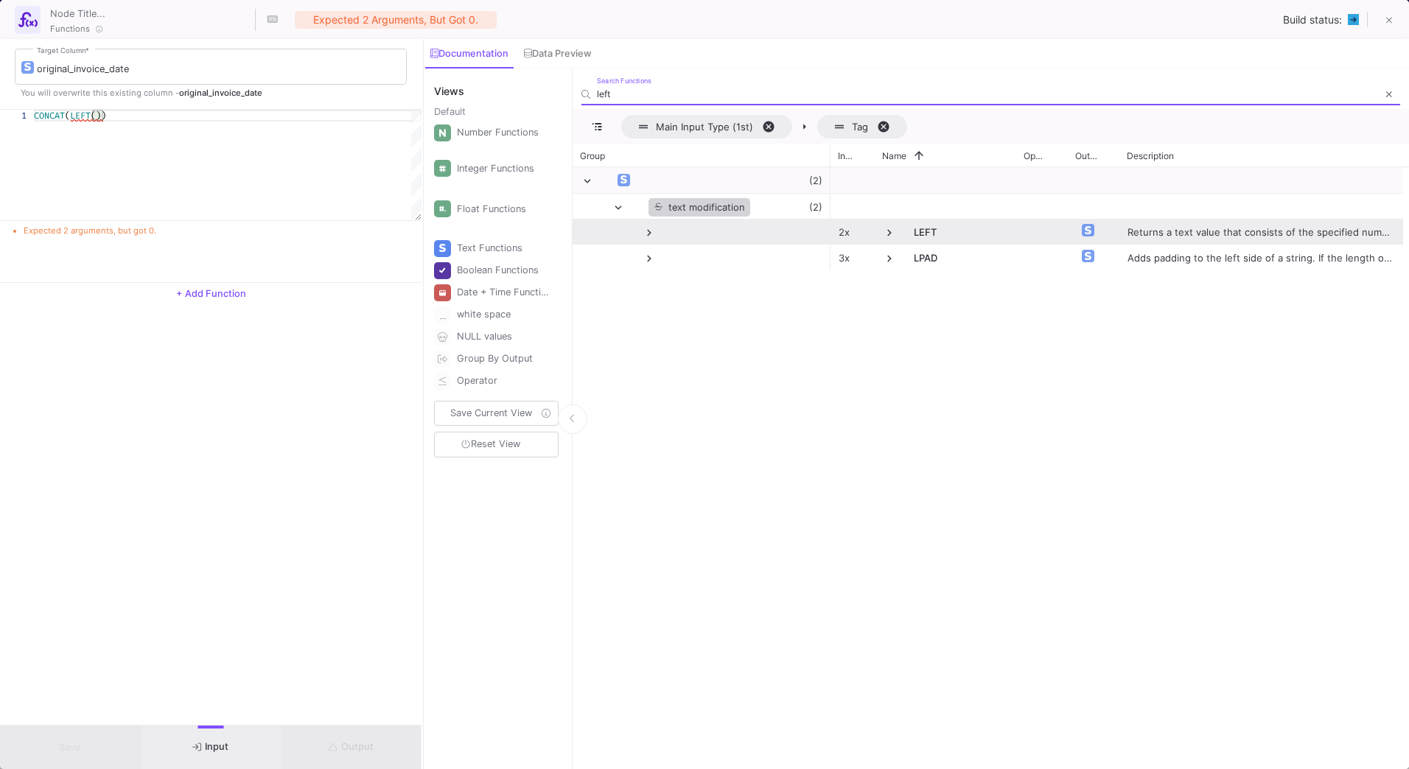
type input "left"
click at [900, 228] on span "LEFT" at bounding box center [945, 233] width 125 height 27
click at [887, 232] on span at bounding box center [889, 232] width 13 height 13
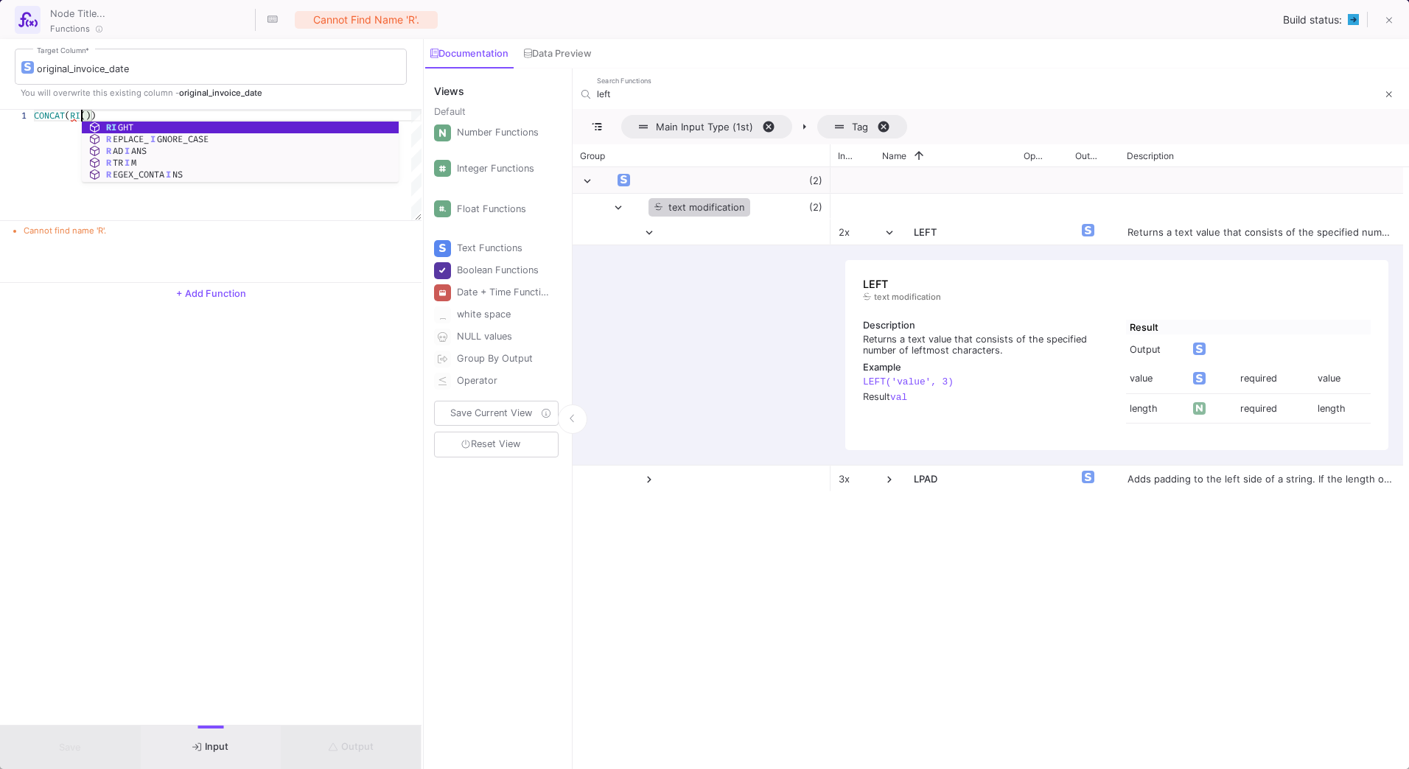
scroll to position [0, 47]
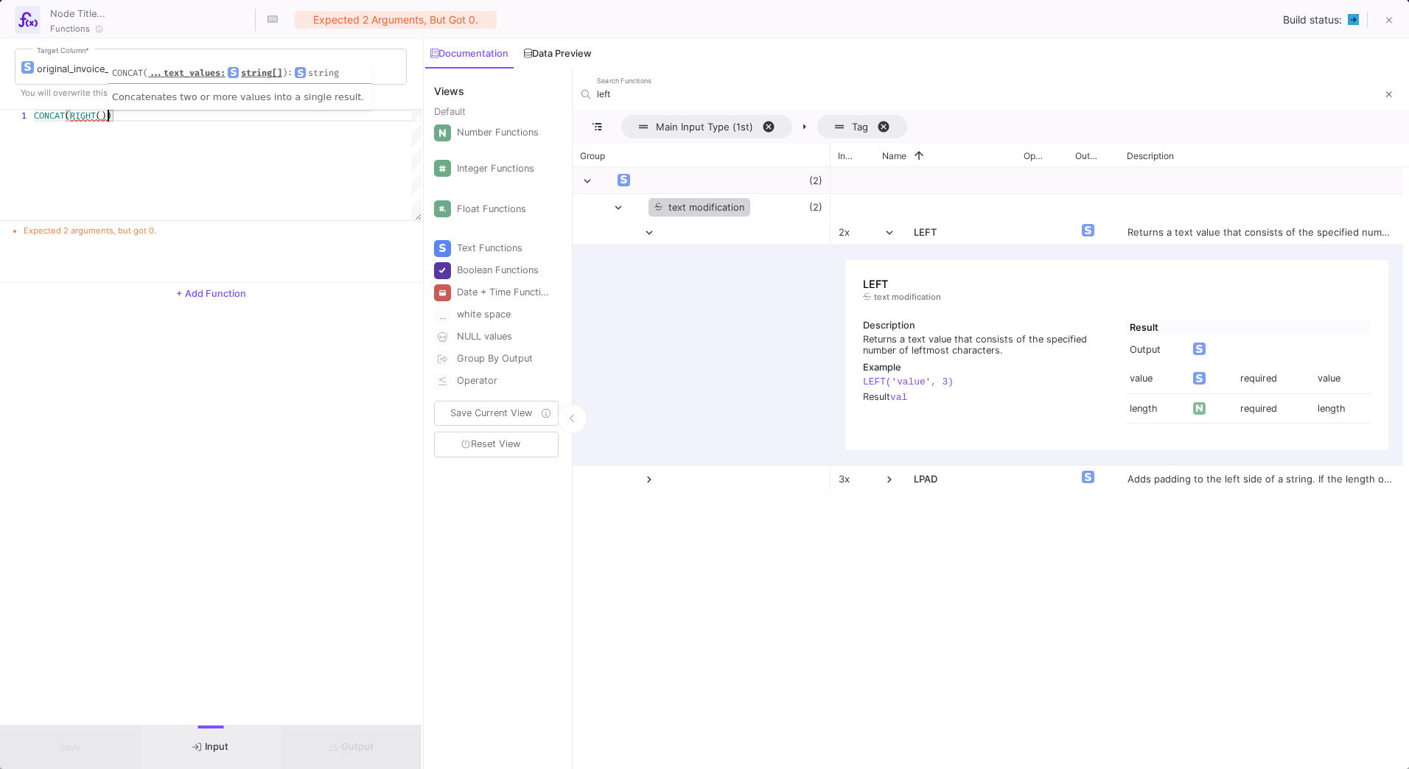
click at [562, 52] on div "Data Preview" at bounding box center [558, 54] width 68 height 12
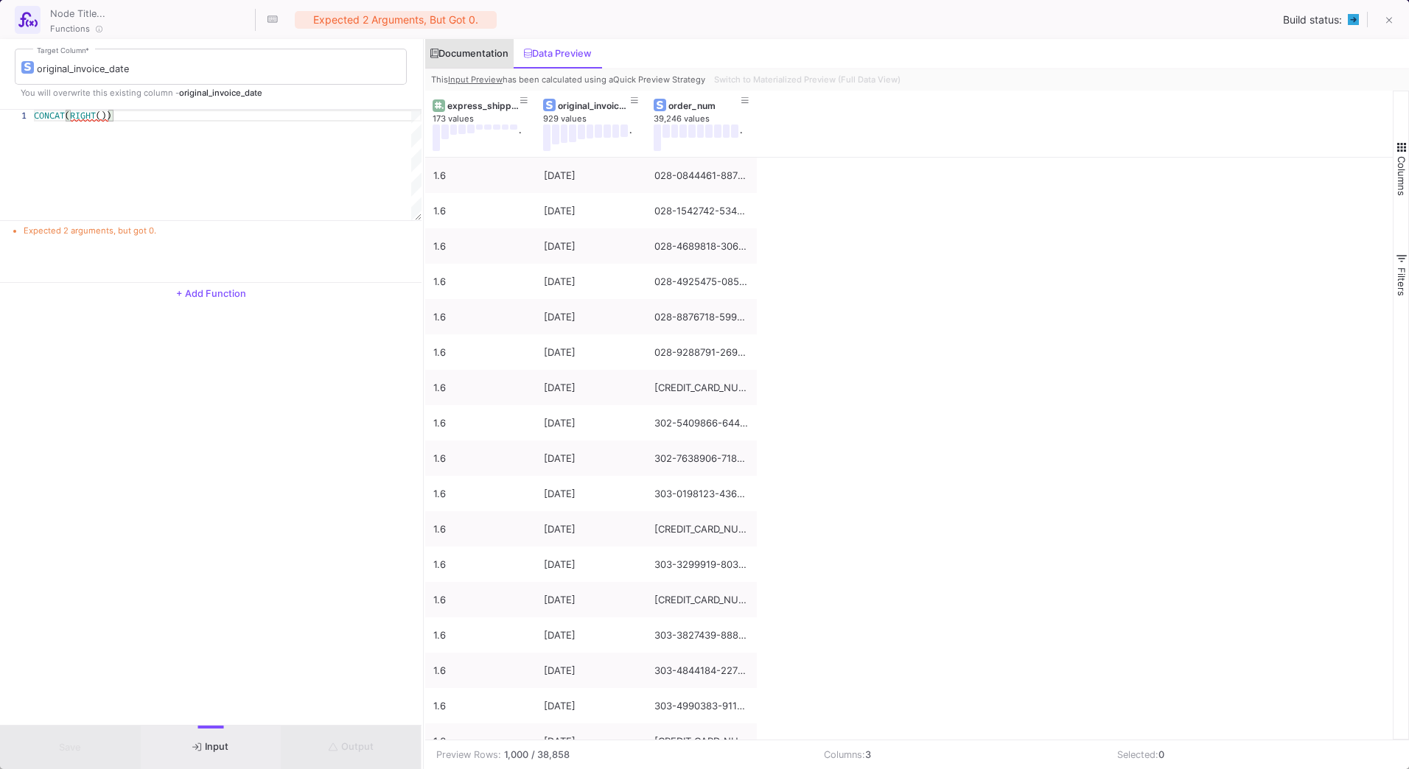
click at [497, 52] on div "Documentation" at bounding box center [469, 54] width 78 height 12
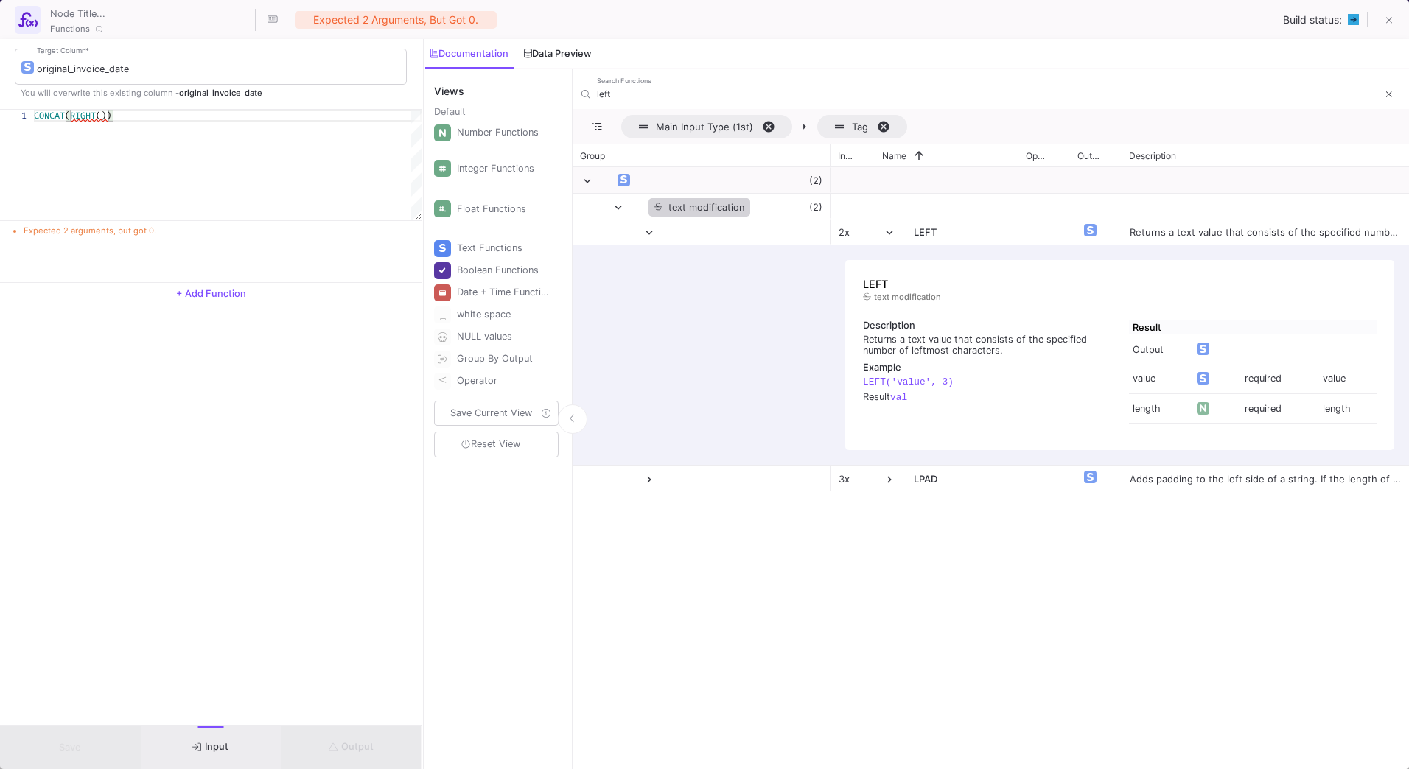
click at [560, 55] on div "Data Preview" at bounding box center [558, 54] width 68 height 12
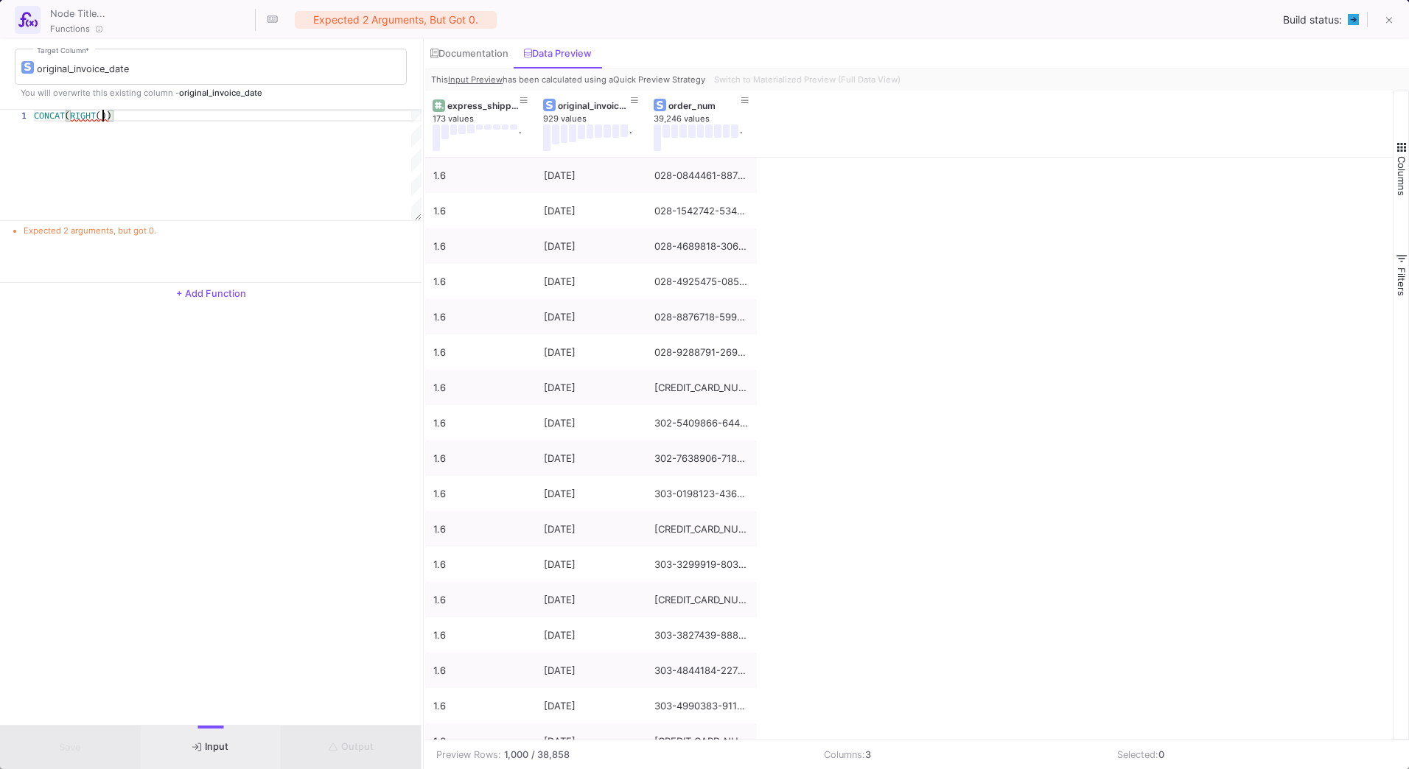
scroll to position [0, 74]
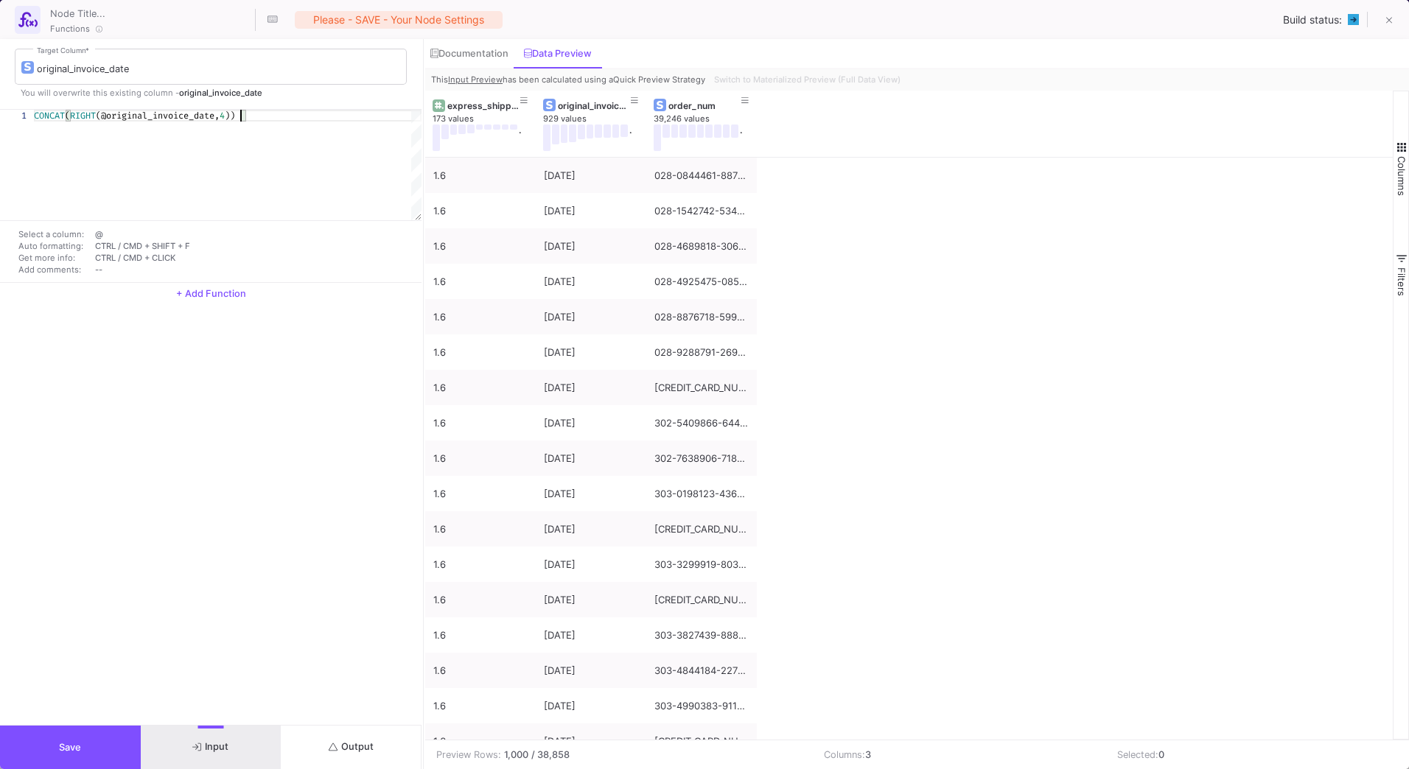
click at [235, 111] on span "))" at bounding box center [230, 116] width 10 height 12
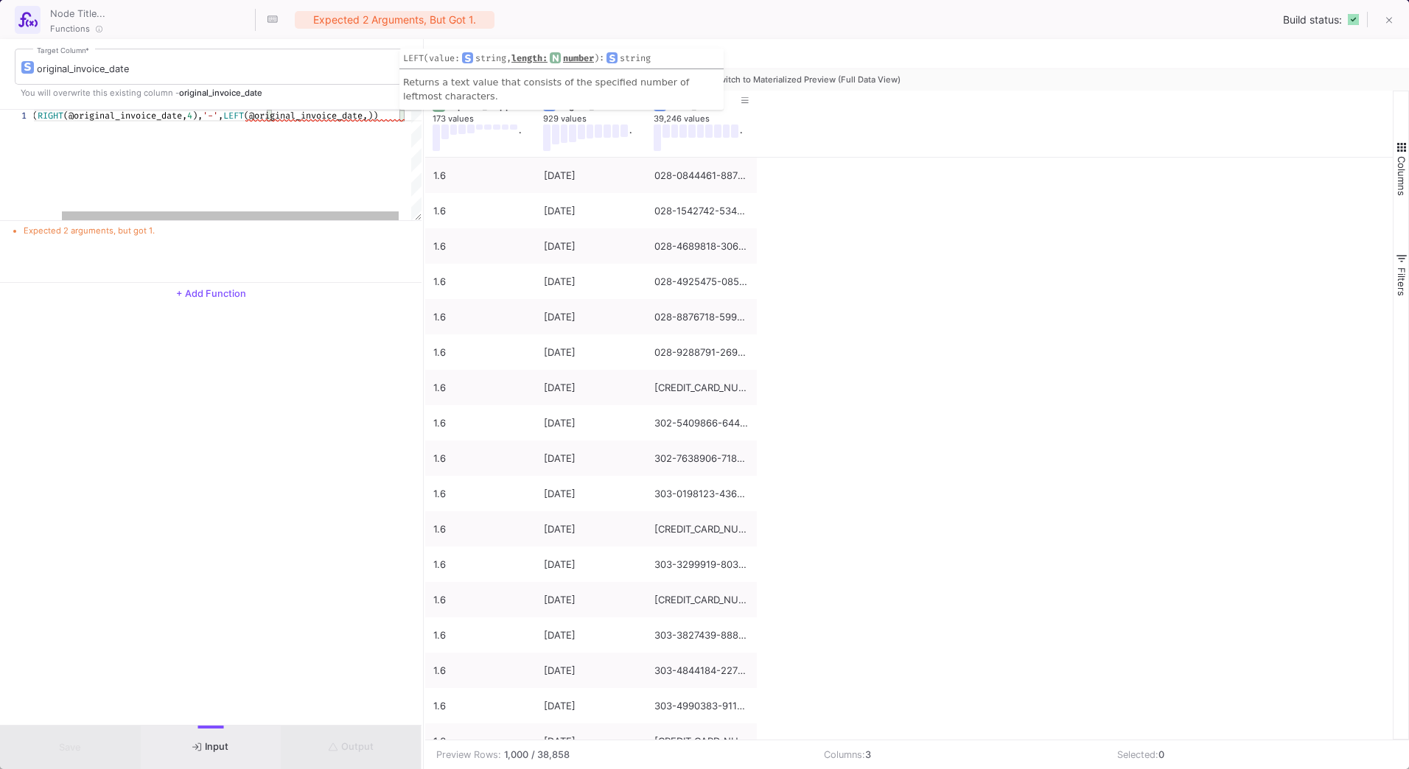
scroll to position [0, 403]
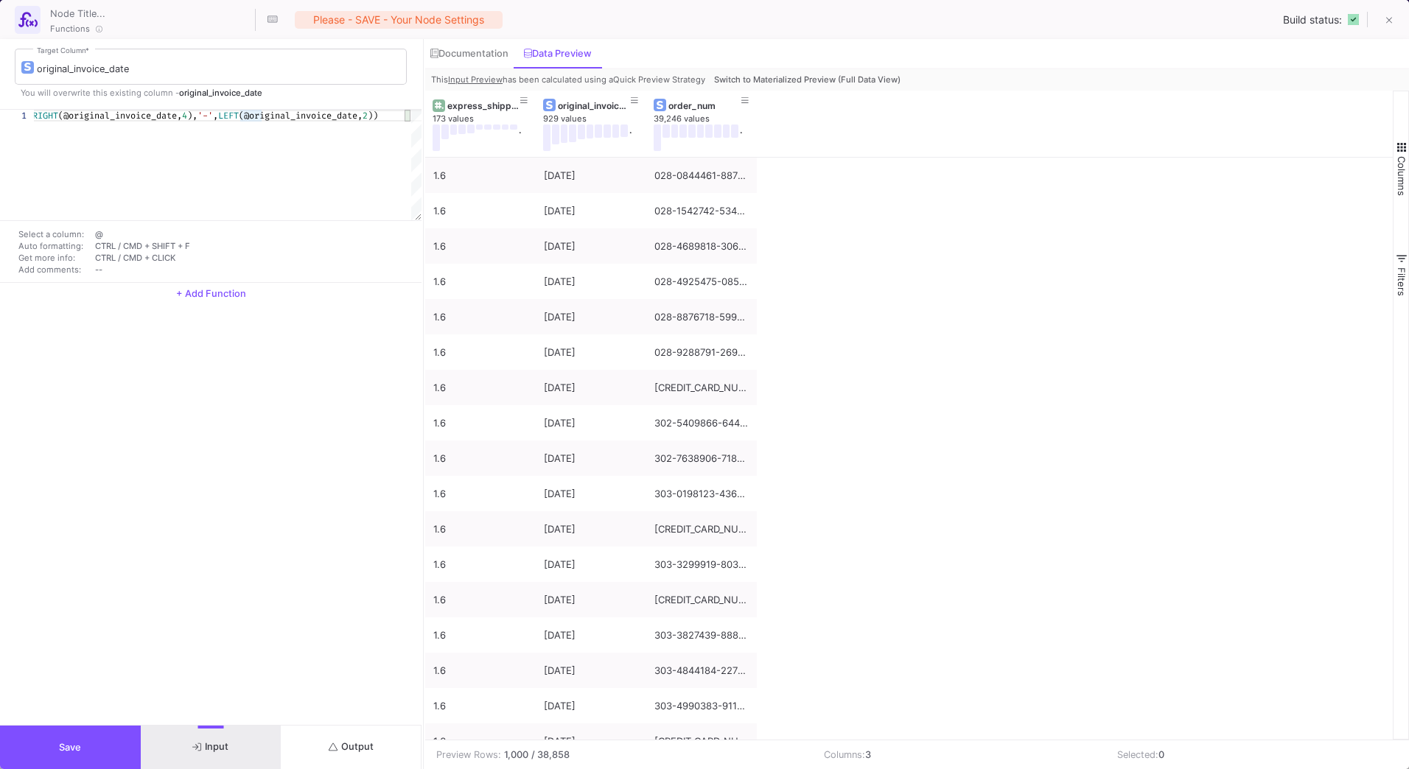
type textarea "CONCAT(RIGHT(@original_invoice_date, 4), '-', LEFT(@original_invoice_date, 2))"
click at [491, 60] on div "Documentation" at bounding box center [469, 53] width 88 height 29
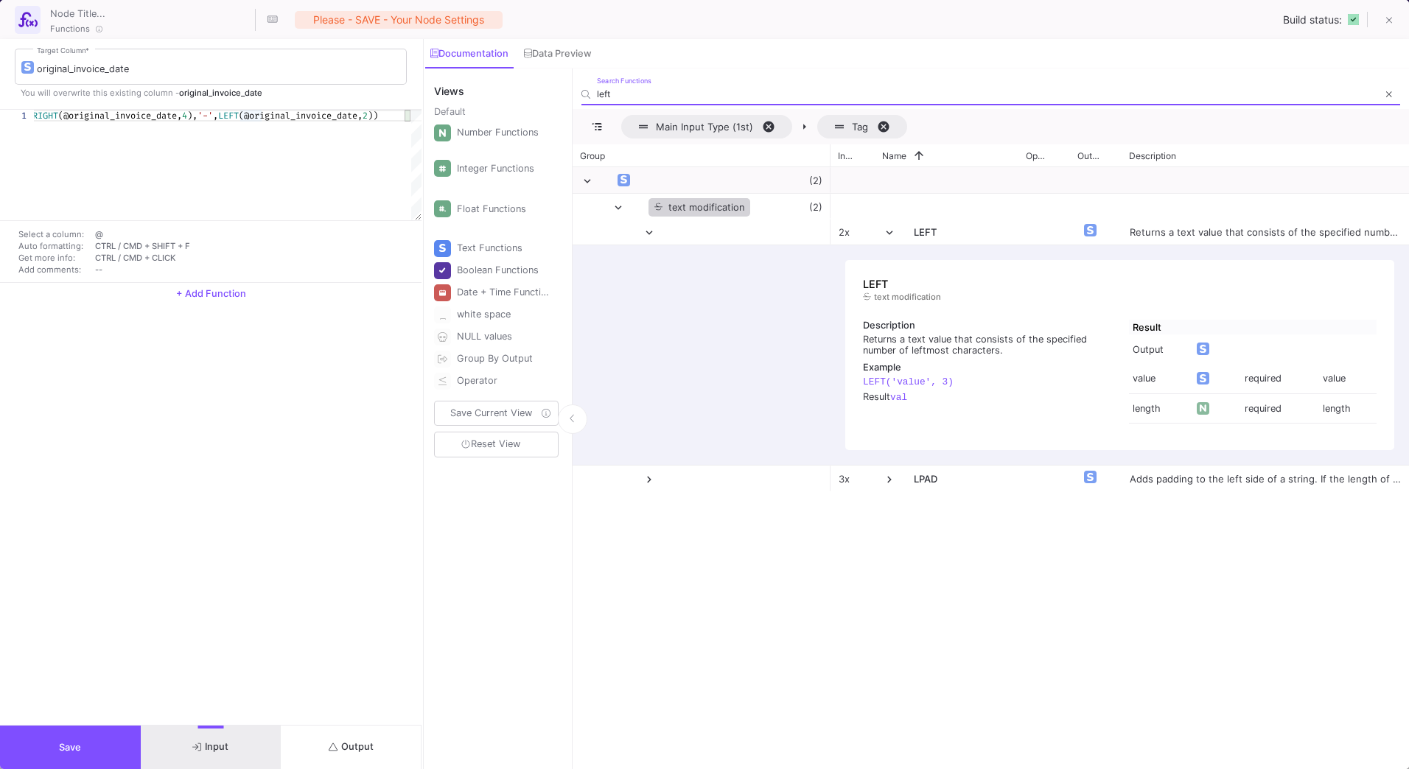
click at [618, 91] on input "left" at bounding box center [987, 93] width 781 height 11
drag, startPoint x: 618, startPoint y: 91, endPoint x: 583, endPoint y: 97, distance: 35.3
click at [583, 97] on div "left Search Functions" at bounding box center [990, 87] width 819 height 35
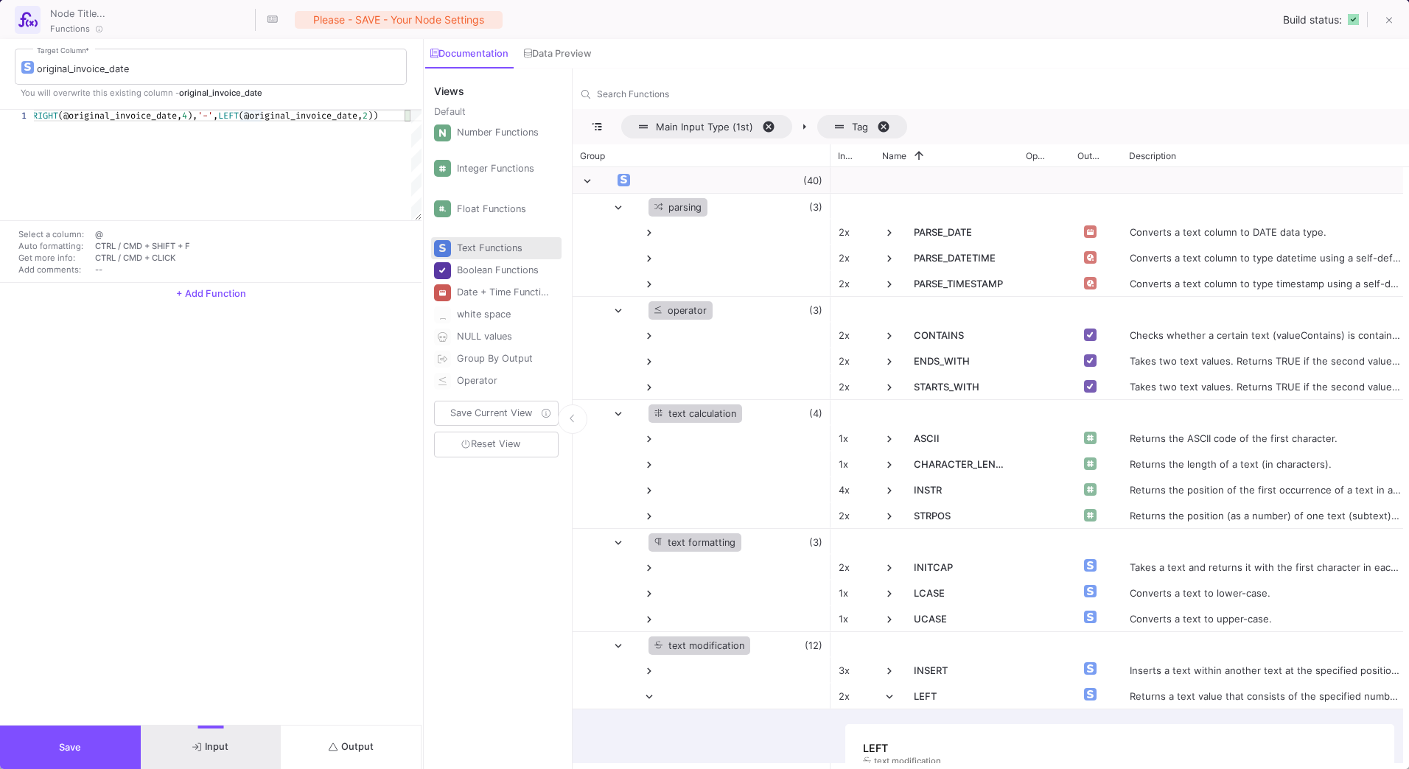
click at [514, 248] on div "Text Functions" at bounding box center [503, 248] width 93 height 22
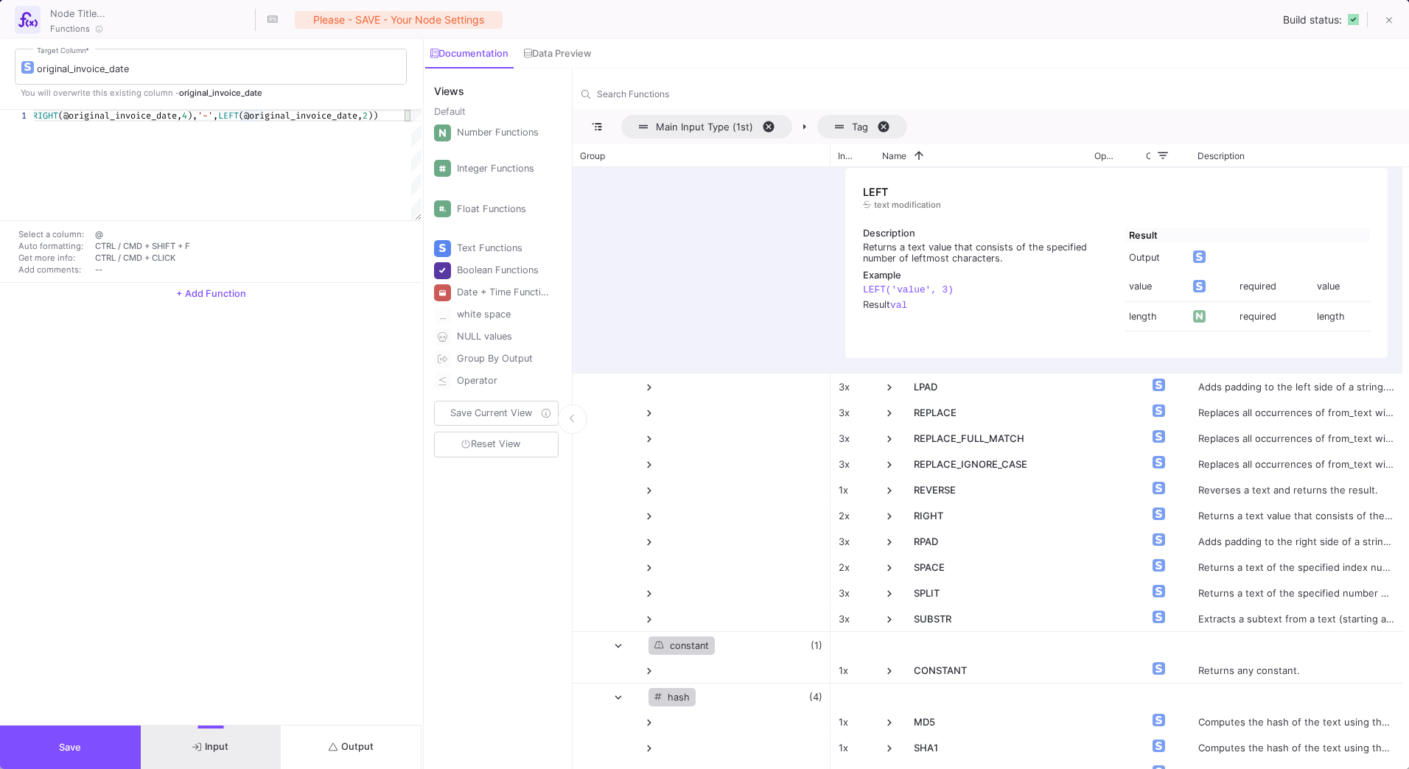
scroll to position [295, 0]
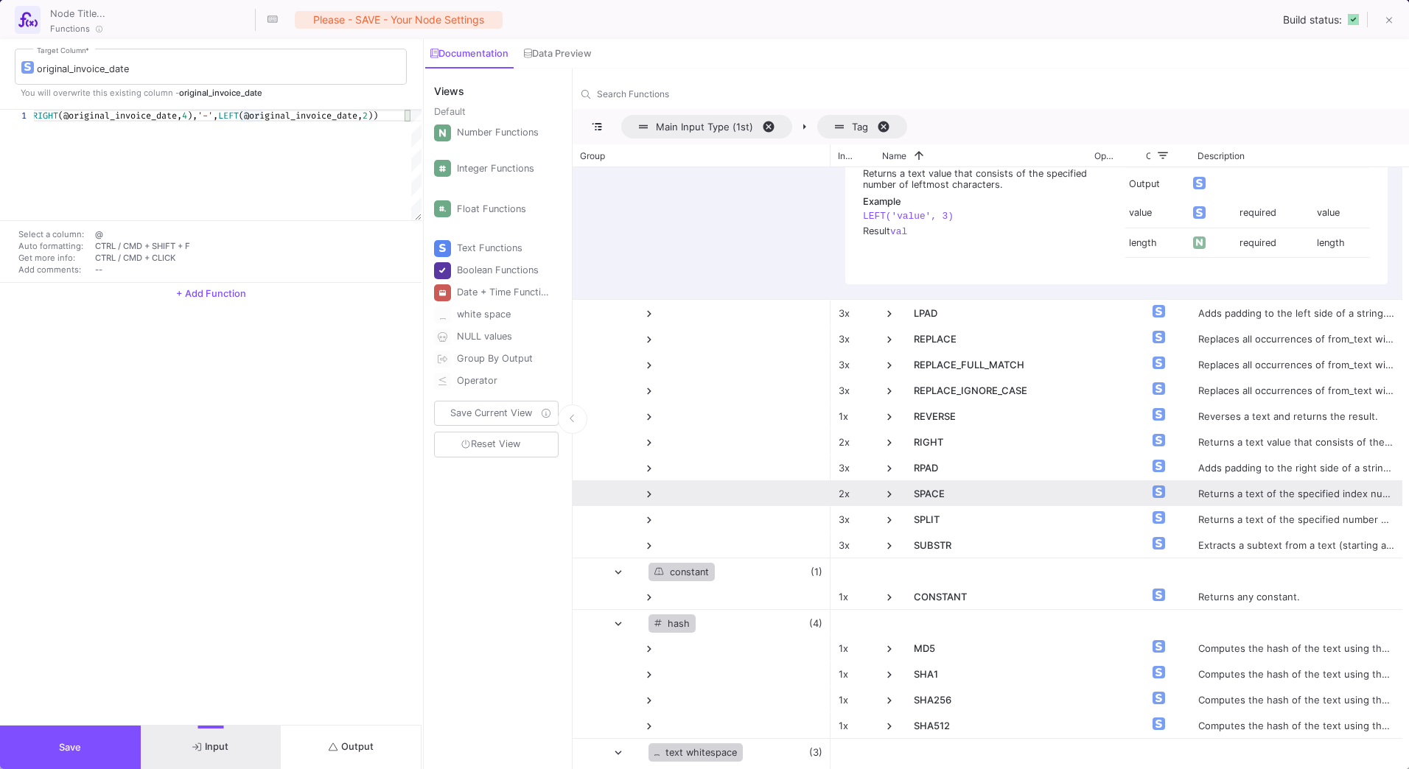
click at [879, 490] on div "SPACE" at bounding box center [981, 494] width 212 height 26
click at [885, 492] on span at bounding box center [889, 494] width 13 height 13
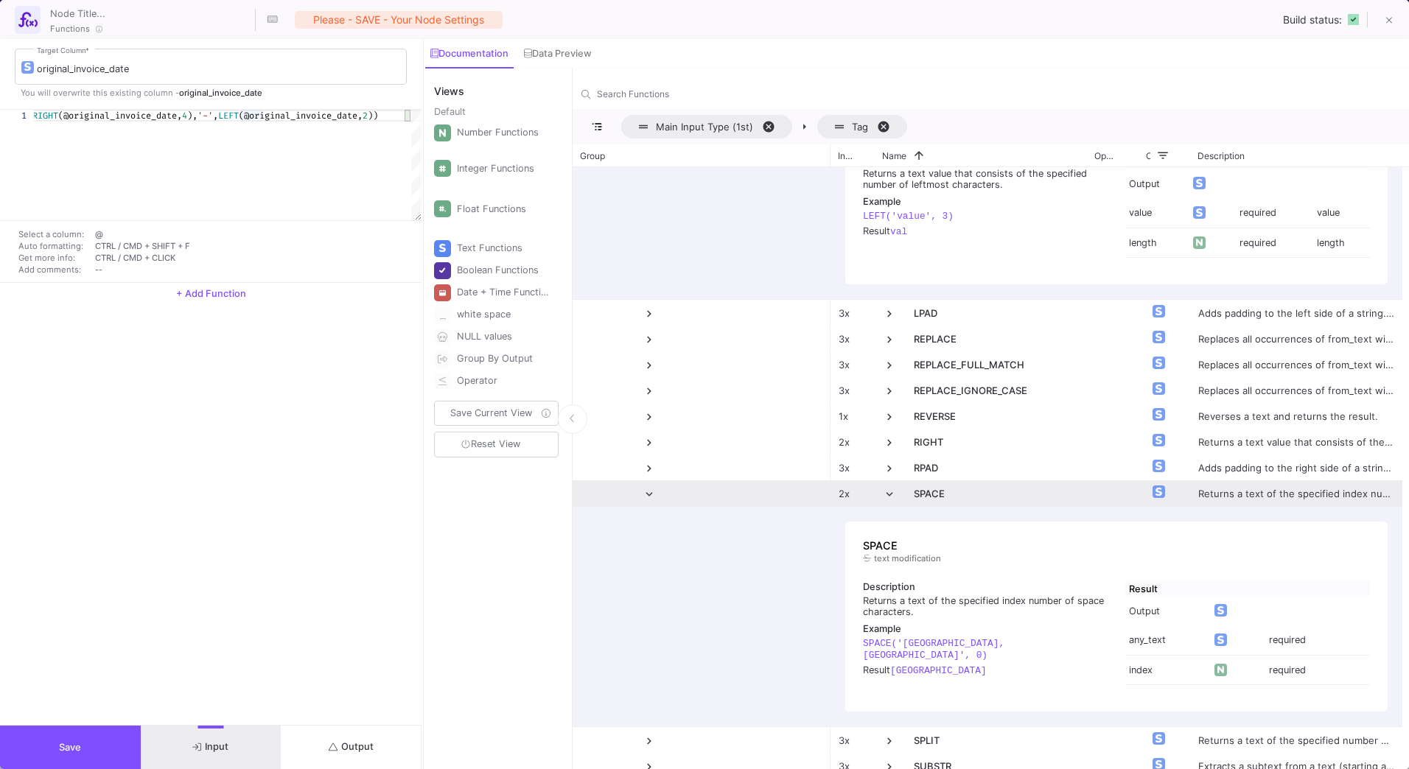
click at [886, 492] on span at bounding box center [889, 494] width 13 height 13
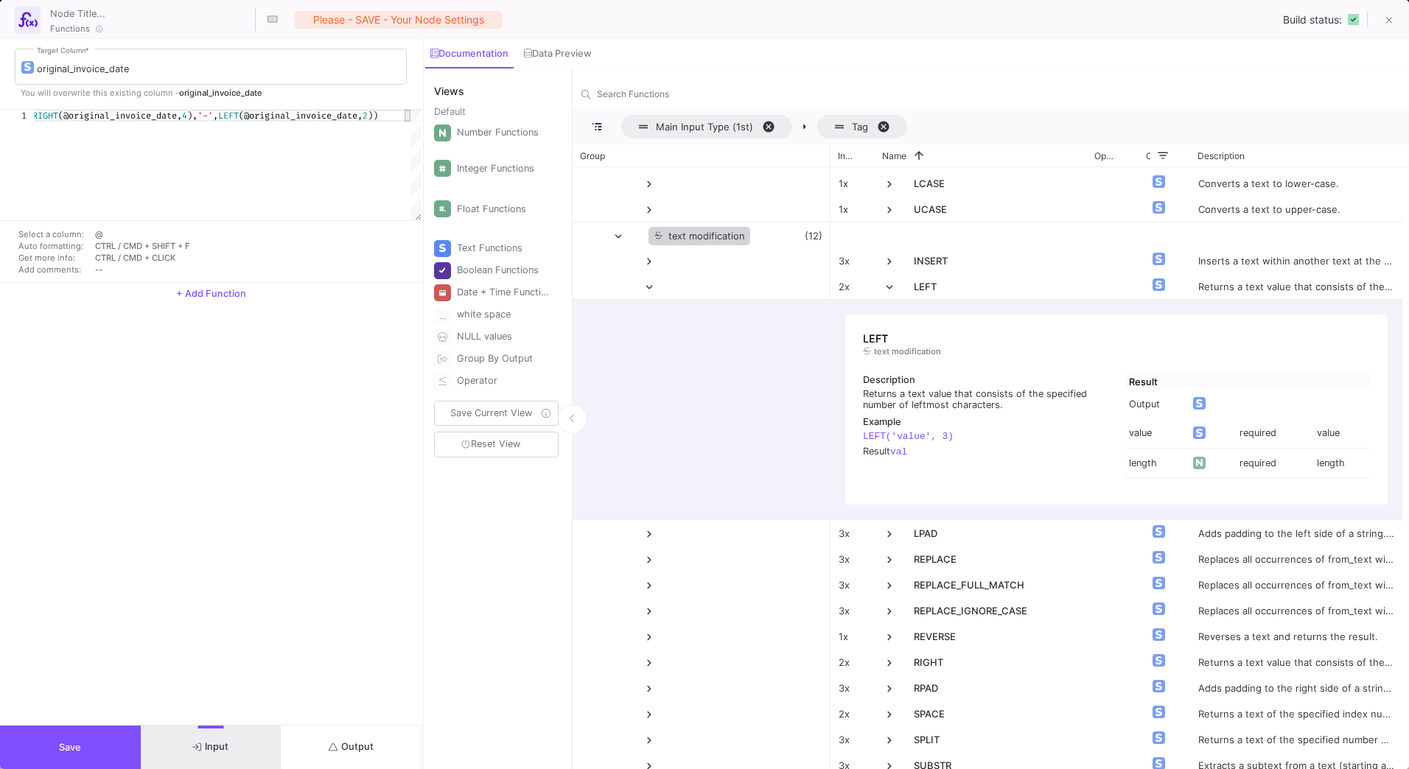
scroll to position [74, 0]
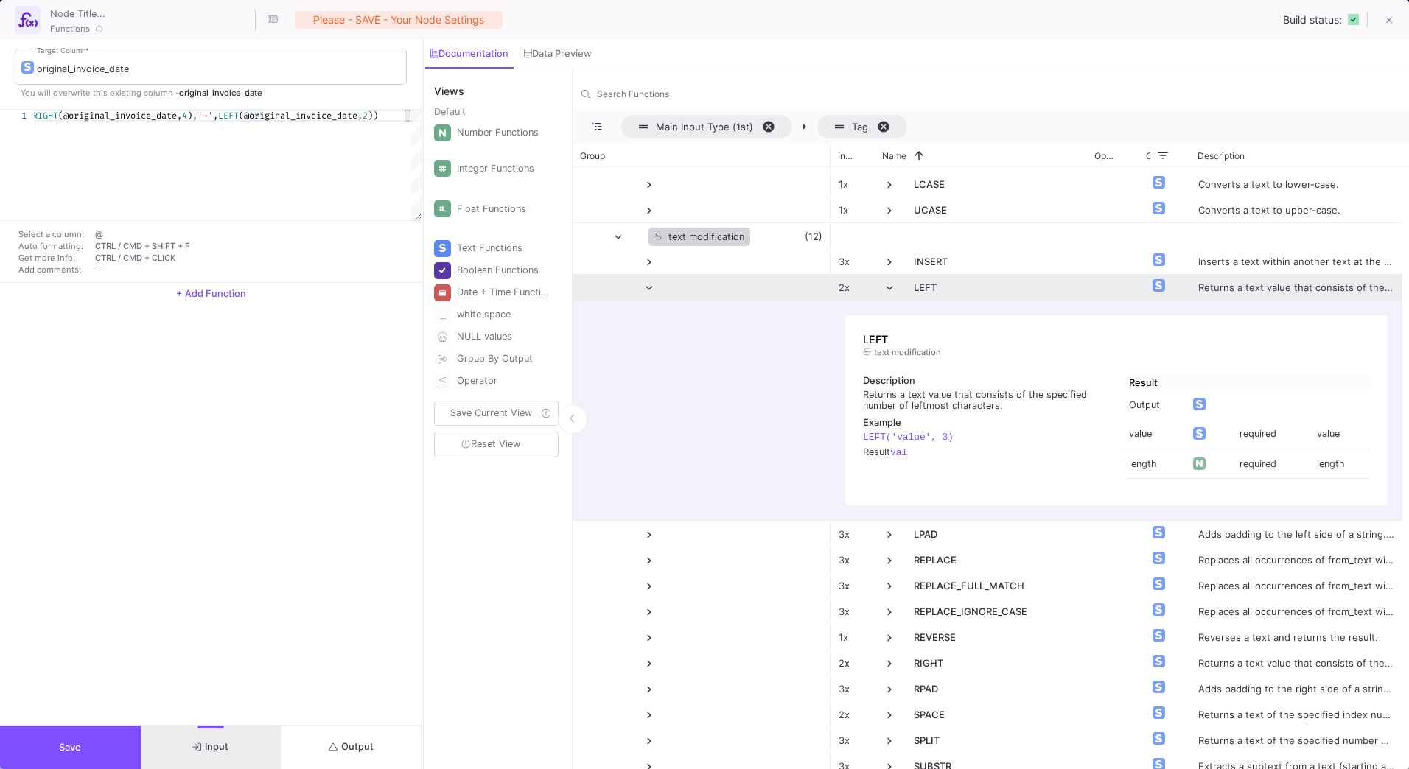
click at [884, 292] on span at bounding box center [889, 288] width 13 height 13
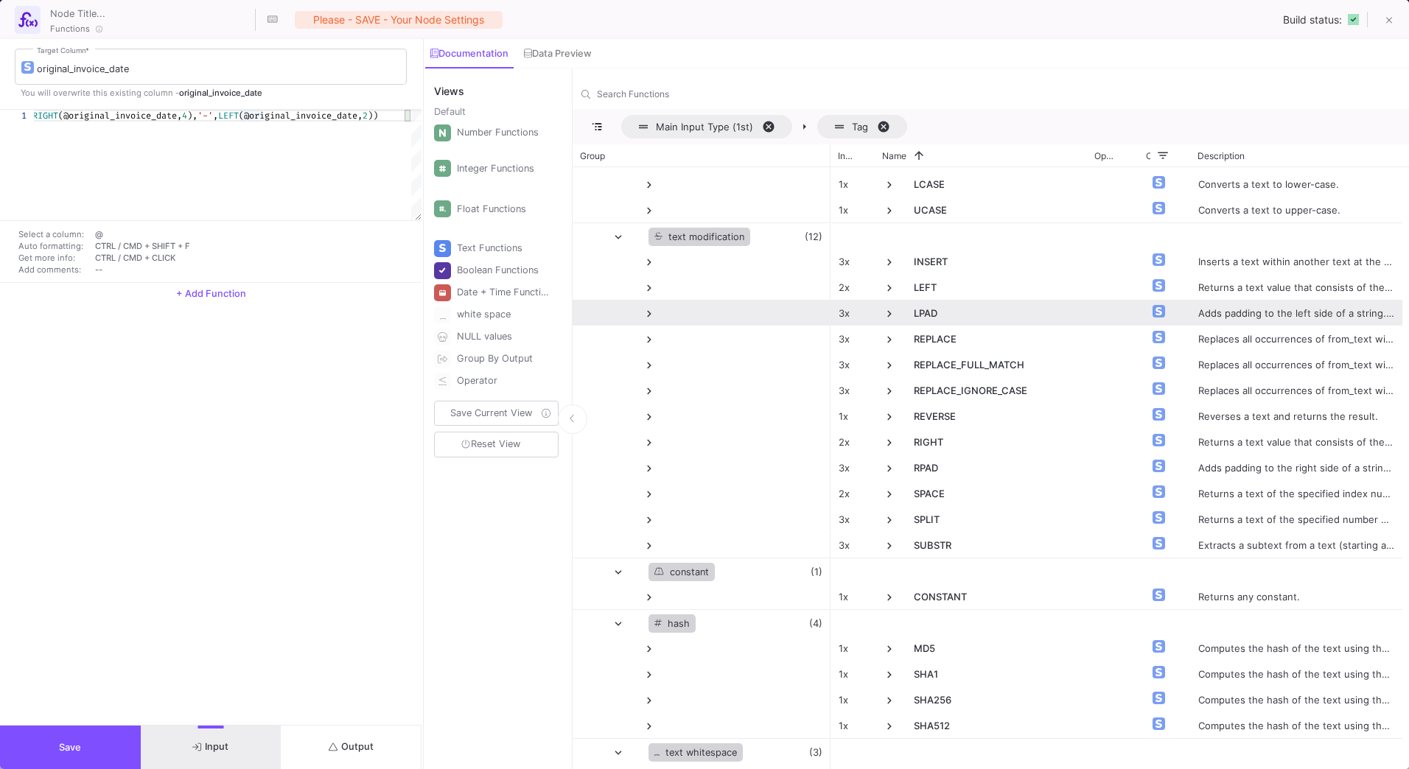
scroll to position [0, 0]
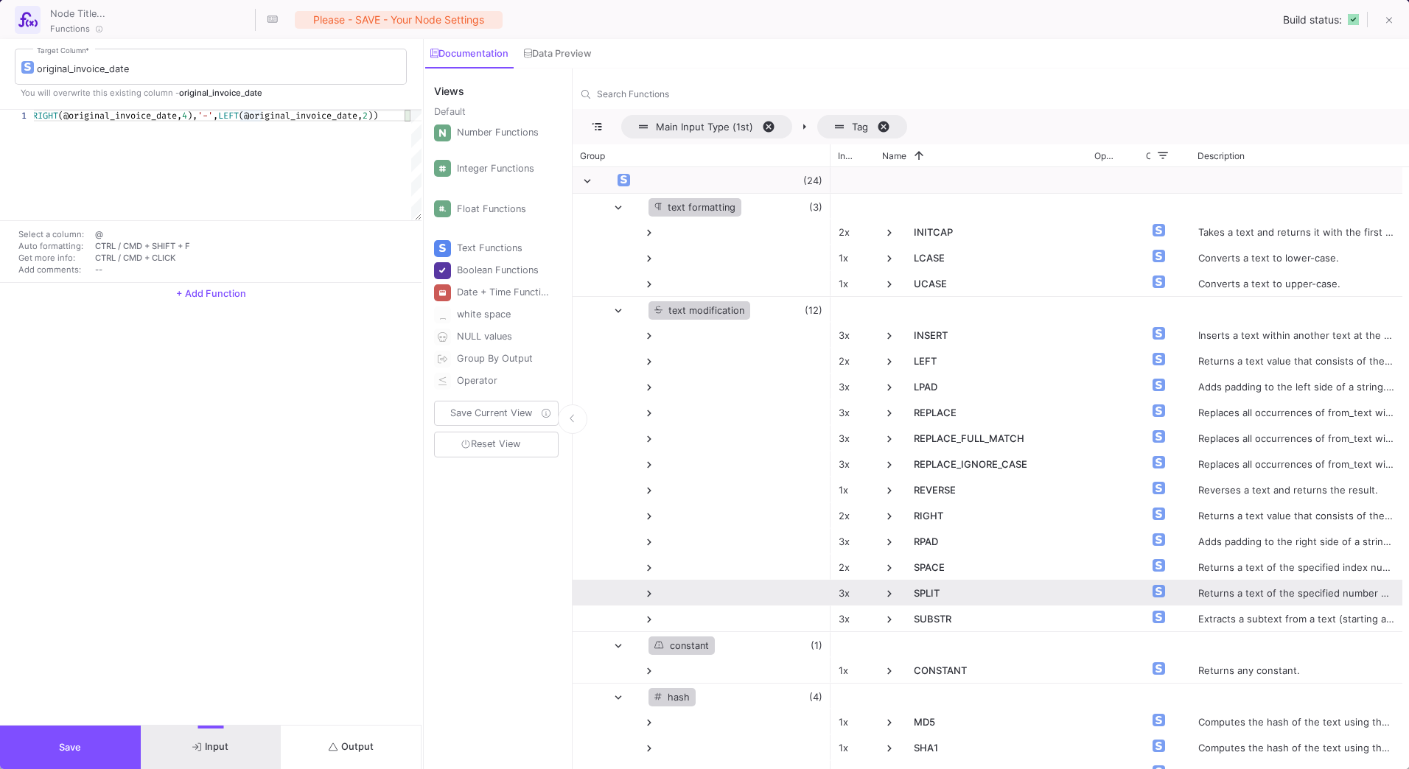
click at [887, 593] on span at bounding box center [889, 593] width 13 height 13
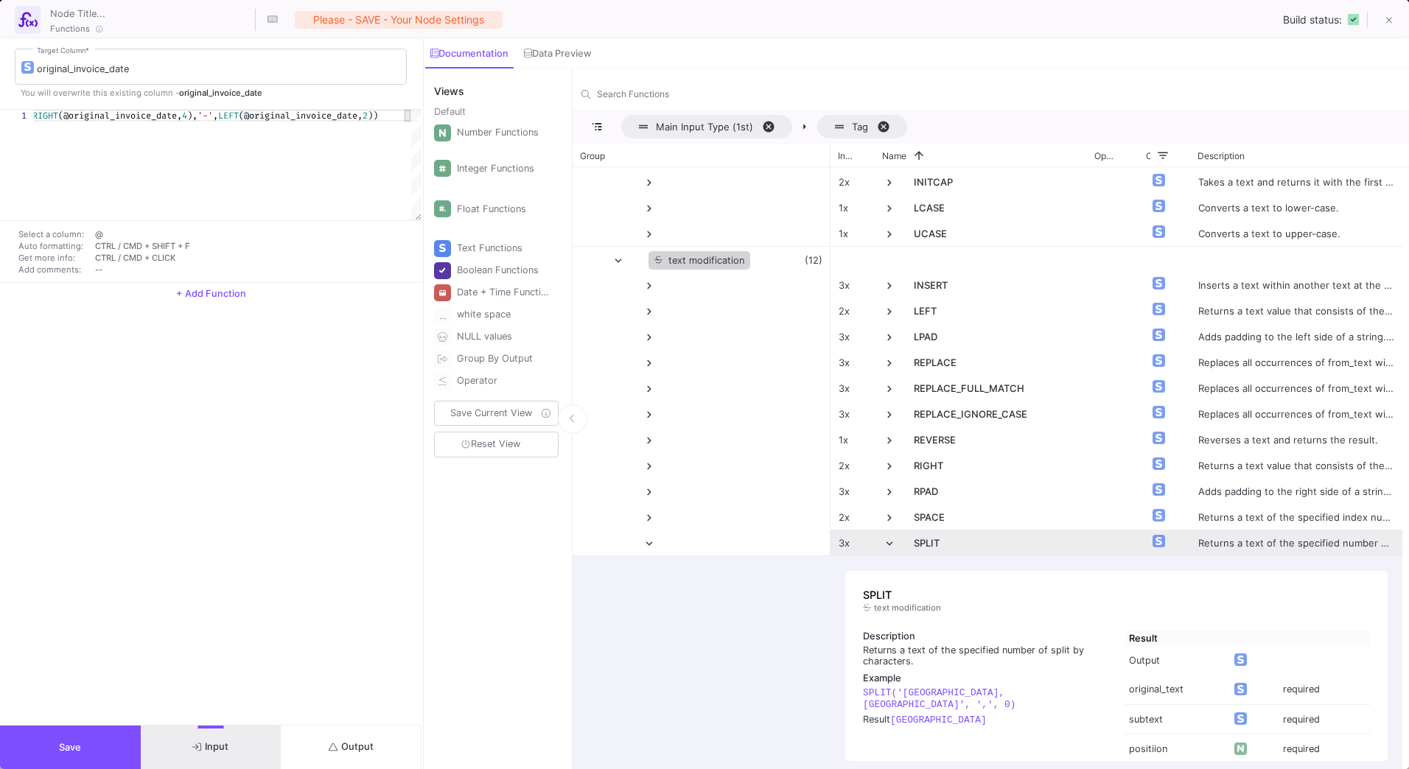
scroll to position [74, 0]
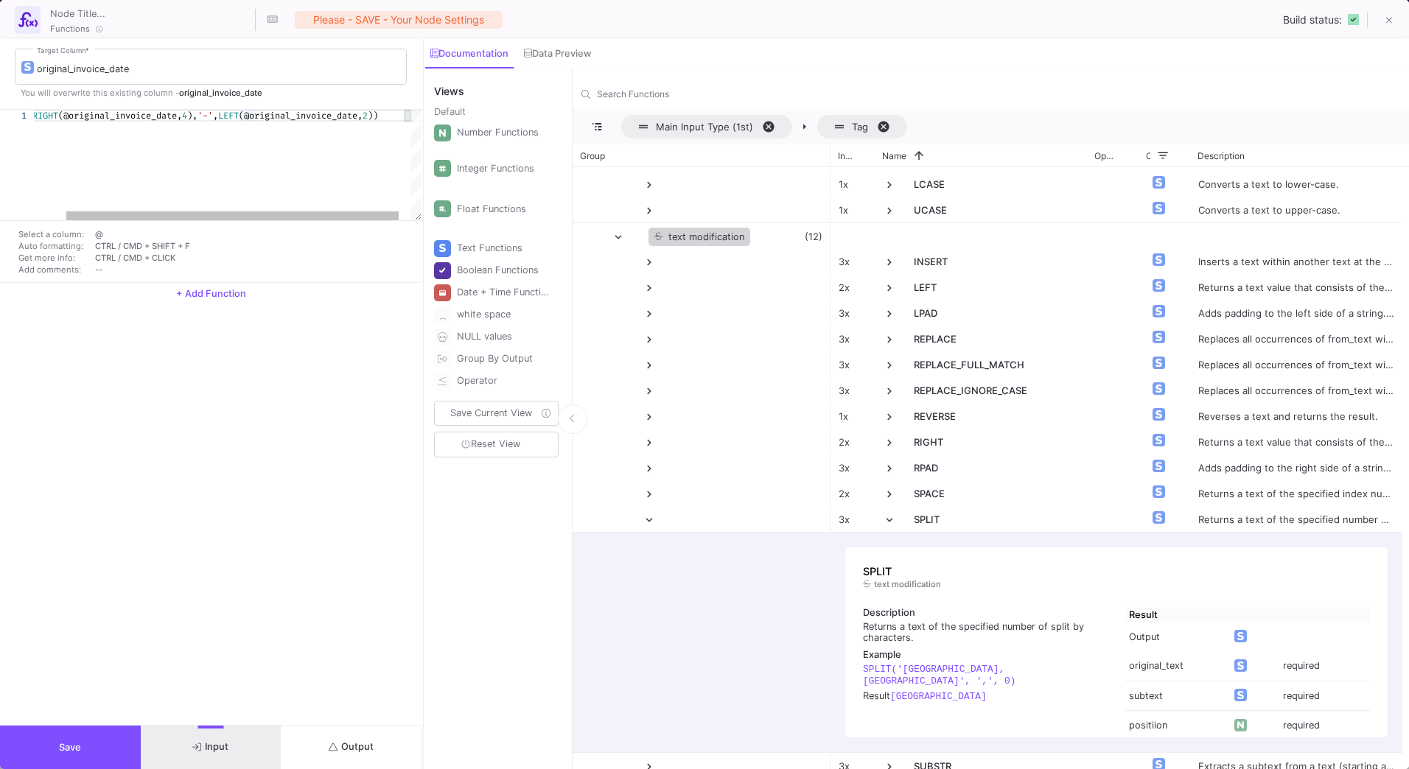
click at [218, 116] on span "," at bounding box center [215, 116] width 5 height 12
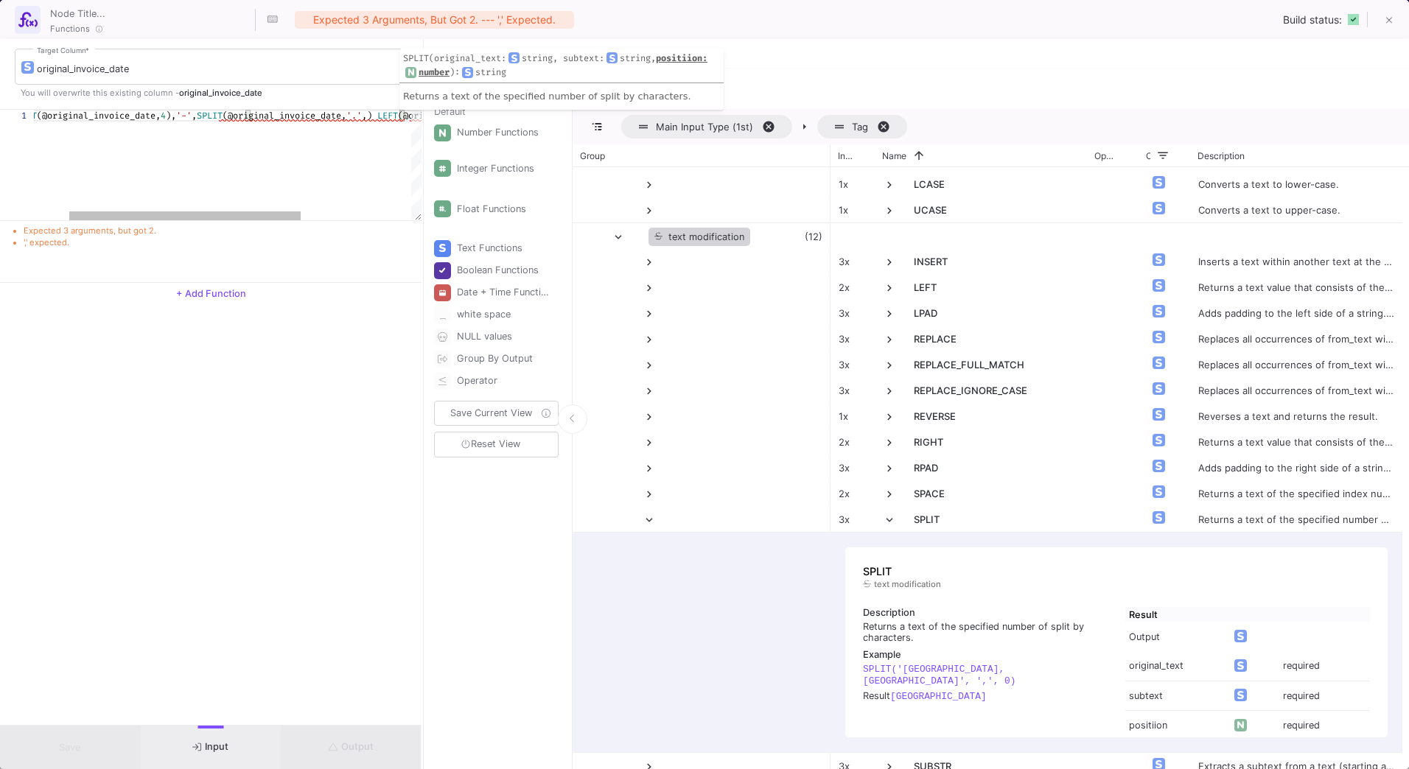
scroll to position [0, 430]
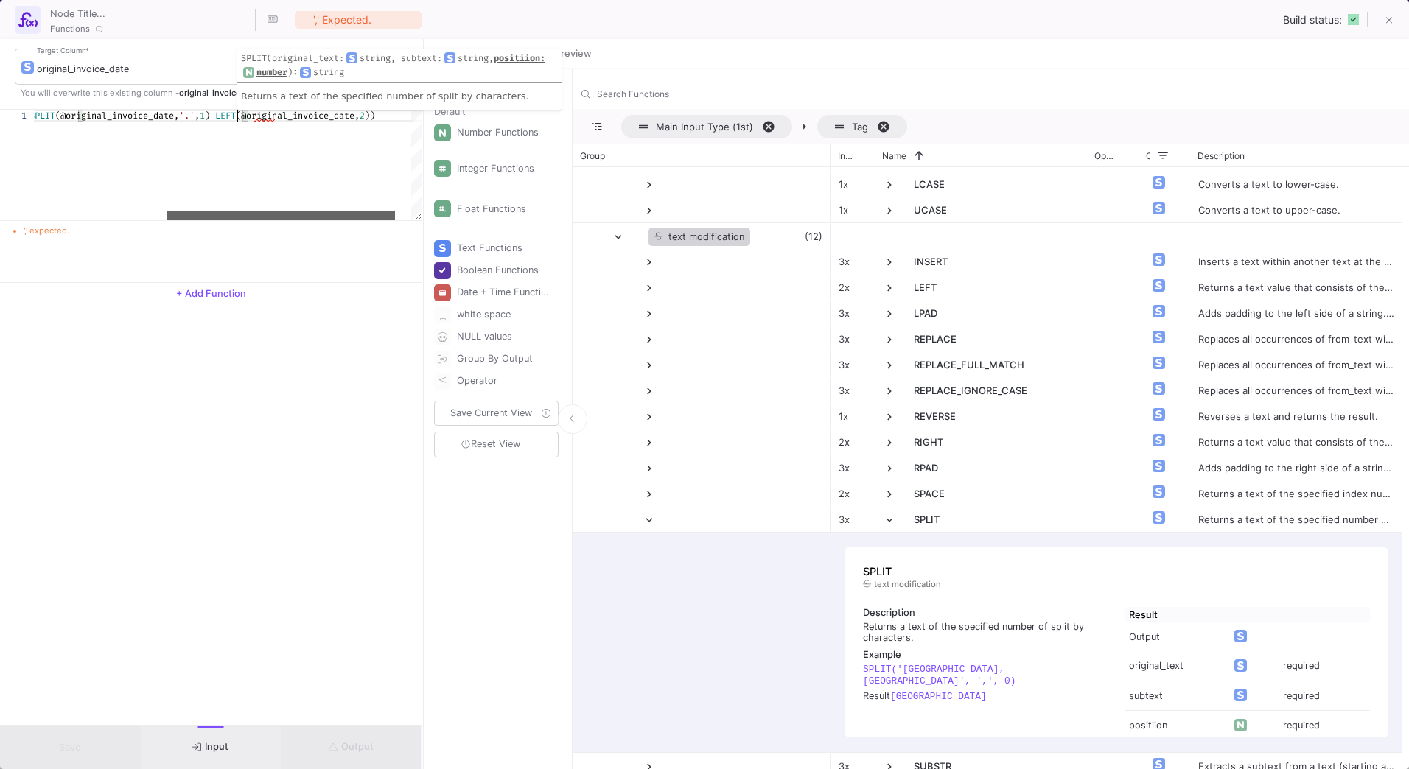
drag, startPoint x: 262, startPoint y: 215, endPoint x: 358, endPoint y: 219, distance: 95.9
click at [358, 219] on div at bounding box center [281, 216] width 228 height 9
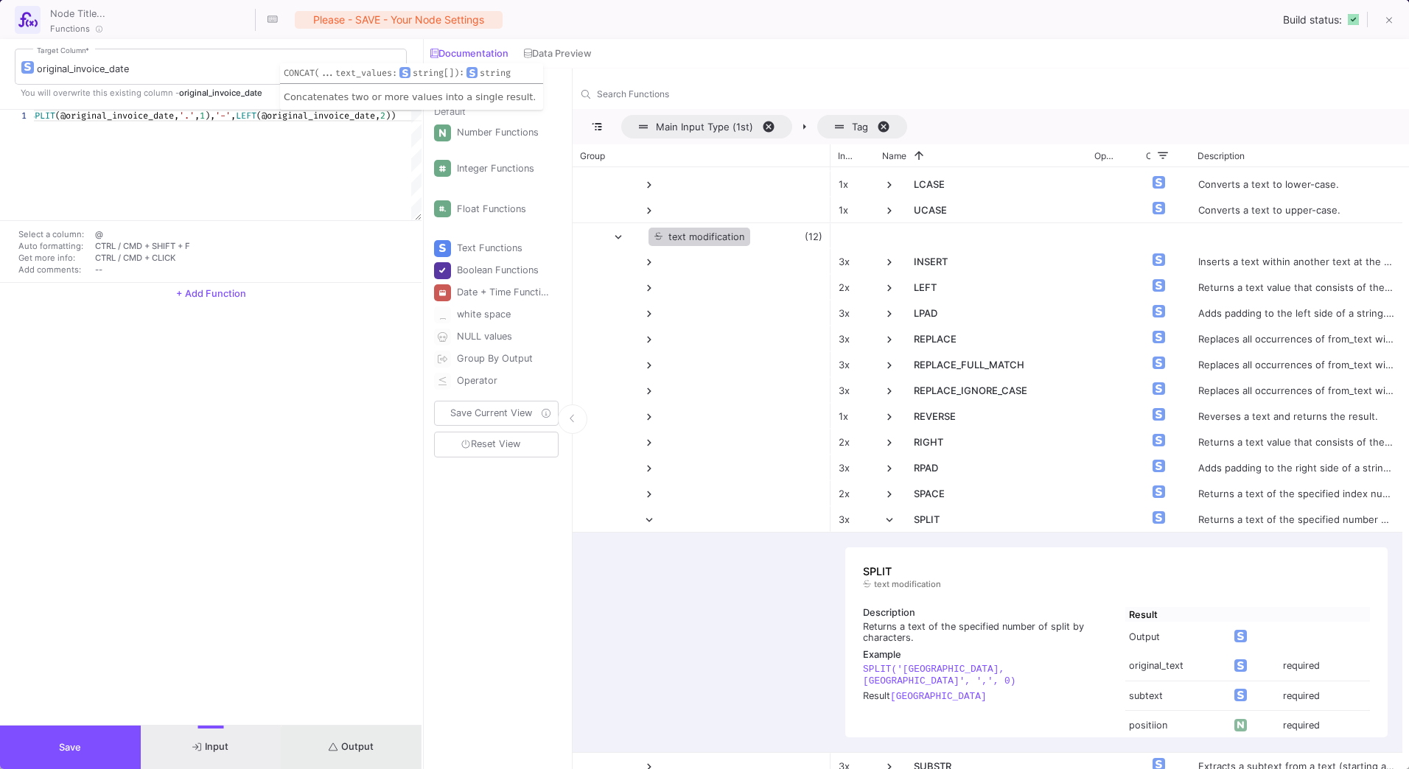
click at [386, 752] on button "Output" at bounding box center [351, 747] width 141 height 43
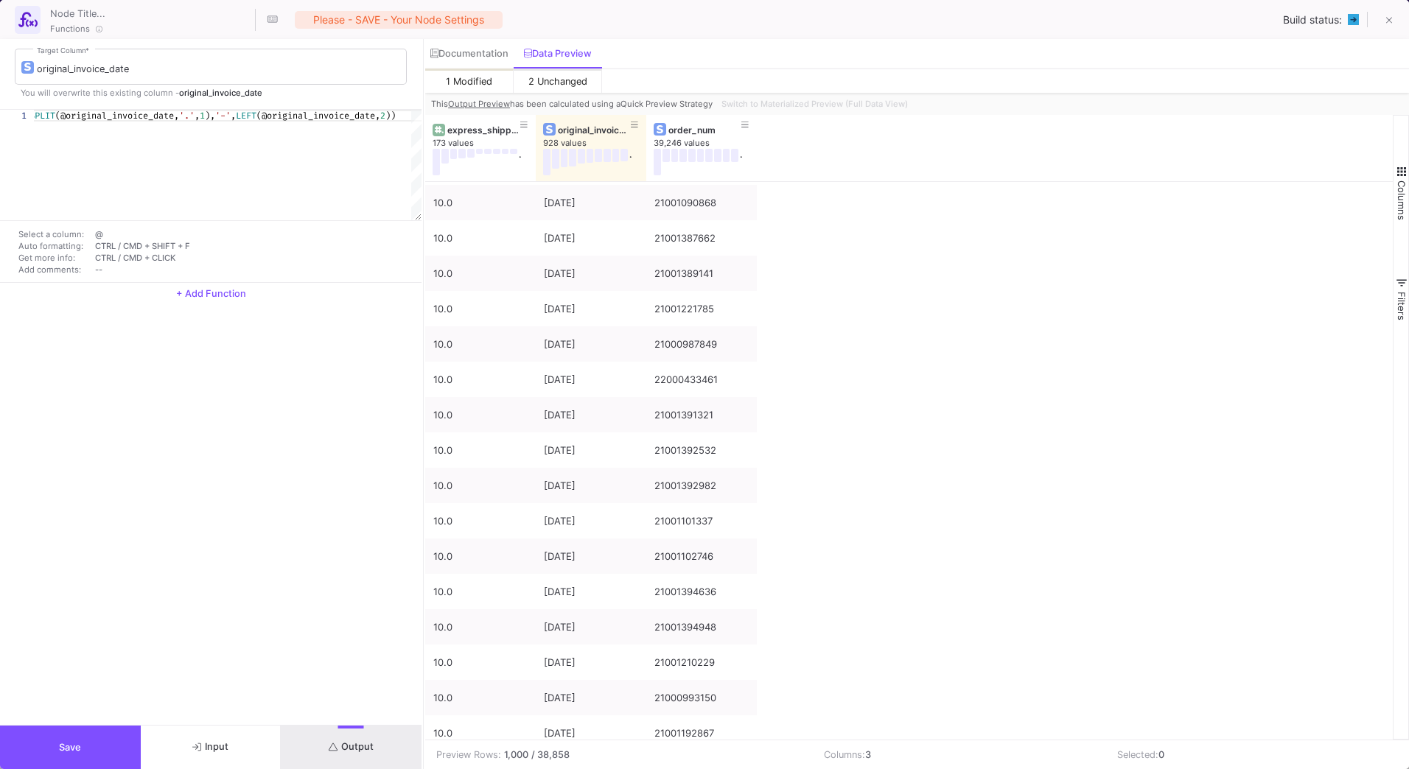
scroll to position [0, 0]
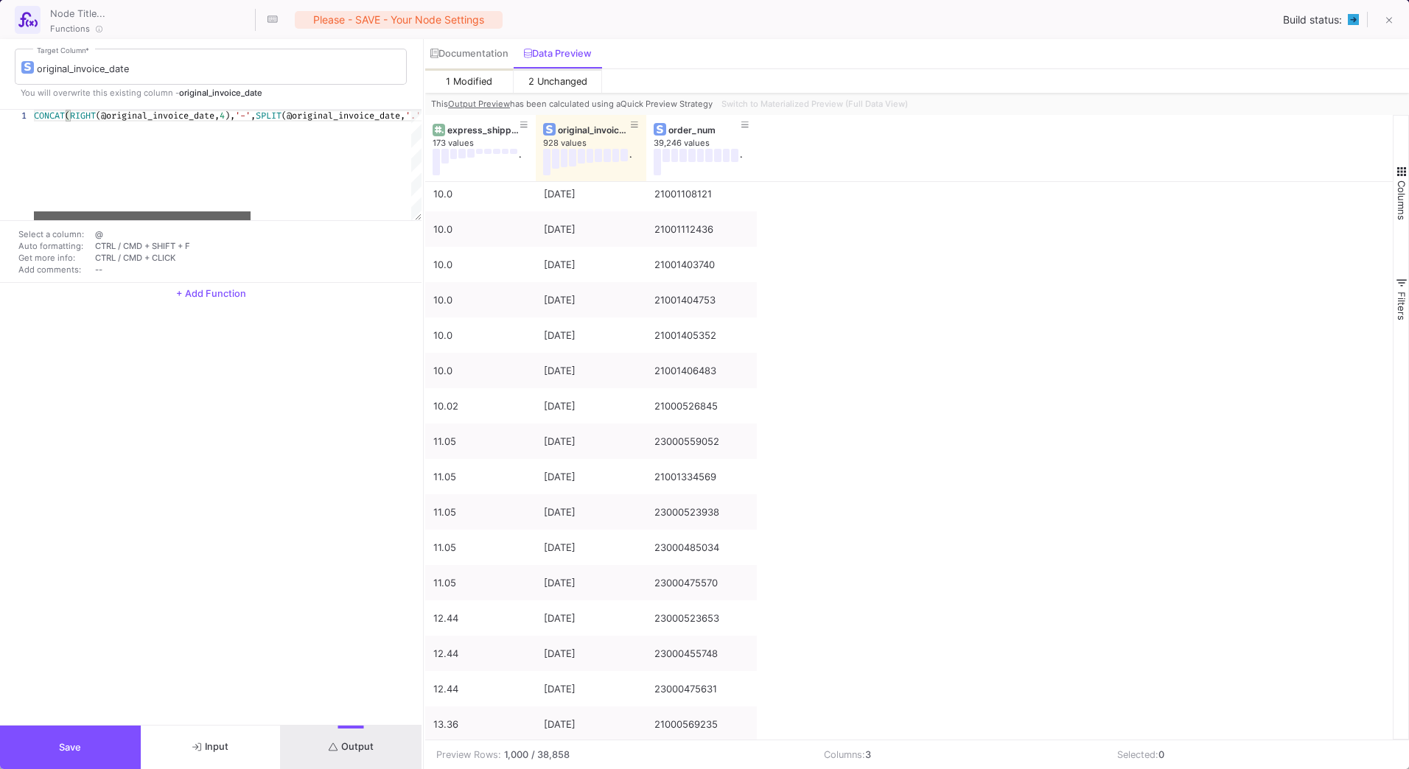
drag, startPoint x: 248, startPoint y: 216, endPoint x: -3, endPoint y: 230, distance: 251.0
click at [0, 230] on html "K Krueger Krueger Current branch main Branch Options Last fetched about 1 hour …" at bounding box center [704, 384] width 1409 height 769
click at [36, 116] on span "CONCAT" at bounding box center [49, 116] width 31 height 12
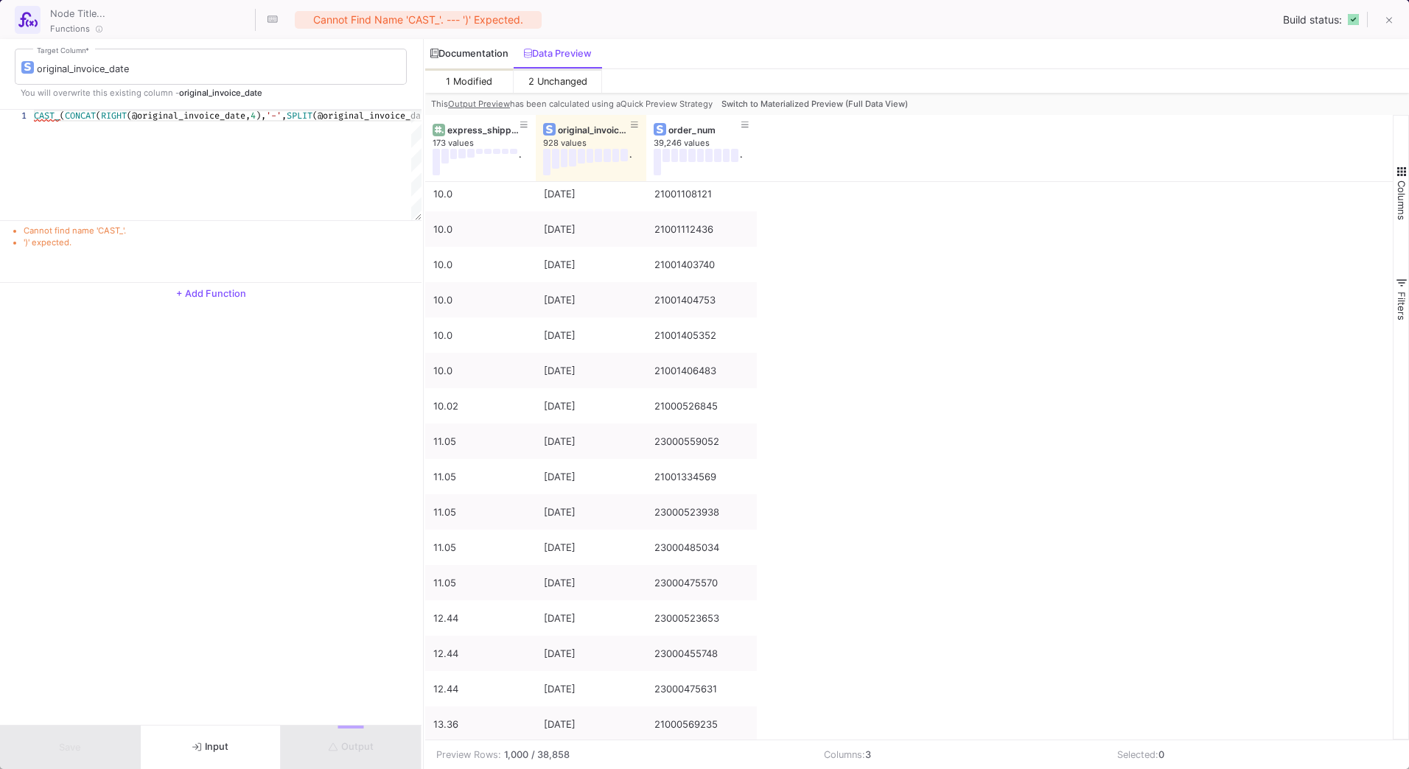
click at [472, 41] on div "Documentation" at bounding box center [469, 53] width 88 height 29
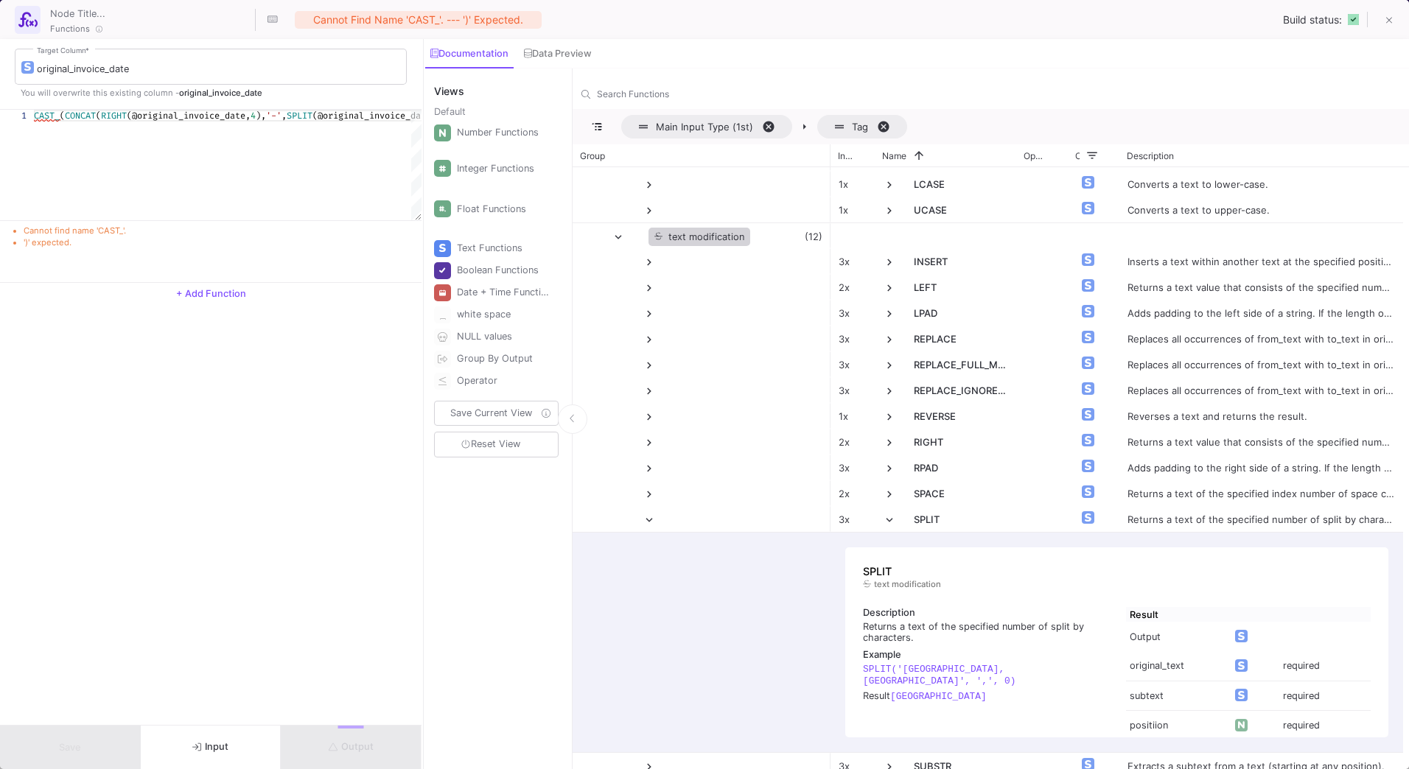
click at [516, 293] on div "Date + Time Functions" at bounding box center [503, 293] width 93 height 22
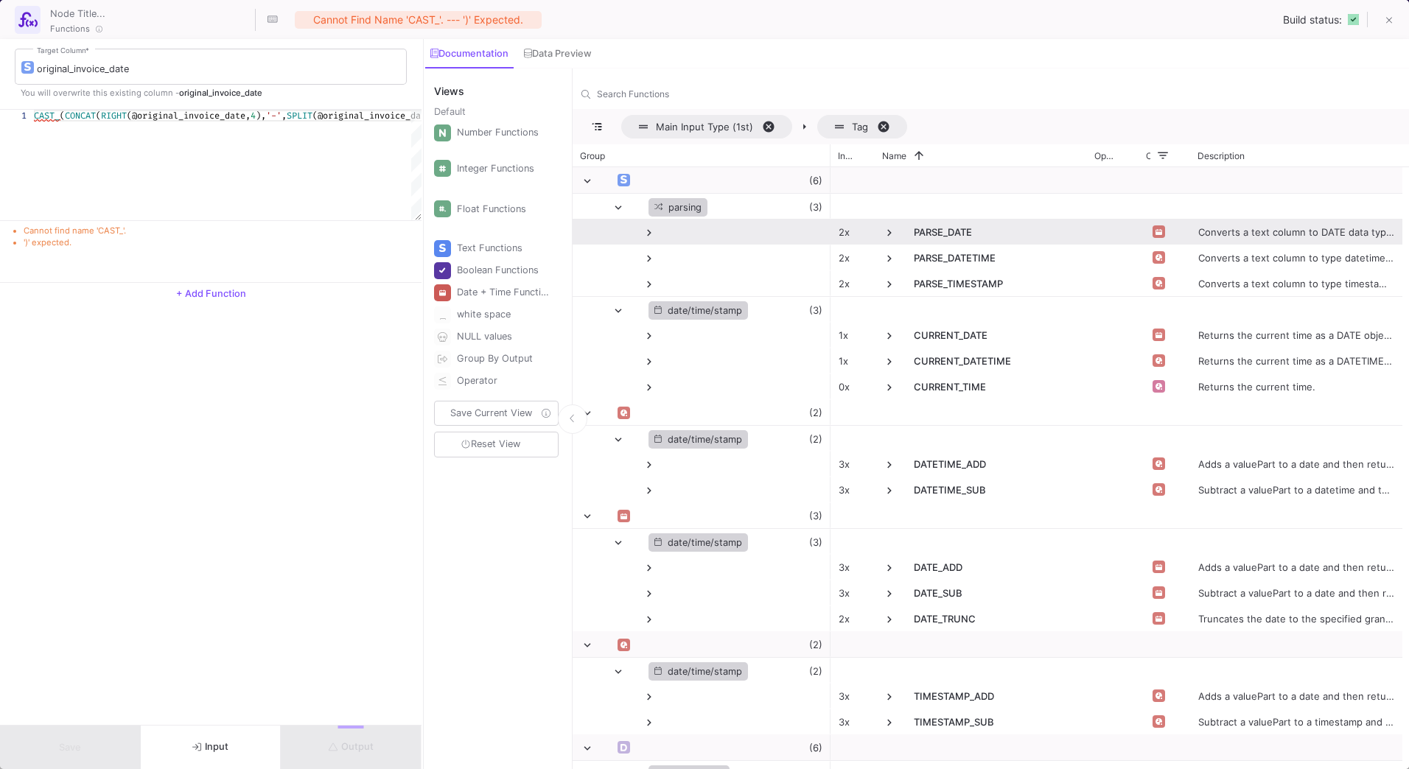
click at [888, 237] on span at bounding box center [889, 232] width 13 height 13
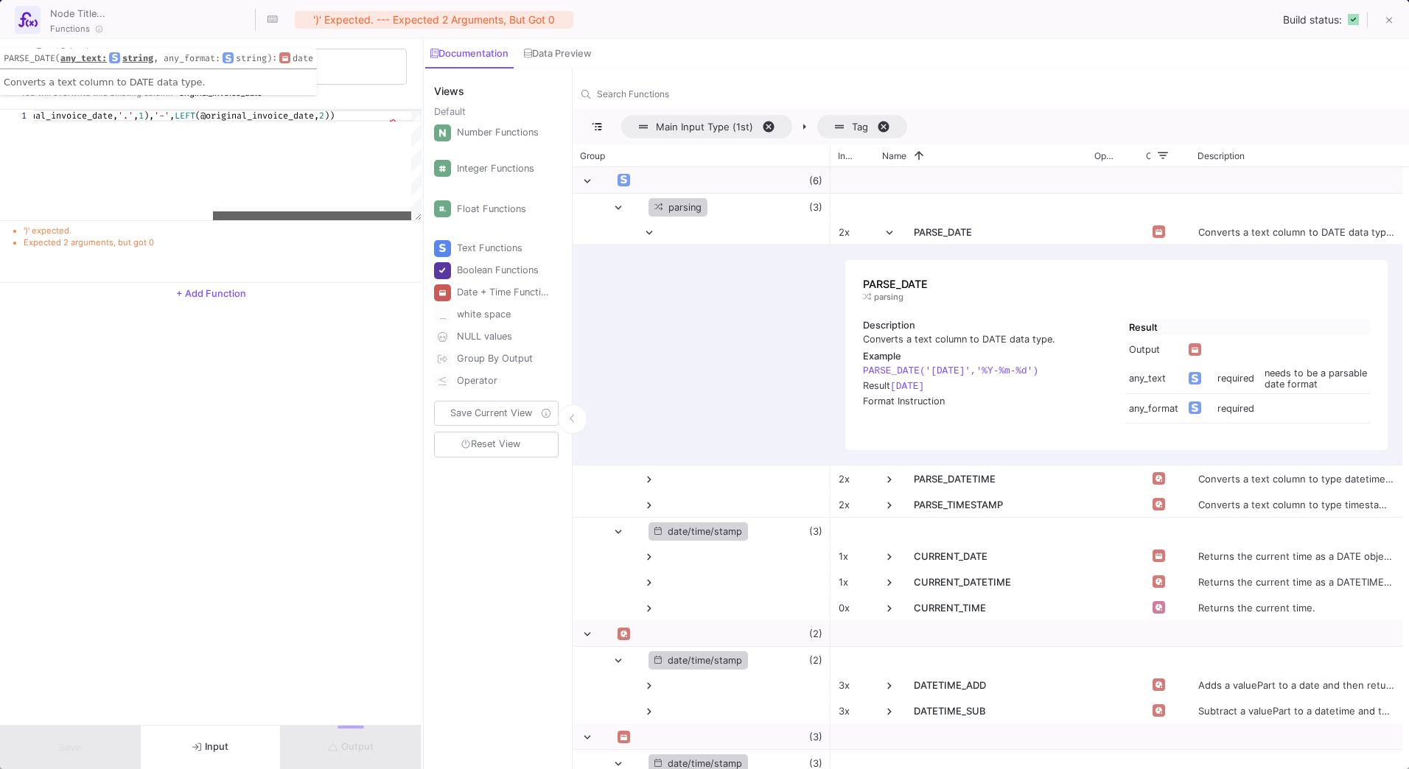
drag, startPoint x: 86, startPoint y: 212, endPoint x: 394, endPoint y: 206, distance: 307.4
click at [391, 220] on div at bounding box center [312, 216] width 198 height 9
click at [402, 113] on div "PARSE_DATE (( CONCAT ( RIGHT (@original_invoice_date, 4 ), '-' , SPLIT (@origin…" at bounding box center [53, 116] width 737 height 12
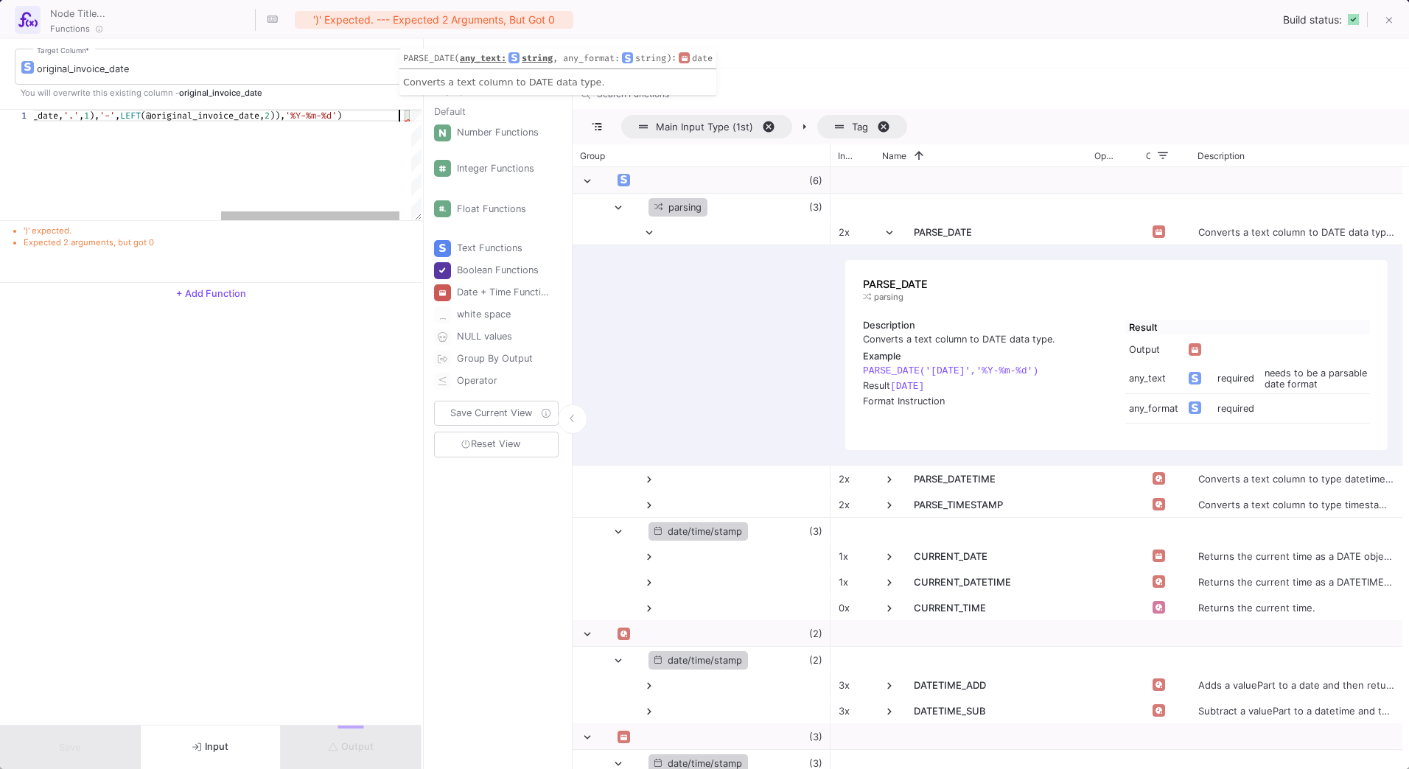
scroll to position [0, 769]
drag, startPoint x: 328, startPoint y: 218, endPoint x: 88, endPoint y: 240, distance: 240.5
click at [88, 240] on div "1 PARSE_DATE (( CONCAT ( RIGHT (@original_invoice_date, 4 ), '-' , SPLIT (@orig…" at bounding box center [211, 196] width 422 height 173
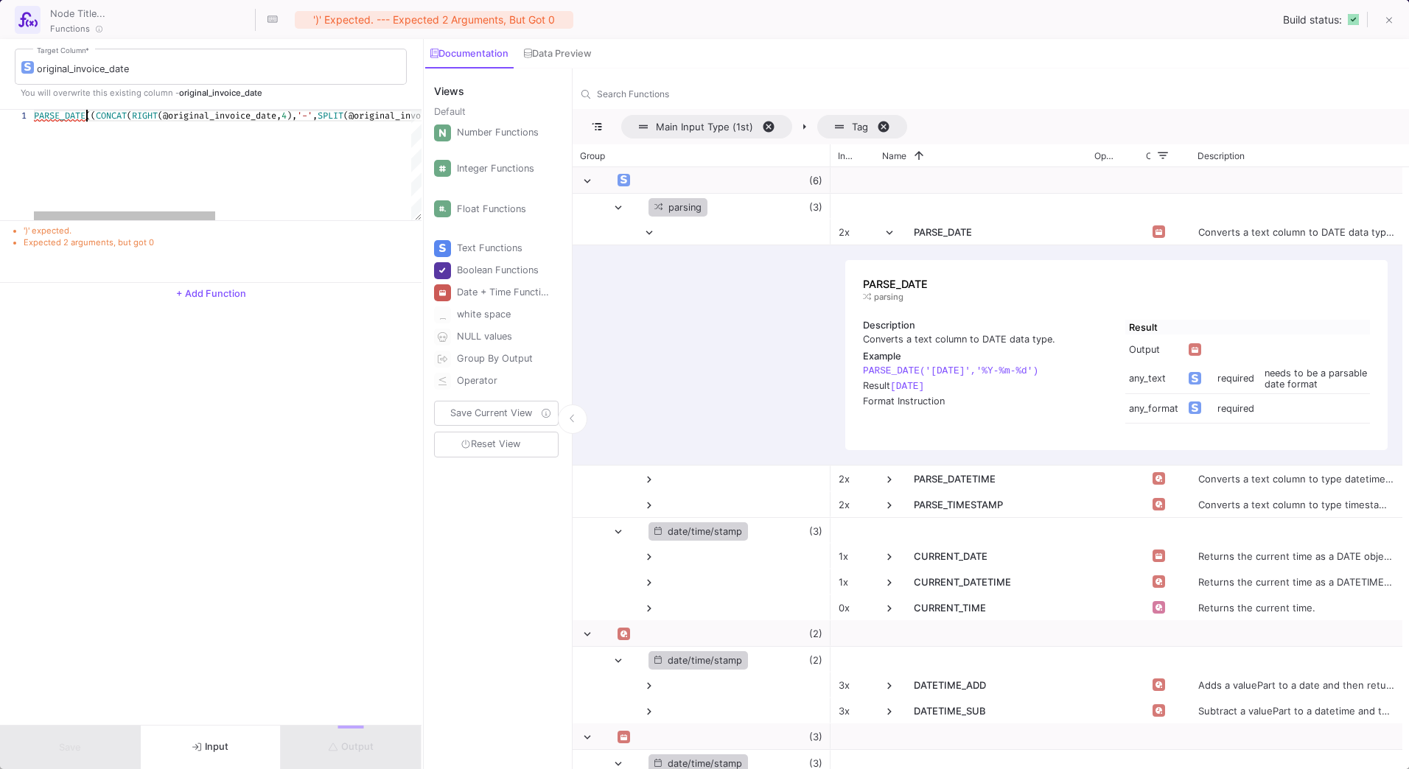
click at [88, 119] on span "((" at bounding box center [90, 116] width 10 height 12
click at [91, 116] on span "((" at bounding box center [90, 116] width 10 height 12
click at [98, 148] on div "PARSE_DATE (( CONCAT ( RIGHT (@original_invoice_date, 4 ), '-' , SPLIT (@origin…" at bounding box center [34, 165] width 828 height 111
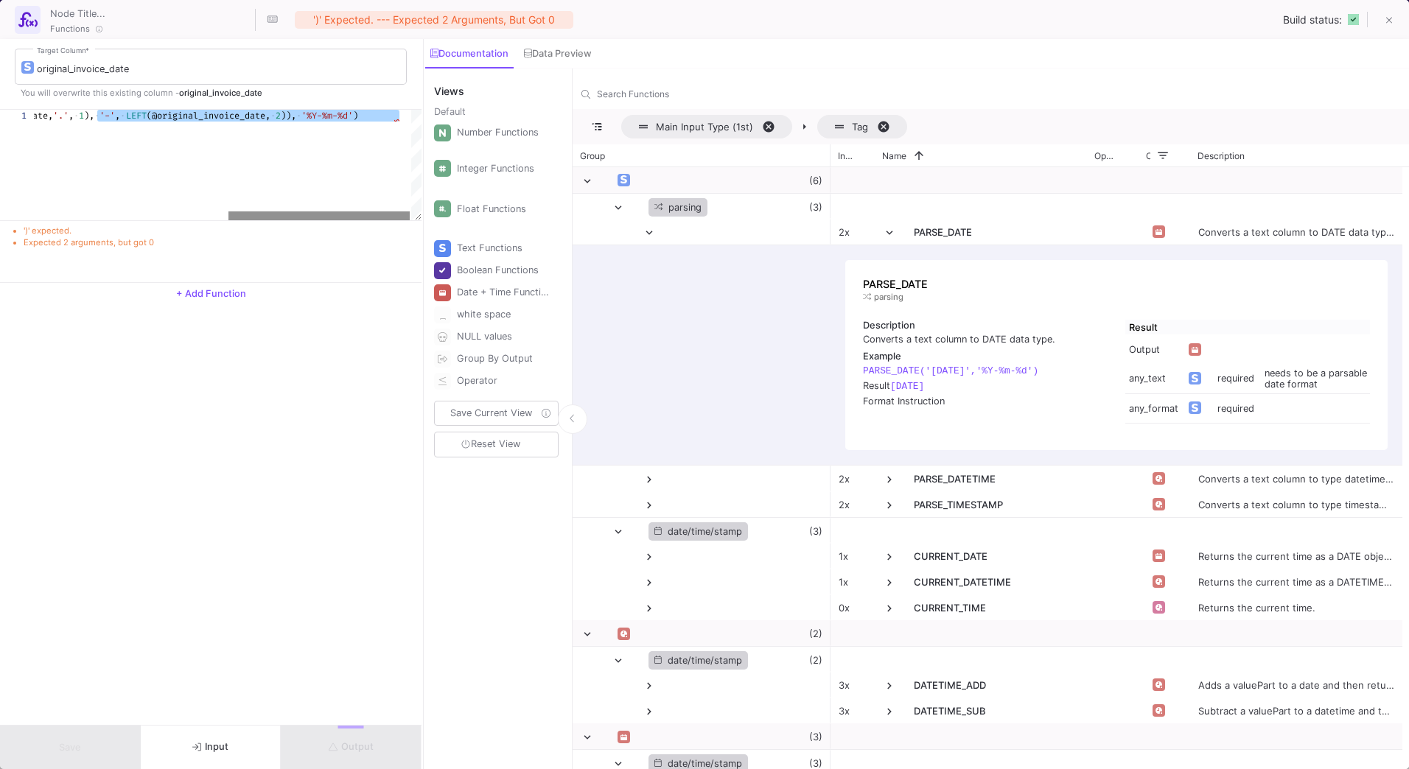
click at [343, 215] on div at bounding box center [318, 216] width 181 height 9
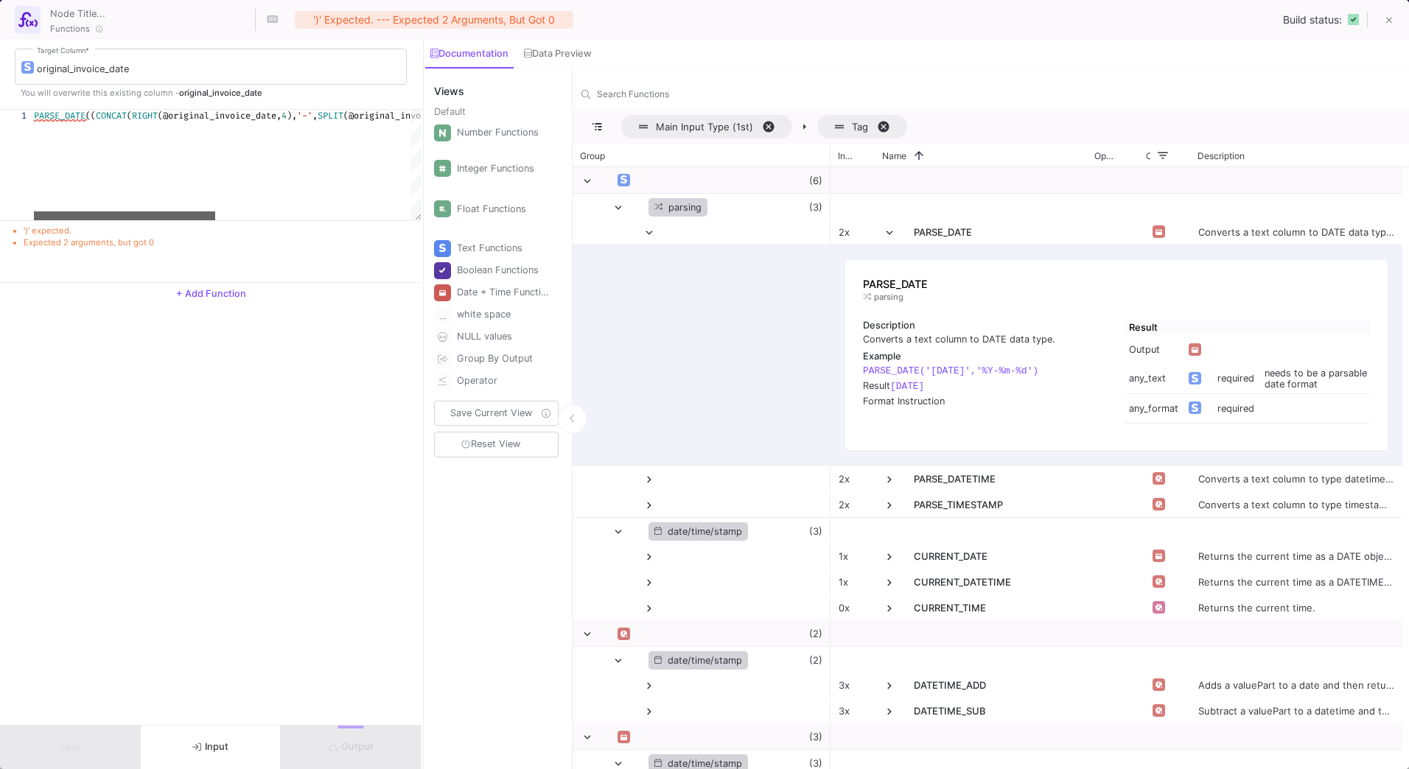
drag, startPoint x: 343, startPoint y: 217, endPoint x: 69, endPoint y: 228, distance: 273.6
click at [69, 228] on div "1 PARSE_DATE (( CONCAT ( RIGHT (@original_invoice_date, 4 ), '-' , SPLIT (@orig…" at bounding box center [211, 196] width 422 height 173
click at [91, 116] on span "((" at bounding box center [90, 116] width 10 height 12
click at [90, 114] on span "((" at bounding box center [90, 116] width 10 height 12
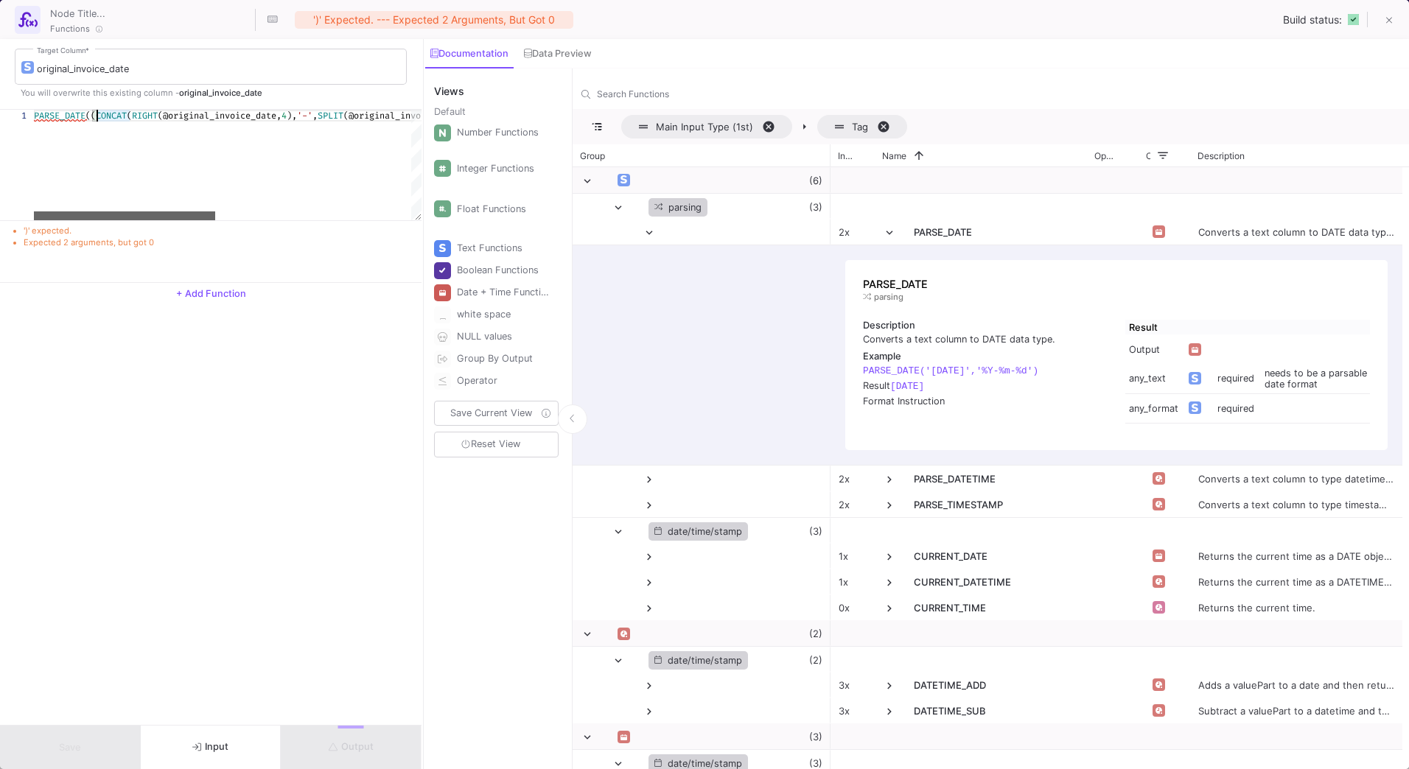
click at [126, 218] on div at bounding box center [124, 216] width 181 height 9
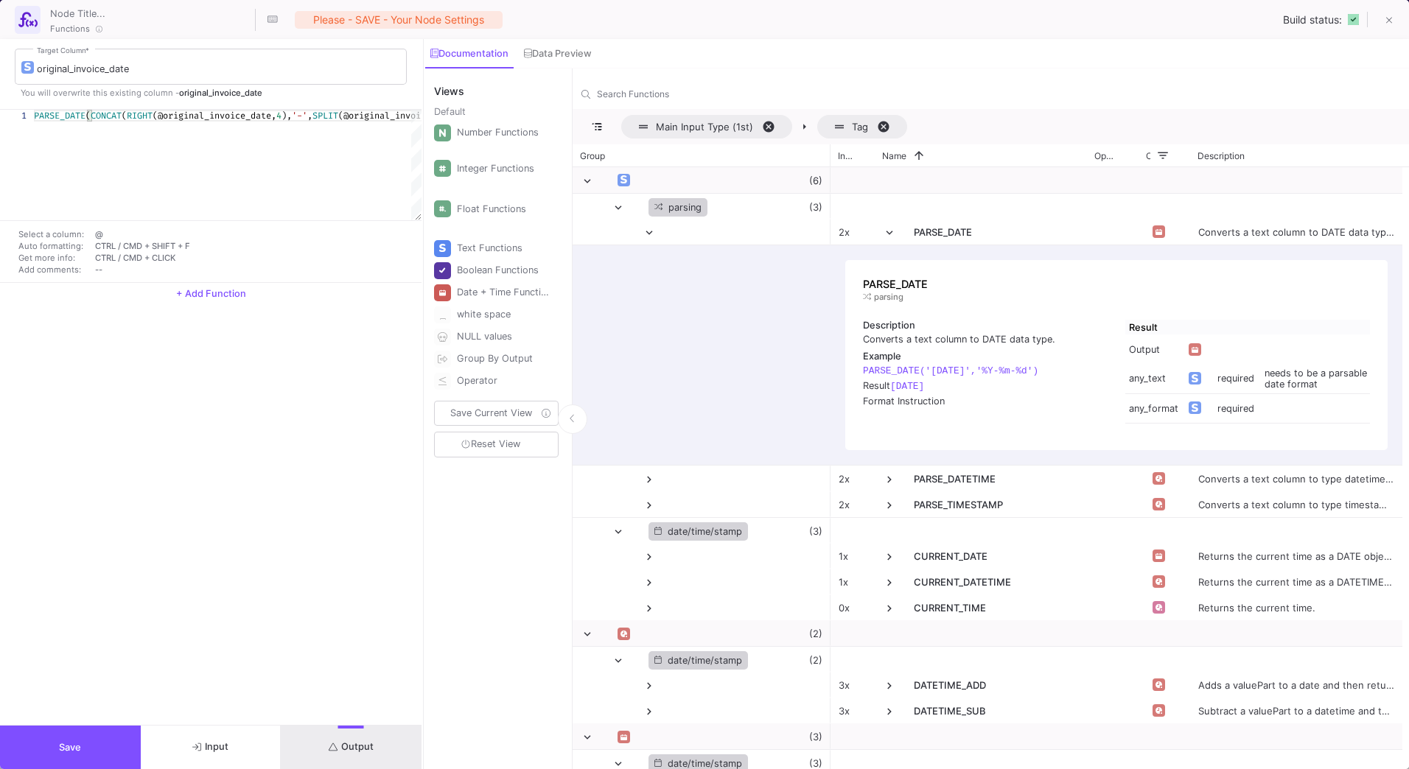
type textarea "PARSE_DATE(CONCAT(RIGHT(@original_invoice_date, 4), '-', SPLIT(@original_invoic…"
click at [376, 738] on button "Output" at bounding box center [351, 747] width 141 height 43
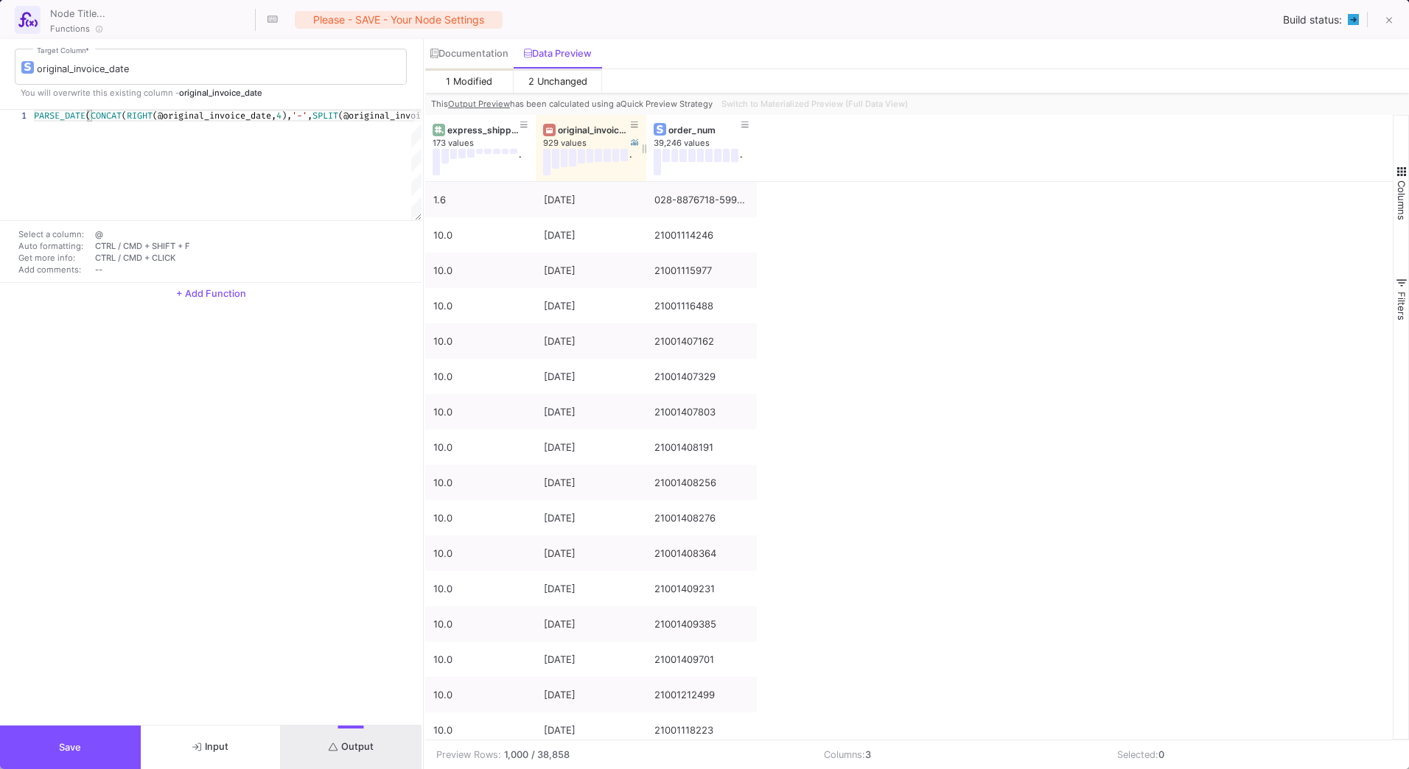
click at [565, 127] on div "original_invoice_date" at bounding box center [594, 130] width 73 height 11
click at [86, 750] on button "Save" at bounding box center [70, 747] width 141 height 43
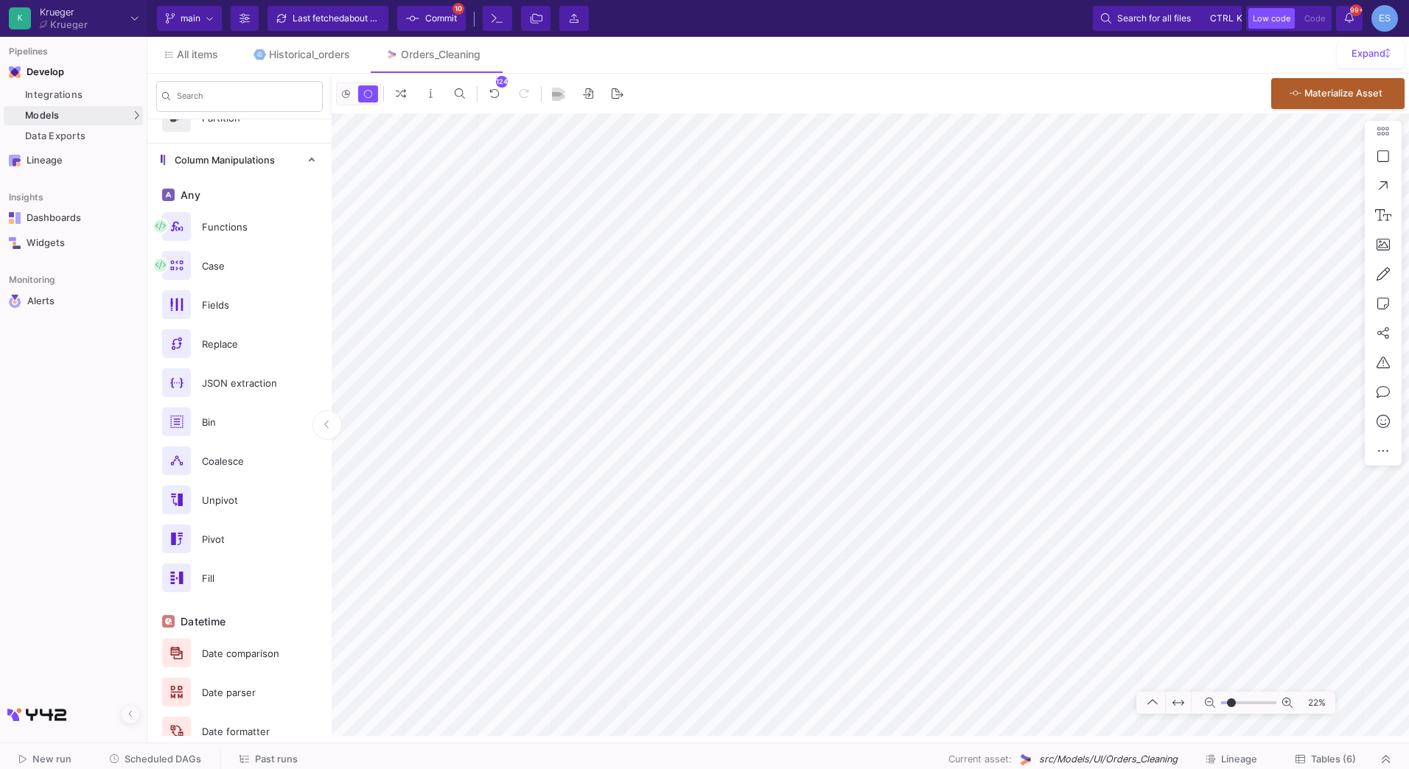
click at [1231, 701] on input "range" at bounding box center [1248, 703] width 55 height 18
click at [909, 738] on as-split-area "K Krueger Krueger Current branch main Branch Options Last fetched about 1 hour …" at bounding box center [704, 371] width 1409 height 743
drag, startPoint x: 1231, startPoint y: 699, endPoint x: 1240, endPoint y: 701, distance: 8.2
click at [1240, 701] on input "range" at bounding box center [1248, 703] width 55 height 18
click at [1235, 702] on input "range" at bounding box center [1248, 703] width 55 height 18
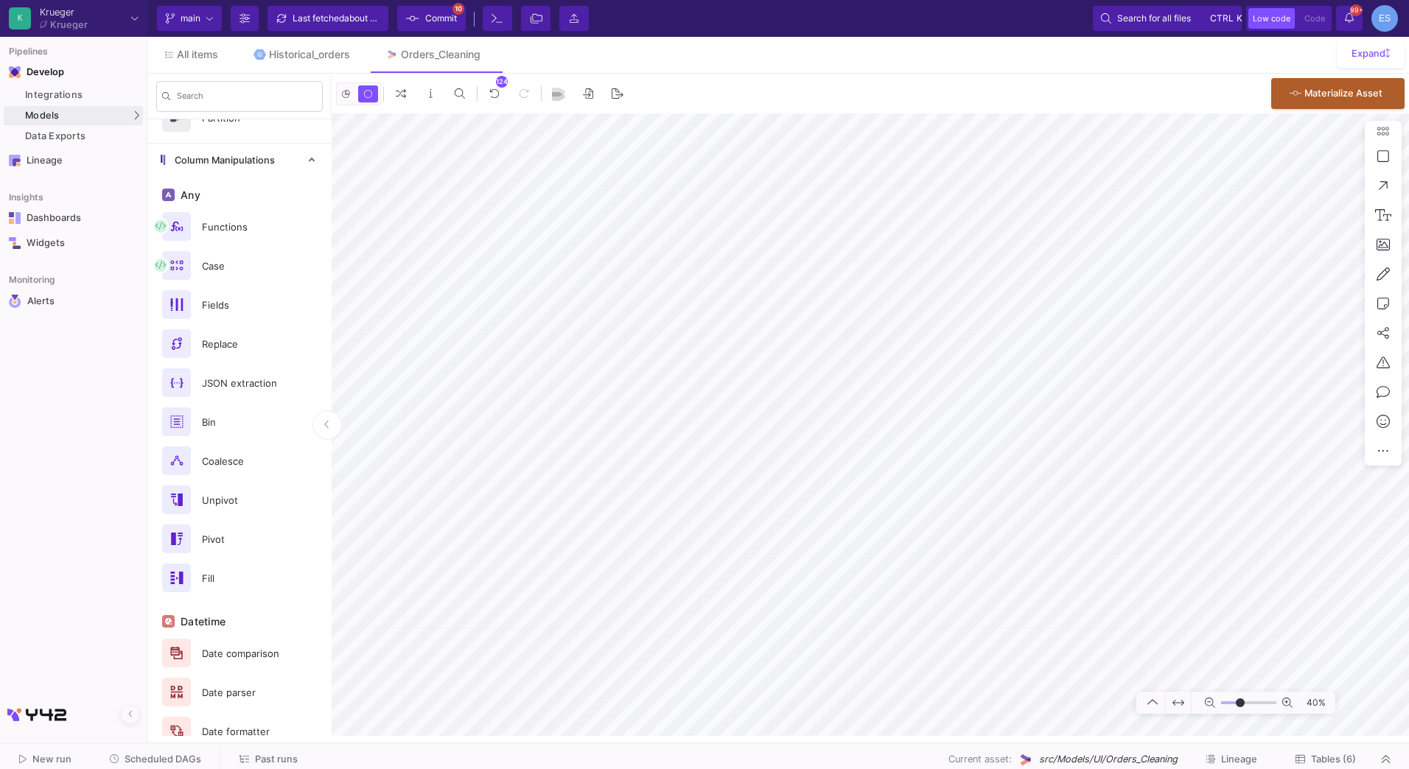
drag, startPoint x: 1230, startPoint y: 705, endPoint x: 1240, endPoint y: 705, distance: 10.3
click at [1240, 705] on input "range" at bounding box center [1248, 703] width 55 height 18
click at [1094, 509] on icon at bounding box center [1095, 507] width 9 height 10
click at [1340, 769] on html "K Krueger Krueger Current branch main Branch Options Last fetched about 1 hour …" at bounding box center [704, 384] width 1409 height 769
drag, startPoint x: 1234, startPoint y: 701, endPoint x: 1227, endPoint y: 700, distance: 7.4
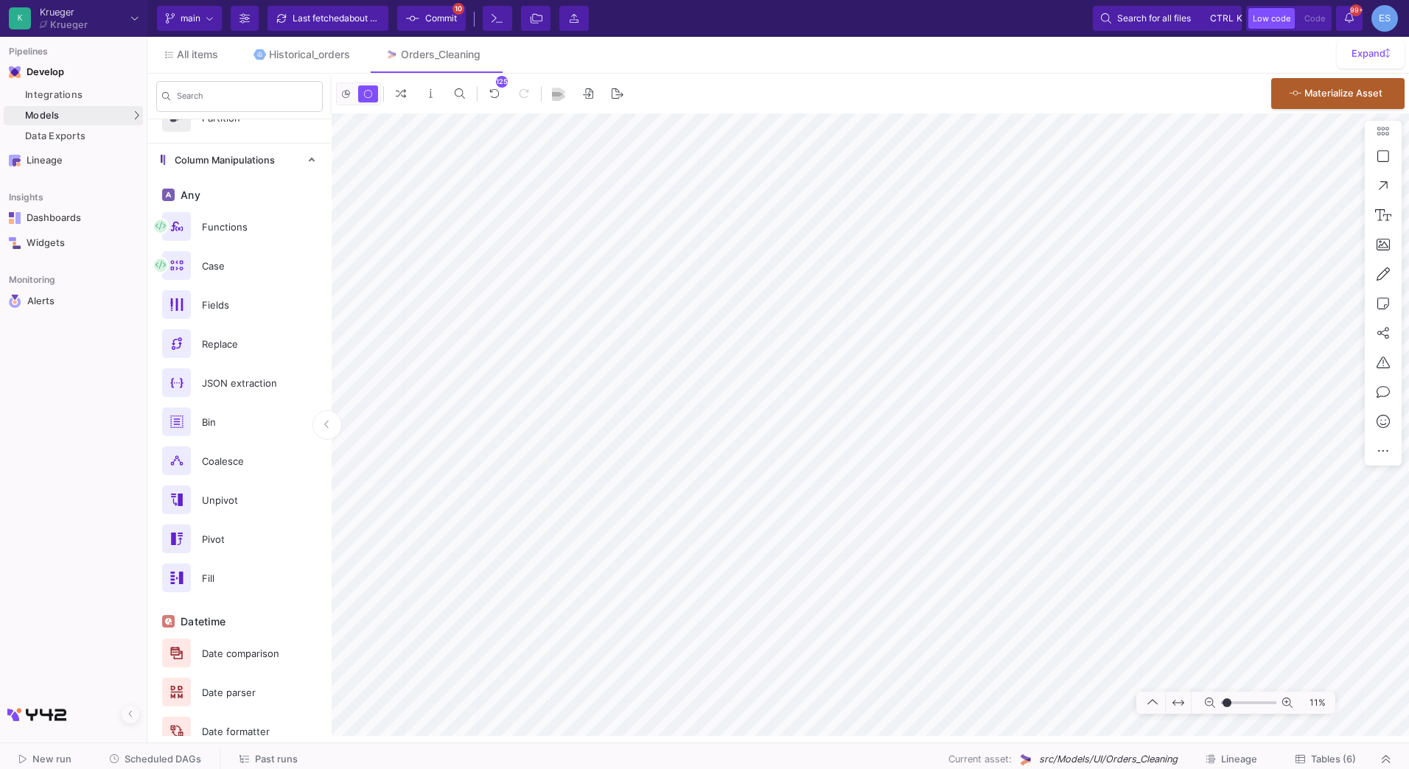
click at [1227, 700] on input "range" at bounding box center [1248, 703] width 55 height 18
drag, startPoint x: 1225, startPoint y: 705, endPoint x: 1234, endPoint y: 705, distance: 9.6
click at [1234, 705] on input "range" at bounding box center [1248, 703] width 55 height 18
click at [839, 279] on icon at bounding box center [839, 274] width 9 height 10
click at [678, 528] on button "Delete" at bounding box center [676, 526] width 83 height 35
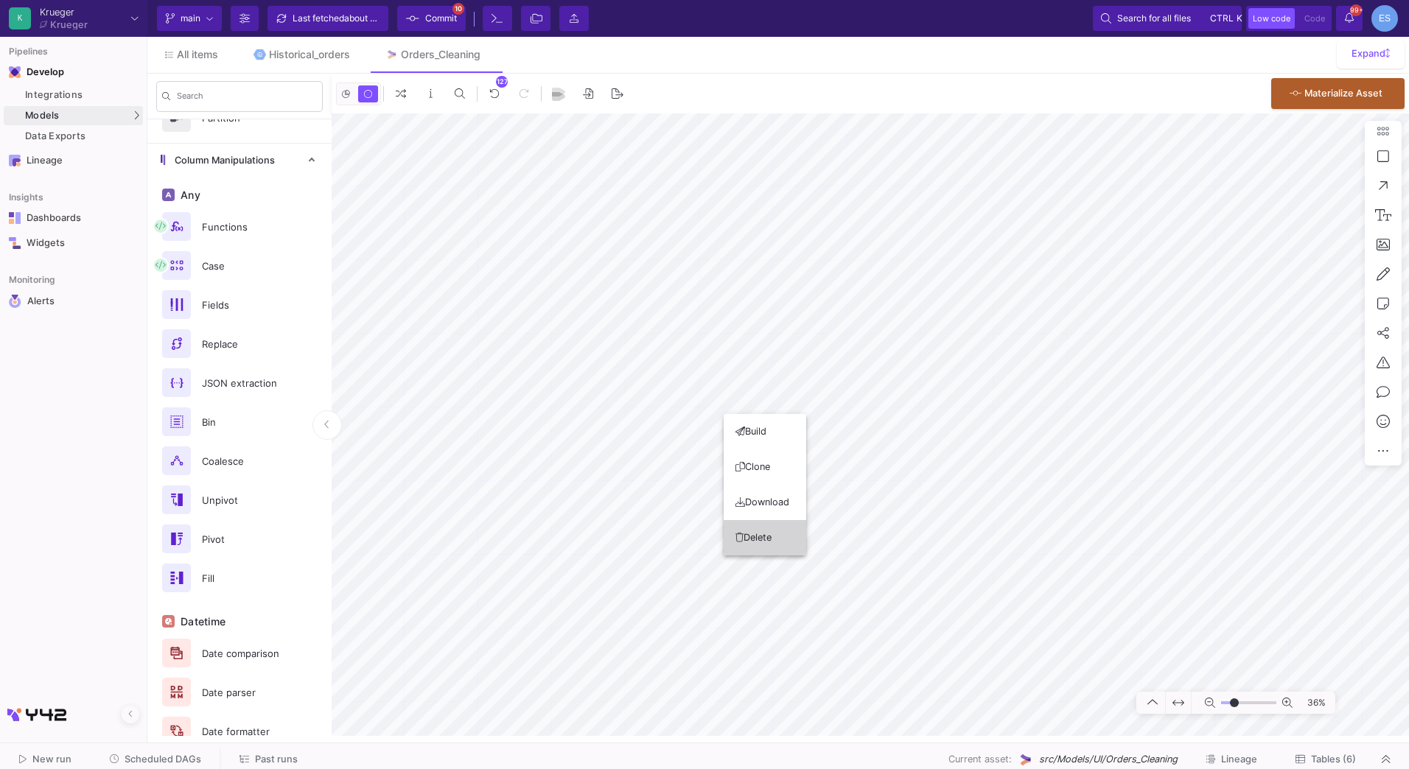
click at [765, 529] on button "Delete" at bounding box center [765, 537] width 83 height 35
click at [839, 517] on button "Delete" at bounding box center [847, 520] width 83 height 35
click at [947, 528] on button "Delete" at bounding box center [939, 539] width 83 height 35
click at [1047, 556] on div at bounding box center [704, 384] width 1409 height 769
click at [1035, 531] on button "Delete" at bounding box center [1029, 538] width 83 height 35
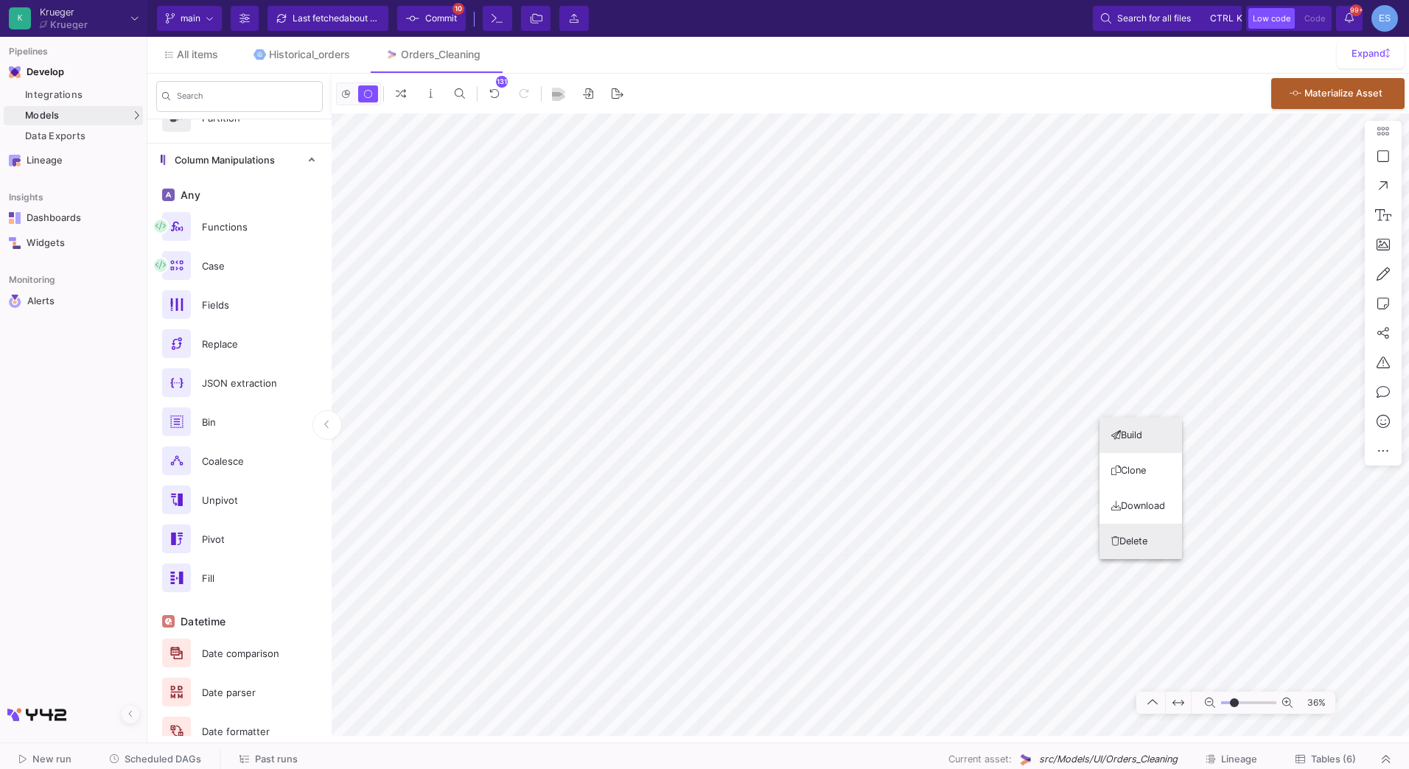
click at [1124, 542] on button "Delete" at bounding box center [1141, 541] width 83 height 35
click at [675, 628] on button "Delete" at bounding box center [670, 622] width 83 height 35
click at [1215, 623] on button "Delete" at bounding box center [1225, 618] width 83 height 35
click at [324, 498] on mat-sidenav-container "Search Table Manipulations Input Output Union Join Aggregations Partition Colum…" at bounding box center [778, 405] width 1262 height 663
click at [570, 614] on button "Delete" at bounding box center [568, 621] width 83 height 35
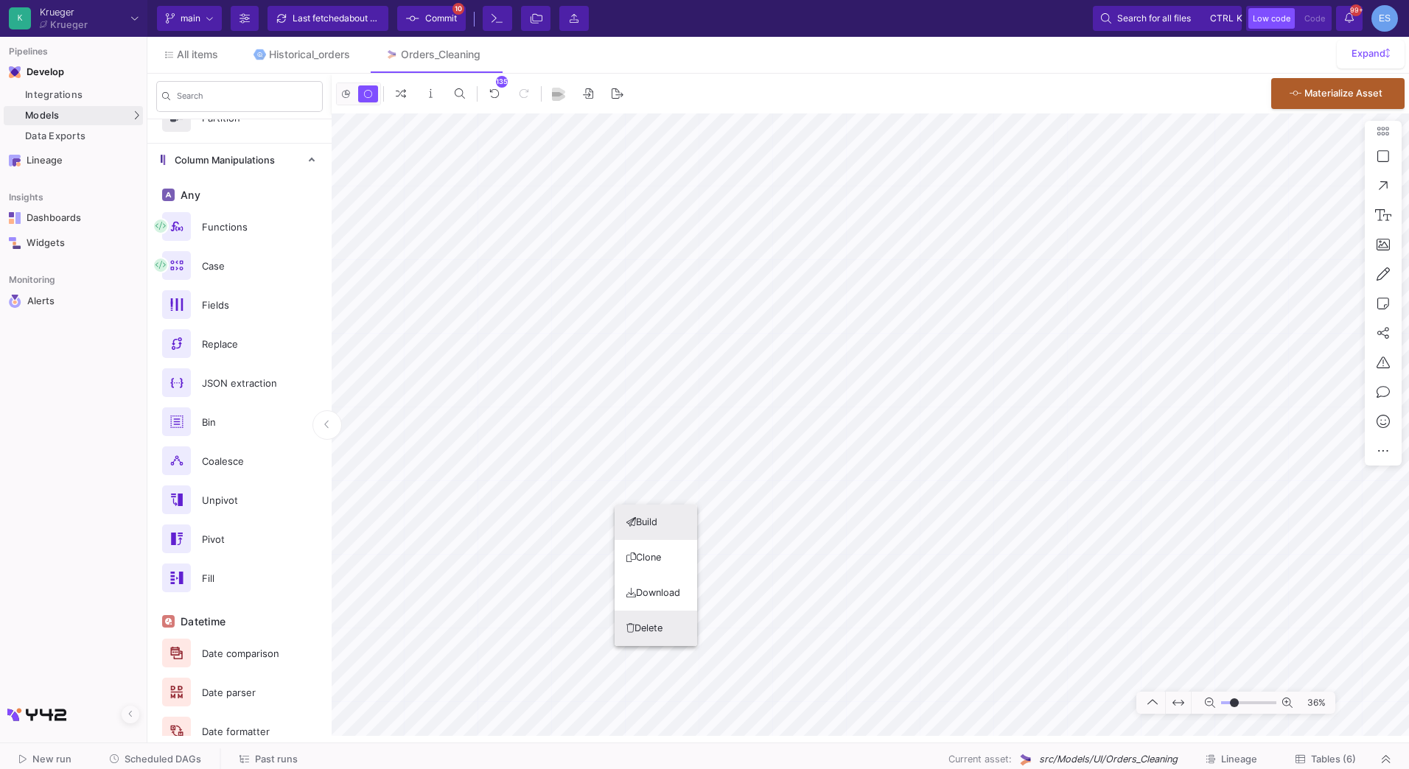
click at [653, 620] on button "Delete" at bounding box center [656, 628] width 83 height 35
click at [758, 630] on button "Delete" at bounding box center [747, 627] width 83 height 35
click at [818, 629] on button "Delete" at bounding box center [824, 625] width 83 height 35
click at [906, 623] on button "Delete" at bounding box center [909, 624] width 83 height 35
click at [982, 626] on button "Delete" at bounding box center [974, 622] width 83 height 35
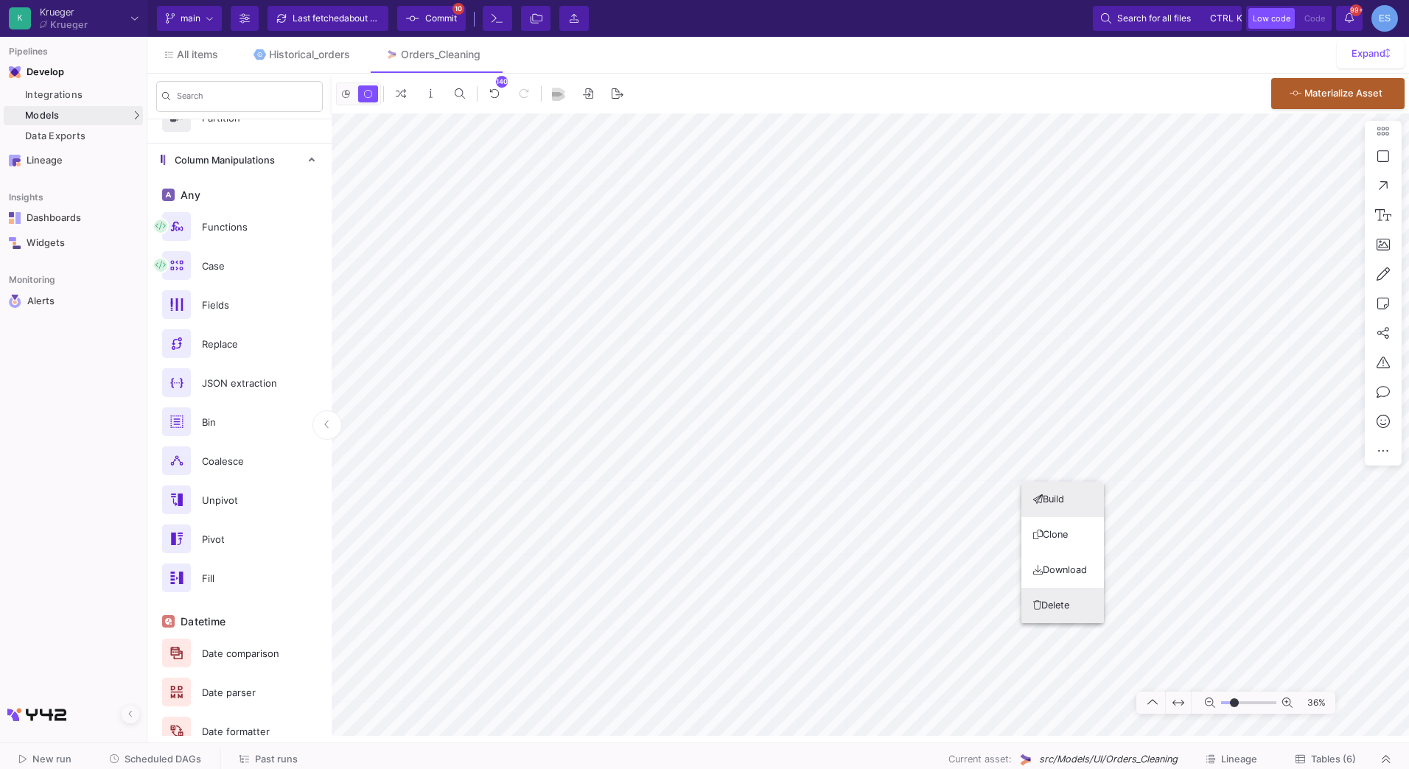
click at [1057, 595] on button "Delete" at bounding box center [1062, 605] width 83 height 35
click at [1117, 609] on button "Delete" at bounding box center [1129, 609] width 83 height 35
click at [713, 556] on button "Delete" at bounding box center [701, 558] width 83 height 35
click at [799, 543] on button "Delete" at bounding box center [775, 549] width 83 height 35
click at [842, 546] on button "Delete" at bounding box center [835, 556] width 83 height 35
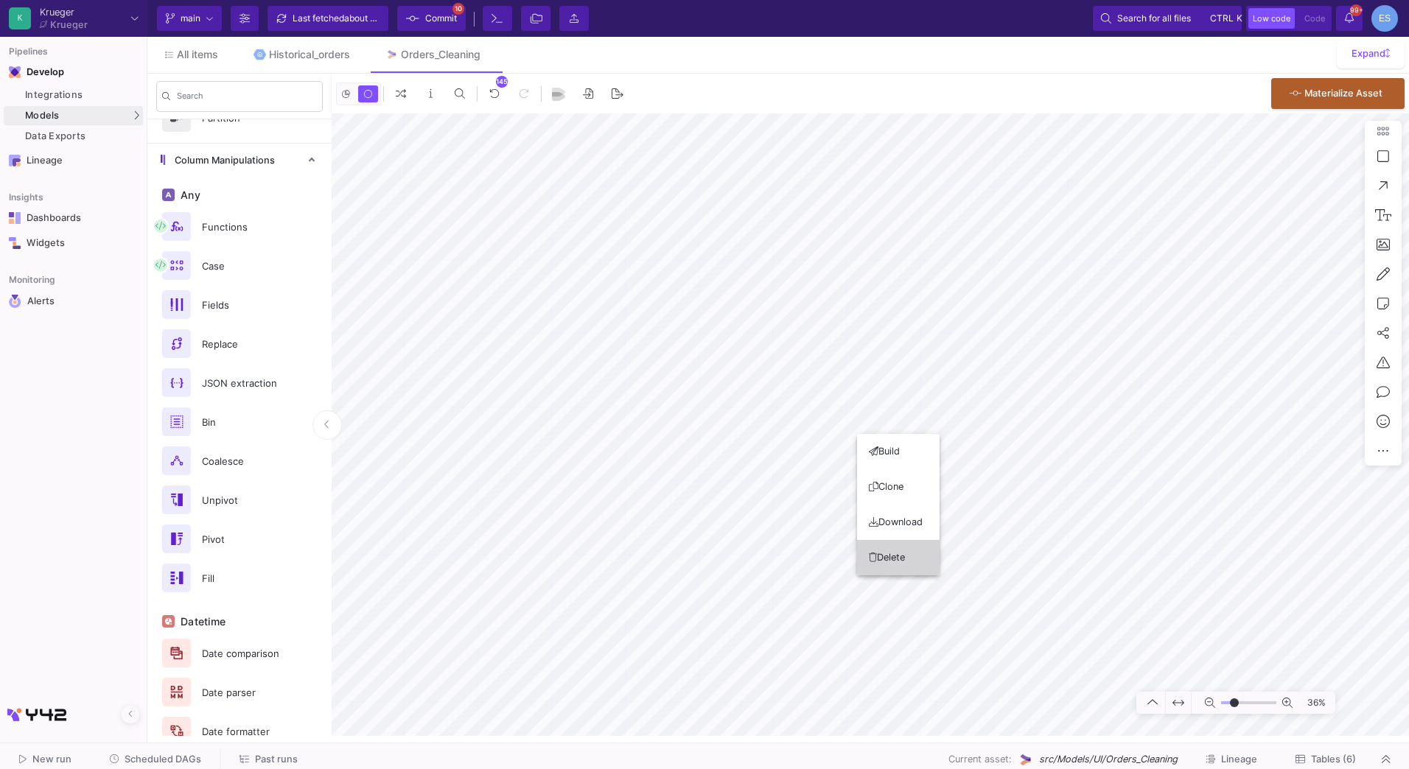
click at [895, 567] on button "Delete" at bounding box center [898, 557] width 83 height 35
click at [957, 557] on button "Delete" at bounding box center [961, 558] width 83 height 35
click at [1041, 560] on button "Delete" at bounding box center [1041, 560] width 83 height 35
click at [1115, 555] on button "Delete" at bounding box center [1121, 557] width 83 height 35
click at [753, 508] on button "Delete" at bounding box center [737, 512] width 83 height 35
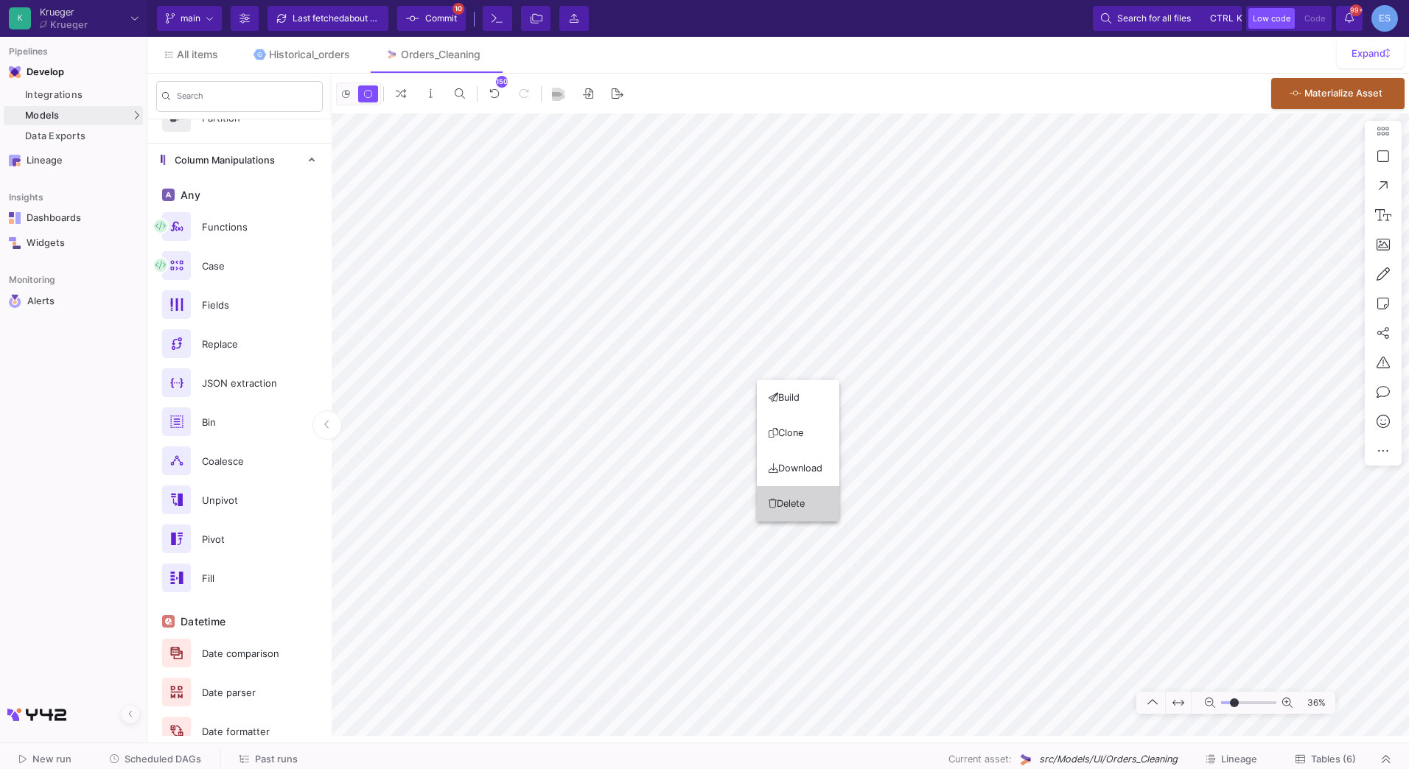
click at [789, 490] on button "Delete" at bounding box center [798, 503] width 83 height 35
click at [749, 461] on button "Delete" at bounding box center [730, 458] width 83 height 35
click at [809, 465] on button "Delete" at bounding box center [806, 468] width 83 height 35
click at [881, 461] on button "Delete" at bounding box center [869, 456] width 83 height 35
click at [946, 441] on button "Delete" at bounding box center [939, 434] width 83 height 35
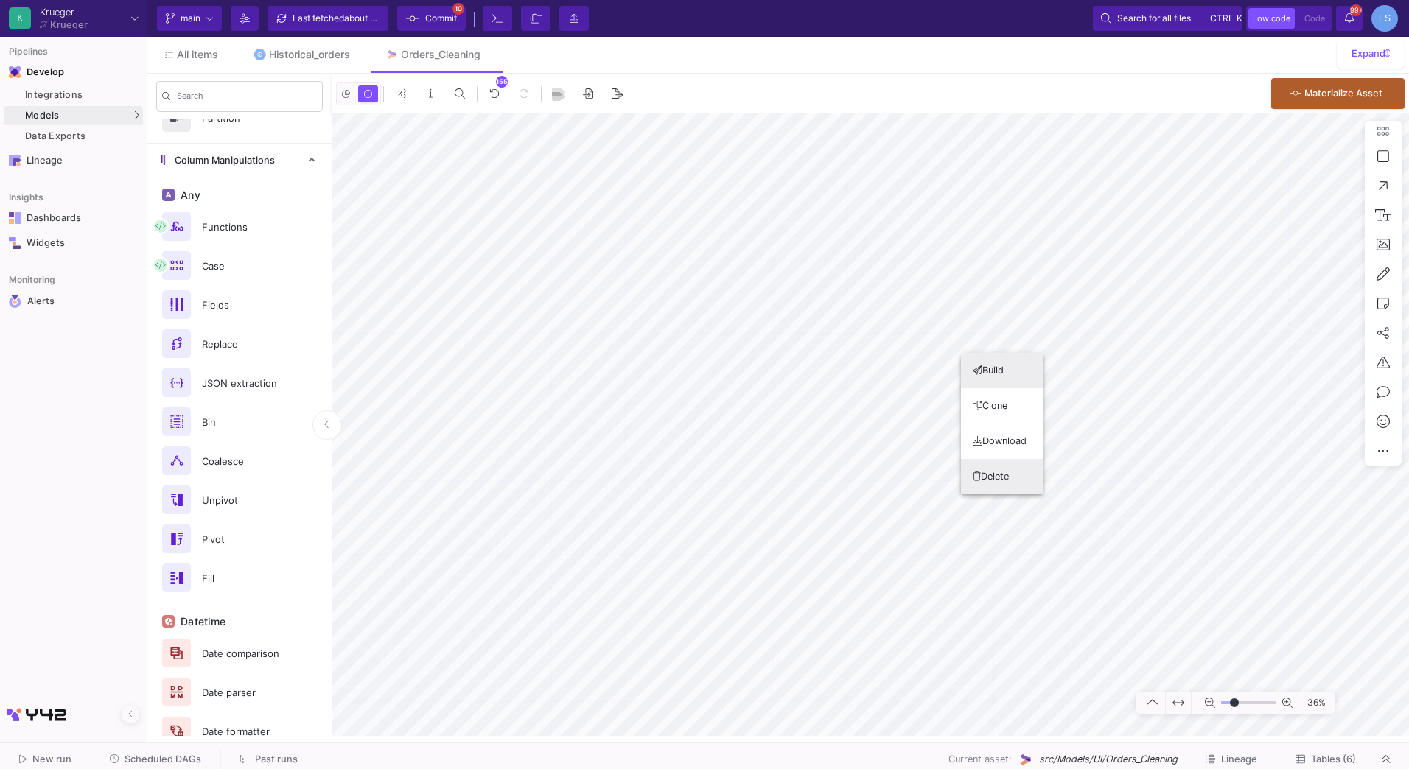
click at [1002, 472] on button "Delete" at bounding box center [1002, 476] width 83 height 35
click at [1080, 430] on button "Delete" at bounding box center [1067, 427] width 83 height 35
click at [1145, 419] on button "Delete" at bounding box center [1161, 426] width 83 height 35
click at [1160, 455] on button "Delete" at bounding box center [1161, 456] width 83 height 35
click at [1203, 416] on button "Delete" at bounding box center [1217, 408] width 83 height 35
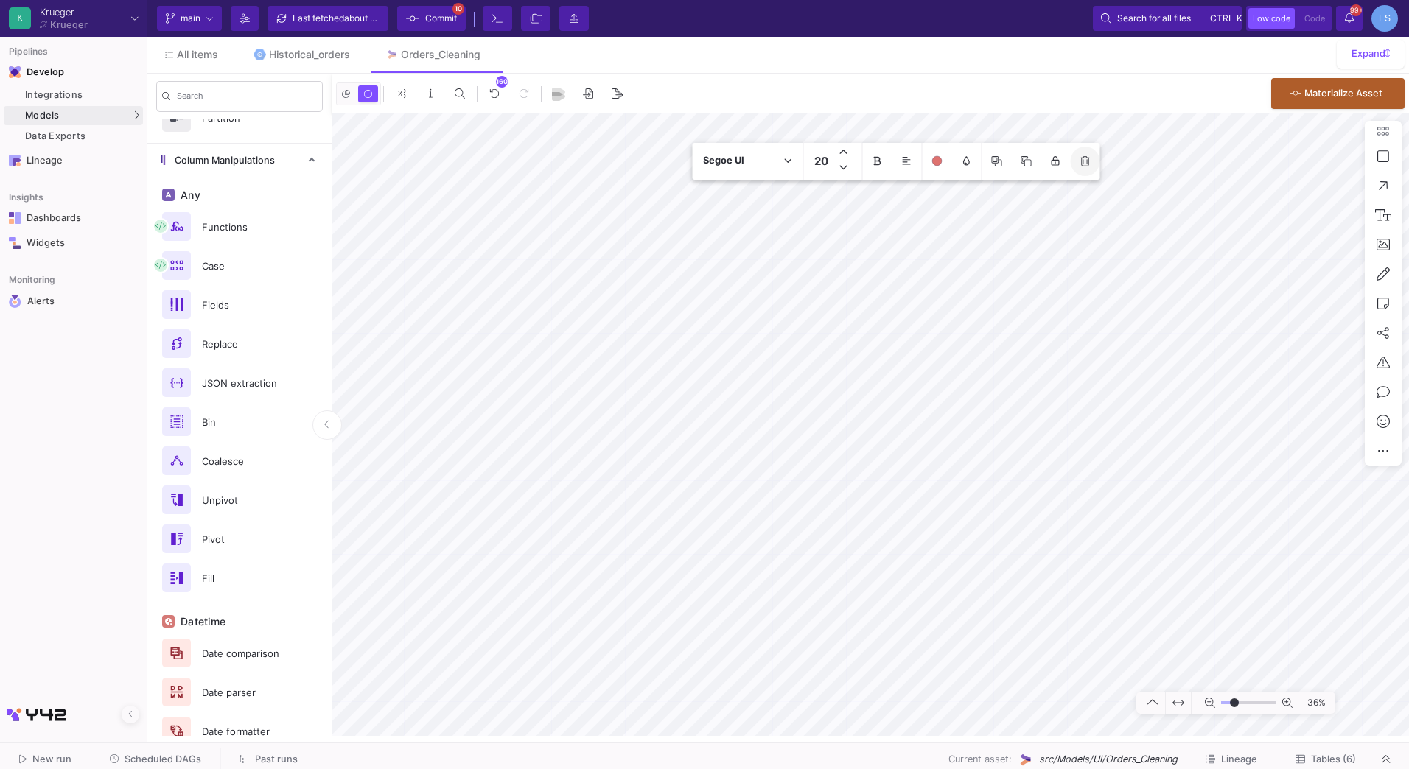
click at [1081, 164] on icon at bounding box center [1084, 161] width 9 height 10
click at [943, 422] on button "Delete" at bounding box center [940, 427] width 83 height 35
click at [965, 469] on button "Delete" at bounding box center [956, 473] width 83 height 35
click at [1052, 483] on button "Delete" at bounding box center [1049, 482] width 83 height 35
click at [1063, 557] on button "Delete" at bounding box center [1057, 571] width 83 height 35
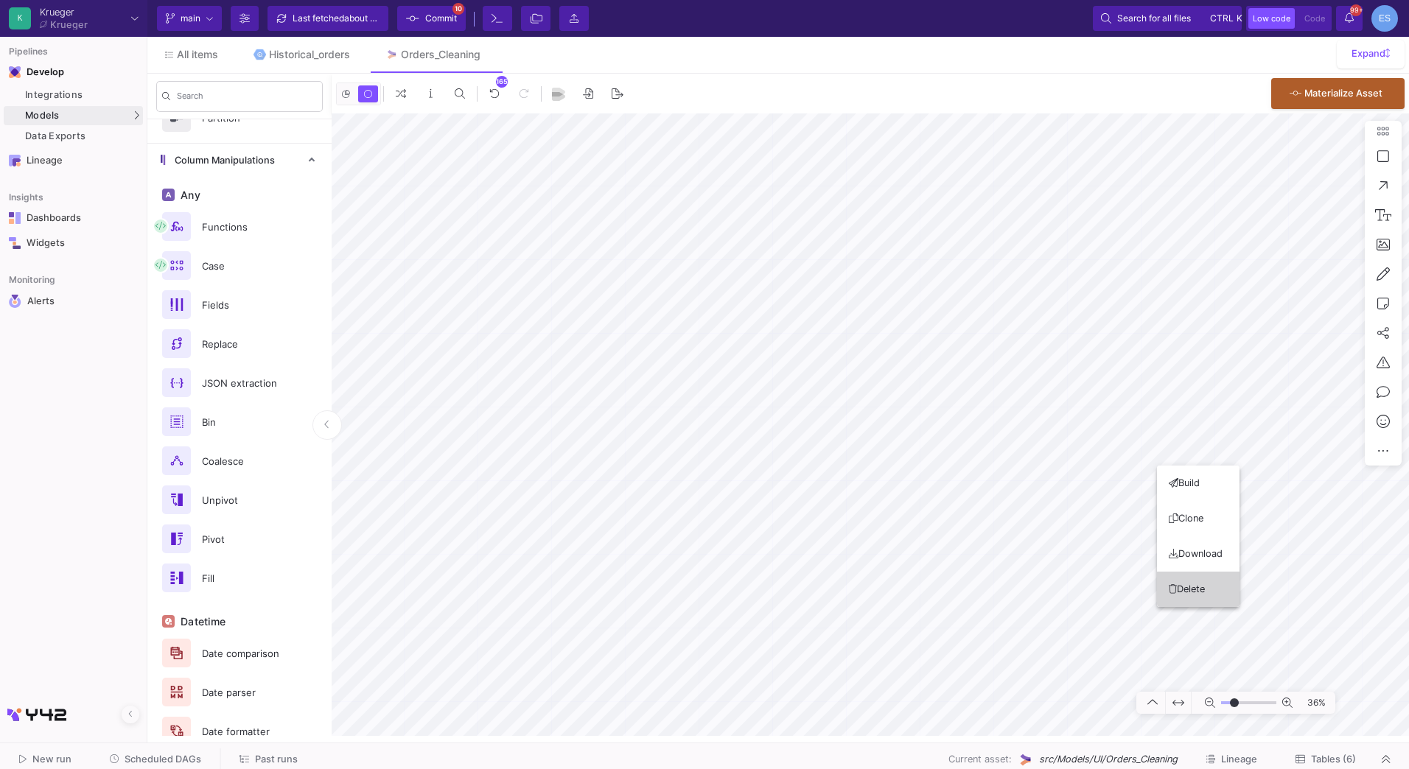
click at [1198, 582] on button "Delete" at bounding box center [1198, 589] width 83 height 35
click at [1123, 585] on button "Delete" at bounding box center [1118, 589] width 83 height 35
click at [1195, 492] on button "Delete" at bounding box center [1191, 487] width 83 height 35
click at [1303, 473] on button "Delete" at bounding box center [1306, 473] width 83 height 35
click at [1043, 382] on button "Delete" at bounding box center [1029, 391] width 83 height 35
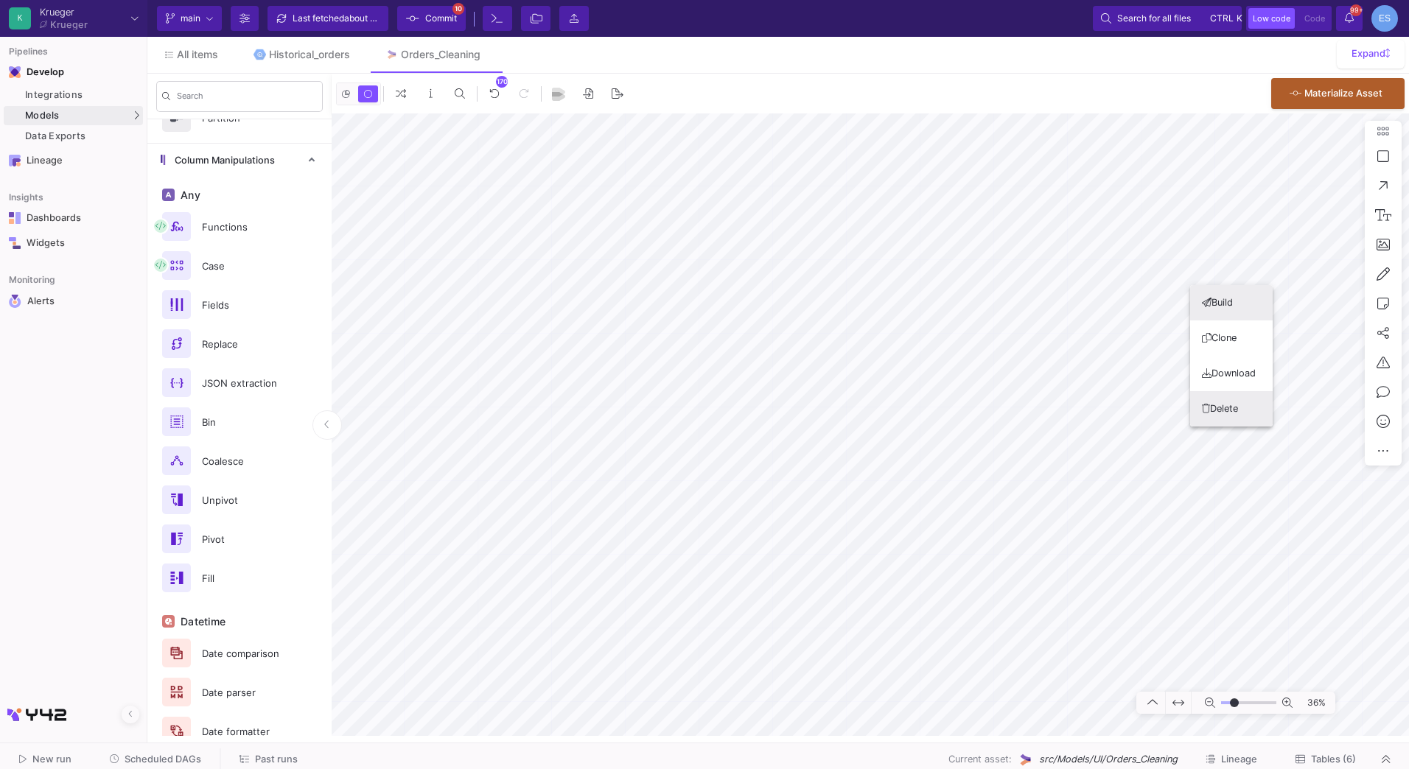
click at [1217, 405] on button "Delete" at bounding box center [1231, 408] width 83 height 35
click at [1128, 389] on button "Delete" at bounding box center [1088, 397] width 83 height 35
click at [1139, 356] on button "Delete" at bounding box center [1147, 356] width 83 height 35
click at [1117, 343] on button "Delete" at bounding box center [1101, 333] width 83 height 35
click at [1028, 309] on button "Delete" at bounding box center [1017, 323] width 83 height 35
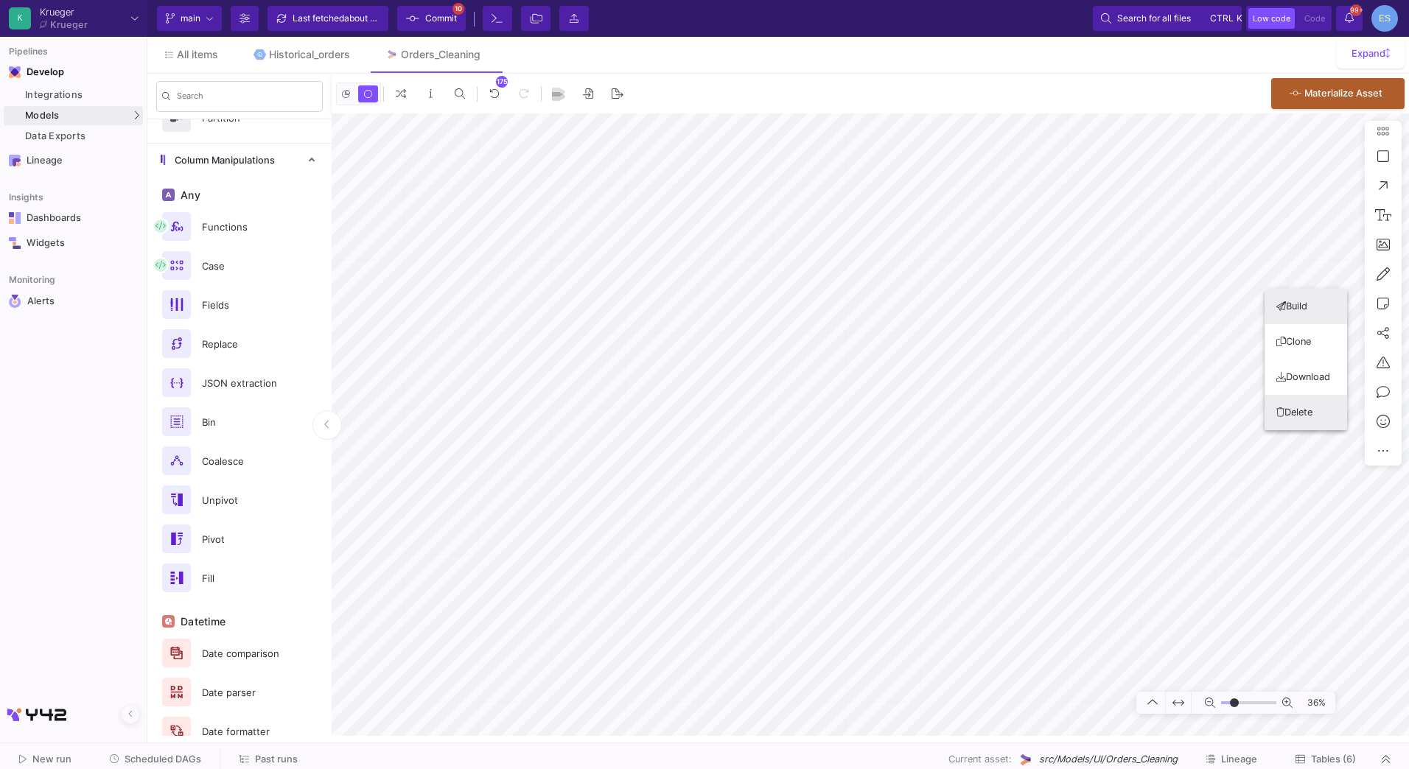
click at [1307, 410] on button "Delete" at bounding box center [1306, 412] width 83 height 35
click at [1044, 290] on button "Delete" at bounding box center [1040, 289] width 83 height 35
click at [1111, 291] on button "Delete" at bounding box center [1107, 283] width 83 height 35
click at [1315, 424] on button "Delete" at bounding box center [1305, 433] width 83 height 35
click at [1314, 472] on button "Delete" at bounding box center [1301, 475] width 83 height 35
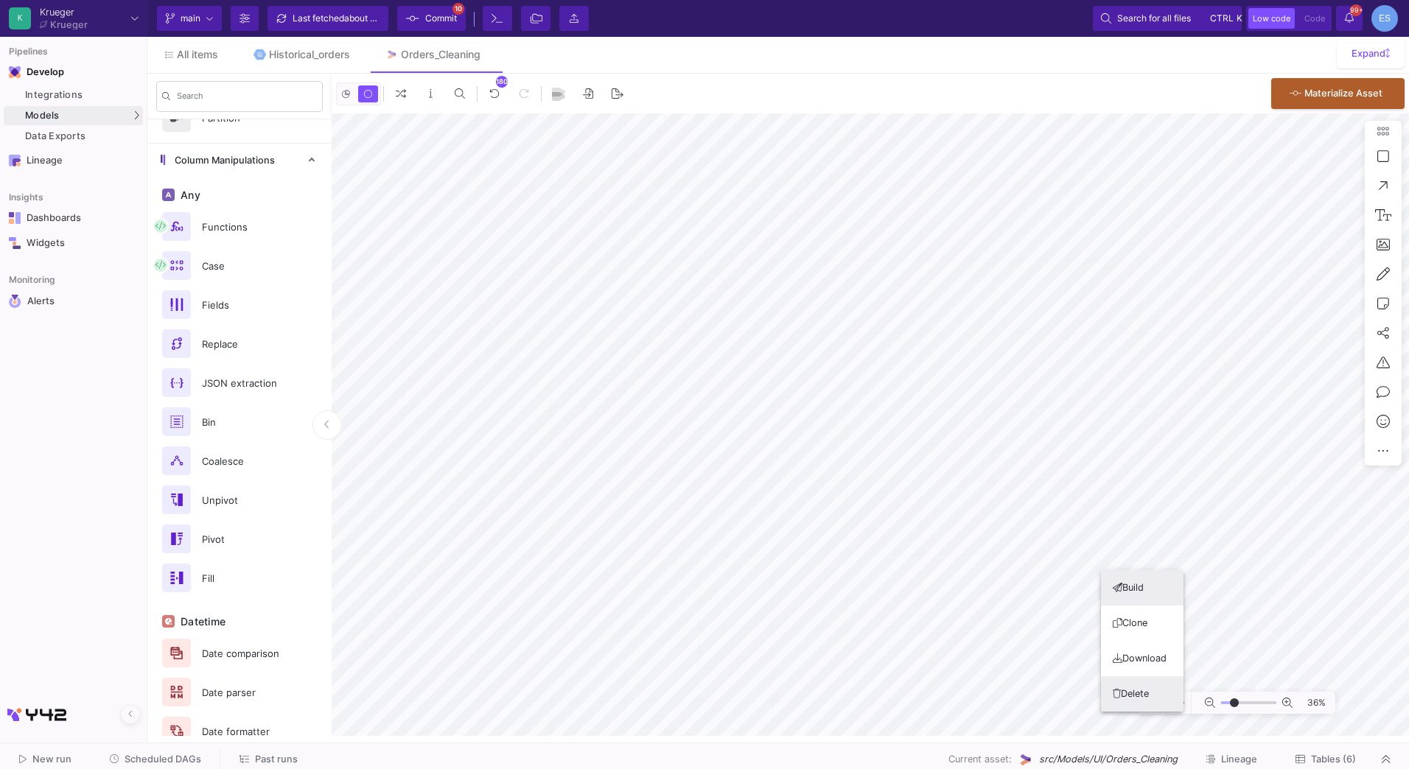
click at [1122, 688] on button "Delete" at bounding box center [1142, 694] width 83 height 35
click at [1091, 697] on button "Delete" at bounding box center [1086, 702] width 83 height 35
click at [1022, 728] on button "Delete" at bounding box center [998, 725] width 83 height 35
click at [962, 733] on button "Delete" at bounding box center [938, 727] width 83 height 35
click at [993, 671] on button "Delete" at bounding box center [970, 660] width 83 height 35
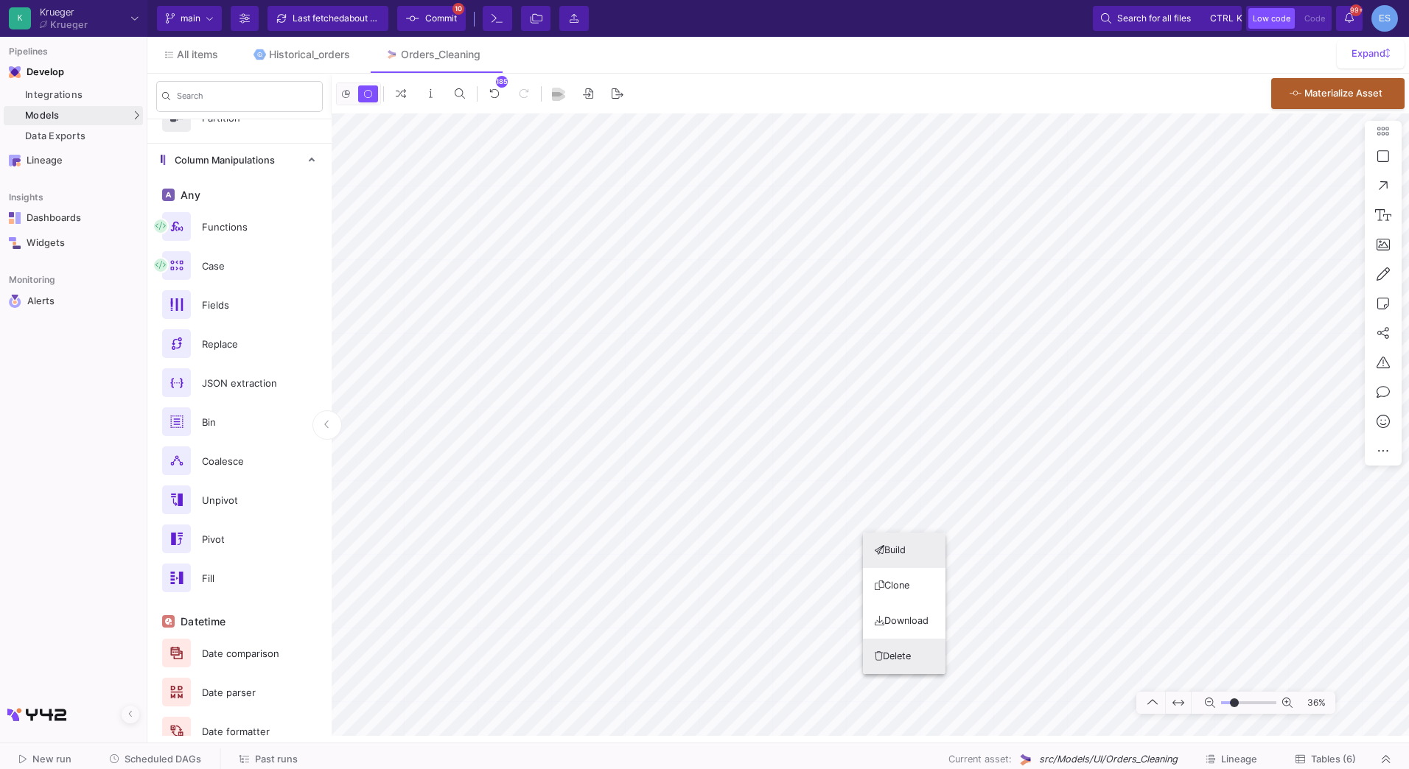
click at [904, 649] on button "Delete" at bounding box center [904, 656] width 83 height 35
click at [848, 656] on button "Delete" at bounding box center [827, 663] width 83 height 35
click at [793, 648] on button "Delete" at bounding box center [769, 653] width 83 height 35
click at [722, 722] on button "Delete" at bounding box center [701, 722] width 83 height 35
click at [626, 720] on button "Delete" at bounding box center [617, 730] width 83 height 35
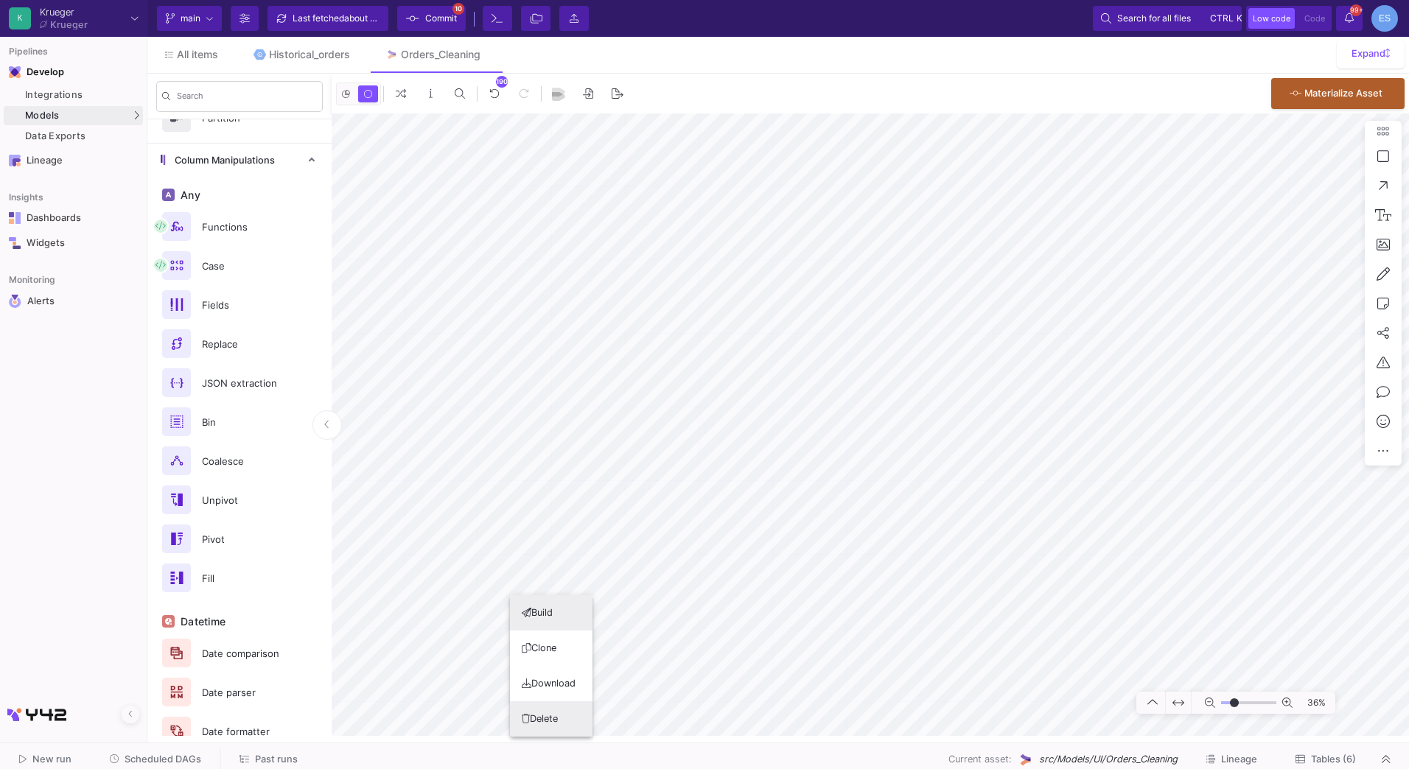
click at [586, 724] on button "Delete" at bounding box center [551, 719] width 83 height 35
click at [475, 713] on button "Delete" at bounding box center [471, 714] width 83 height 35
click at [468, 677] on button "Delete" at bounding box center [457, 670] width 83 height 35
click at [548, 677] on button "Delete" at bounding box center [542, 677] width 83 height 35
click at [632, 674] on button "Delete" at bounding box center [620, 674] width 83 height 35
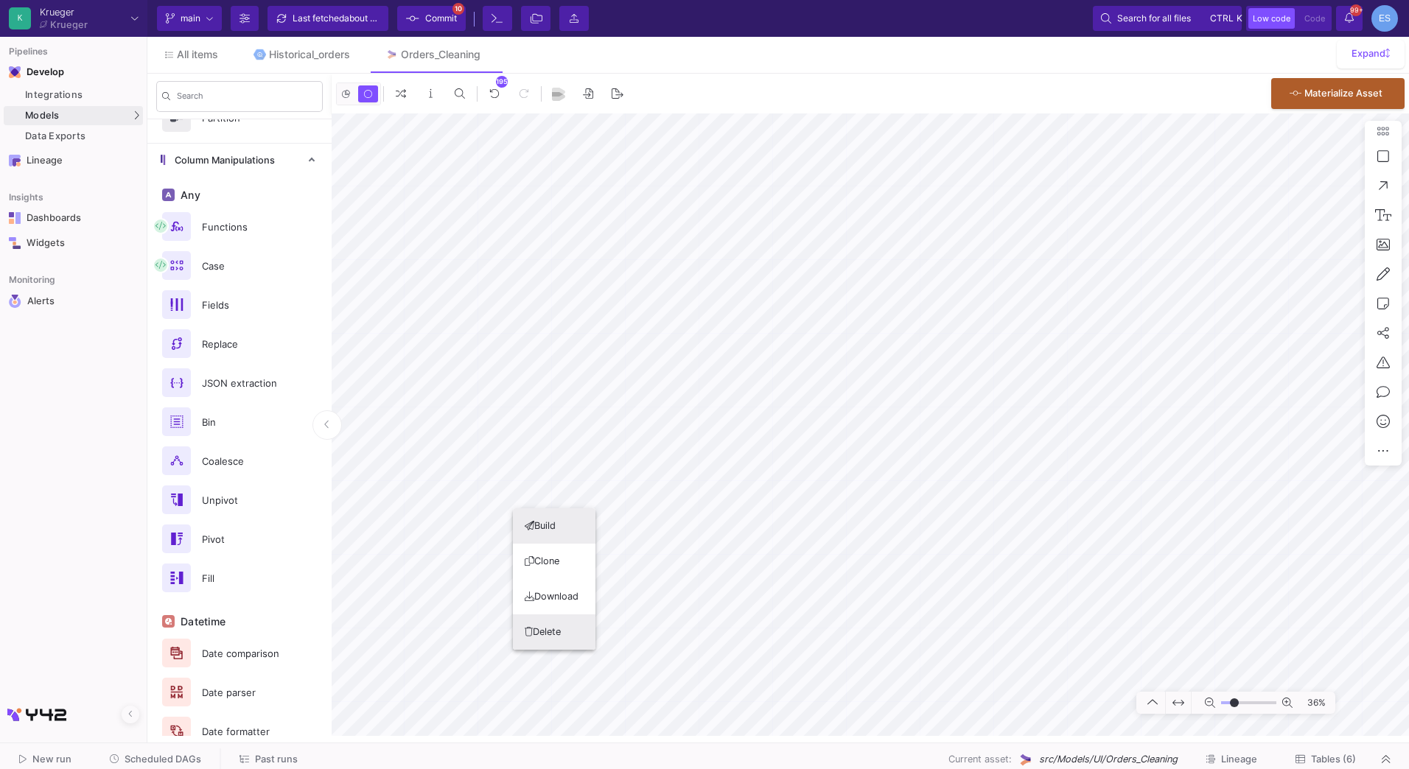
click at [557, 623] on button "Delete" at bounding box center [554, 632] width 83 height 35
click at [498, 617] on button "Delete" at bounding box center [478, 628] width 83 height 35
click at [492, 555] on button "Delete" at bounding box center [477, 569] width 83 height 35
click at [563, 549] on button "Delete" at bounding box center [546, 559] width 83 height 35
click at [615, 575] on button "Delete" at bounding box center [610, 584] width 83 height 35
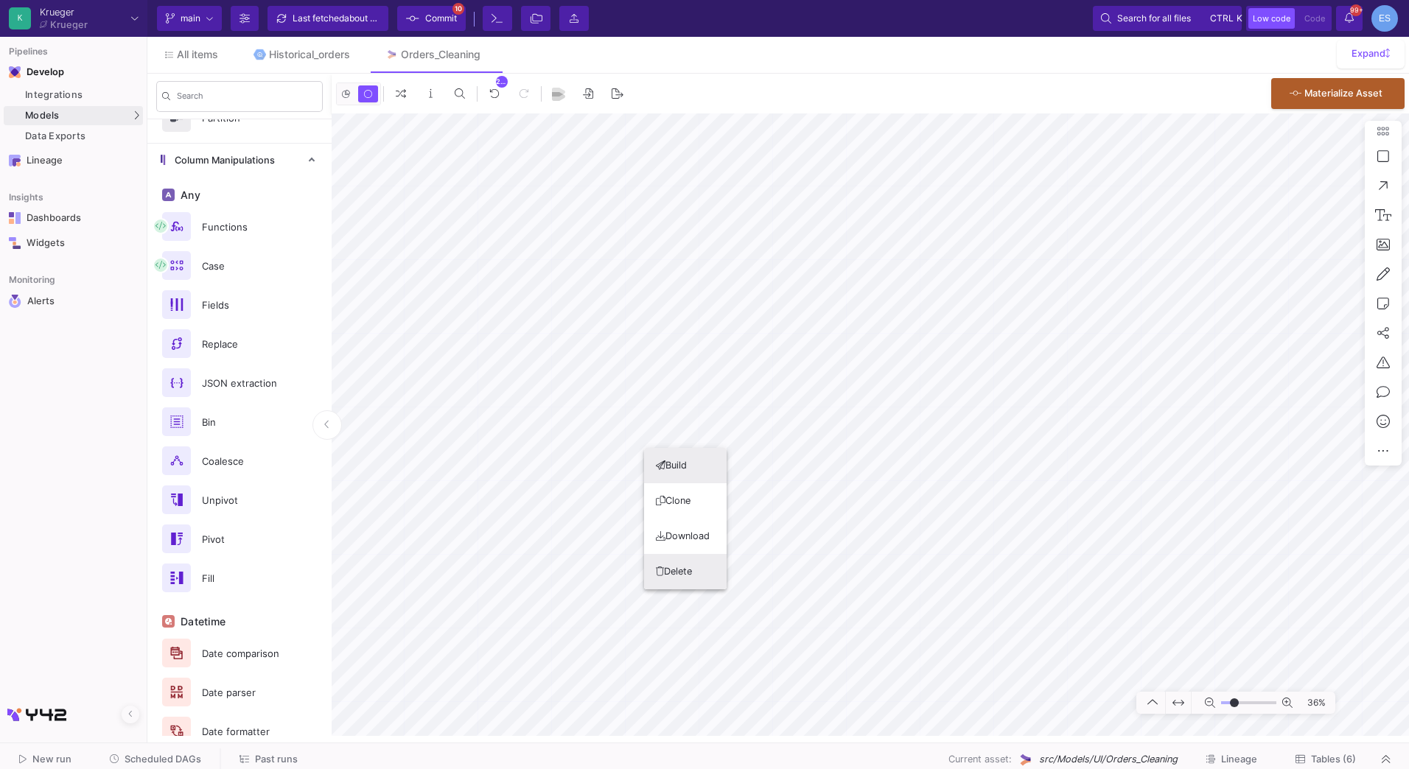
click at [700, 567] on button "Delete" at bounding box center [685, 571] width 83 height 35
click at [750, 722] on button "Delete" at bounding box center [736, 721] width 83 height 35
click at [847, 737] on button "Delete" at bounding box center [835, 734] width 83 height 35
click at [943, 713] on button "Delete" at bounding box center [936, 717] width 83 height 35
click at [1057, 725] on button "Delete" at bounding box center [1022, 719] width 83 height 35
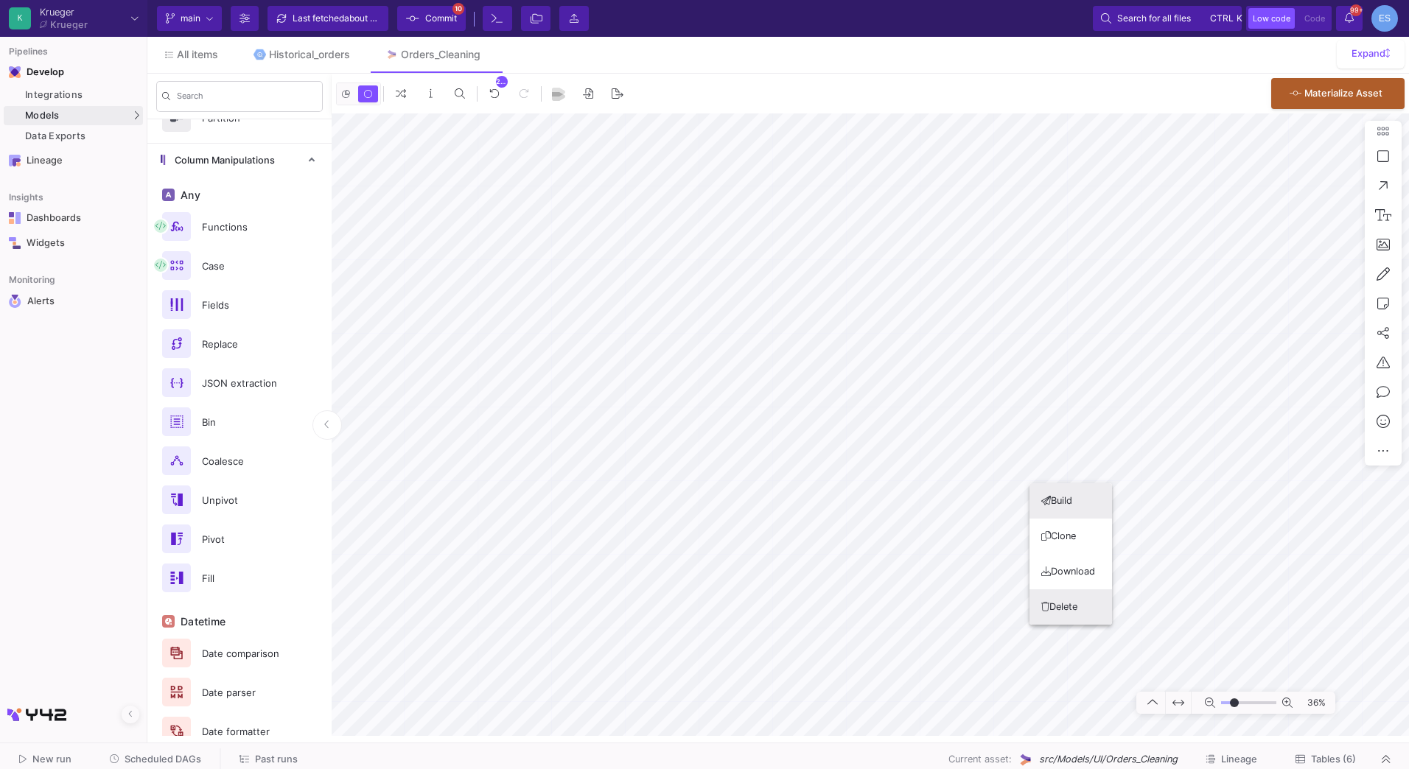
click at [1086, 607] on button "Delete" at bounding box center [1071, 607] width 83 height 35
click at [923, 468] on button "Delete" at bounding box center [894, 464] width 83 height 35
click at [871, 408] on button "Delete" at bounding box center [884, 416] width 83 height 35
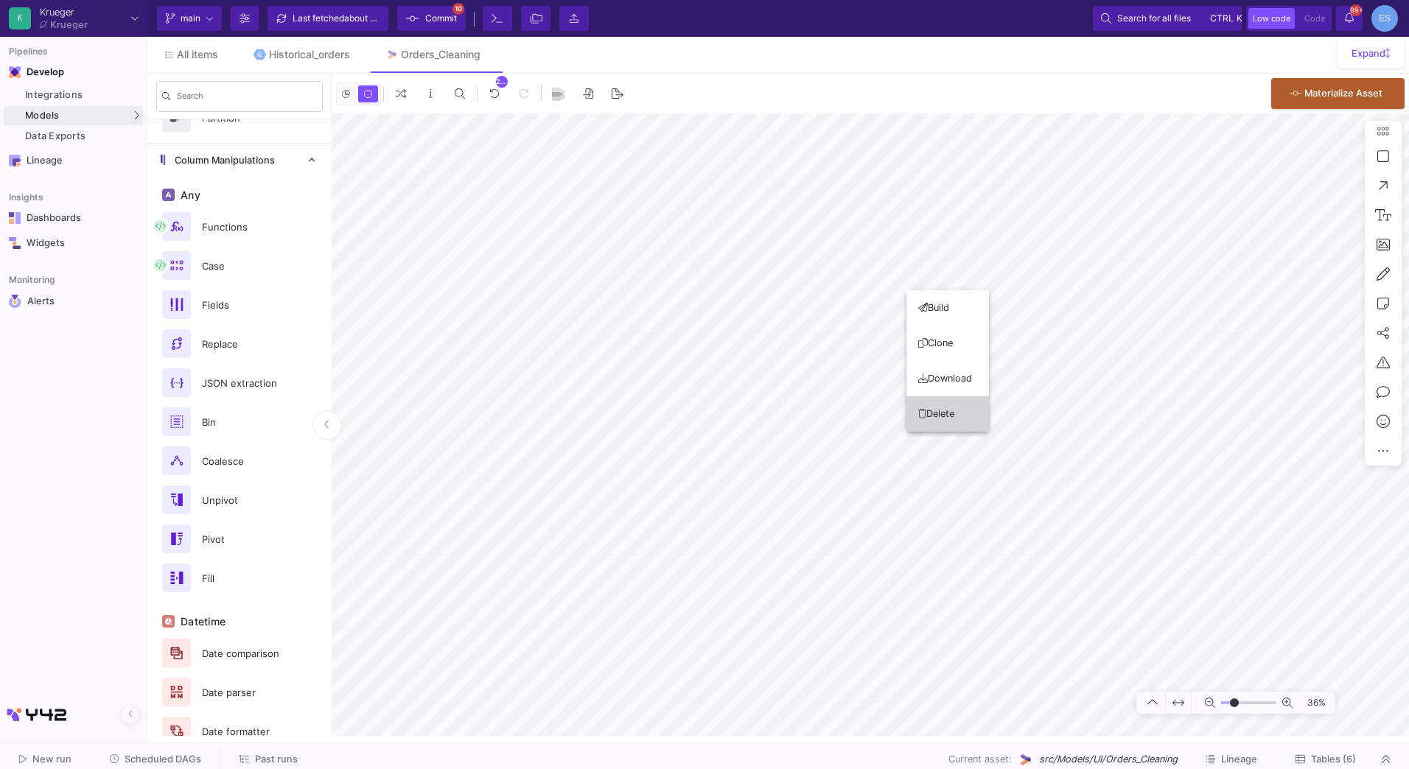
click at [959, 425] on button "Delete" at bounding box center [947, 413] width 83 height 35
click at [754, 635] on button "Delete" at bounding box center [765, 634] width 83 height 35
click at [876, 636] on button "Delete" at bounding box center [888, 643] width 83 height 35
click at [986, 635] on button "Delete" at bounding box center [995, 637] width 83 height 35
click at [972, 532] on button "Delete" at bounding box center [948, 530] width 83 height 35
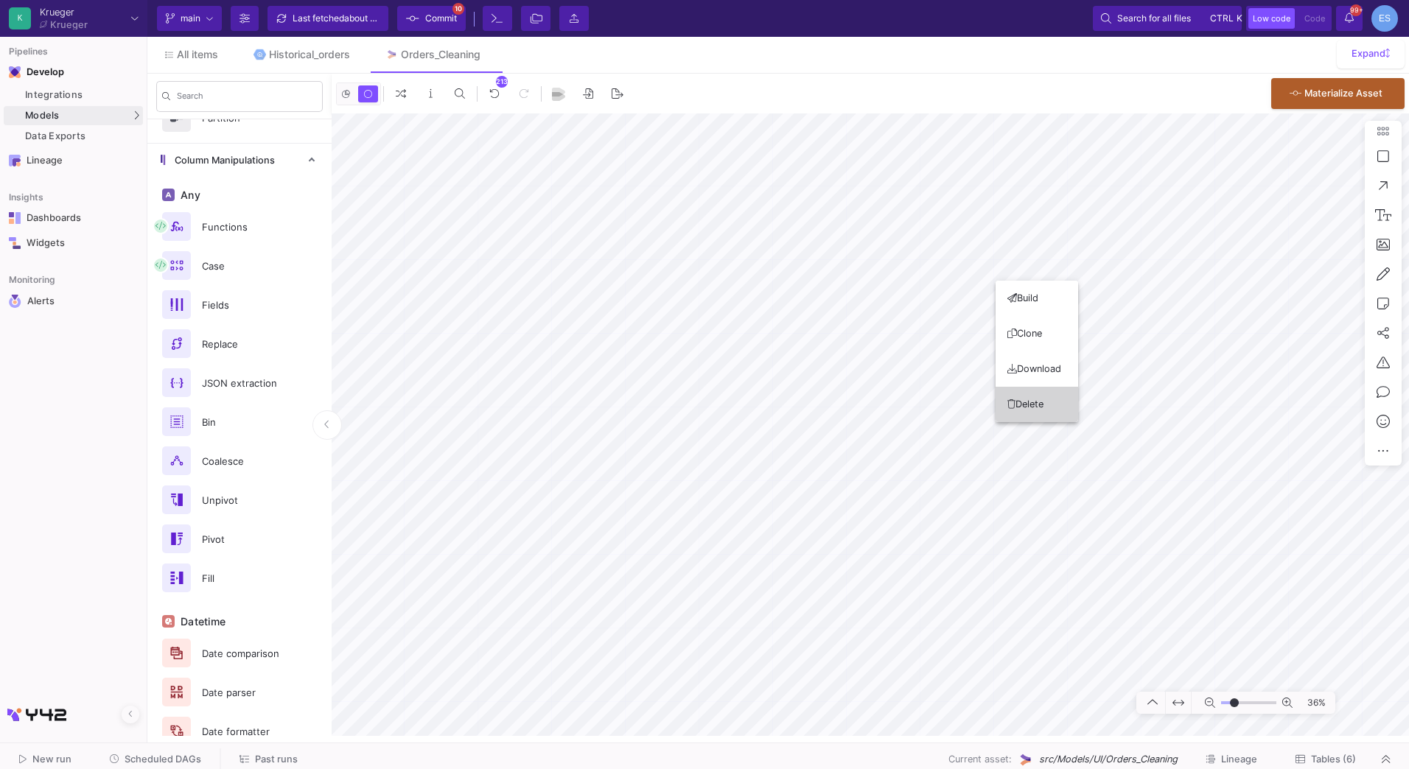
click at [1046, 409] on button "Delete" at bounding box center [1037, 404] width 83 height 35
click at [1123, 438] on button "Delete" at bounding box center [1121, 422] width 83 height 35
click at [1124, 315] on button "Delete" at bounding box center [1127, 325] width 83 height 35
click at [1038, 324] on button "Delete" at bounding box center [1022, 321] width 83 height 35
click at [696, 388] on button "Delete" at bounding box center [689, 392] width 83 height 35
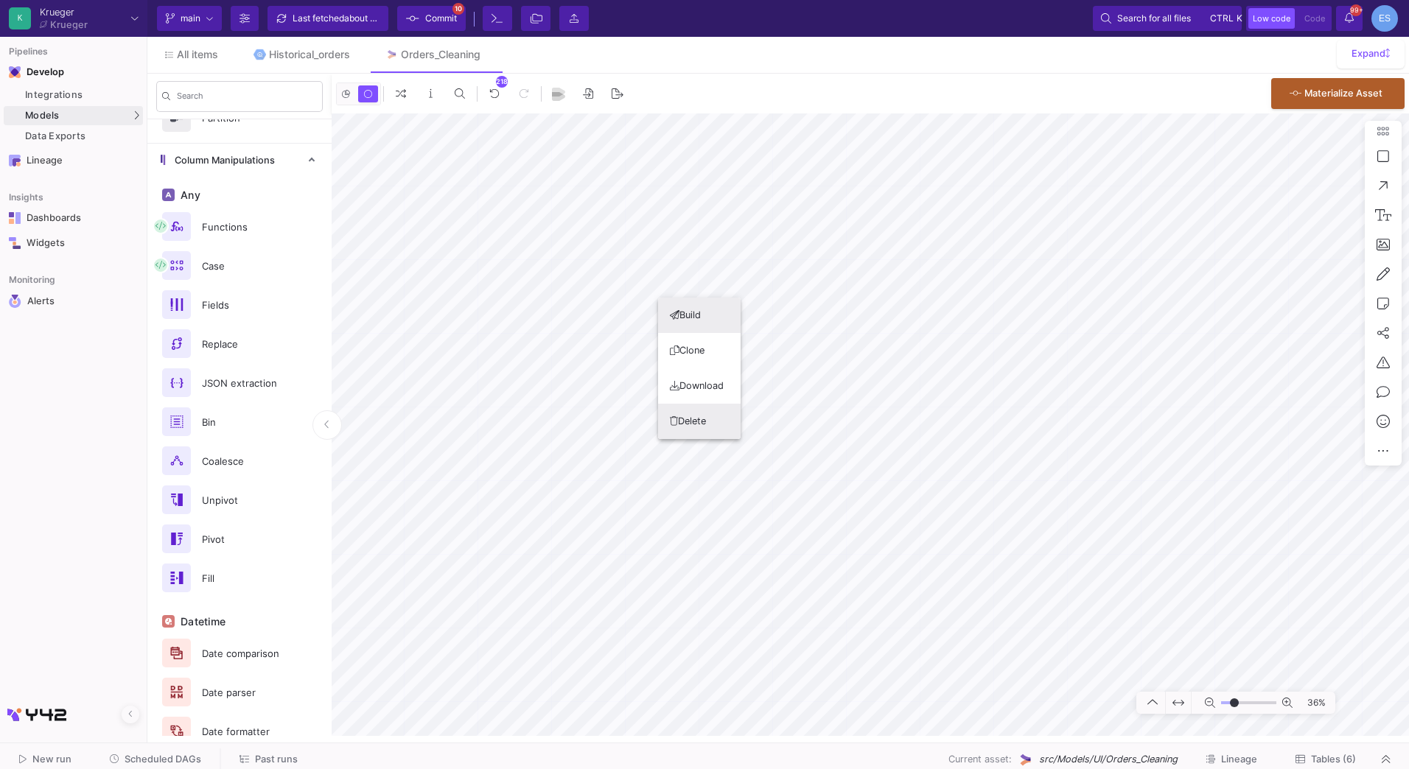
click at [713, 416] on button "Delete" at bounding box center [699, 421] width 83 height 35
click at [567, 491] on button "Delete" at bounding box center [536, 495] width 83 height 35
click at [1096, 596] on button "Delete" at bounding box center [1093, 593] width 83 height 35
click at [1248, 335] on icon at bounding box center [1248, 332] width 9 height 10
click at [1240, 702] on input "range" at bounding box center [1248, 703] width 55 height 18
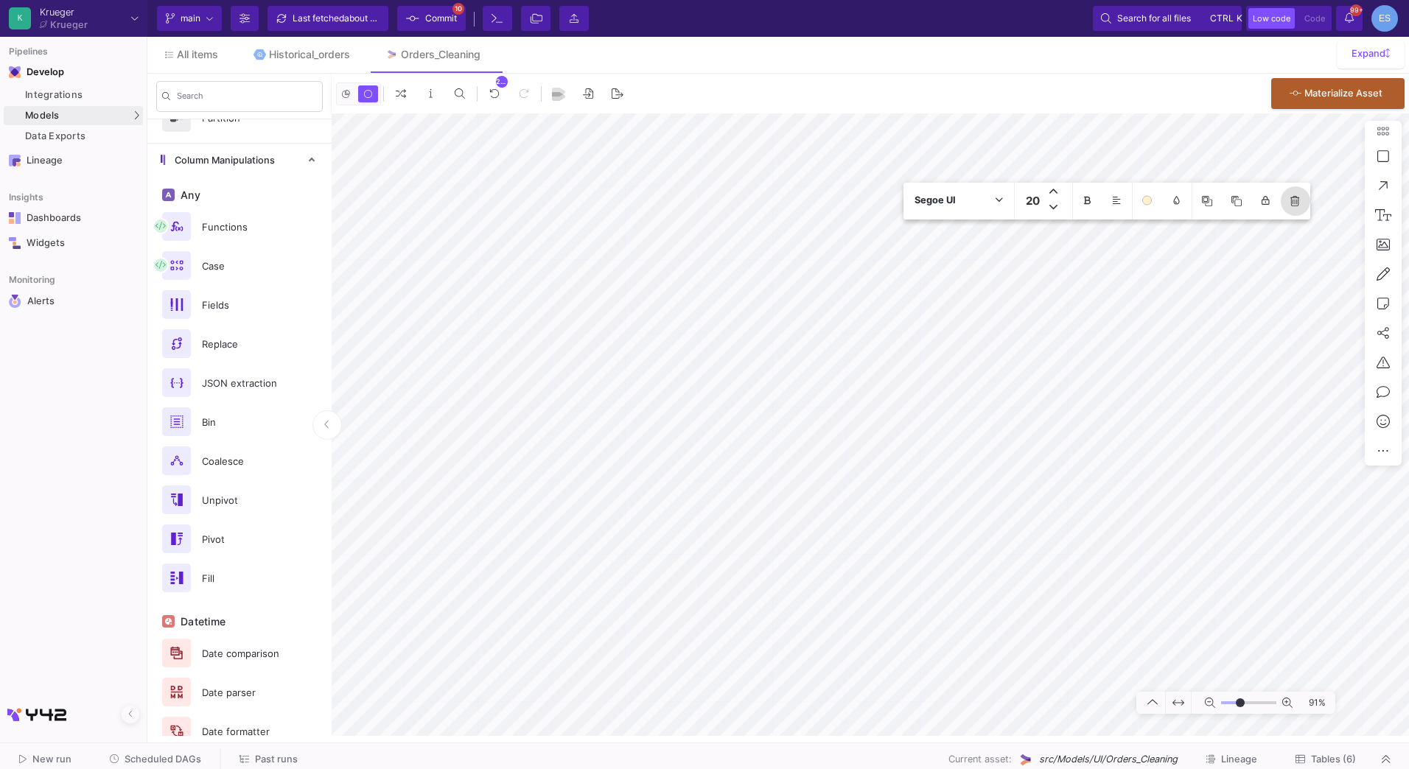
click at [1294, 206] on fa-icon at bounding box center [1294, 201] width 9 height 13
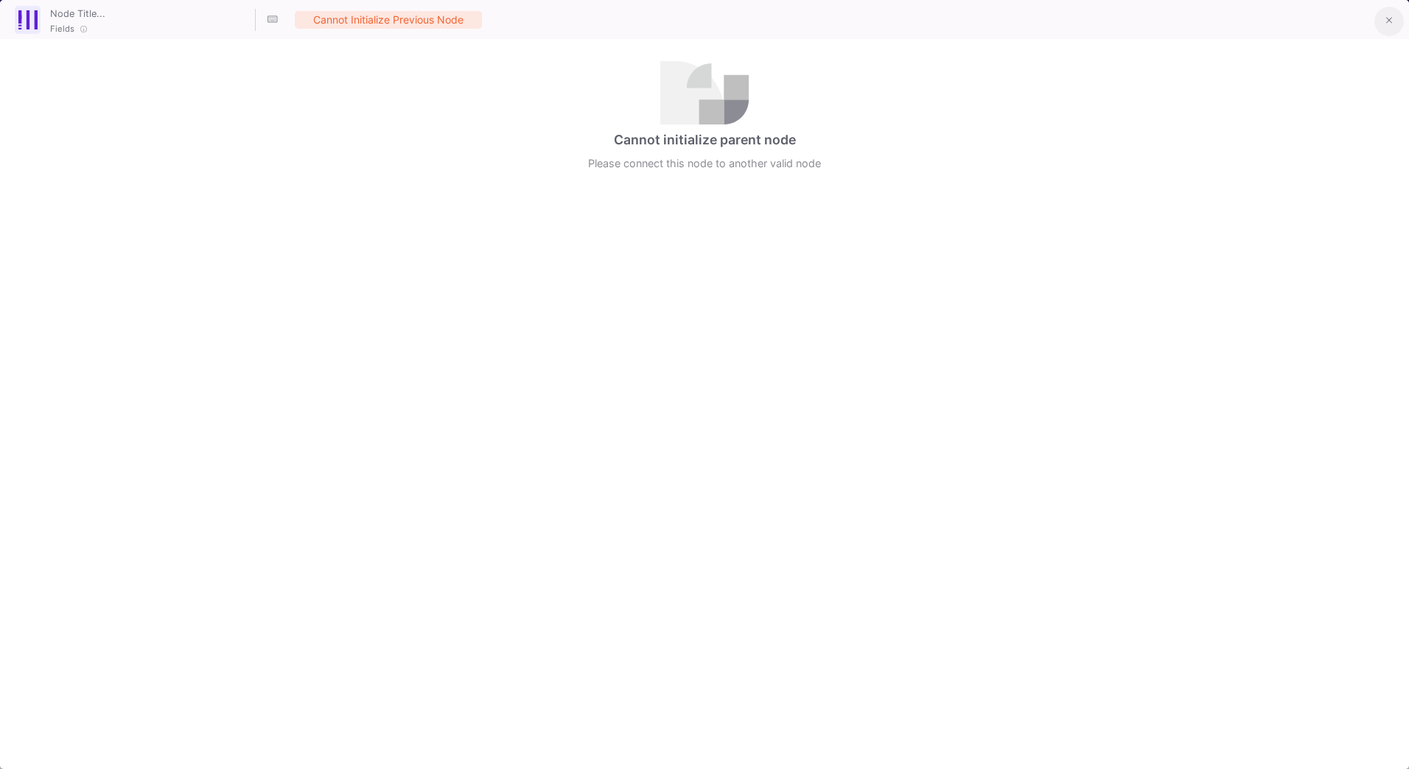
click at [1383, 15] on button at bounding box center [1388, 21] width 29 height 29
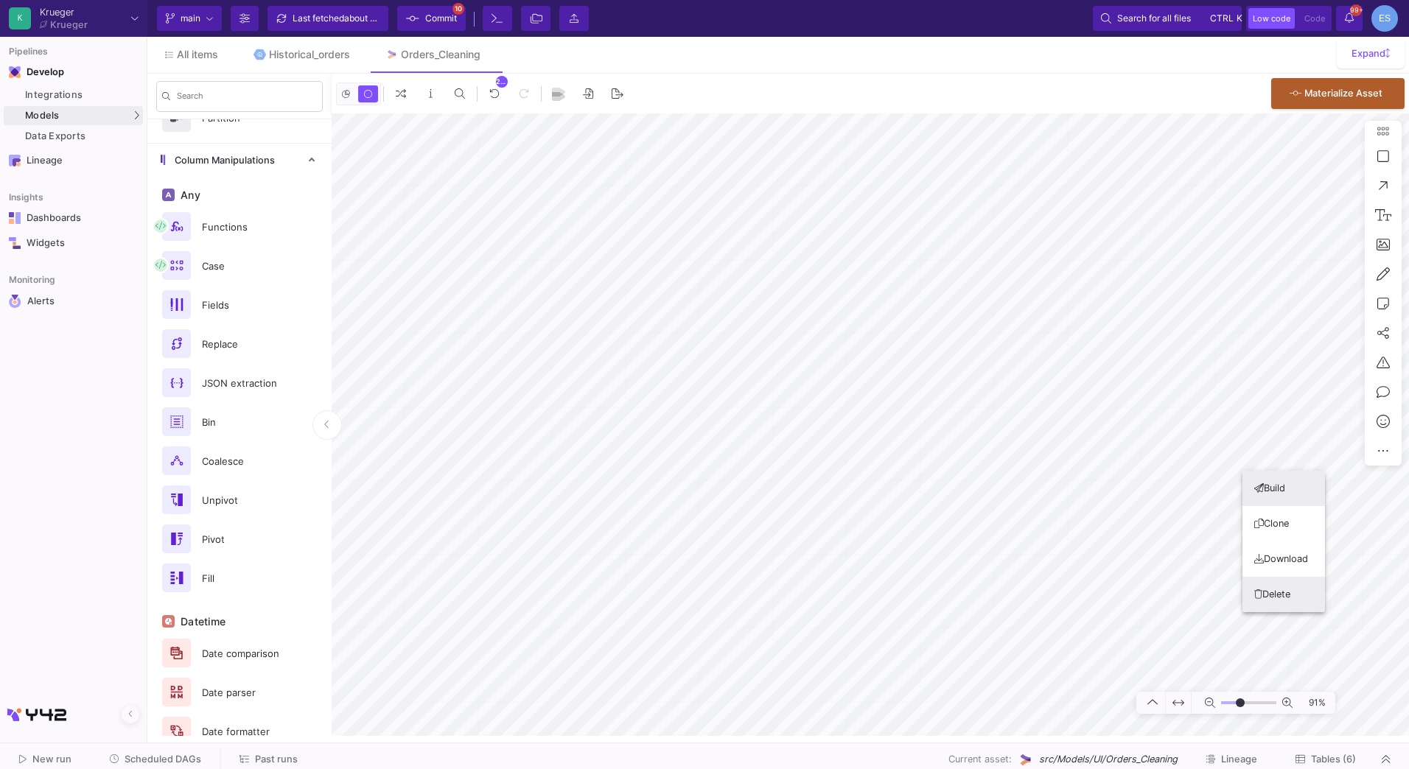
click at [1270, 582] on button "Delete" at bounding box center [1284, 594] width 83 height 35
click at [999, 562] on button "Delete" at bounding box center [1001, 571] width 83 height 35
click at [904, 612] on div "Build Clone Download Delete" at bounding box center [704, 384] width 1409 height 769
drag, startPoint x: 904, startPoint y: 612, endPoint x: 903, endPoint y: 602, distance: 9.7
click at [903, 602] on button "Delete" at bounding box center [883, 598] width 83 height 35
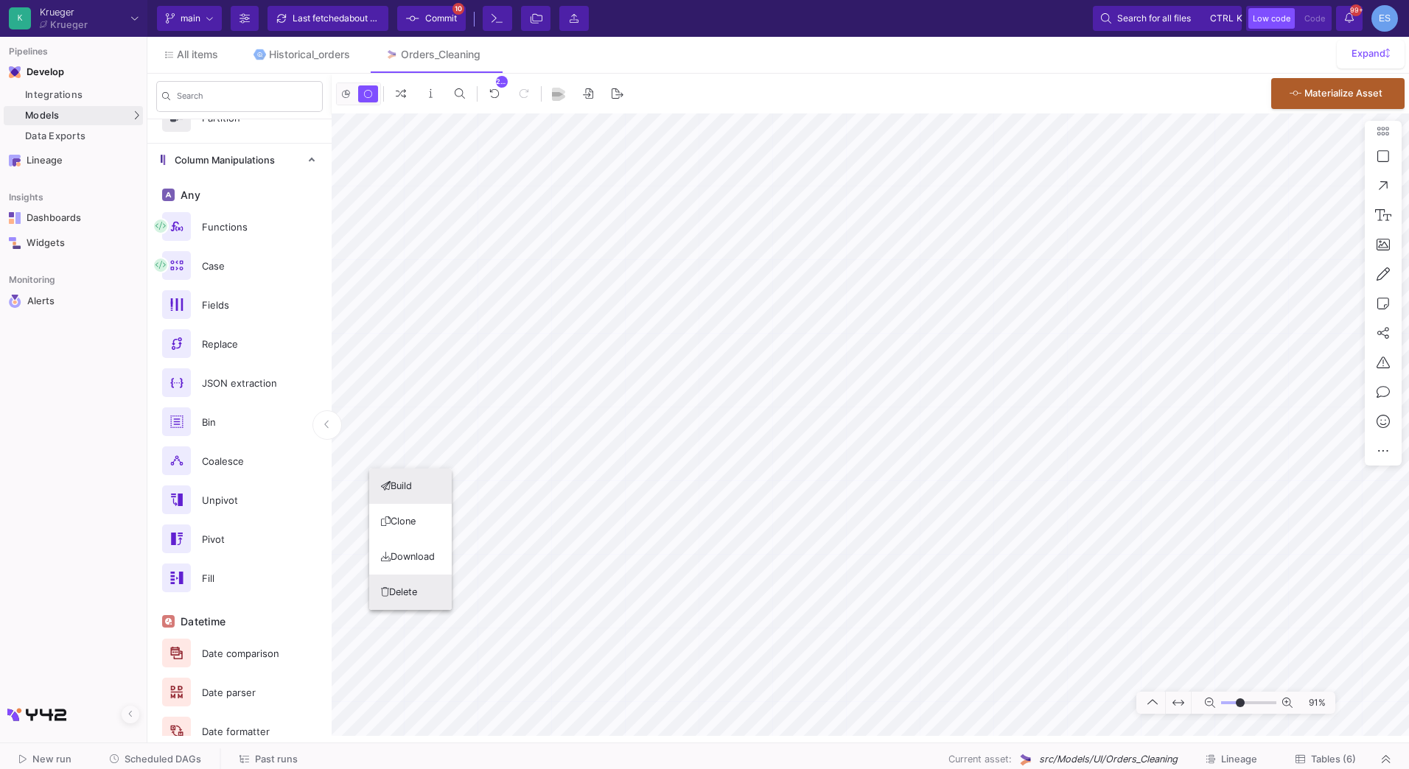
click at [433, 598] on button "Delete" at bounding box center [410, 592] width 83 height 35
drag, startPoint x: 1243, startPoint y: 702, endPoint x: 1230, endPoint y: 700, distance: 13.4
click at [1230, 700] on input "range" at bounding box center [1248, 703] width 55 height 18
click at [1222, 705] on input "range" at bounding box center [1248, 703] width 55 height 18
click at [1231, 704] on input "range" at bounding box center [1248, 703] width 55 height 18
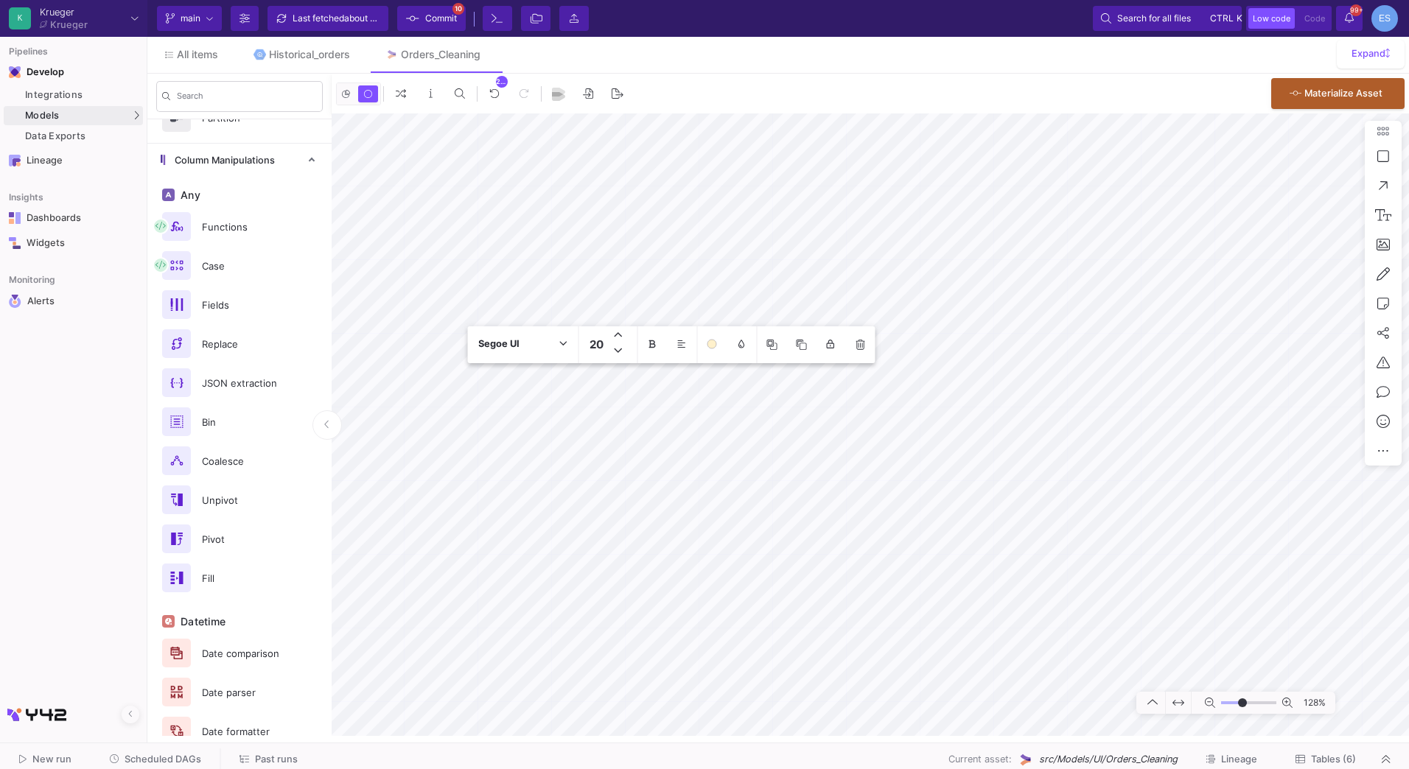
drag, startPoint x: 1232, startPoint y: 704, endPoint x: 1243, endPoint y: 705, distance: 10.4
type input "5"
click at [1243, 705] on input "range" at bounding box center [1248, 703] width 55 height 18
click at [488, 456] on textarea "of return qty or value is bigger than invoice values, we fall back to invoice v…" at bounding box center [670, 469] width 377 height 45
click at [483, 461] on textarea "of return qty or value is bigger than invoice values, we fall back to invoice v…" at bounding box center [670, 469] width 377 height 45
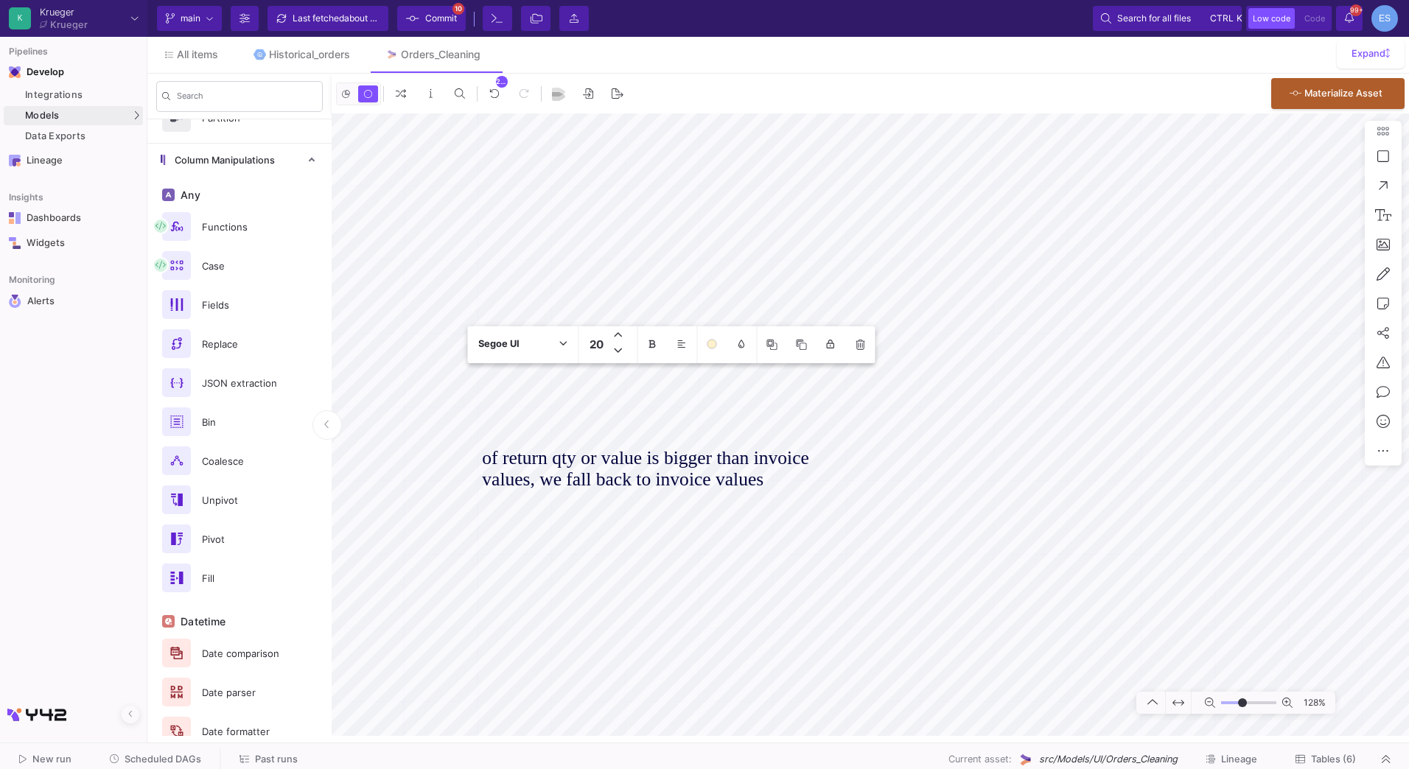
type textarea "If return qty or value is bigger than invoice values, we fall back to invoice v…"
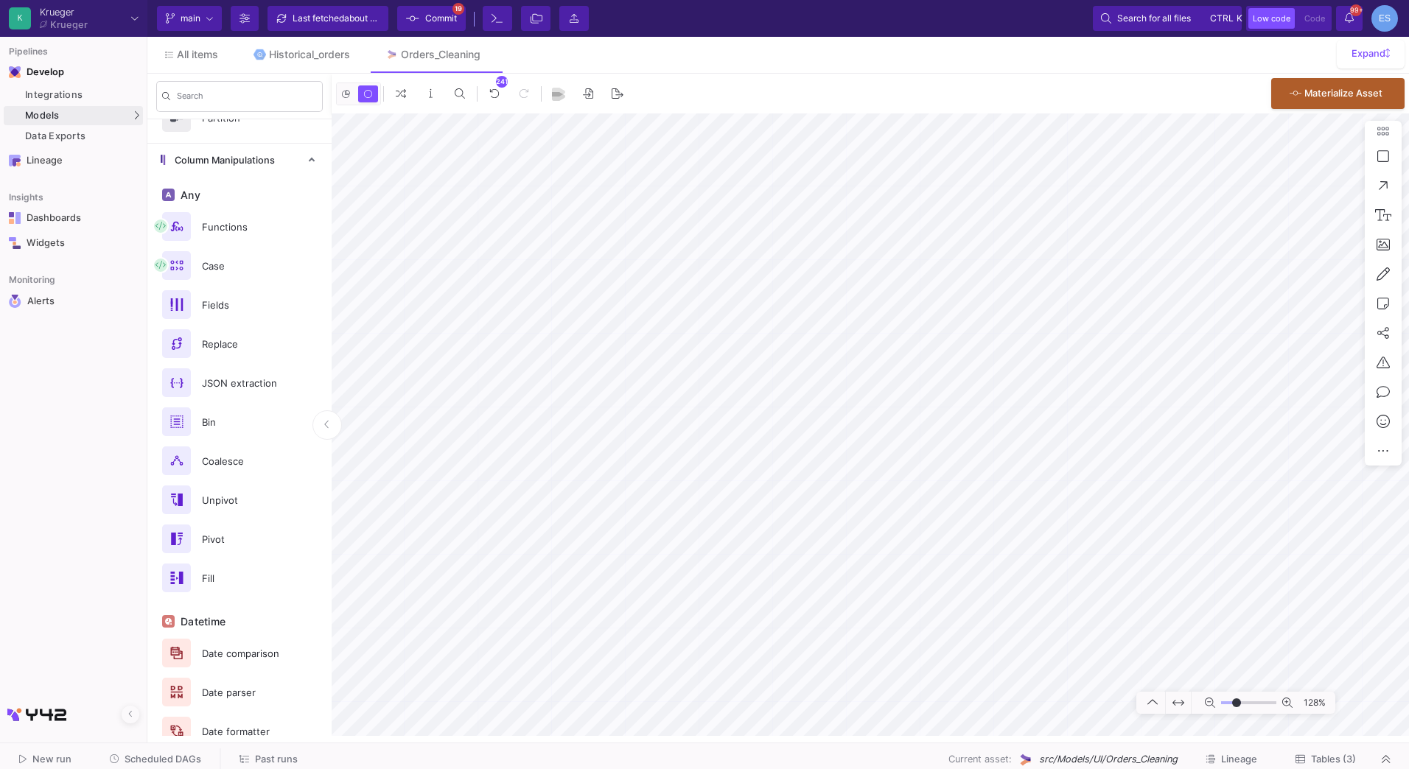
drag, startPoint x: 1244, startPoint y: 702, endPoint x: 1237, endPoint y: 703, distance: 7.4
click at [1237, 703] on input "range" at bounding box center [1248, 703] width 55 height 18
drag, startPoint x: 1237, startPoint y: 705, endPoint x: 1229, endPoint y: 705, distance: 8.9
type input "-40"
click at [1229, 705] on input "range" at bounding box center [1248, 703] width 55 height 18
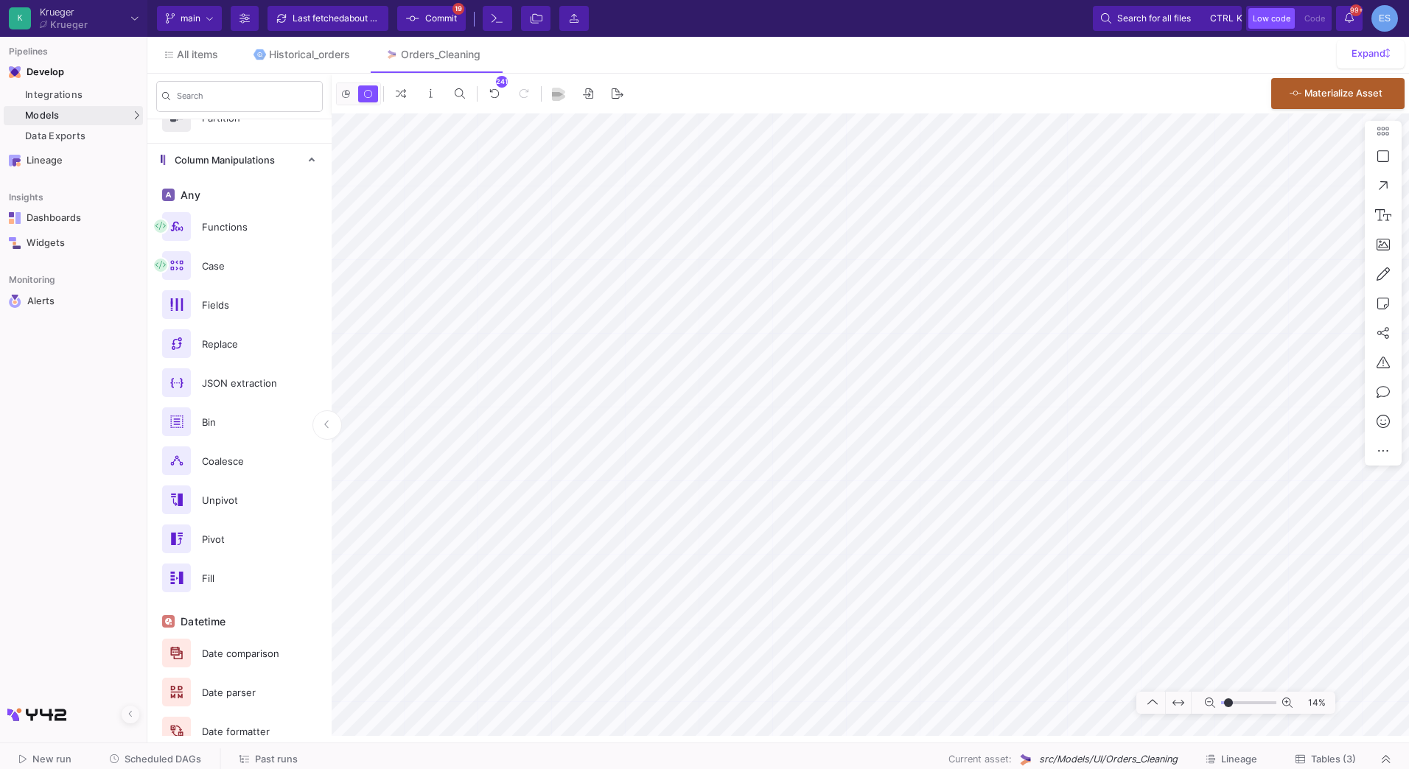
click at [430, 24] on span "Commit" at bounding box center [441, 18] width 32 height 22
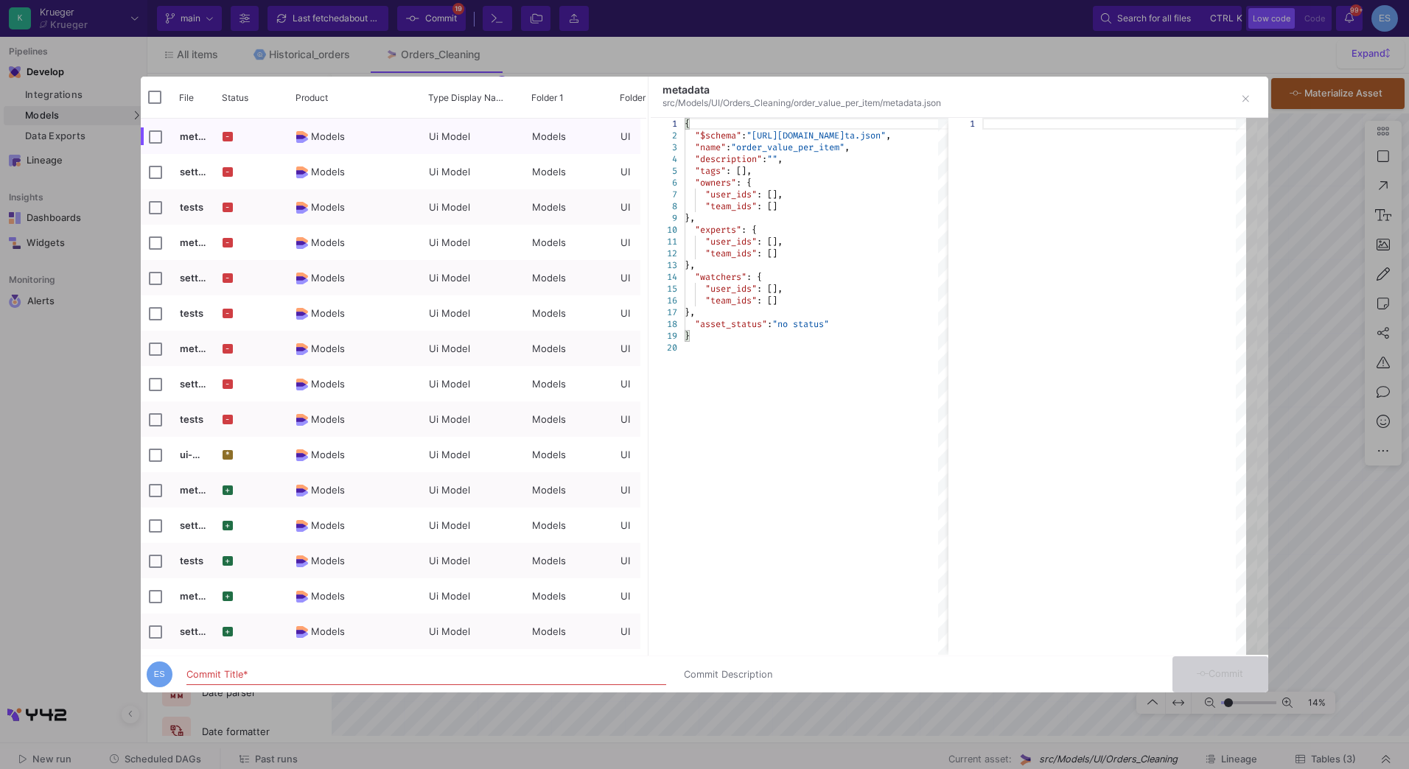
click at [379, 664] on div "Commit Title *" at bounding box center [426, 671] width 480 height 27
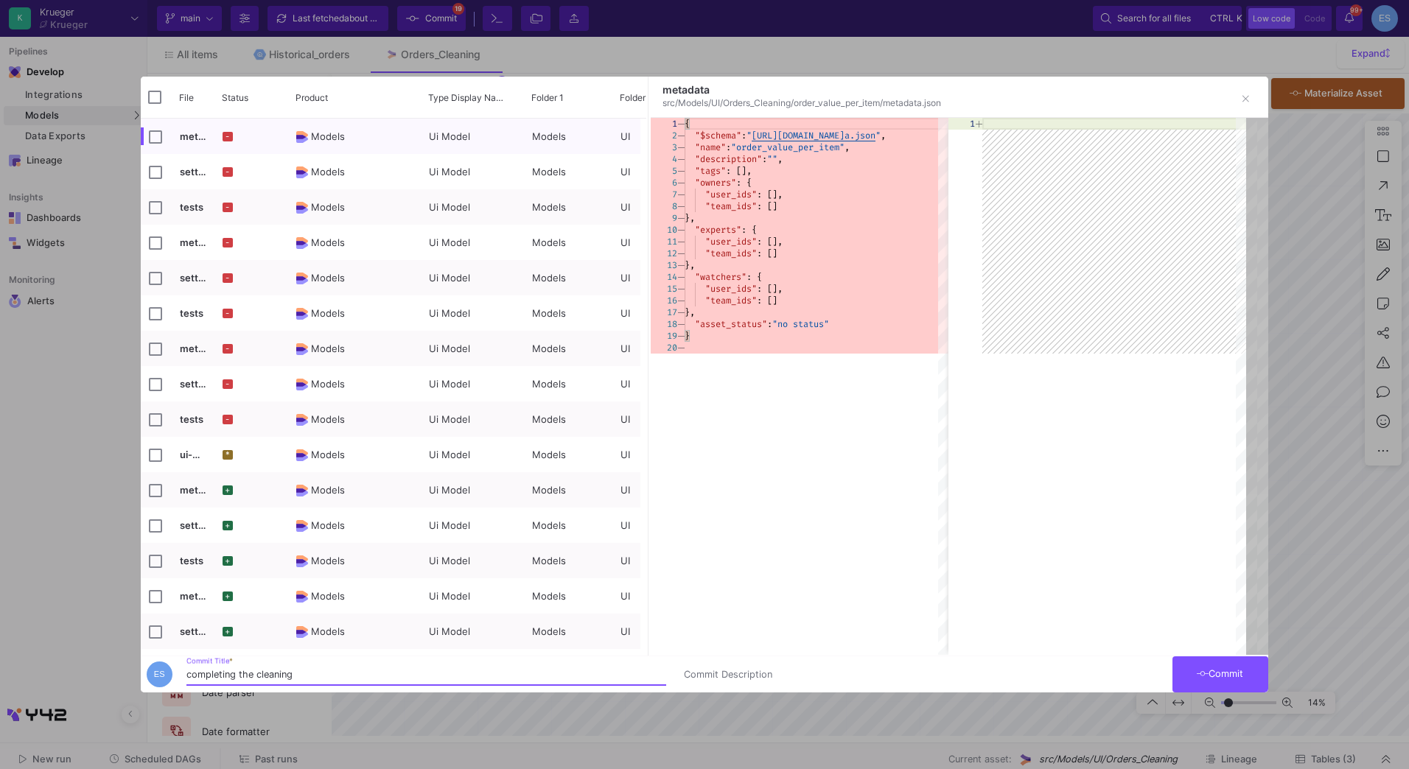
type input "completing the cleaning"
click at [1206, 672] on icon at bounding box center [1203, 674] width 12 height 10
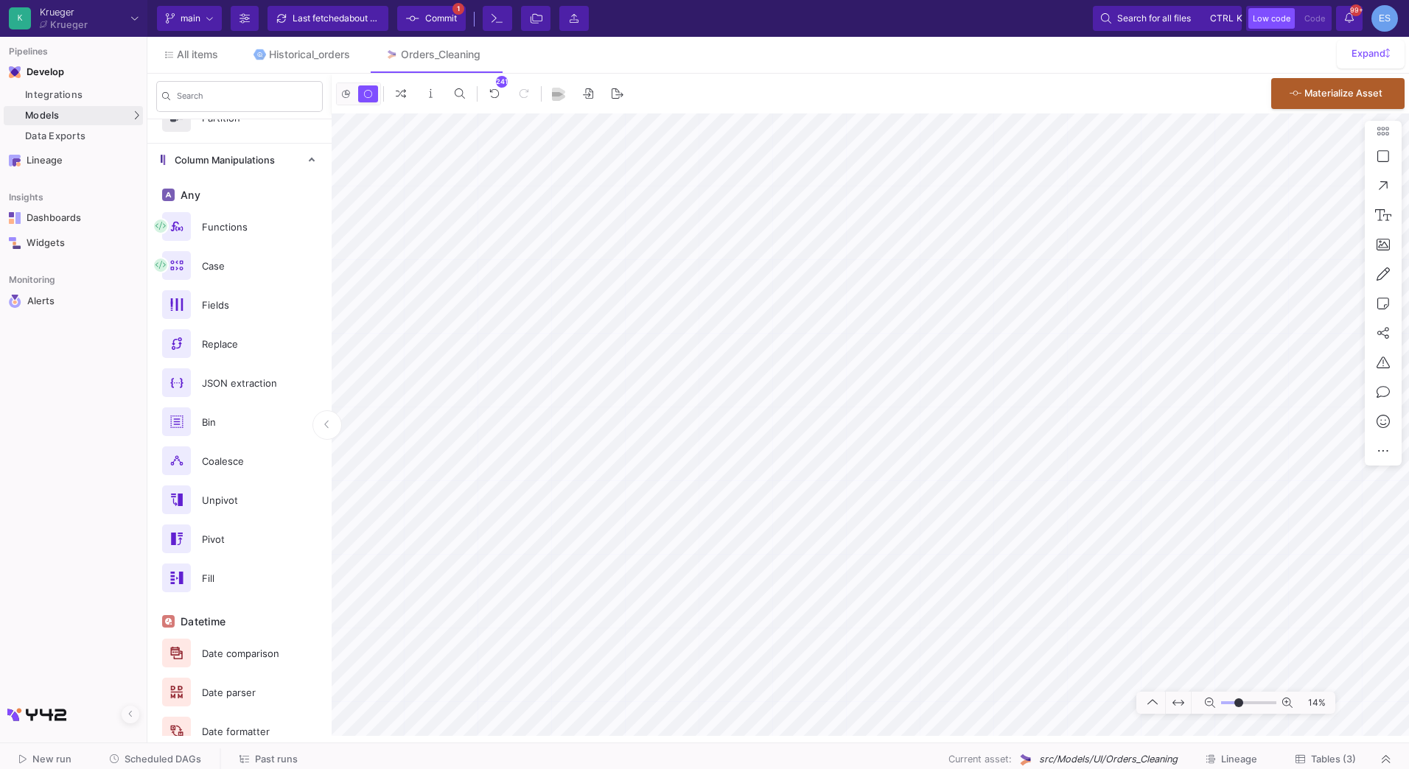
drag, startPoint x: 1230, startPoint y: 704, endPoint x: 1239, endPoint y: 707, distance: 9.3
type input "-7"
click at [1239, 707] on input "range" at bounding box center [1248, 703] width 55 height 18
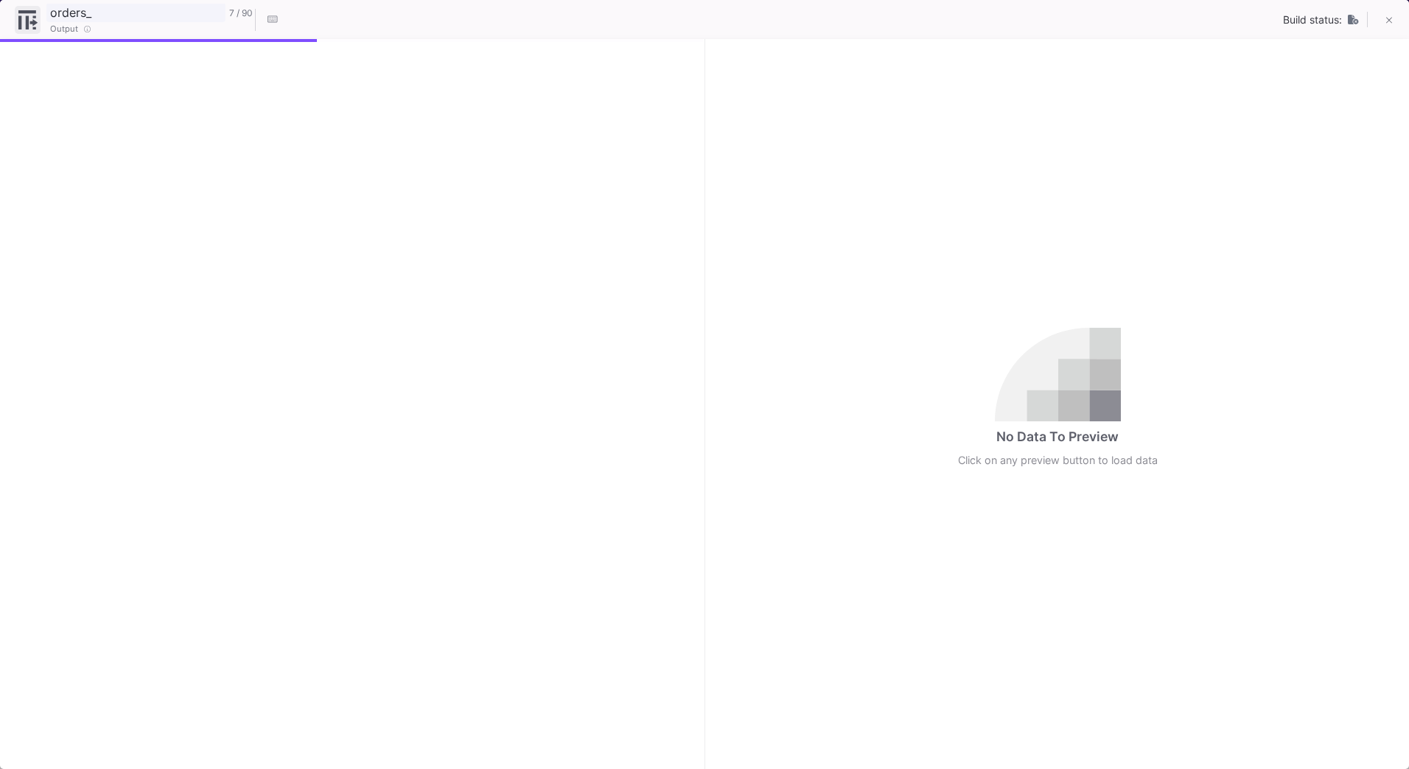
click at [88, 11] on input "orders_" at bounding box center [135, 12] width 179 height 19
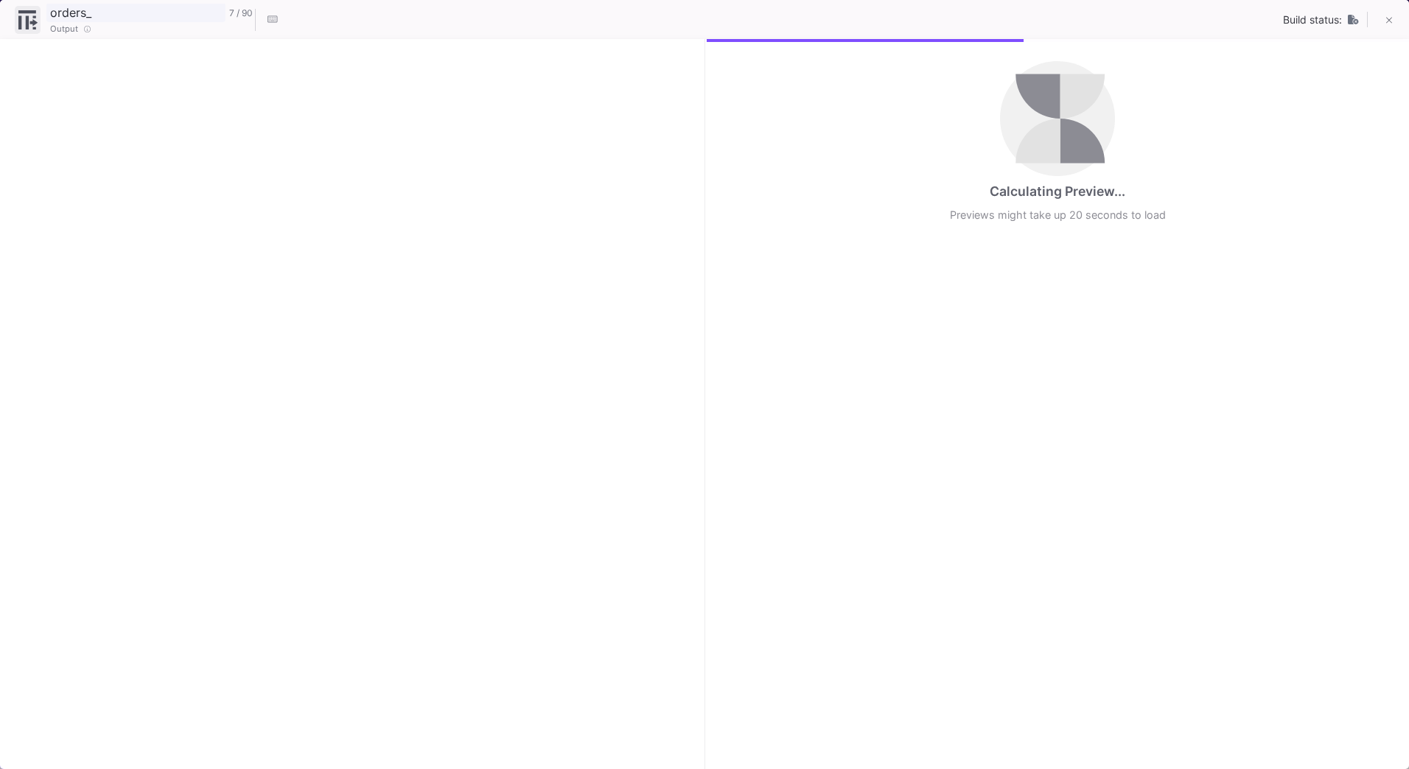
checkbox input "true"
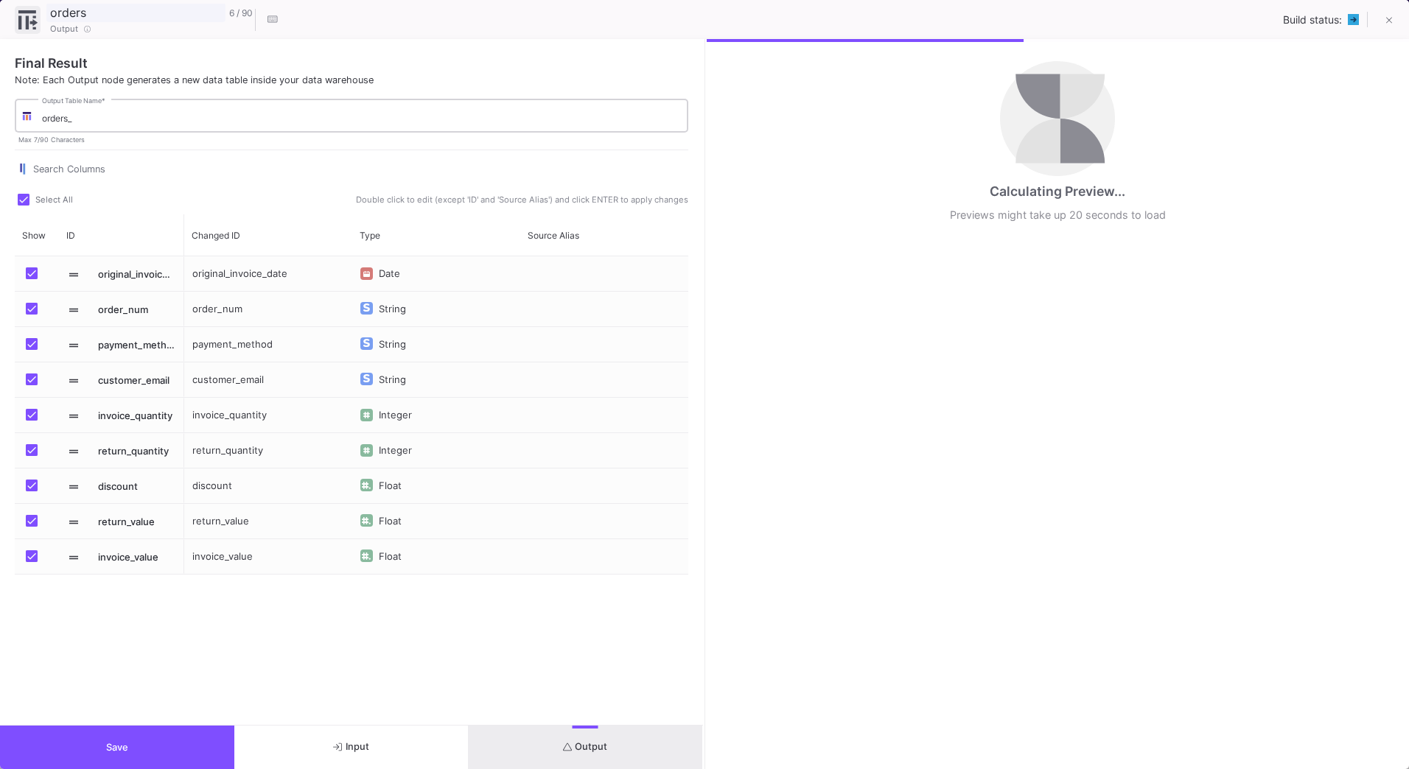
type input "orders"
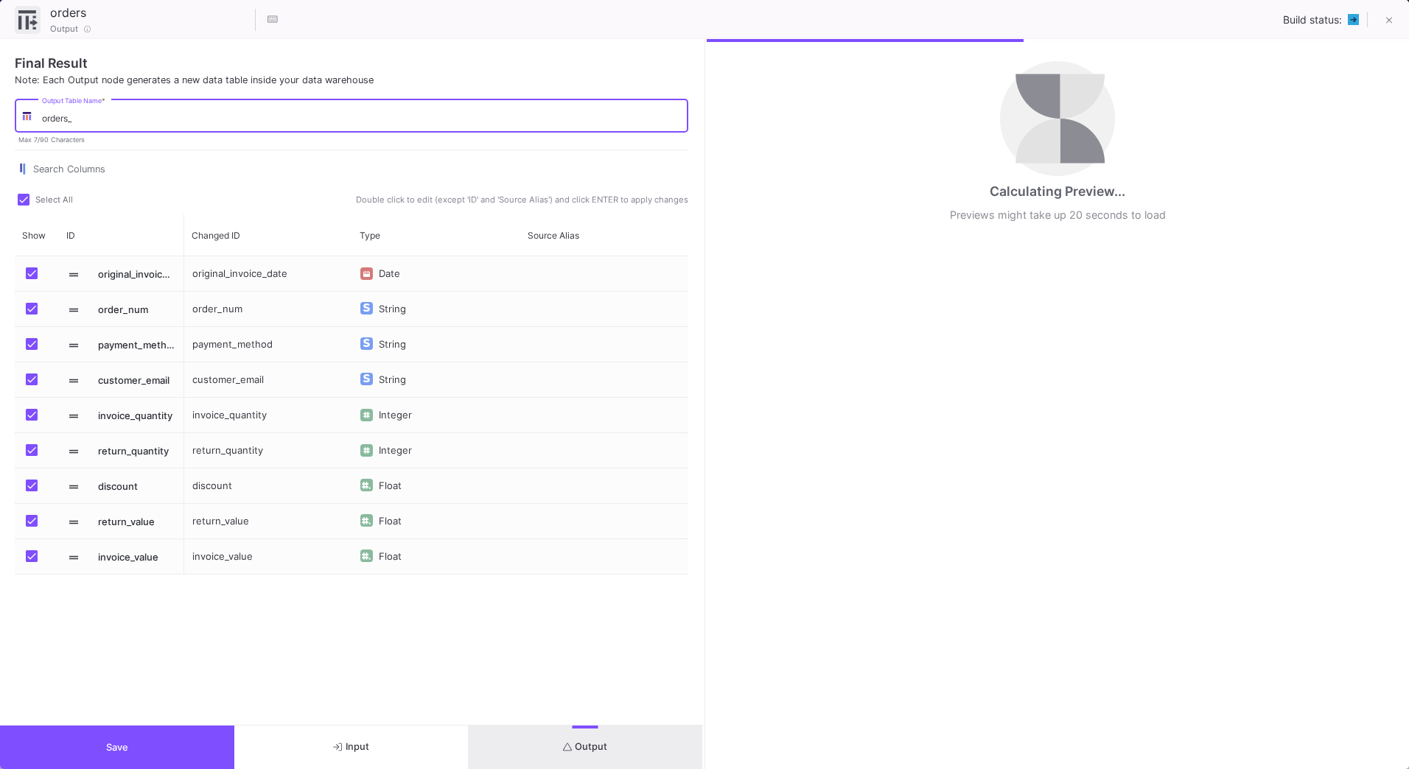
click at [106, 119] on input "orders_" at bounding box center [362, 118] width 640 height 11
type input "orders"
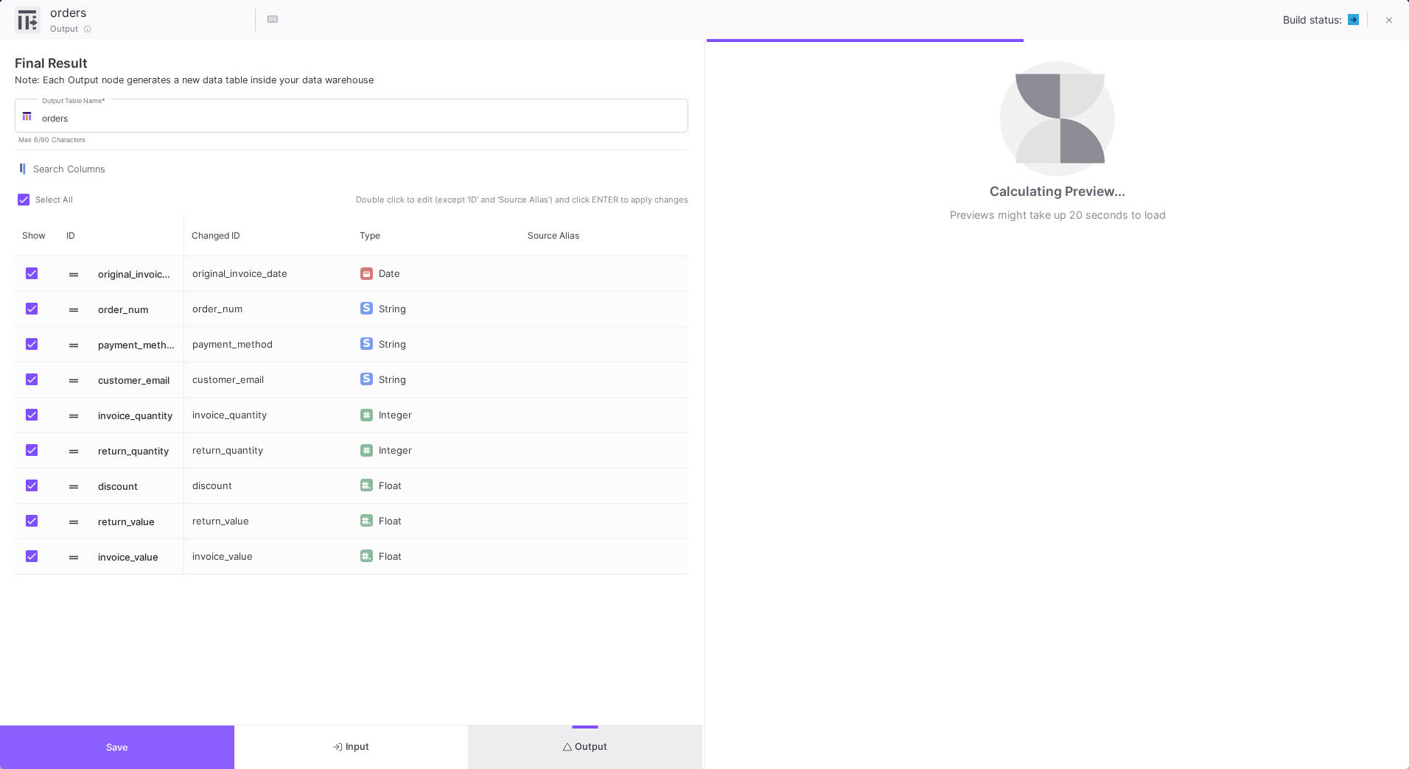
click at [154, 755] on button "Save" at bounding box center [117, 747] width 234 height 43
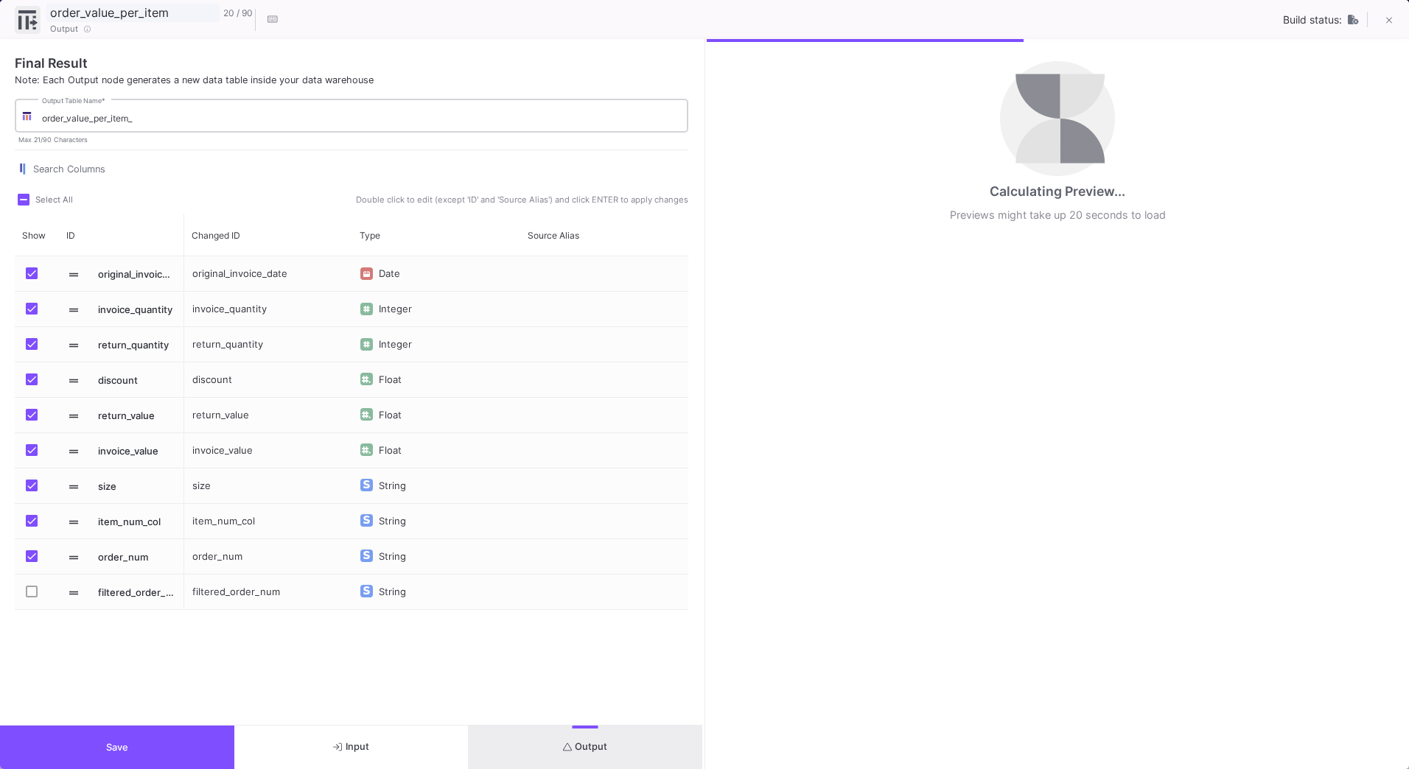
type input "order_value_per_item"
click at [243, 107] on div "order_value_per_item_ Output Table Name *" at bounding box center [362, 115] width 640 height 36
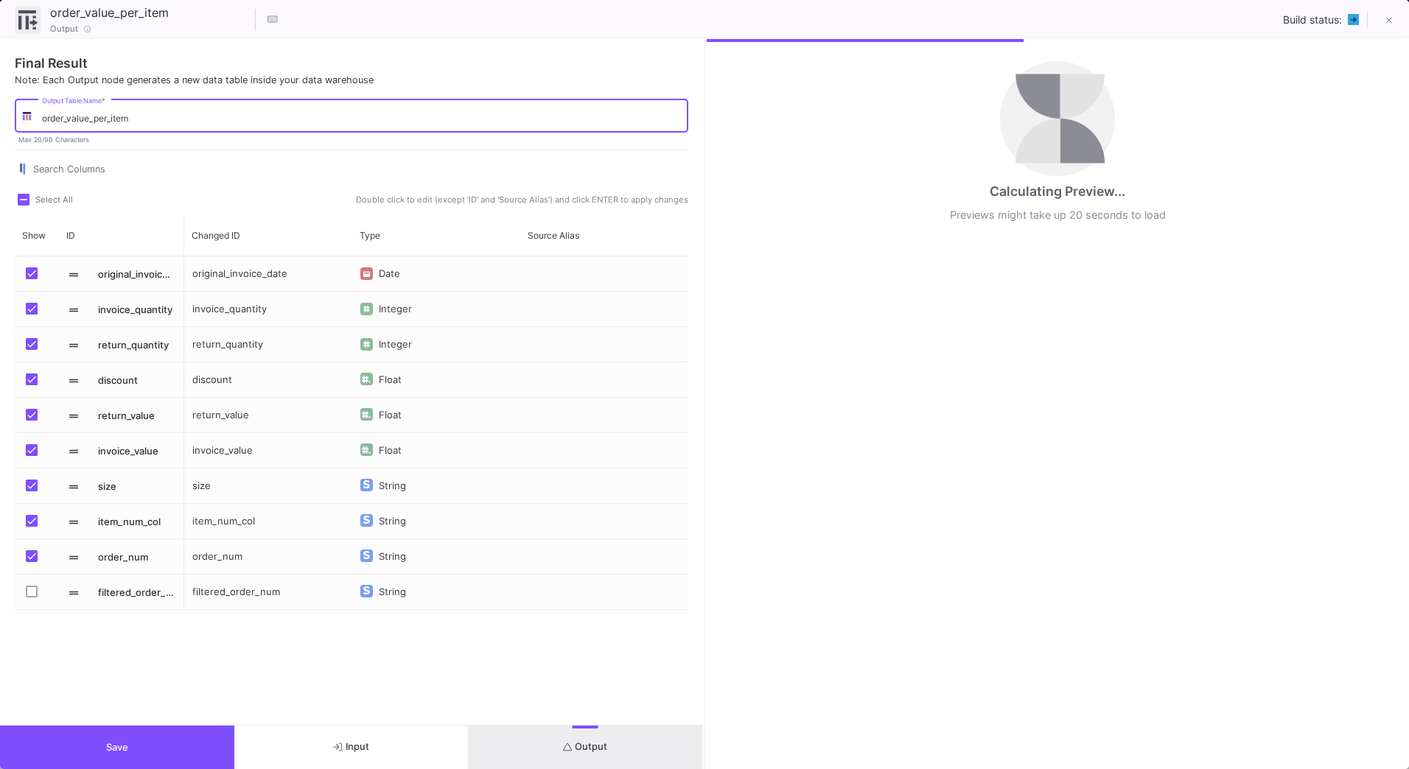
type input "order_value_per_item"
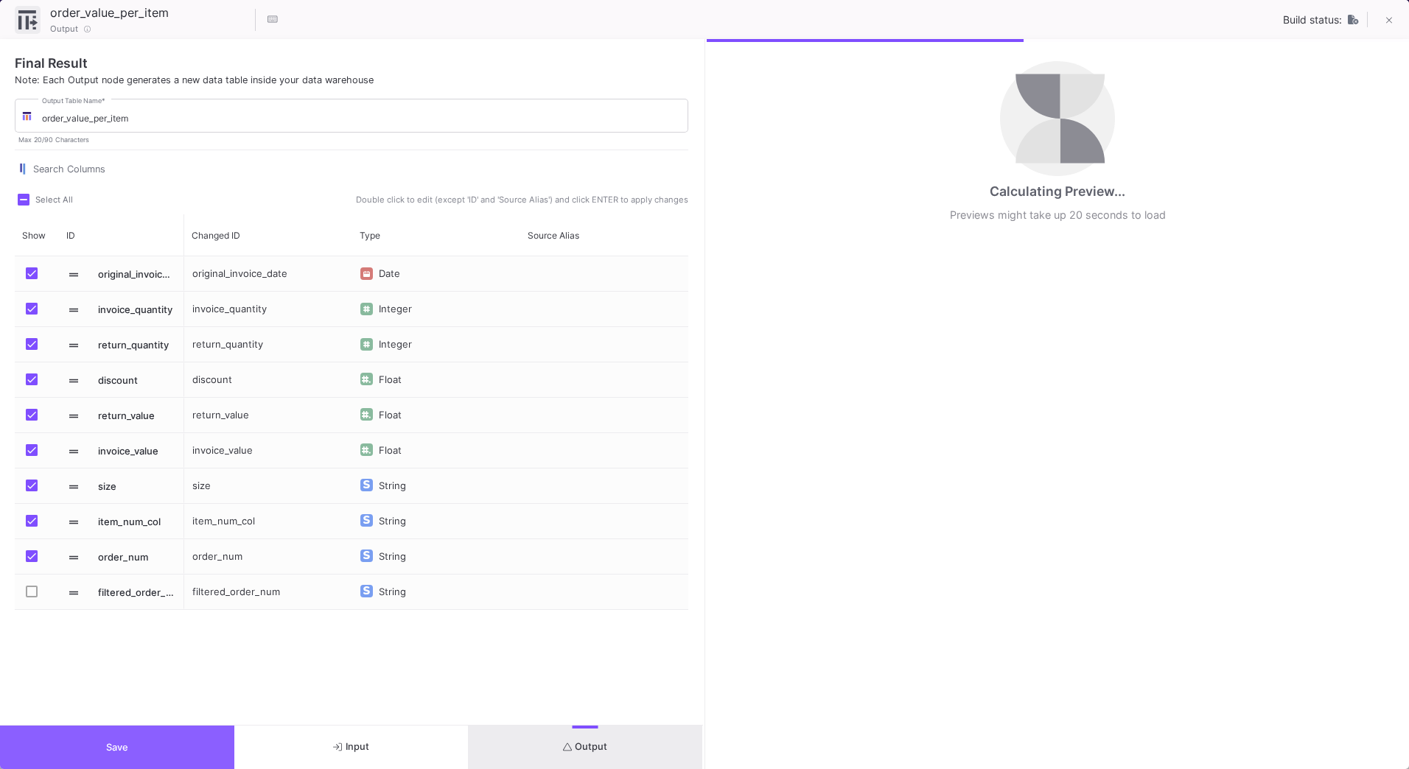
click at [203, 750] on button "Save" at bounding box center [117, 747] width 234 height 43
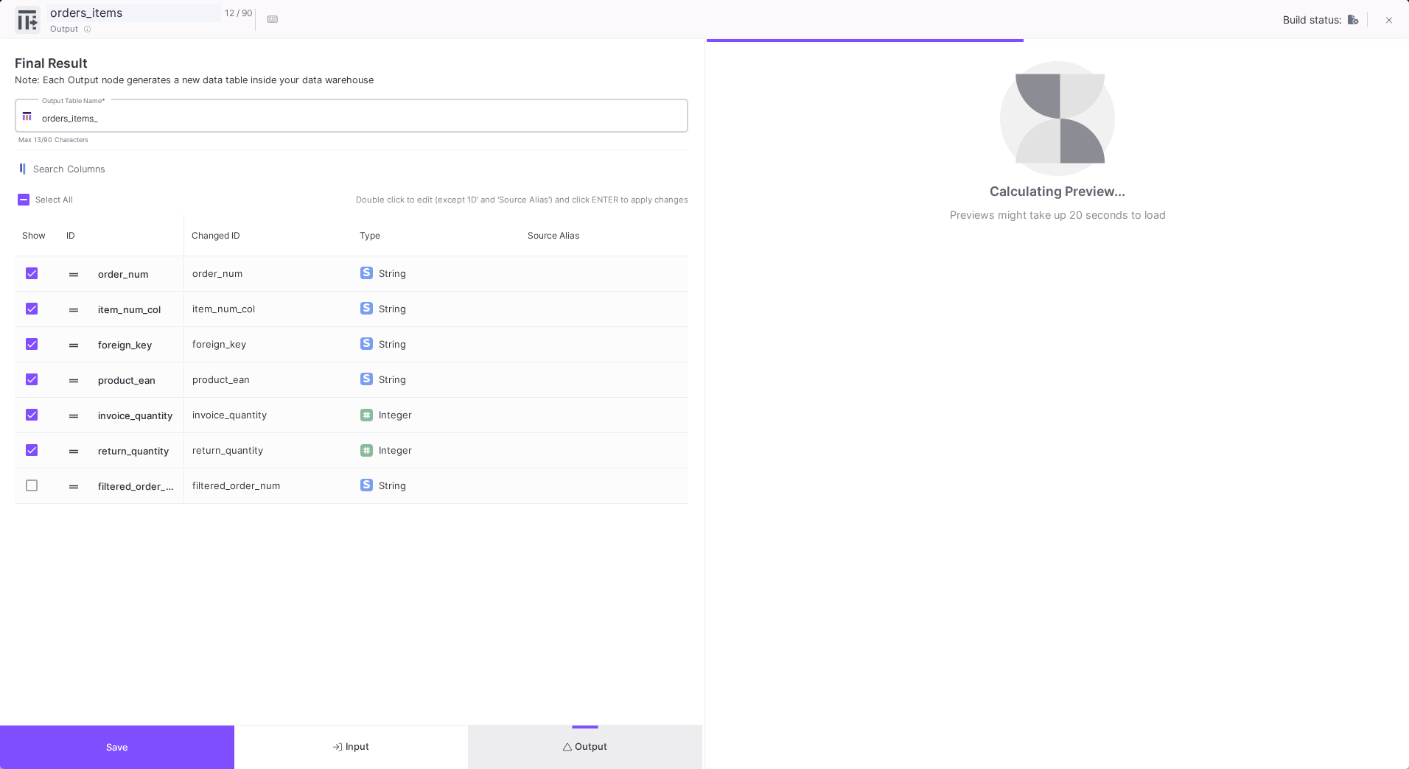
type input "orders_items"
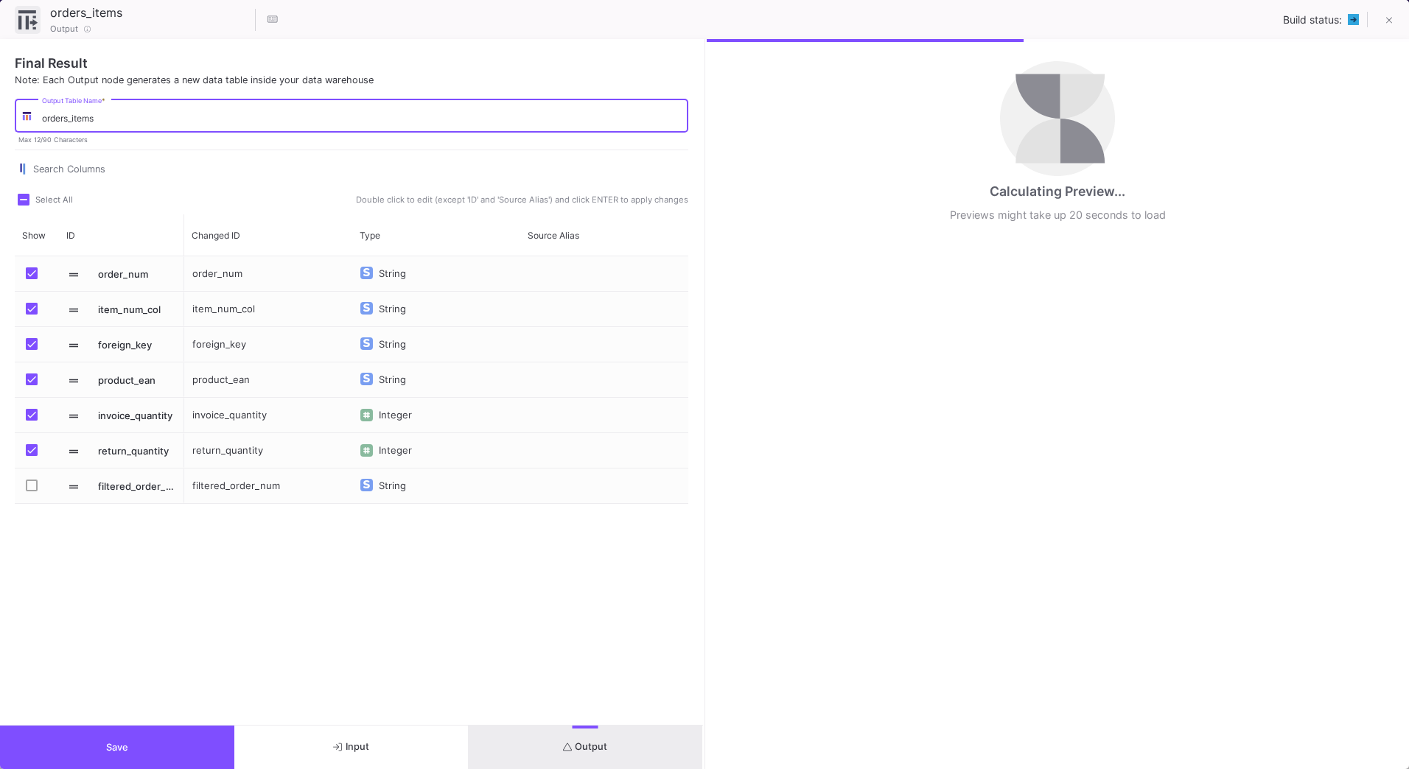
type input "orders_items"
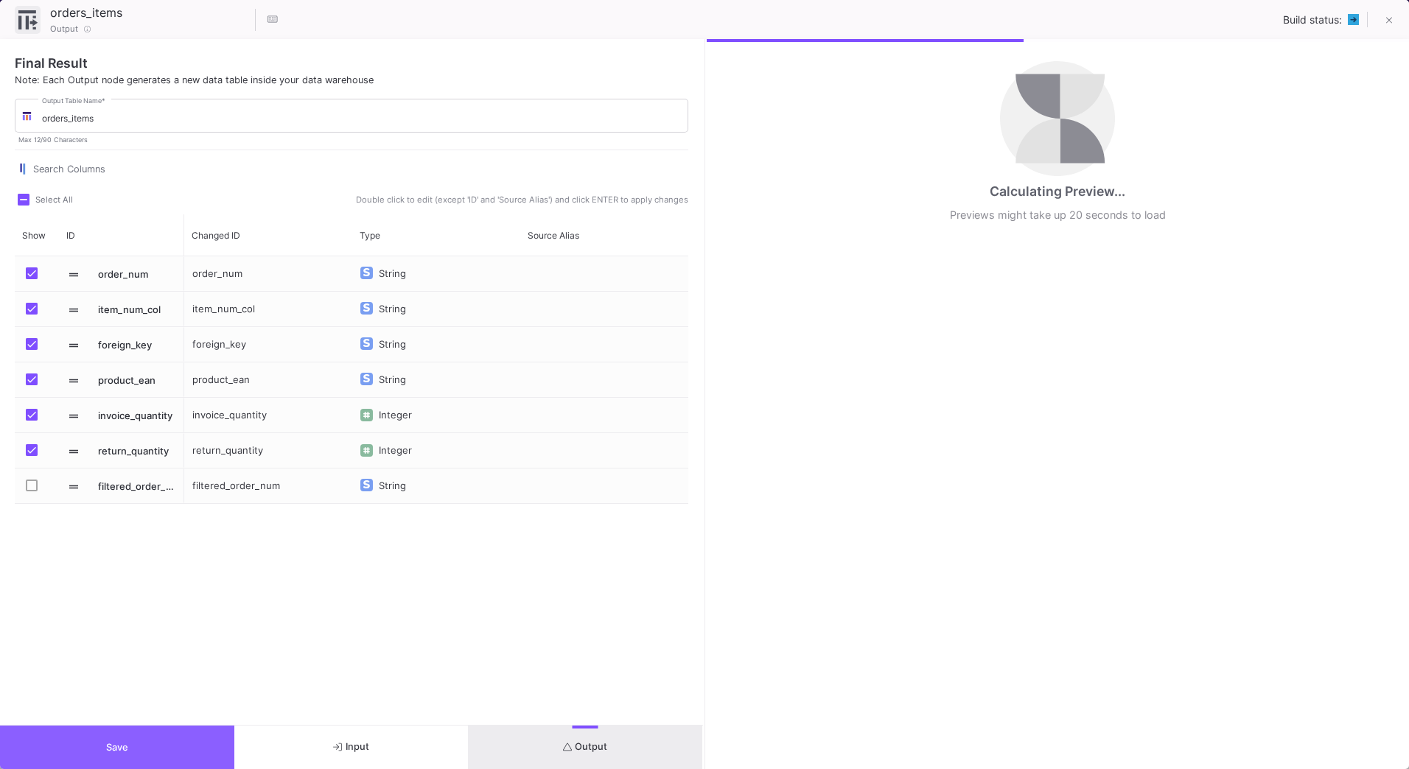
click at [207, 733] on button "Save" at bounding box center [117, 747] width 234 height 43
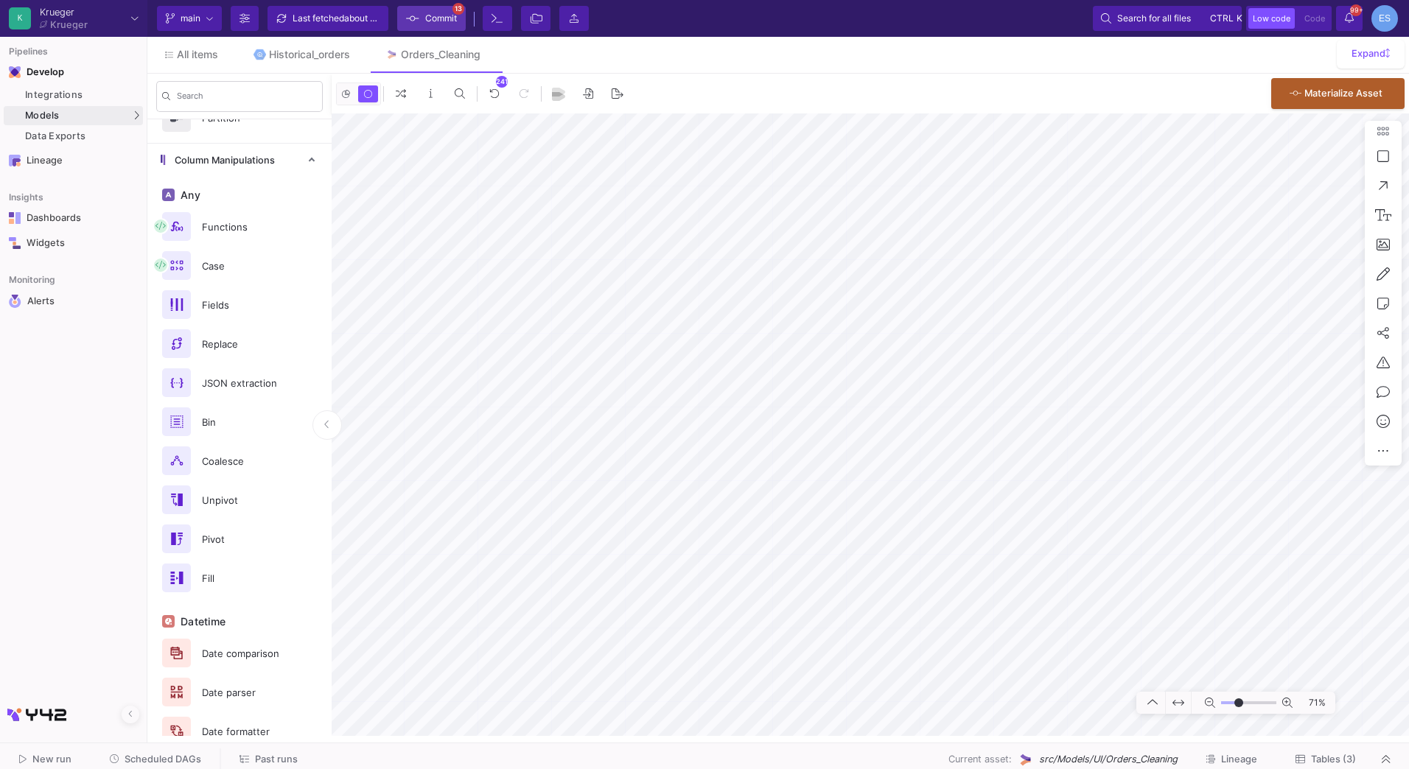
click at [436, 18] on span "Commit" at bounding box center [441, 18] width 32 height 22
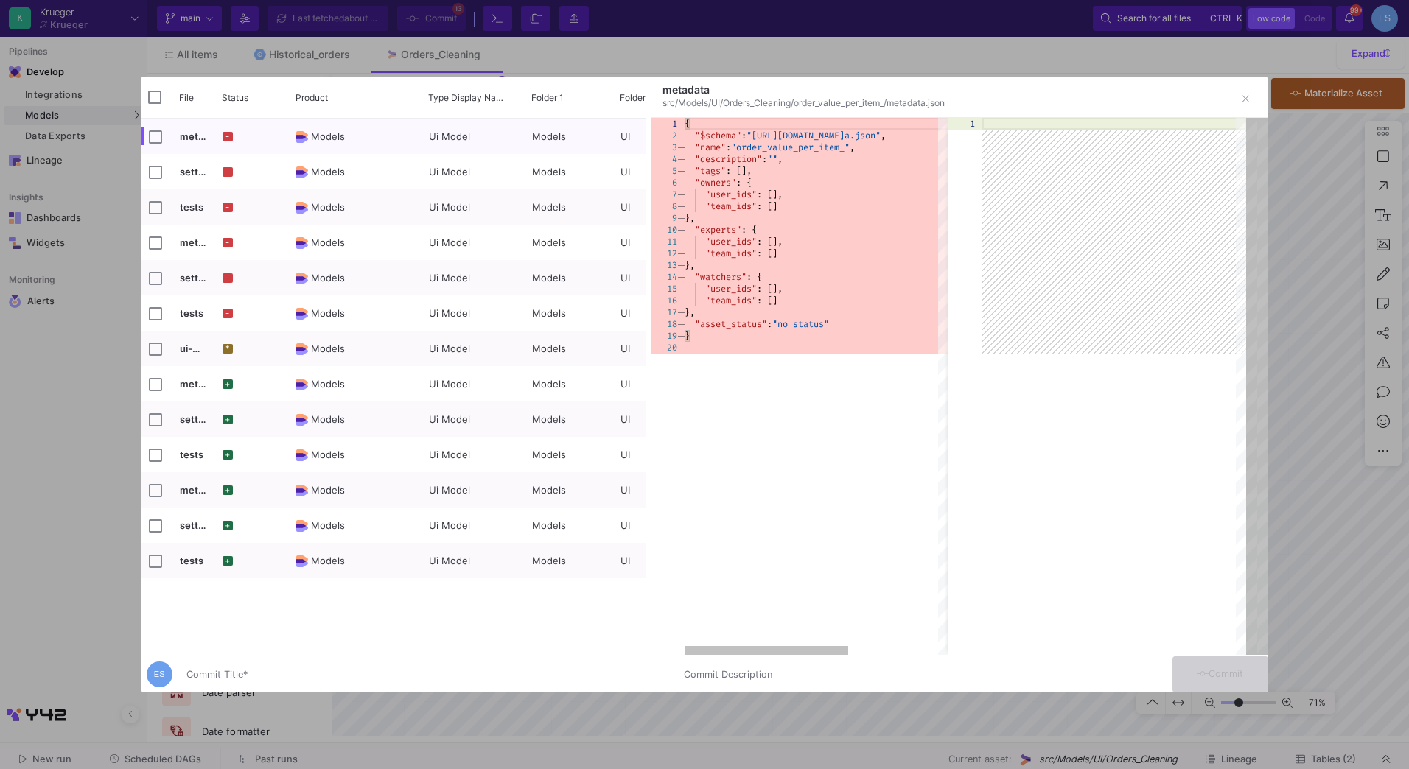
click at [277, 682] on div "Commit Title *" at bounding box center [426, 671] width 480 height 27
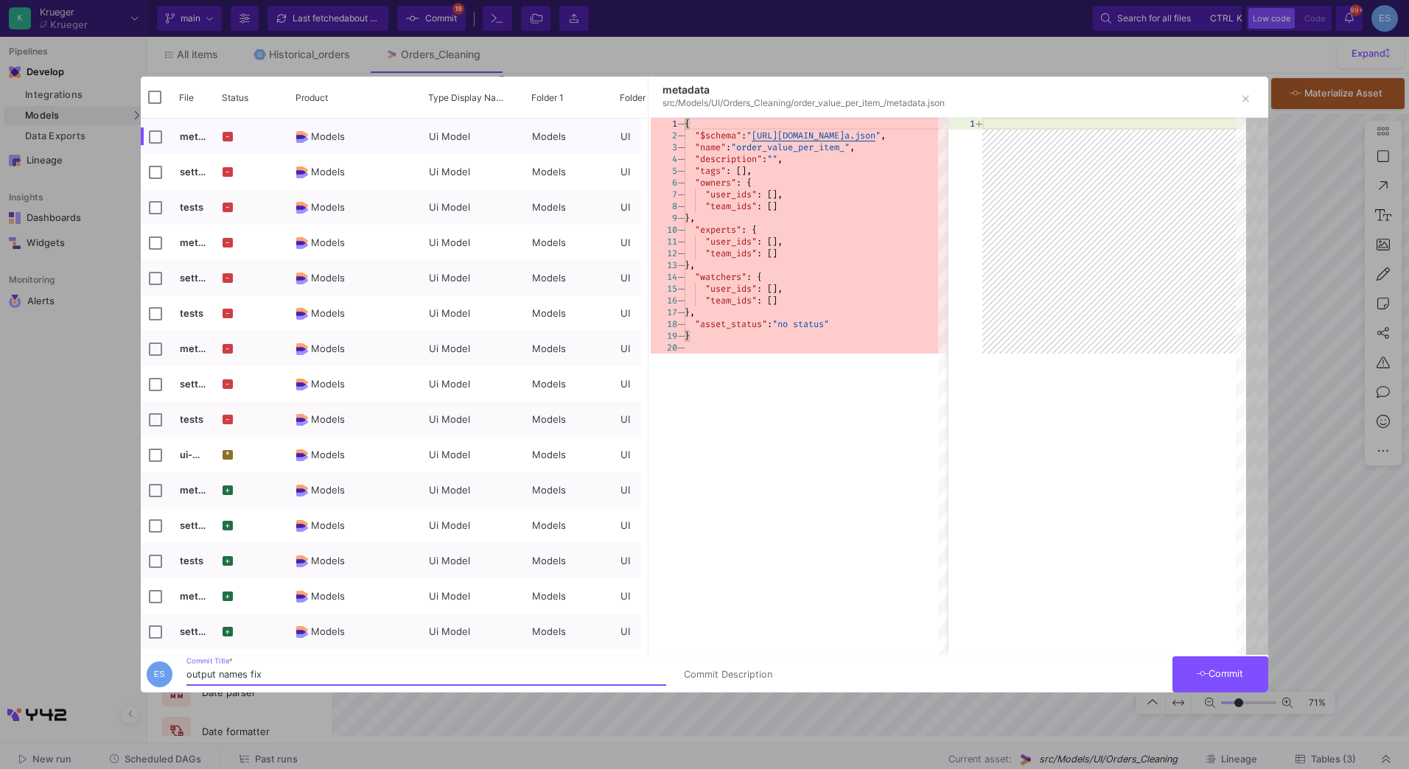
type input "output names fix"
click at [1225, 688] on button "Commit" at bounding box center [1221, 675] width 96 height 36
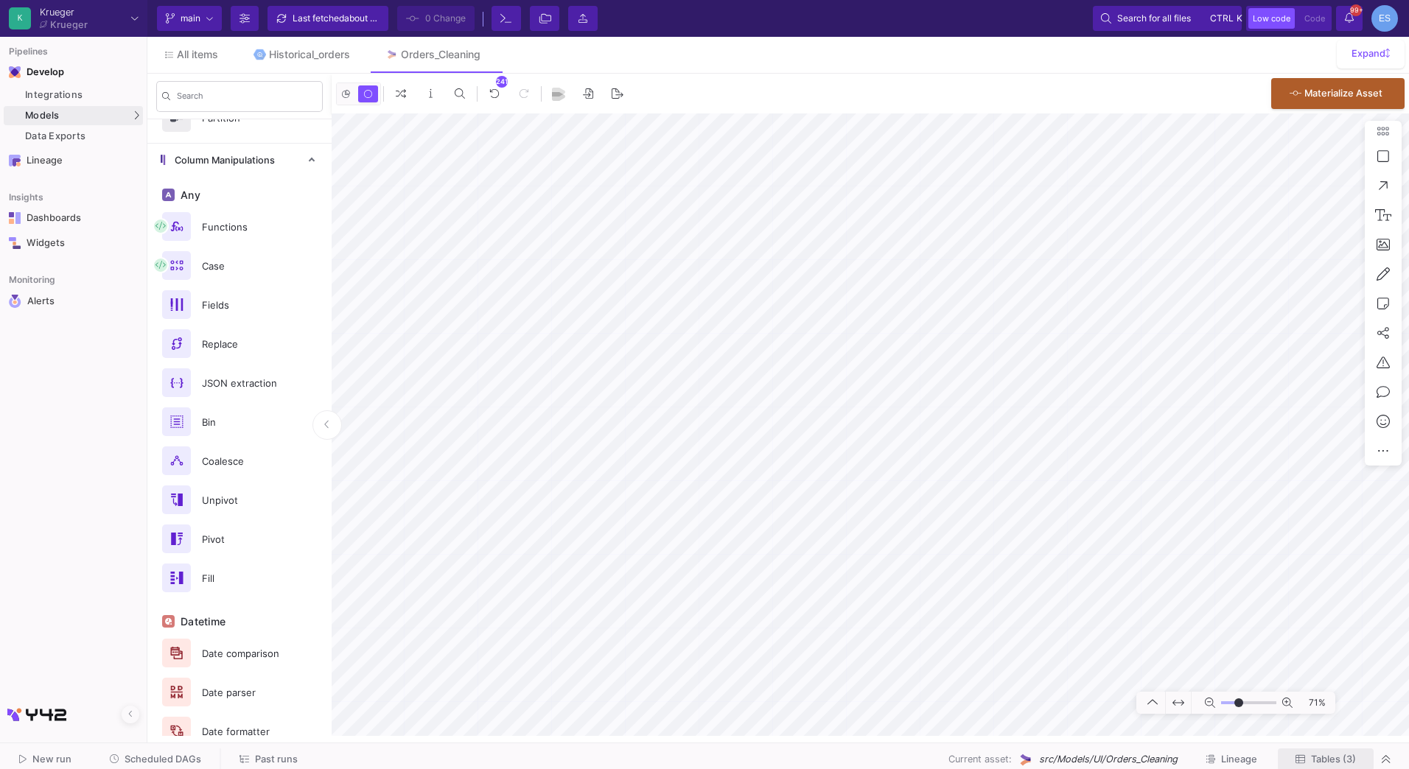
click at [1323, 757] on span "Tables (3)" at bounding box center [1333, 759] width 45 height 11
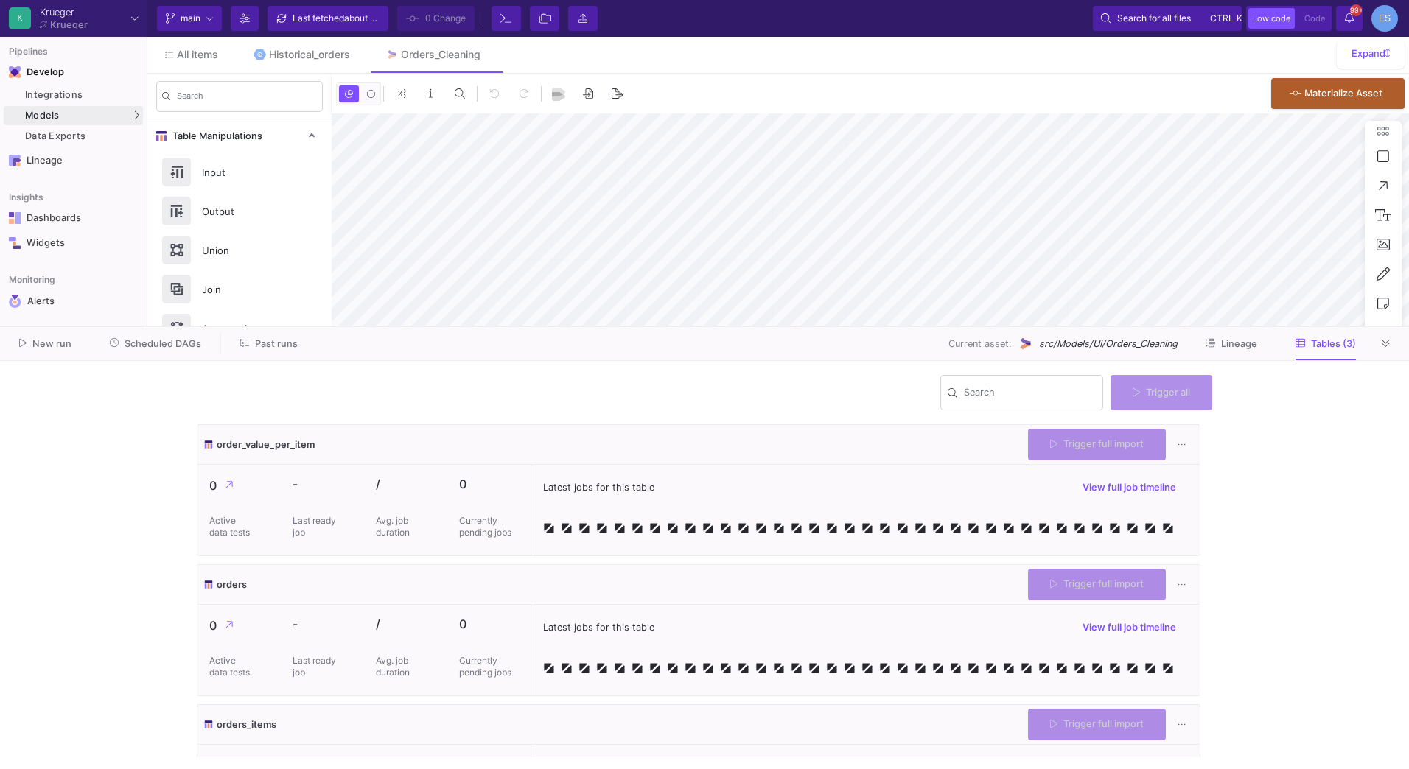
type input "-50"
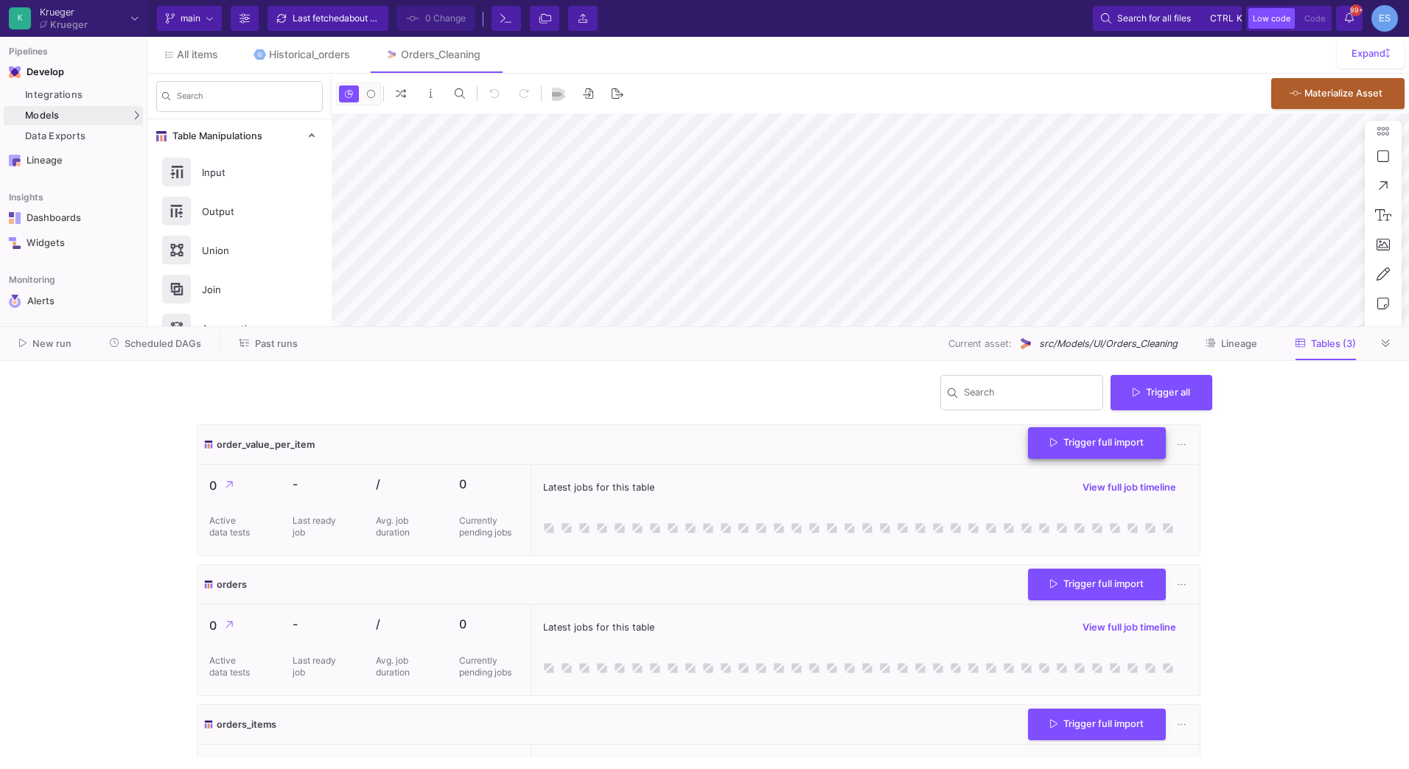
click at [1055, 448] on button "Trigger full import" at bounding box center [1097, 443] width 138 height 32
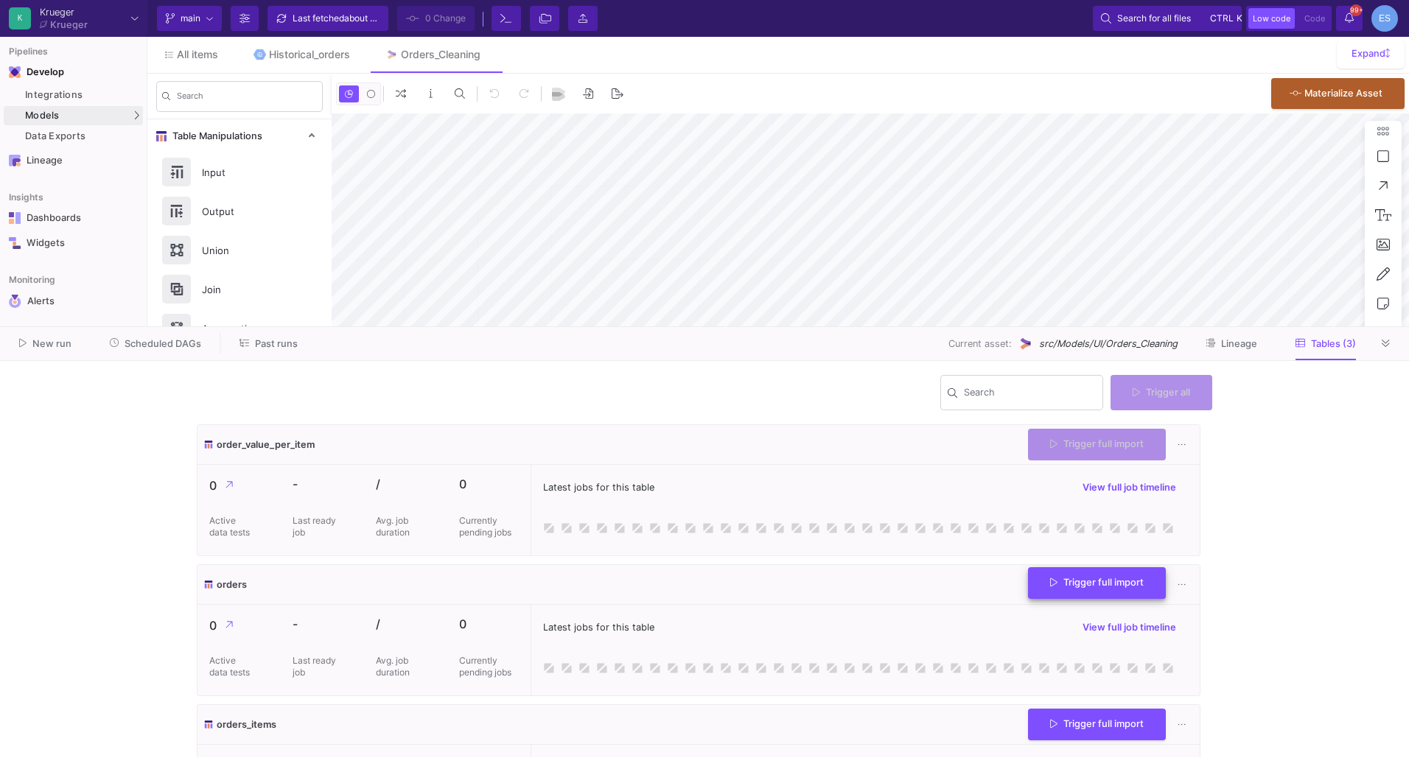
click at [1125, 589] on button "Trigger full import" at bounding box center [1097, 583] width 138 height 32
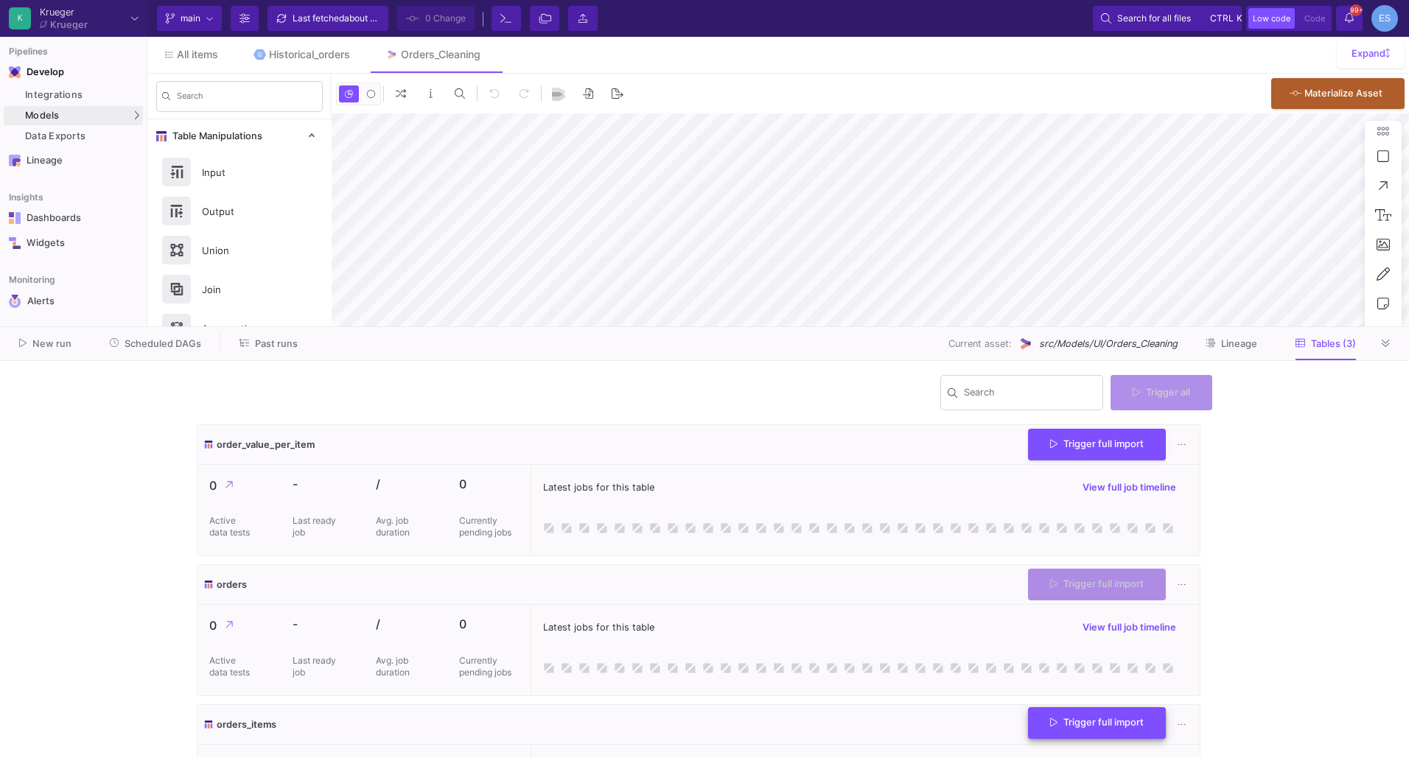
click at [1138, 728] on button "Trigger full import" at bounding box center [1097, 724] width 138 height 32
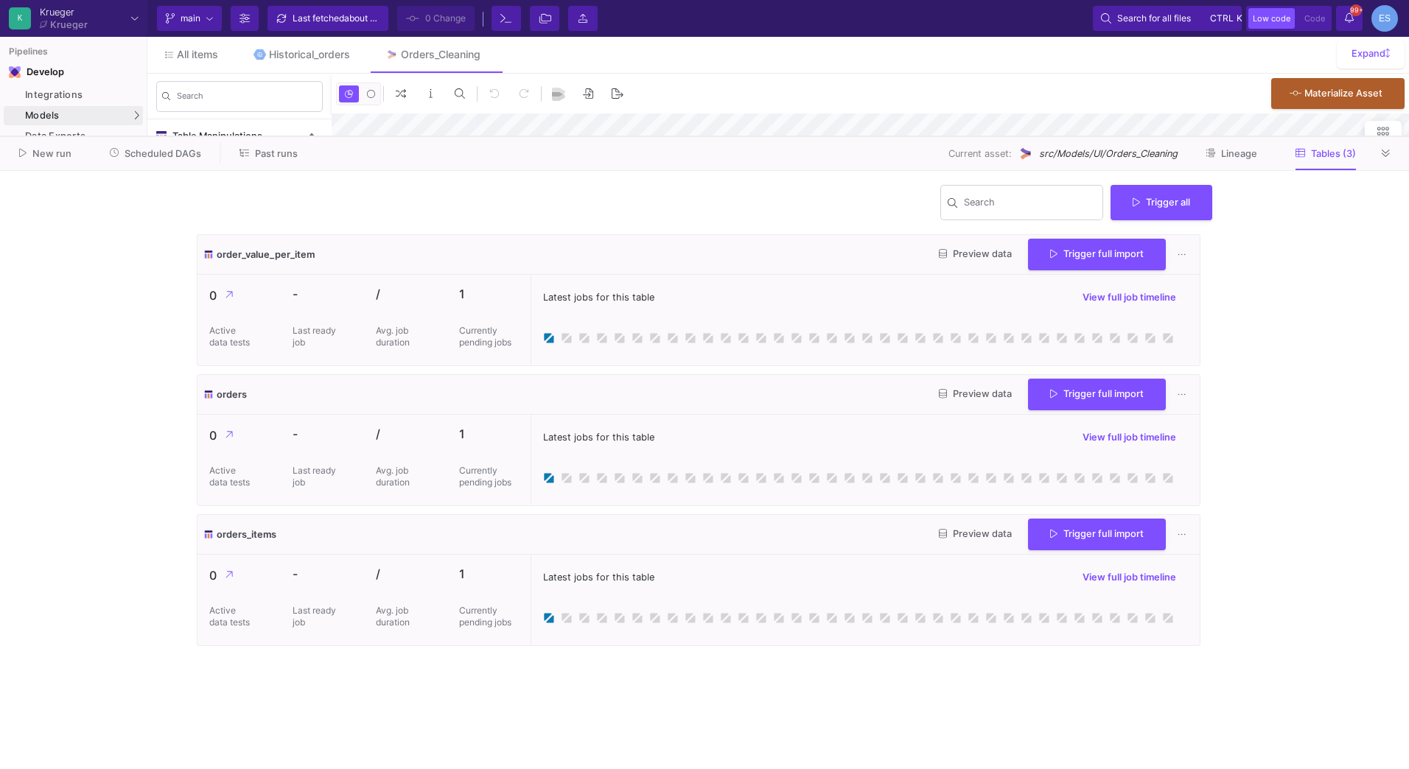
drag, startPoint x: 729, startPoint y: 326, endPoint x: 708, endPoint y: 136, distance: 191.3
click at [708, 136] on div at bounding box center [704, 136] width 1409 height 1
